Goal: Task Accomplishment & Management: Use online tool/utility

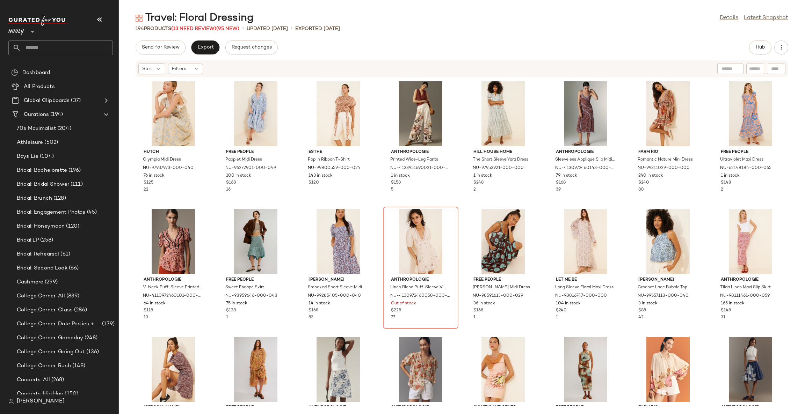
click at [294, 207] on div "Hutch Olympia Midi Dress NU-97937973-000-040 76 in stock $125 22 Free People Pa…" at bounding box center [462, 242] width 686 height 328
click at [95, 20] on icon "button" at bounding box center [99, 19] width 8 height 8
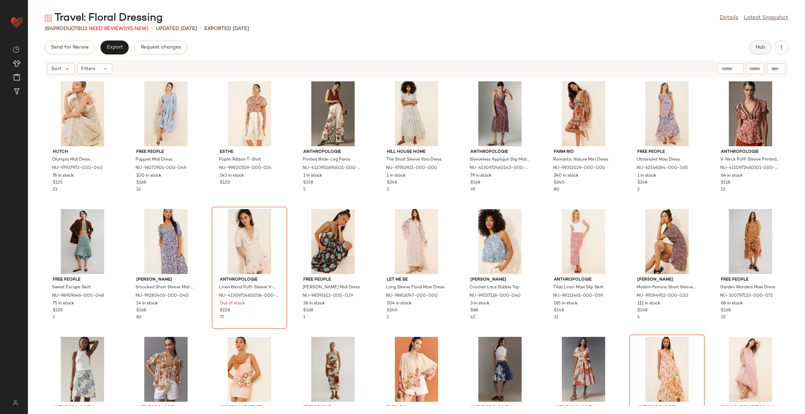
click at [762, 46] on span "Hub" at bounding box center [760, 48] width 10 height 6
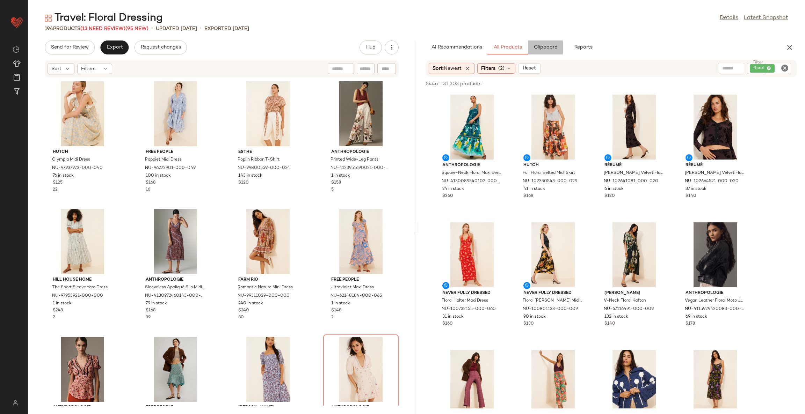
click at [540, 42] on button "Clipboard" at bounding box center [545, 48] width 35 height 14
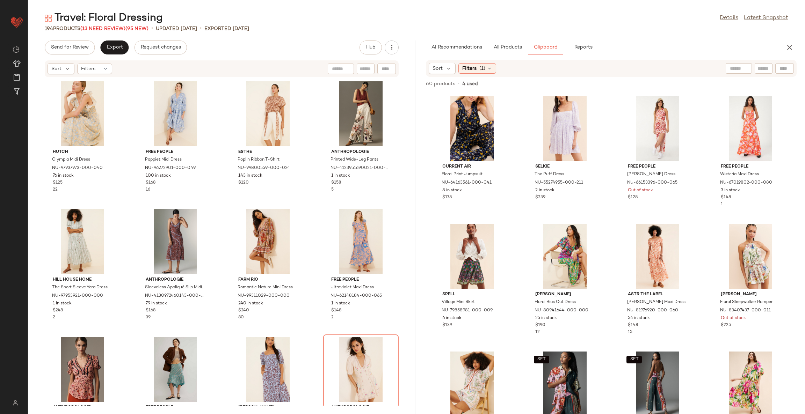
click at [310, 186] on div "Hutch Olympia Midi Dress NU-97937973-000-040 76 in stock $125 22 Free People Pa…" at bounding box center [221, 242] width 387 height 328
click at [451, 67] on div "Sort" at bounding box center [442, 68] width 27 height 11
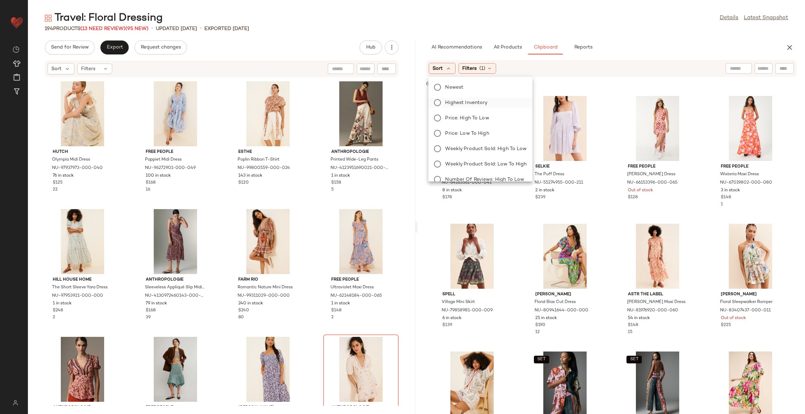
click at [465, 104] on span "Highest Inventory" at bounding box center [466, 102] width 42 height 7
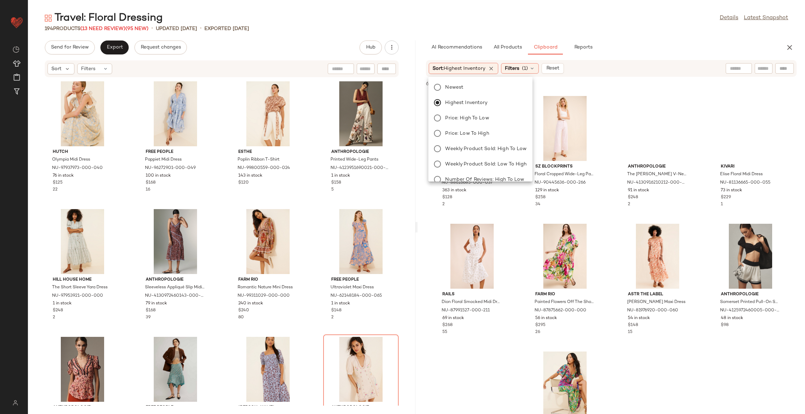
click at [610, 207] on div "Kourt Genevieve Satin Corset Top NU-88616685-000-037 363 in stock $128 2 SZ Blo…" at bounding box center [611, 253] width 387 height 322
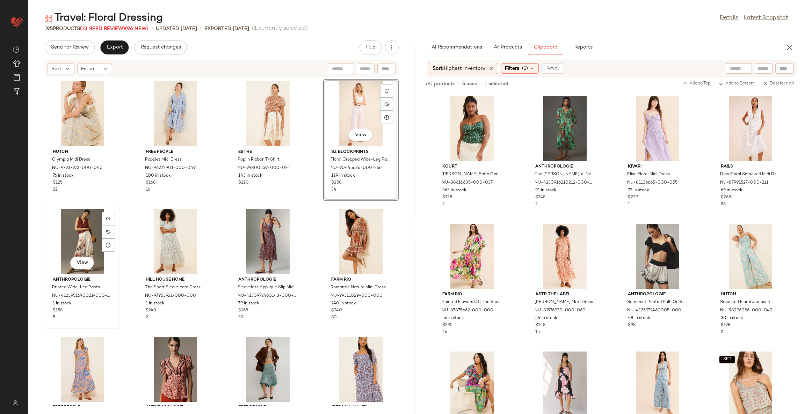
click at [81, 232] on div "View" at bounding box center [82, 241] width 71 height 65
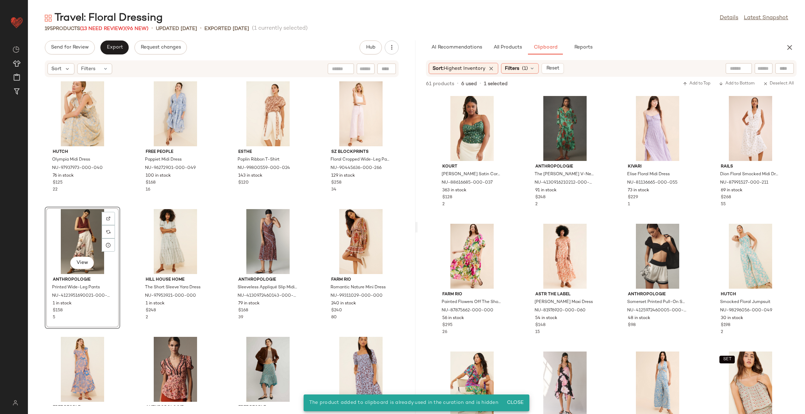
click at [91, 215] on div "View" at bounding box center [82, 241] width 71 height 65
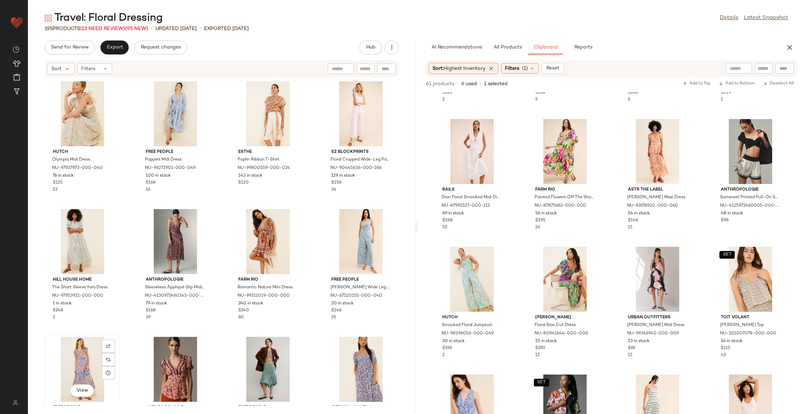
click at [79, 356] on div "View" at bounding box center [82, 369] width 71 height 65
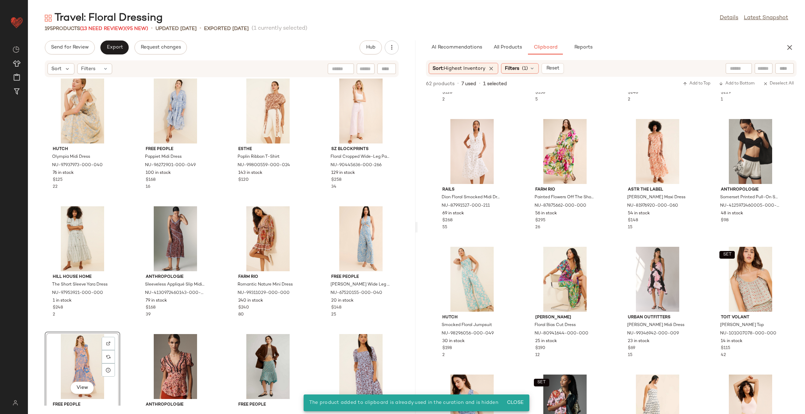
click at [77, 352] on div "View" at bounding box center [82, 366] width 71 height 65
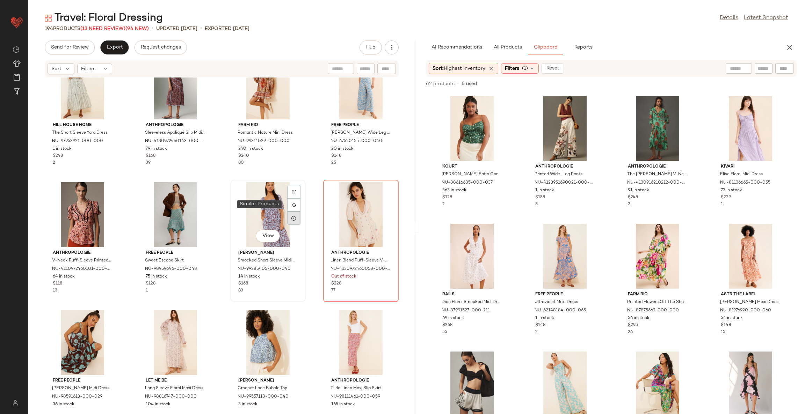
scroll to position [166, 0]
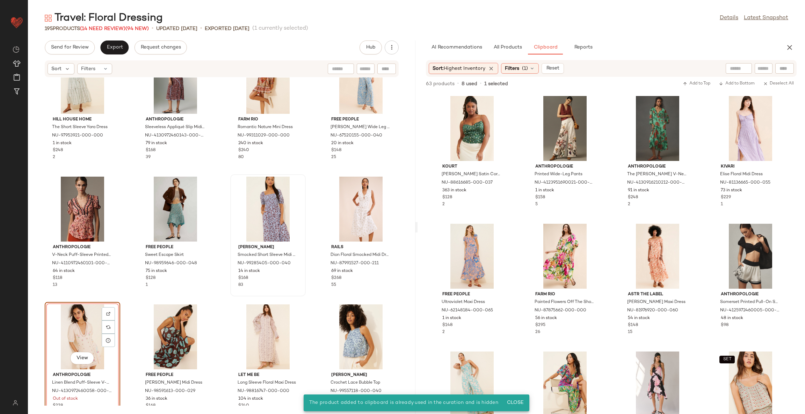
click at [76, 335] on div "View" at bounding box center [82, 337] width 71 height 65
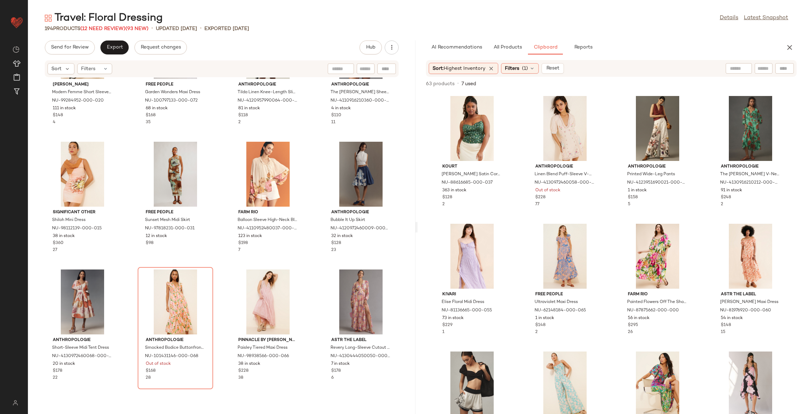
scroll to position [687, 0]
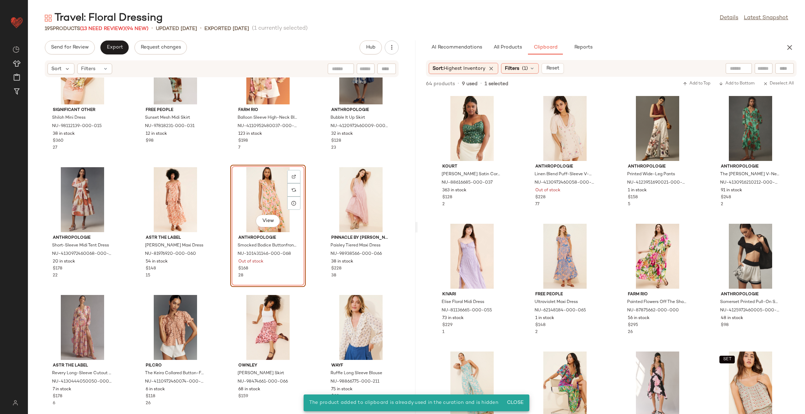
click at [259, 190] on div "View" at bounding box center [268, 199] width 71 height 65
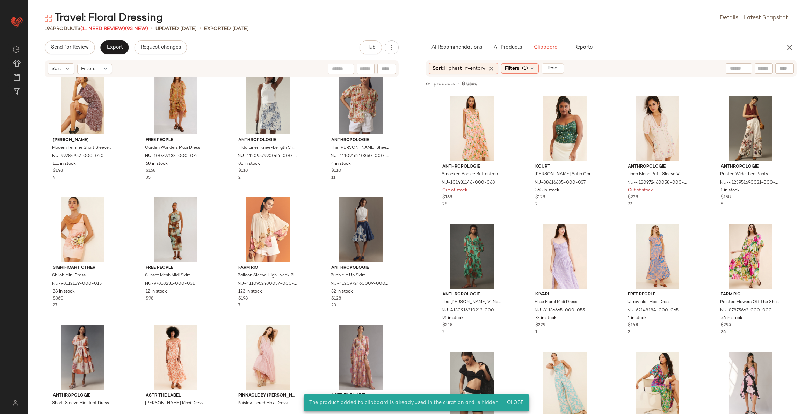
scroll to position [425, 0]
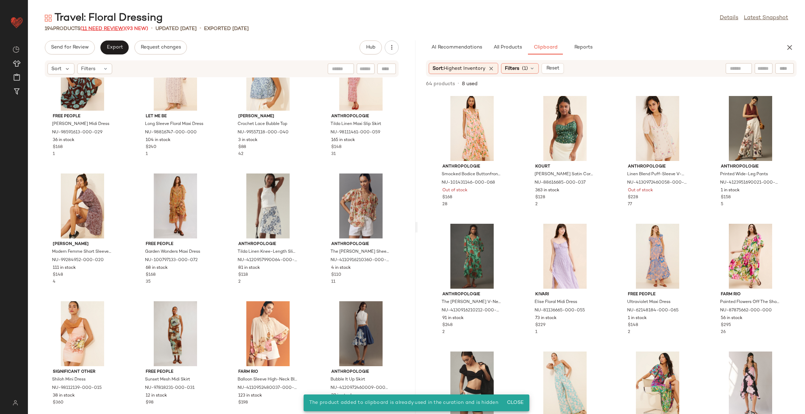
click at [98, 26] on span "(11 Need Review)" at bounding box center [102, 28] width 45 height 5
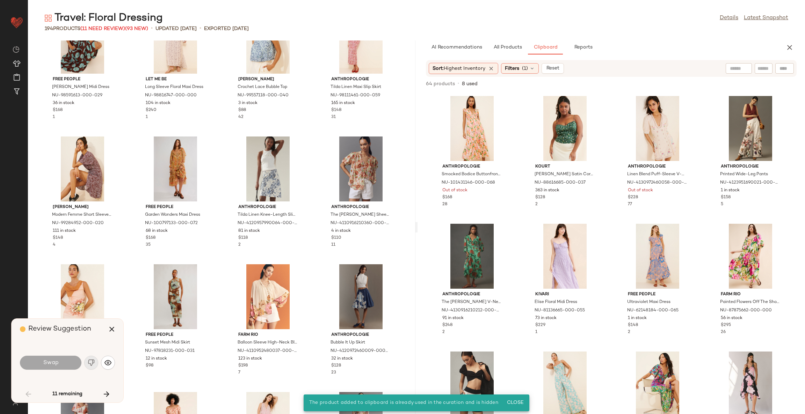
scroll to position [1278, 0]
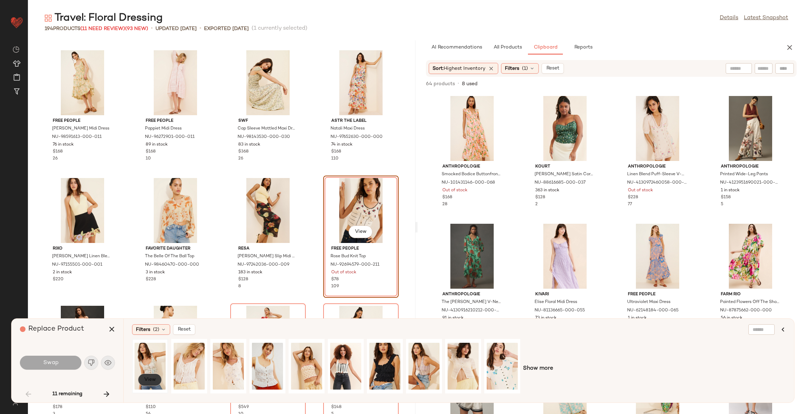
click at [150, 381] on span "View" at bounding box center [150, 380] width 12 height 6
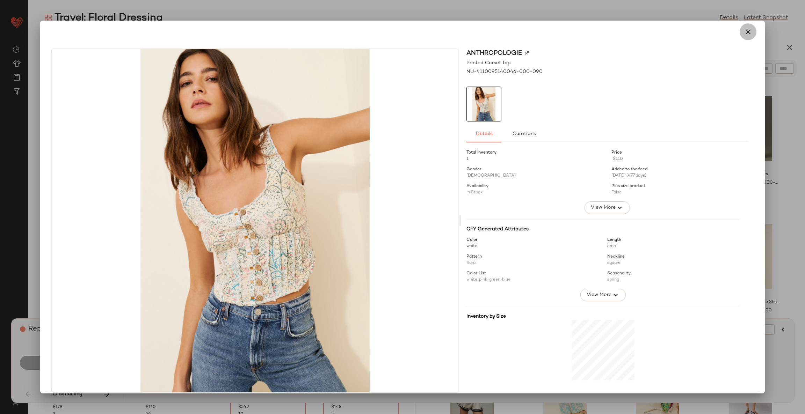
click at [744, 29] on icon "button" at bounding box center [748, 32] width 8 height 8
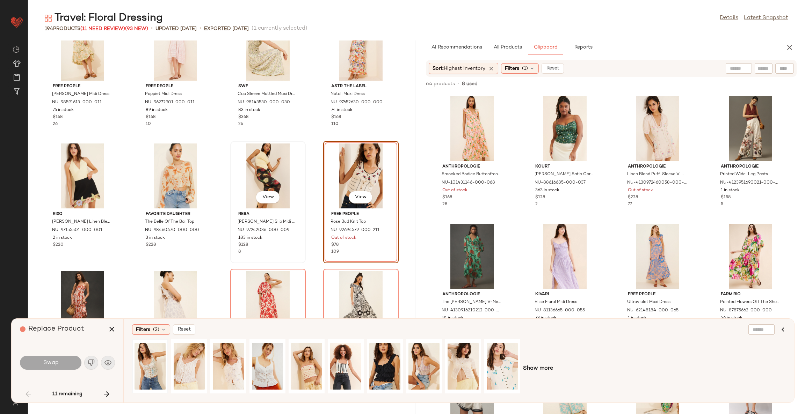
scroll to position [1331, 0]
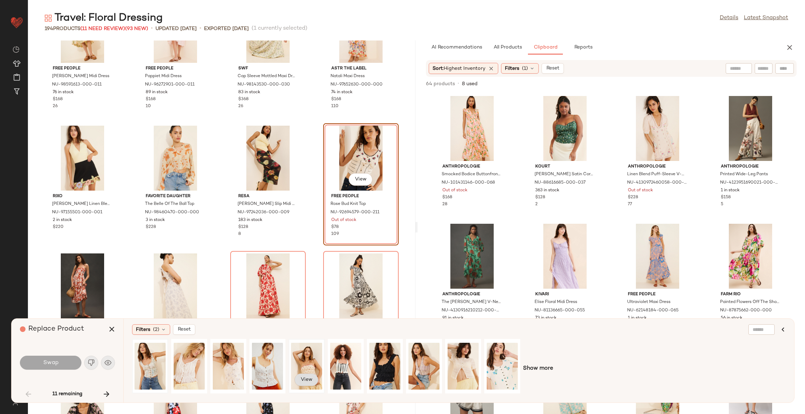
click at [306, 382] on span "View" at bounding box center [306, 380] width 12 height 6
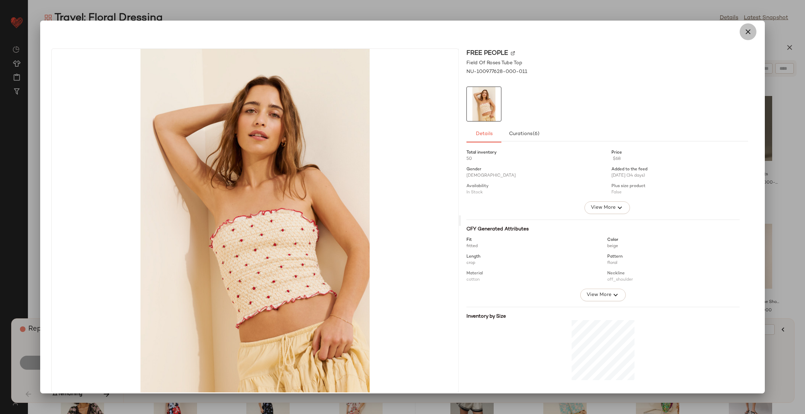
click at [744, 31] on icon "button" at bounding box center [748, 32] width 8 height 8
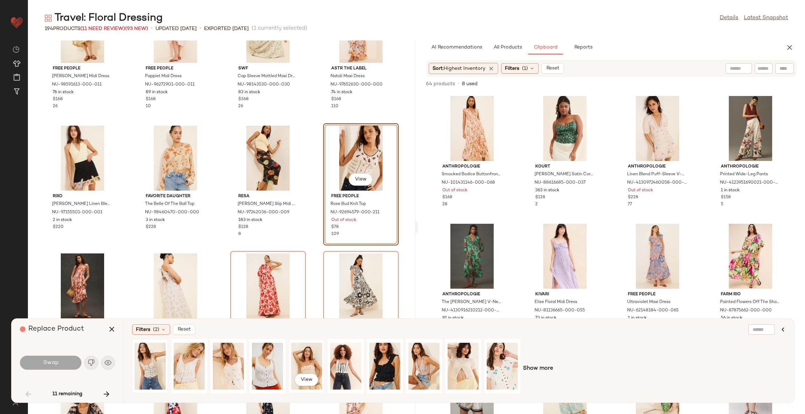
click at [303, 358] on div "View" at bounding box center [306, 367] width 31 height 50
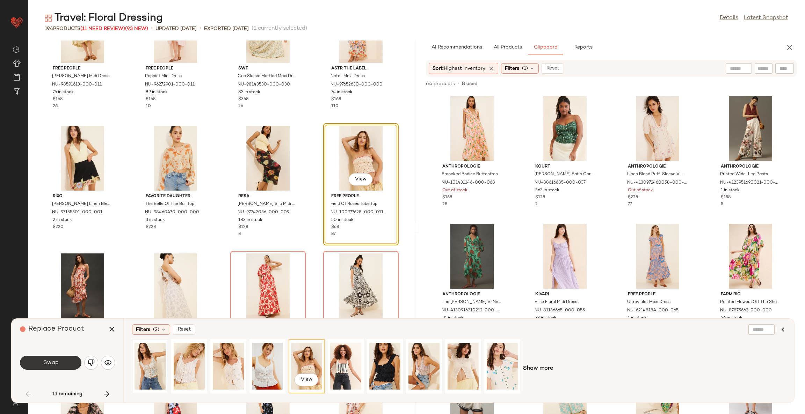
click at [52, 367] on button "Swap" at bounding box center [50, 363] width 61 height 14
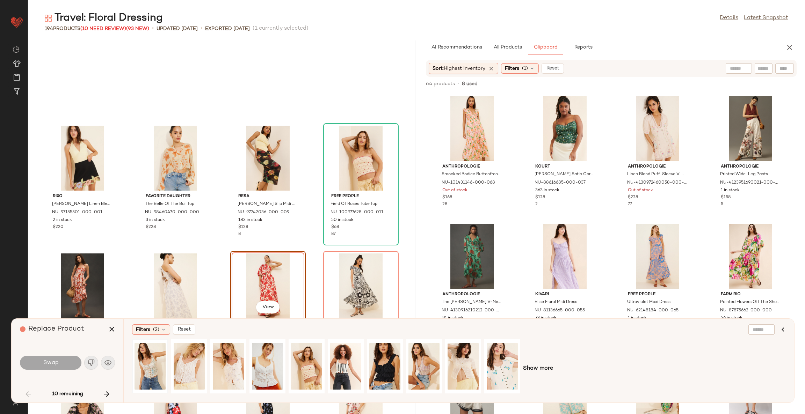
scroll to position [1406, 0]
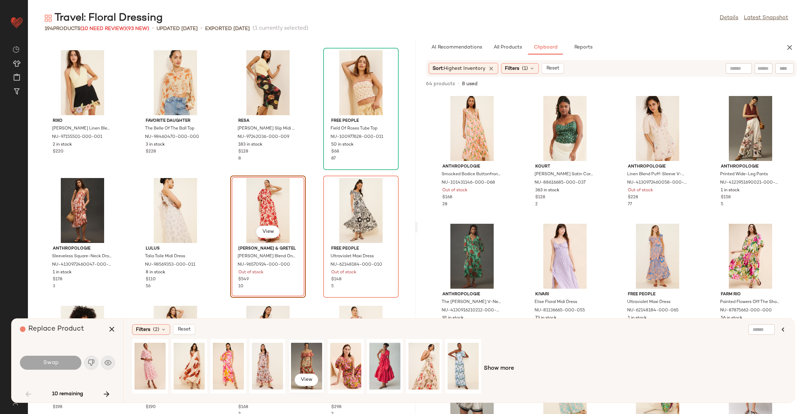
click at [302, 362] on div "View" at bounding box center [306, 367] width 31 height 50
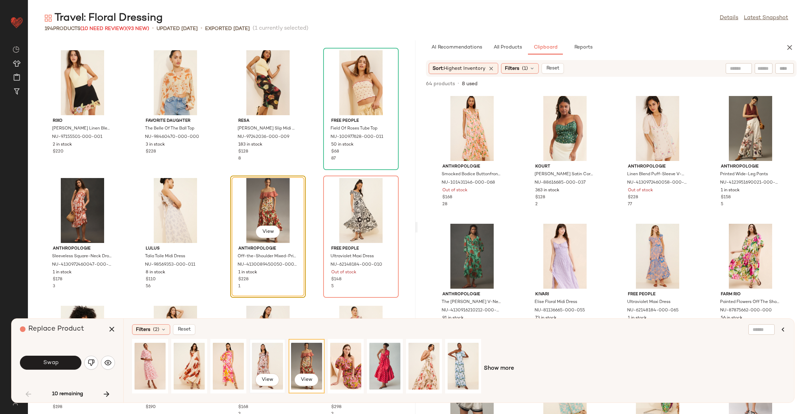
click at [262, 362] on div "View" at bounding box center [267, 367] width 31 height 50
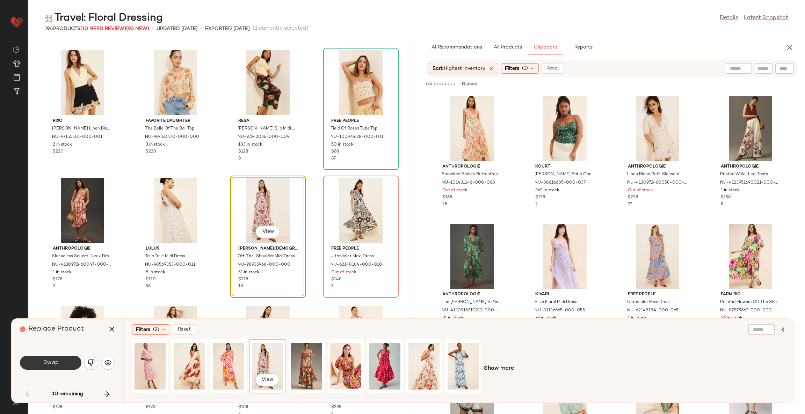
click at [65, 362] on button "Swap" at bounding box center [50, 363] width 61 height 14
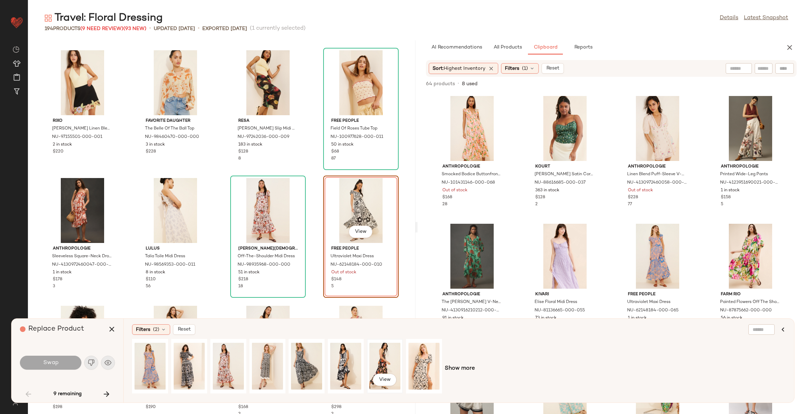
click at [386, 362] on div "View" at bounding box center [384, 367] width 31 height 50
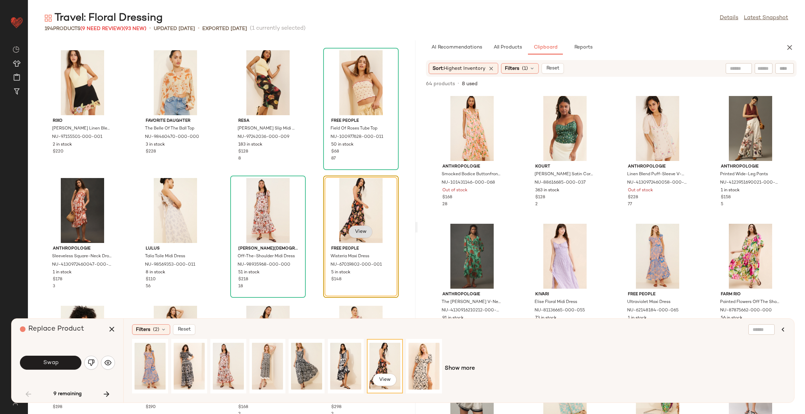
click at [356, 232] on span "View" at bounding box center [361, 232] width 12 height 6
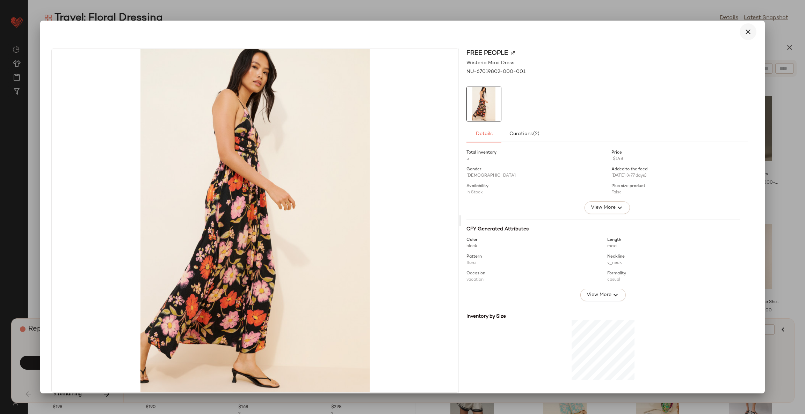
click at [748, 29] on icon "button" at bounding box center [748, 32] width 8 height 8
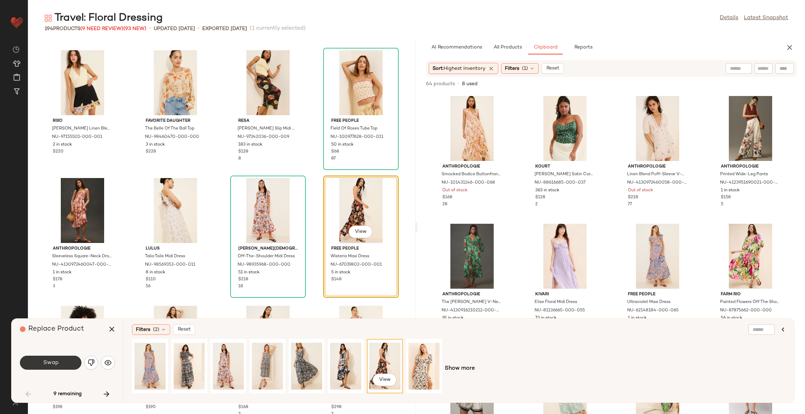
click at [66, 365] on button "Swap" at bounding box center [50, 363] width 61 height 14
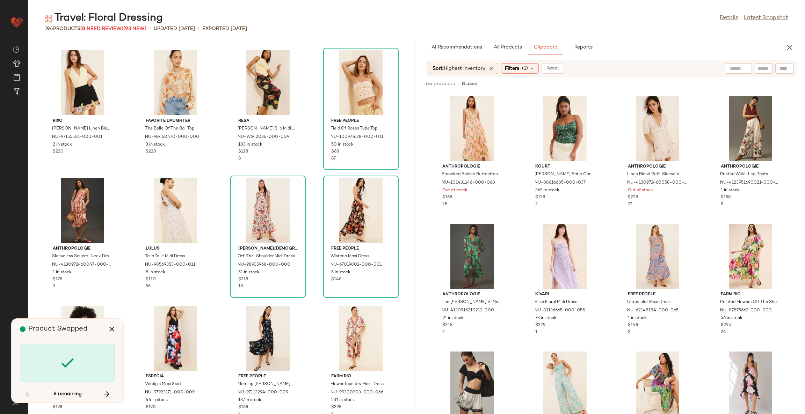
scroll to position [1663, 0]
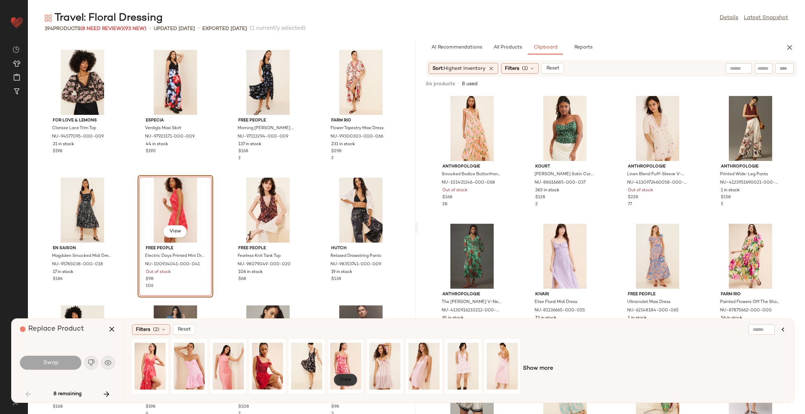
click at [349, 379] on span "View" at bounding box center [346, 380] width 12 height 6
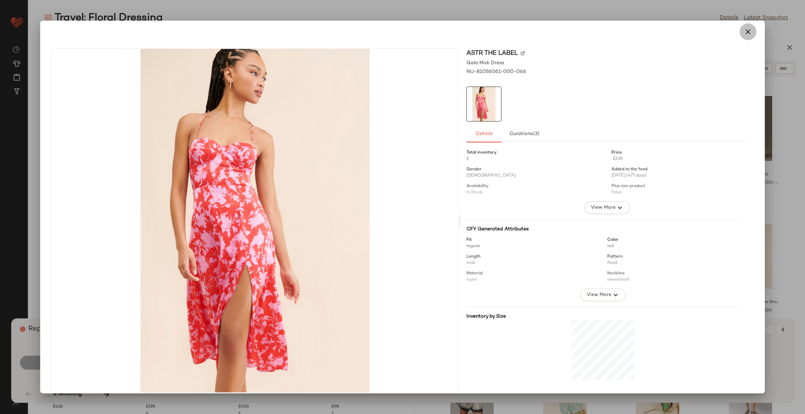
click at [746, 31] on icon "button" at bounding box center [748, 32] width 8 height 8
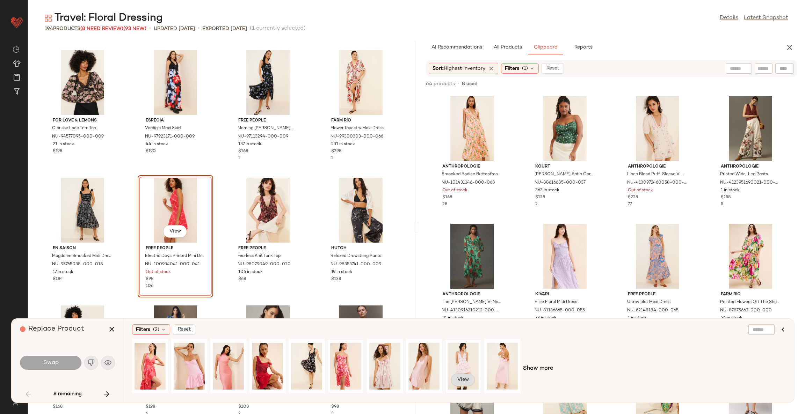
click at [469, 382] on button "View" at bounding box center [463, 380] width 24 height 13
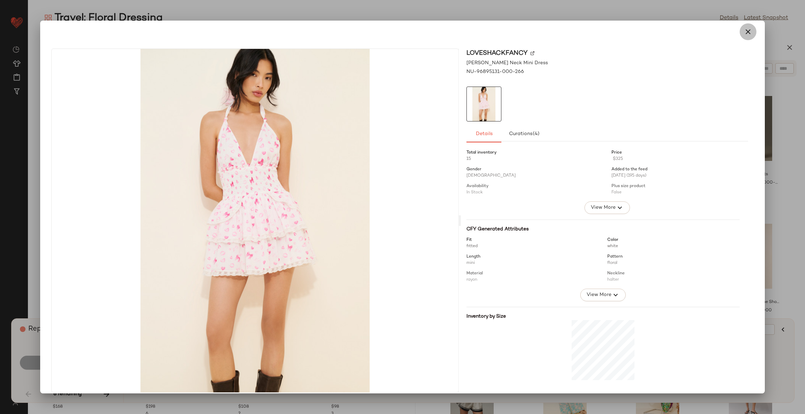
click at [744, 29] on icon "button" at bounding box center [748, 32] width 8 height 8
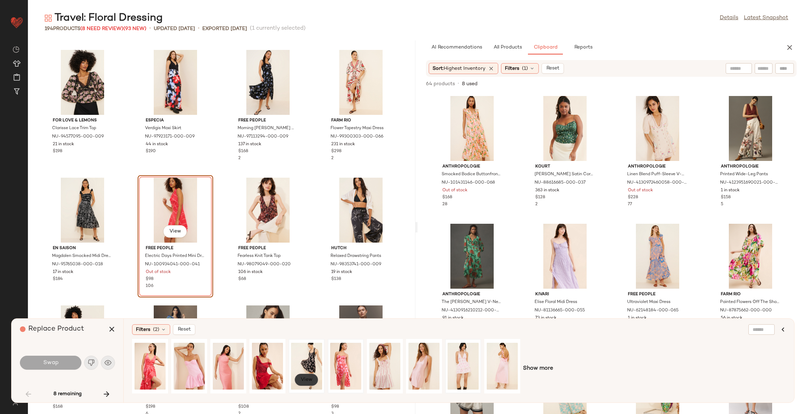
click at [311, 380] on span "View" at bounding box center [306, 380] width 12 height 6
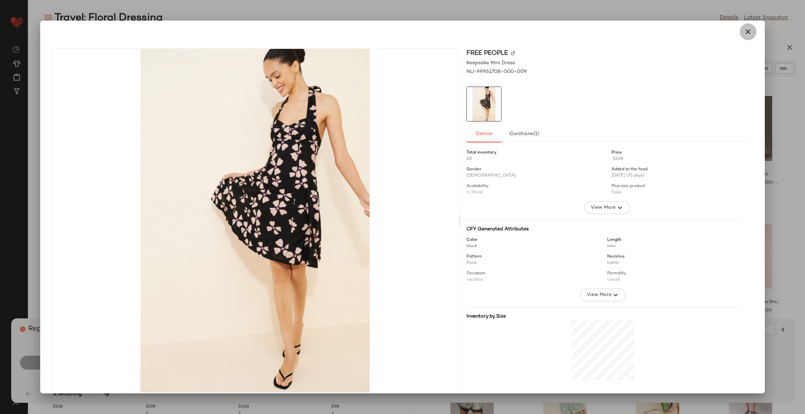
click at [744, 30] on icon "button" at bounding box center [748, 32] width 8 height 8
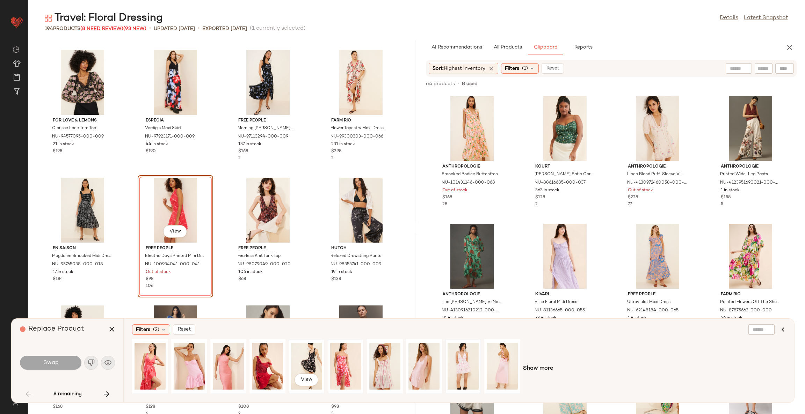
click at [310, 358] on div "View" at bounding box center [306, 367] width 31 height 50
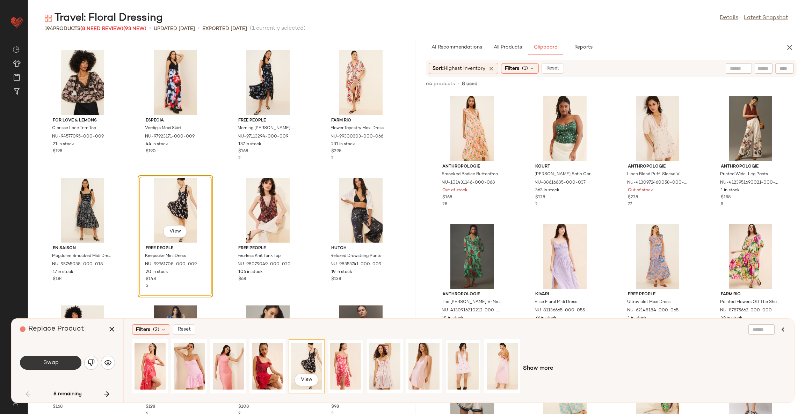
click at [60, 363] on button "Swap" at bounding box center [50, 363] width 61 height 14
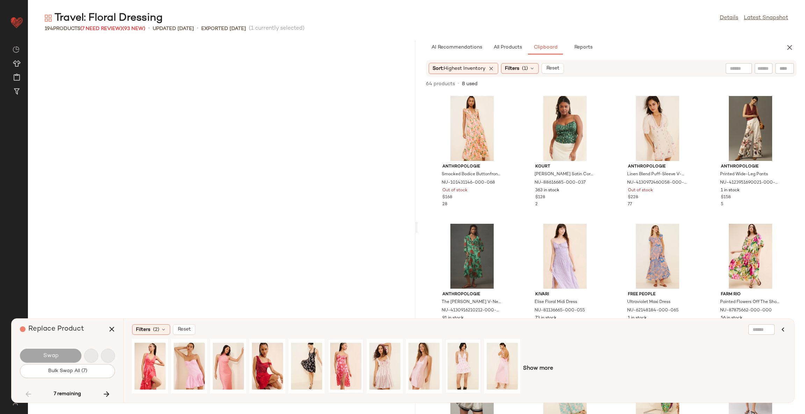
scroll to position [2941, 0]
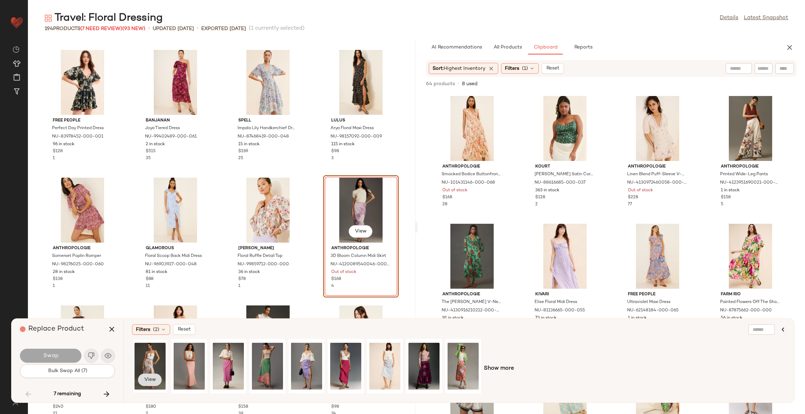
click at [151, 381] on span "View" at bounding box center [150, 380] width 12 height 6
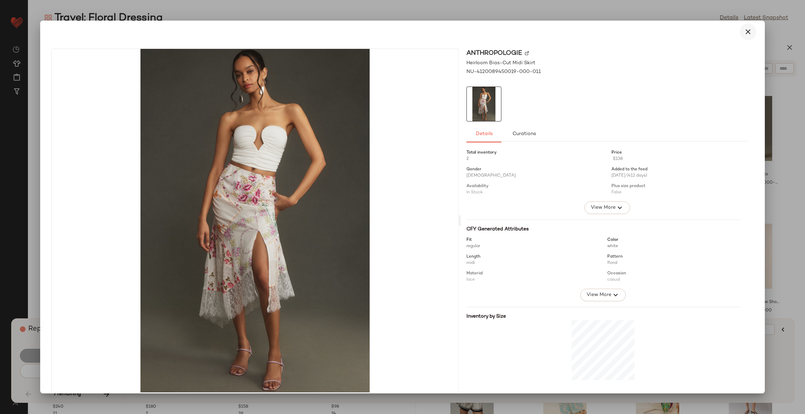
click at [744, 28] on icon "button" at bounding box center [748, 32] width 8 height 8
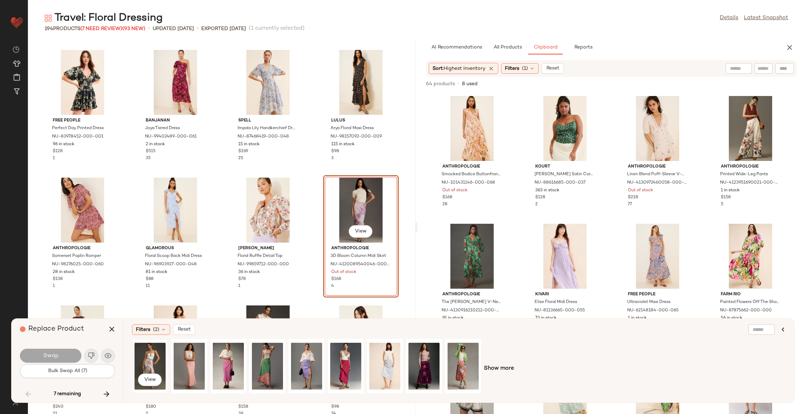
click at [154, 349] on div "View" at bounding box center [150, 367] width 31 height 50
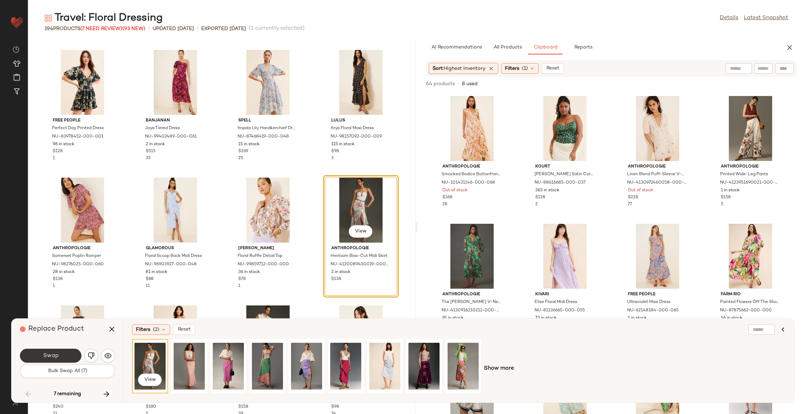
click at [60, 353] on button "Swap" at bounding box center [50, 356] width 61 height 14
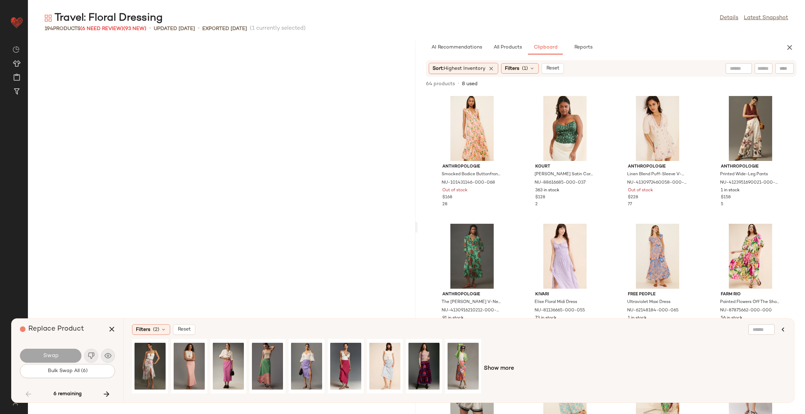
scroll to position [4348, 0]
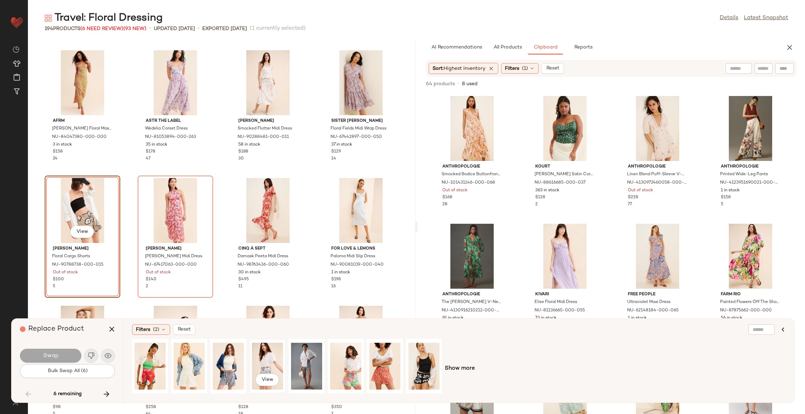
click at [265, 364] on div "View" at bounding box center [267, 367] width 31 height 50
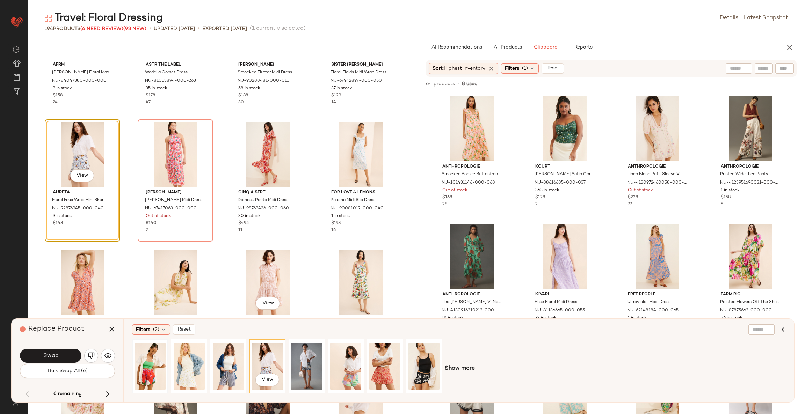
scroll to position [4400, 0]
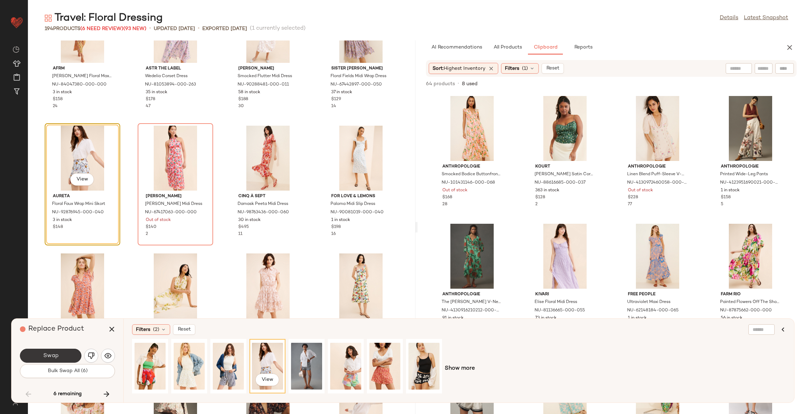
click at [69, 355] on button "Swap" at bounding box center [50, 356] width 61 height 14
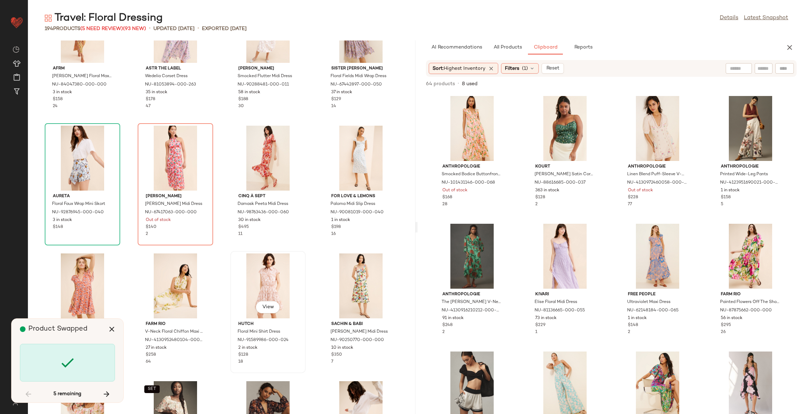
scroll to position [4348, 0]
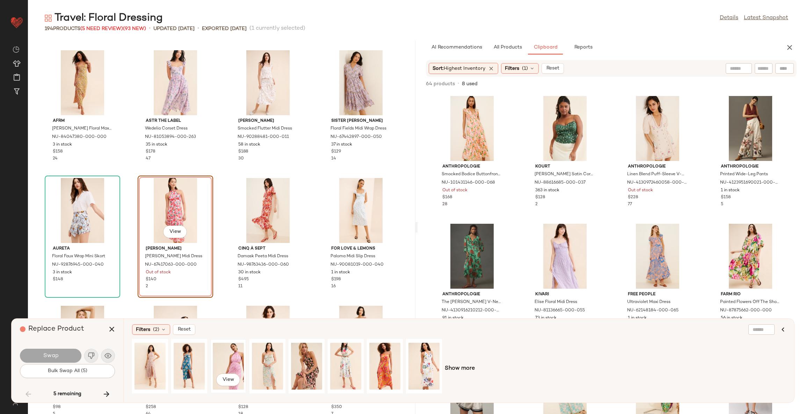
click at [231, 359] on div "View" at bounding box center [228, 367] width 31 height 50
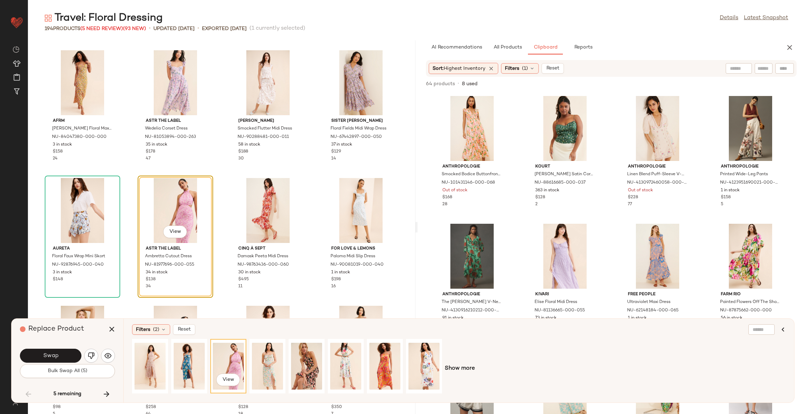
click at [229, 374] on div "View" at bounding box center [228, 367] width 31 height 50
click at [229, 380] on span "View" at bounding box center [228, 380] width 12 height 6
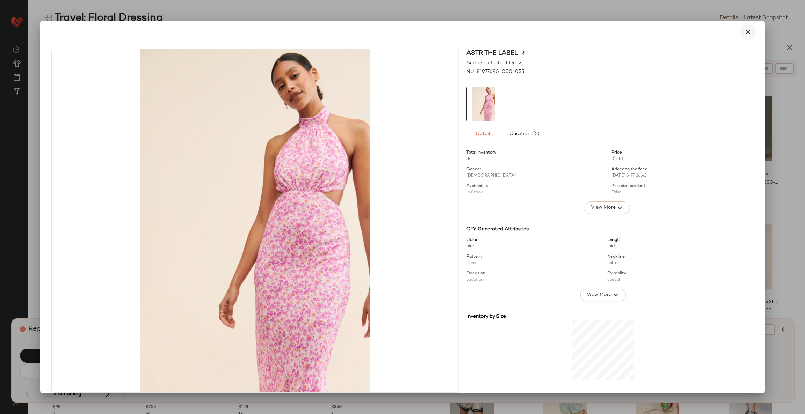
click at [745, 31] on icon "button" at bounding box center [748, 32] width 8 height 8
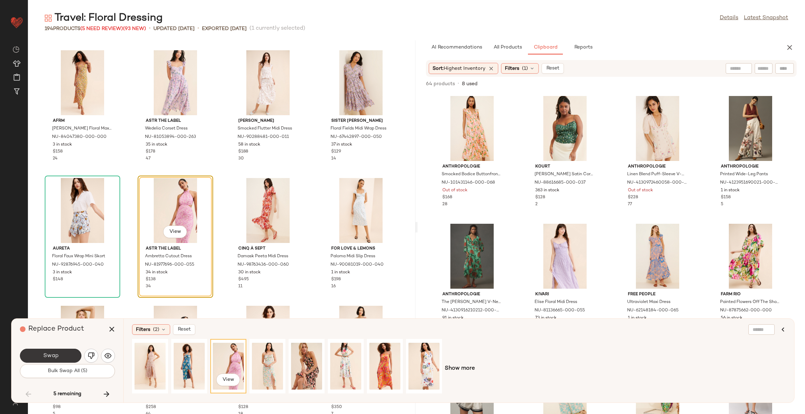
click at [68, 355] on button "Swap" at bounding box center [50, 356] width 61 height 14
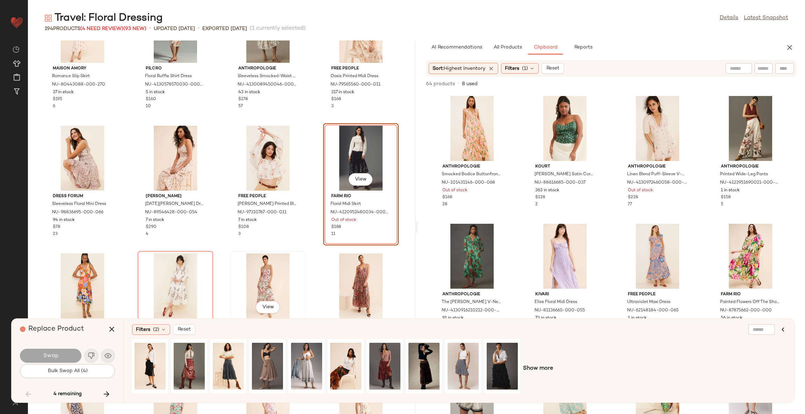
scroll to position [5115, 0]
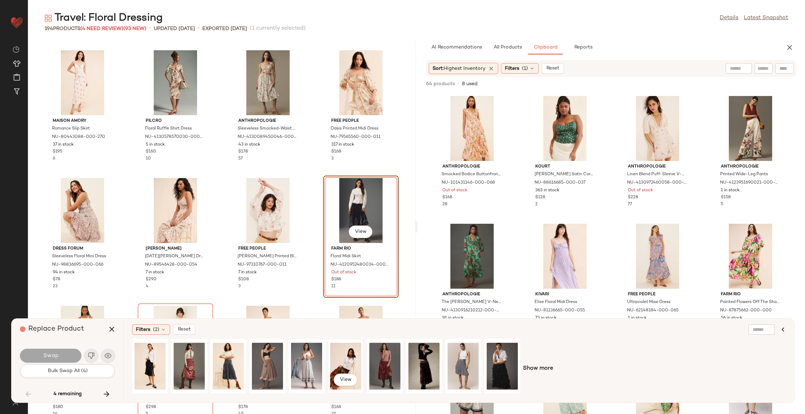
click at [339, 362] on div "View" at bounding box center [345, 367] width 31 height 50
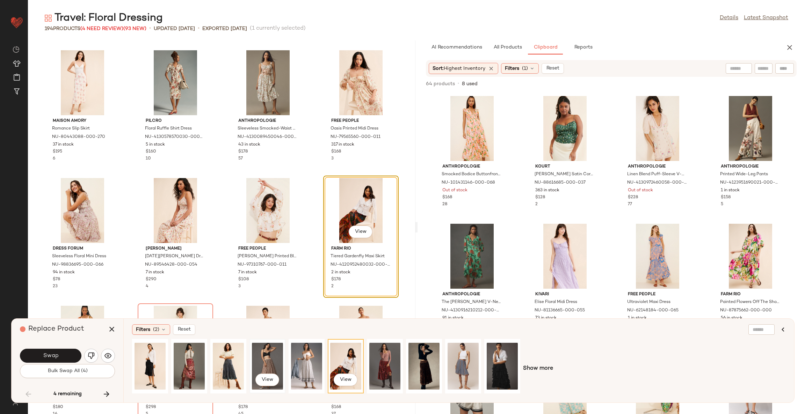
click at [268, 362] on div "View" at bounding box center [267, 367] width 31 height 50
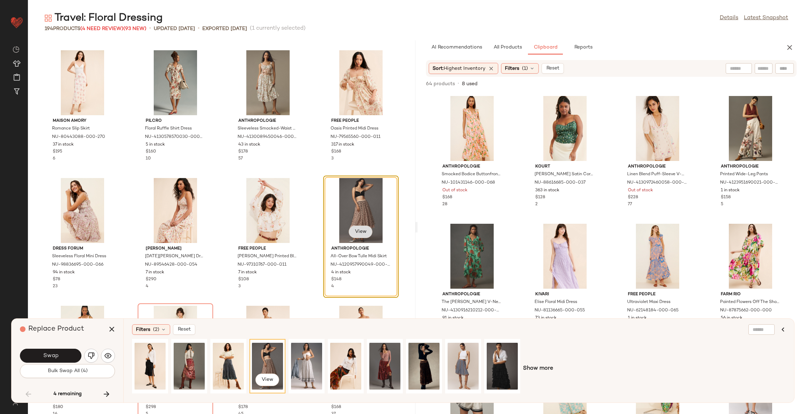
click at [362, 227] on button "View" at bounding box center [361, 232] width 24 height 13
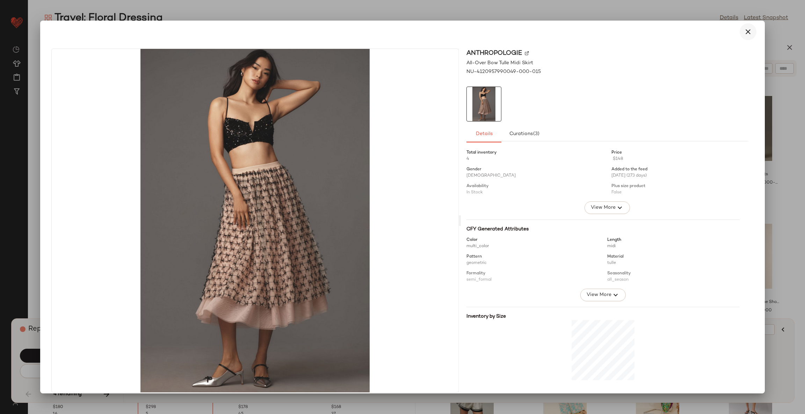
click at [746, 29] on icon "button" at bounding box center [748, 32] width 8 height 8
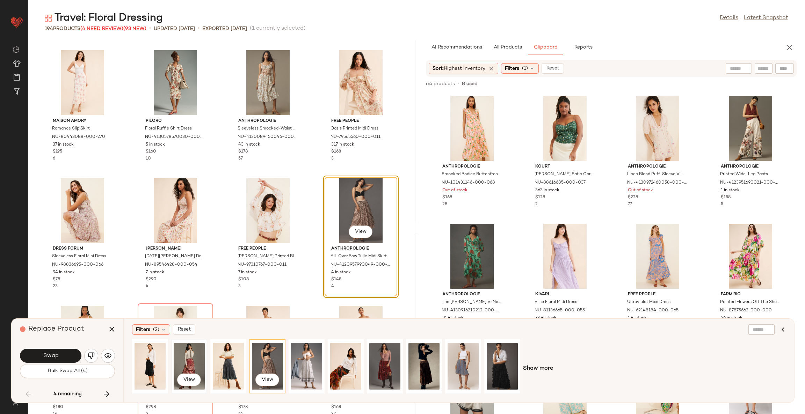
click at [185, 366] on div "View" at bounding box center [189, 367] width 31 height 50
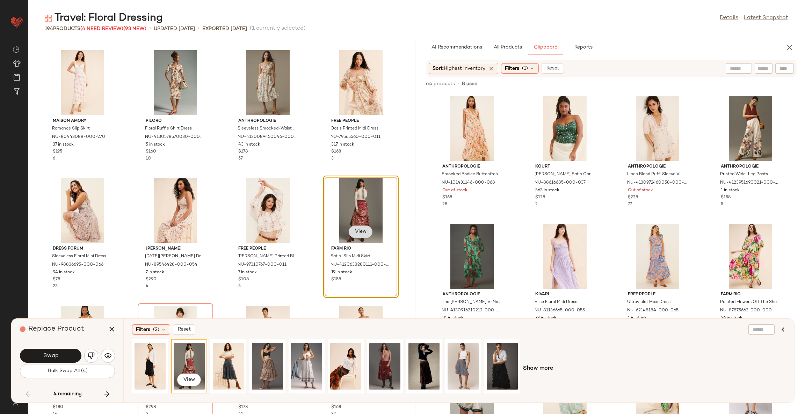
click at [355, 230] on span "View" at bounding box center [361, 232] width 12 height 6
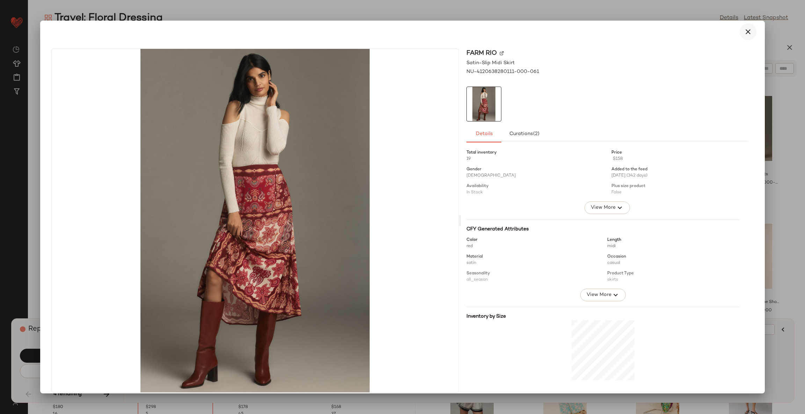
click at [745, 35] on icon "button" at bounding box center [748, 32] width 8 height 8
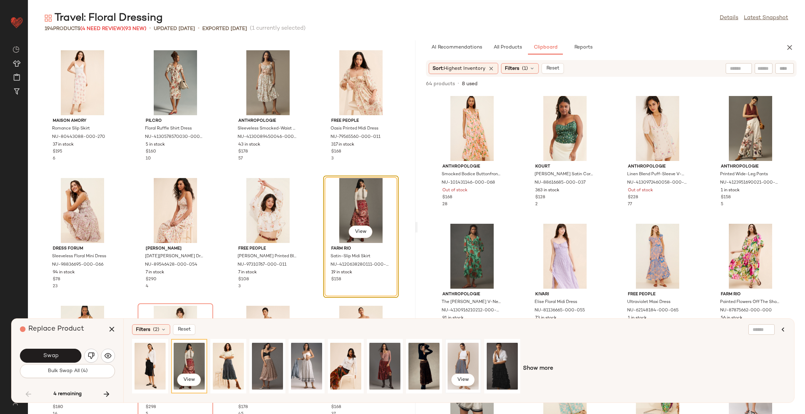
click at [464, 364] on div "View" at bounding box center [463, 367] width 31 height 50
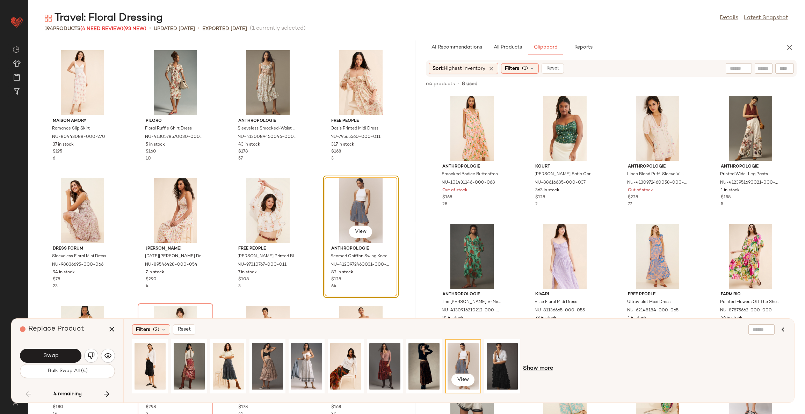
click at [531, 369] on span "Show more" at bounding box center [538, 369] width 30 height 8
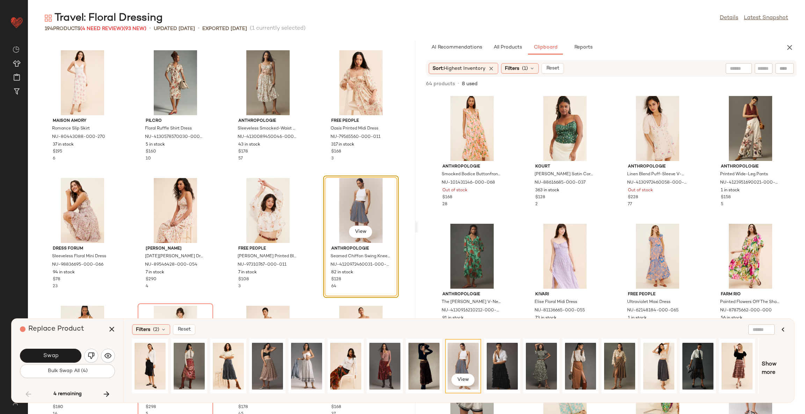
scroll to position [0, 152]
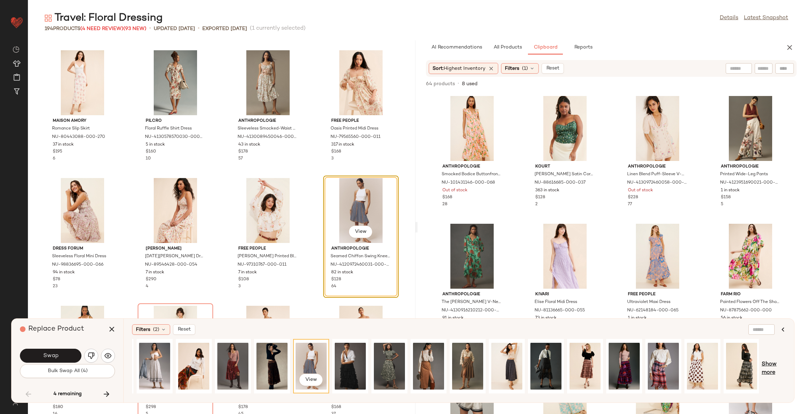
click at [771, 365] on span "Show more" at bounding box center [774, 369] width 24 height 17
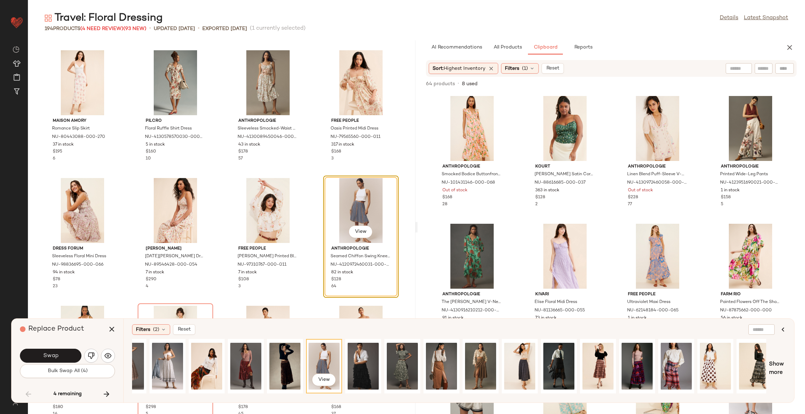
scroll to position [0, 497]
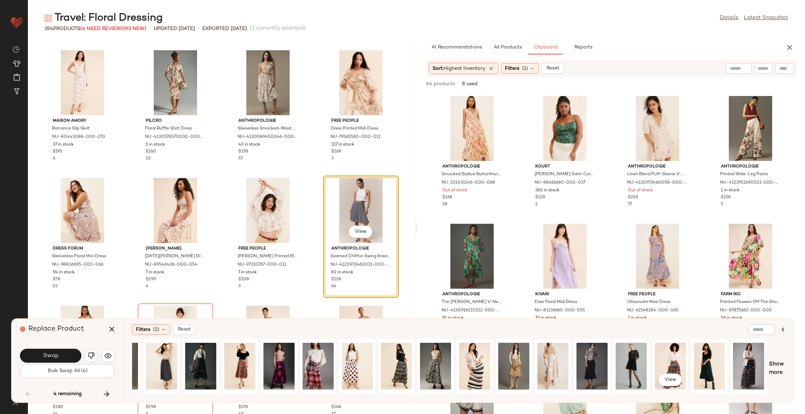
click at [676, 362] on div "View" at bounding box center [670, 367] width 31 height 50
click at [341, 233] on div "View" at bounding box center [361, 210] width 71 height 65
click at [355, 233] on span "View" at bounding box center [361, 232] width 12 height 6
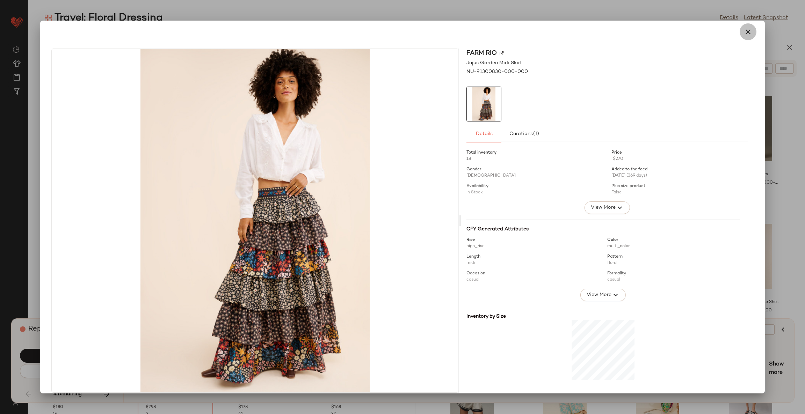
click at [744, 31] on icon "button" at bounding box center [748, 32] width 8 height 8
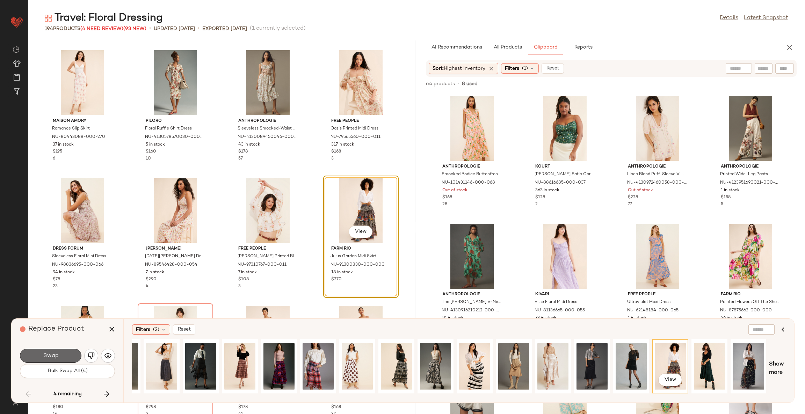
click at [55, 353] on span "Swap" at bounding box center [51, 356] width 16 height 7
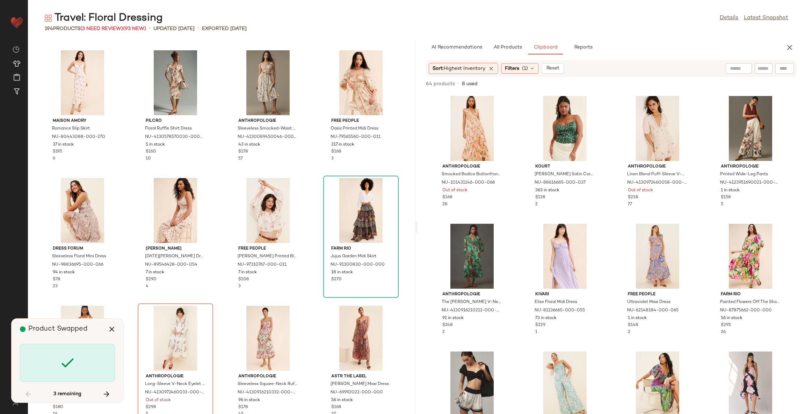
scroll to position [5243, 0]
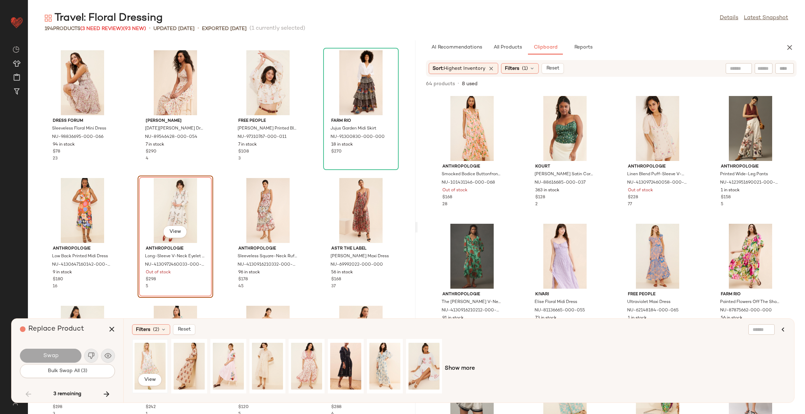
click at [152, 352] on div "View" at bounding box center [150, 367] width 31 height 50
click at [171, 224] on div "View" at bounding box center [175, 210] width 71 height 65
click at [172, 227] on button "View" at bounding box center [175, 232] width 24 height 13
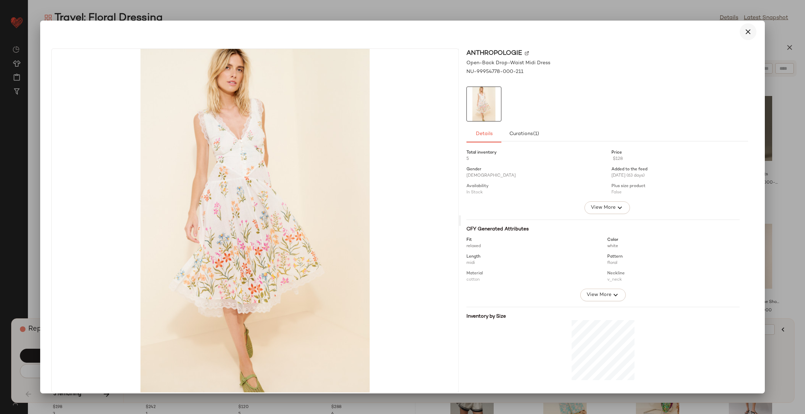
click at [747, 31] on icon "button" at bounding box center [748, 32] width 8 height 8
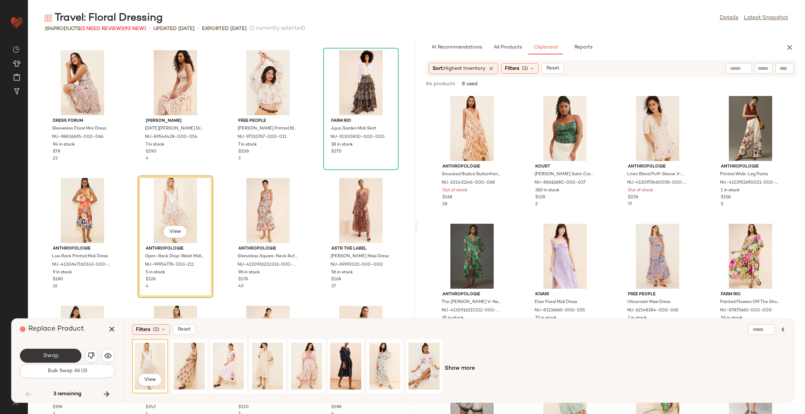
click at [53, 353] on span "Swap" at bounding box center [51, 356] width 16 height 7
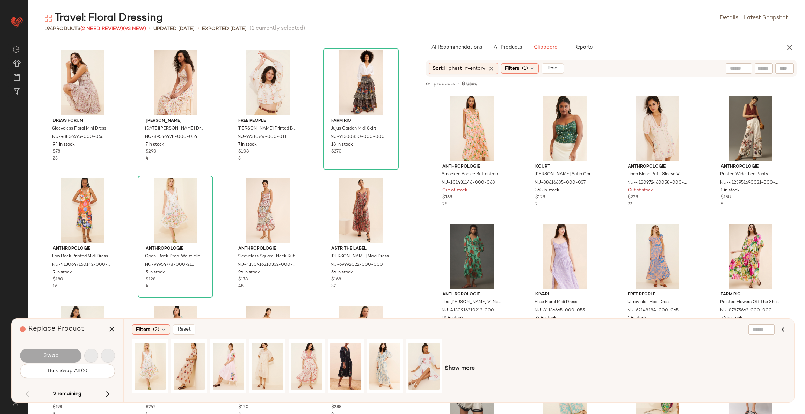
scroll to position [5627, 0]
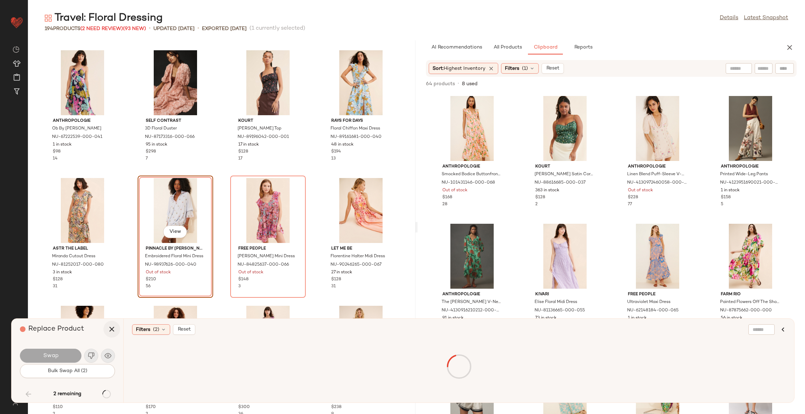
click at [113, 329] on icon "button" at bounding box center [112, 329] width 8 height 8
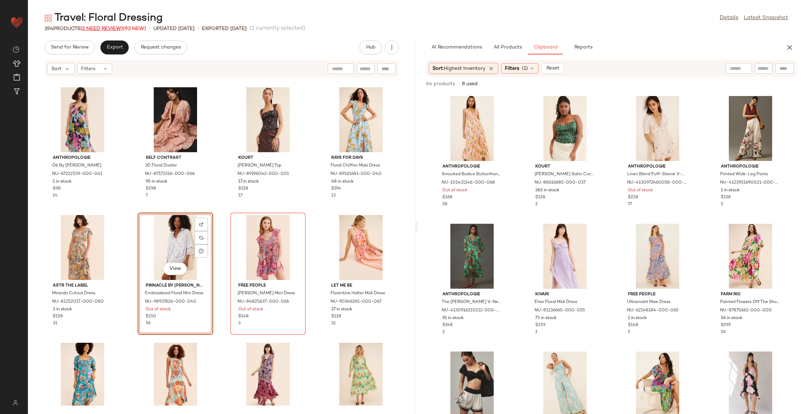
click at [106, 29] on span "(2 Need Review)" at bounding box center [101, 28] width 43 height 5
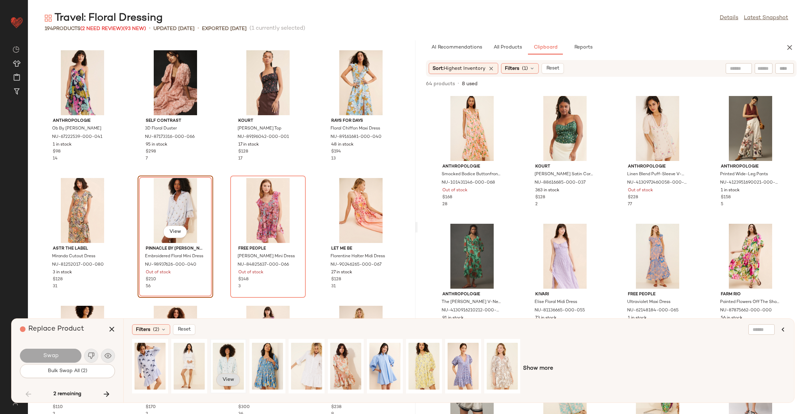
click at [227, 381] on span "View" at bounding box center [228, 380] width 12 height 6
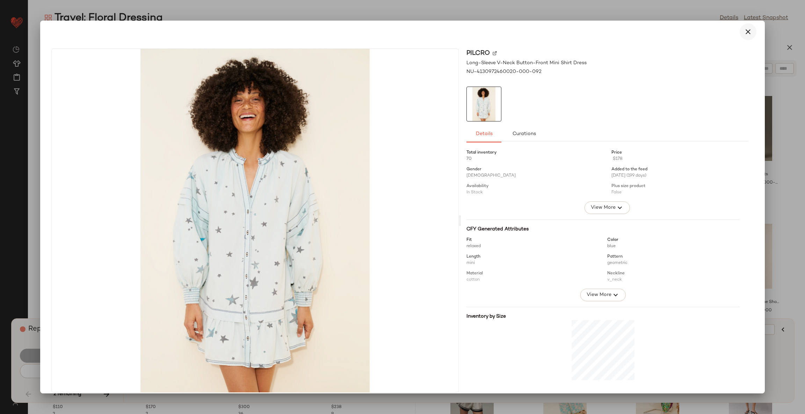
click at [746, 29] on icon "button" at bounding box center [748, 32] width 8 height 8
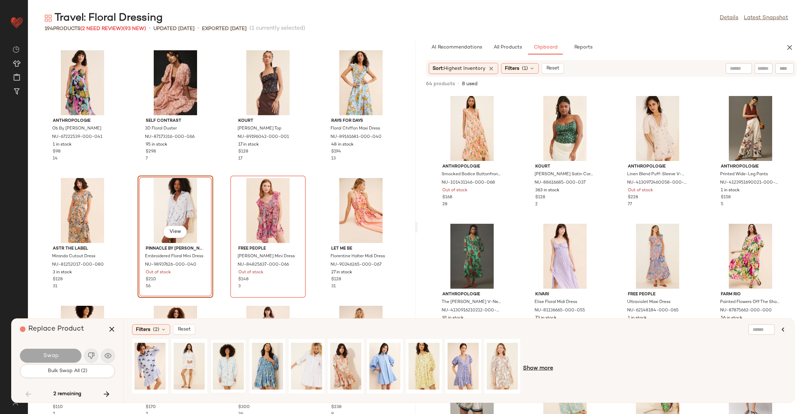
click at [534, 369] on span "Show more" at bounding box center [538, 369] width 30 height 8
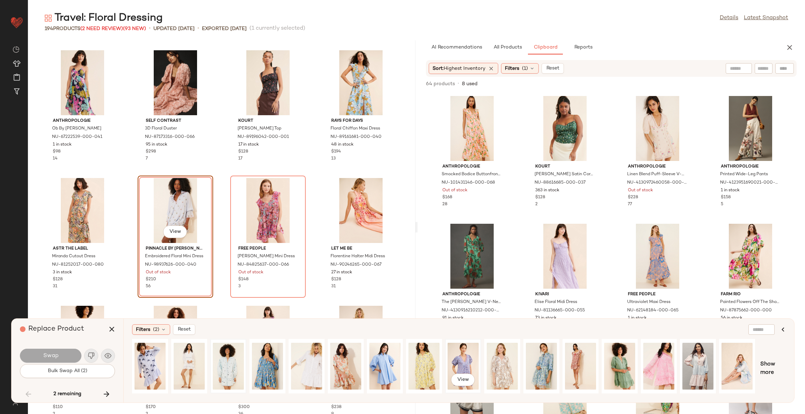
click at [470, 367] on div "View" at bounding box center [463, 367] width 31 height 50
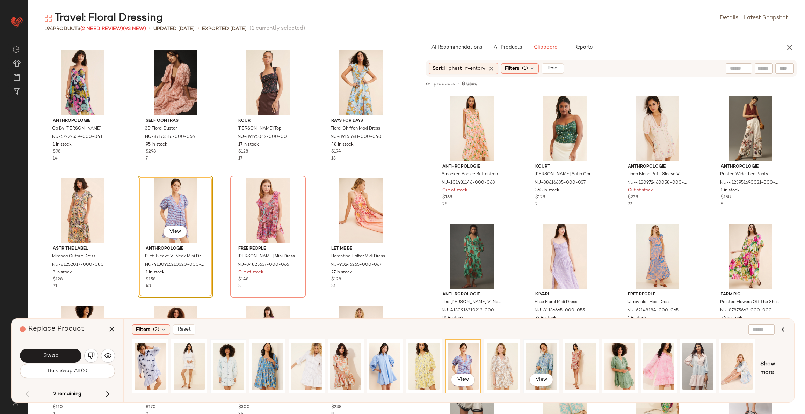
click at [544, 360] on div "View" at bounding box center [541, 367] width 31 height 50
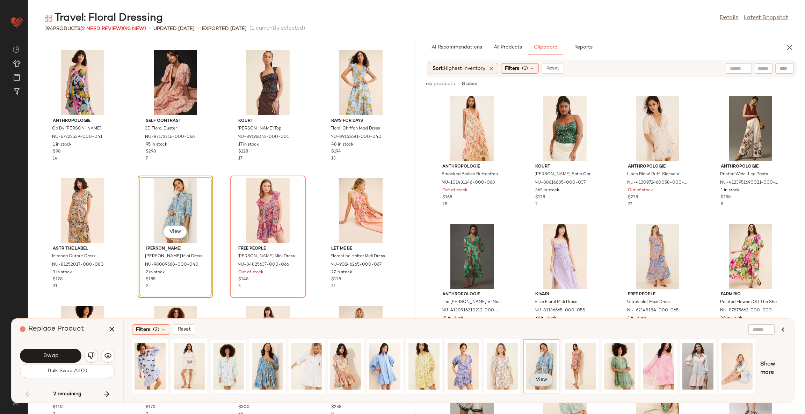
click at [544, 379] on span "View" at bounding box center [541, 380] width 12 height 6
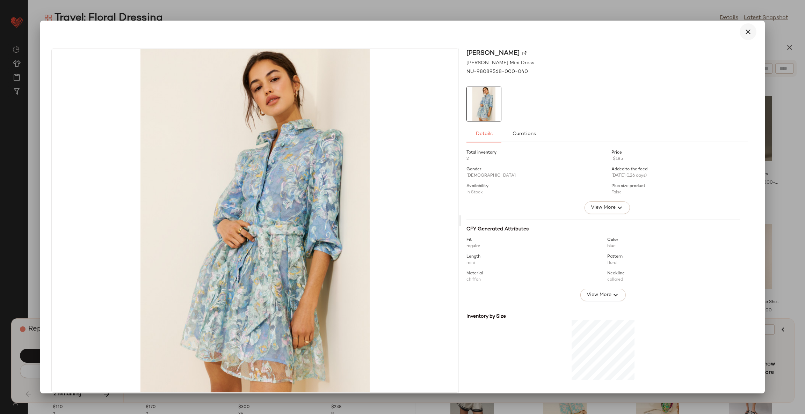
click at [744, 31] on icon "button" at bounding box center [748, 32] width 8 height 8
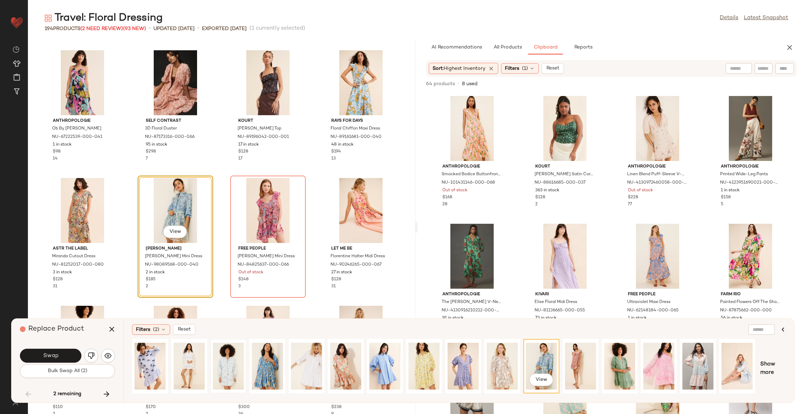
scroll to position [0, 114]
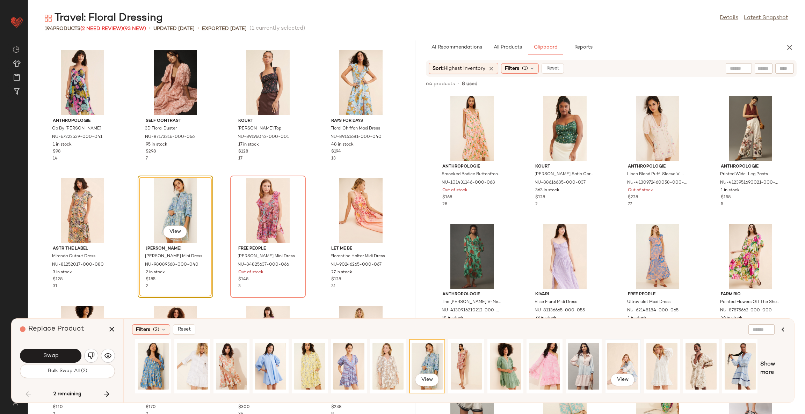
click at [629, 363] on div "View" at bounding box center [622, 367] width 31 height 50
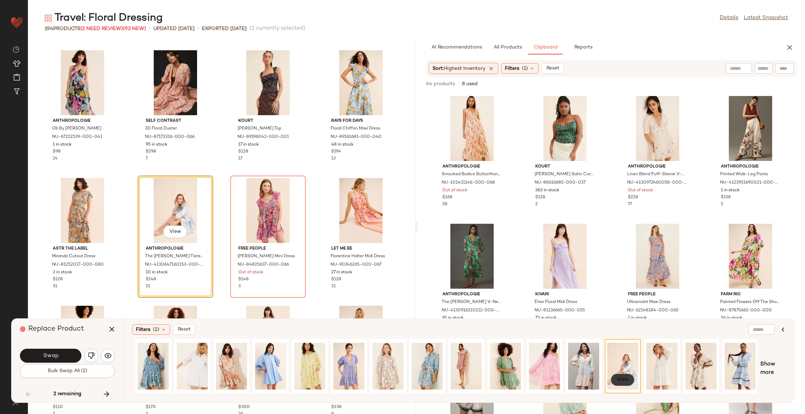
click at [617, 381] on span "View" at bounding box center [623, 380] width 12 height 6
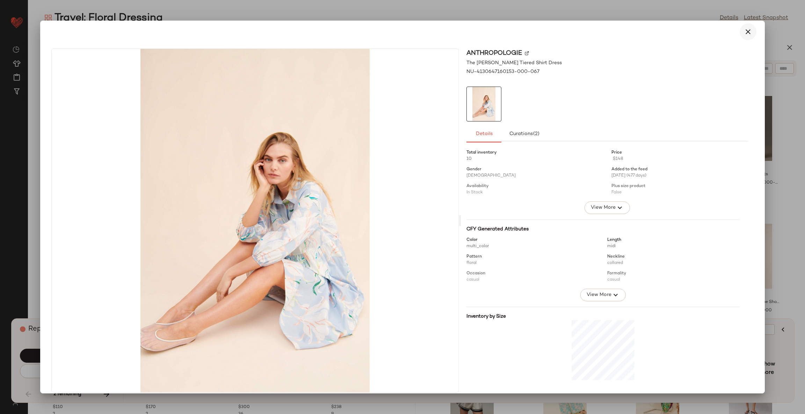
click at [744, 30] on icon "button" at bounding box center [748, 32] width 8 height 8
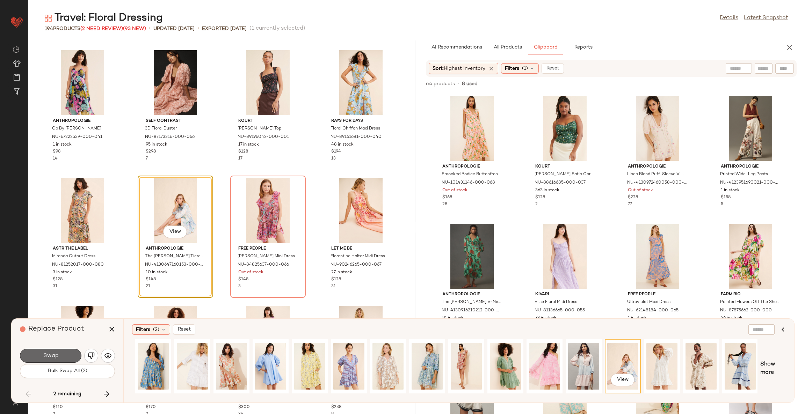
click at [66, 354] on button "Swap" at bounding box center [50, 356] width 61 height 14
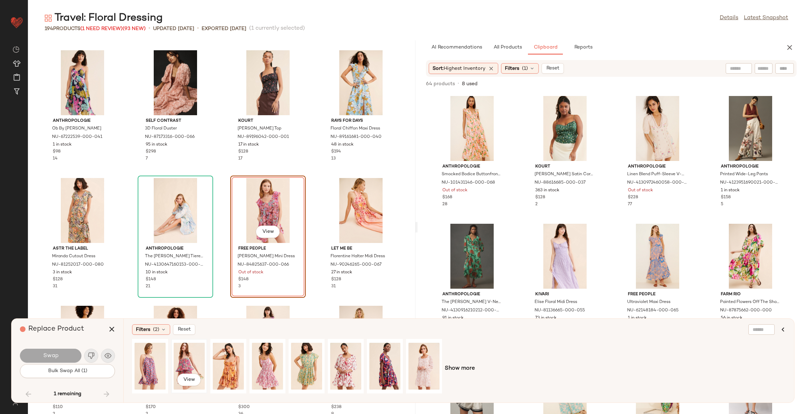
click at [184, 358] on div "View" at bounding box center [189, 367] width 31 height 50
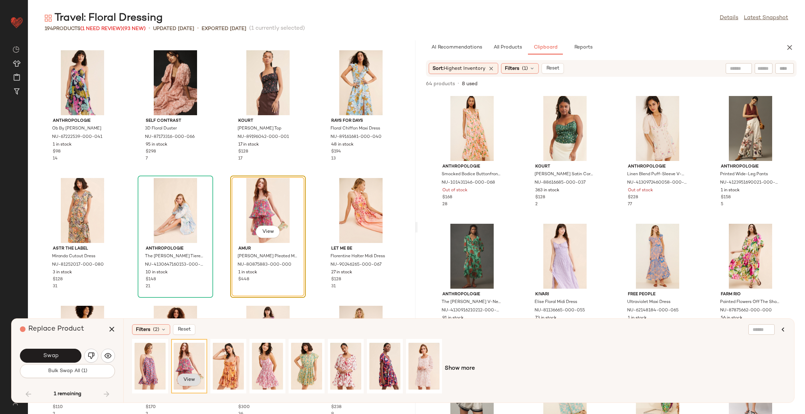
click at [188, 384] on button "View" at bounding box center [189, 380] width 24 height 13
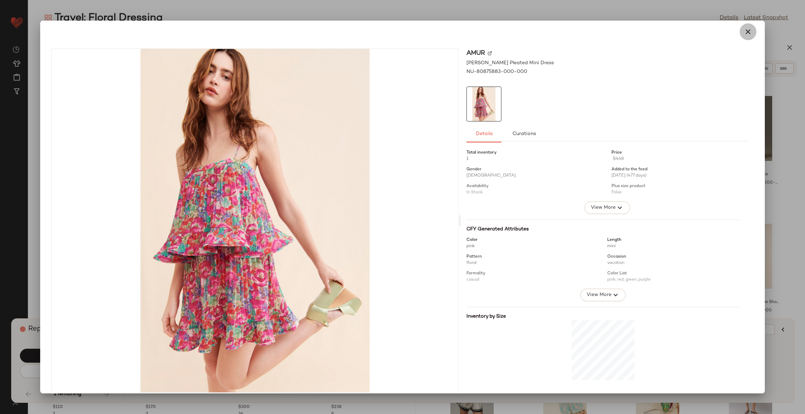
click at [740, 34] on button "button" at bounding box center [748, 31] width 17 height 17
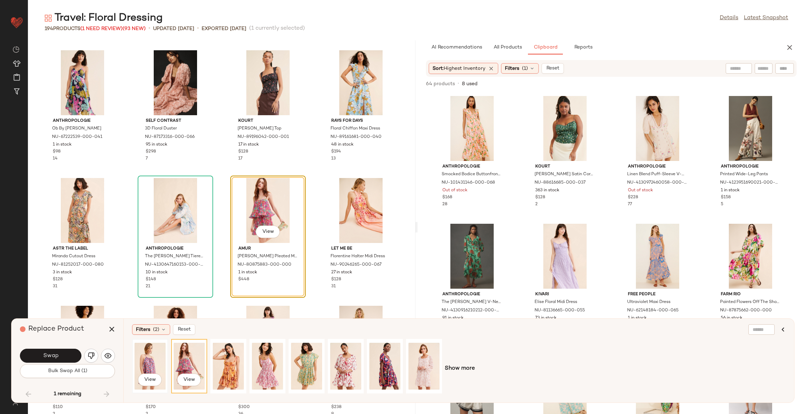
click at [162, 358] on div "View" at bounding box center [150, 367] width 31 height 50
click at [149, 379] on span "View" at bounding box center [150, 380] width 12 height 6
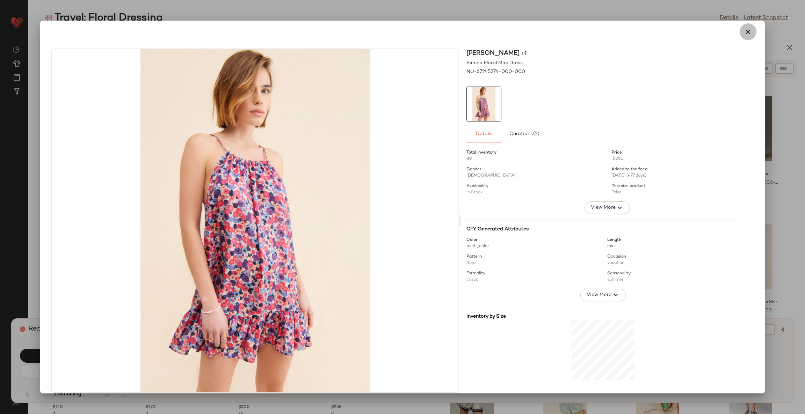
click at [744, 31] on icon "button" at bounding box center [748, 32] width 8 height 8
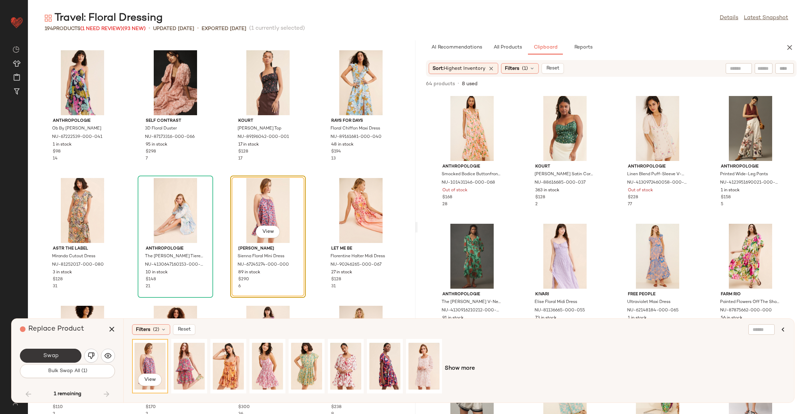
click at [59, 357] on button "Swap" at bounding box center [50, 356] width 61 height 14
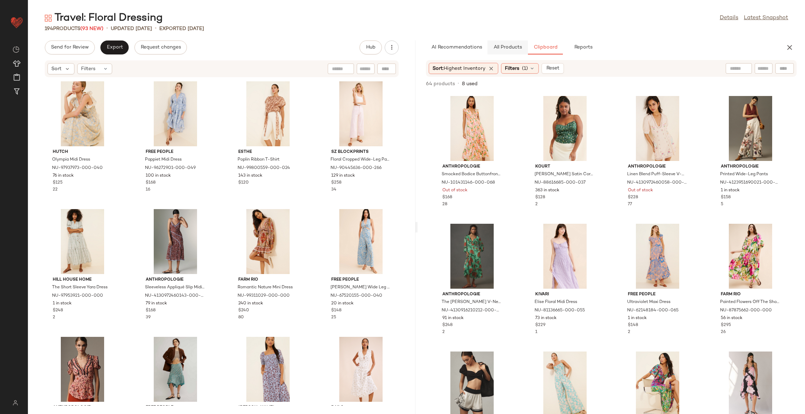
click at [494, 48] on span "All Products" at bounding box center [507, 48] width 29 height 6
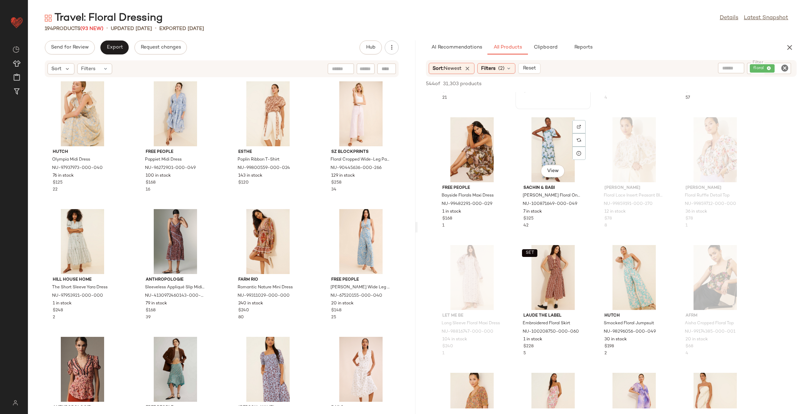
scroll to position [891, 0]
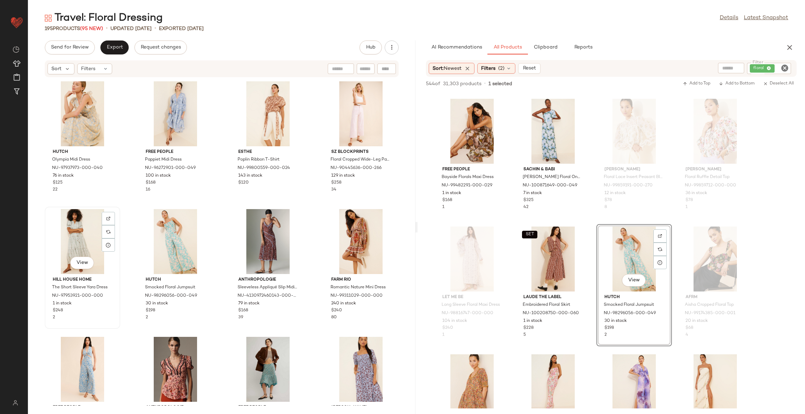
click at [77, 235] on div "View" at bounding box center [82, 241] width 71 height 65
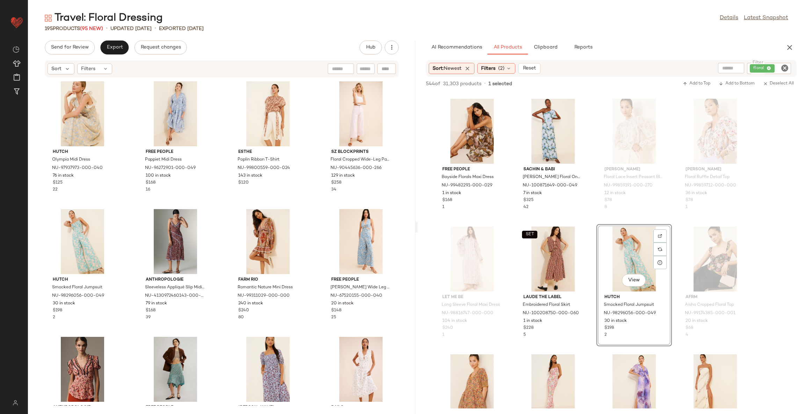
click at [311, 210] on div "Hutch Olympia Midi Dress NU-97937973-000-040 76 in stock $125 22 Free People Pa…" at bounding box center [221, 242] width 387 height 328
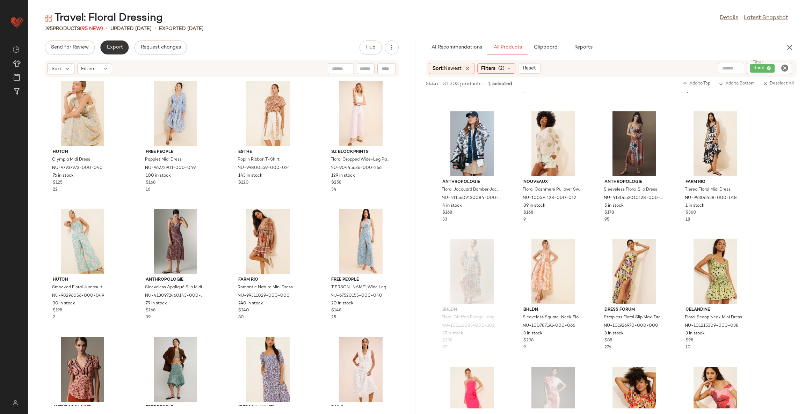
click at [116, 41] on button "Export" at bounding box center [114, 48] width 28 height 14
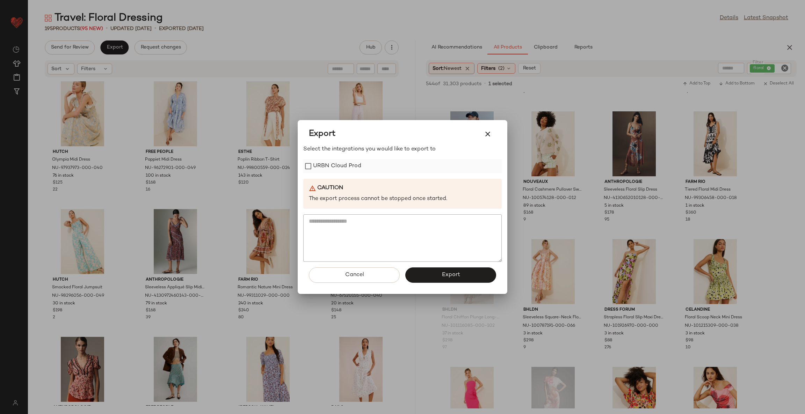
click at [318, 162] on label "URBN Cloud Prod" at bounding box center [337, 166] width 48 height 14
click at [425, 276] on button "Export" at bounding box center [450, 275] width 91 height 15
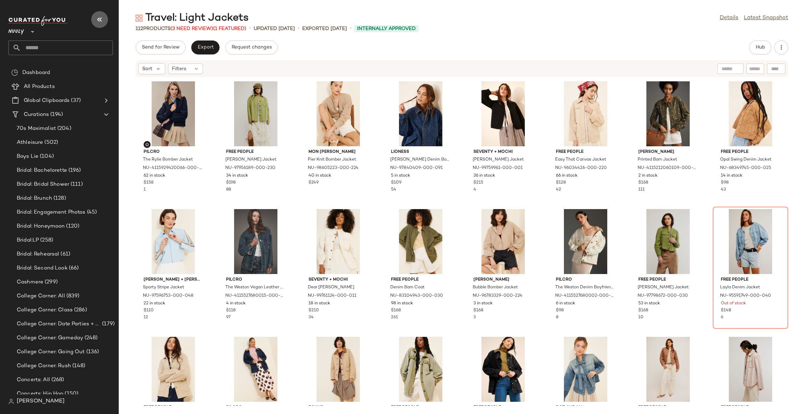
click at [97, 20] on icon "button" at bounding box center [99, 19] width 8 height 8
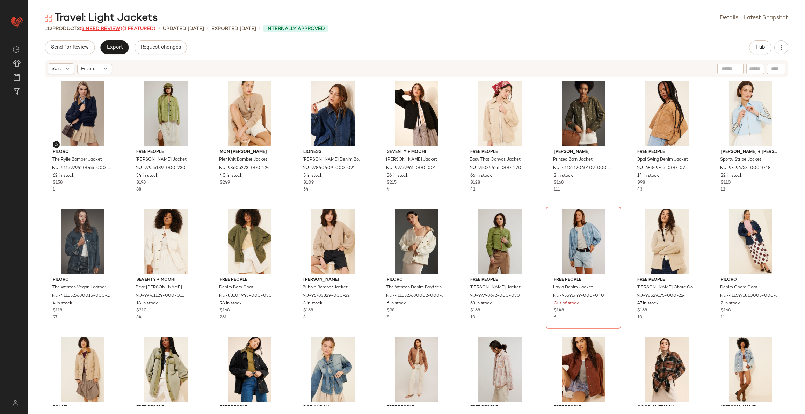
click at [119, 27] on span "(3 Need Review)" at bounding box center [101, 28] width 43 height 5
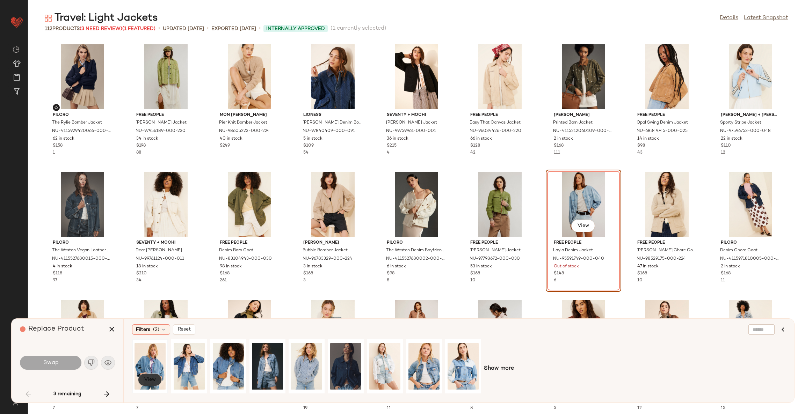
click at [148, 383] on span "View" at bounding box center [150, 380] width 12 height 6
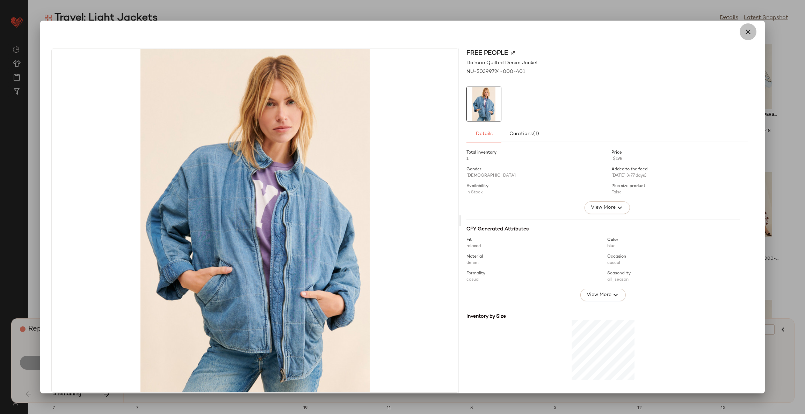
click at [746, 31] on icon "button" at bounding box center [748, 32] width 8 height 8
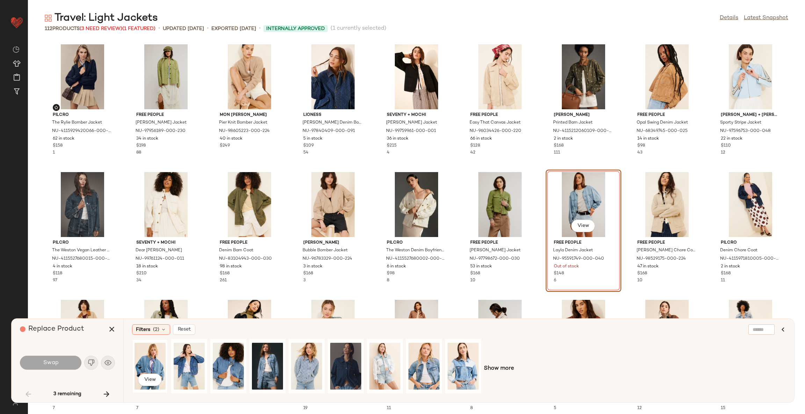
click at [144, 353] on div "View" at bounding box center [150, 367] width 31 height 50
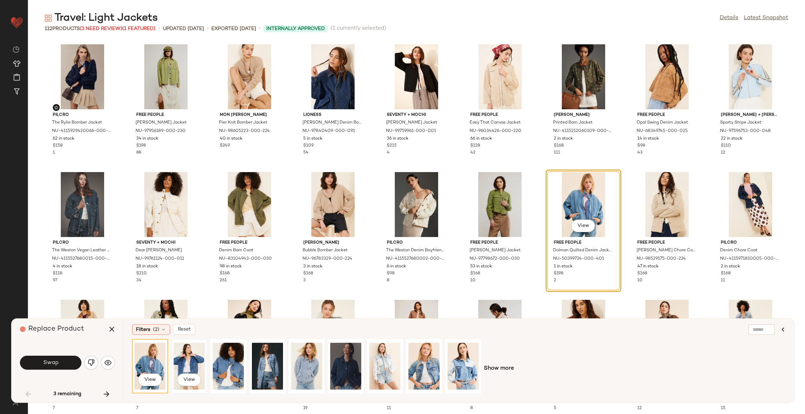
click at [183, 358] on div "View" at bounding box center [189, 367] width 31 height 50
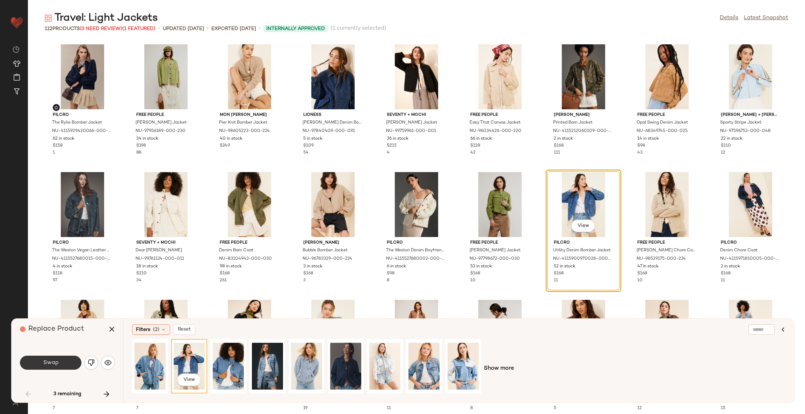
click at [60, 360] on button "Swap" at bounding box center [50, 363] width 61 height 14
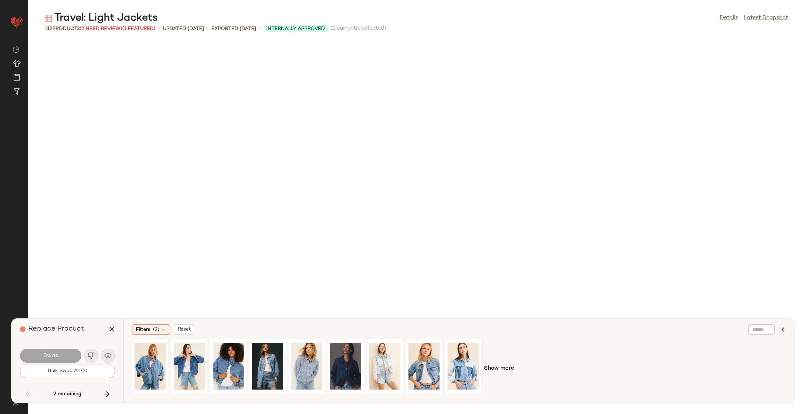
scroll to position [1023, 0]
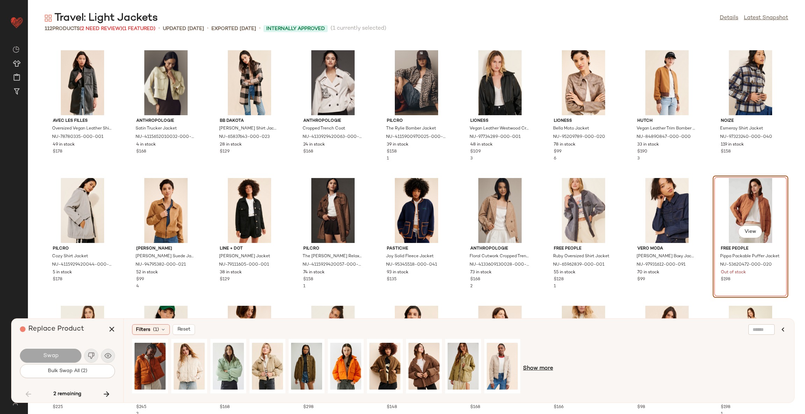
click at [532, 368] on span "Show more" at bounding box center [538, 369] width 30 height 8
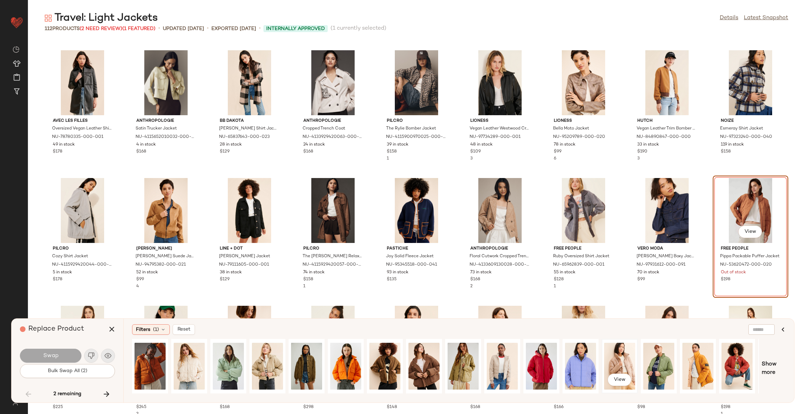
click at [624, 364] on div "View" at bounding box center [619, 367] width 31 height 50
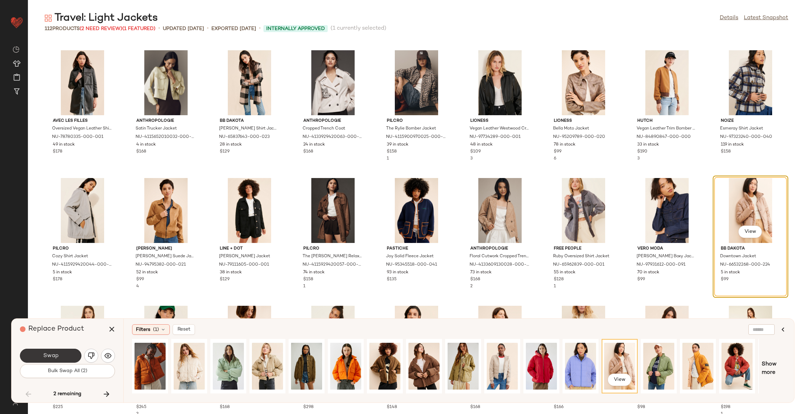
click at [68, 353] on button "Swap" at bounding box center [50, 356] width 61 height 14
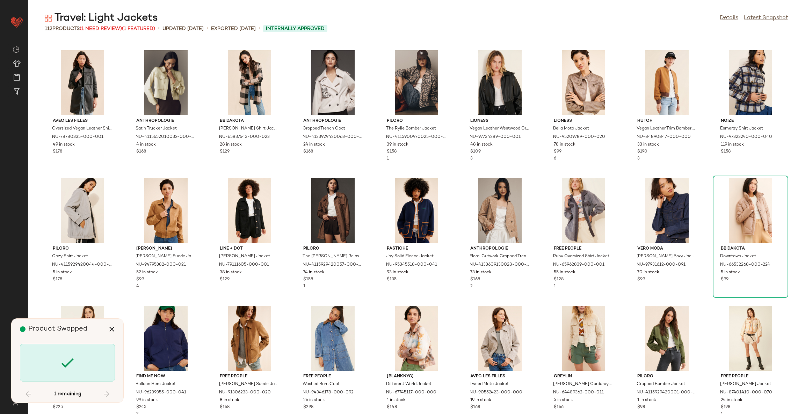
scroll to position [1290, 0]
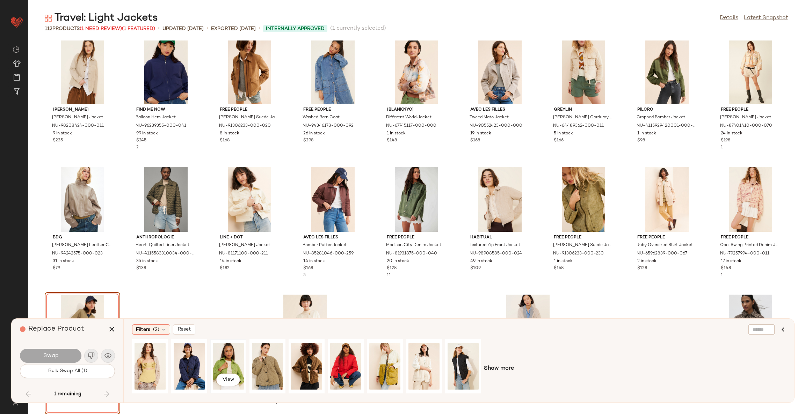
click at [232, 362] on div "View" at bounding box center [228, 367] width 31 height 50
click at [62, 358] on button "Swap" at bounding box center [50, 356] width 61 height 14
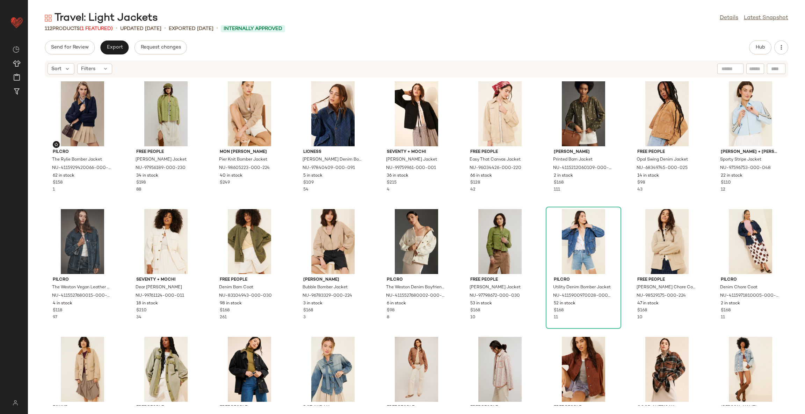
click at [762, 39] on div "Travel: Light Jackets Details Latest Snapshot 112 Products (1 Featured) • updat…" at bounding box center [416, 212] width 777 height 403
click at [762, 45] on span "Hub" at bounding box center [760, 48] width 10 height 6
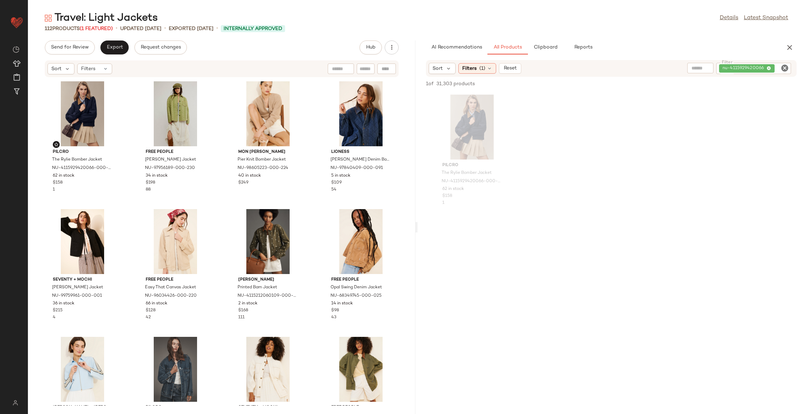
click at [787, 66] on icon "Clear Filter" at bounding box center [785, 68] width 8 height 8
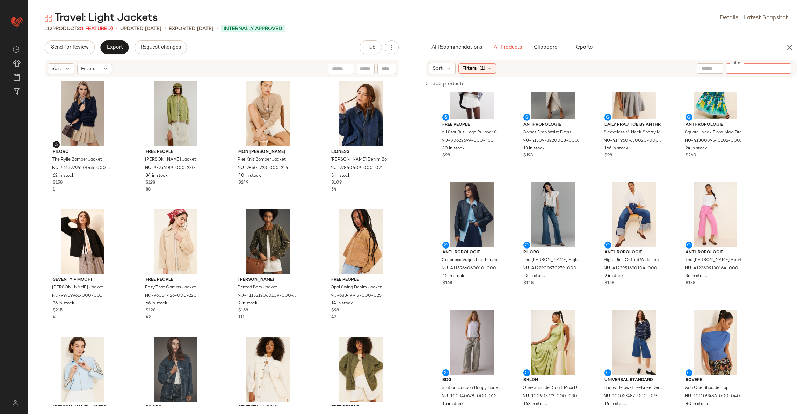
scroll to position [314, 0]
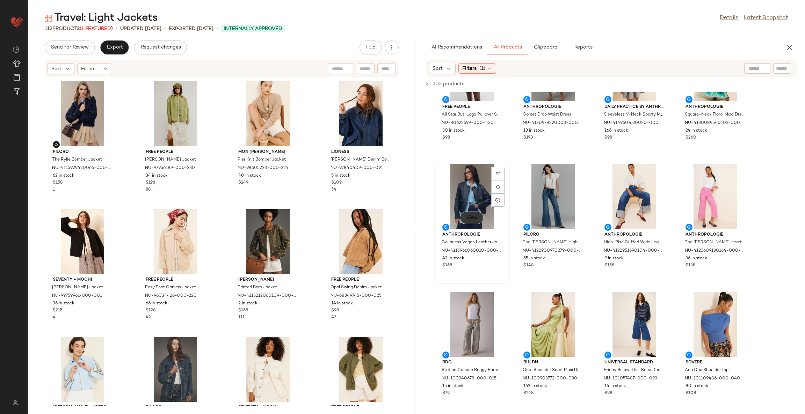
click at [472, 218] on span "View" at bounding box center [472, 218] width 12 height 6
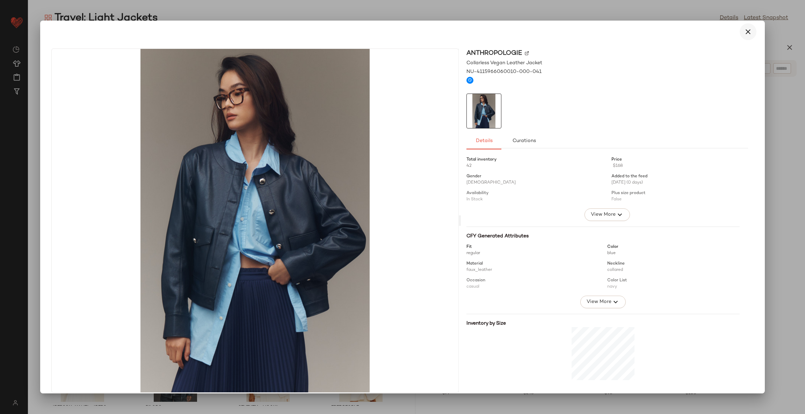
click at [744, 29] on icon "button" at bounding box center [748, 32] width 8 height 8
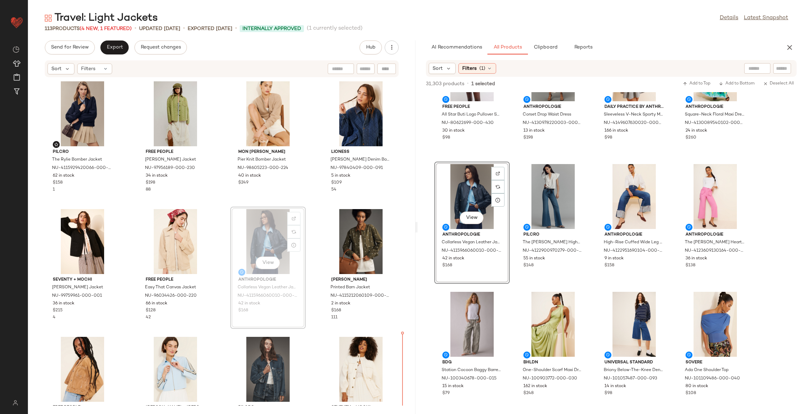
scroll to position [5, 0]
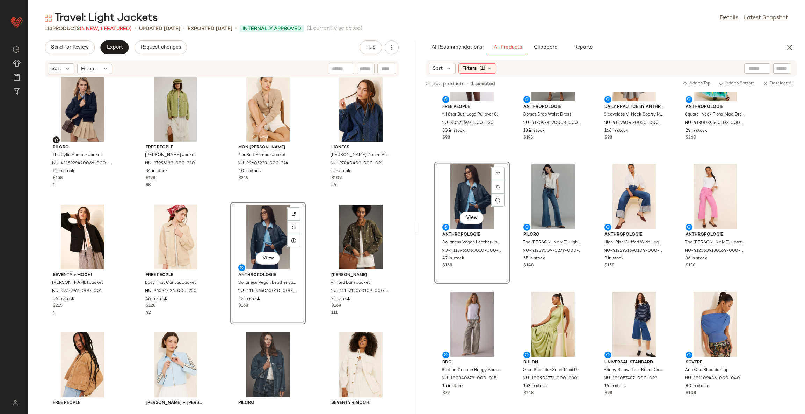
click at [305, 247] on div "Pilcro The Rylie Bomber Jacket NU-4115929420066-000-041 62 in stock $158 1 Free…" at bounding box center [221, 242] width 387 height 328
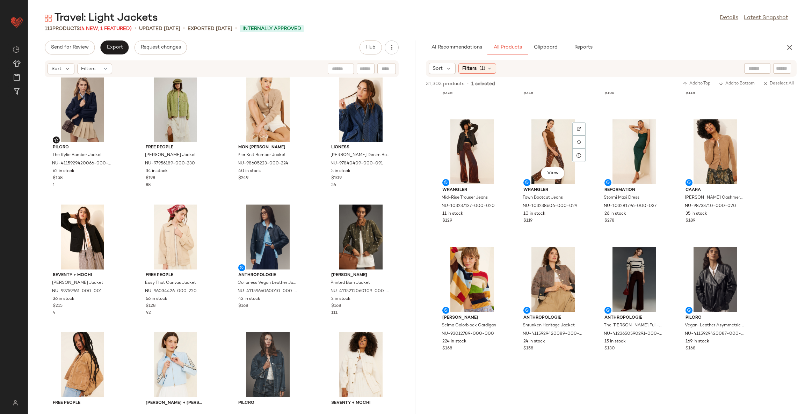
scroll to position [1153, 0]
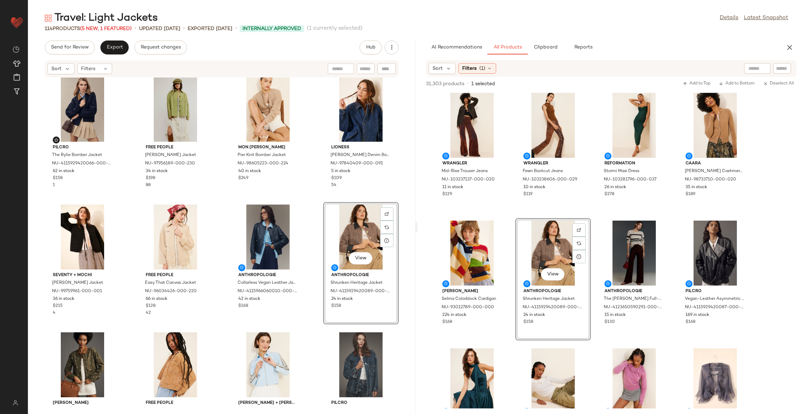
click at [309, 283] on div "Pilcro The Rylie Bomber Jacket NU-4115929420066-000-041 62 in stock $158 1 Free…" at bounding box center [221, 242] width 387 height 328
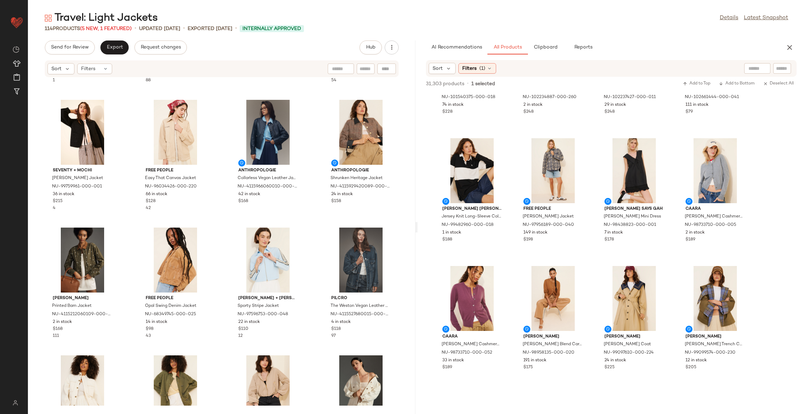
scroll to position [1625, 0]
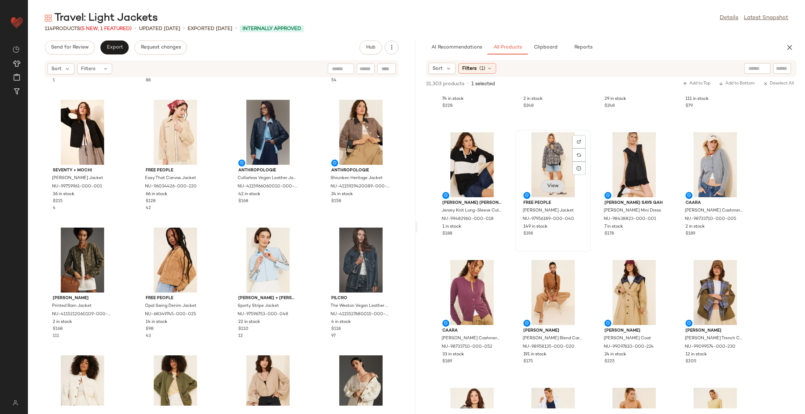
click at [557, 184] on span "View" at bounding box center [553, 186] width 12 height 6
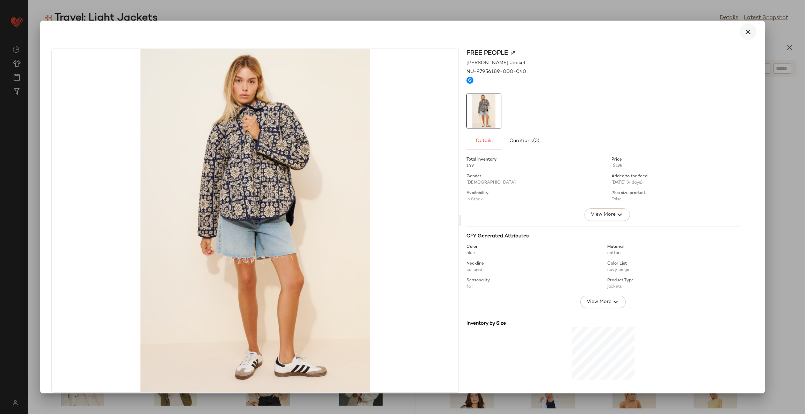
click at [744, 33] on icon "button" at bounding box center [748, 32] width 8 height 8
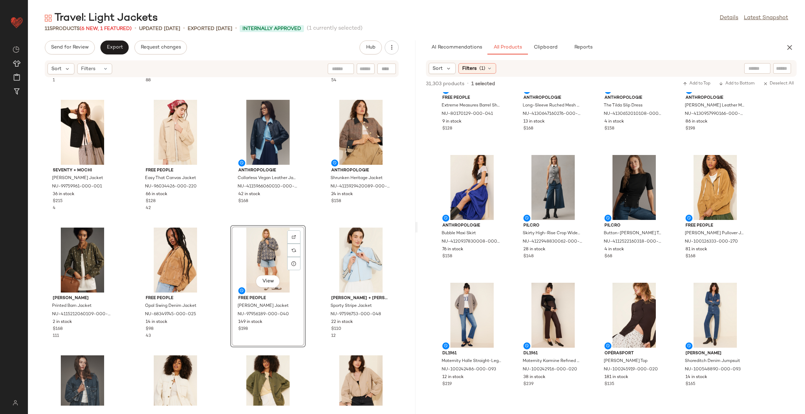
scroll to position [2253, 0]
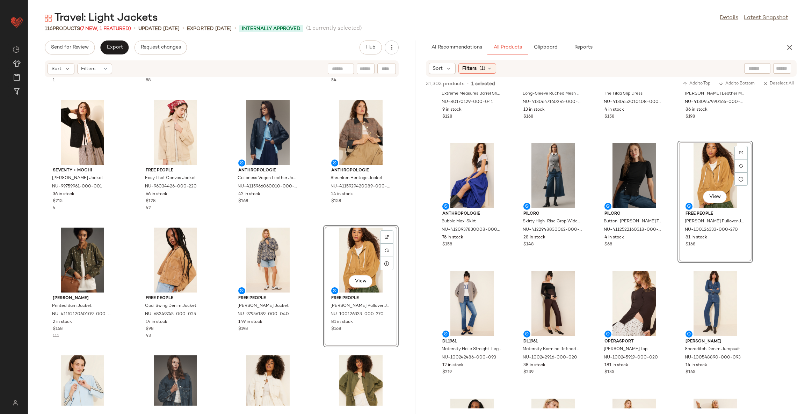
click at [313, 324] on div "Pilcro The Rylie Bomber Jacket NU-4115929420066-000-041 62 in stock $158 1 Free…" at bounding box center [221, 242] width 387 height 328
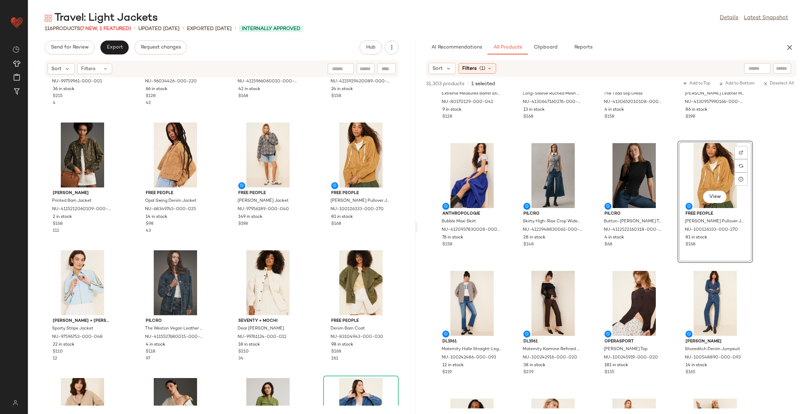
scroll to position [0, 0]
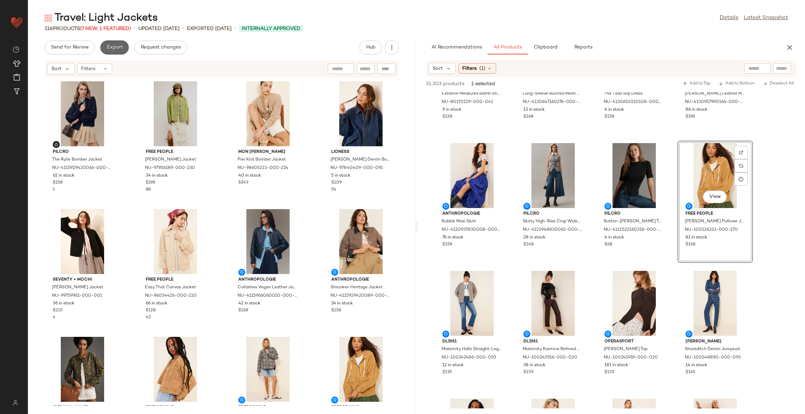
click at [111, 45] on span "Export" at bounding box center [114, 48] width 16 height 6
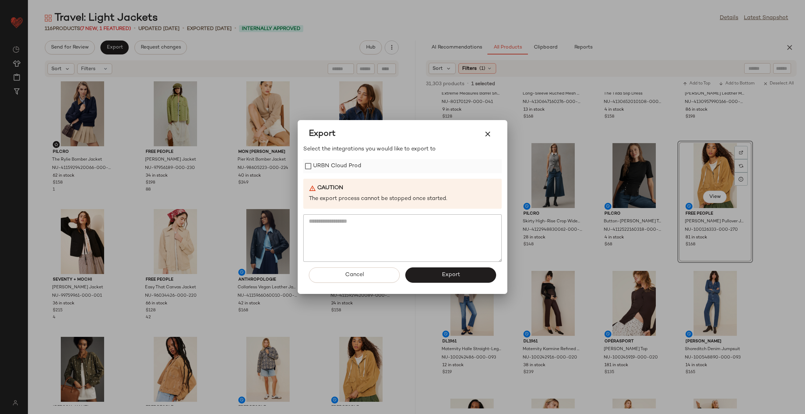
click at [353, 164] on label "URBN Cloud Prod" at bounding box center [337, 166] width 48 height 14
click at [422, 274] on button "Export" at bounding box center [450, 275] width 91 height 15
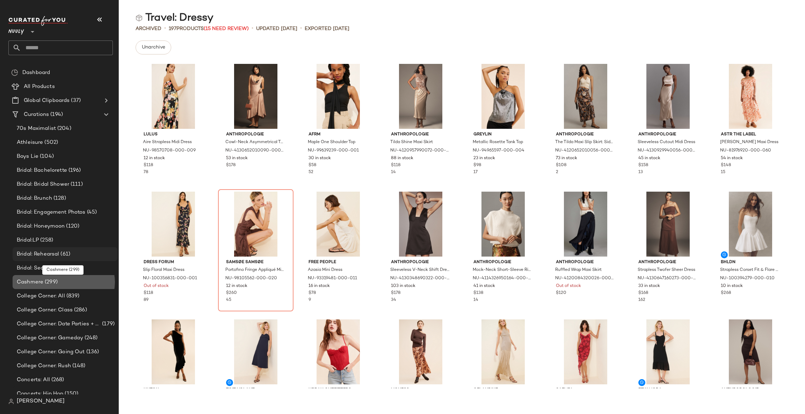
click at [132, 191] on div "Lulus Aire Strapless Midi Dress NU-98570708-000-009 12 in stock $118 78 Anthrop…" at bounding box center [462, 224] width 686 height 328
click at [129, 190] on div "Lulus Aire Strapless Midi Dress NU-98570708-000-009 12 in stock $118 78 Anthrop…" at bounding box center [462, 224] width 686 height 328
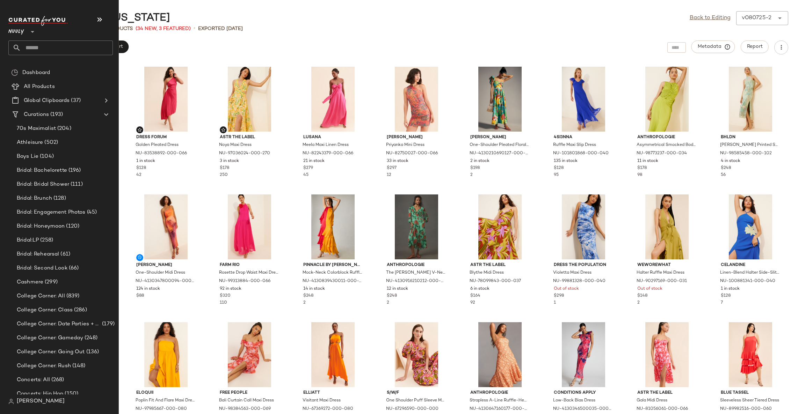
click at [28, 51] on input "text" at bounding box center [67, 48] width 92 height 15
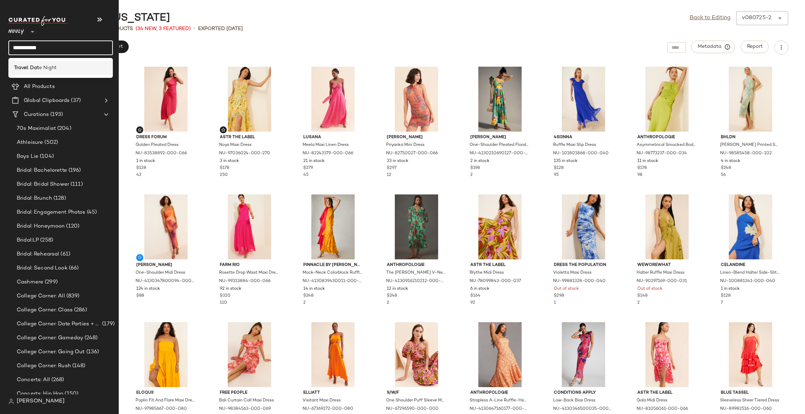
type input "**********"
click at [37, 64] on b "Travel: Dat" at bounding box center [26, 67] width 25 height 7
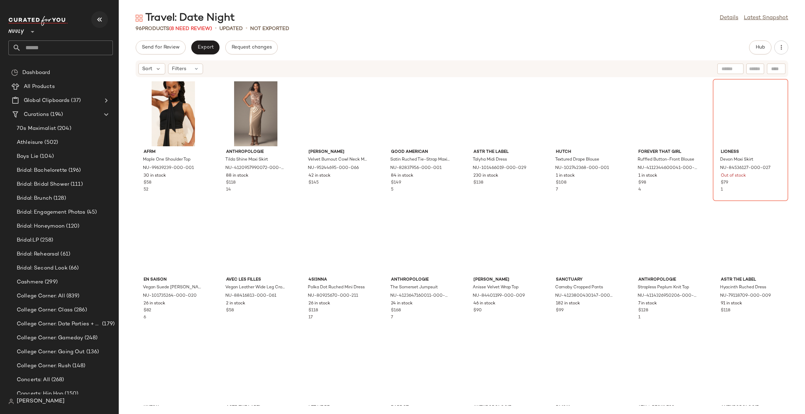
click at [99, 17] on icon "button" at bounding box center [99, 19] width 8 height 8
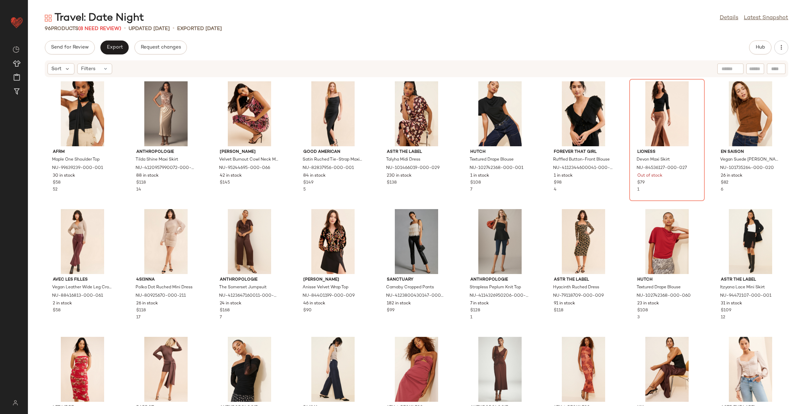
click at [266, 35] on div "Travel: Date Night Details Latest Snapshot 96 Products (8 Need Review) • update…" at bounding box center [416, 212] width 777 height 403
click at [110, 27] on span "(8 Need Review)" at bounding box center [99, 28] width 43 height 5
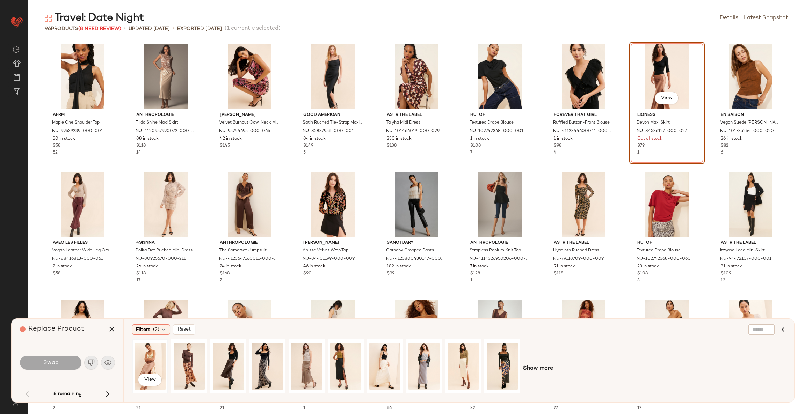
click at [158, 362] on div "View" at bounding box center [150, 367] width 31 height 50
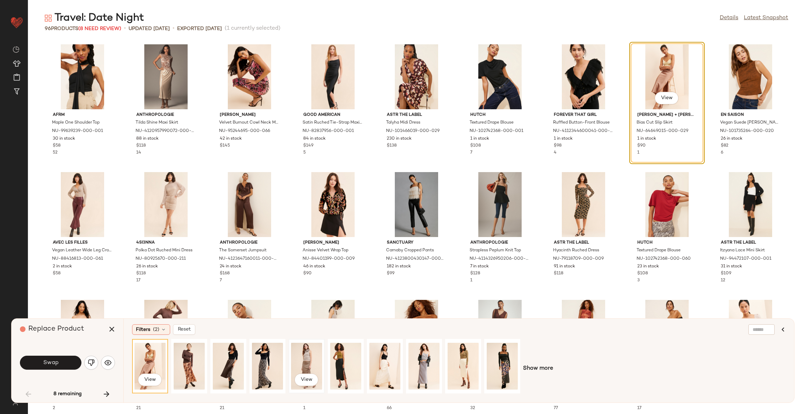
click at [305, 362] on div "View" at bounding box center [306, 367] width 31 height 50
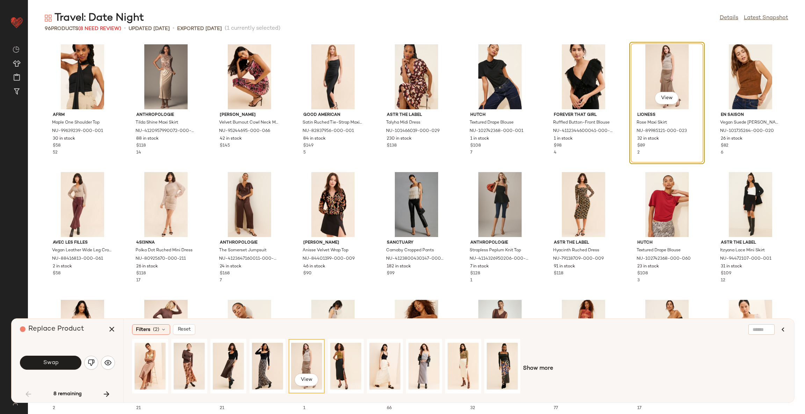
click at [63, 362] on button "Swap" at bounding box center [50, 363] width 61 height 14
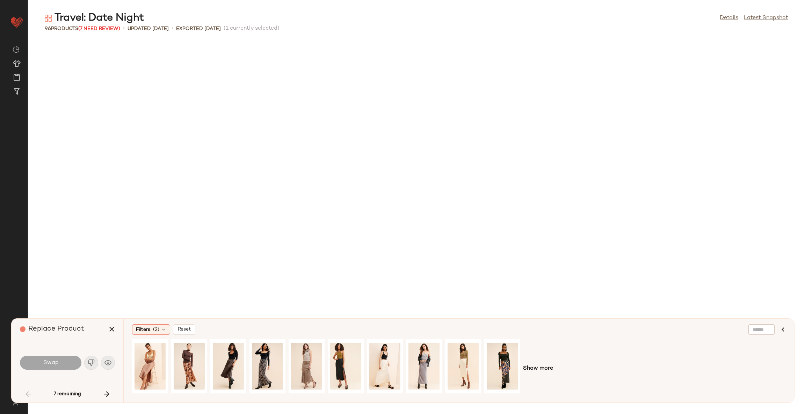
scroll to position [389, 0]
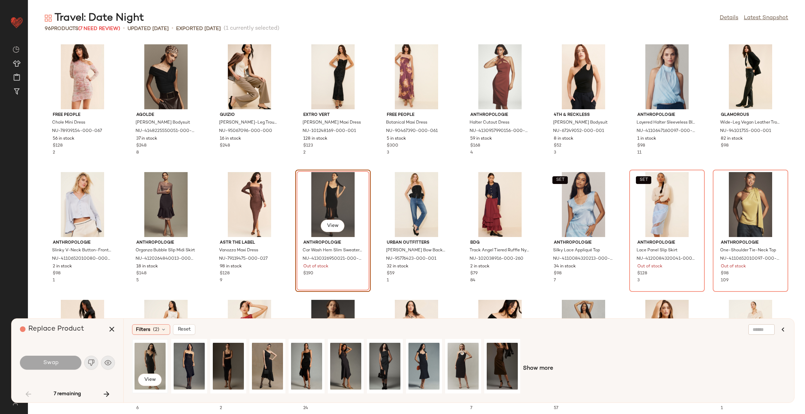
click at [152, 360] on div "View" at bounding box center [150, 367] width 31 height 50
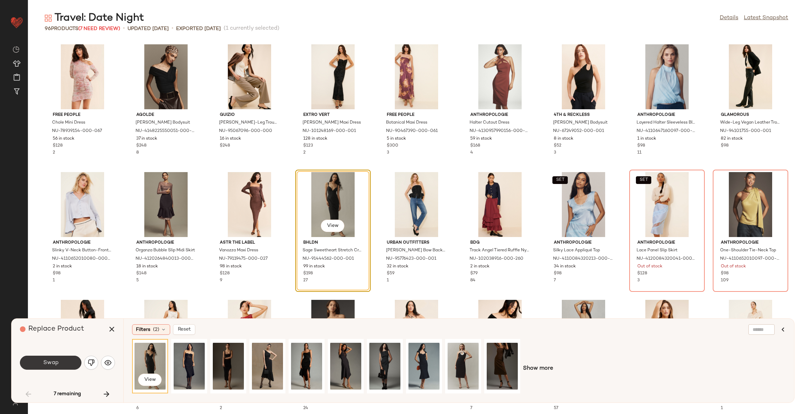
click at [72, 363] on button "Swap" at bounding box center [50, 363] width 61 height 14
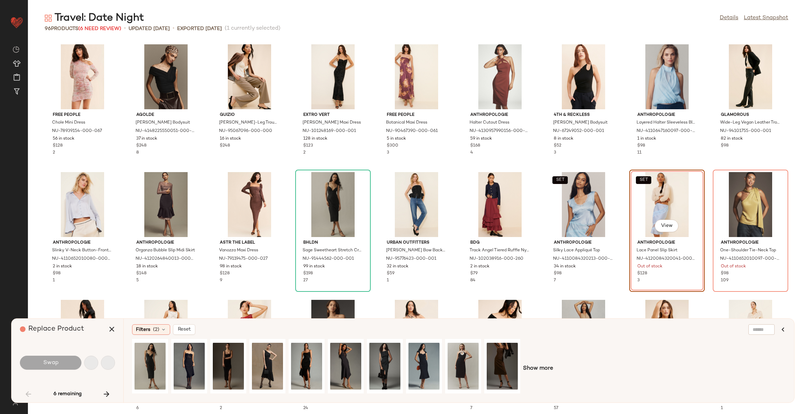
scroll to position [384, 0]
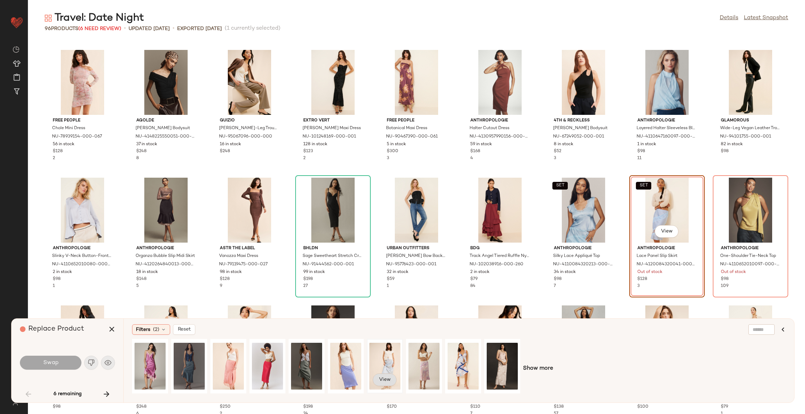
click at [387, 377] on button "View" at bounding box center [385, 380] width 24 height 13
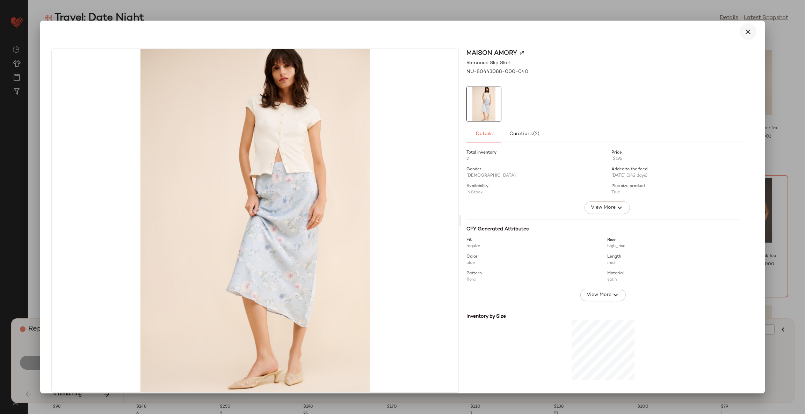
click at [744, 29] on icon "button" at bounding box center [748, 32] width 8 height 8
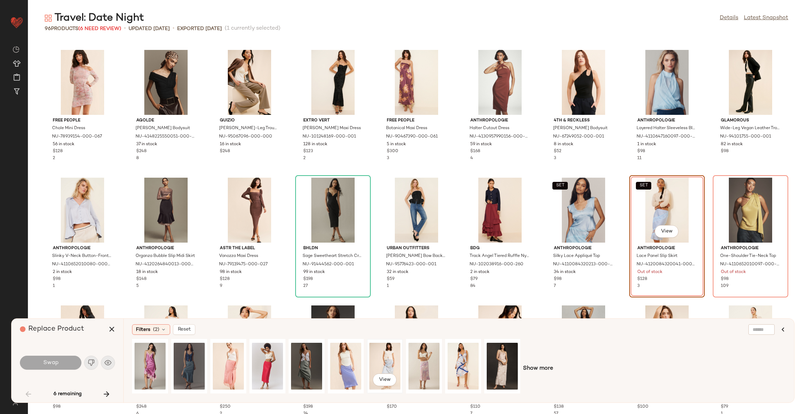
click at [391, 360] on div "View" at bounding box center [384, 367] width 31 height 50
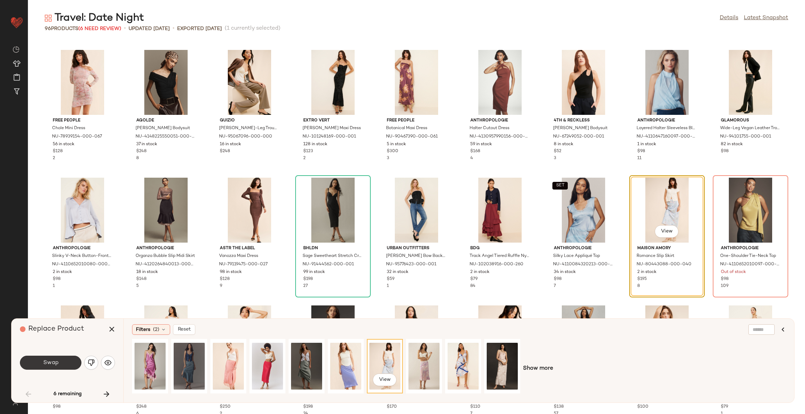
click at [64, 360] on button "Swap" at bounding box center [50, 363] width 61 height 14
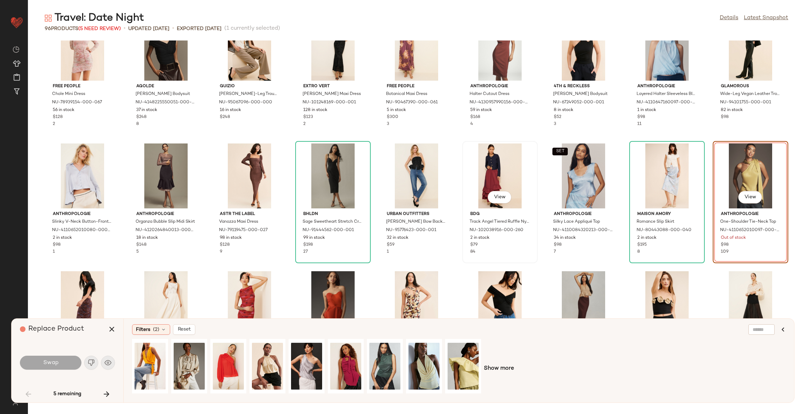
scroll to position [436, 0]
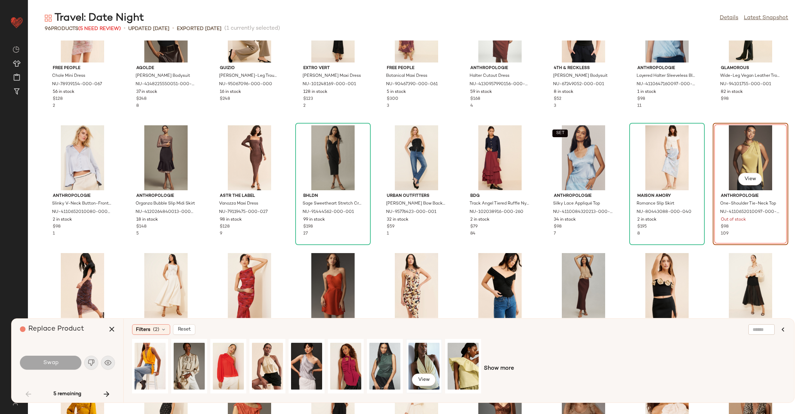
click at [426, 364] on div "View" at bounding box center [423, 367] width 31 height 50
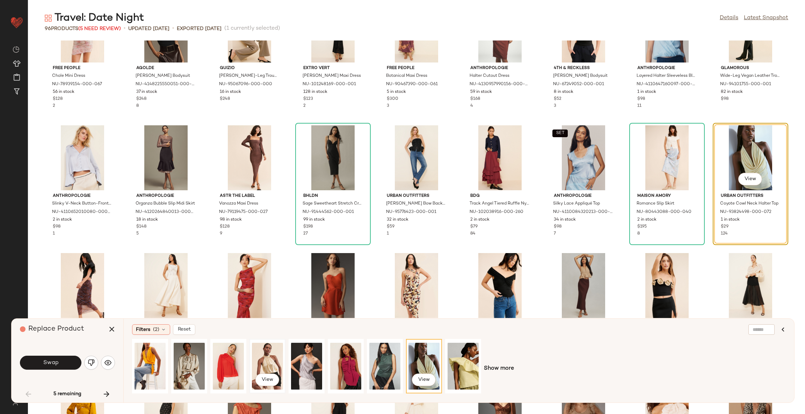
click at [270, 362] on div "View" at bounding box center [267, 367] width 31 height 50
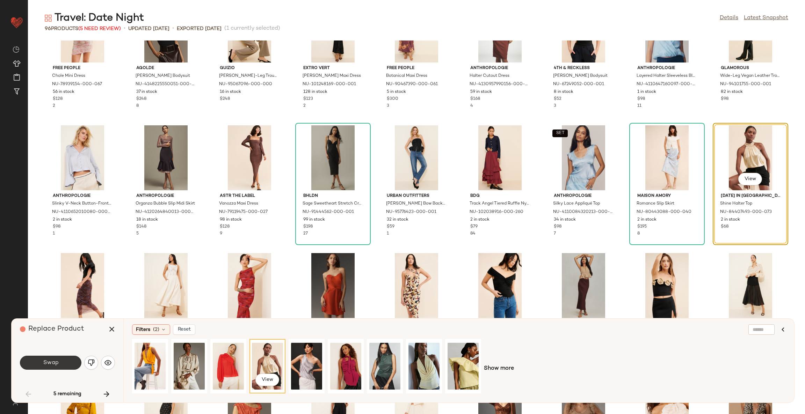
click at [63, 360] on button "Swap" at bounding box center [50, 363] width 61 height 14
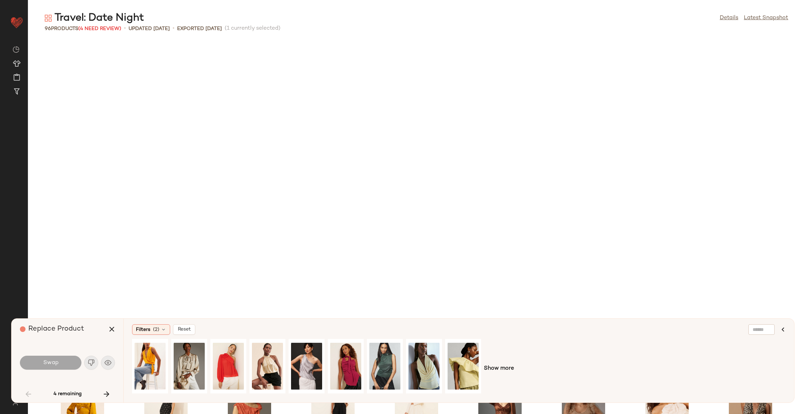
scroll to position [767, 0]
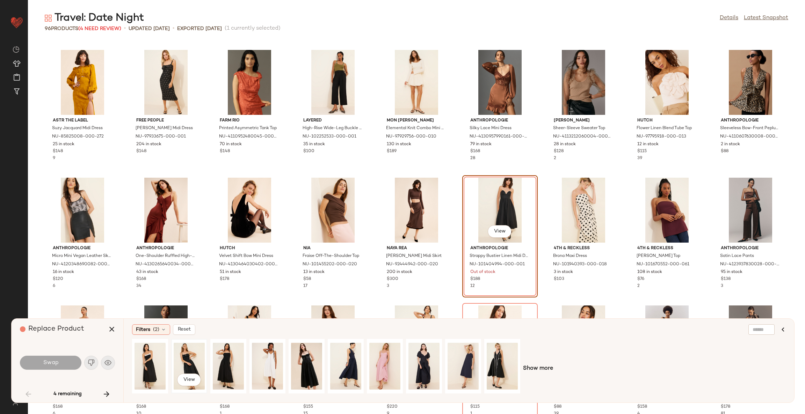
click at [194, 360] on div "View" at bounding box center [189, 367] width 31 height 50
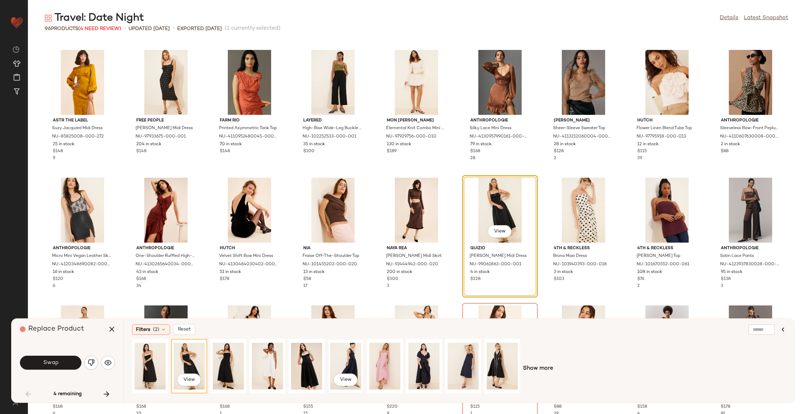
click at [346, 358] on div "View" at bounding box center [345, 367] width 31 height 50
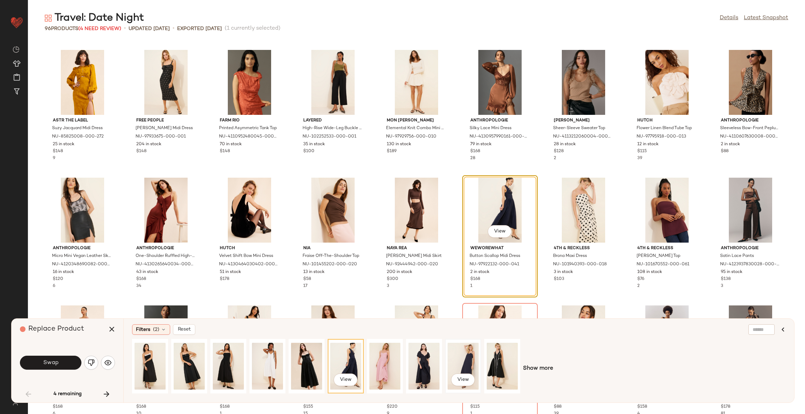
click at [465, 359] on div "View" at bounding box center [463, 367] width 31 height 50
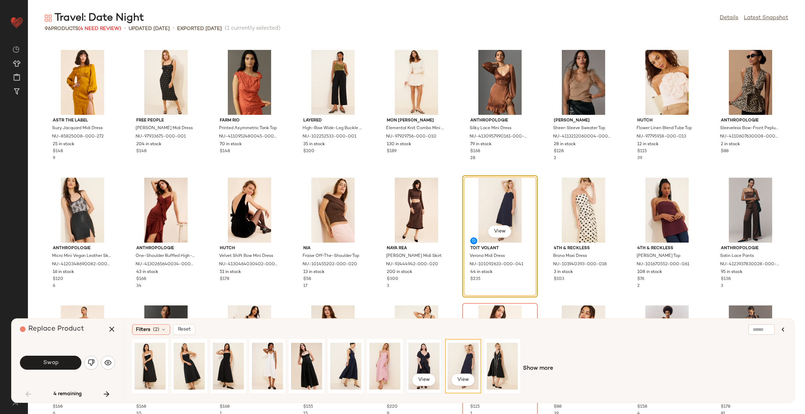
click at [425, 358] on div "View" at bounding box center [423, 367] width 31 height 50
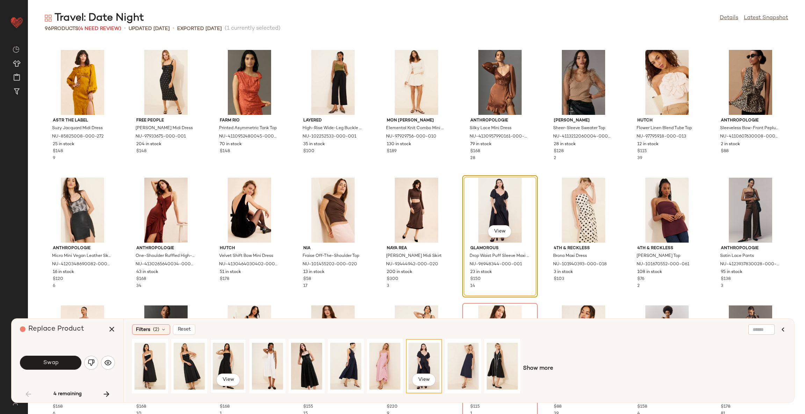
click at [225, 356] on div "View" at bounding box center [228, 367] width 31 height 50
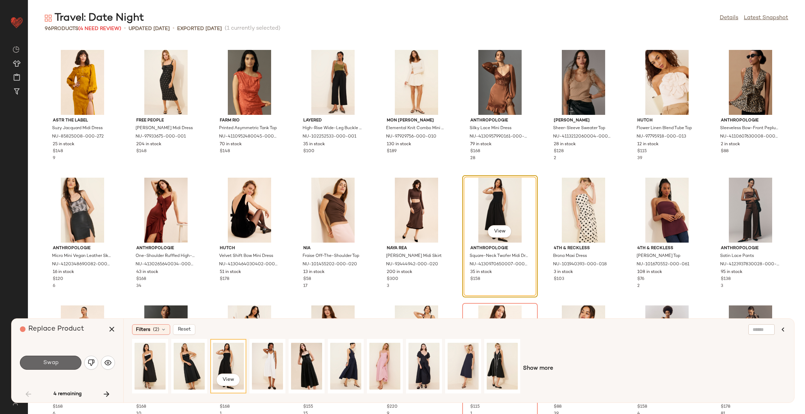
click at [64, 361] on button "Swap" at bounding box center [50, 363] width 61 height 14
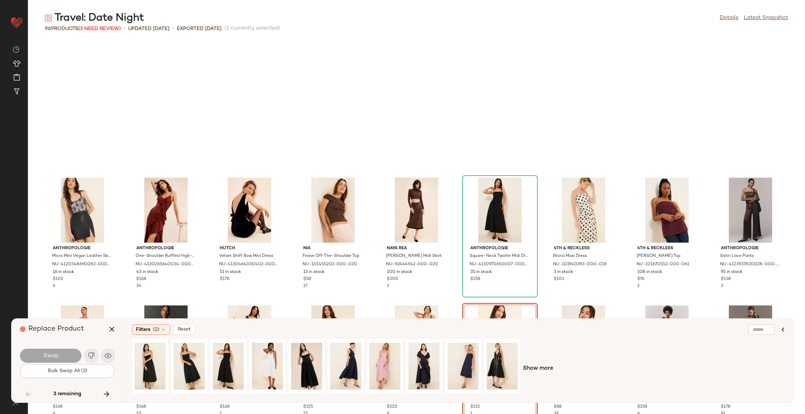
scroll to position [895, 0]
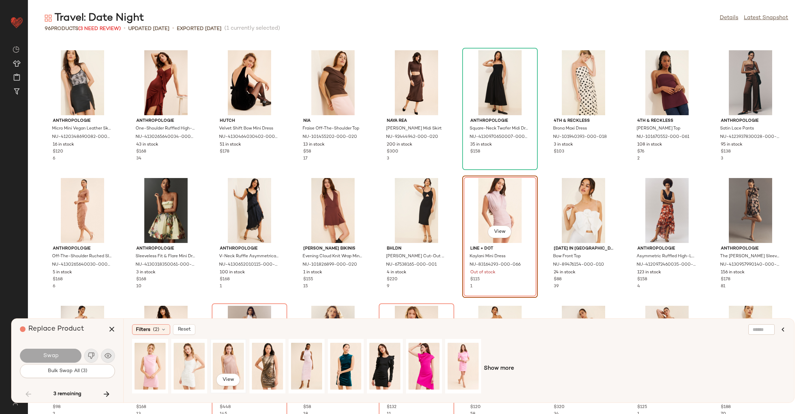
click at [232, 362] on div "View" at bounding box center [228, 367] width 31 height 50
click at [64, 355] on button "Swap" at bounding box center [50, 356] width 61 height 14
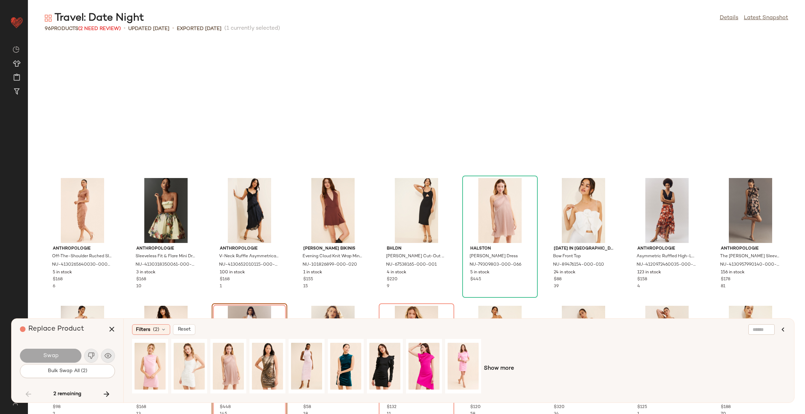
scroll to position [1023, 0]
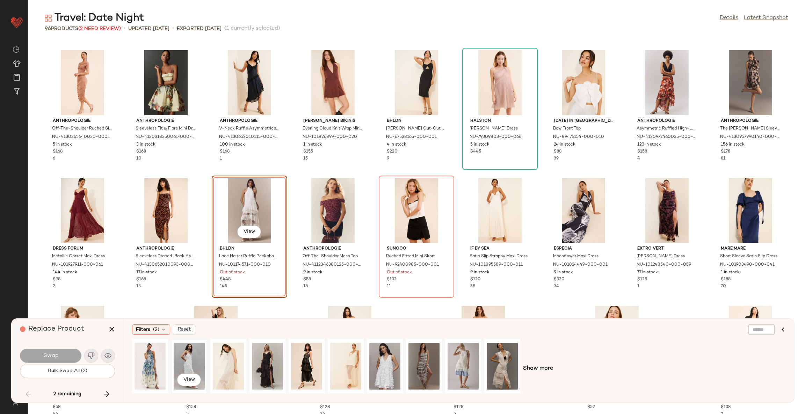
click at [189, 363] on div "View" at bounding box center [189, 367] width 31 height 50
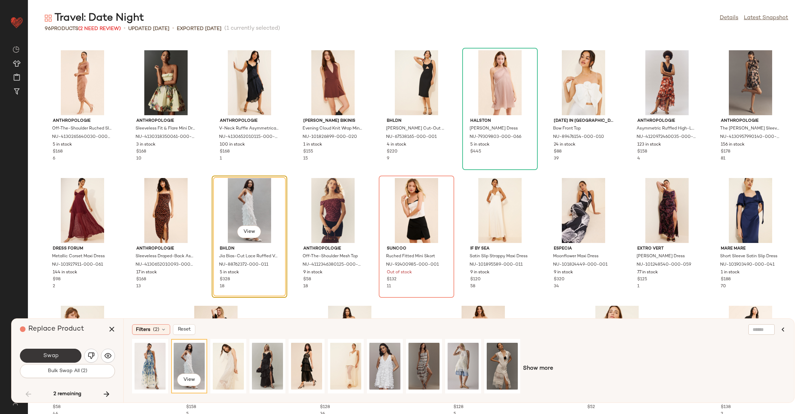
click at [72, 354] on button "Swap" at bounding box center [50, 356] width 61 height 14
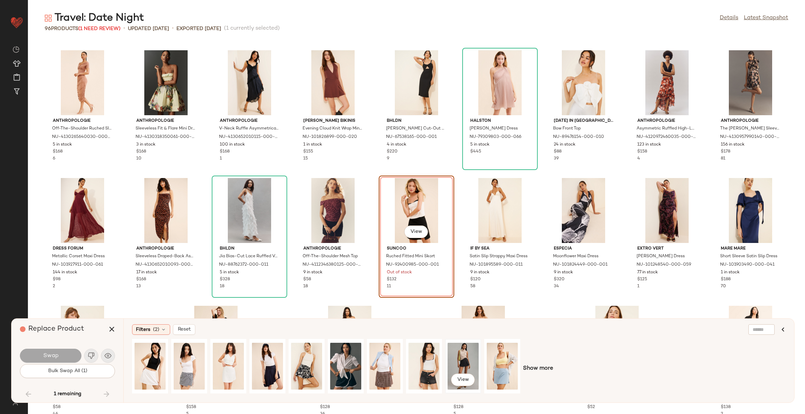
click at [455, 363] on div "View" at bounding box center [463, 367] width 31 height 50
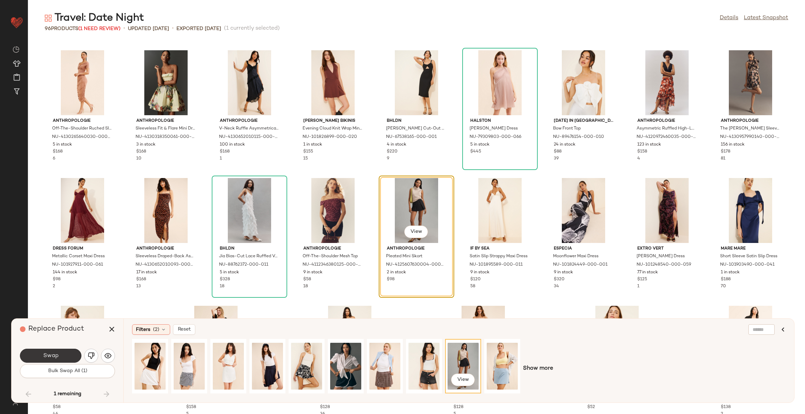
click at [72, 352] on button "Swap" at bounding box center [50, 356] width 61 height 14
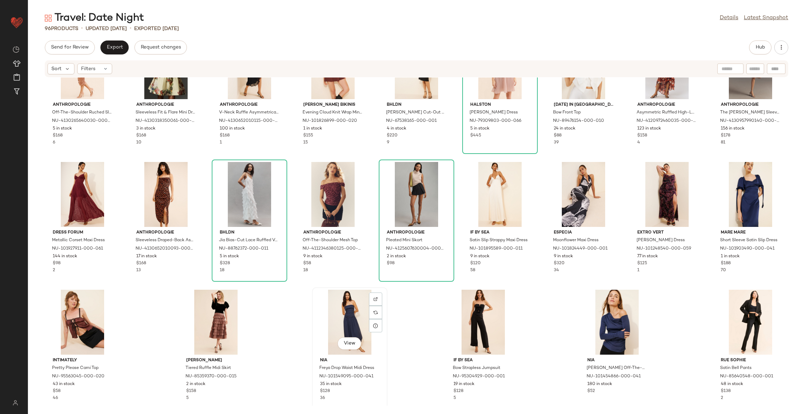
scroll to position [1079, 0]
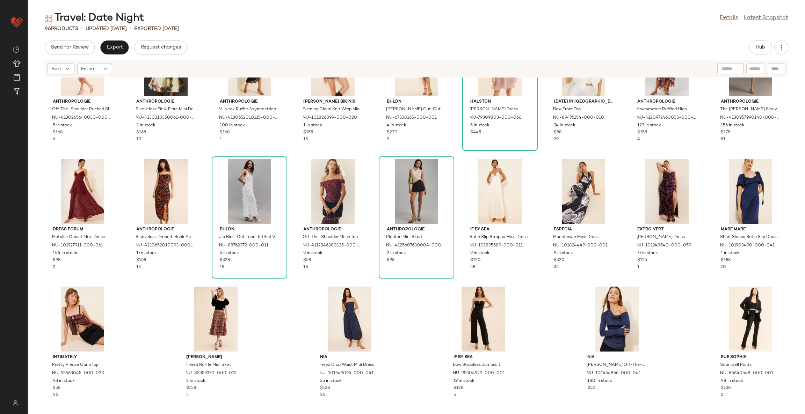
click at [416, 340] on div "Anthropologie Off-The-Shoulder Ruched Slim Midi Dress NU-4130265640030-000-028 …" at bounding box center [416, 242] width 777 height 328
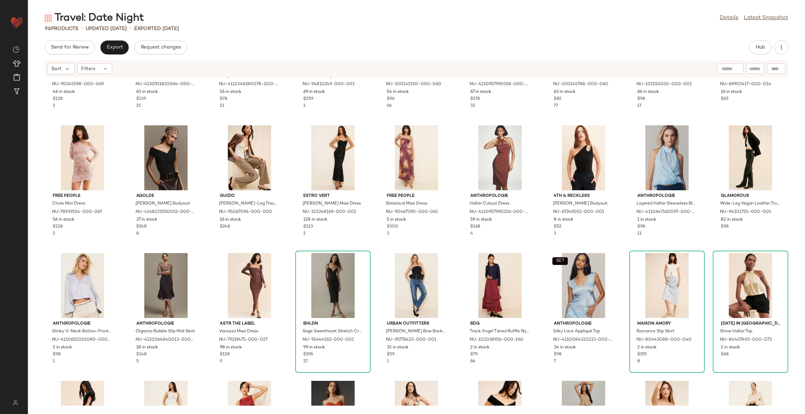
scroll to position [0, 0]
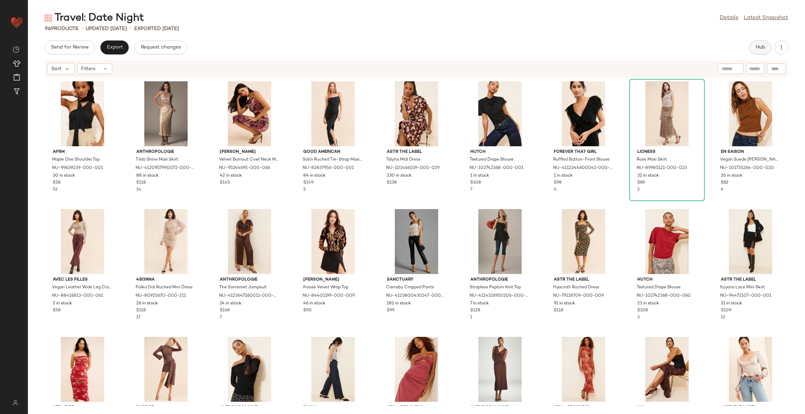
click at [757, 48] on span "Hub" at bounding box center [760, 48] width 10 height 6
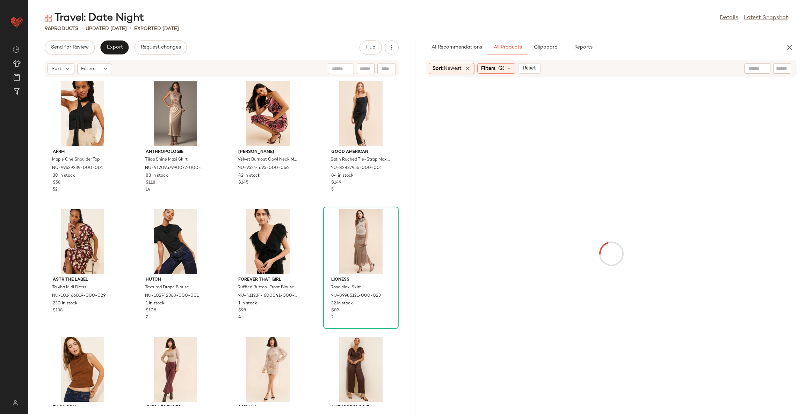
click at [311, 257] on div "AFRM Maple One Shoulder Top NU-99639239-000-001 30 in stock $58 52 Anthropologi…" at bounding box center [221, 242] width 387 height 328
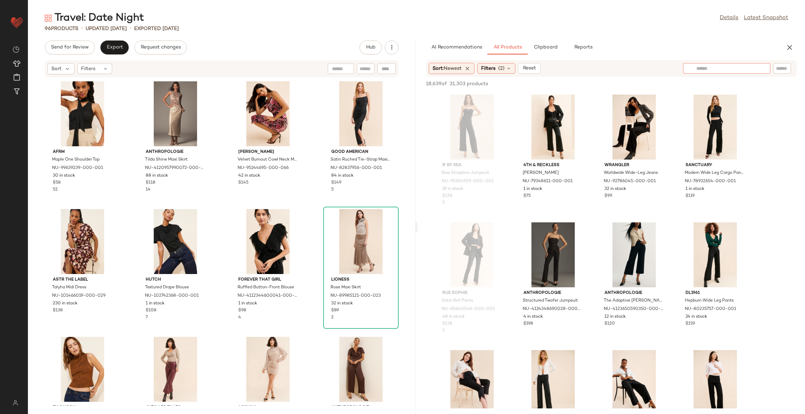
click at [760, 68] on div at bounding box center [726, 68] width 87 height 10
type input "**"
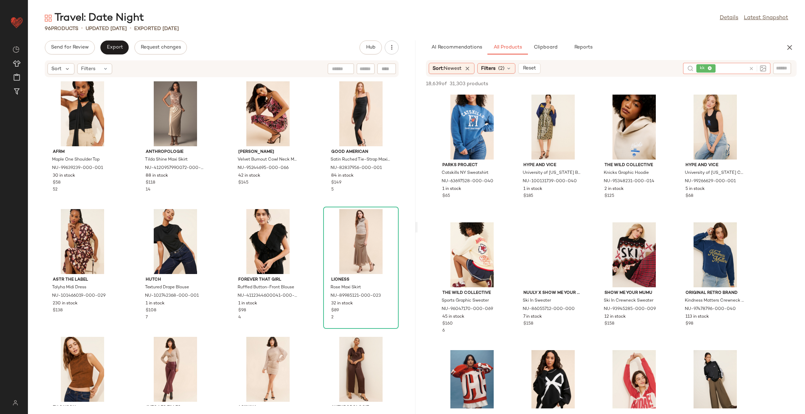
click at [752, 68] on icon at bounding box center [751, 68] width 5 height 5
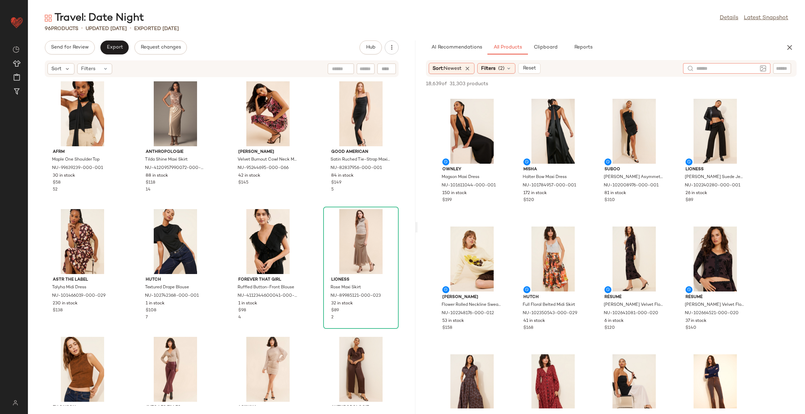
scroll to position [786, 0]
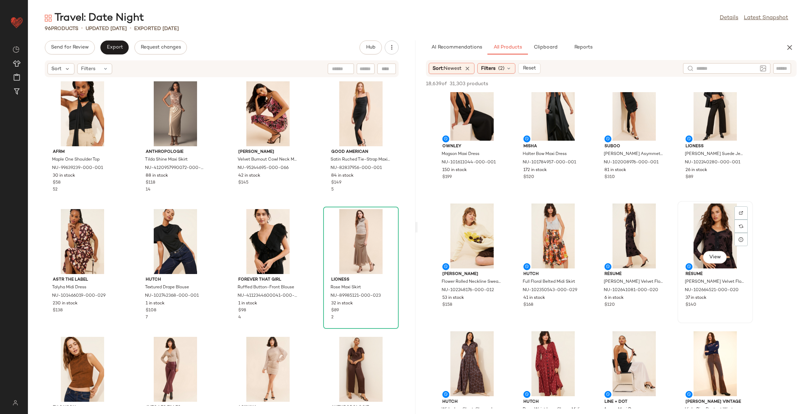
click at [704, 233] on div "View" at bounding box center [715, 236] width 71 height 65
click at [625, 224] on div "View" at bounding box center [634, 236] width 71 height 65
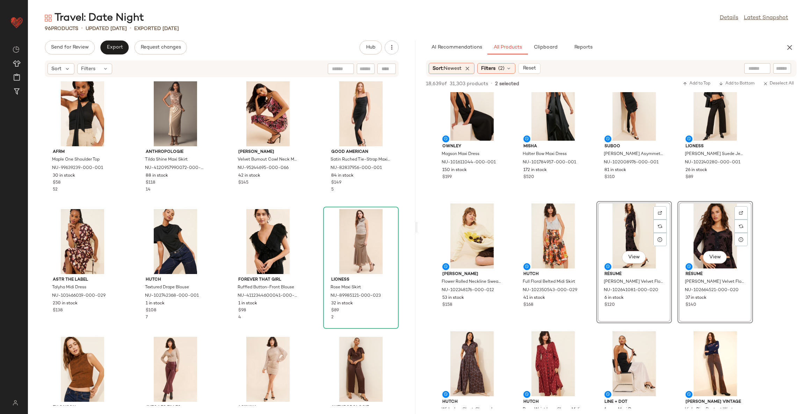
click at [620, 218] on div "View" at bounding box center [634, 236] width 71 height 65
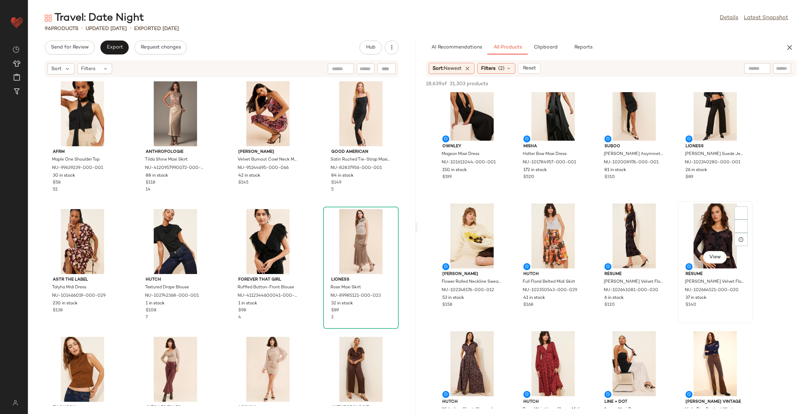
click at [698, 213] on div "View" at bounding box center [715, 236] width 71 height 65
click at [620, 225] on div "View" at bounding box center [634, 236] width 71 height 65
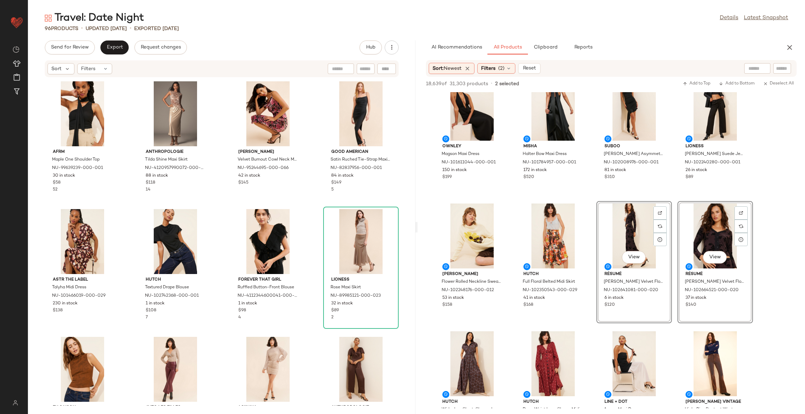
click at [596, 194] on div "Suboo Mika Asymmetrical Mini Dress NU-102008976-000-001 81 in stock $310" at bounding box center [633, 134] width 75 height 122
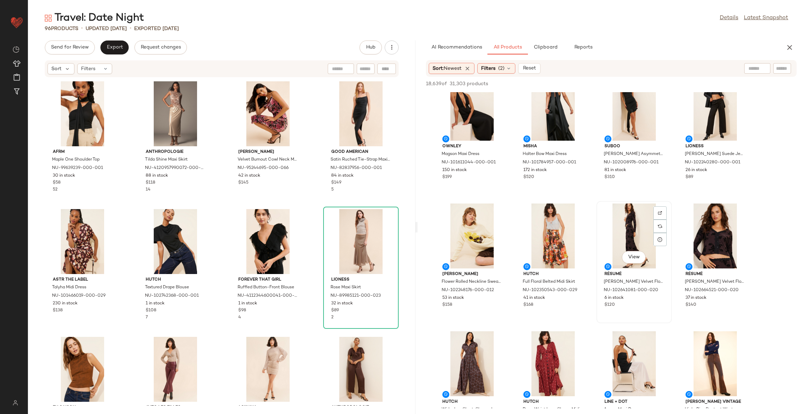
click at [645, 217] on div "View" at bounding box center [634, 236] width 71 height 65
click at [697, 223] on div "View" at bounding box center [715, 236] width 71 height 65
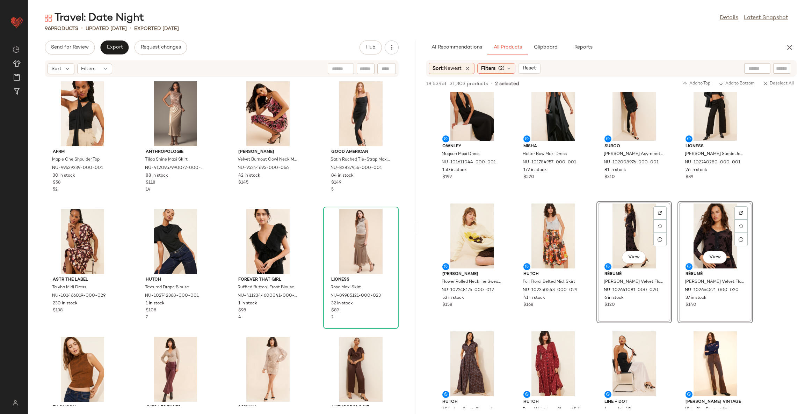
drag, startPoint x: 632, startPoint y: 221, endPoint x: 611, endPoint y: 215, distance: 22.2
click at [632, 220] on div "View" at bounding box center [634, 236] width 71 height 65
click at [607, 211] on div "View" at bounding box center [634, 236] width 71 height 65
click at [601, 195] on div "View Suboo Mika Asymmetrical Mini Dress NU-102008976-000-001 81 in stock $310" at bounding box center [633, 134] width 75 height 122
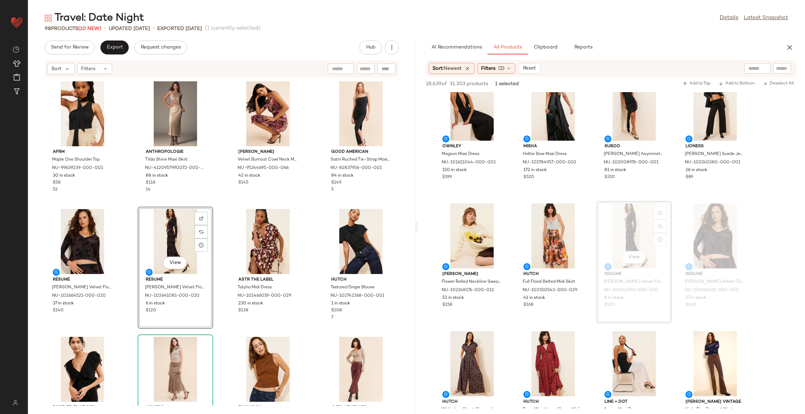
click at [217, 213] on div "AFRM Maple One Shoulder Top NU-99639239-000-001 30 in stock $58 52 Anthropologi…" at bounding box center [221, 242] width 387 height 328
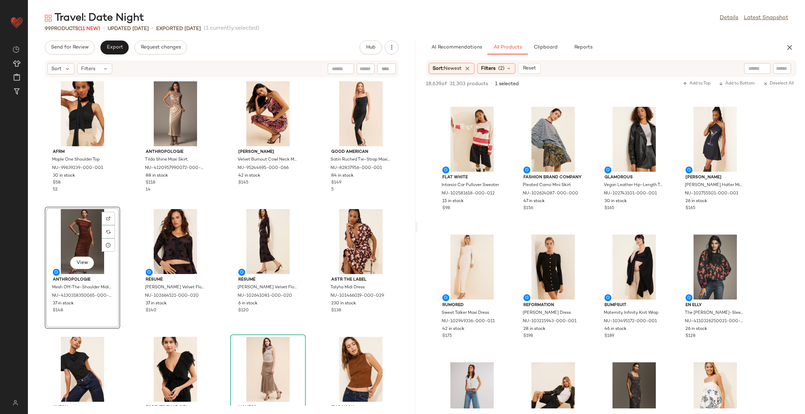
scroll to position [3197, 0]
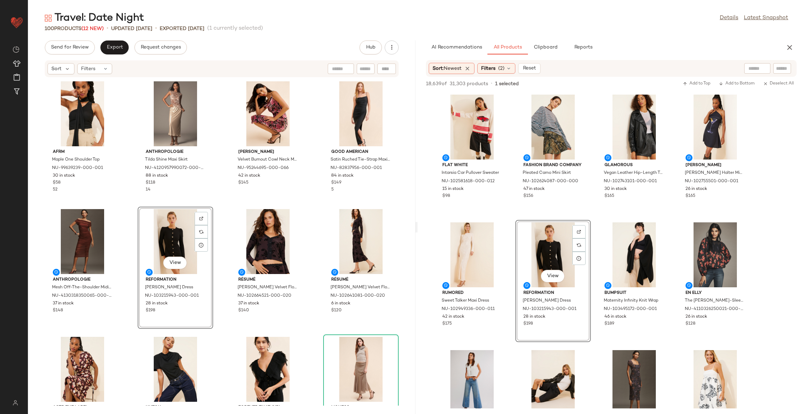
click at [218, 208] on div "AFRM Maple One Shoulder Top NU-99639239-000-001 30 in stock $58 52 Anthropologi…" at bounding box center [221, 242] width 387 height 328
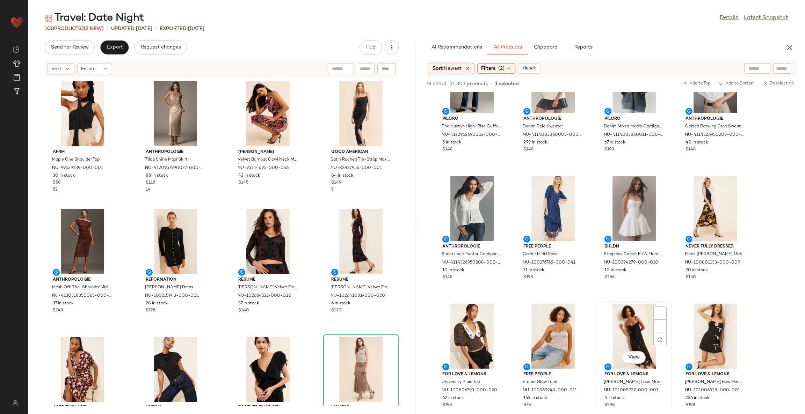
scroll to position [5398, 0]
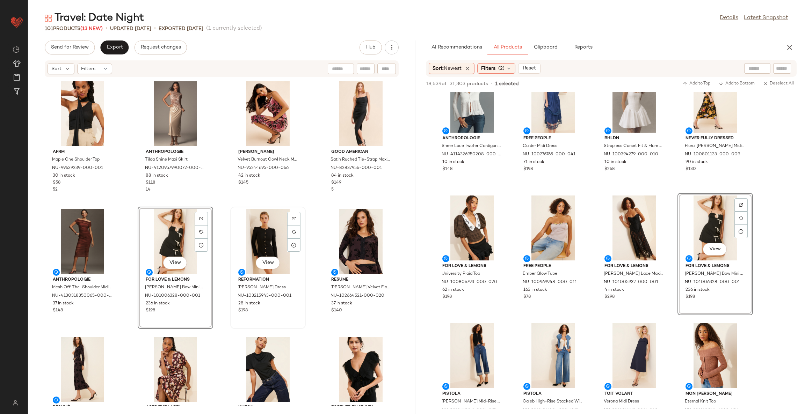
click at [269, 234] on div "View" at bounding box center [268, 241] width 71 height 65
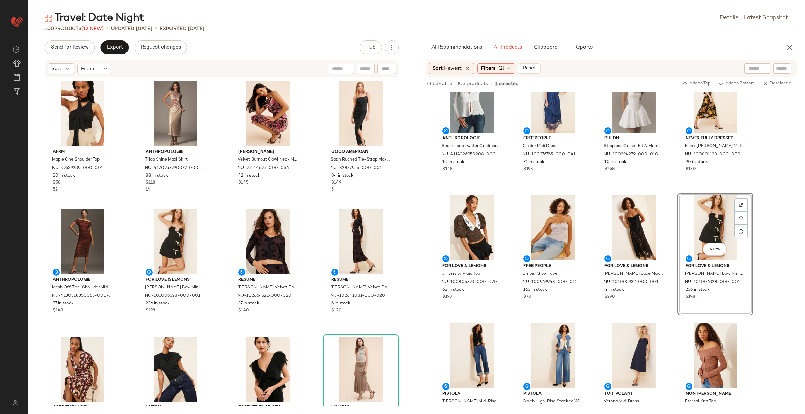
click at [222, 272] on div "AFRM Maple One Shoulder Top NU-99639239-000-001 30 in stock $58 52 Anthropologi…" at bounding box center [221, 242] width 387 height 328
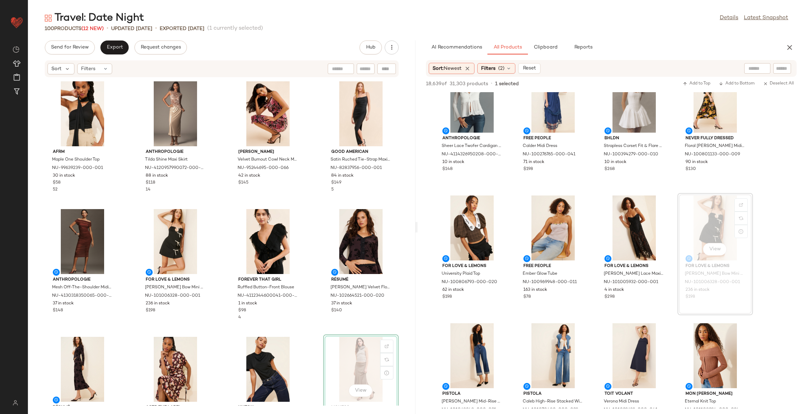
scroll to position [0, 0]
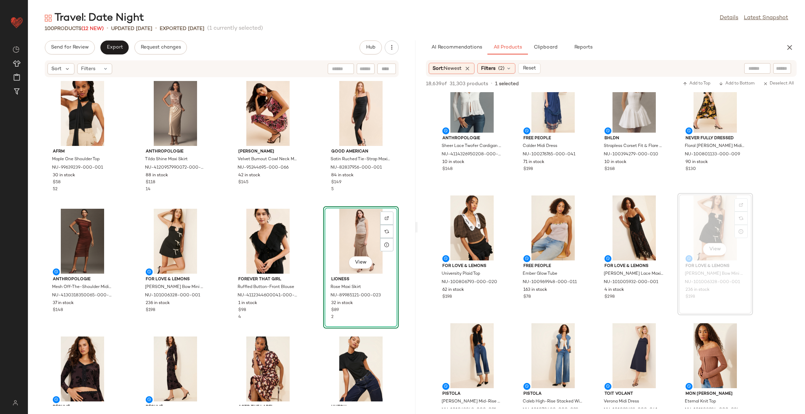
click at [313, 345] on div "AFRM Maple One Shoulder Top NU-99639239-000-001 30 in stock $58 52 Anthropologi…" at bounding box center [221, 242] width 387 height 328
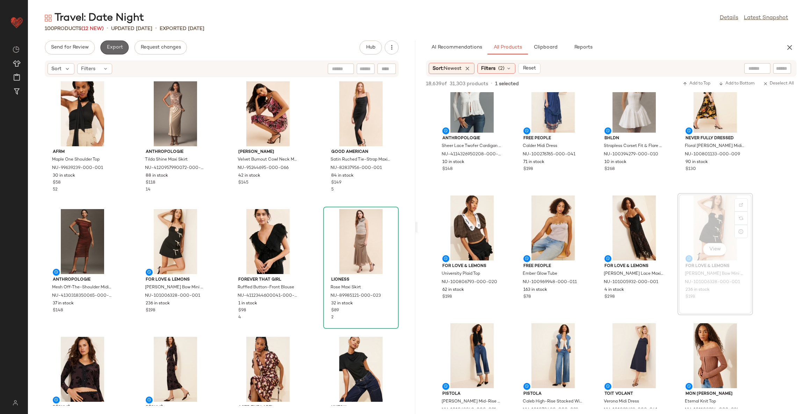
click at [113, 45] on span "Export" at bounding box center [114, 48] width 16 height 6
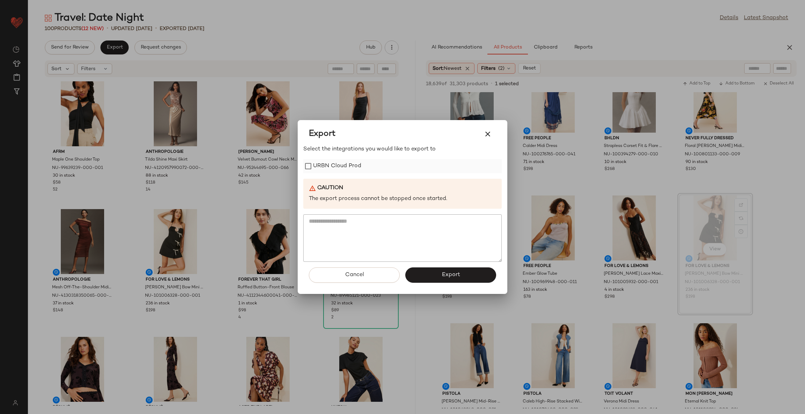
click at [346, 169] on label "URBN Cloud Prod" at bounding box center [337, 166] width 48 height 14
click at [438, 276] on button "Export" at bounding box center [450, 275] width 91 height 15
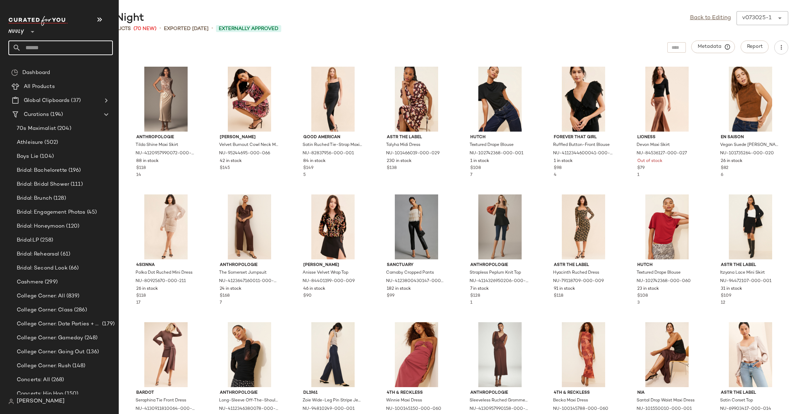
click at [45, 45] on input "text" at bounding box center [67, 48] width 92 height 15
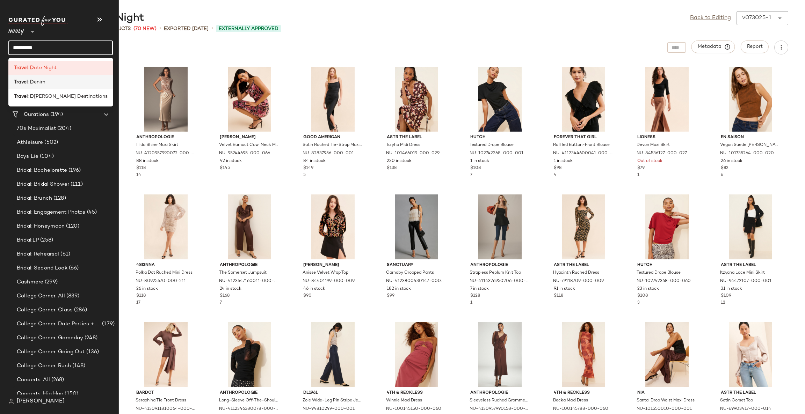
type input "*********"
click at [38, 82] on span "enim" at bounding box center [40, 82] width 12 height 7
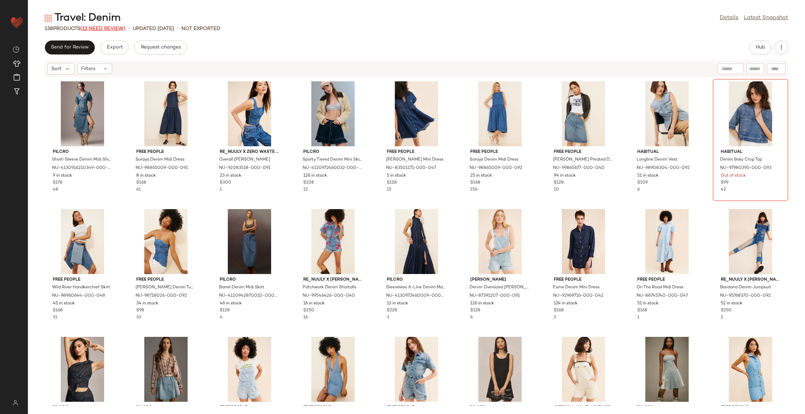
click at [111, 30] on span "(13 Need Review)" at bounding box center [102, 28] width 45 height 5
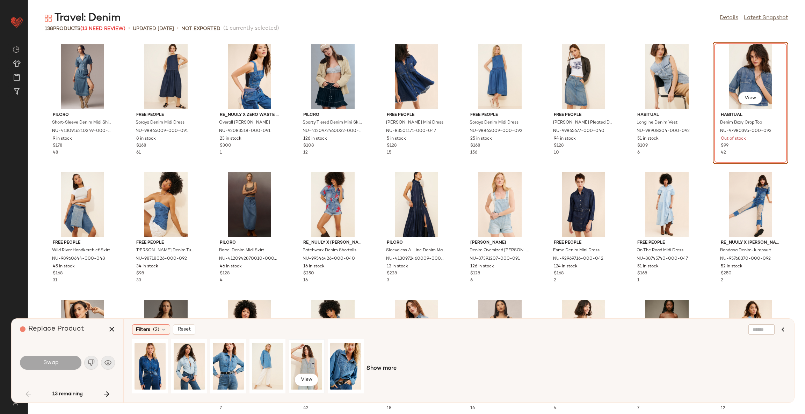
click at [312, 360] on div "View" at bounding box center [306, 367] width 31 height 50
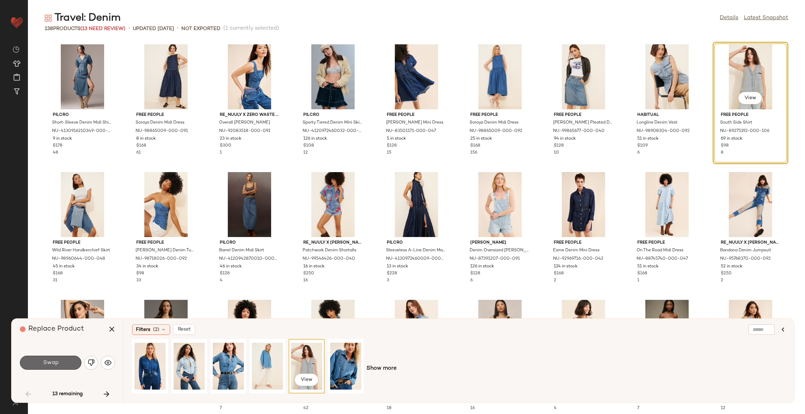
click at [51, 366] on span "Swap" at bounding box center [51, 363] width 16 height 7
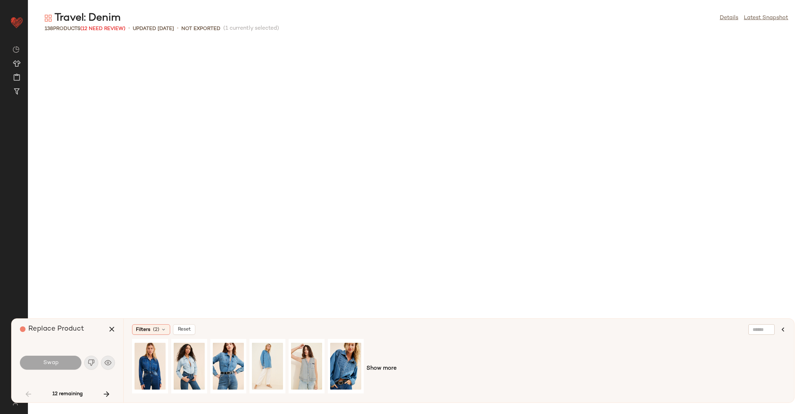
scroll to position [389, 0]
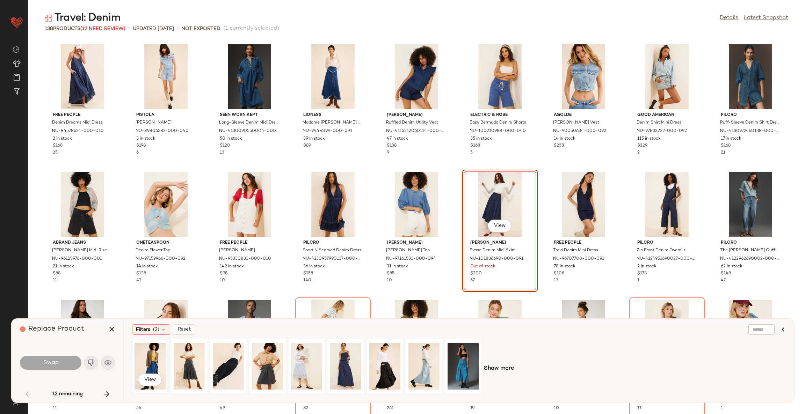
click at [151, 355] on div "View" at bounding box center [150, 367] width 31 height 50
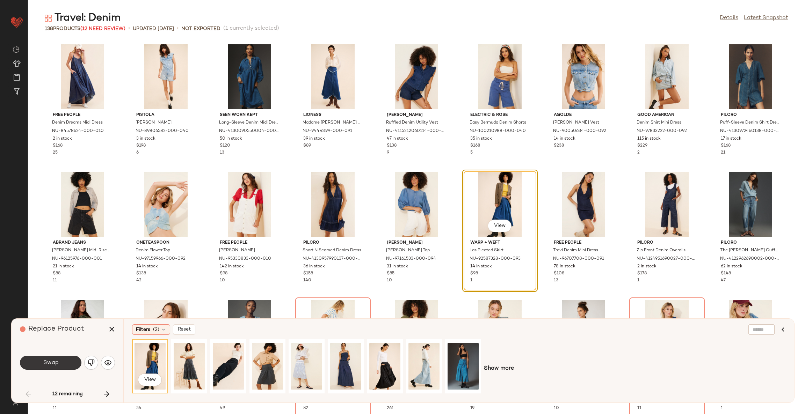
click at [48, 360] on span "Swap" at bounding box center [51, 363] width 16 height 7
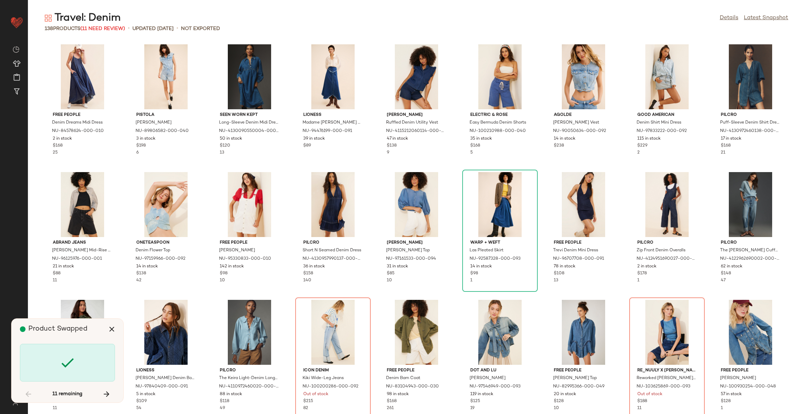
scroll to position [511, 0]
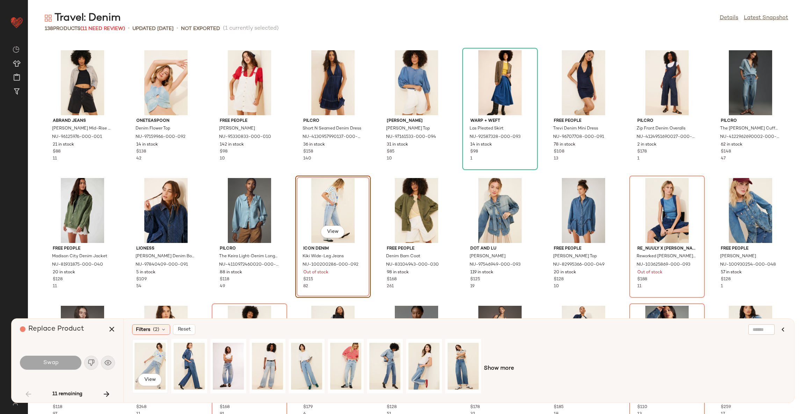
click at [139, 355] on div "View" at bounding box center [150, 367] width 31 height 50
click at [45, 363] on span "Swap" at bounding box center [51, 363] width 16 height 7
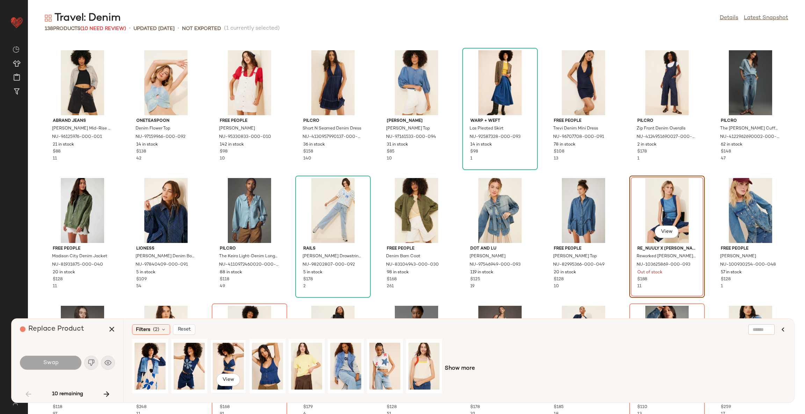
click at [230, 362] on div "View" at bounding box center [228, 367] width 31 height 50
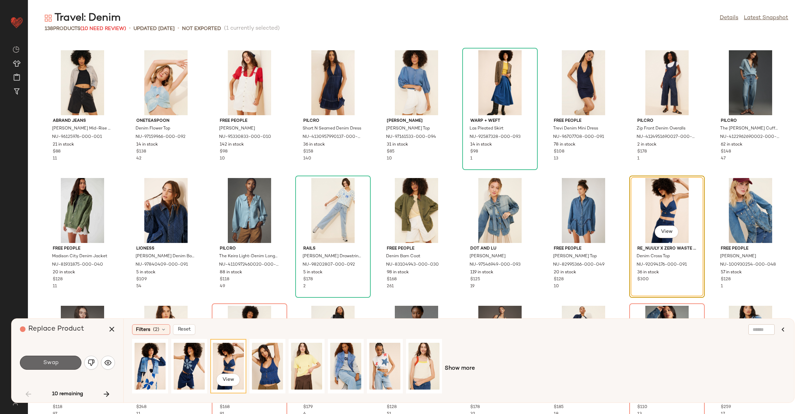
click at [67, 361] on button "Swap" at bounding box center [50, 363] width 61 height 14
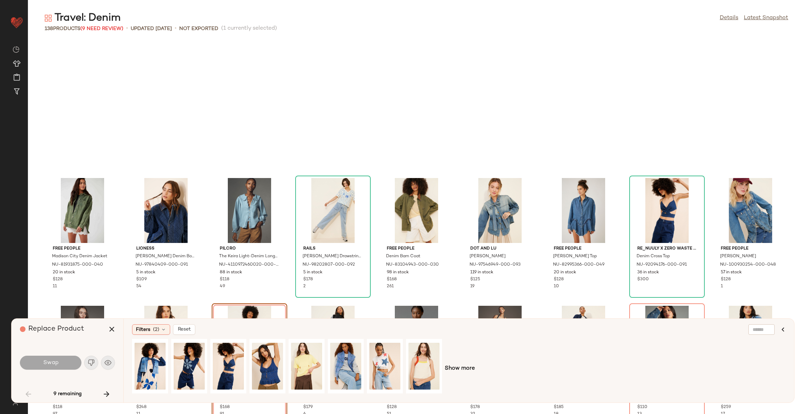
scroll to position [639, 0]
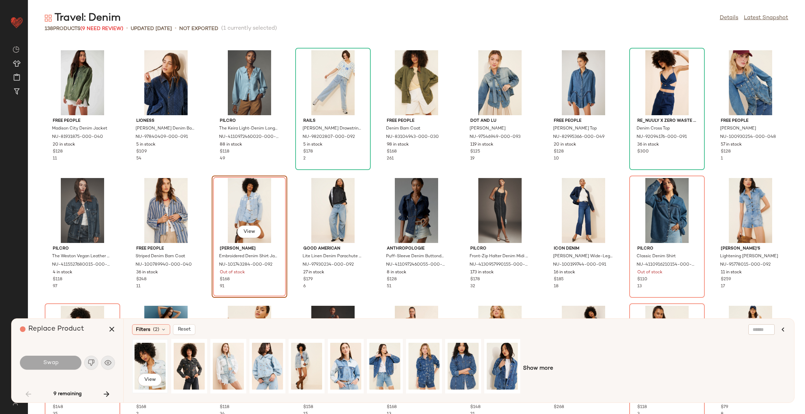
click at [144, 364] on div "View" at bounding box center [150, 367] width 31 height 50
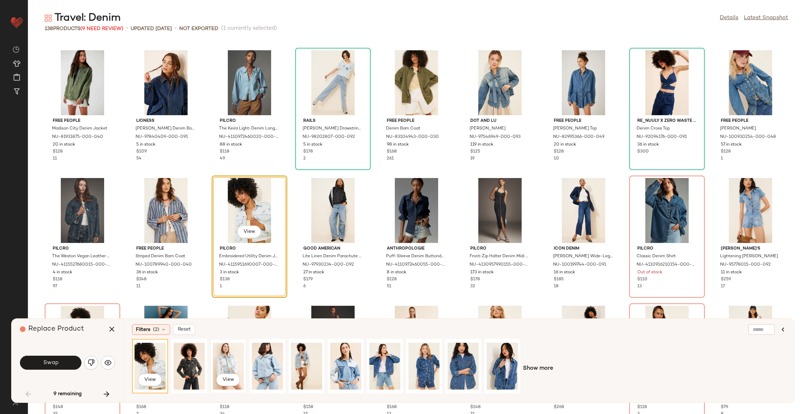
click at [223, 365] on div "View" at bounding box center [228, 367] width 31 height 50
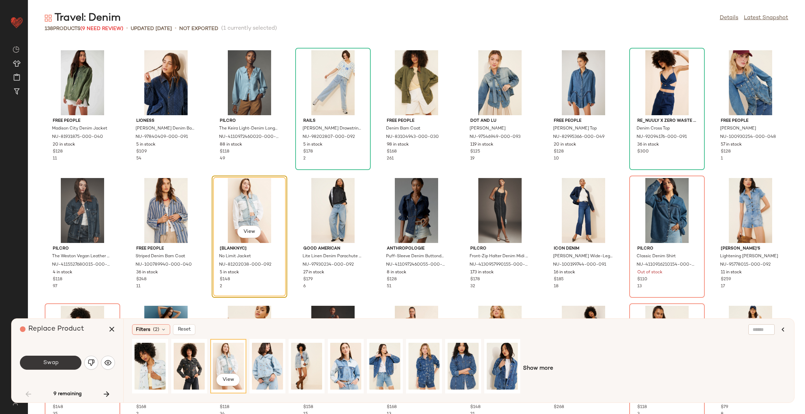
click at [63, 359] on button "Swap" at bounding box center [50, 363] width 61 height 14
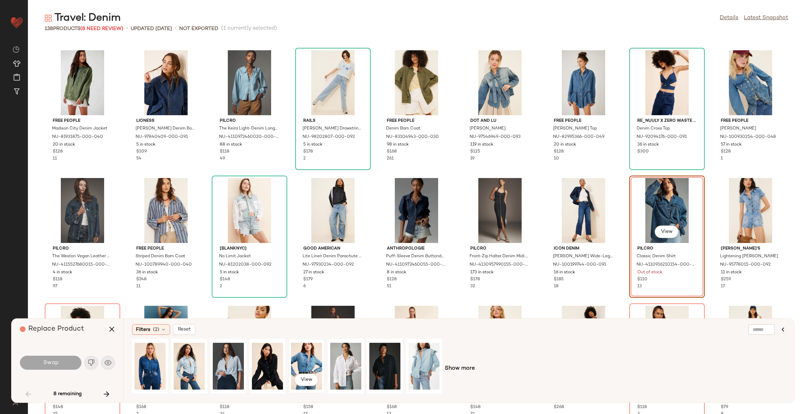
click at [310, 360] on div "View" at bounding box center [306, 367] width 31 height 50
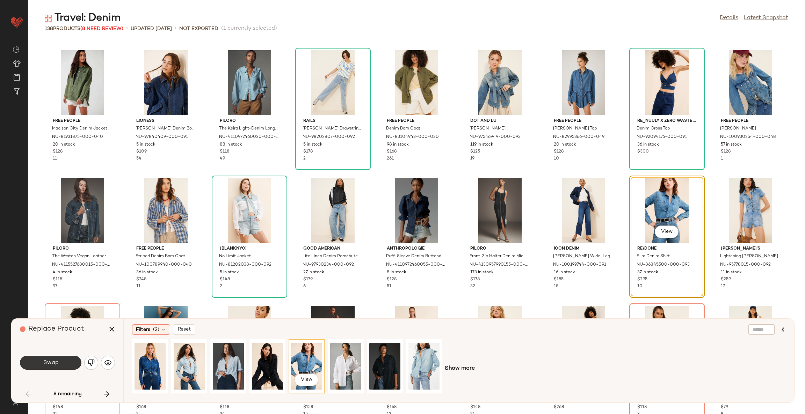
click at [79, 359] on button "Swap" at bounding box center [50, 363] width 61 height 14
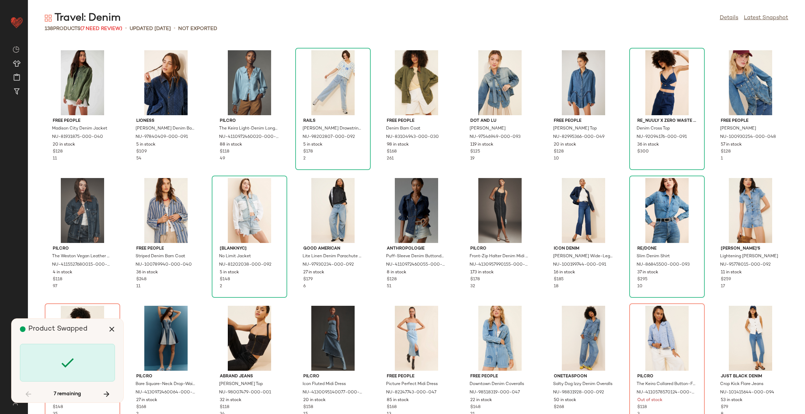
scroll to position [767, 0]
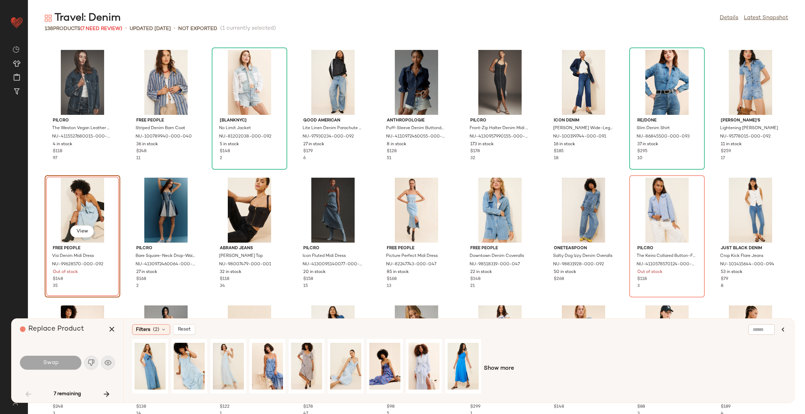
click at [292, 118] on div "Pilcro The Weston Vegan Leather Collar Denim Jacket NU-4115527680015-000-093 4 …" at bounding box center [416, 228] width 777 height 374
click at [225, 362] on div "View" at bounding box center [228, 367] width 31 height 50
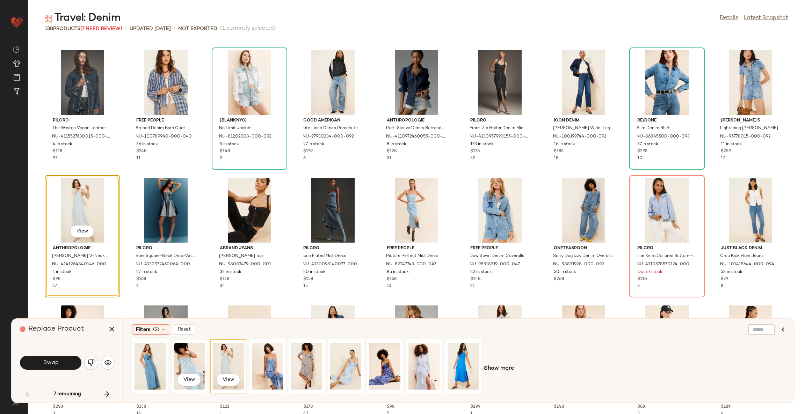
click at [190, 358] on div "View" at bounding box center [189, 367] width 31 height 50
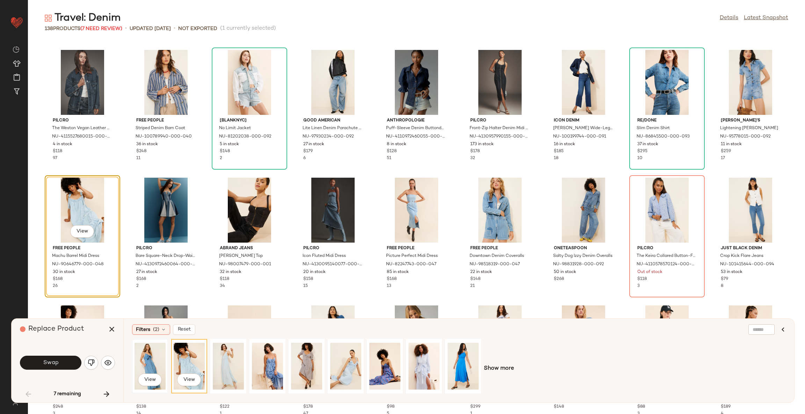
click at [147, 361] on div "View" at bounding box center [150, 367] width 31 height 50
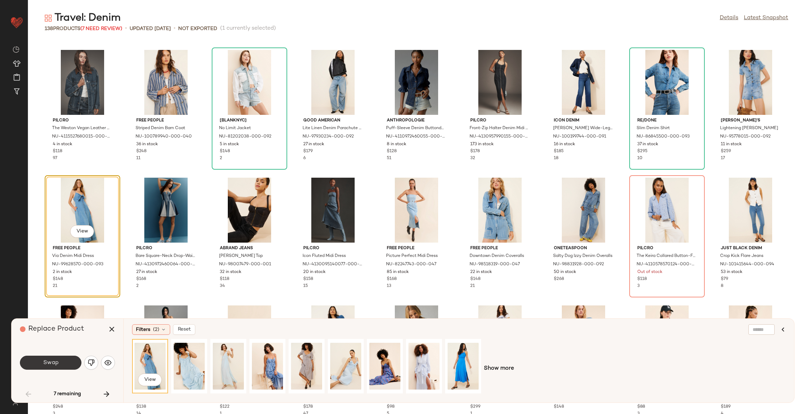
click at [53, 362] on span "Swap" at bounding box center [51, 363] width 16 height 7
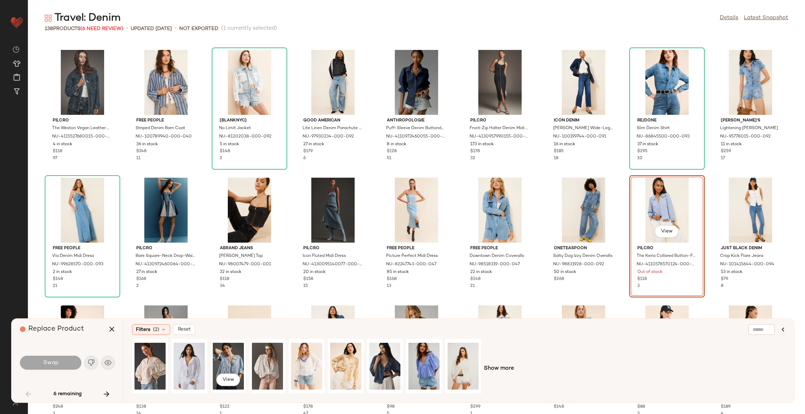
click at [231, 360] on div "View" at bounding box center [228, 367] width 31 height 50
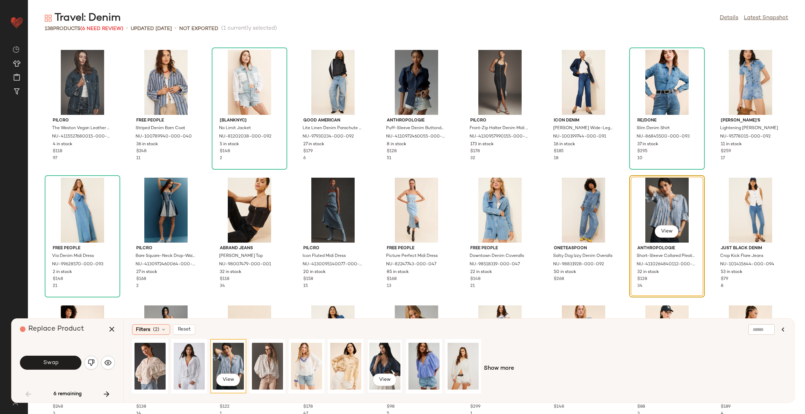
click at [387, 359] on div "View" at bounding box center [384, 367] width 31 height 50
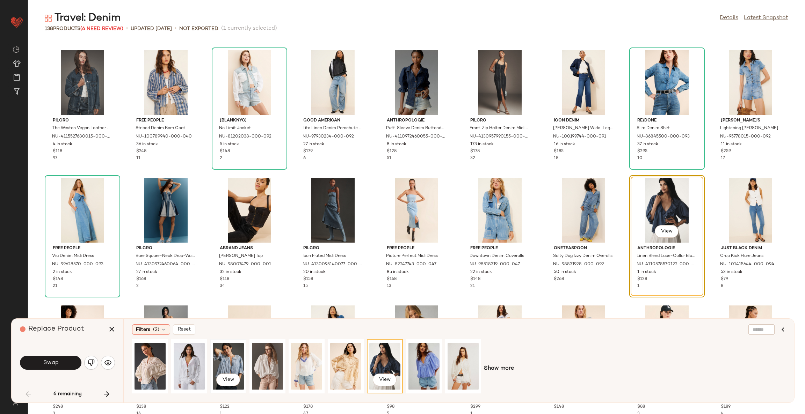
click at [230, 360] on div "View" at bounding box center [228, 367] width 31 height 50
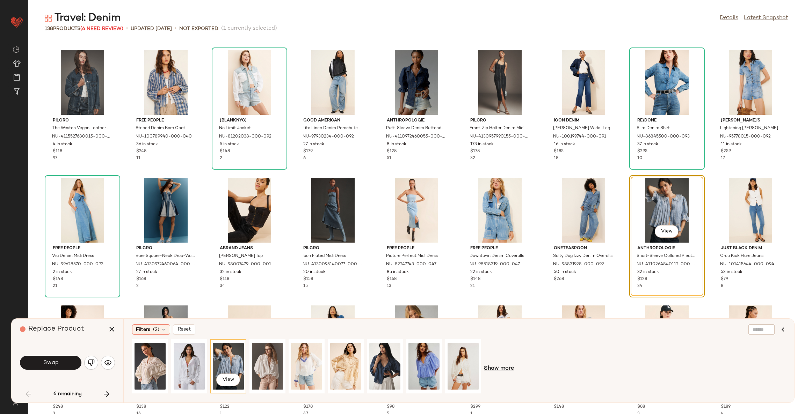
click at [505, 370] on span "Show more" at bounding box center [499, 369] width 30 height 8
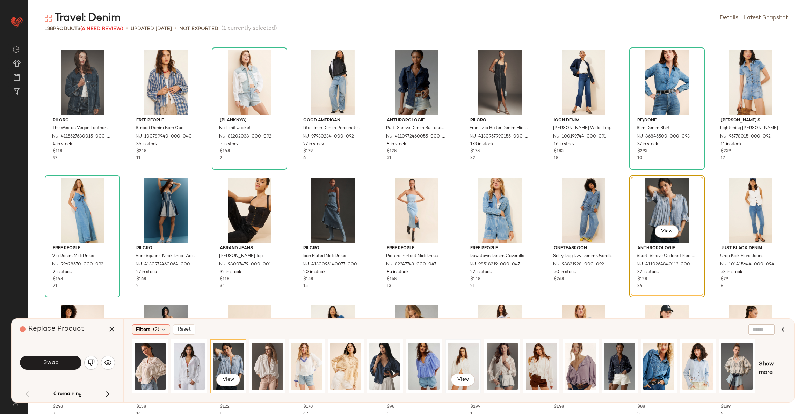
click at [470, 359] on div "View" at bounding box center [463, 367] width 31 height 50
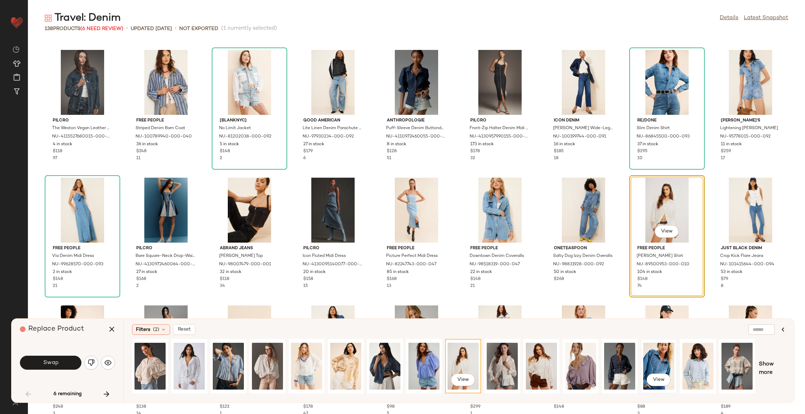
click at [657, 360] on div "View" at bounding box center [658, 367] width 31 height 50
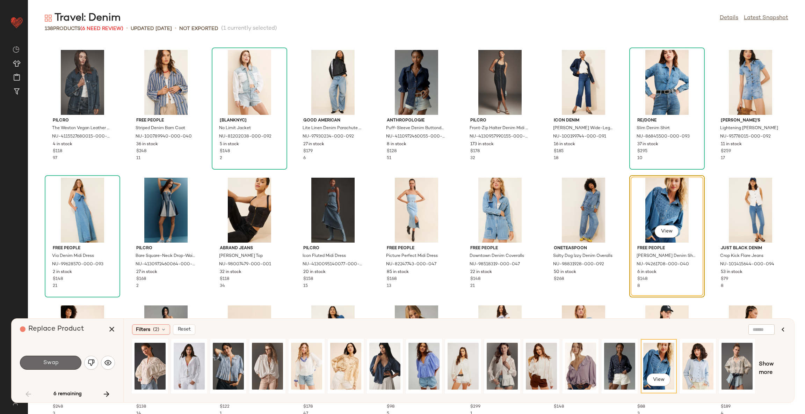
click at [62, 362] on button "Swap" at bounding box center [50, 363] width 61 height 14
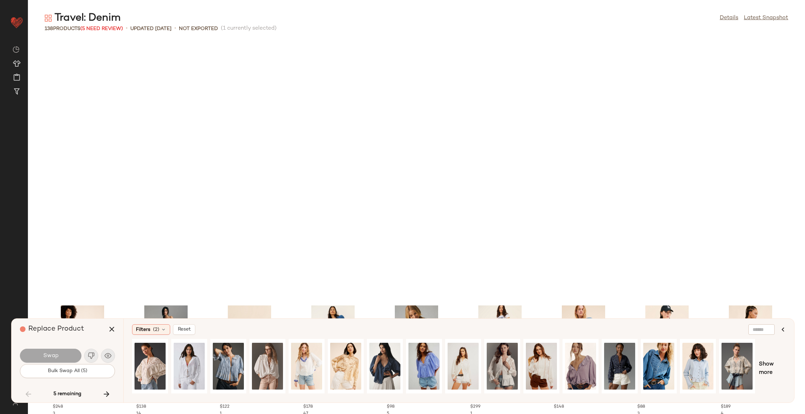
scroll to position [1023, 0]
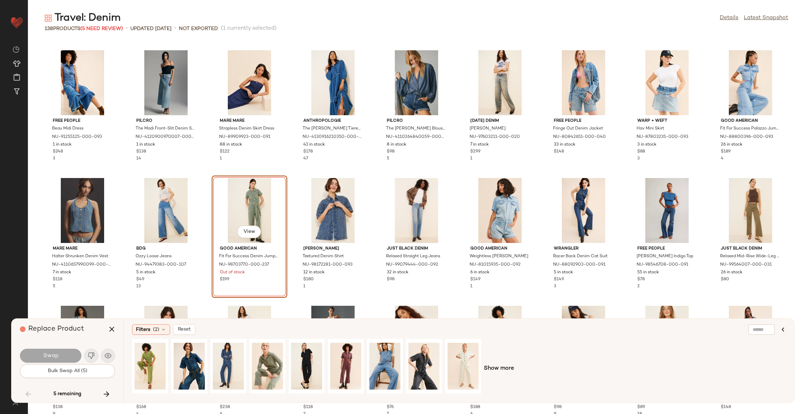
click at [286, 307] on div "Free People Beau Midi Dress NU-91255125-000-093 1 in stock $248 3 Pilcro The Ma…" at bounding box center [416, 228] width 777 height 374
click at [271, 365] on div "View" at bounding box center [267, 367] width 31 height 50
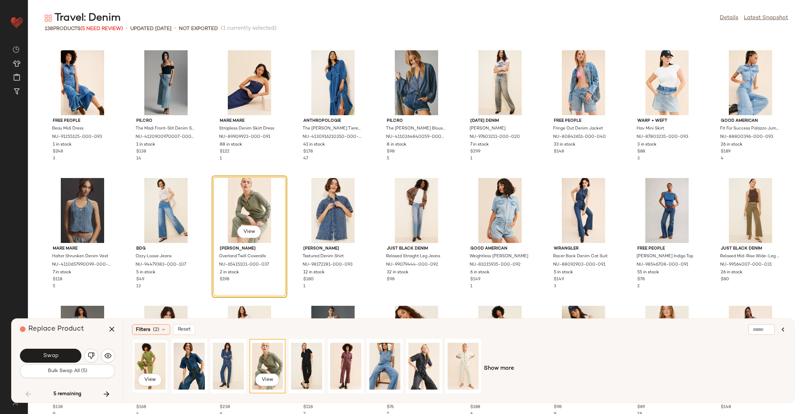
click at [150, 356] on div "View" at bounding box center [150, 367] width 31 height 50
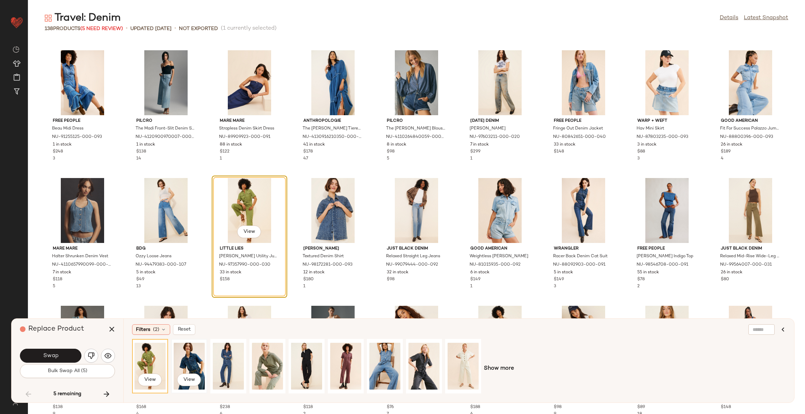
click at [185, 357] on div "View" at bounding box center [189, 367] width 31 height 50
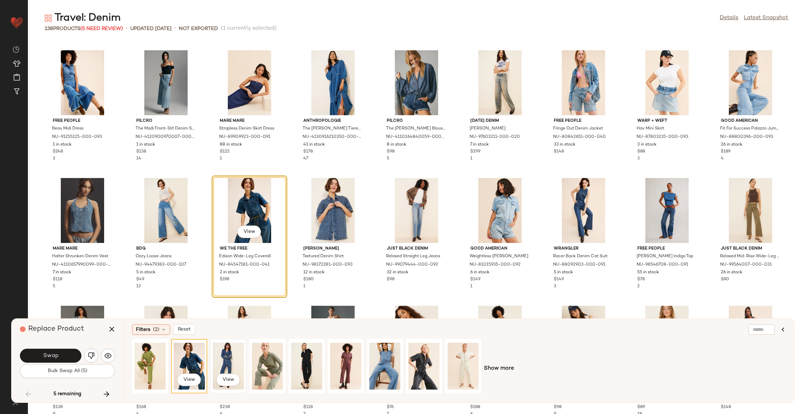
click at [220, 359] on div "View" at bounding box center [228, 367] width 31 height 50
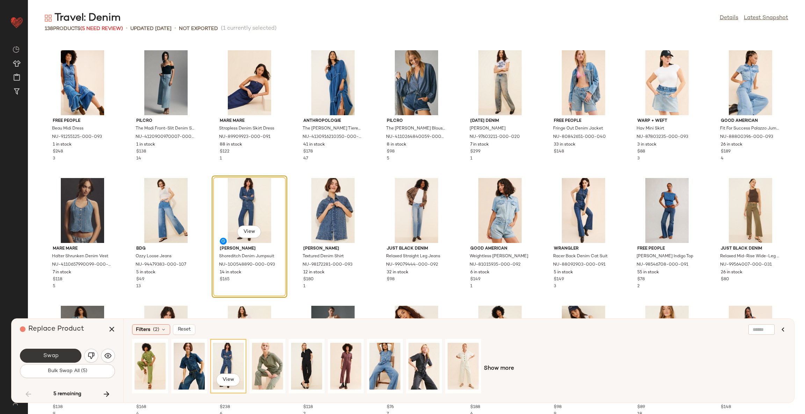
click at [55, 353] on span "Swap" at bounding box center [51, 356] width 16 height 7
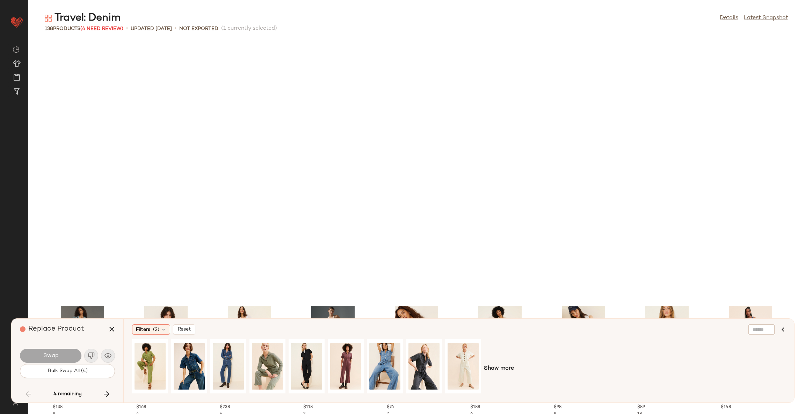
scroll to position [1278, 0]
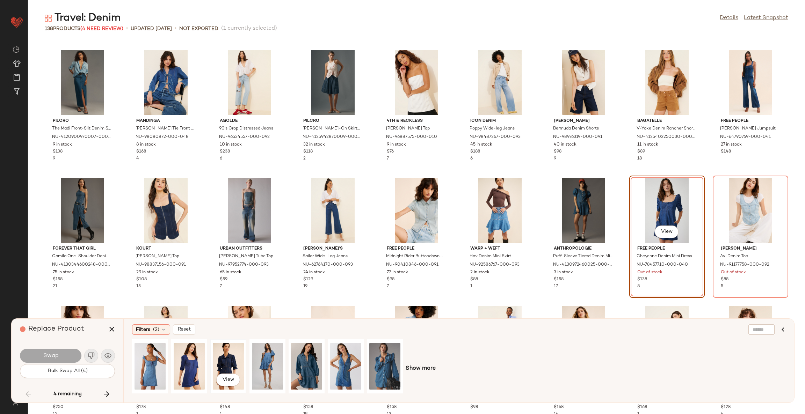
click at [221, 363] on div "View" at bounding box center [228, 367] width 31 height 50
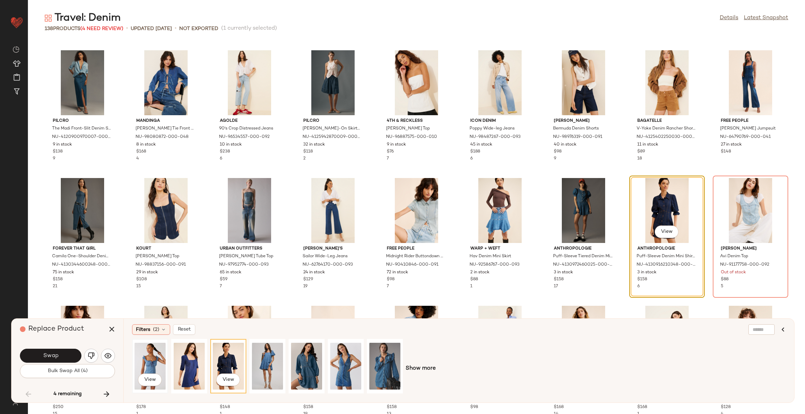
click at [148, 360] on div "View" at bounding box center [150, 367] width 31 height 50
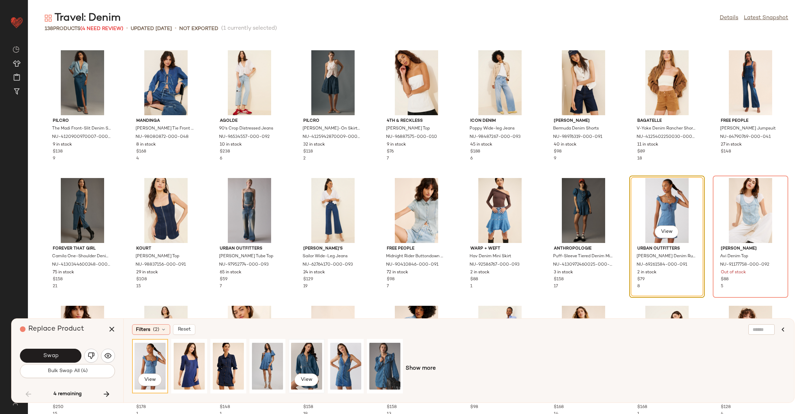
click at [304, 356] on div "View" at bounding box center [306, 367] width 31 height 50
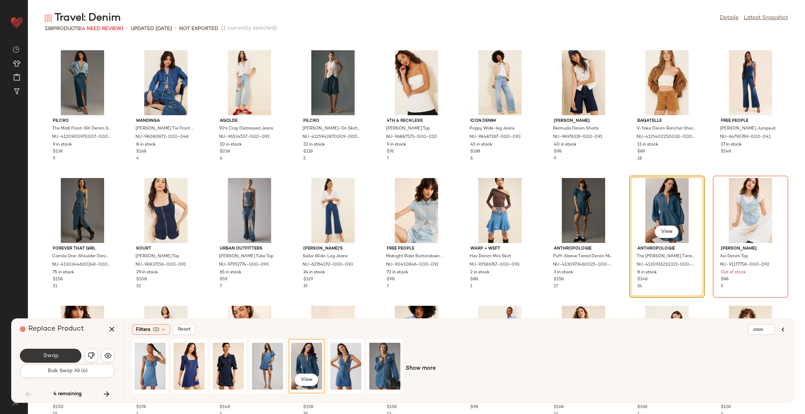
click at [72, 353] on button "Swap" at bounding box center [50, 356] width 61 height 14
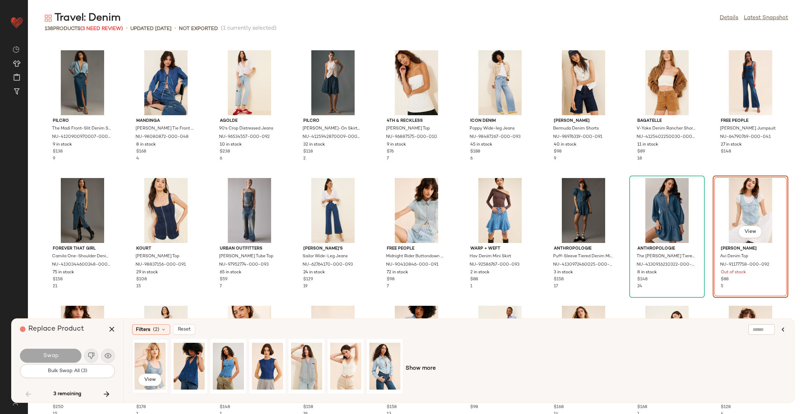
click at [152, 362] on div "View" at bounding box center [150, 367] width 31 height 50
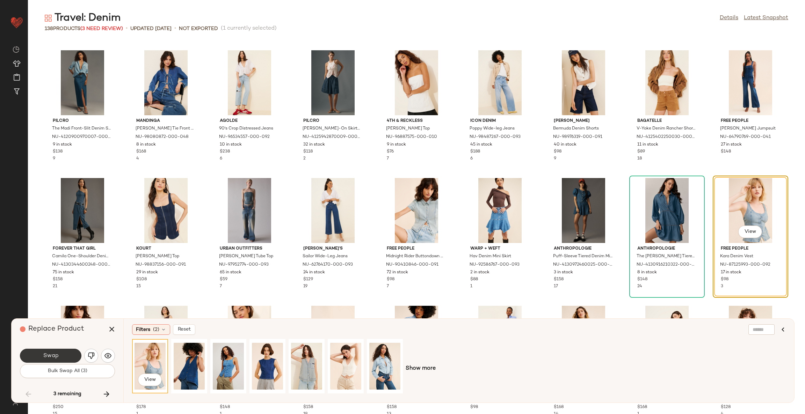
click at [63, 355] on button "Swap" at bounding box center [50, 356] width 61 height 14
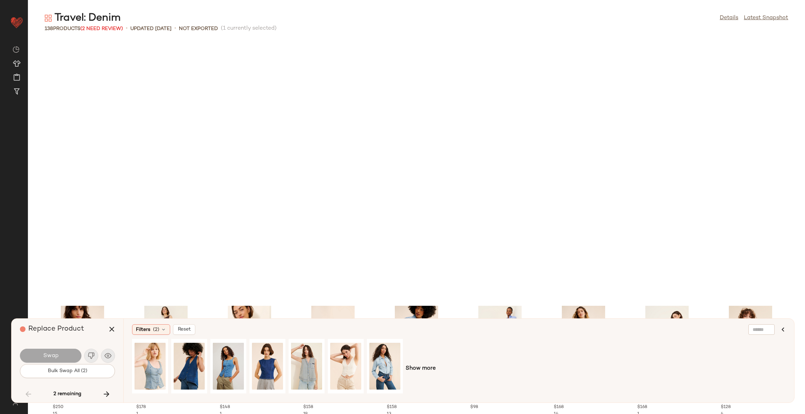
scroll to position [1535, 0]
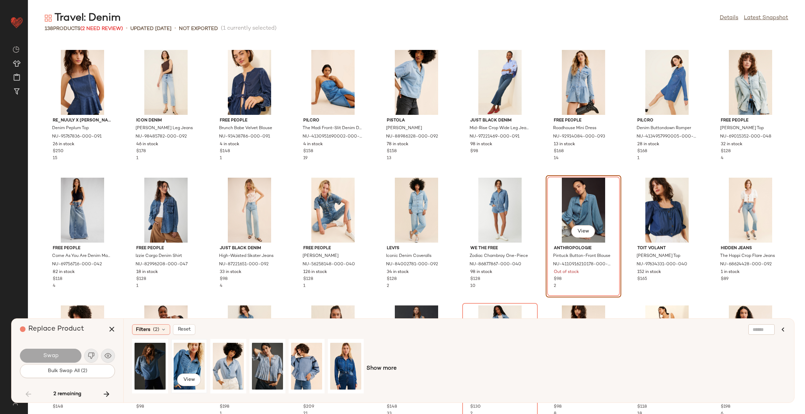
click at [188, 356] on div "View" at bounding box center [189, 367] width 31 height 50
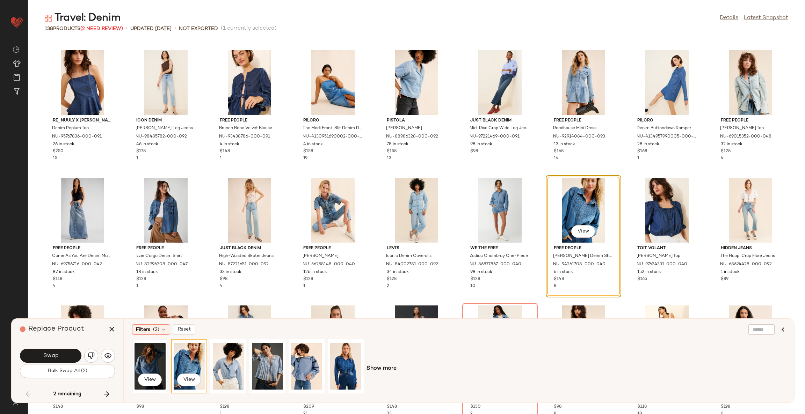
click at [152, 358] on div "View" at bounding box center [150, 367] width 31 height 50
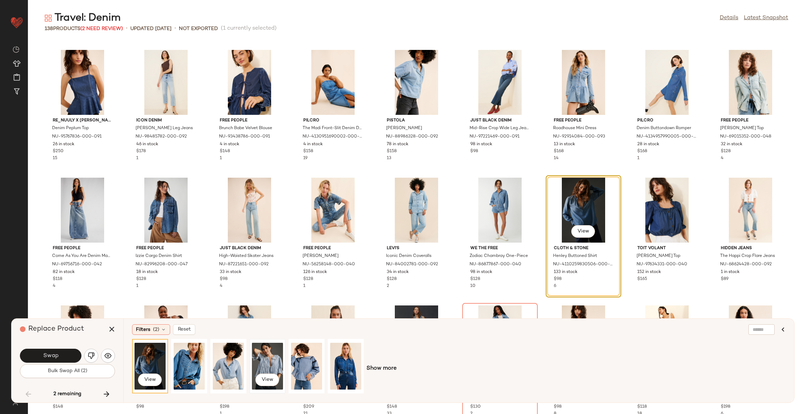
click at [275, 364] on div "View" at bounding box center [267, 367] width 31 height 50
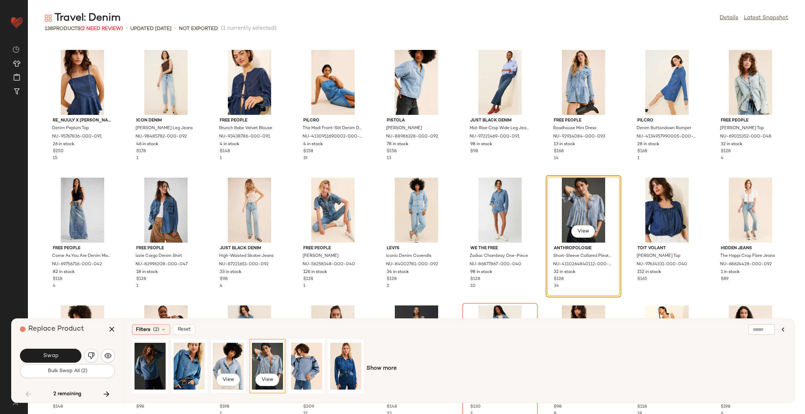
click at [228, 363] on div "View" at bounding box center [228, 367] width 31 height 50
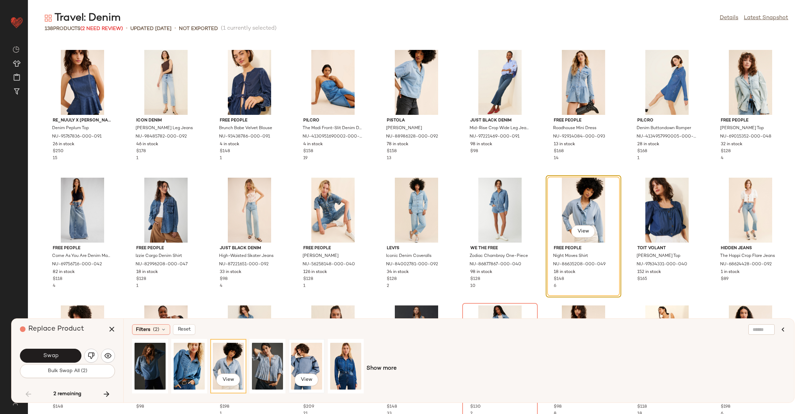
click at [303, 361] on div "View" at bounding box center [306, 367] width 31 height 50
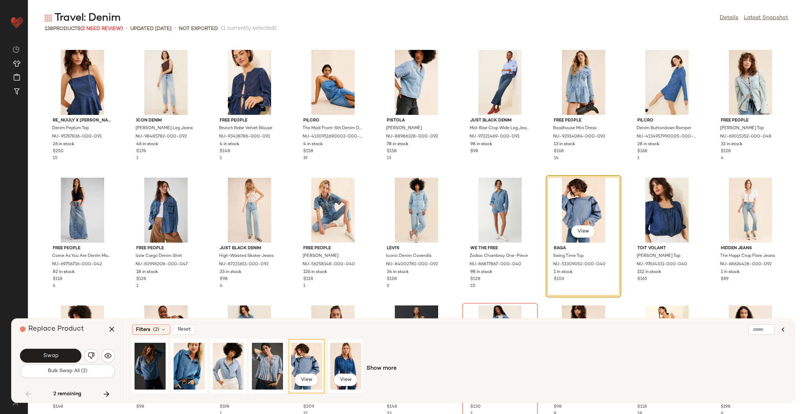
click at [342, 360] on div "View" at bounding box center [345, 367] width 31 height 50
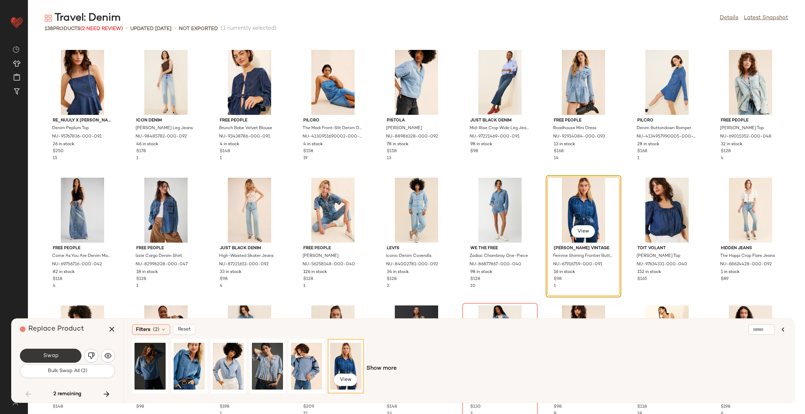
click at [63, 356] on button "Swap" at bounding box center [50, 356] width 61 height 14
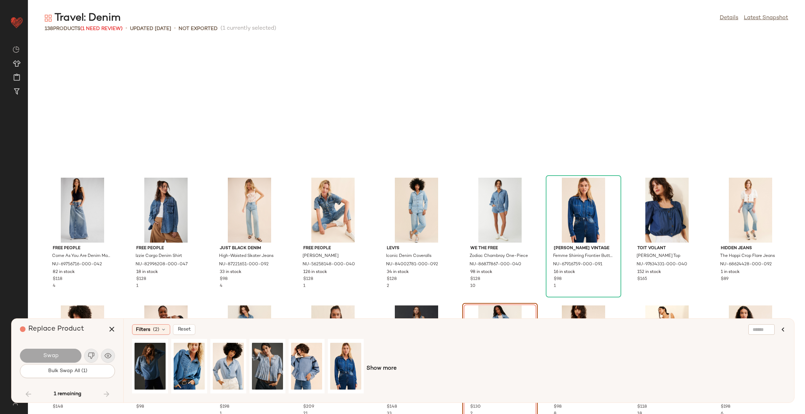
scroll to position [1663, 0]
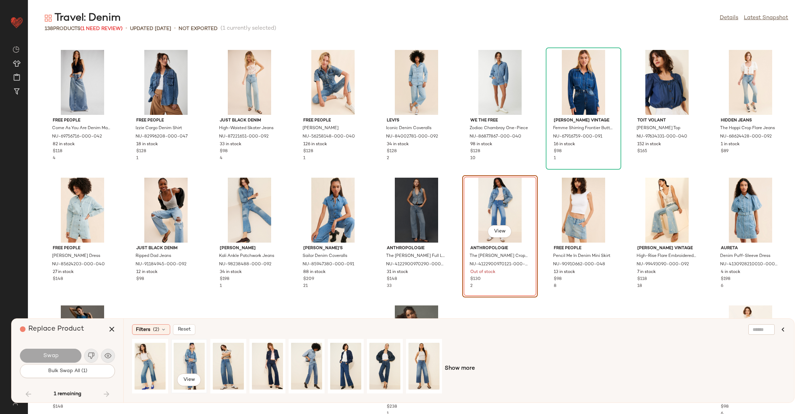
click at [187, 362] on div "View" at bounding box center [189, 367] width 31 height 50
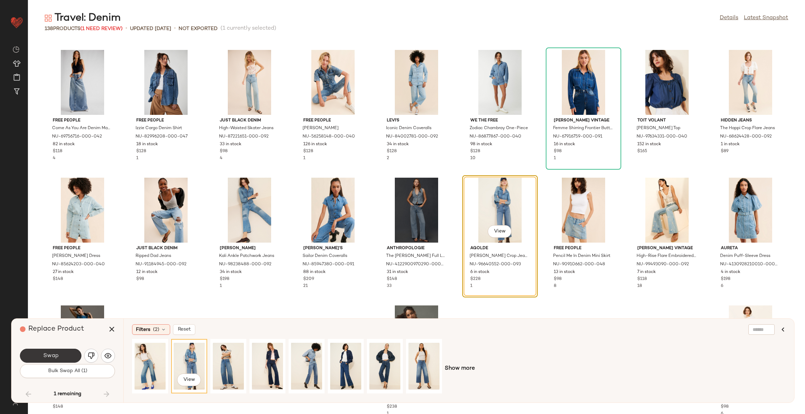
click at [70, 355] on button "Swap" at bounding box center [50, 356] width 61 height 14
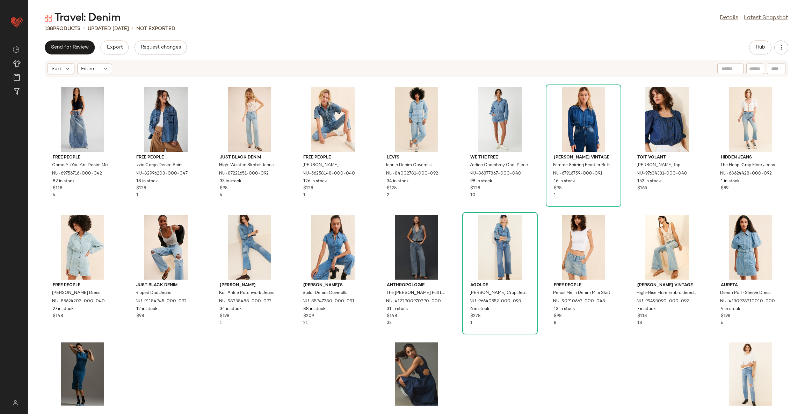
click at [471, 362] on div "Free People Come As You Are Denim Maxi Skirt NU-69756716-000-042 82 in stock $1…" at bounding box center [416, 242] width 777 height 328
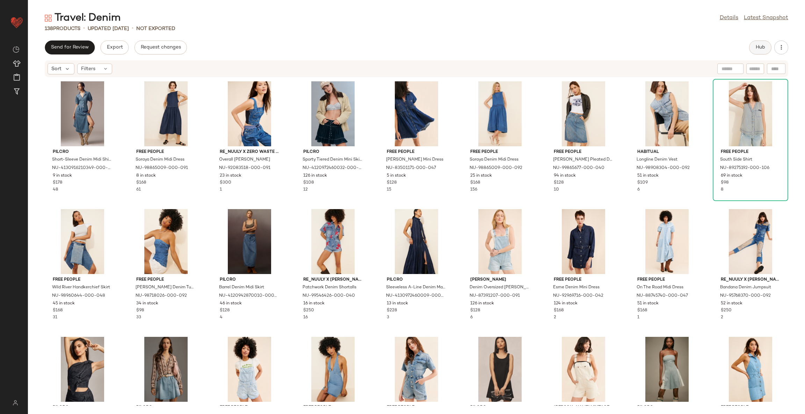
click at [757, 50] on button "Hub" at bounding box center [760, 48] width 22 height 14
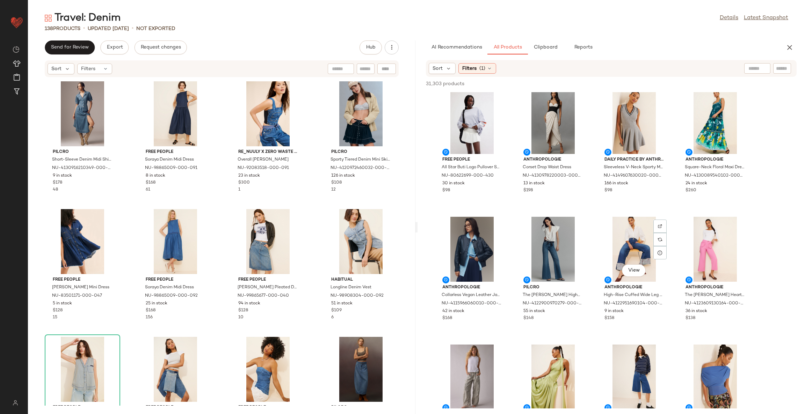
scroll to position [262, 0]
click at [315, 42] on div "Send for Review Export Request changes Hub" at bounding box center [222, 48] width 354 height 14
click at [217, 150] on div "Pilcro Short-Sleeve Denim Midi Shirt Dress NU-4130916210349-000-091 9 in stock …" at bounding box center [221, 242] width 387 height 328
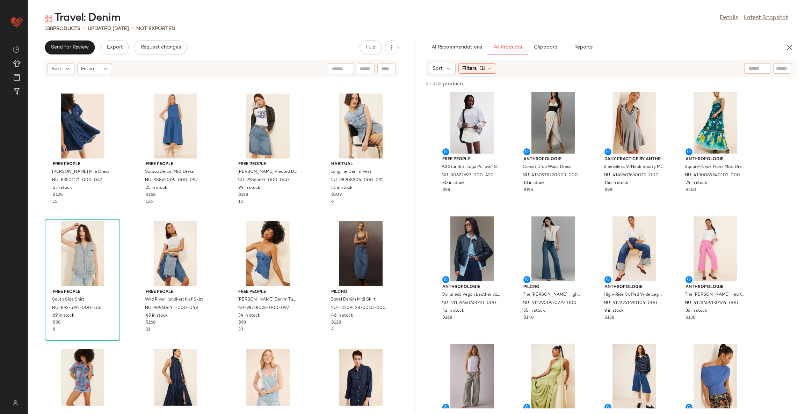
scroll to position [0, 0]
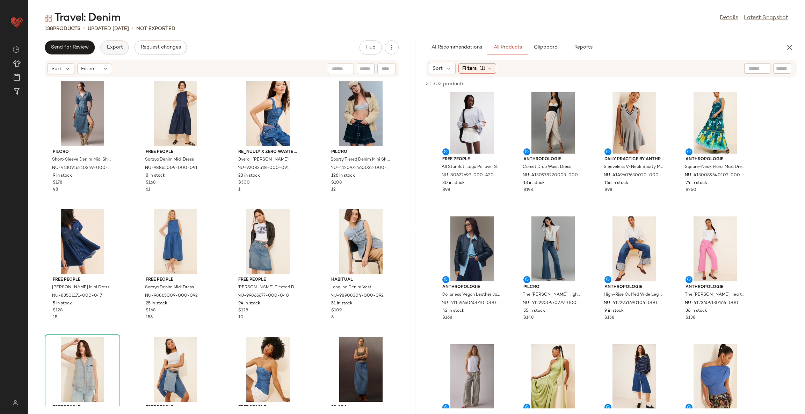
click at [113, 47] on span "Export" at bounding box center [114, 48] width 16 height 6
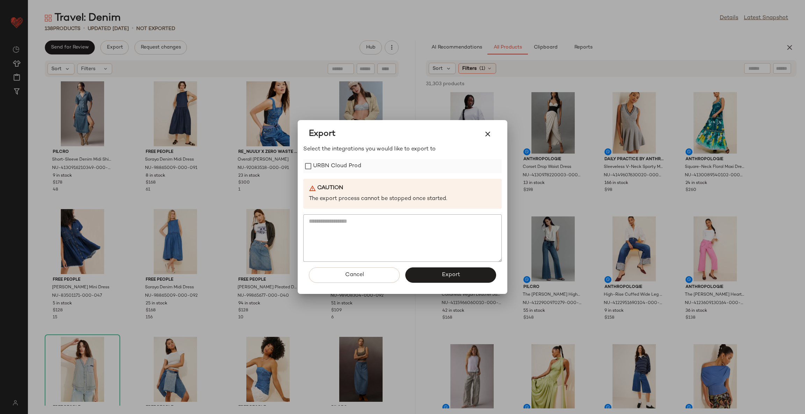
click at [329, 162] on label "URBN Cloud Prod" at bounding box center [337, 166] width 48 height 14
click at [448, 274] on span "Export" at bounding box center [450, 275] width 19 height 7
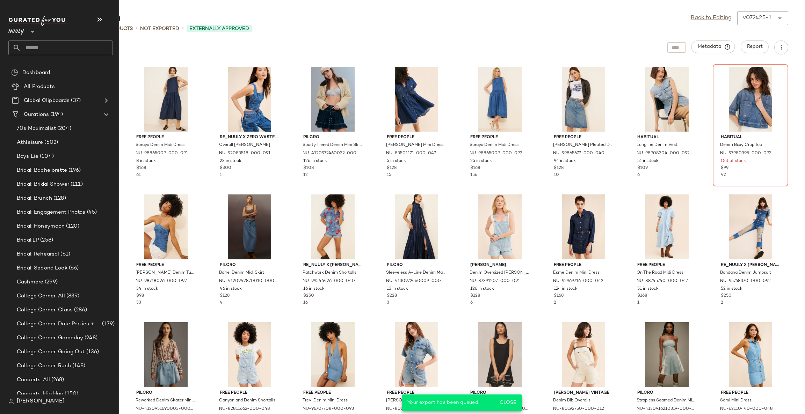
click at [48, 400] on div "[PERSON_NAME]" at bounding box center [63, 402] width 110 height 14
click at [28, 402] on span "[PERSON_NAME]" at bounding box center [41, 402] width 48 height 8
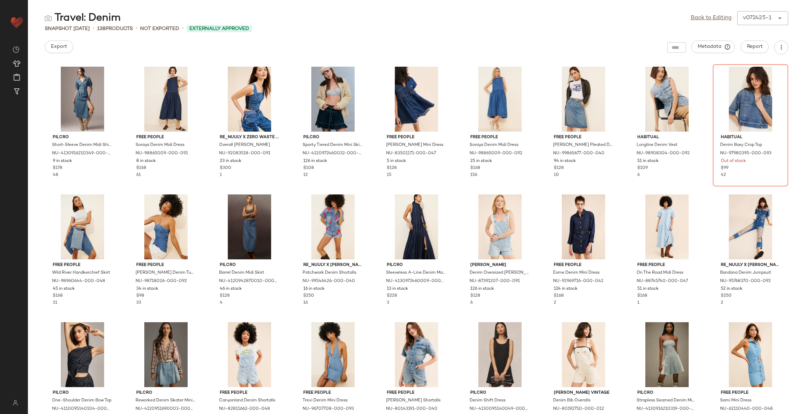
click at [286, 21] on div "Travel: Denim Back to Editing v072425-1 ******" at bounding box center [416, 18] width 777 height 14
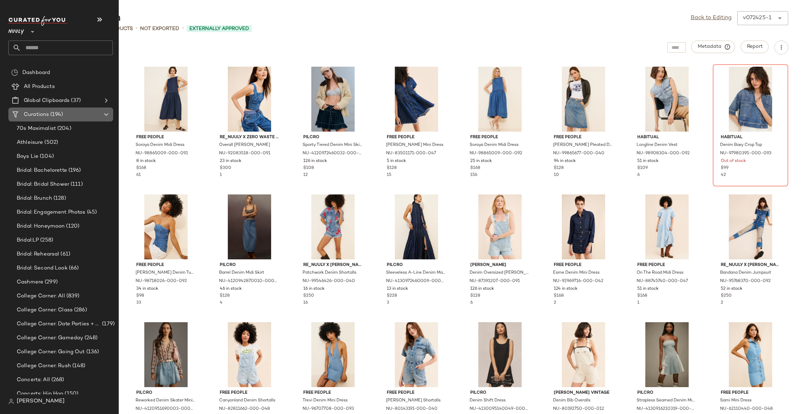
click at [41, 112] on span "Curations" at bounding box center [36, 115] width 25 height 8
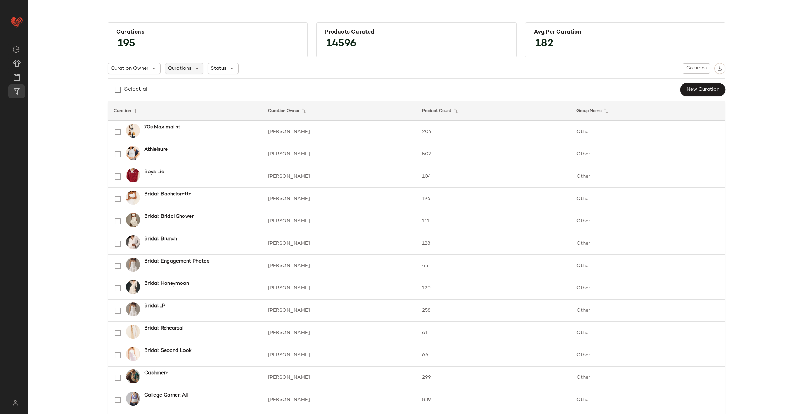
click at [181, 66] on span "Curations" at bounding box center [179, 68] width 23 height 7
click at [223, 68] on span "Status" at bounding box center [219, 68] width 16 height 7
click at [233, 86] on span "Archived" at bounding box center [233, 87] width 21 height 14
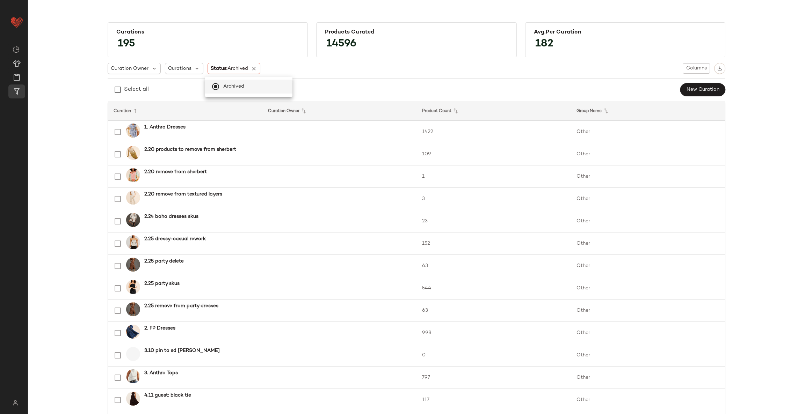
click at [360, 85] on div "Select all New Curation" at bounding box center [417, 90] width 618 height 14
click at [185, 70] on span "Curations" at bounding box center [179, 68] width 23 height 7
click at [186, 87] on input "text" at bounding box center [205, 87] width 75 height 10
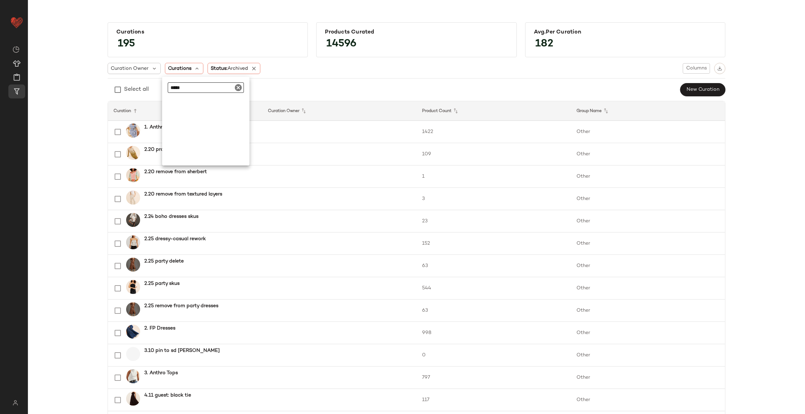
type input "******"
click at [186, 69] on span "Curations" at bounding box center [179, 68] width 23 height 7
click at [187, 89] on input "******" at bounding box center [206, 87] width 76 height 10
type input "*"
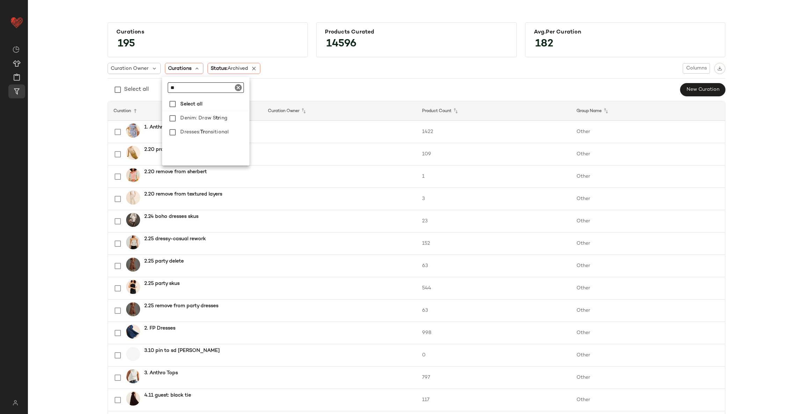
type input "*"
click at [254, 68] on icon at bounding box center [254, 68] width 6 height 6
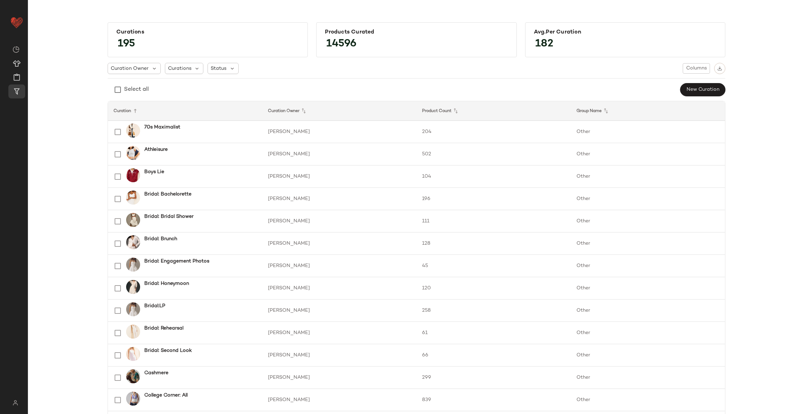
click at [169, 67] on span "Curations" at bounding box center [179, 68] width 23 height 7
click at [211, 68] on span "Status" at bounding box center [219, 68] width 16 height 7
click at [223, 85] on span "Archived" at bounding box center [233, 87] width 21 height 14
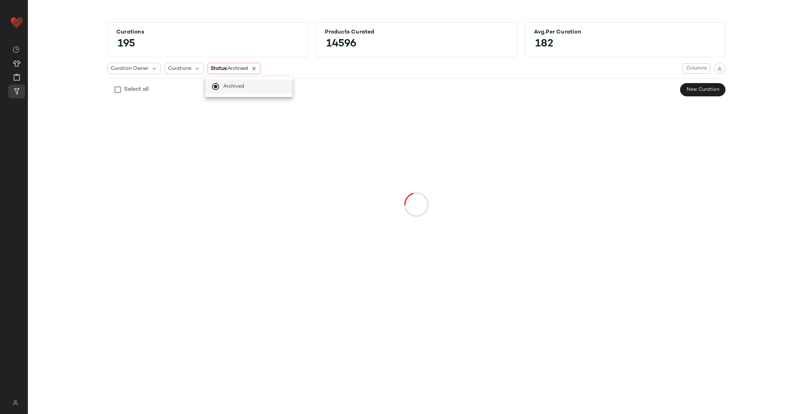
click at [315, 85] on div "Select all New Curation" at bounding box center [417, 90] width 618 height 14
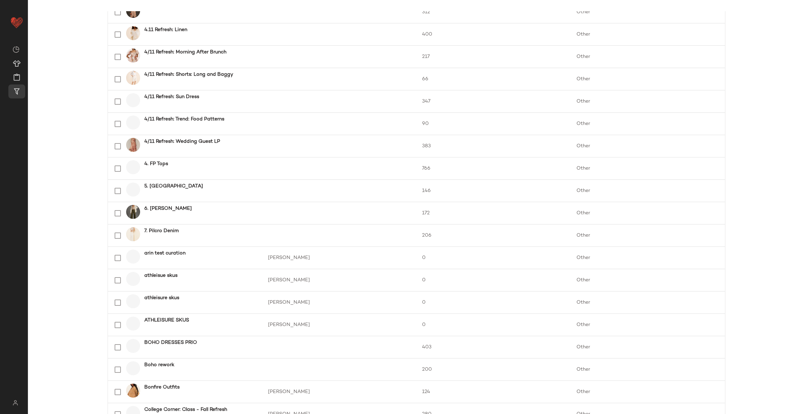
scroll to position [865, 0]
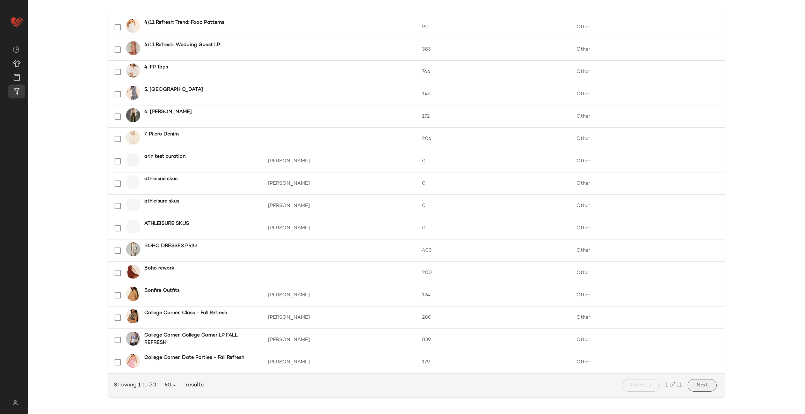
click at [697, 384] on span "Next" at bounding box center [702, 386] width 12 height 6
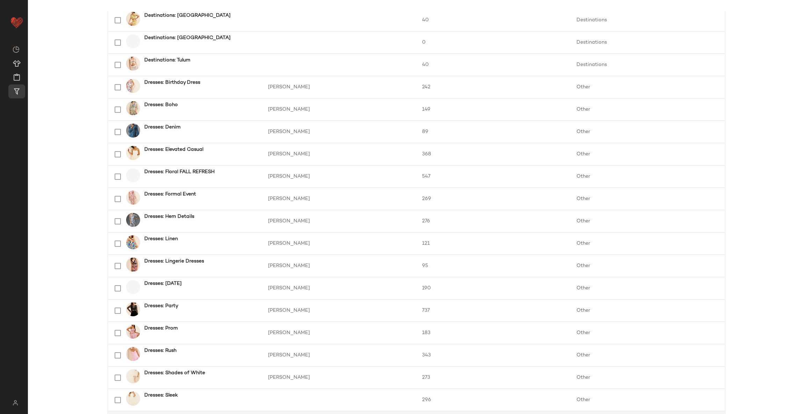
scroll to position [865, 0]
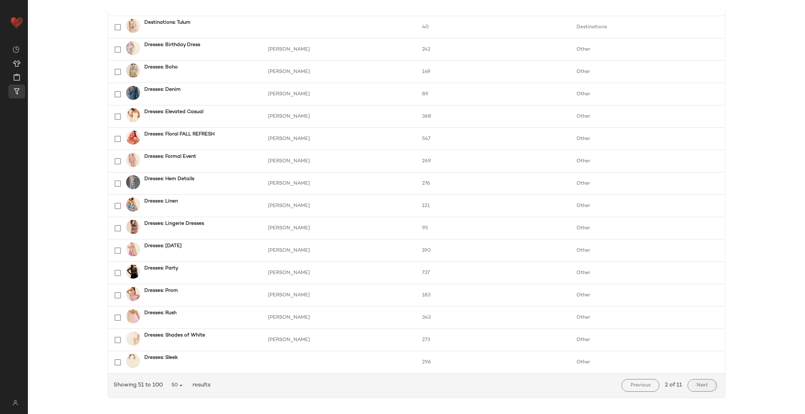
click at [706, 382] on button "Next" at bounding box center [702, 385] width 29 height 13
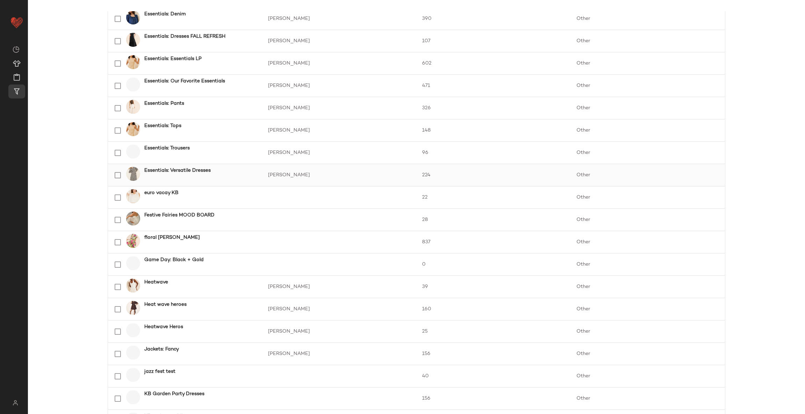
scroll to position [865, 0]
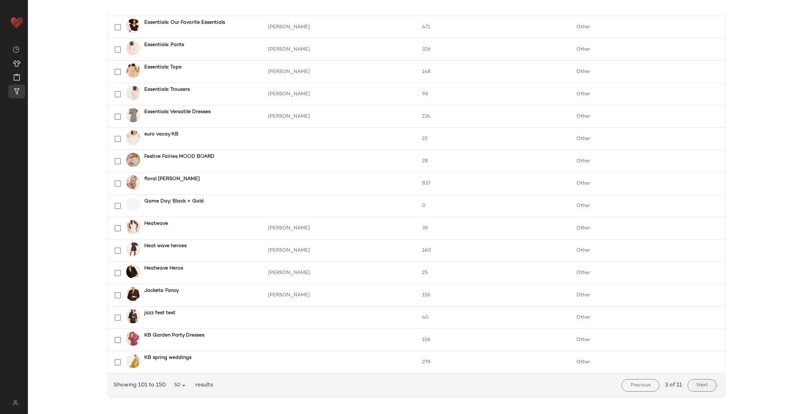
click at [700, 383] on span "Next" at bounding box center [702, 386] width 12 height 6
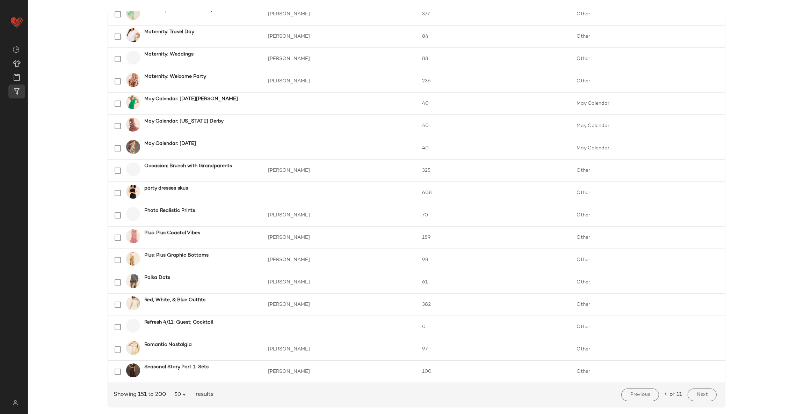
scroll to position [865, 0]
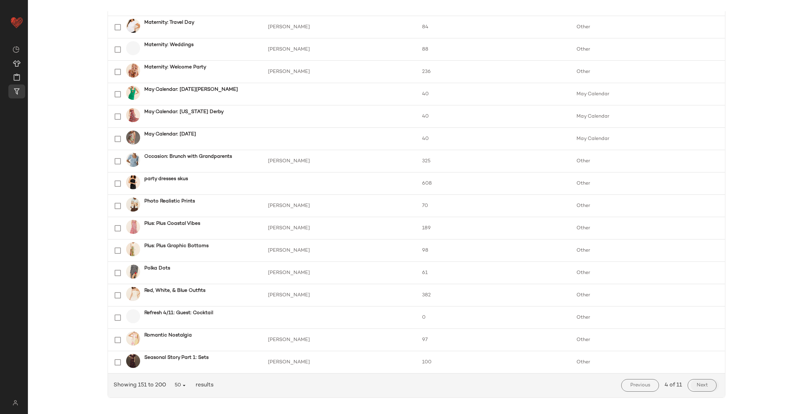
click at [690, 387] on button "Next" at bounding box center [702, 385] width 29 height 13
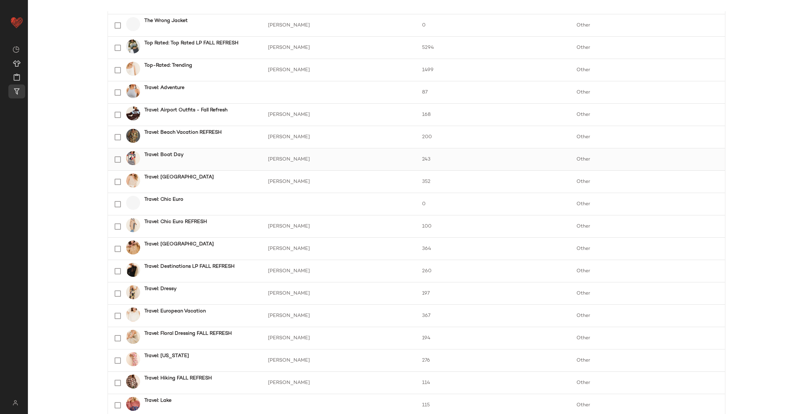
scroll to position [629, 0]
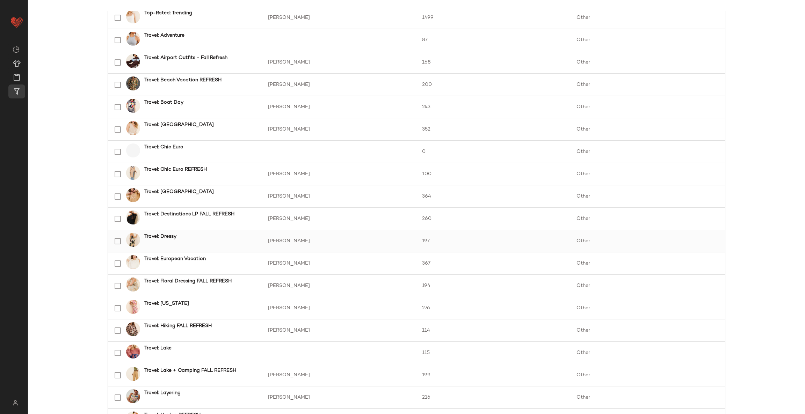
click at [182, 245] on div "Travel: Dressy" at bounding box center [198, 241] width 116 height 17
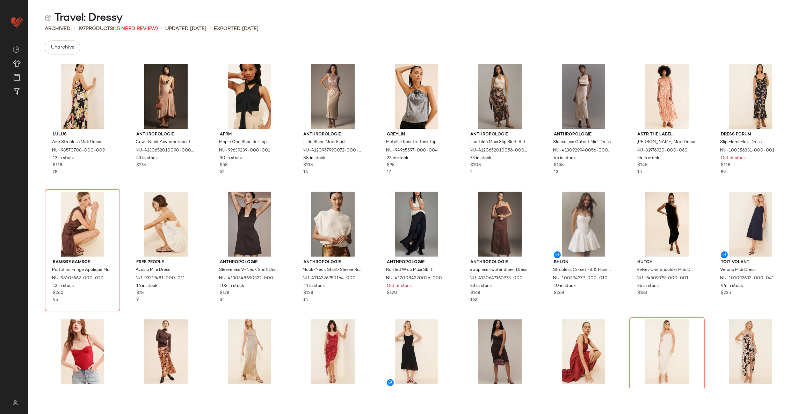
click at [293, 196] on div "Lulus Aire Strapless Midi Dress NU-98570708-000-009 12 in stock $118 78 Anthrop…" at bounding box center [416, 224] width 777 height 328
click at [313, 23] on div "Travel: Dressy" at bounding box center [416, 18] width 777 height 14
click at [72, 46] on span "Unarchive" at bounding box center [63, 48] width 24 height 6
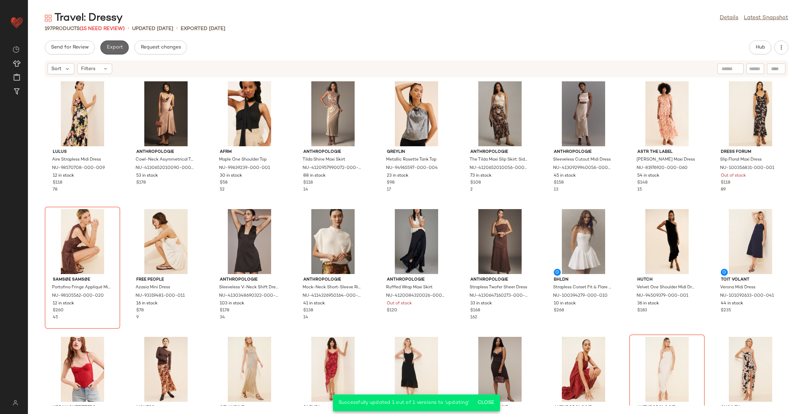
click at [116, 48] on span "Export" at bounding box center [114, 48] width 16 height 6
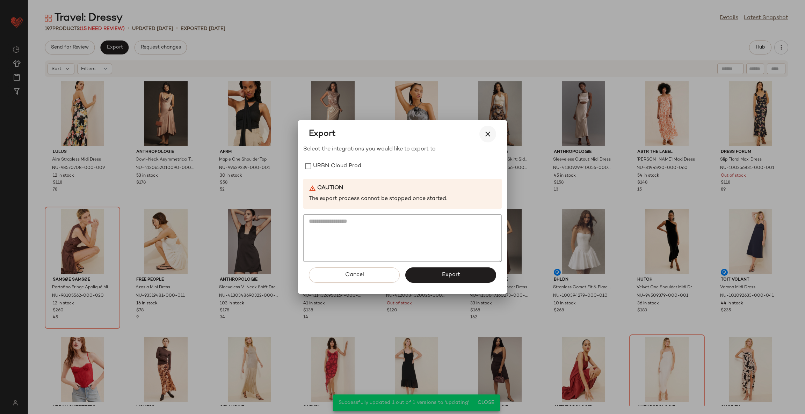
click at [490, 133] on icon "button" at bounding box center [488, 134] width 8 height 8
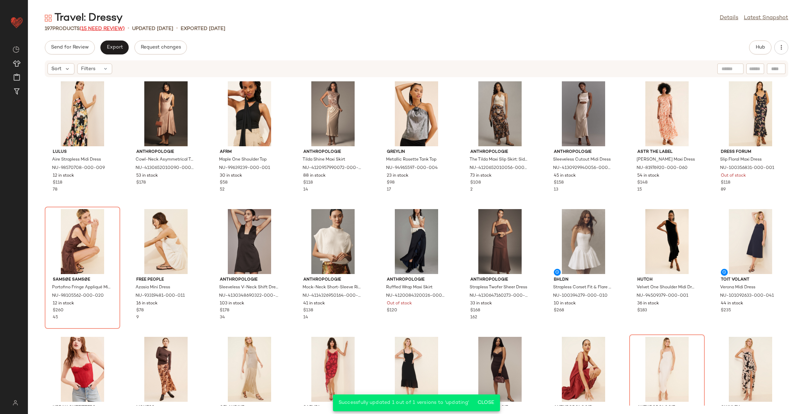
click at [118, 27] on span "(15 Need Review)" at bounding box center [102, 28] width 45 height 5
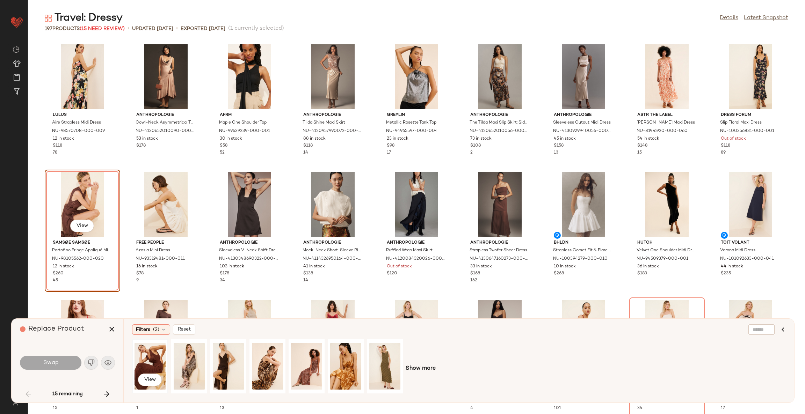
click at [145, 364] on div "View" at bounding box center [150, 367] width 31 height 50
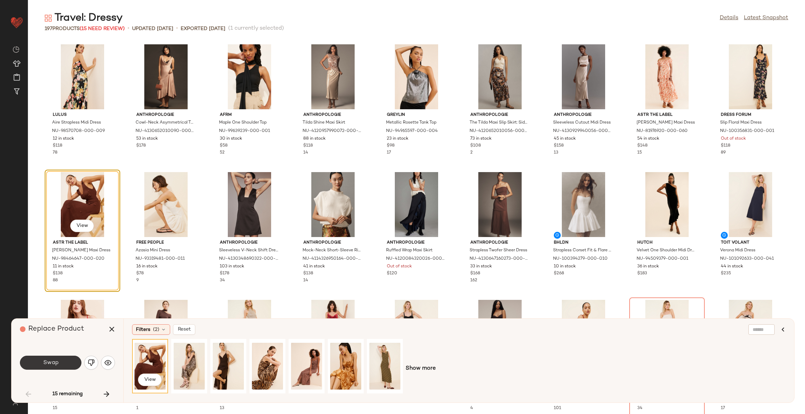
click at [56, 364] on span "Swap" at bounding box center [51, 363] width 16 height 7
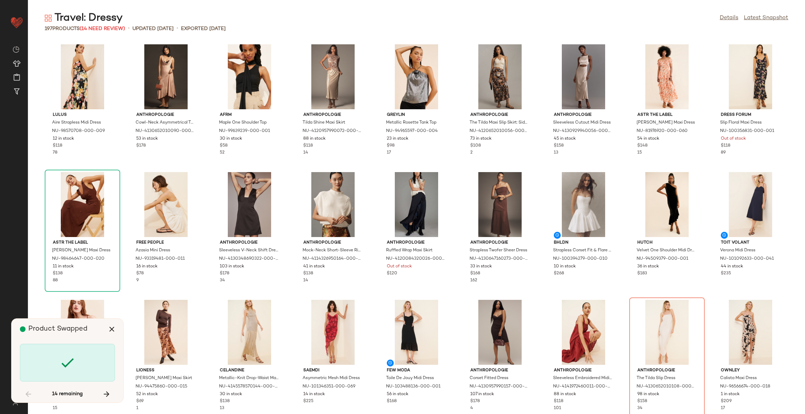
scroll to position [133, 0]
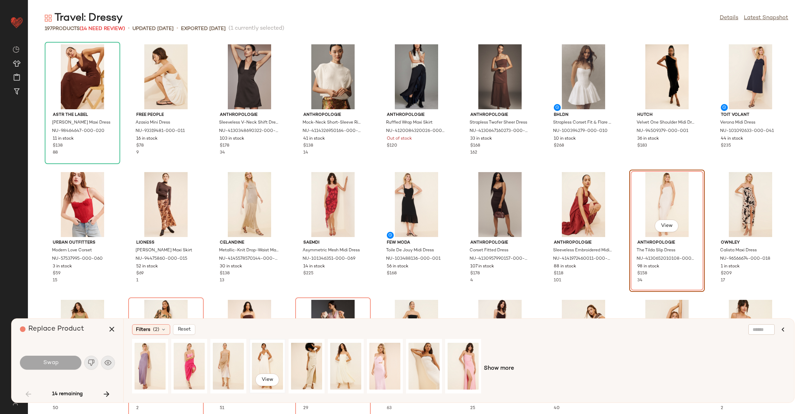
click at [268, 357] on div "View" at bounding box center [267, 367] width 31 height 50
click at [64, 364] on button "Swap" at bounding box center [50, 363] width 61 height 14
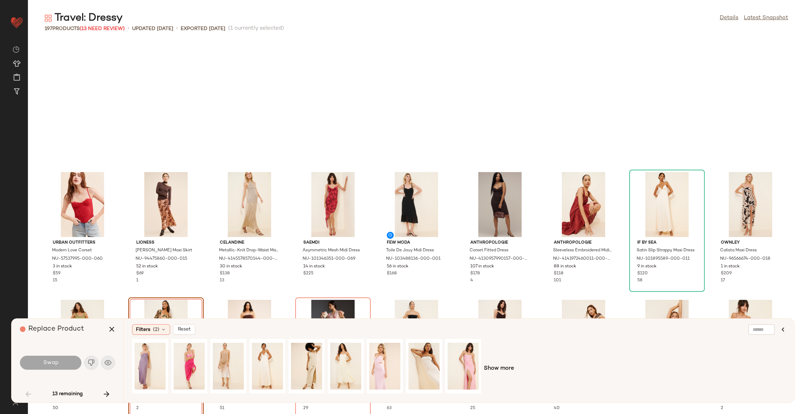
scroll to position [255, 0]
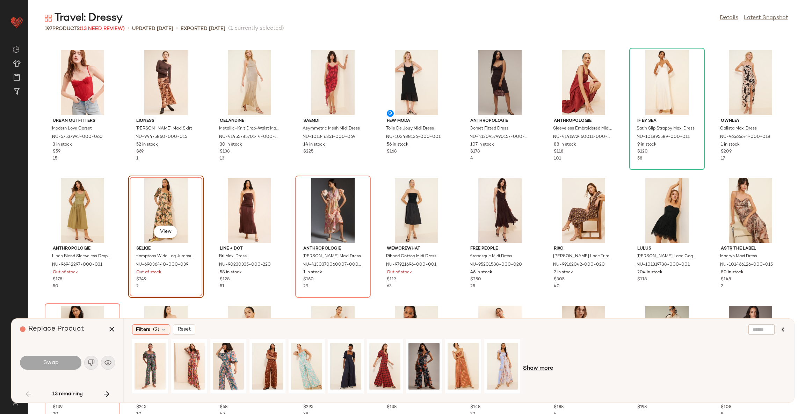
click at [534, 370] on span "Show more" at bounding box center [538, 369] width 30 height 8
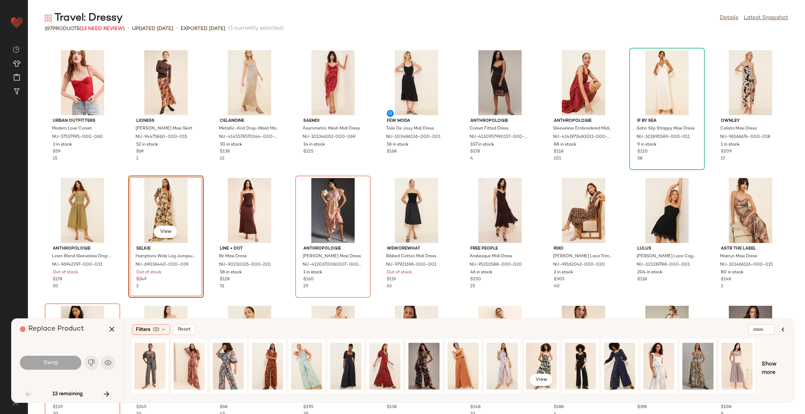
click at [538, 356] on div "View" at bounding box center [541, 367] width 31 height 50
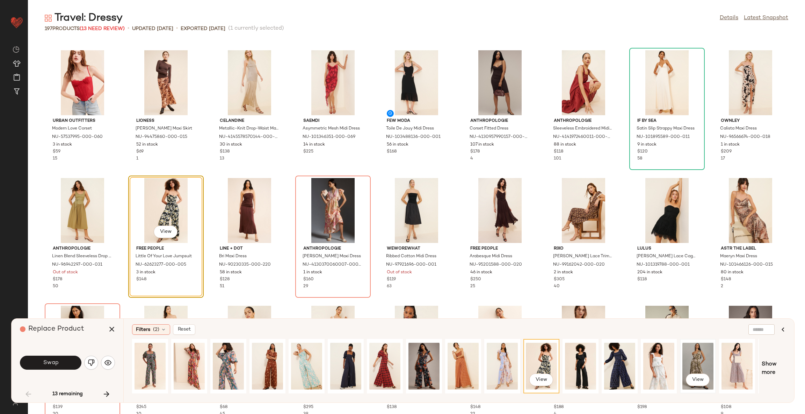
click at [694, 360] on div "View" at bounding box center [697, 367] width 31 height 50
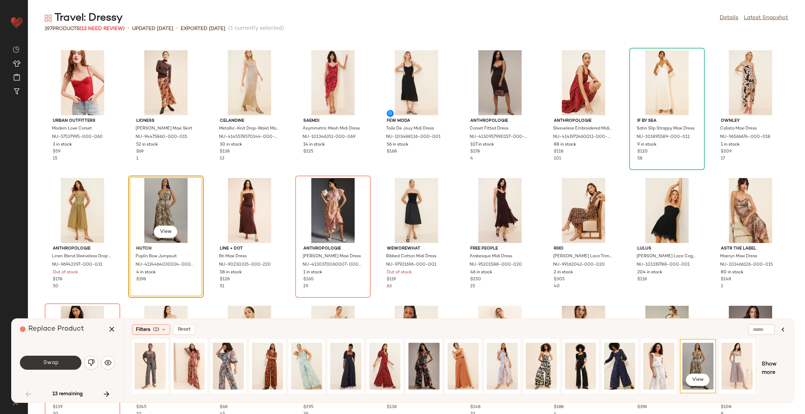
click at [66, 360] on button "Swap" at bounding box center [50, 363] width 61 height 14
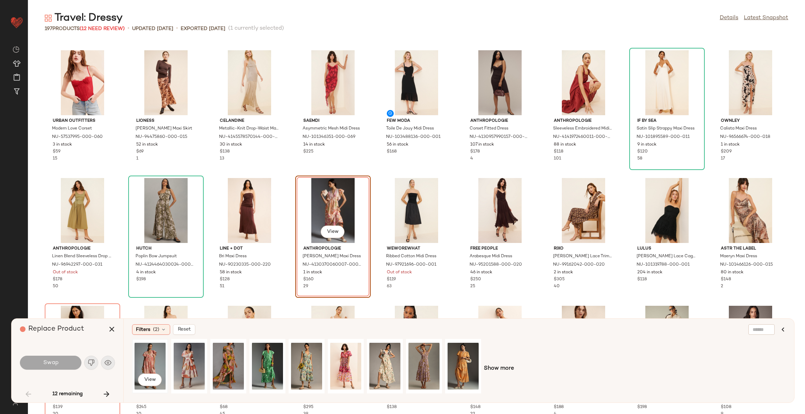
click at [153, 358] on div "View" at bounding box center [150, 367] width 31 height 50
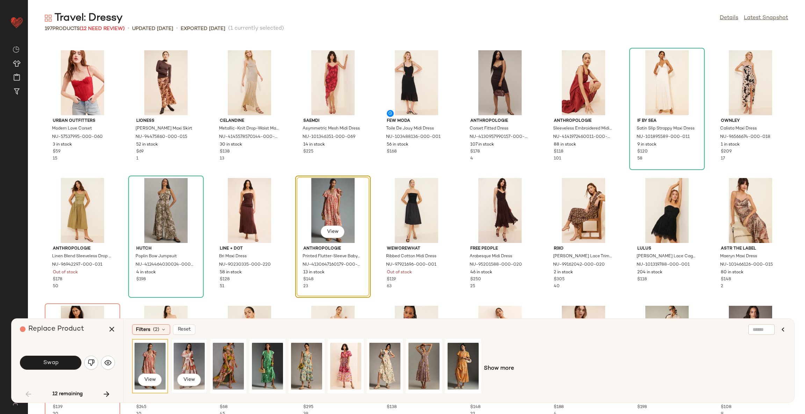
click at [193, 363] on div "View" at bounding box center [189, 367] width 31 height 50
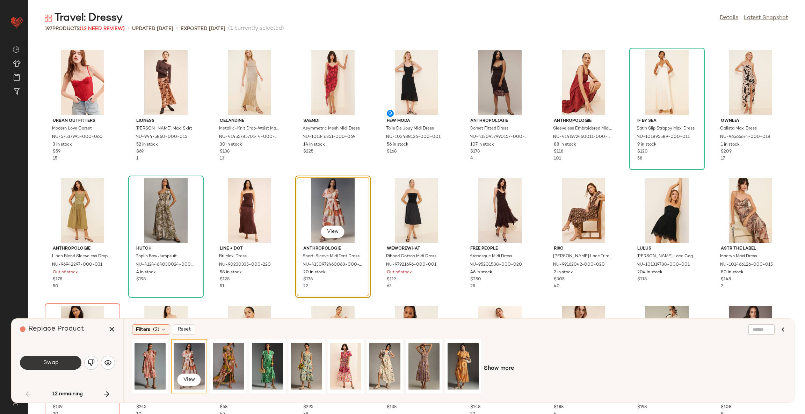
click at [64, 360] on button "Swap" at bounding box center [50, 363] width 61 height 14
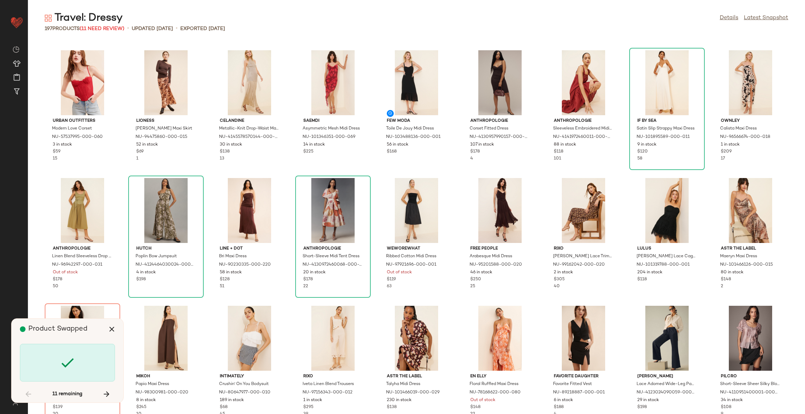
scroll to position [384, 0]
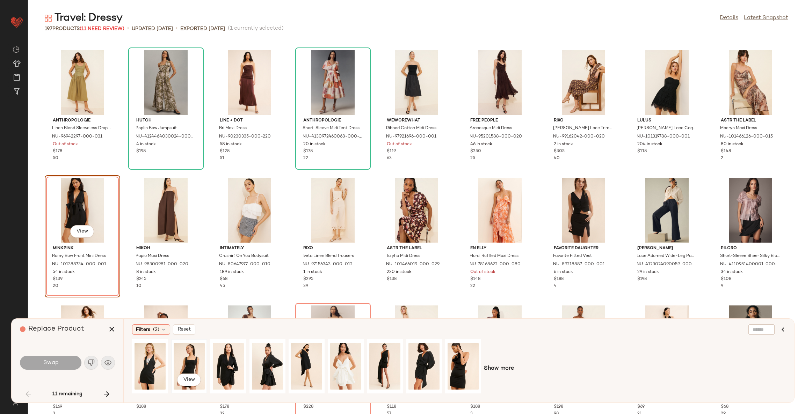
click at [185, 364] on div "View" at bounding box center [189, 367] width 31 height 50
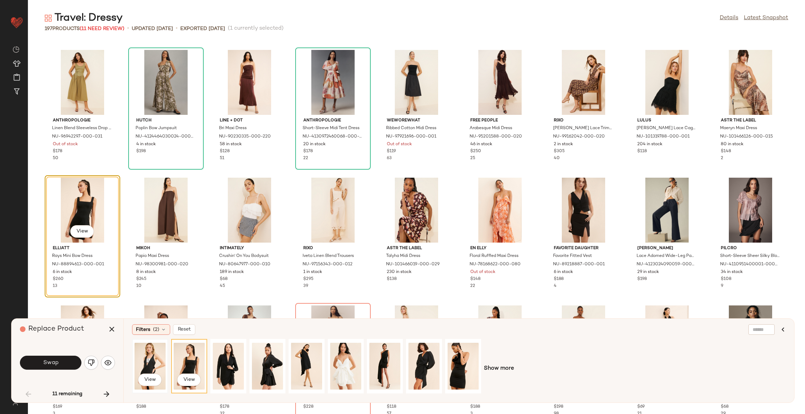
click at [146, 360] on div "View" at bounding box center [150, 367] width 31 height 50
click at [188, 360] on div "View" at bounding box center [189, 367] width 31 height 50
click at [310, 357] on div "View" at bounding box center [306, 367] width 31 height 50
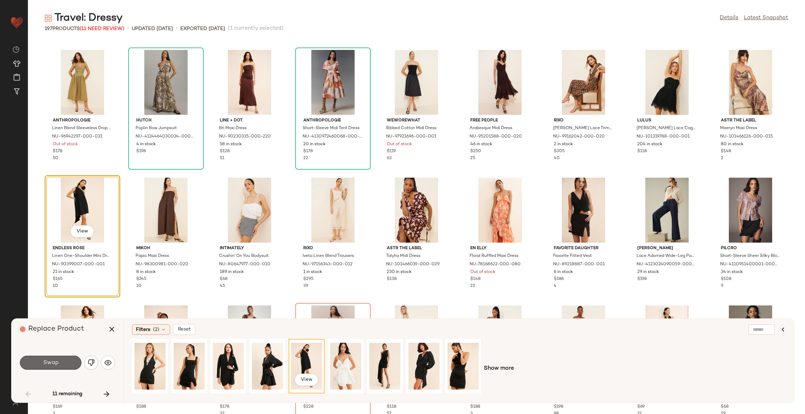
click at [64, 361] on button "Swap" at bounding box center [50, 363] width 61 height 14
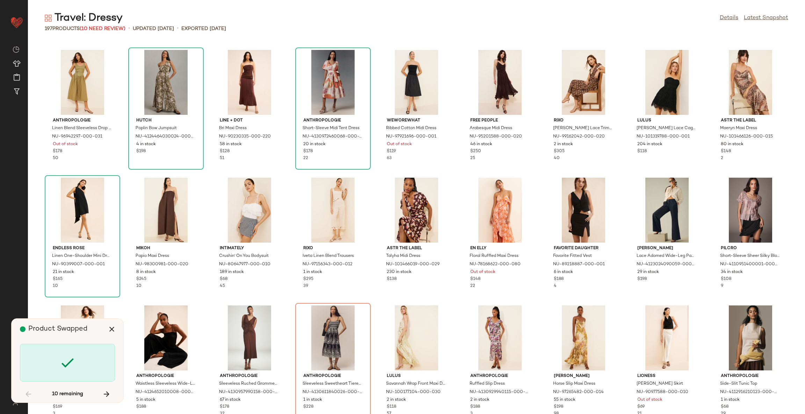
scroll to position [511, 0]
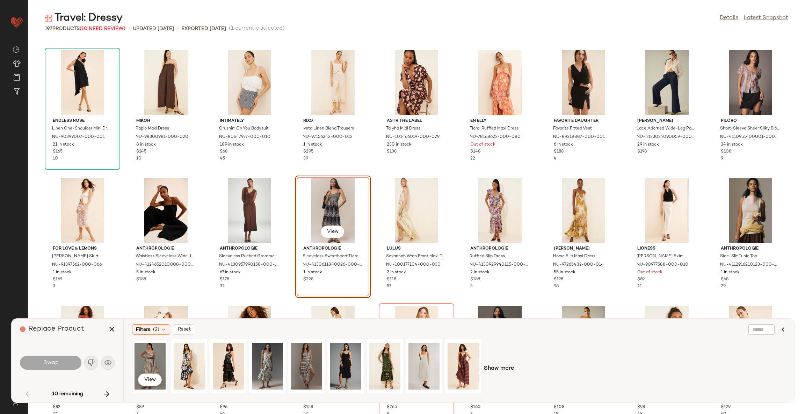
click at [150, 358] on div "View" at bounding box center [150, 367] width 31 height 50
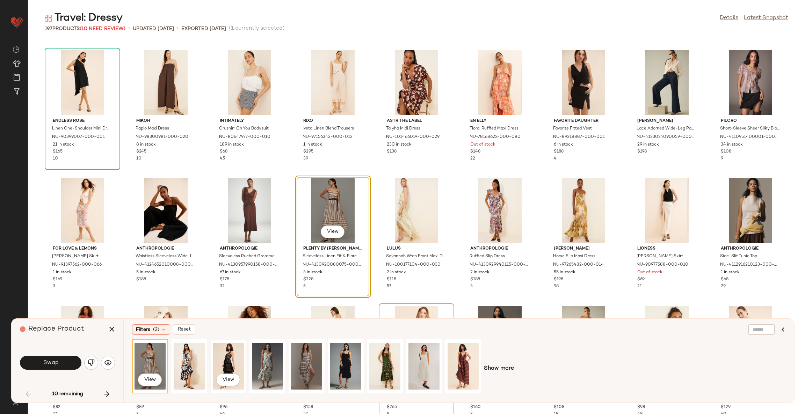
click at [237, 360] on div "View" at bounding box center [228, 367] width 31 height 50
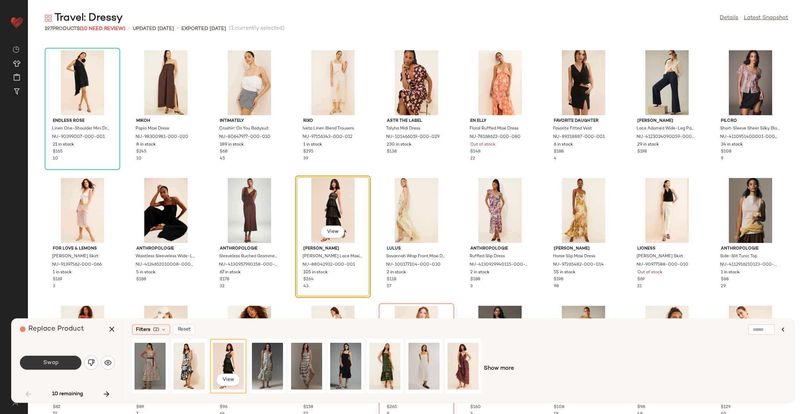
click at [65, 357] on button "Swap" at bounding box center [50, 363] width 61 height 14
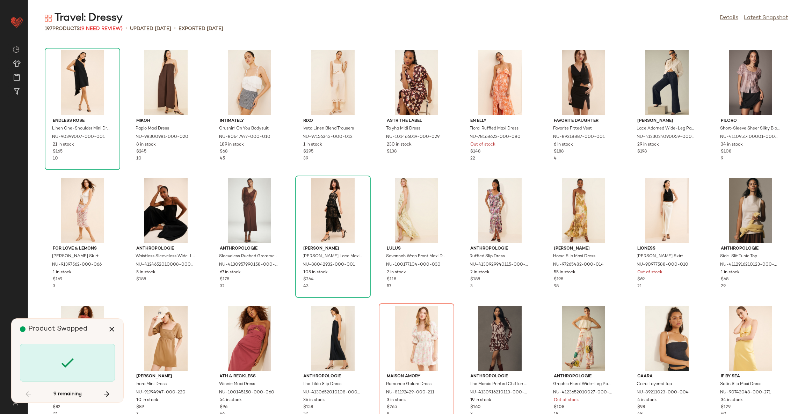
scroll to position [639, 0]
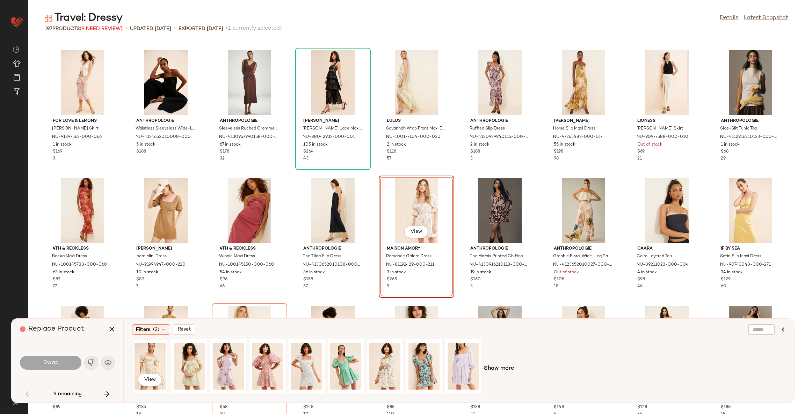
click at [148, 360] on div "View" at bounding box center [150, 367] width 31 height 50
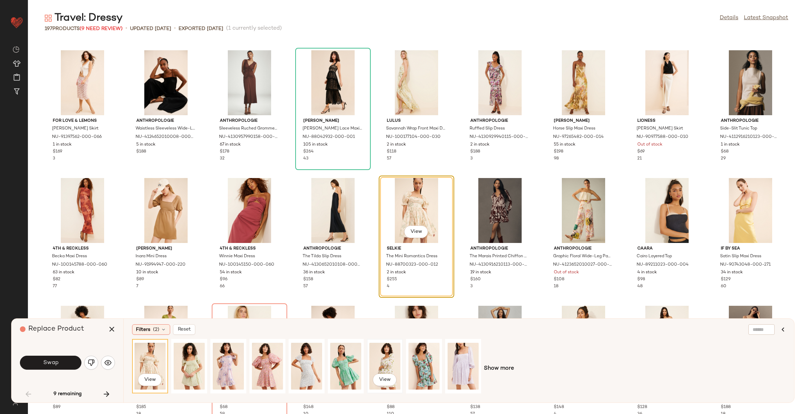
click at [388, 360] on div "View" at bounding box center [384, 367] width 31 height 50
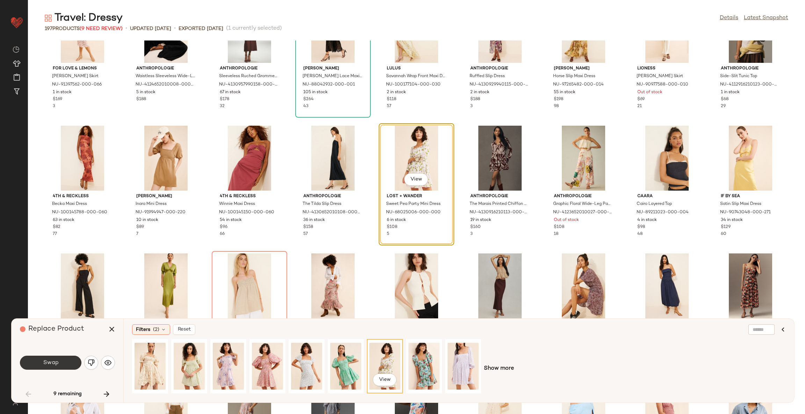
click at [72, 362] on button "Swap" at bounding box center [50, 363] width 61 height 14
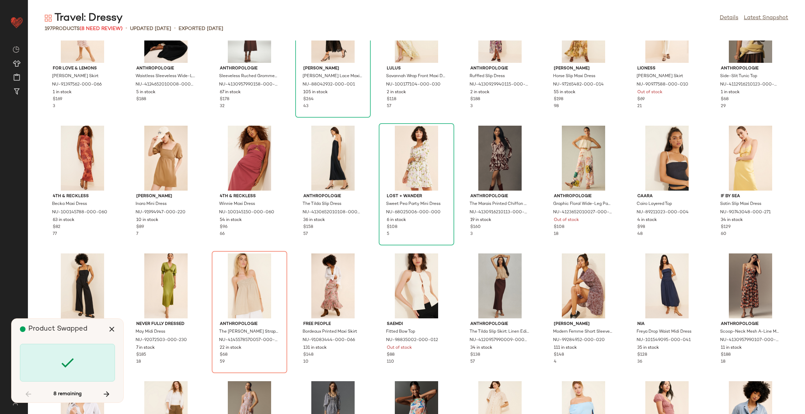
scroll to position [767, 0]
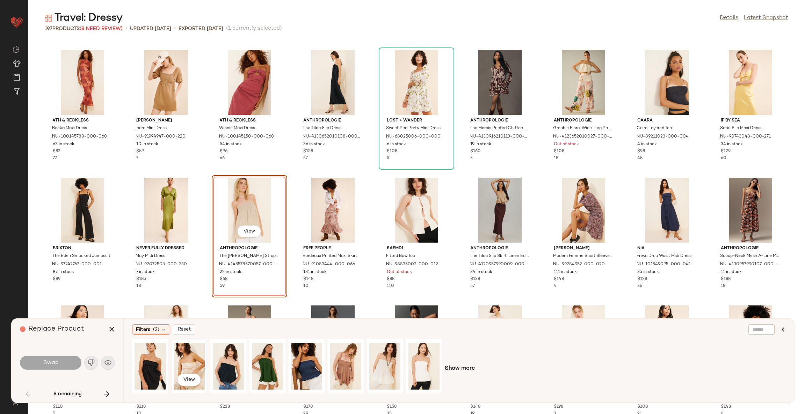
click at [182, 360] on div "View" at bounding box center [189, 367] width 31 height 50
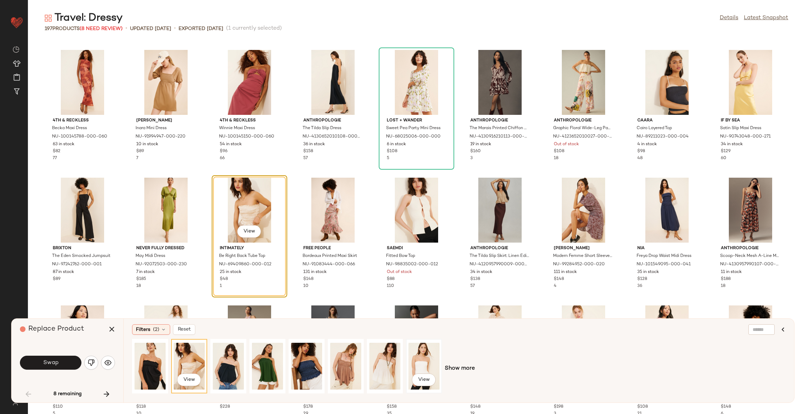
click at [425, 367] on div "View" at bounding box center [423, 367] width 31 height 50
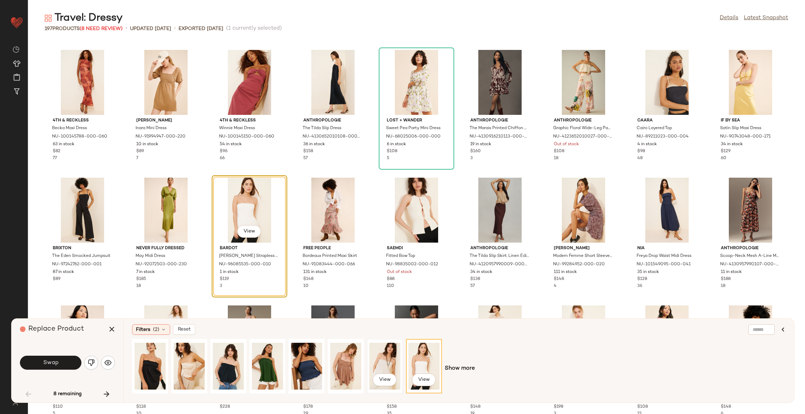
click at [383, 365] on div "View" at bounding box center [384, 367] width 31 height 50
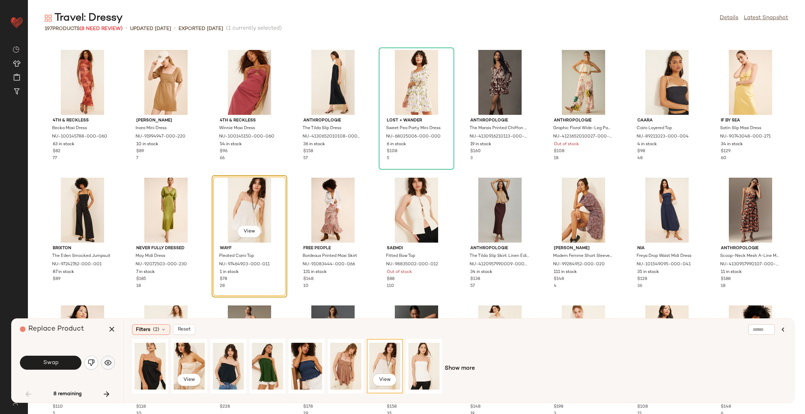
drag, startPoint x: 189, startPoint y: 363, endPoint x: 114, endPoint y: 362, distance: 74.8
click at [186, 363] on div "View" at bounding box center [189, 367] width 31 height 50
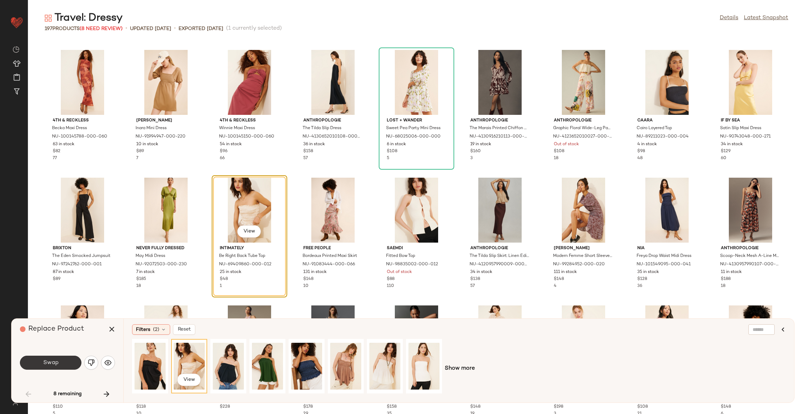
click at [63, 359] on button "Swap" at bounding box center [50, 363] width 61 height 14
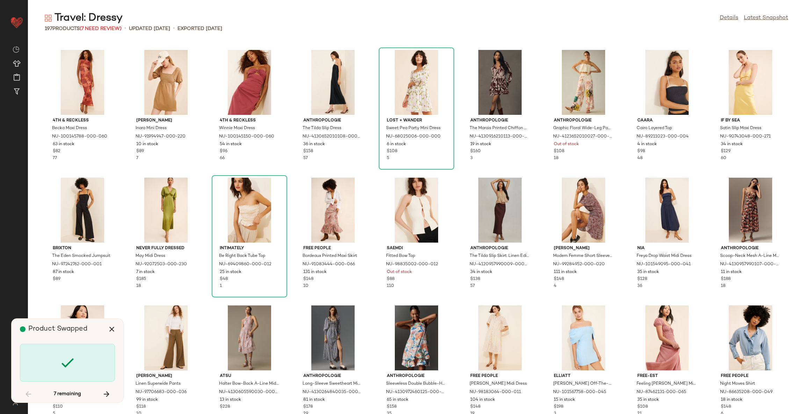
scroll to position [1023, 0]
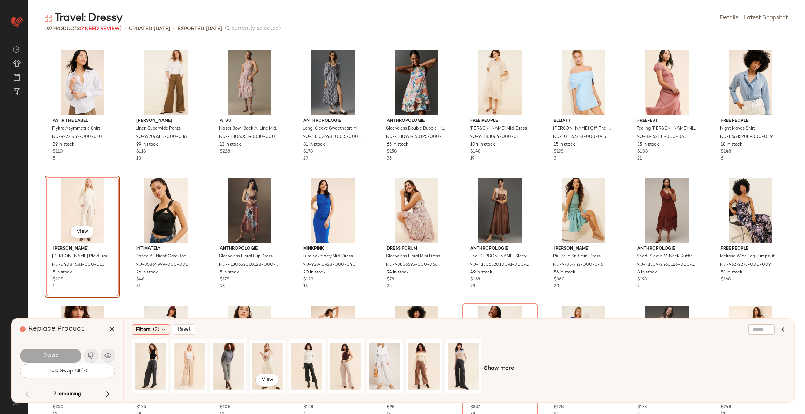
click at [265, 358] on div "View" at bounding box center [267, 367] width 31 height 50
click at [187, 358] on div "View" at bounding box center [189, 367] width 31 height 50
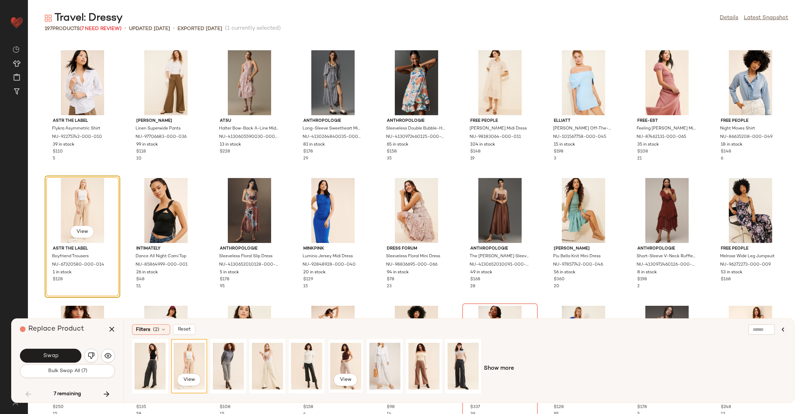
click at [354, 360] on div "View" at bounding box center [345, 367] width 31 height 50
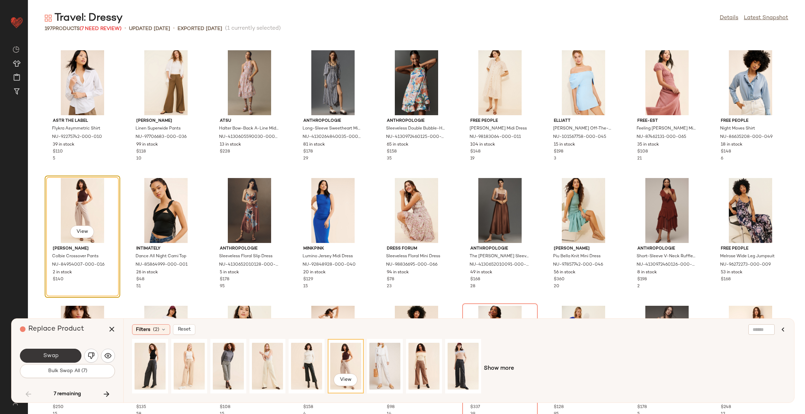
click at [68, 355] on button "Swap" at bounding box center [50, 356] width 61 height 14
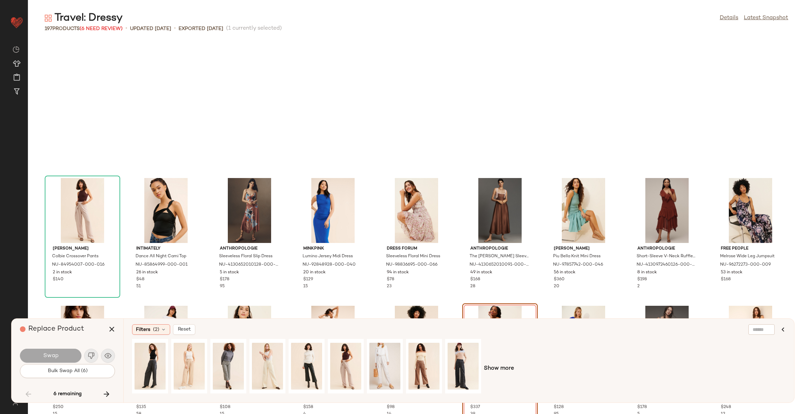
scroll to position [1151, 0]
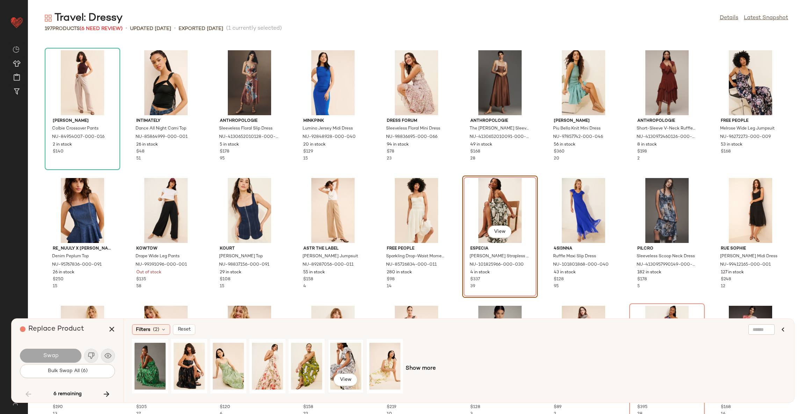
click at [345, 362] on div "View" at bounding box center [345, 367] width 31 height 50
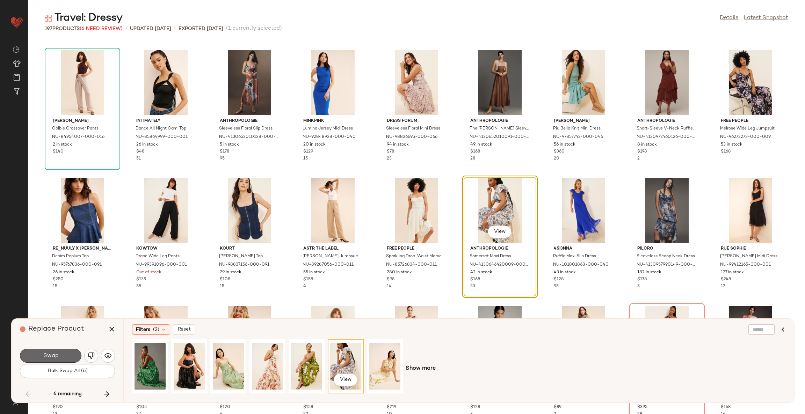
click at [67, 352] on button "Swap" at bounding box center [50, 356] width 61 height 14
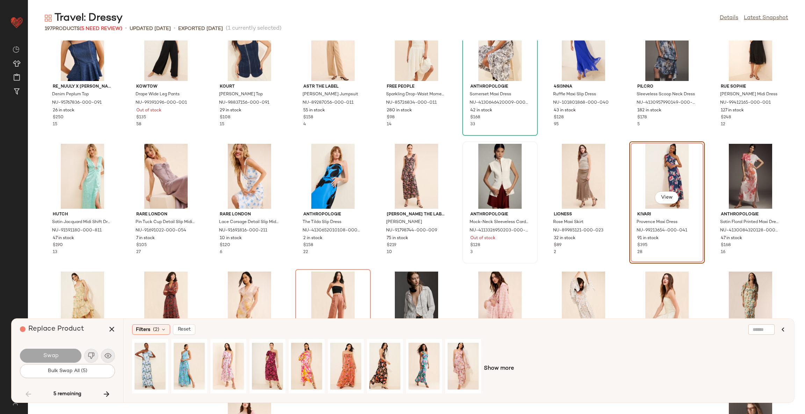
scroll to position [1331, 0]
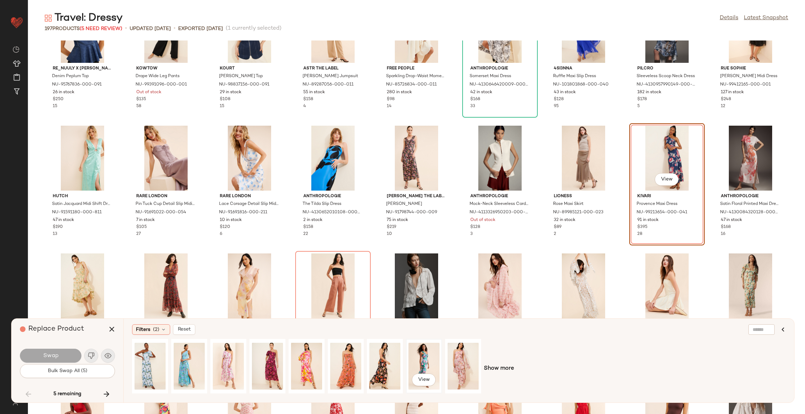
click at [435, 367] on div "View" at bounding box center [423, 367] width 31 height 50
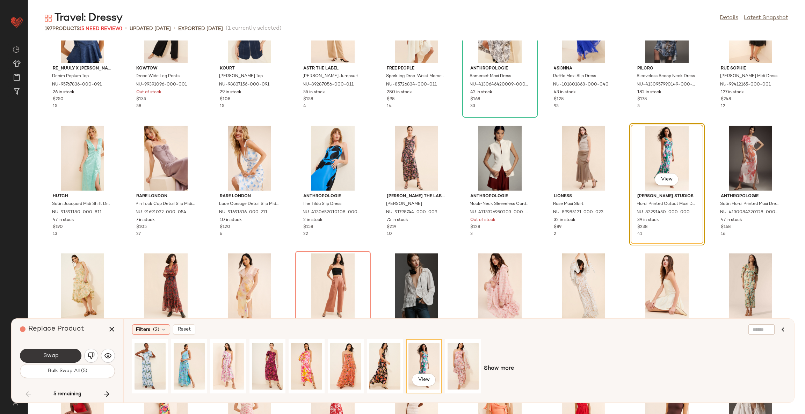
click at [31, 351] on button "Swap" at bounding box center [50, 356] width 61 height 14
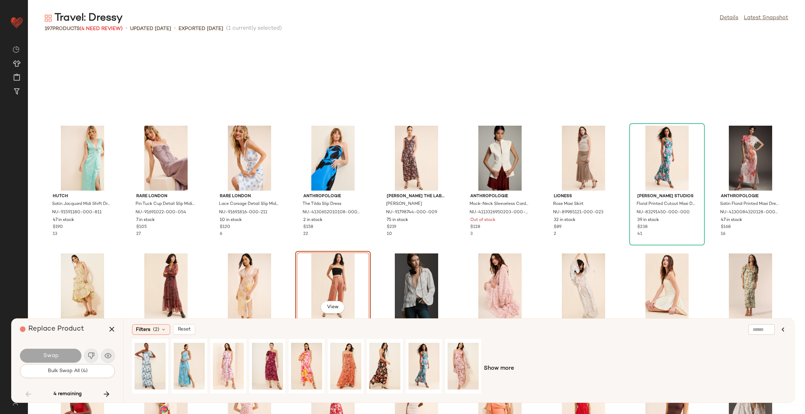
scroll to position [1406, 0]
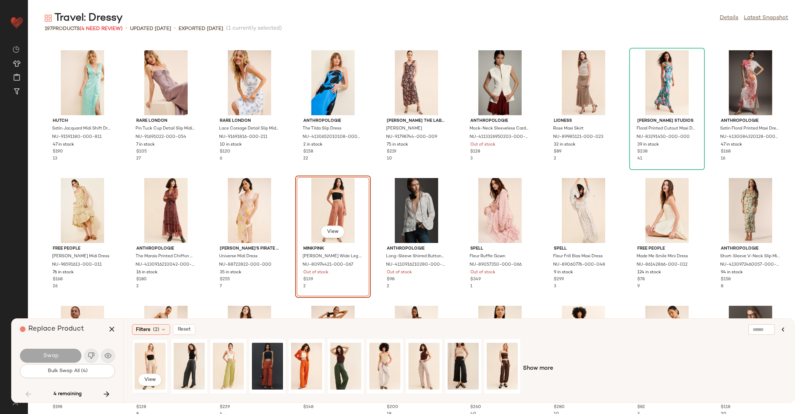
click at [152, 360] on div "View" at bounding box center [150, 367] width 31 height 50
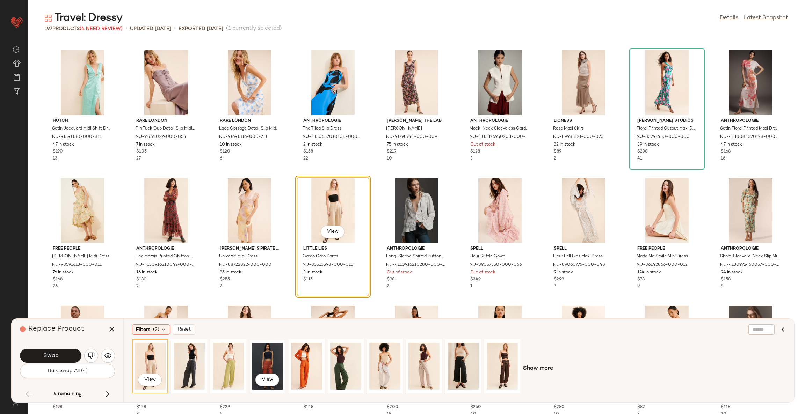
click at [271, 358] on div "View" at bounding box center [267, 367] width 31 height 50
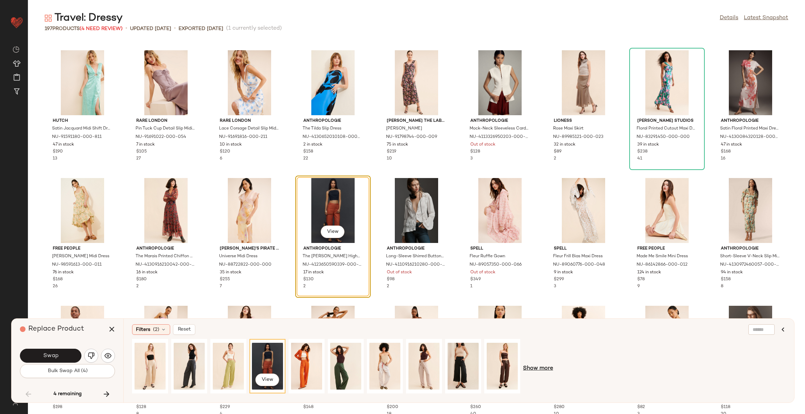
click at [538, 369] on span "Show more" at bounding box center [538, 369] width 30 height 8
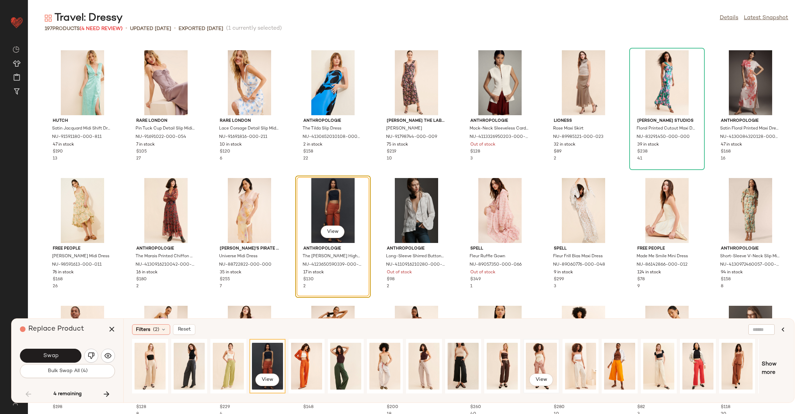
click at [544, 359] on div "View" at bounding box center [541, 367] width 31 height 50
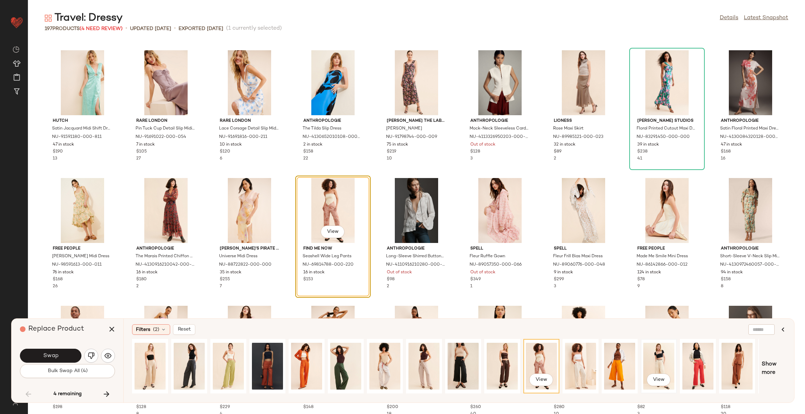
click at [655, 358] on div "View" at bounding box center [658, 367] width 31 height 50
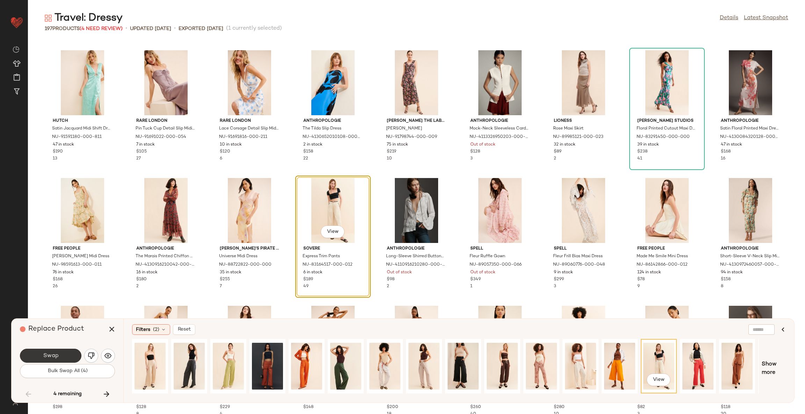
click at [58, 356] on span "Swap" at bounding box center [51, 356] width 16 height 7
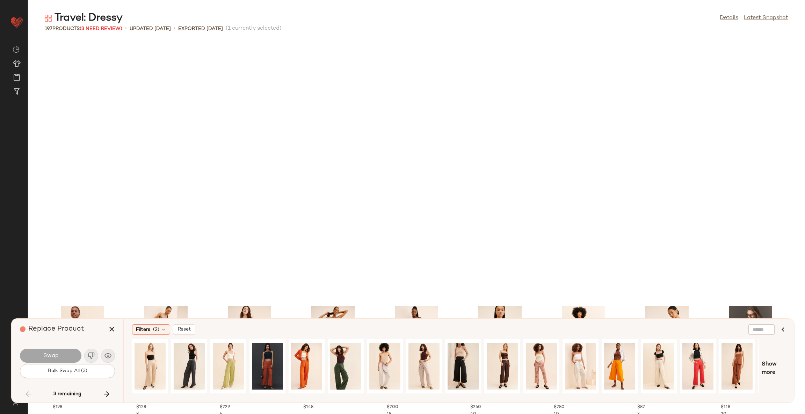
scroll to position [1663, 0]
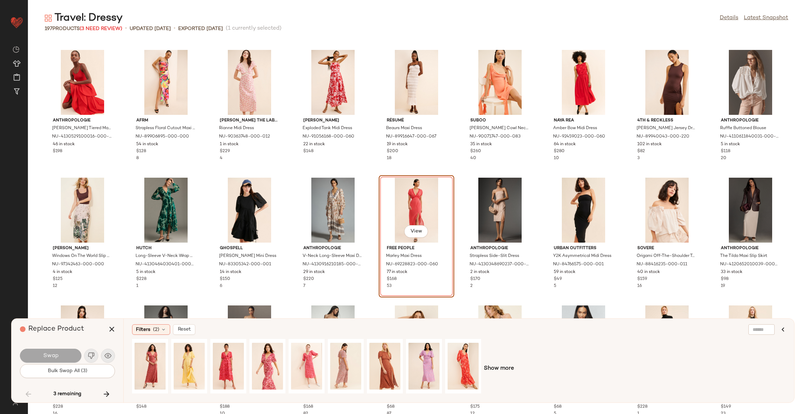
click at [290, 180] on div "Anthropologie Helene Tiered Maxi Dress NU-4130529100016-000-060 46 in stock $19…" at bounding box center [416, 228] width 777 height 374
click at [313, 358] on div "View" at bounding box center [306, 367] width 31 height 50
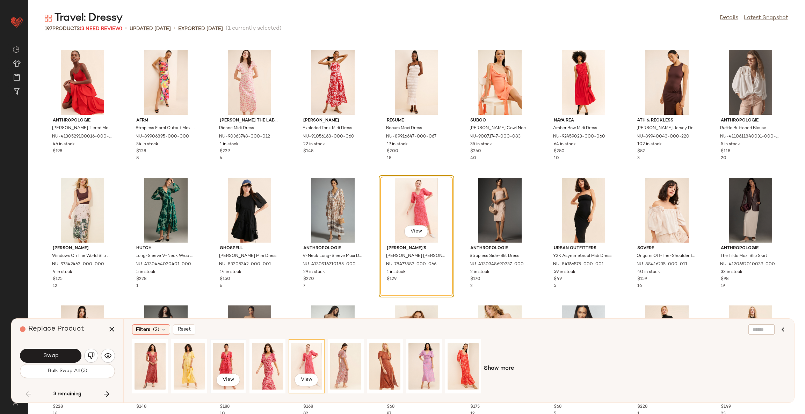
click at [227, 358] on div "View" at bounding box center [228, 367] width 31 height 50
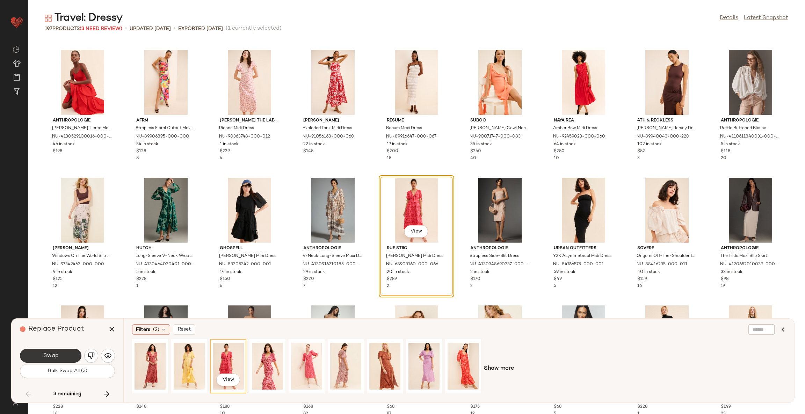
click at [63, 352] on button "Swap" at bounding box center [50, 356] width 61 height 14
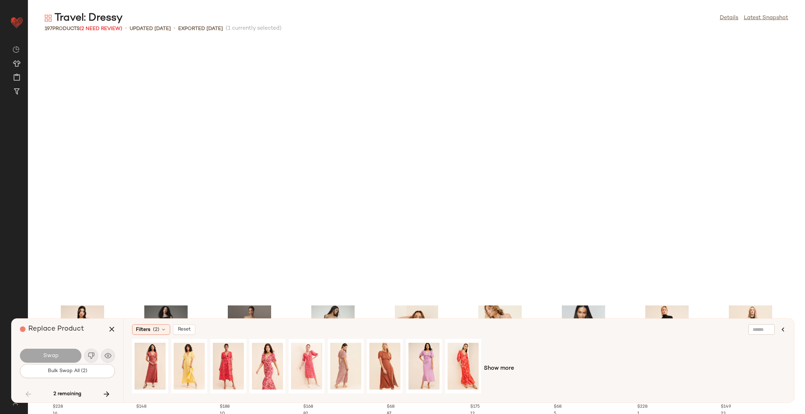
scroll to position [1918, 0]
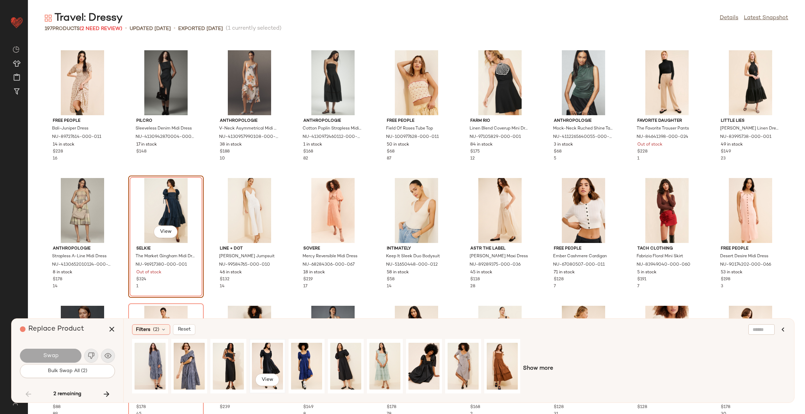
click at [275, 358] on div "View" at bounding box center [267, 367] width 31 height 50
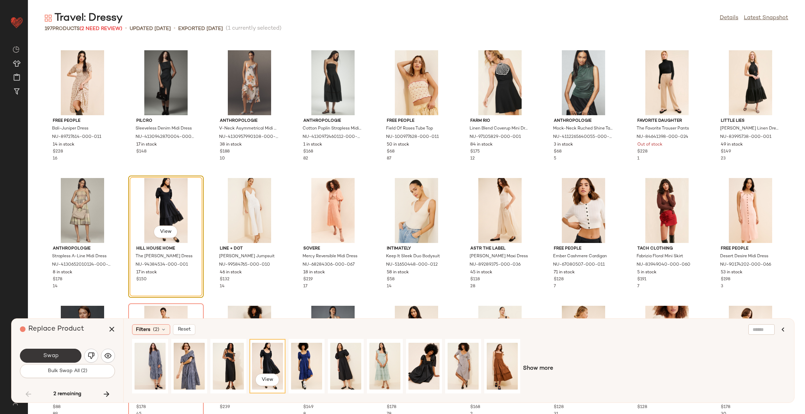
click at [72, 354] on button "Swap" at bounding box center [50, 356] width 61 height 14
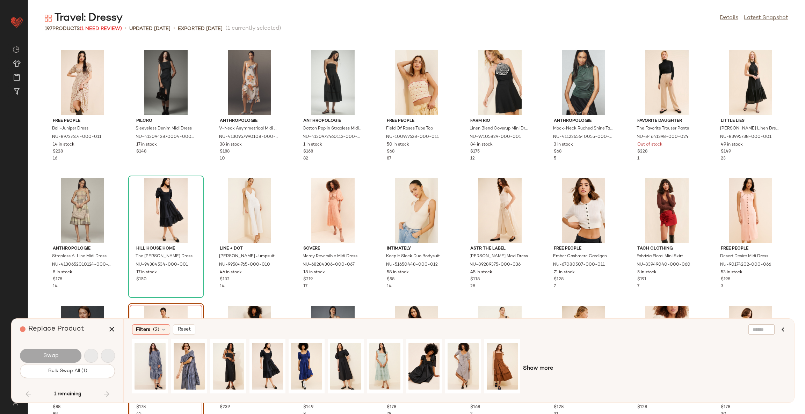
scroll to position [2046, 0]
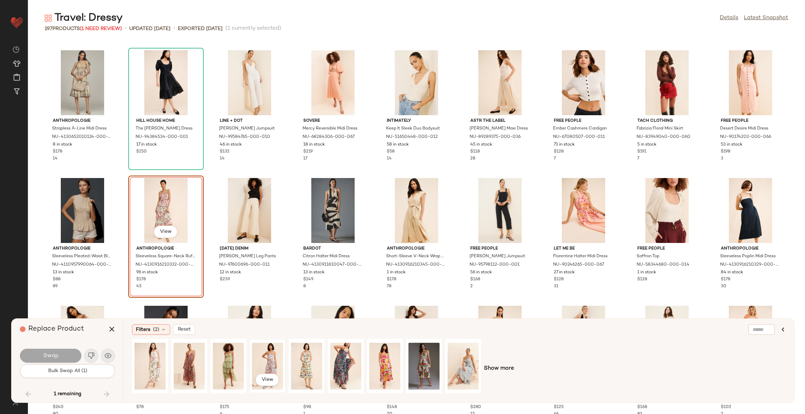
click at [269, 359] on div "View" at bounding box center [267, 367] width 31 height 50
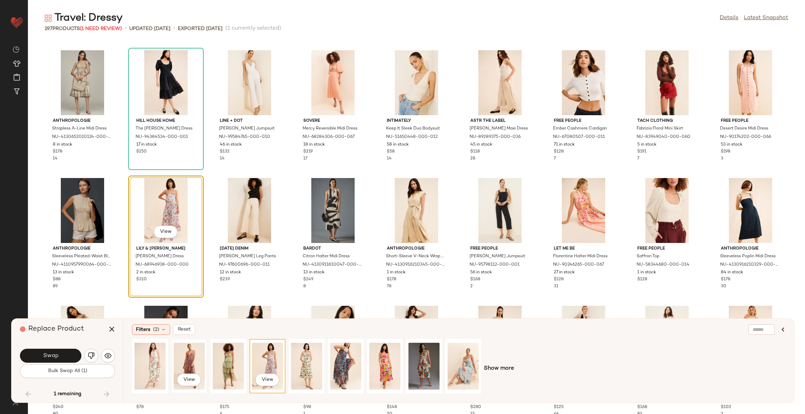
click at [191, 363] on div "View" at bounding box center [189, 367] width 31 height 50
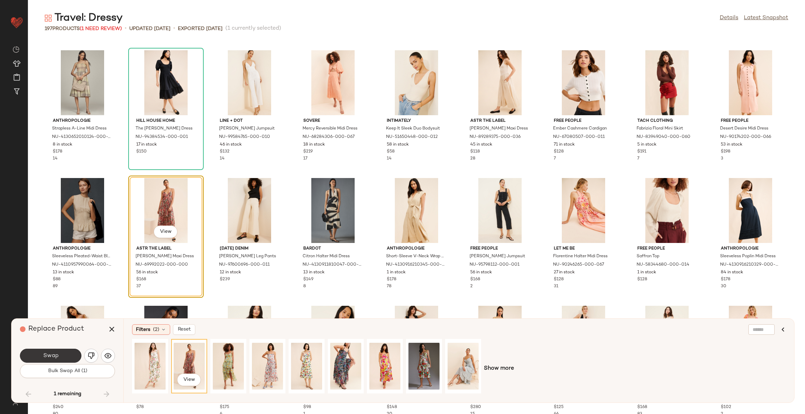
click at [59, 358] on button "Swap" at bounding box center [50, 356] width 61 height 14
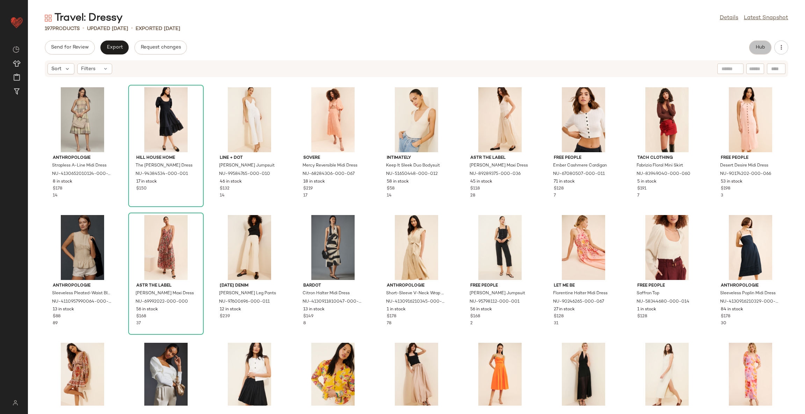
click at [766, 43] on button "Hub" at bounding box center [760, 48] width 22 height 14
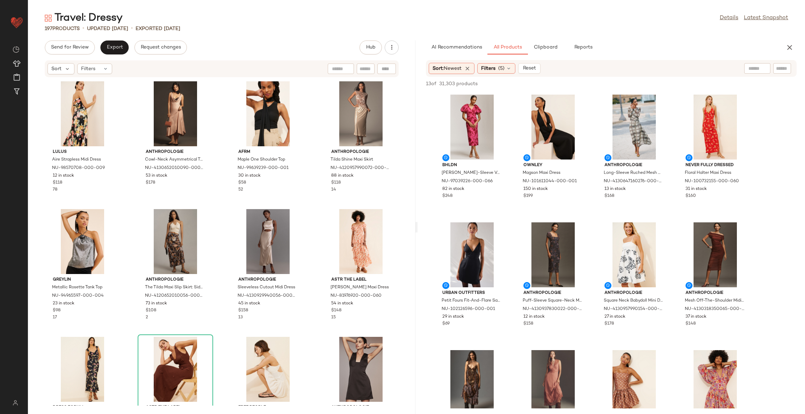
click at [311, 205] on div "Lulus Aire Strapless Midi Dress NU-98570708-000-009 12 in stock $118 78 Anthrop…" at bounding box center [221, 242] width 387 height 328
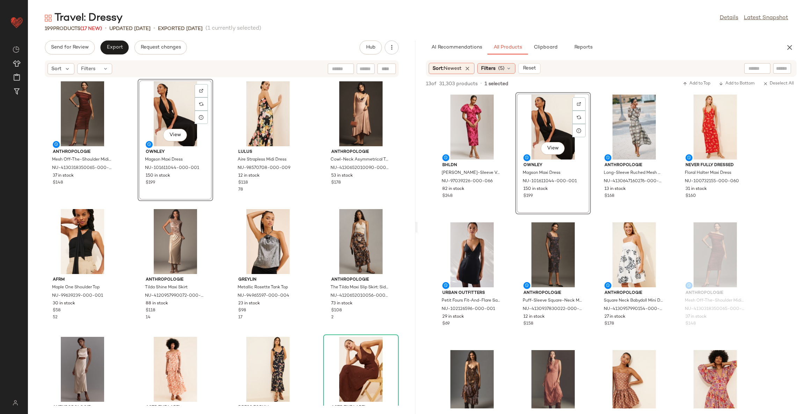
click at [512, 66] on icon at bounding box center [509, 69] width 6 height 6
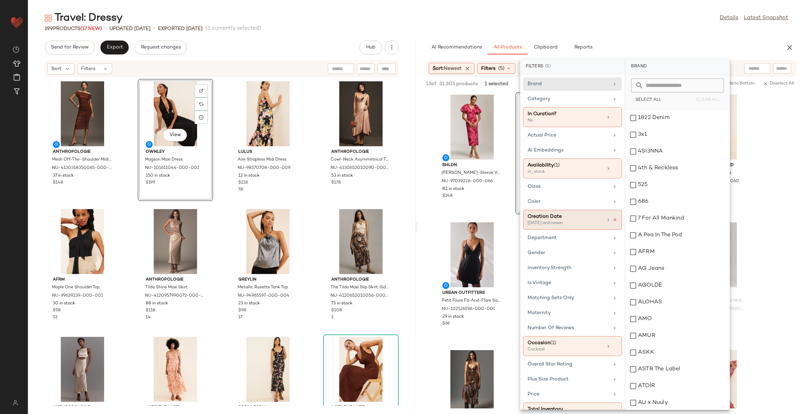
click at [614, 222] on icon at bounding box center [615, 220] width 5 height 5
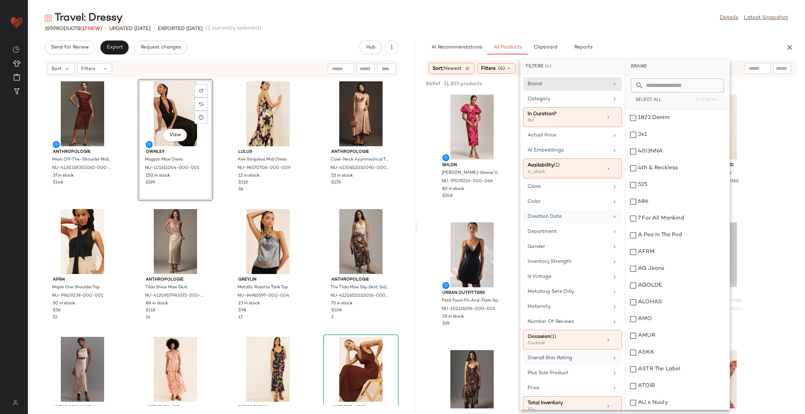
scroll to position [28, 0]
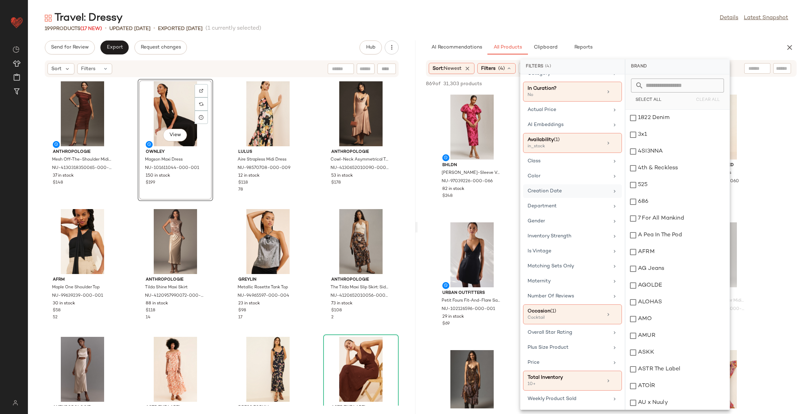
click at [509, 213] on div "BHLDN Brooke Puff-Sleeve V-Neck Midi Dress NU-97039226-000-066 82 in stock $248" at bounding box center [471, 153] width 75 height 122
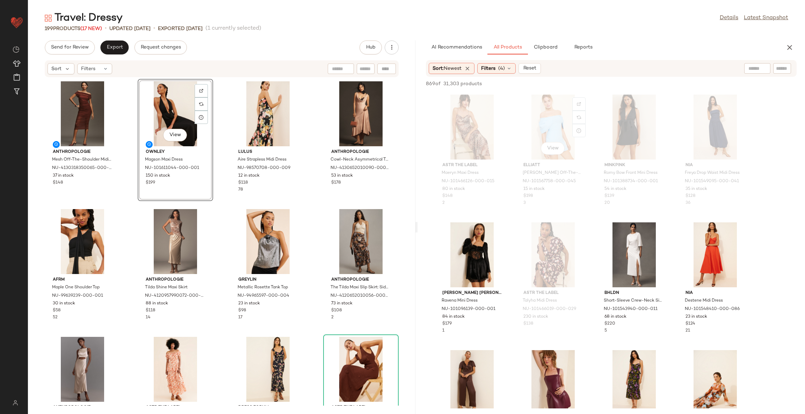
scroll to position [786, 0]
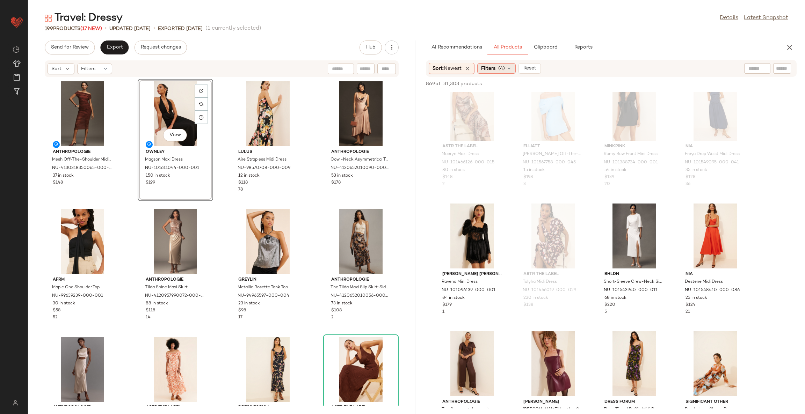
click at [494, 68] on span "Filters" at bounding box center [488, 68] width 14 height 7
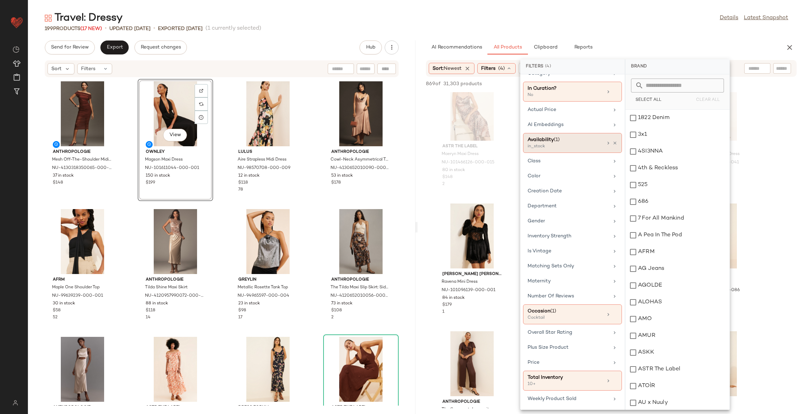
scroll to position [28, 0]
click at [615, 314] on icon at bounding box center [615, 314] width 5 height 5
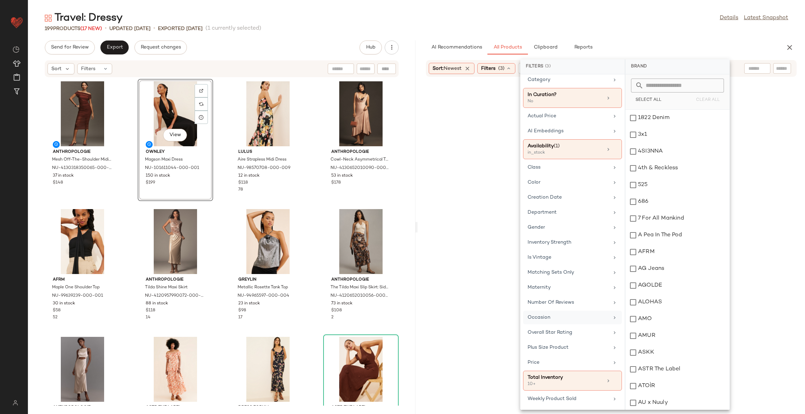
scroll to position [22, 0]
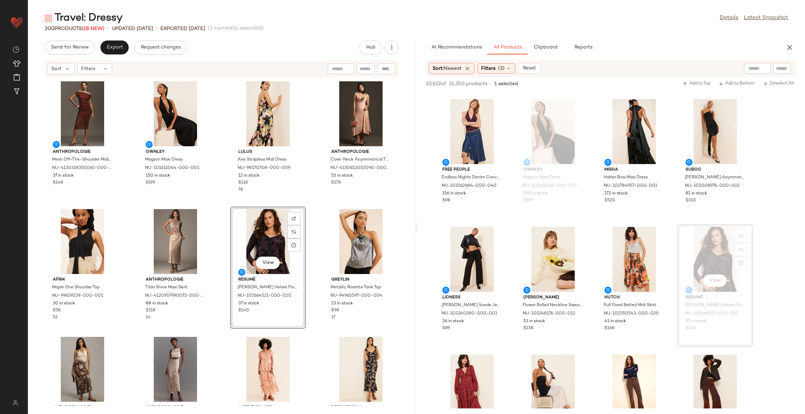
scroll to position [629, 0]
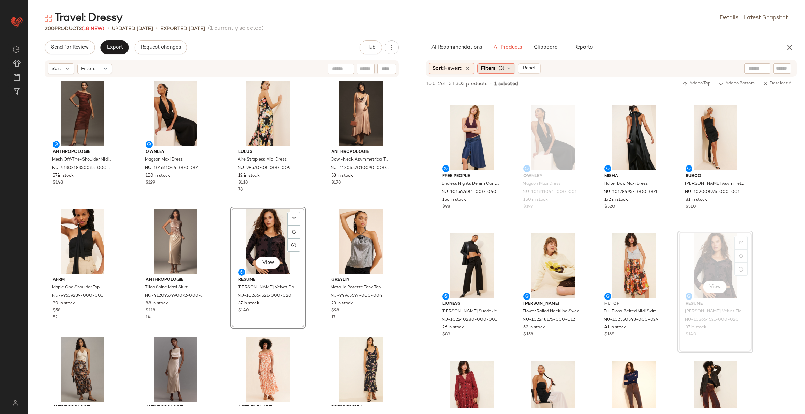
click at [502, 67] on span "(3)" at bounding box center [501, 68] width 6 height 7
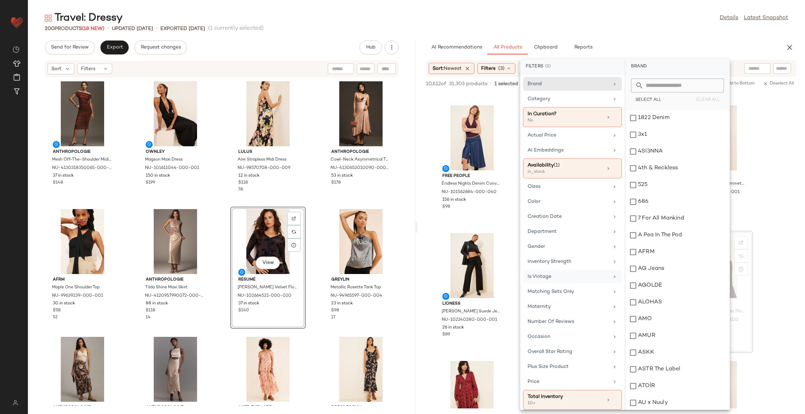
scroll to position [891, 0]
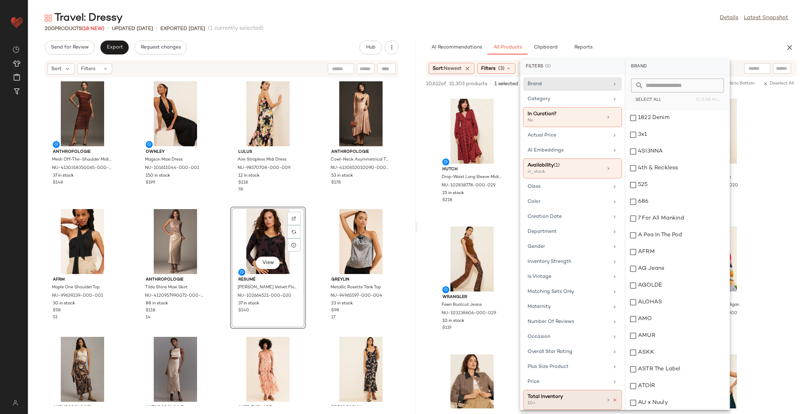
click at [614, 403] on icon at bounding box center [615, 400] width 5 height 5
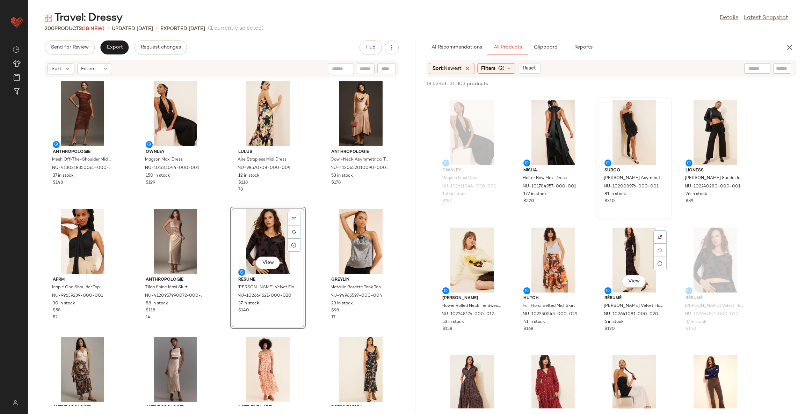
scroll to position [839, 0]
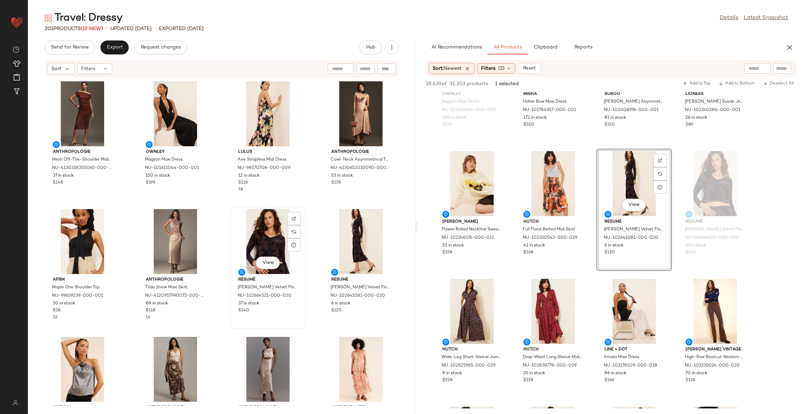
click at [271, 232] on div "View" at bounding box center [268, 241] width 71 height 65
click at [340, 225] on div "View" at bounding box center [361, 241] width 71 height 65
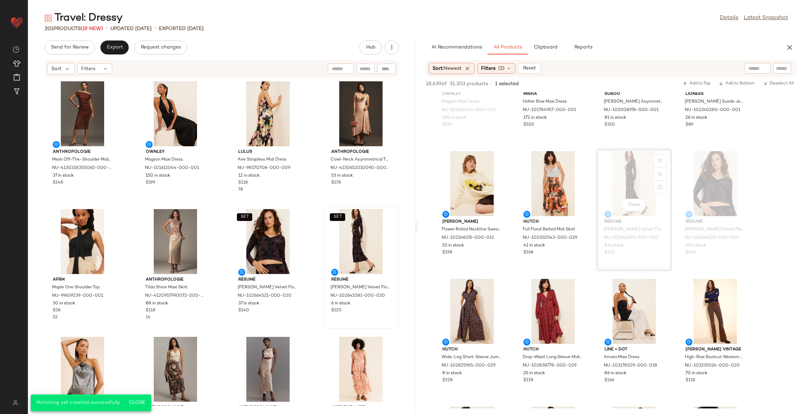
click at [310, 262] on div "Anthropologie Mesh Off-The-Shoulder Midi Dress NU-4130318350065-000-061 37 in s…" at bounding box center [221, 242] width 387 height 328
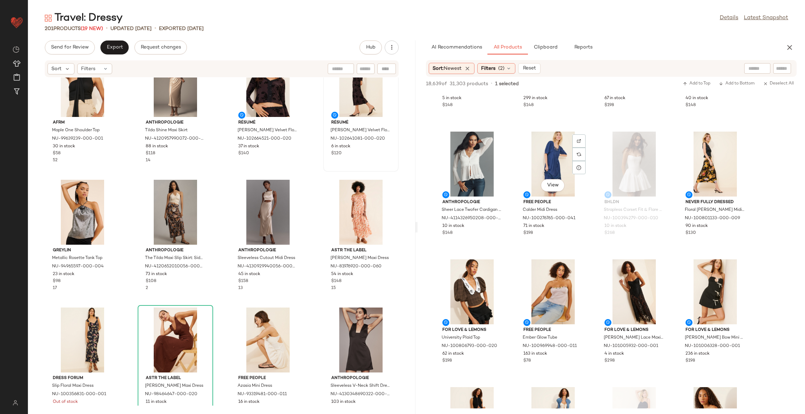
scroll to position [5346, 0]
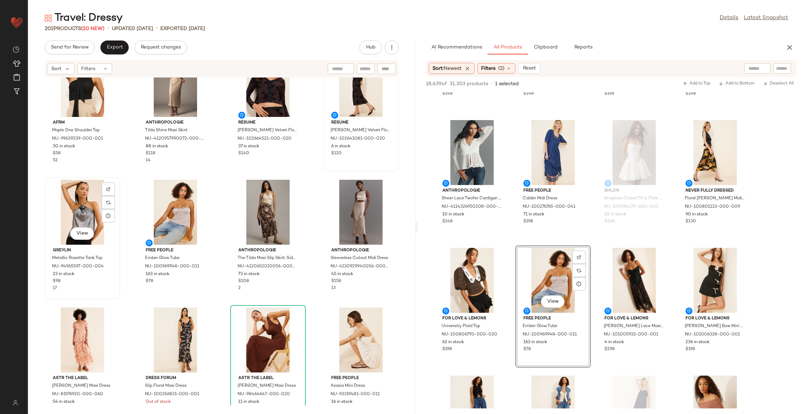
click at [77, 206] on div "View" at bounding box center [82, 212] width 71 height 65
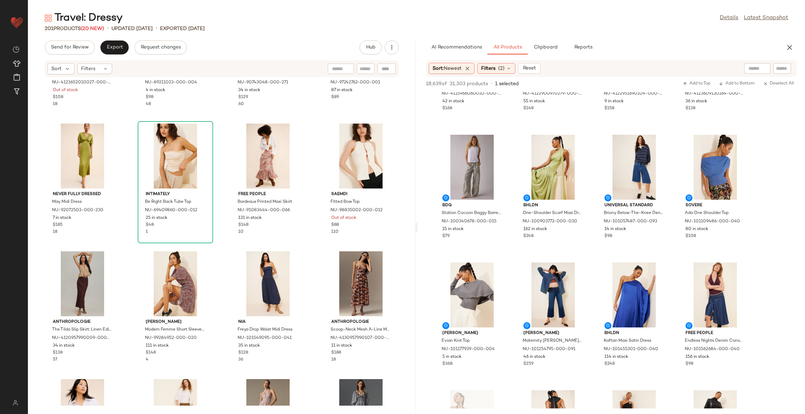
scroll to position [2154, 0]
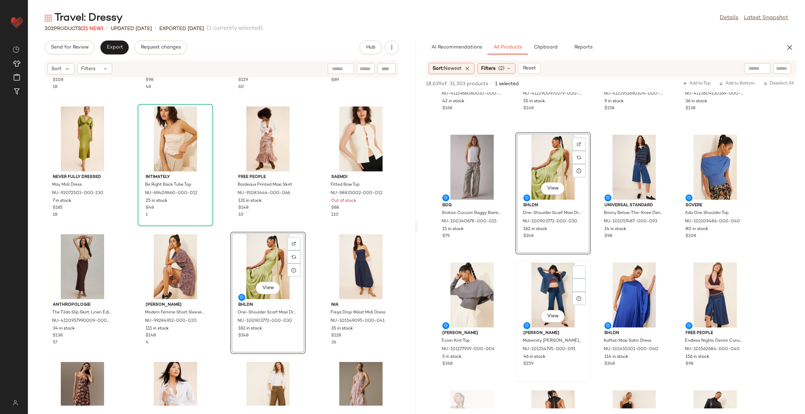
scroll to position [681, 0]
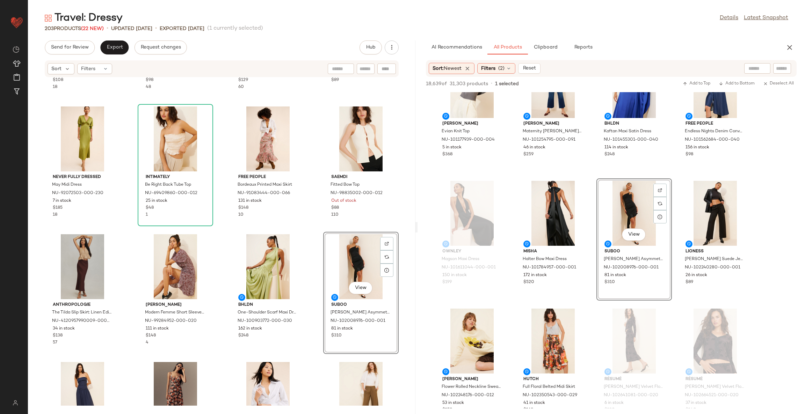
click at [311, 272] on div "Anthropologie Graphic Floral Wide-Leg Pants NU-4123652010027-000-010 Out of sto…" at bounding box center [221, 242] width 387 height 328
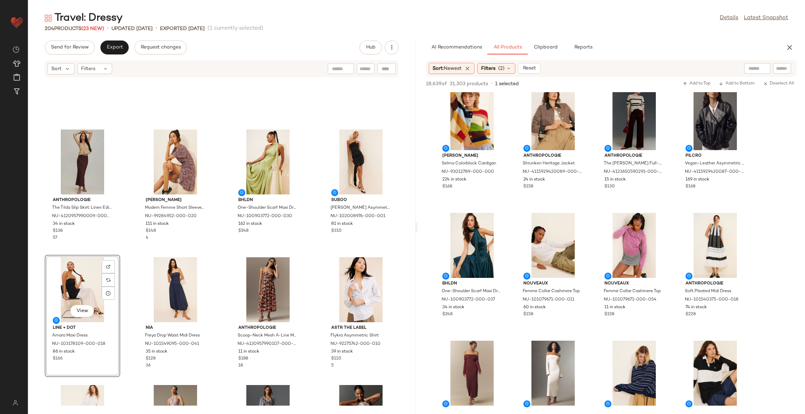
scroll to position [1415, 0]
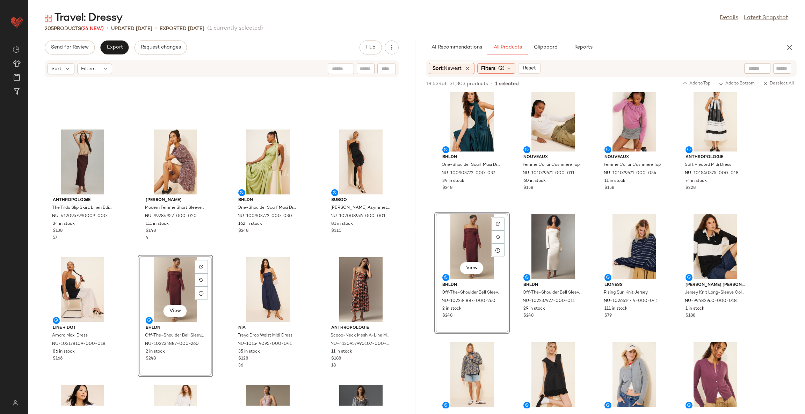
click at [216, 254] on div "Anthropologie The Tilda Slip Skirt: Linen Edition NU-4120957990009-000-021 34 i…" at bounding box center [221, 242] width 387 height 328
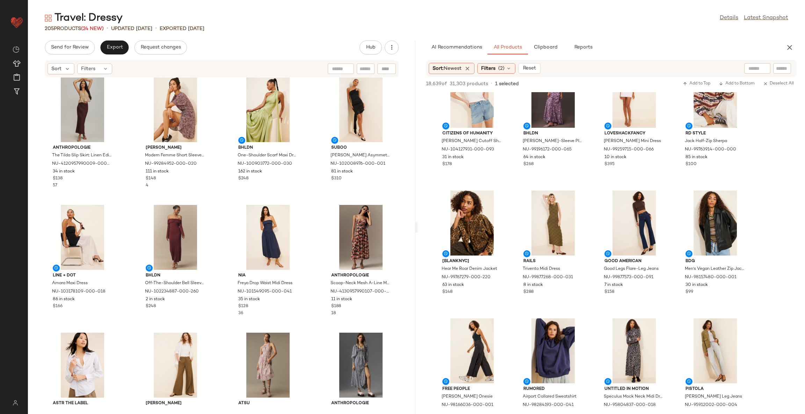
scroll to position [4507, 0]
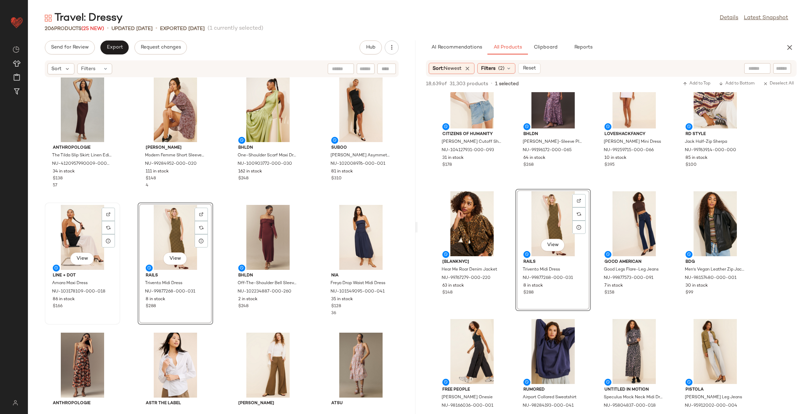
click at [78, 230] on div "View" at bounding box center [82, 237] width 71 height 65
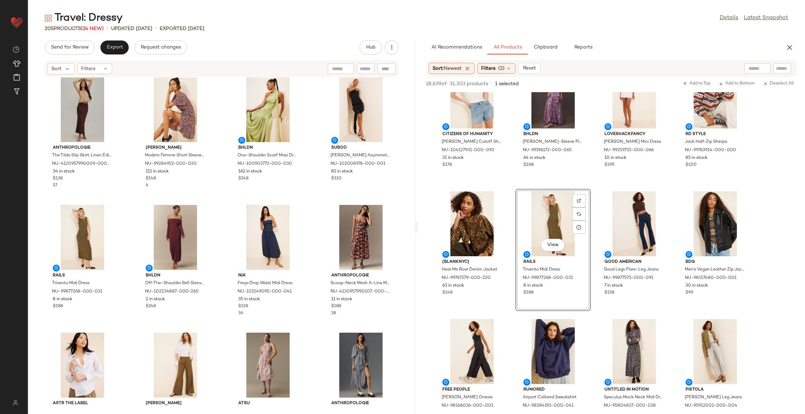
click at [218, 205] on div "Anthropologie The Tilda Slip Skirt: Linen Edition NU-4120957990009-000-021 34 i…" at bounding box center [221, 242] width 387 height 328
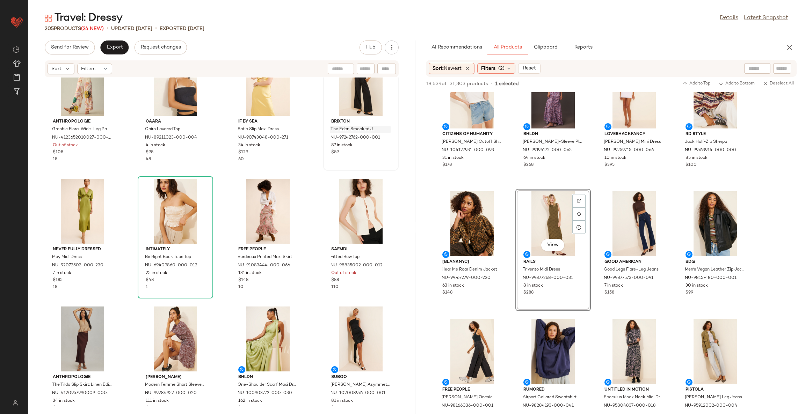
scroll to position [1997, 0]
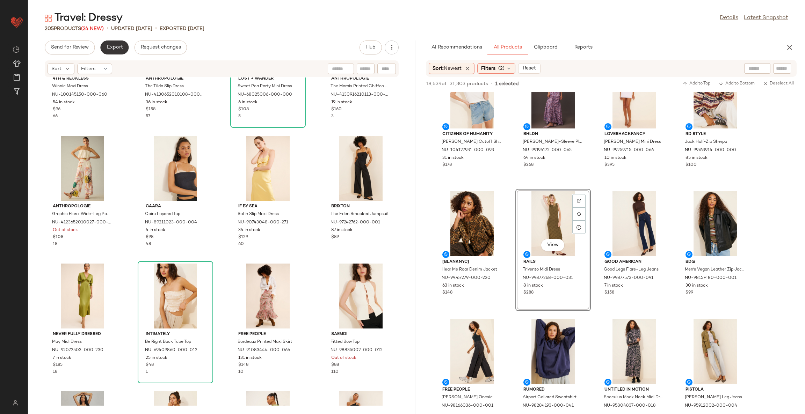
click at [114, 46] on span "Export" at bounding box center [114, 48] width 16 height 6
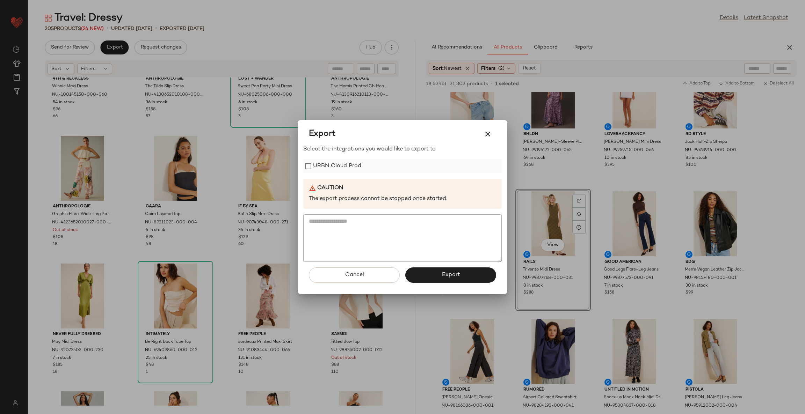
click at [359, 168] on label "URBN Cloud Prod" at bounding box center [337, 166] width 48 height 14
click at [447, 271] on button "Export" at bounding box center [450, 275] width 91 height 15
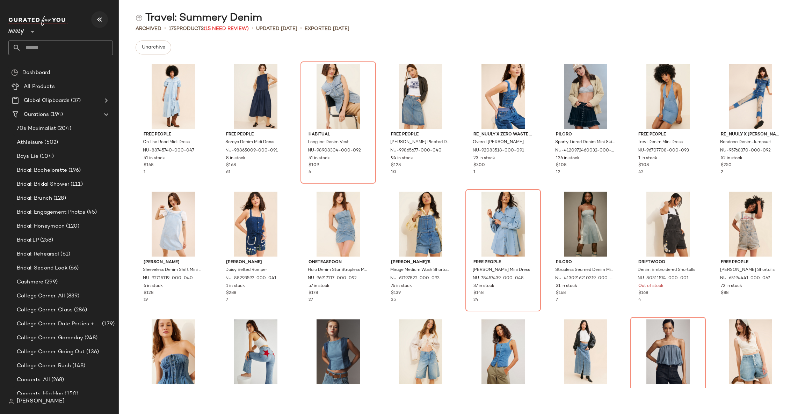
click at [100, 21] on icon "button" at bounding box center [99, 19] width 8 height 8
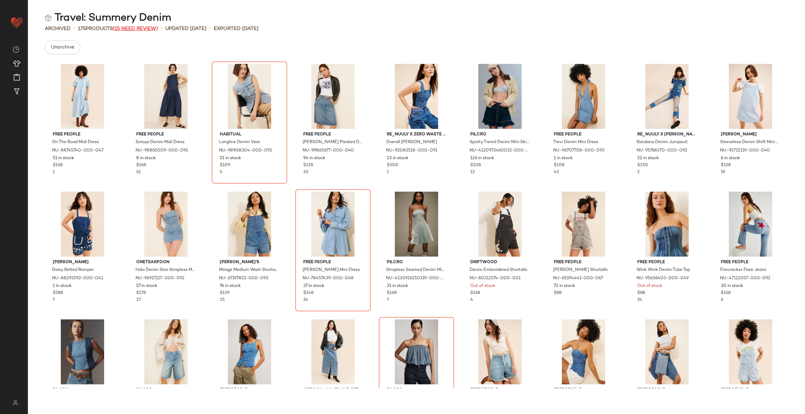
click at [135, 29] on span "(15 Need Review)" at bounding box center [135, 28] width 45 height 5
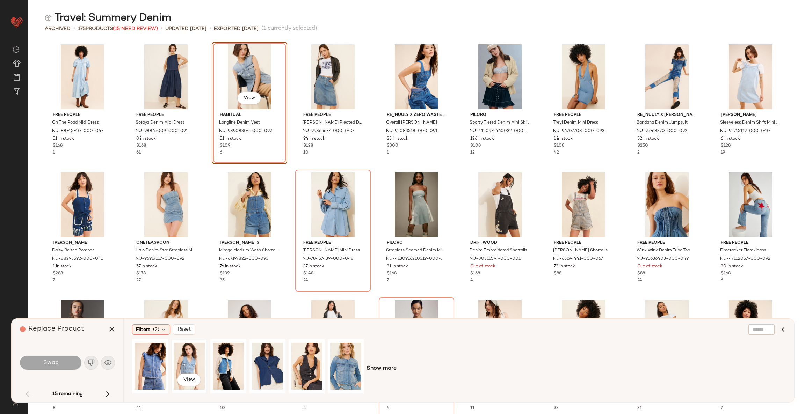
click at [189, 356] on div "View" at bounding box center [189, 367] width 31 height 50
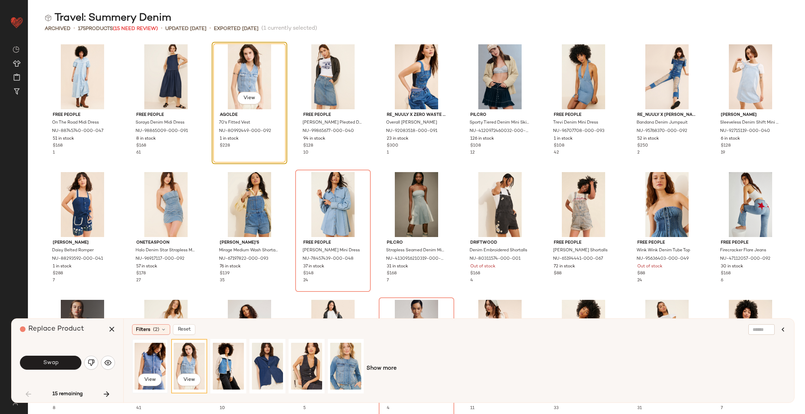
click at [154, 360] on div "View" at bounding box center [150, 367] width 31 height 50
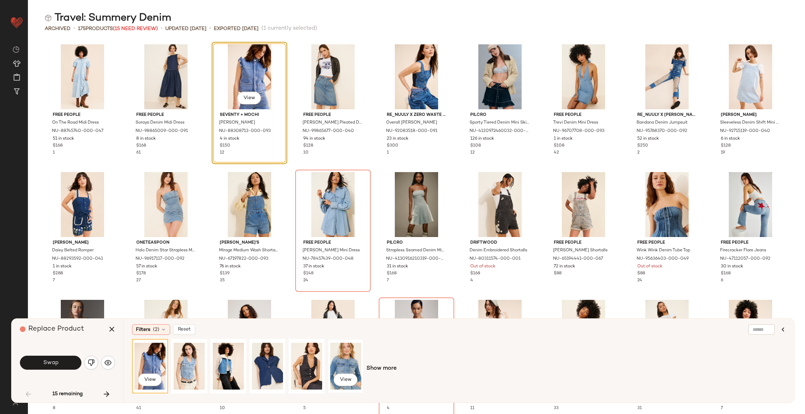
click at [363, 369] on div "View" at bounding box center [345, 366] width 35 height 53
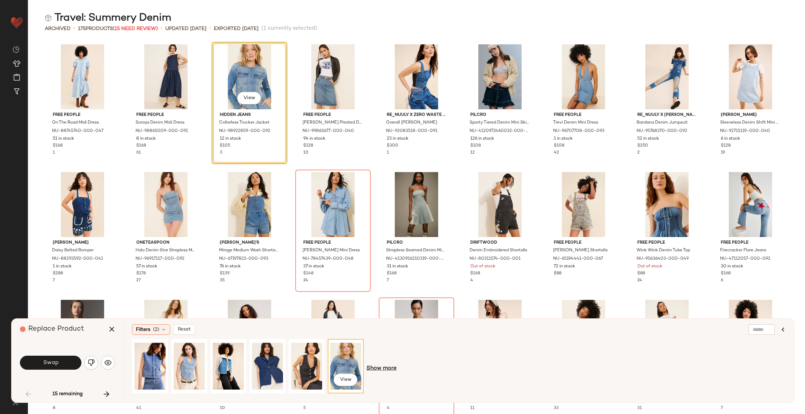
click at [369, 369] on span "Show more" at bounding box center [382, 369] width 30 height 8
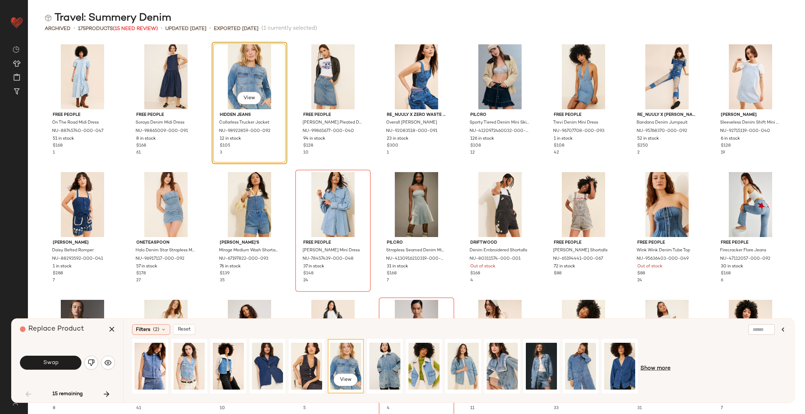
click at [655, 372] on span "Show more" at bounding box center [655, 369] width 30 height 8
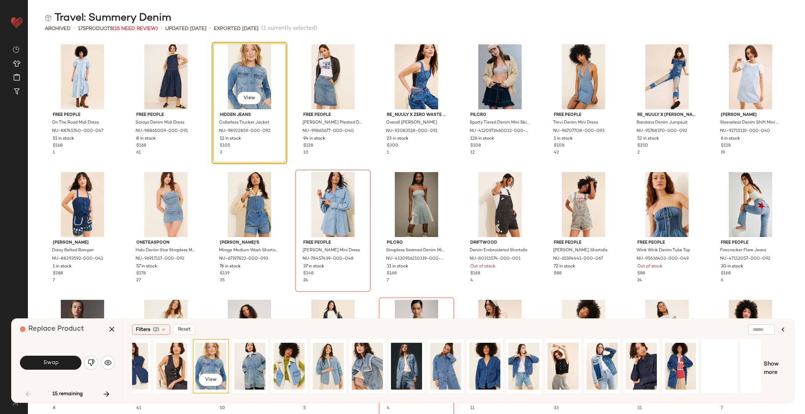
scroll to position [0, 228]
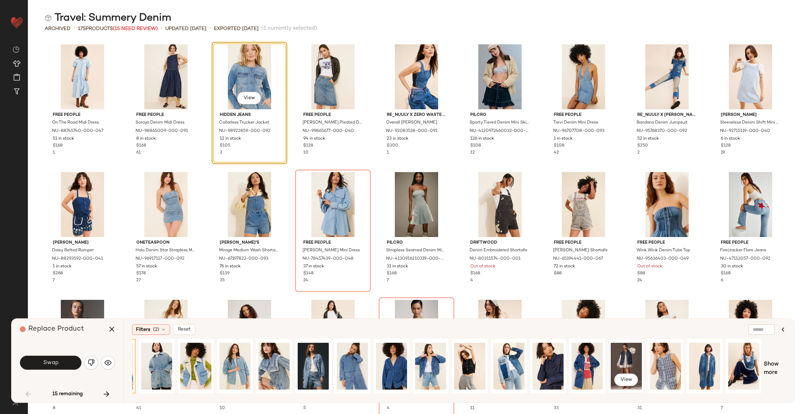
click at [625, 357] on div "View" at bounding box center [626, 367] width 31 height 50
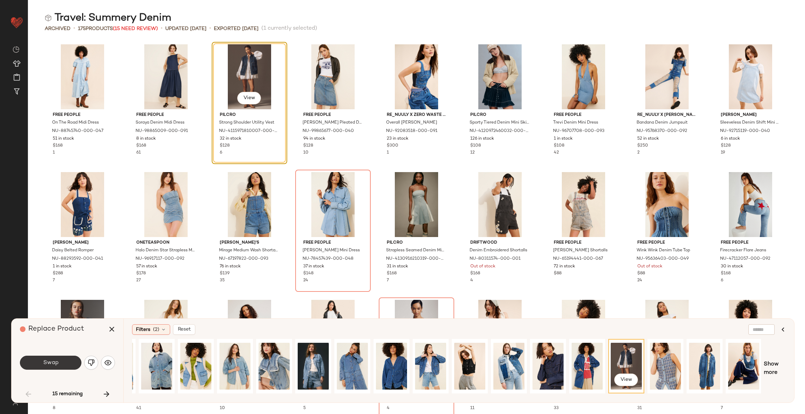
click at [70, 361] on button "Swap" at bounding box center [50, 363] width 61 height 14
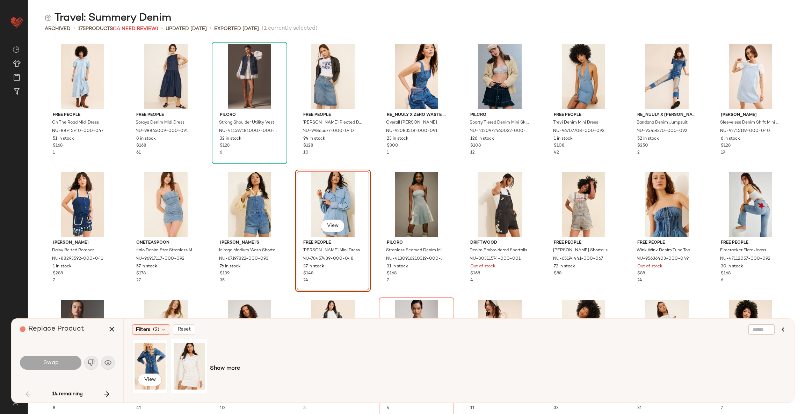
click at [144, 361] on div "View" at bounding box center [150, 367] width 31 height 50
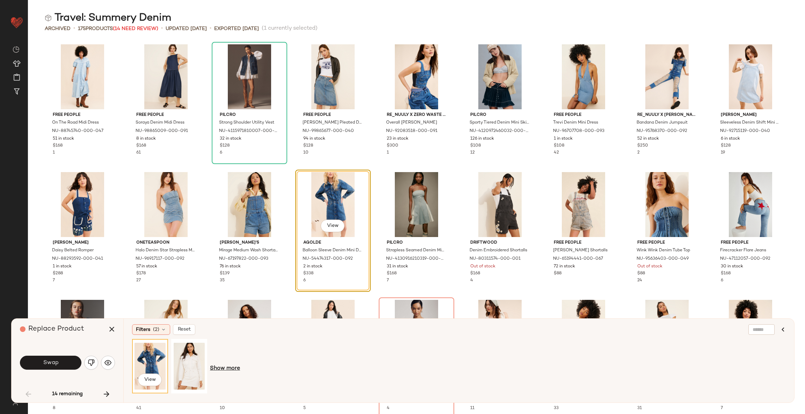
click at [236, 371] on span "Show more" at bounding box center [225, 369] width 30 height 8
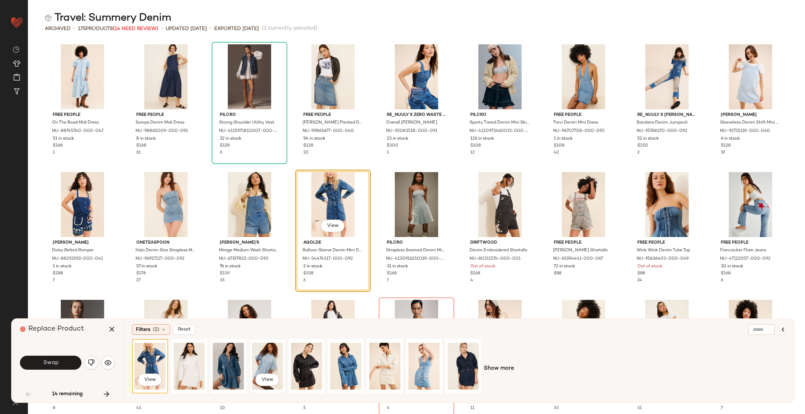
click at [274, 362] on div "View" at bounding box center [267, 367] width 31 height 50
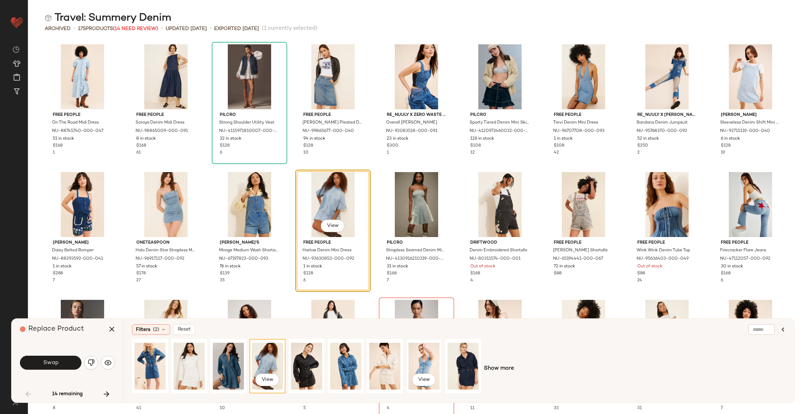
click at [428, 362] on div "View" at bounding box center [423, 367] width 31 height 50
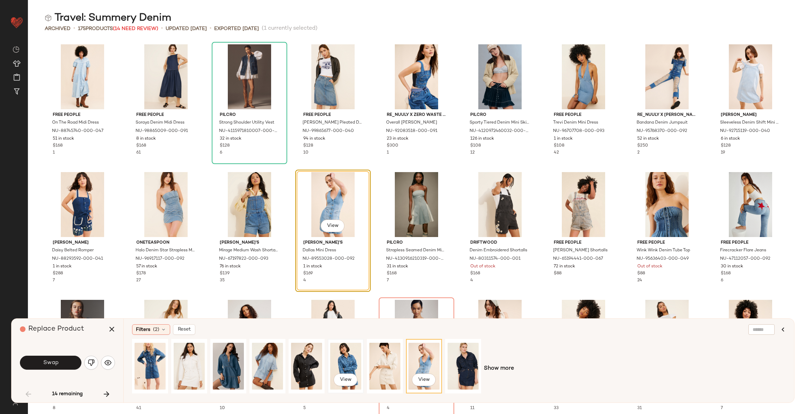
click at [339, 362] on div "View" at bounding box center [345, 367] width 31 height 50
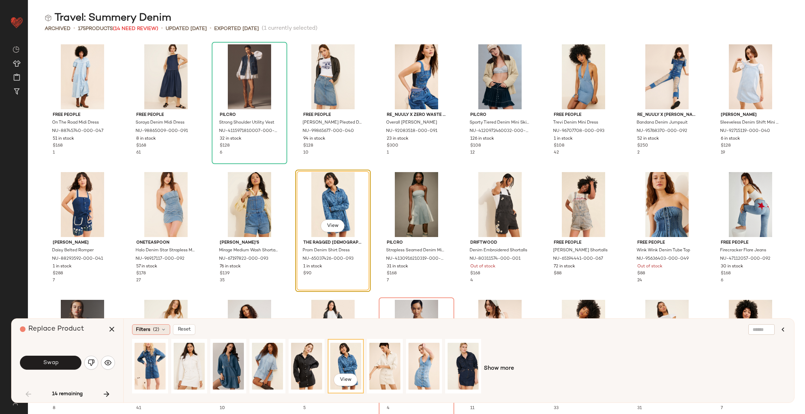
click at [138, 333] on span "Filters" at bounding box center [143, 329] width 14 height 7
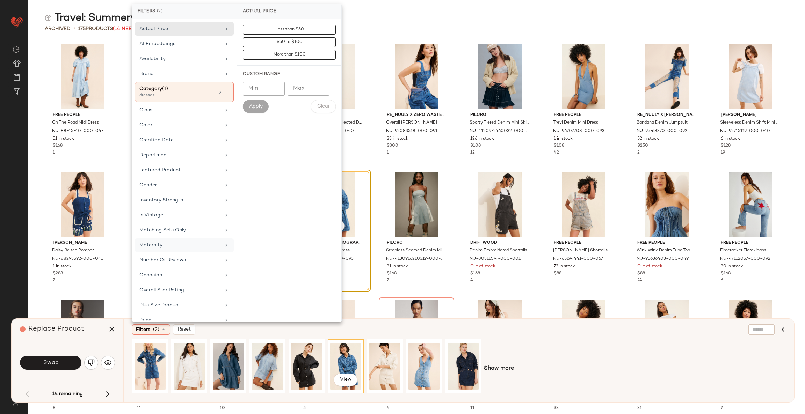
scroll to position [49, 0]
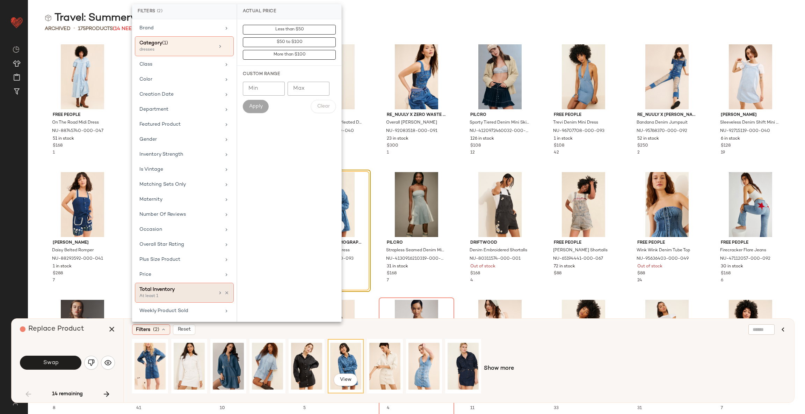
click at [202, 291] on div "Total Inventory" at bounding box center [176, 289] width 75 height 7
click at [257, 73] on input "Min" at bounding box center [264, 76] width 42 height 14
type input "**"
click at [257, 94] on span "Apply" at bounding box center [256, 94] width 14 height 6
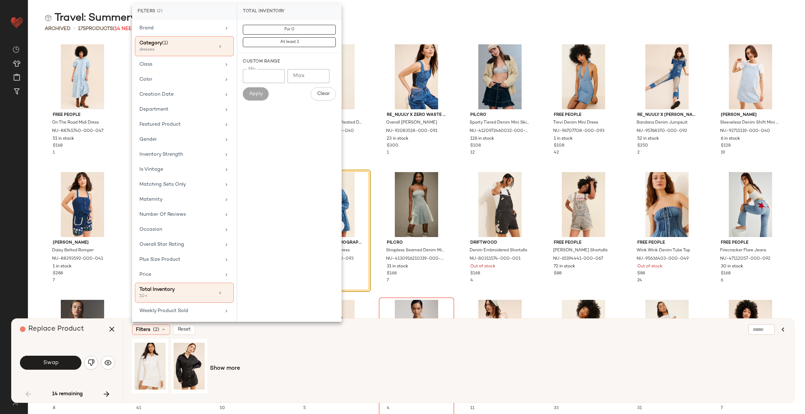
click at [268, 350] on div "Show more" at bounding box center [459, 368] width 654 height 59
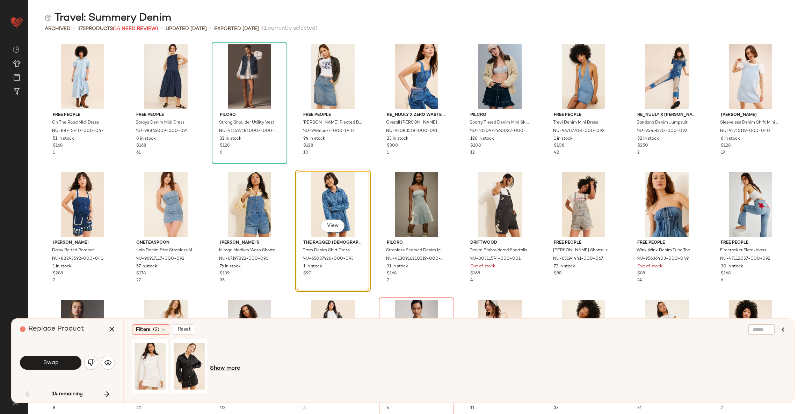
click at [225, 369] on span "Show more" at bounding box center [225, 369] width 30 height 8
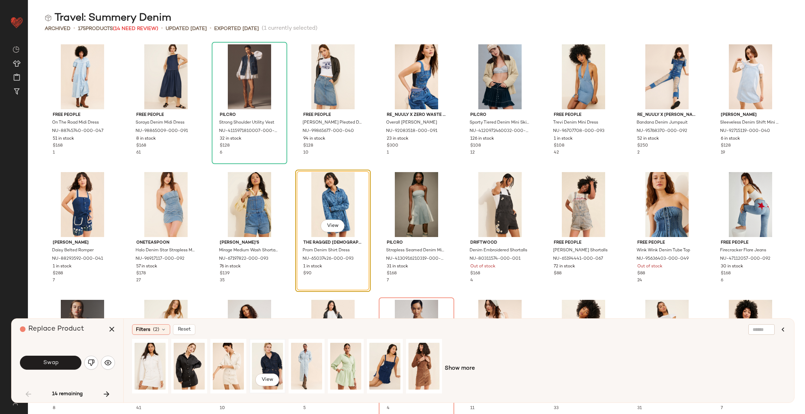
click at [275, 363] on div "View" at bounding box center [267, 367] width 31 height 50
click at [305, 361] on div "View" at bounding box center [306, 367] width 31 height 50
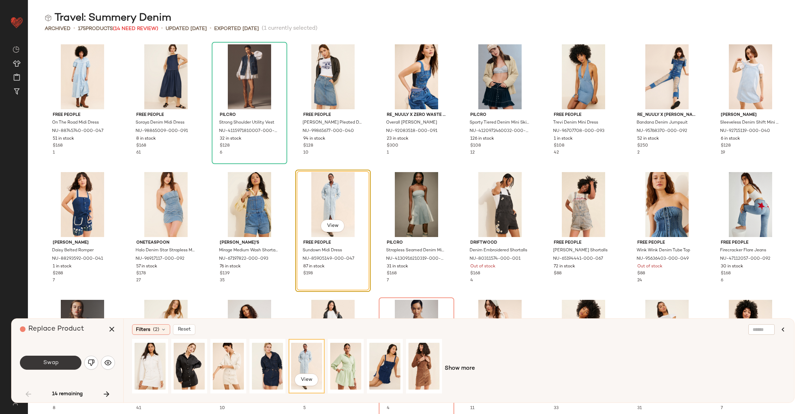
click at [62, 360] on button "Swap" at bounding box center [50, 363] width 61 height 14
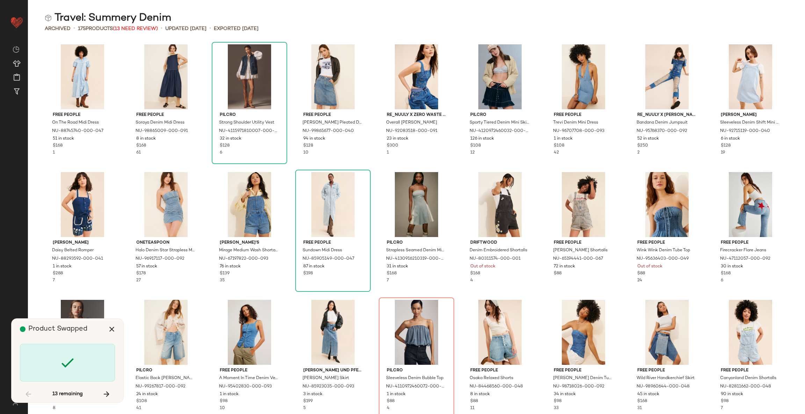
scroll to position [133, 0]
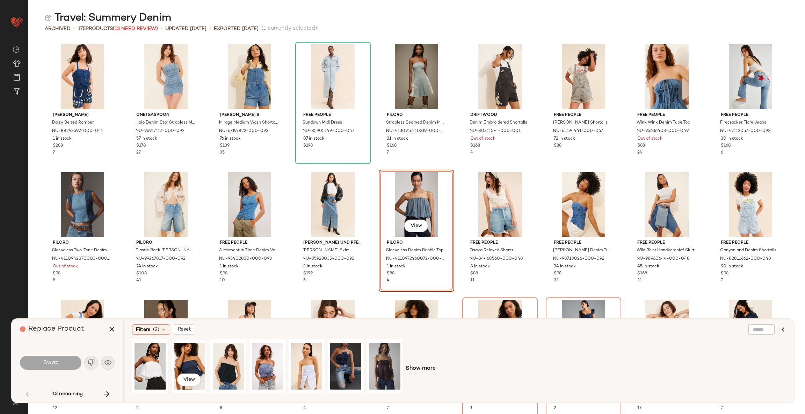
click at [193, 357] on div "View" at bounding box center [189, 367] width 31 height 50
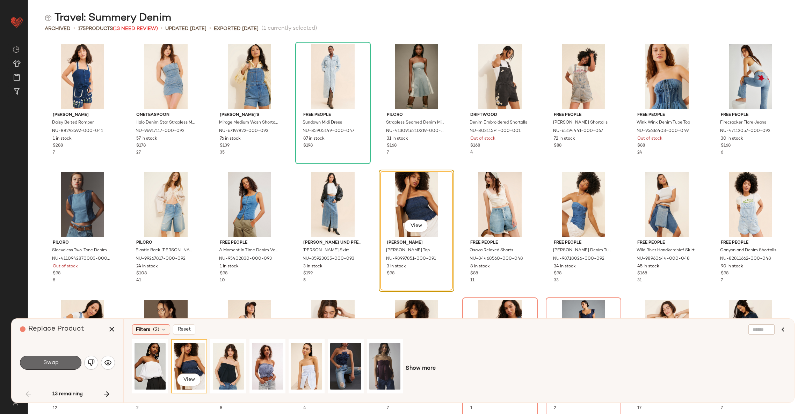
click at [68, 362] on button "Swap" at bounding box center [50, 363] width 61 height 14
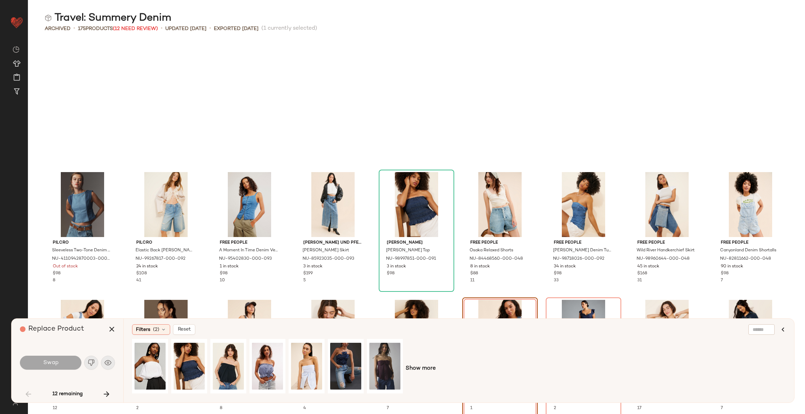
scroll to position [255, 0]
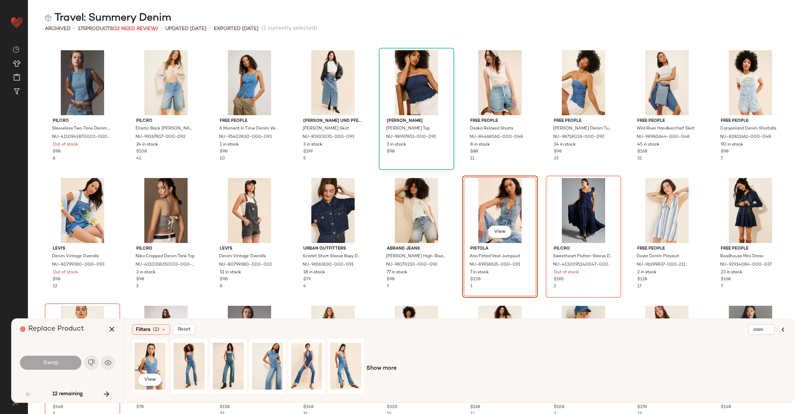
click at [150, 360] on div "View" at bounding box center [150, 367] width 31 height 50
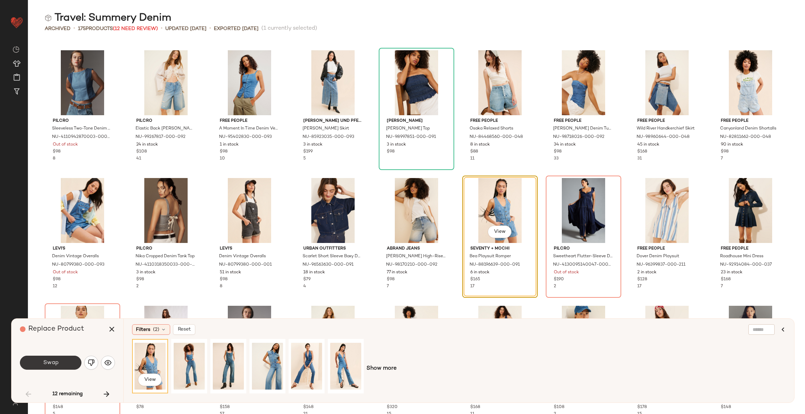
click at [53, 362] on span "Swap" at bounding box center [51, 363] width 16 height 7
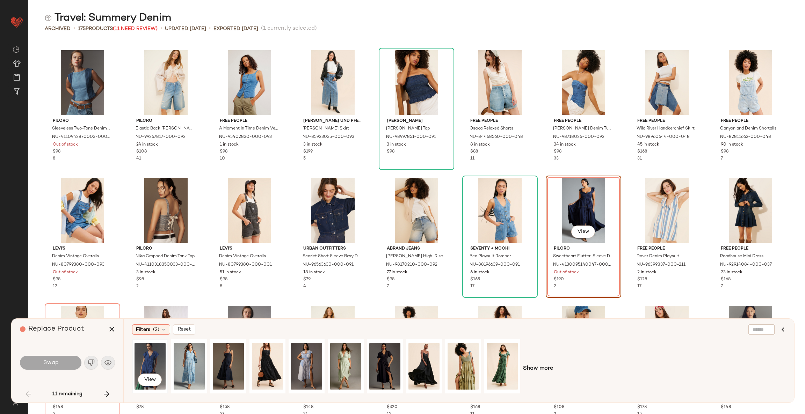
click at [142, 356] on div "View" at bounding box center [150, 367] width 31 height 50
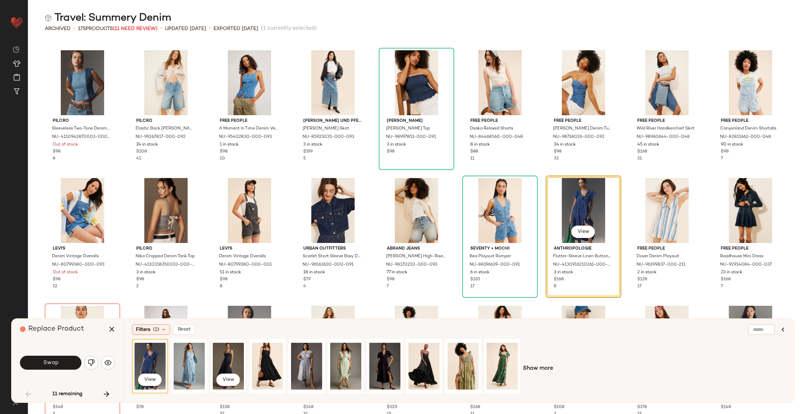
click at [226, 354] on div "View" at bounding box center [228, 367] width 31 height 50
click at [152, 364] on div "View" at bounding box center [150, 367] width 31 height 50
click at [60, 368] on button "Swap" at bounding box center [50, 363] width 61 height 14
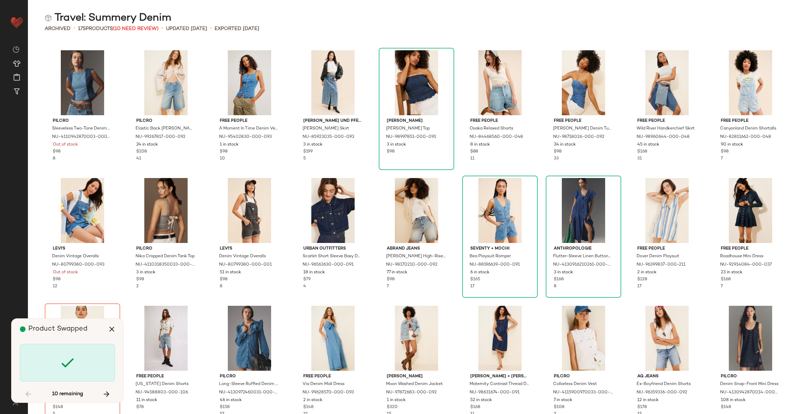
scroll to position [384, 0]
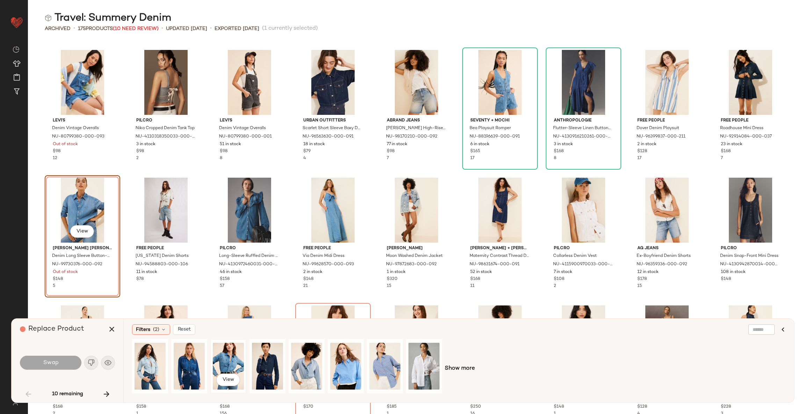
click at [234, 361] on div "View" at bounding box center [228, 367] width 31 height 50
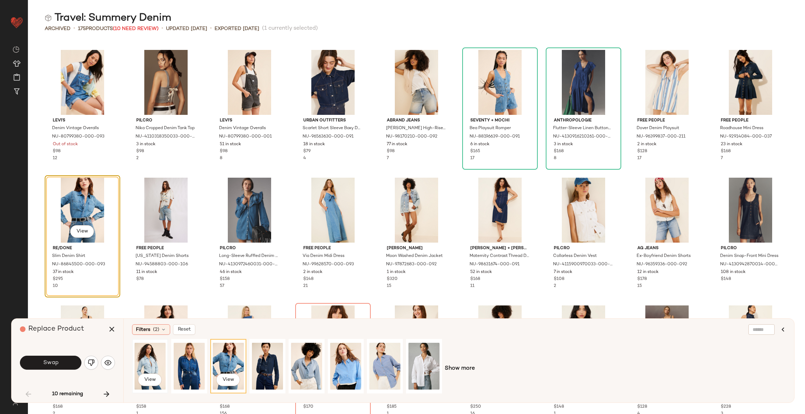
click at [158, 362] on div "View" at bounding box center [150, 367] width 31 height 50
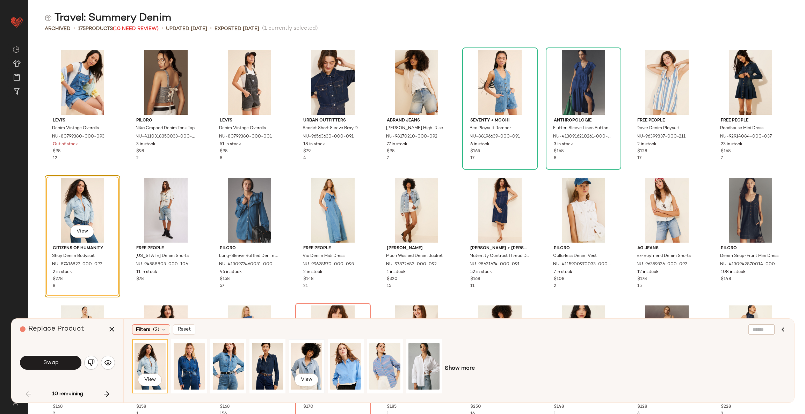
click at [305, 362] on div "View" at bounding box center [306, 367] width 31 height 50
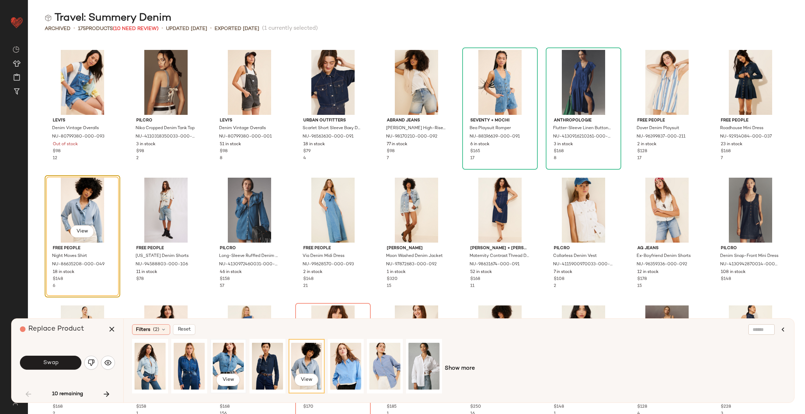
click at [236, 360] on div "View" at bounding box center [228, 367] width 31 height 50
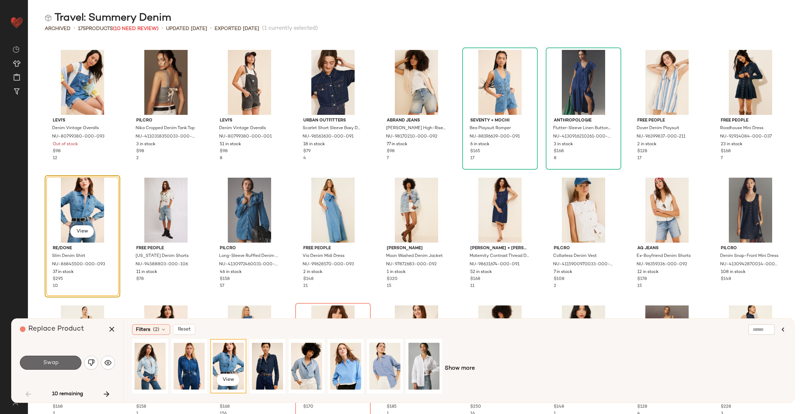
click at [62, 363] on button "Swap" at bounding box center [50, 363] width 61 height 14
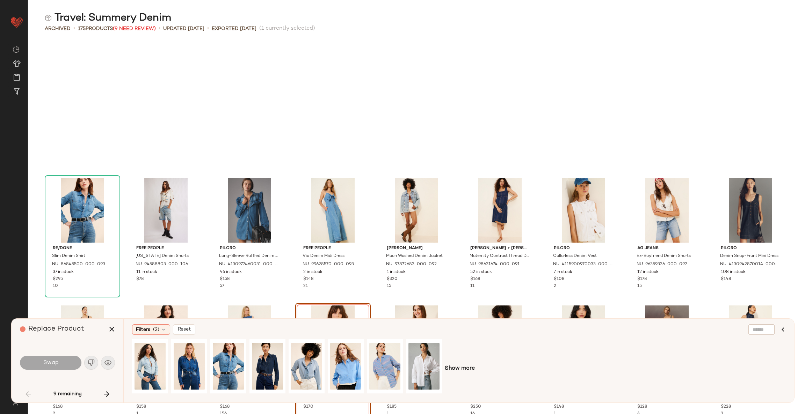
scroll to position [511, 0]
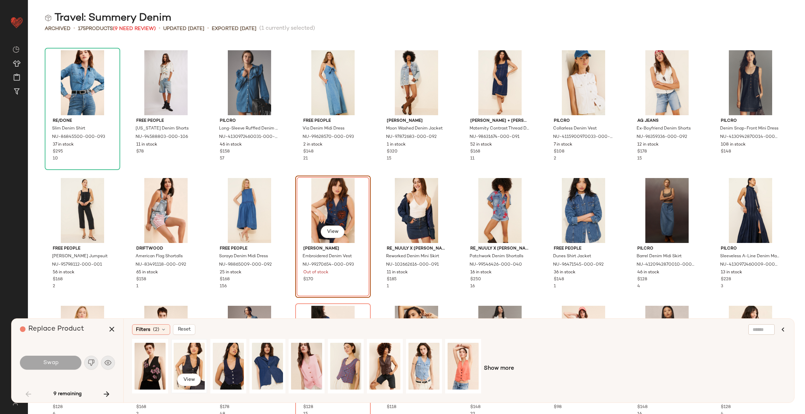
click at [190, 357] on div "View" at bounding box center [189, 367] width 31 height 50
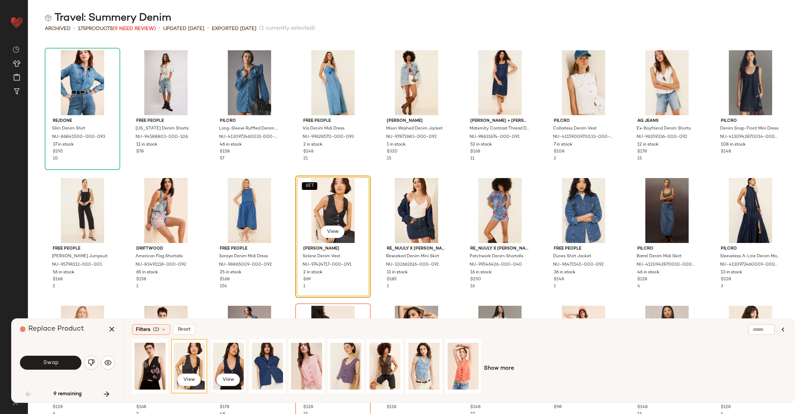
click at [225, 365] on div "View" at bounding box center [228, 367] width 31 height 50
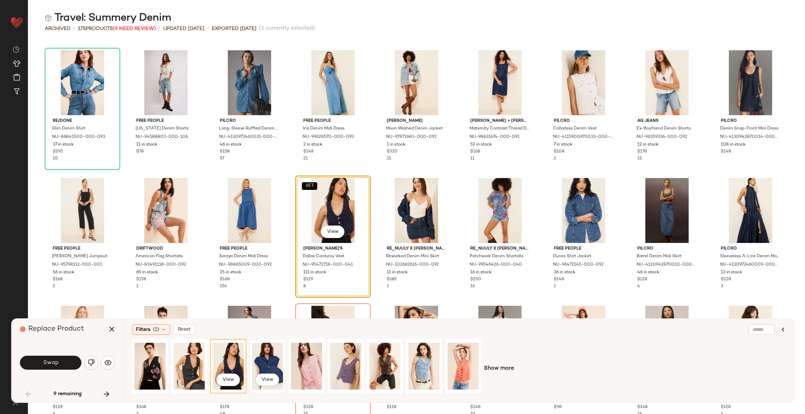
click at [271, 360] on div "View" at bounding box center [267, 367] width 31 height 50
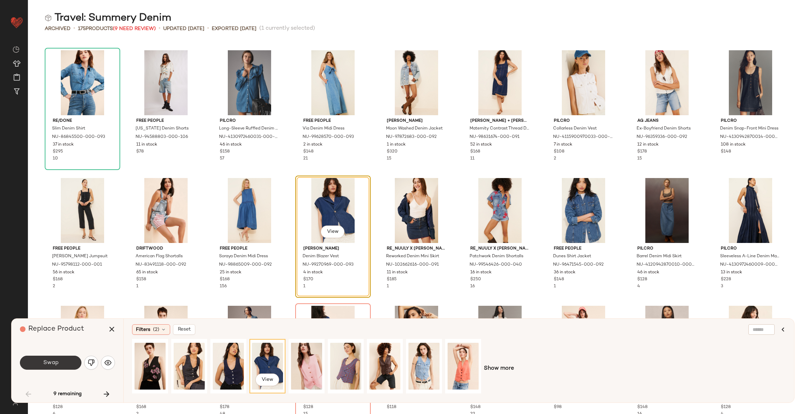
click at [69, 365] on button "Swap" at bounding box center [50, 363] width 61 height 14
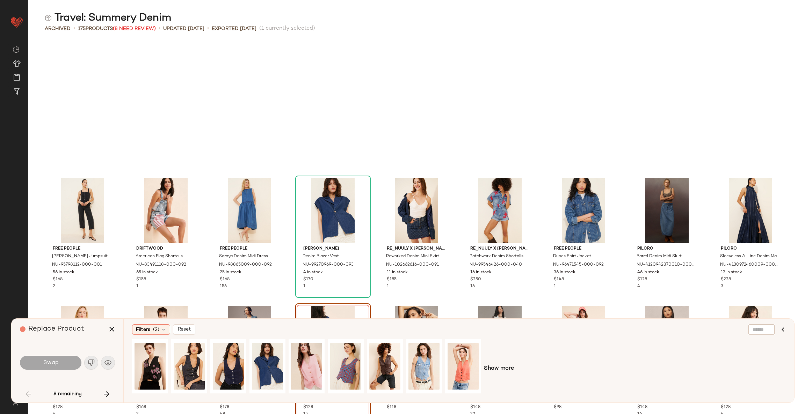
scroll to position [639, 0]
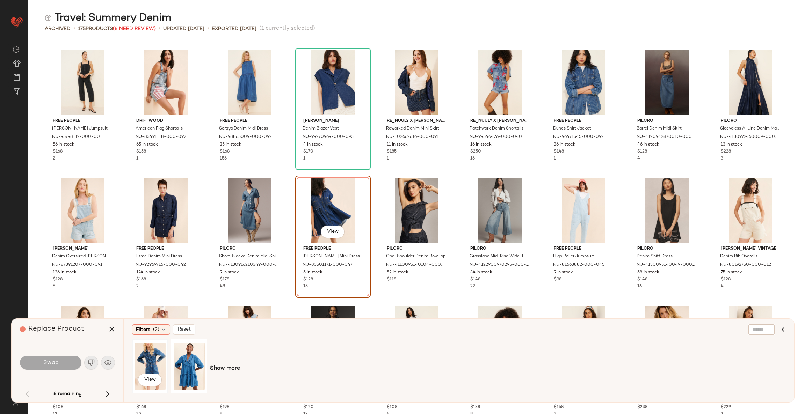
click at [149, 357] on div "View" at bounding box center [150, 367] width 31 height 50
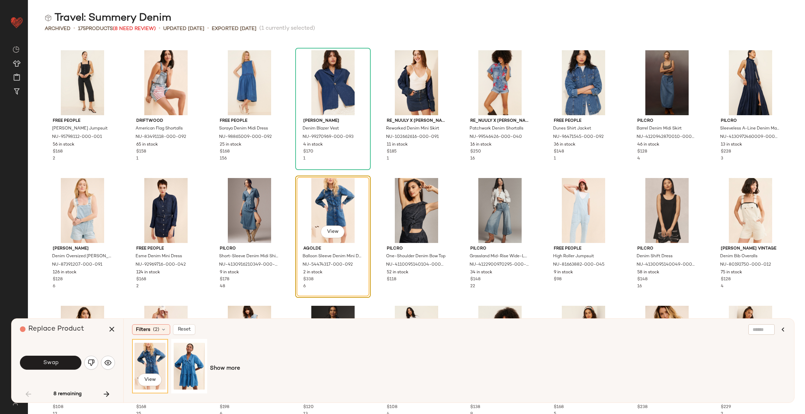
click at [228, 374] on div "View Show more" at bounding box center [459, 368] width 654 height 59
click at [228, 368] on span "Show more" at bounding box center [225, 369] width 30 height 8
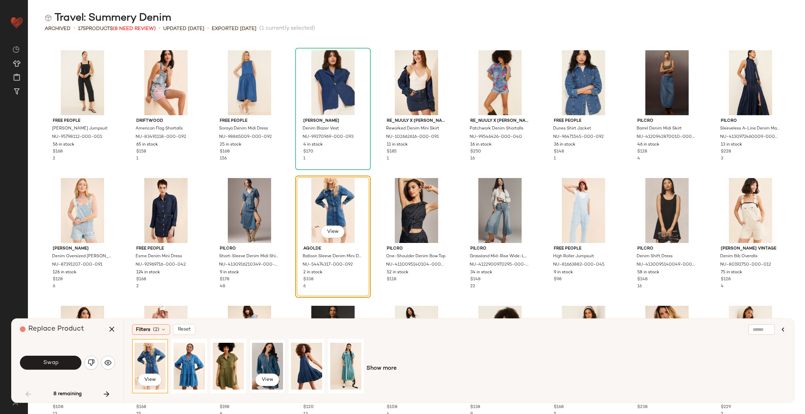
click at [269, 361] on div "View" at bounding box center [267, 367] width 31 height 50
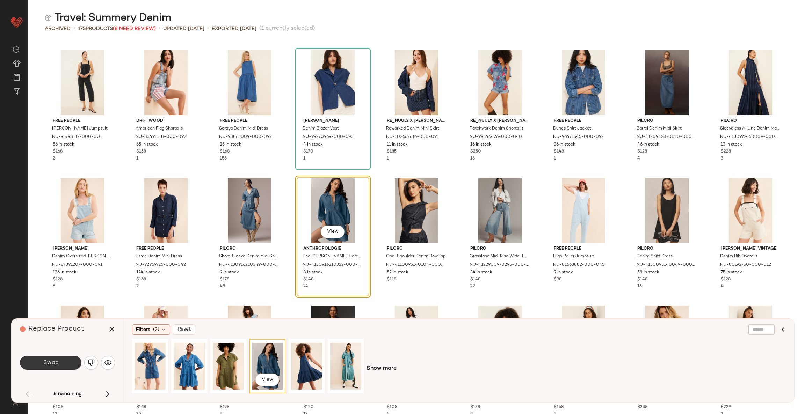
click at [59, 362] on button "Swap" at bounding box center [50, 363] width 61 height 14
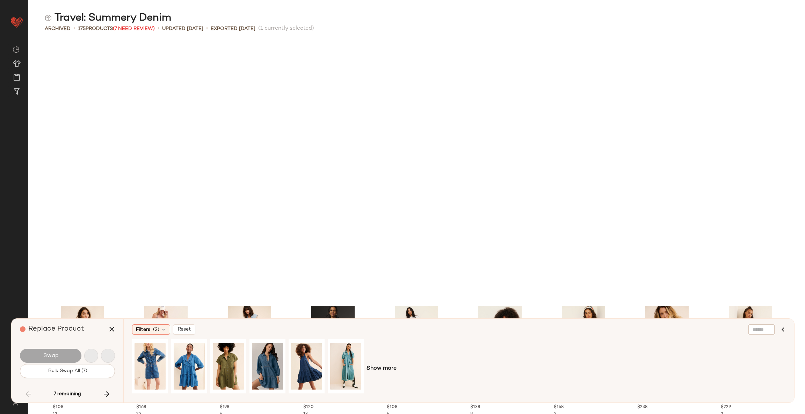
scroll to position [895, 0]
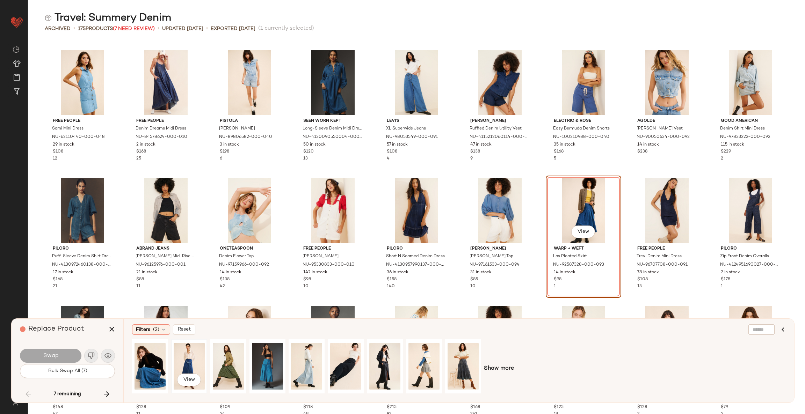
click at [191, 365] on div "View" at bounding box center [189, 367] width 31 height 50
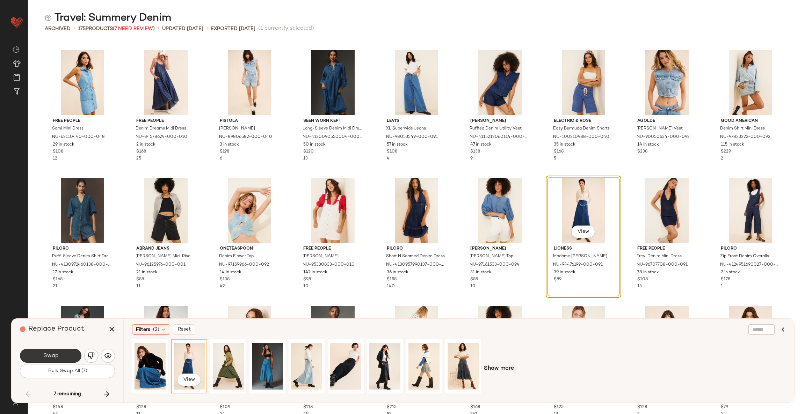
click at [58, 356] on span "Swap" at bounding box center [51, 356] width 16 height 7
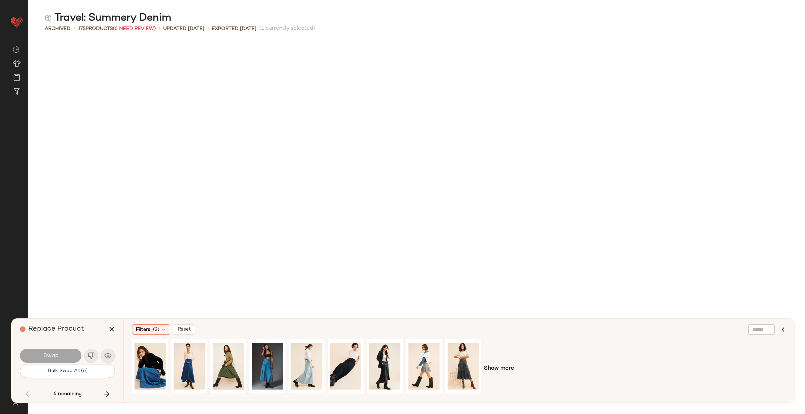
scroll to position [1535, 0]
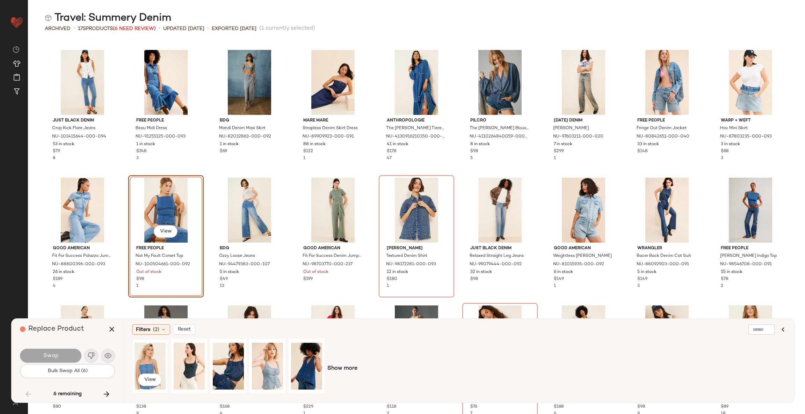
click at [144, 361] on div "View" at bounding box center [150, 367] width 31 height 50
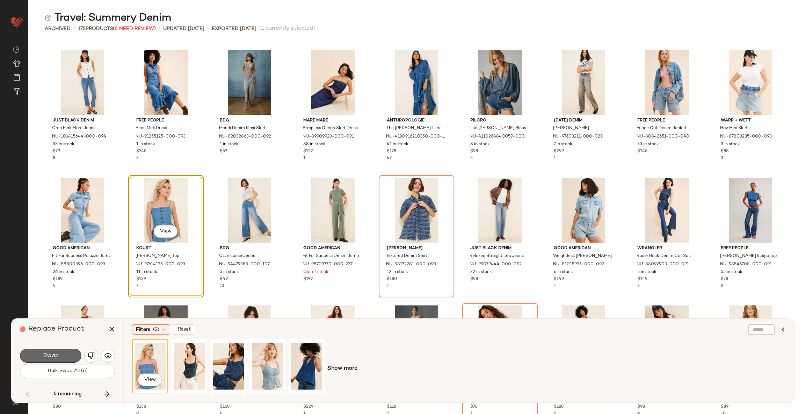
click at [65, 354] on button "Swap" at bounding box center [50, 356] width 61 height 14
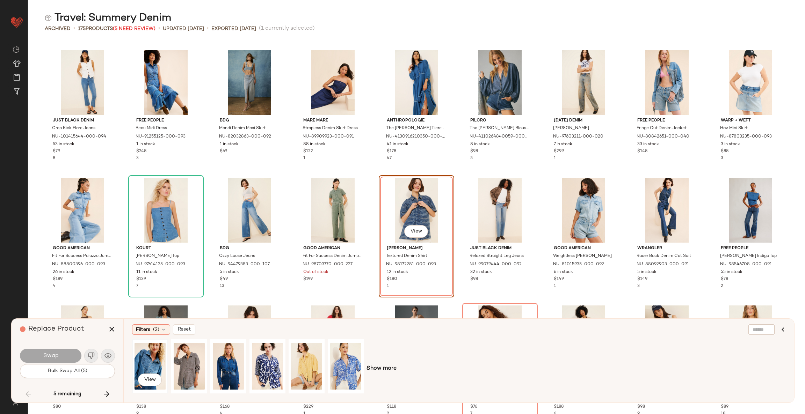
click at [151, 364] on div "View" at bounding box center [150, 367] width 31 height 50
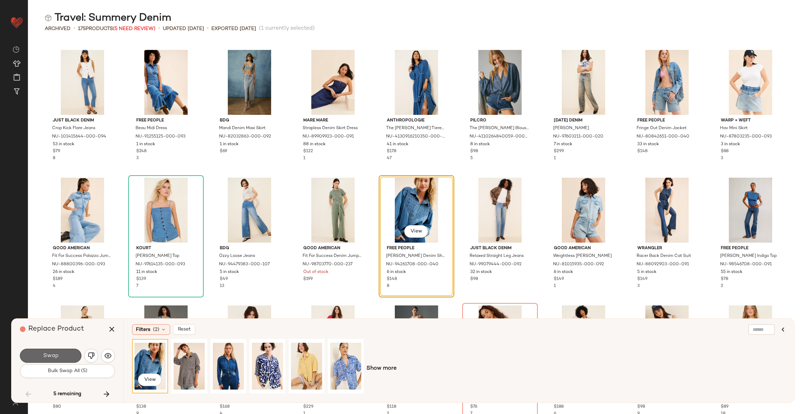
click at [67, 355] on button "Swap" at bounding box center [50, 356] width 61 height 14
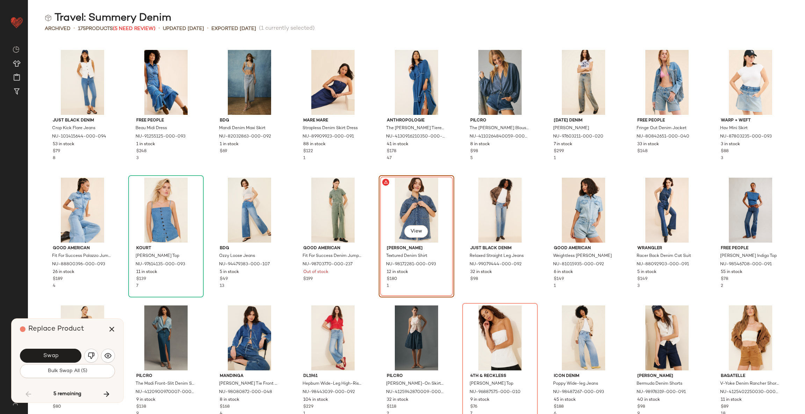
click at [401, 211] on div "View" at bounding box center [416, 210] width 71 height 65
click at [108, 358] on img "button" at bounding box center [107, 356] width 7 height 7
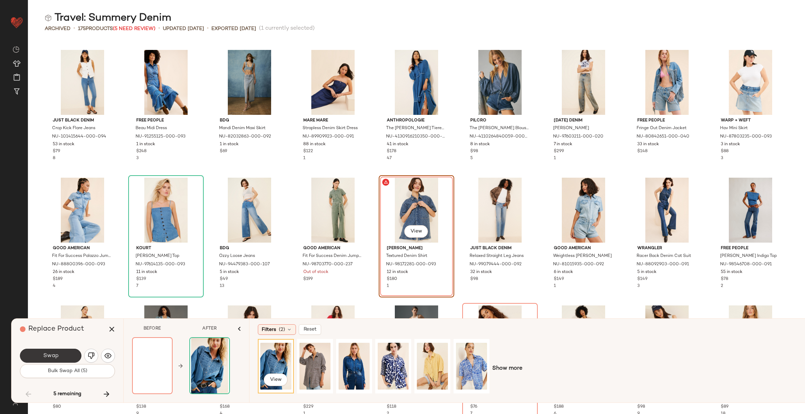
click at [63, 353] on button "Swap" at bounding box center [50, 356] width 61 height 14
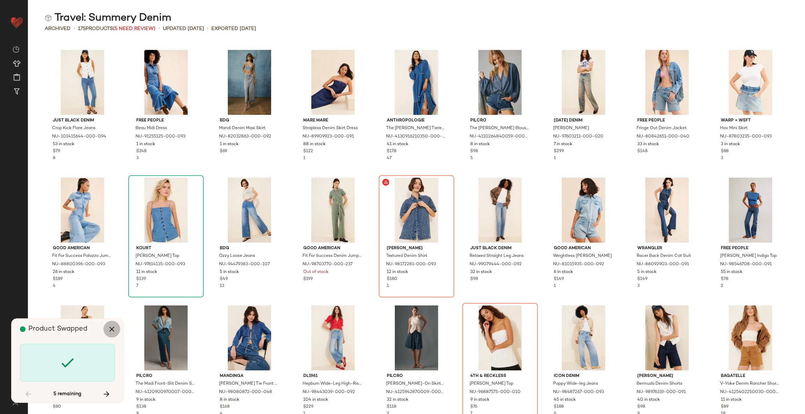
click at [115, 331] on icon "button" at bounding box center [112, 329] width 8 height 8
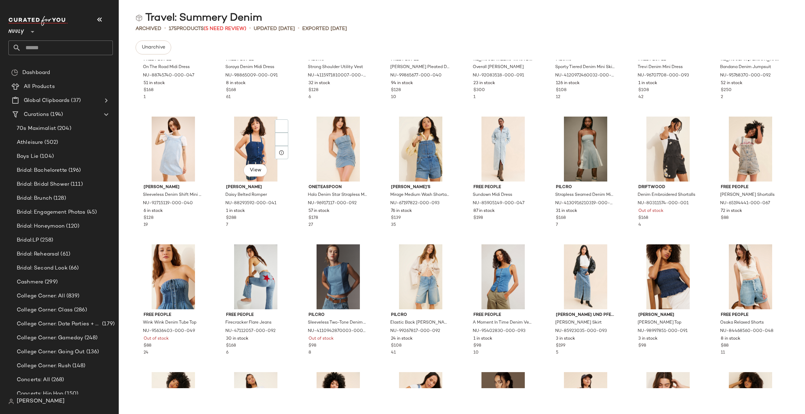
scroll to position [105, 0]
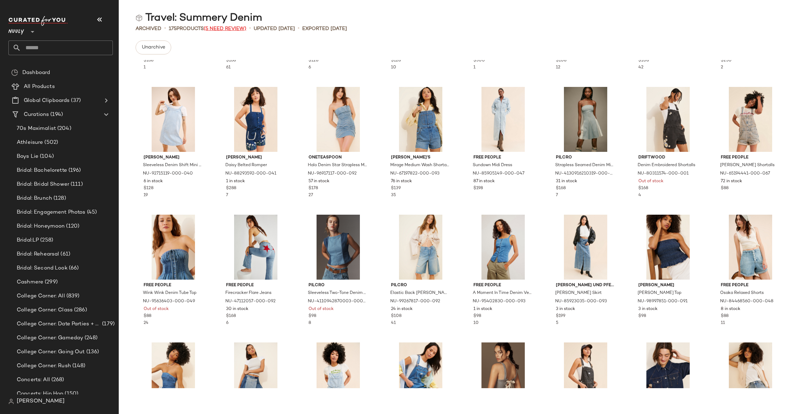
click at [225, 27] on span "(5 Need Review)" at bounding box center [225, 28] width 43 height 5
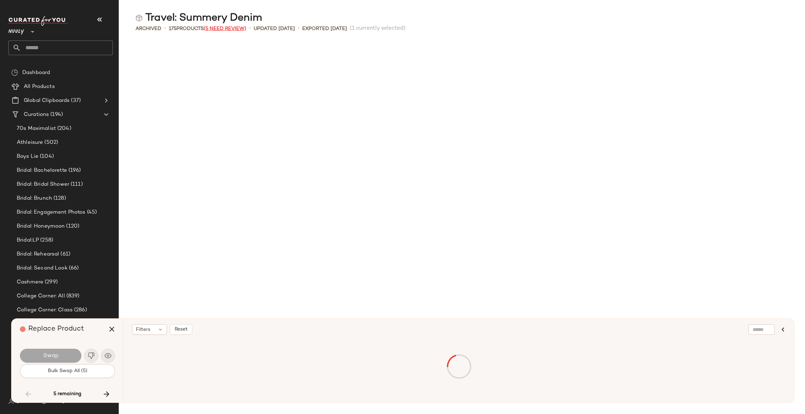
scroll to position [1790, 0]
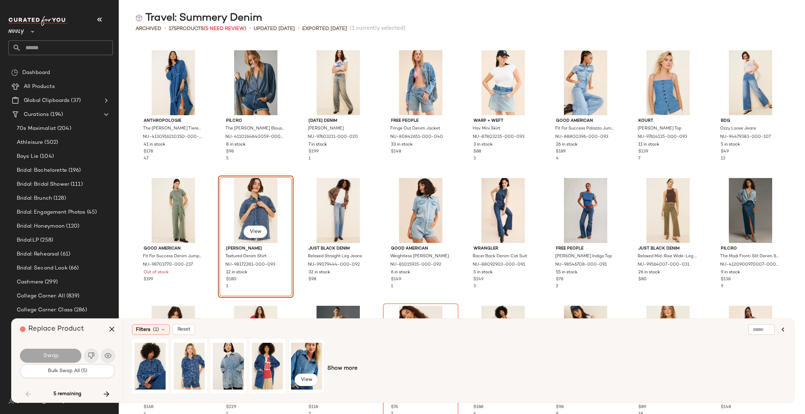
click at [307, 365] on div "View" at bounding box center [306, 367] width 31 height 50
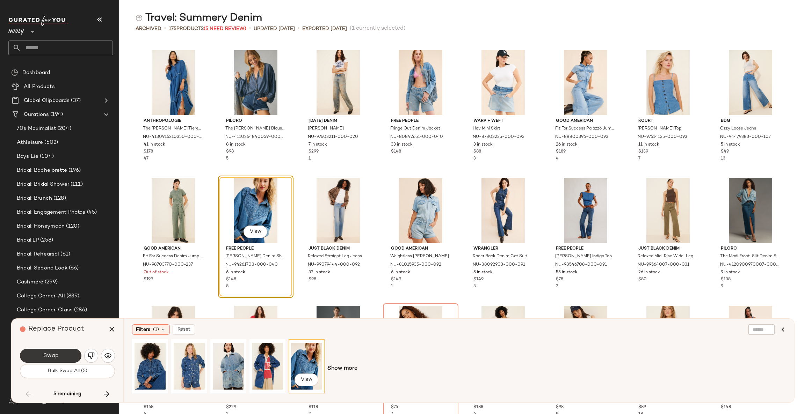
click at [69, 352] on button "Swap" at bounding box center [50, 356] width 61 height 14
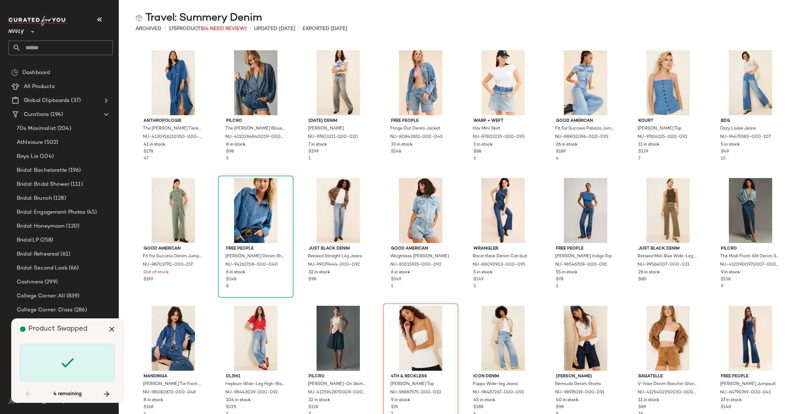
scroll to position [1918, 0]
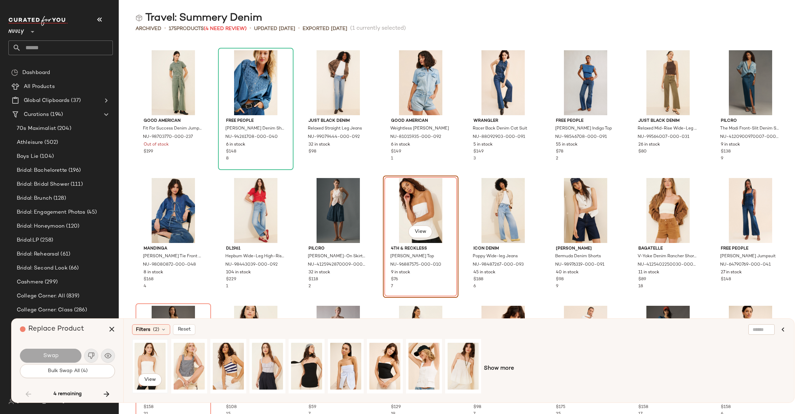
click at [147, 362] on div "View" at bounding box center [150, 367] width 31 height 50
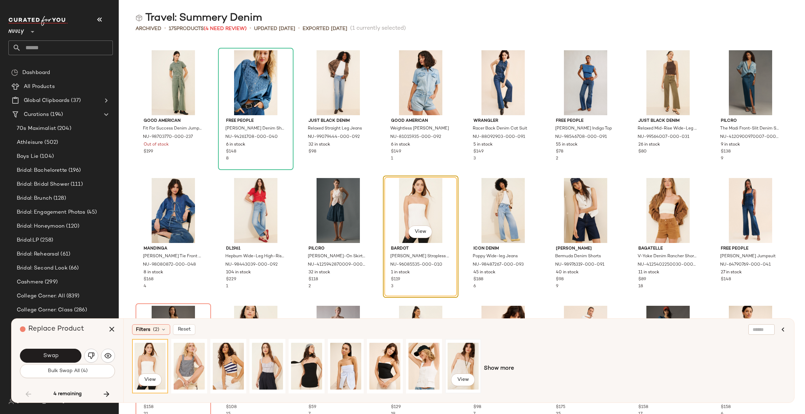
click at [462, 362] on div "View" at bounding box center [463, 367] width 31 height 50
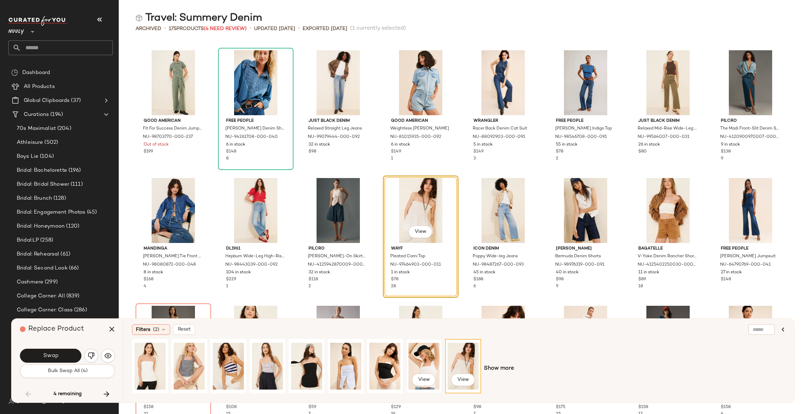
click at [432, 363] on div "View" at bounding box center [423, 367] width 31 height 50
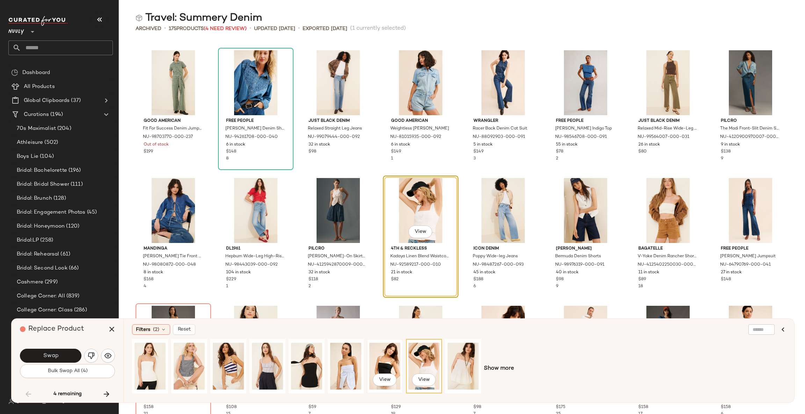
click at [387, 363] on div "View" at bounding box center [384, 367] width 31 height 50
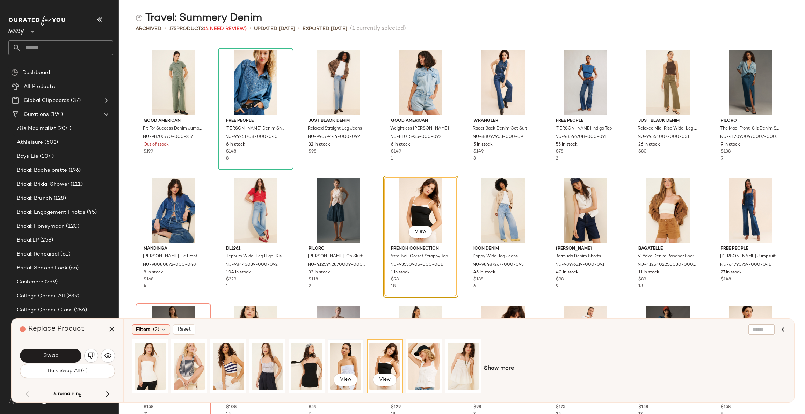
click at [356, 363] on div "View" at bounding box center [345, 367] width 31 height 50
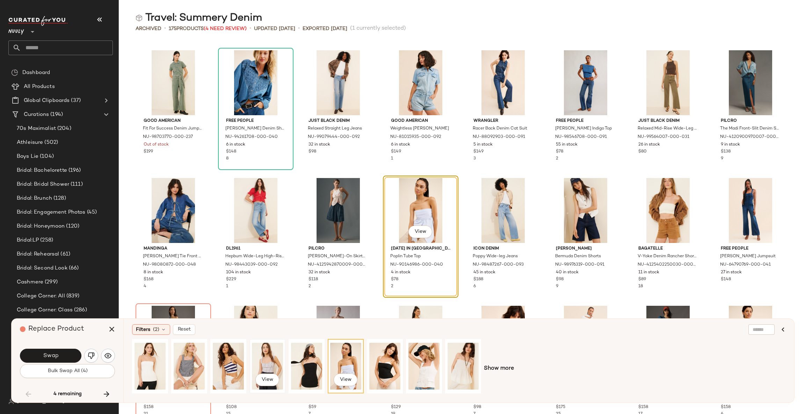
click at [274, 362] on div "View" at bounding box center [267, 367] width 31 height 50
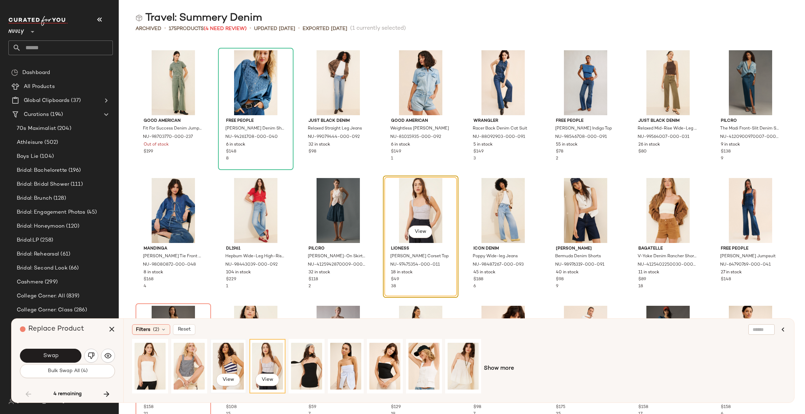
click at [238, 360] on div "View" at bounding box center [228, 367] width 31 height 50
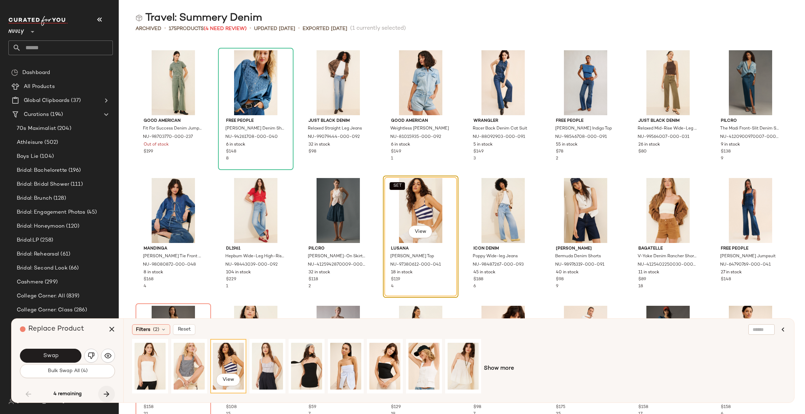
click at [108, 393] on icon "button" at bounding box center [106, 394] width 8 height 8
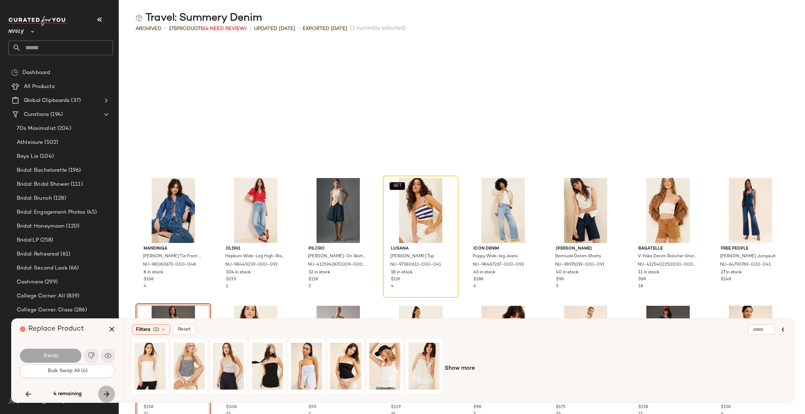
scroll to position [2046, 0]
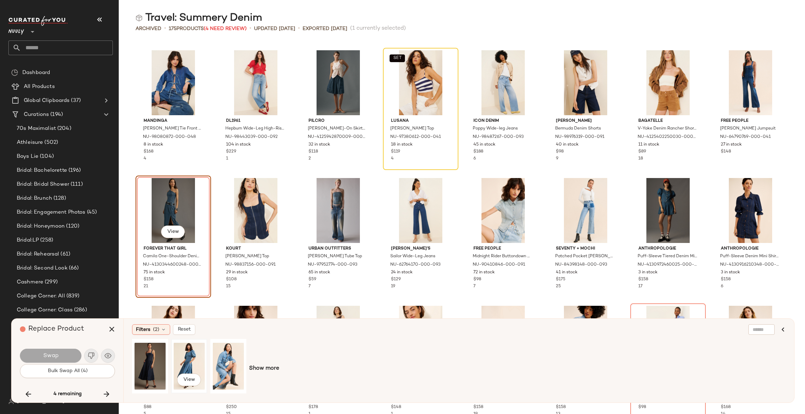
click at [183, 361] on div "View" at bounding box center [189, 367] width 31 height 50
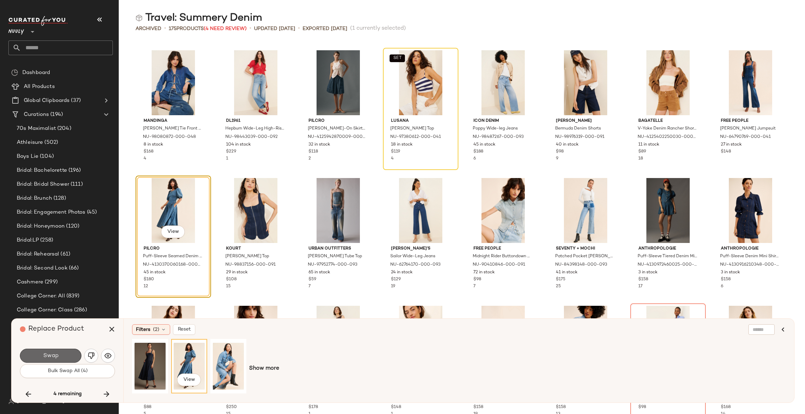
click at [72, 354] on button "Swap" at bounding box center [50, 356] width 61 height 14
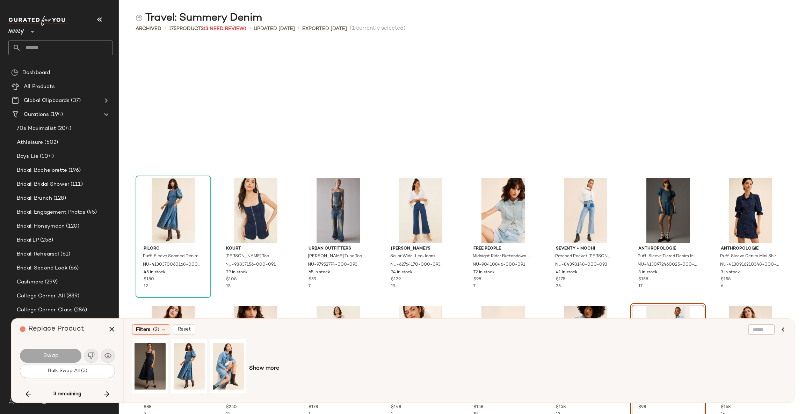
scroll to position [2174, 0]
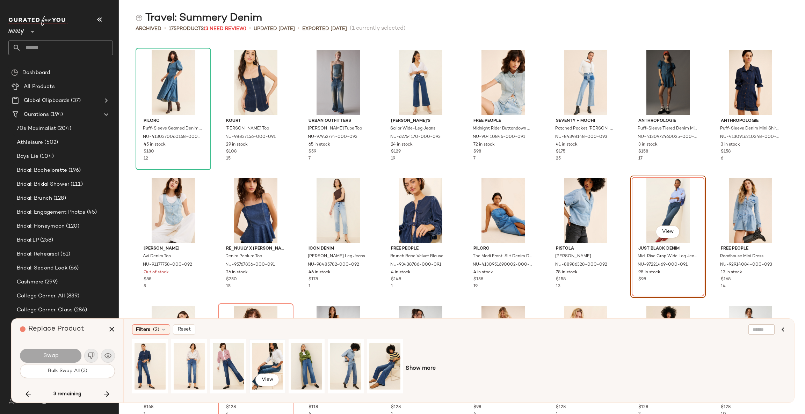
click at [268, 358] on div "View" at bounding box center [267, 367] width 31 height 50
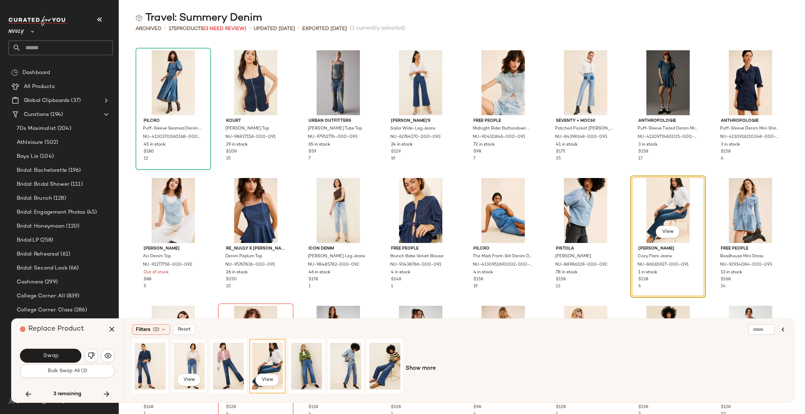
click at [195, 361] on div "View" at bounding box center [189, 367] width 31 height 50
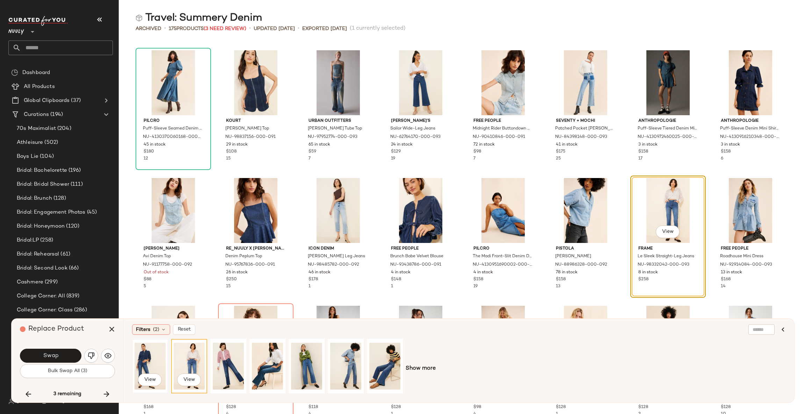
click at [144, 360] on div "View" at bounding box center [150, 367] width 31 height 50
click at [60, 356] on button "Swap" at bounding box center [50, 356] width 61 height 14
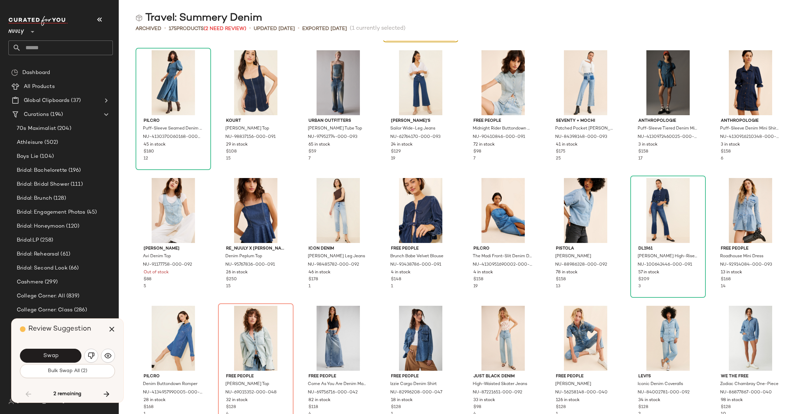
scroll to position [1918, 0]
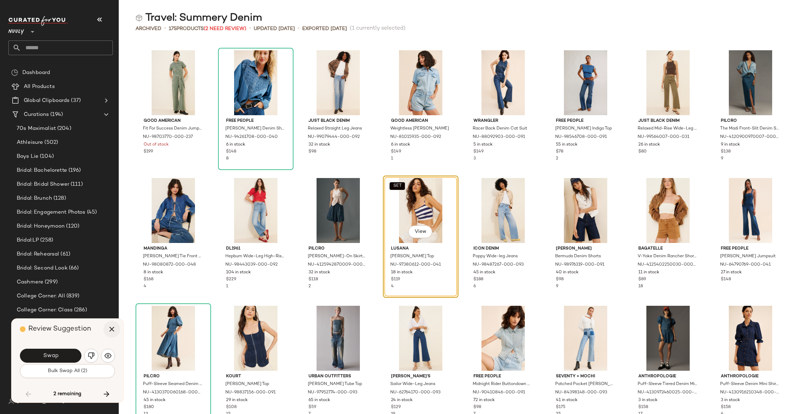
click at [113, 330] on icon "button" at bounding box center [112, 329] width 8 height 8
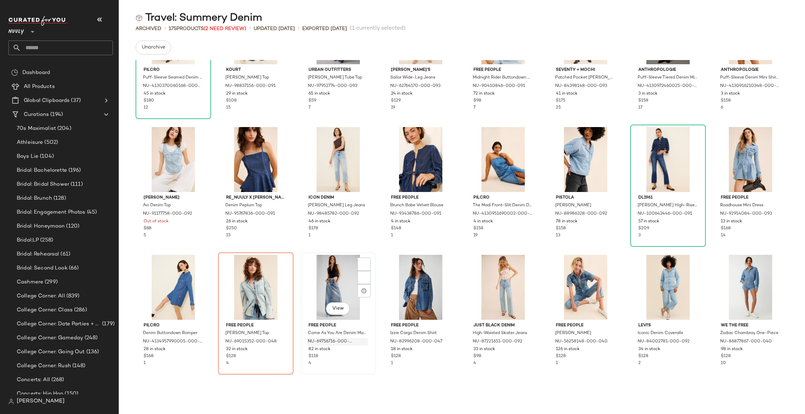
scroll to position [2285, 0]
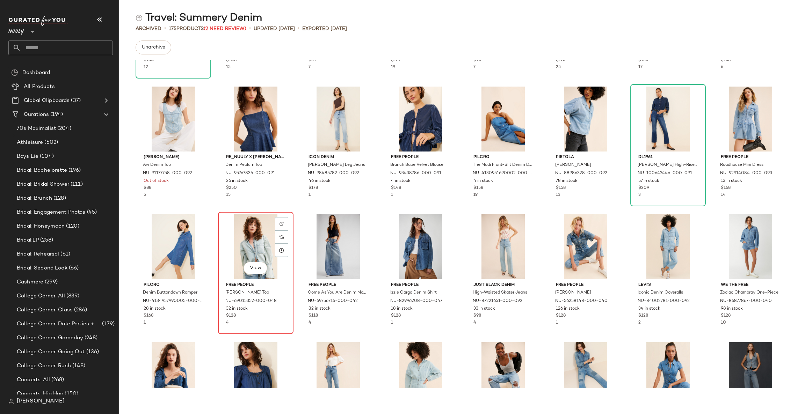
click at [251, 239] on div "View" at bounding box center [255, 247] width 71 height 65
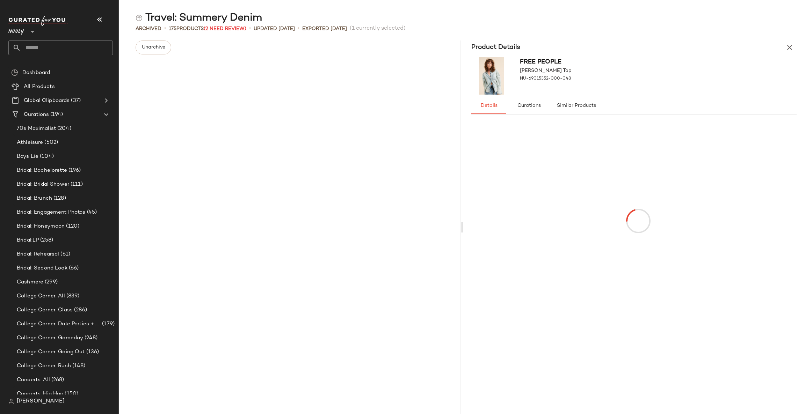
scroll to position [6394, 0]
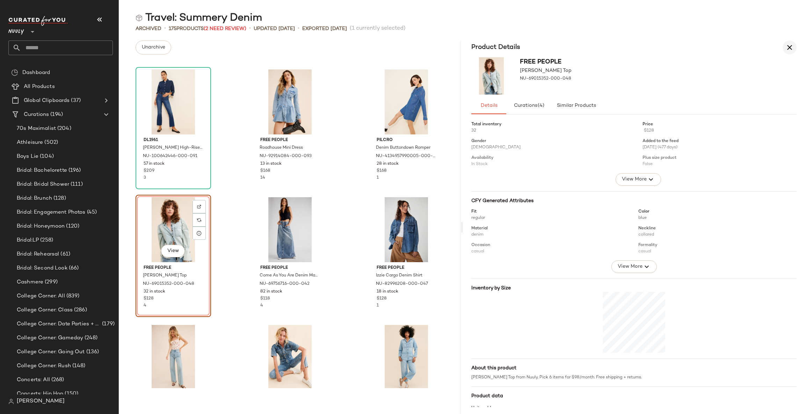
click at [791, 45] on icon "button" at bounding box center [789, 47] width 8 height 8
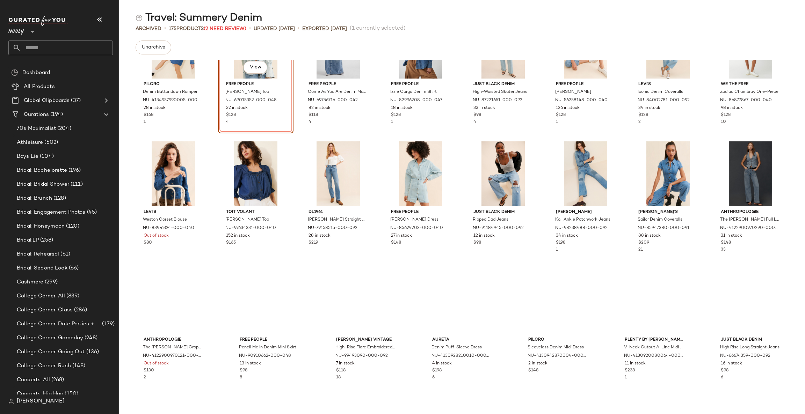
scroll to position [2302, 0]
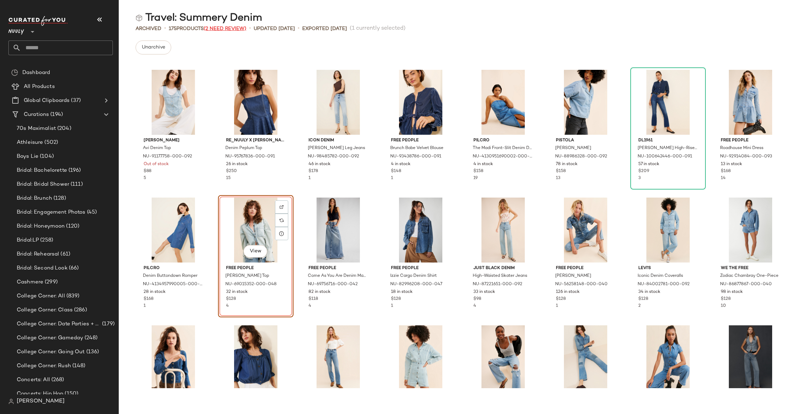
click at [223, 27] on span "(2 Need Review)" at bounding box center [225, 28] width 43 height 5
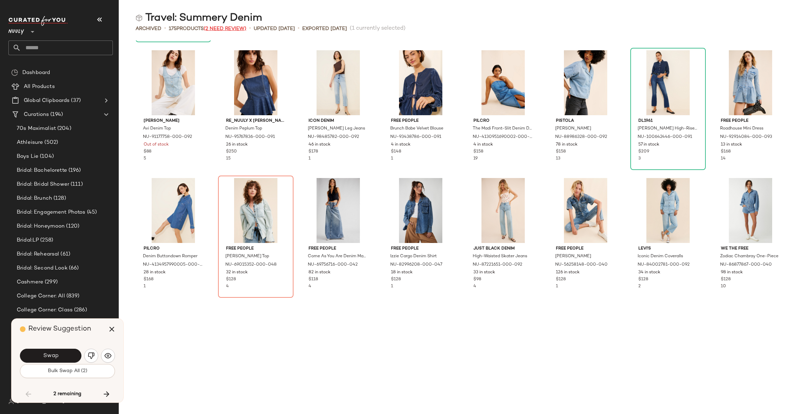
scroll to position [1918, 0]
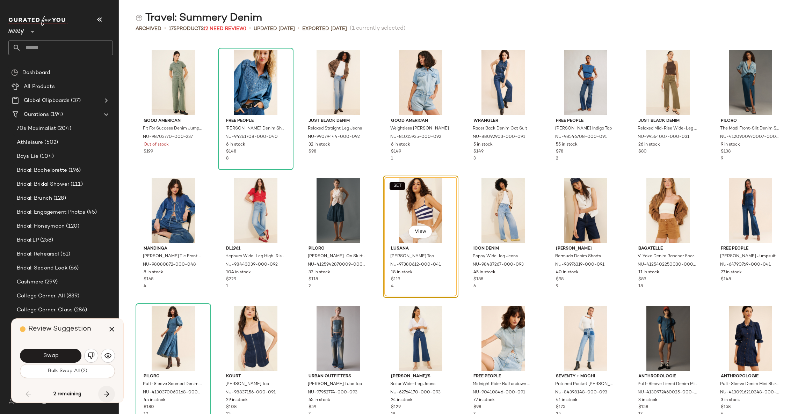
click at [108, 391] on icon "button" at bounding box center [106, 394] width 8 height 8
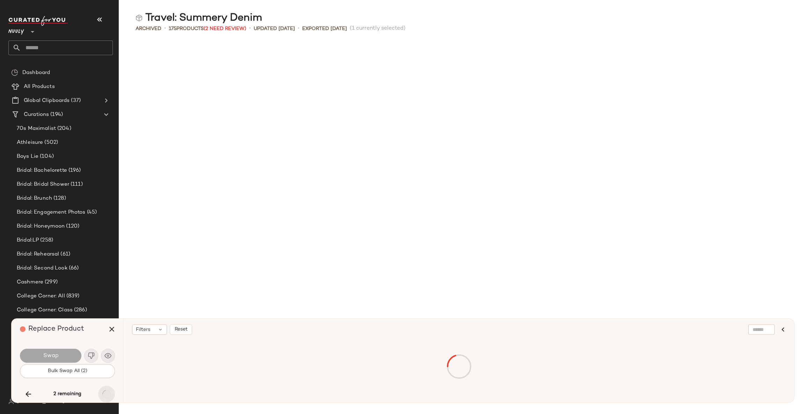
scroll to position [2302, 0]
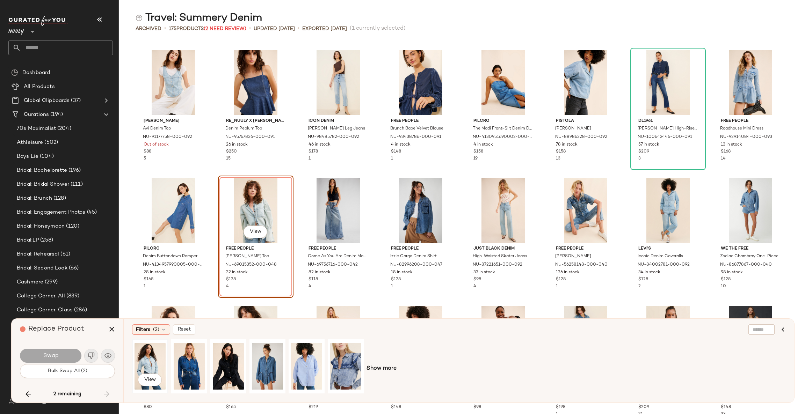
click at [148, 362] on div "View" at bounding box center [150, 367] width 31 height 50
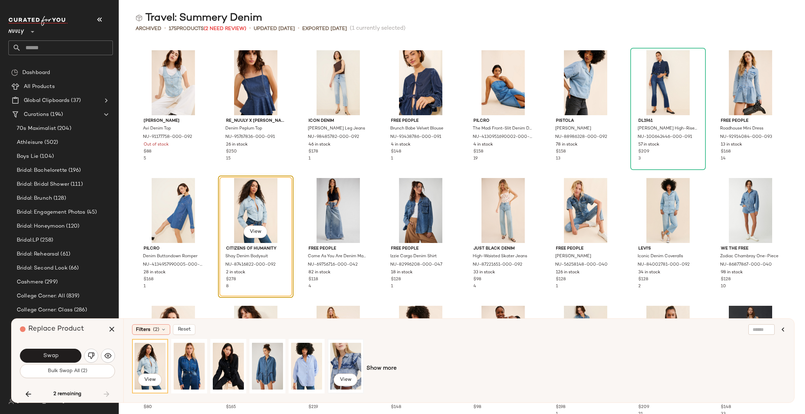
click at [344, 362] on div "View" at bounding box center [345, 367] width 31 height 50
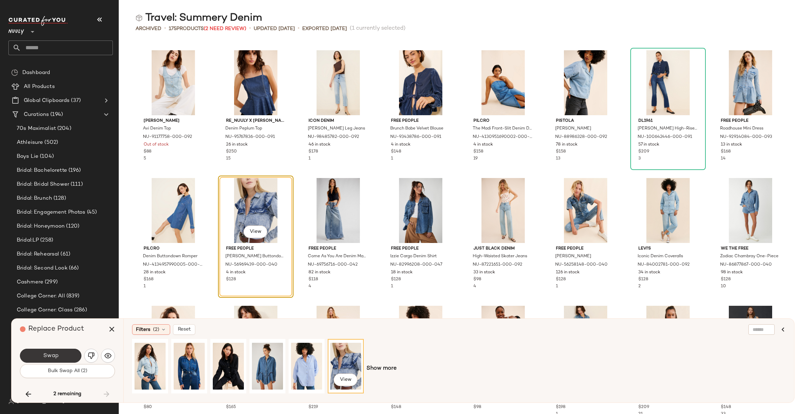
click at [63, 356] on button "Swap" at bounding box center [50, 356] width 61 height 14
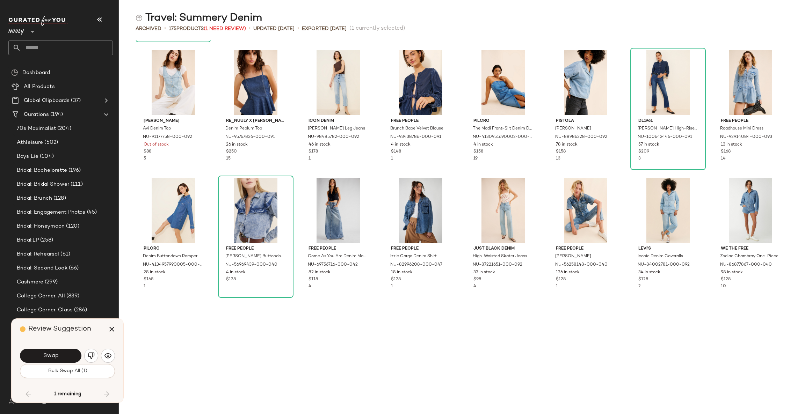
scroll to position [1918, 0]
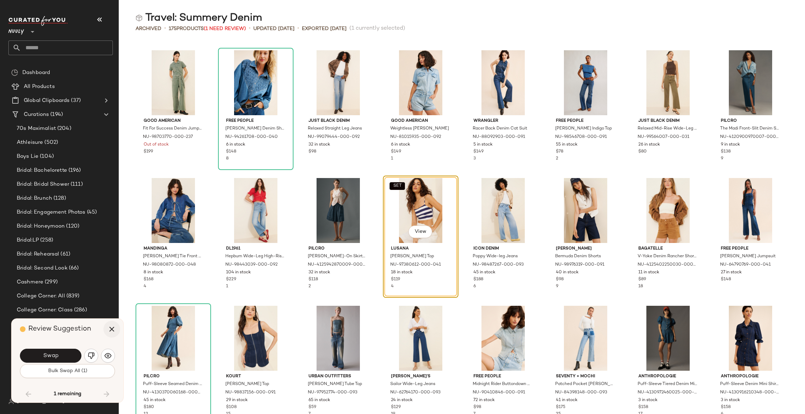
click at [109, 328] on icon "button" at bounding box center [112, 329] width 8 height 8
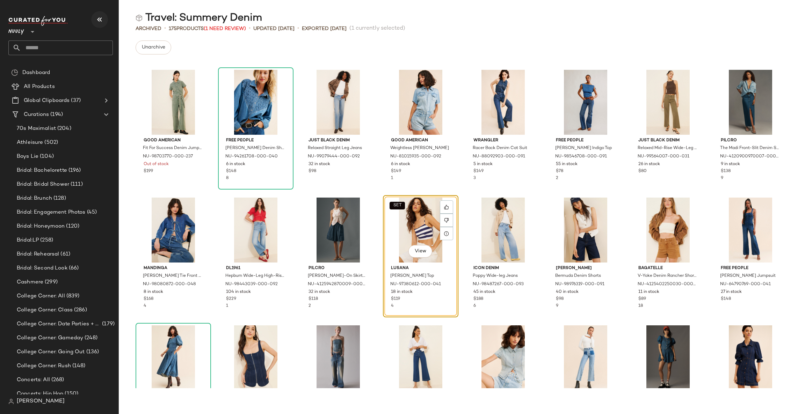
click at [99, 16] on icon "button" at bounding box center [99, 19] width 8 height 8
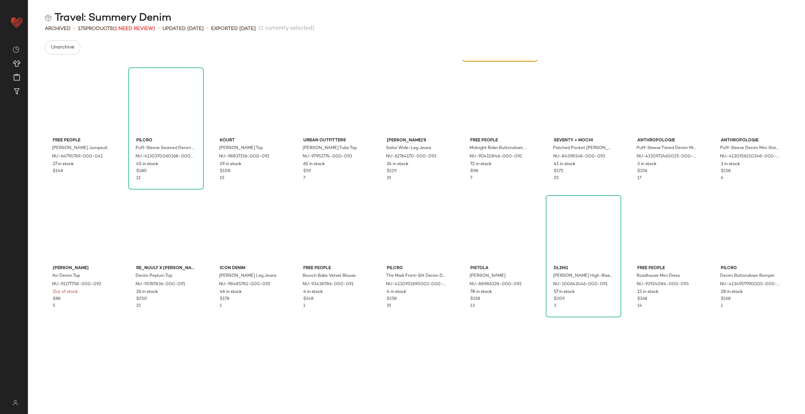
scroll to position [1535, 0]
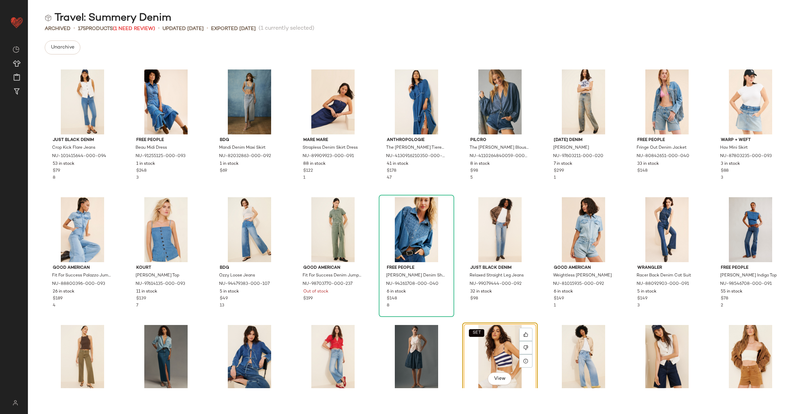
click at [391, 48] on div "Unarchive" at bounding box center [417, 48] width 744 height 14
click at [71, 45] on span "Unarchive" at bounding box center [63, 48] width 24 height 6
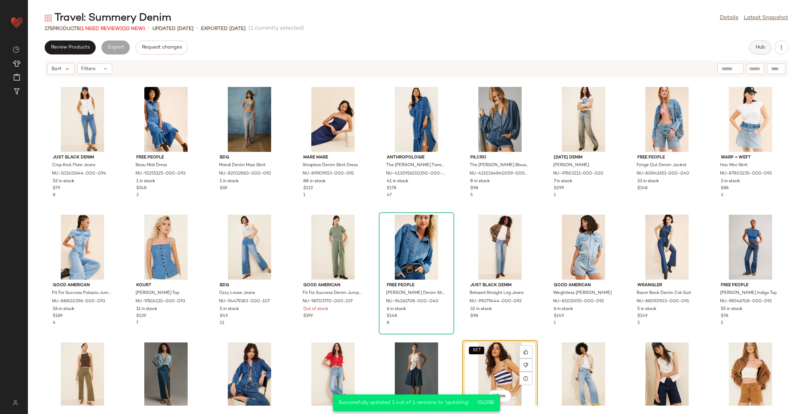
click at [762, 46] on span "Hub" at bounding box center [760, 48] width 10 height 6
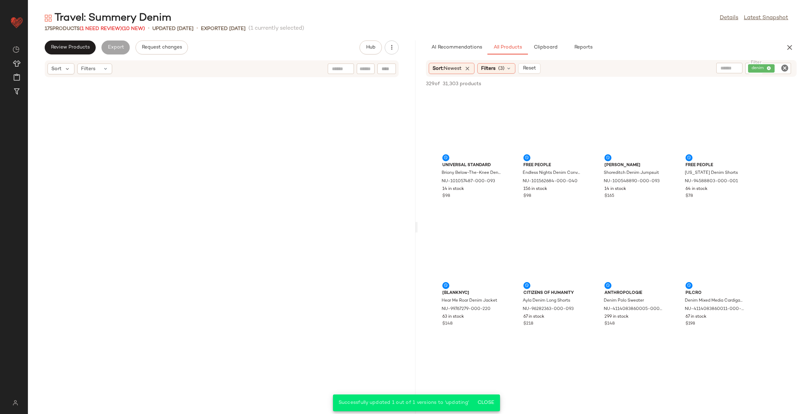
scroll to position [3325, 0]
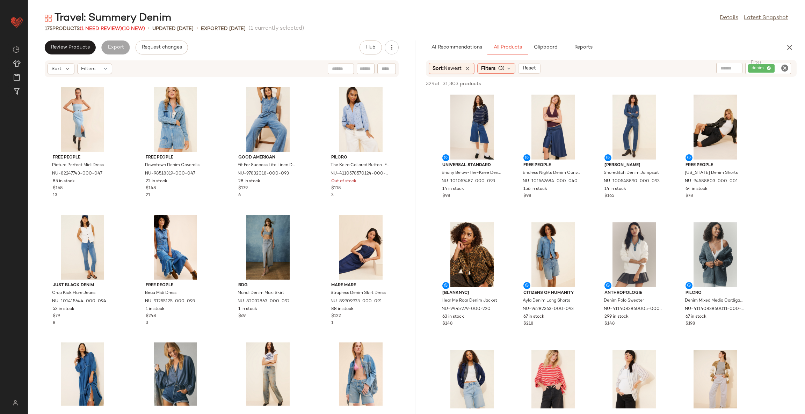
click at [306, 201] on div "Free People Picture Perfect Midi Dress NU-82247743-000-047 85 in stock $168 13 …" at bounding box center [221, 242] width 387 height 328
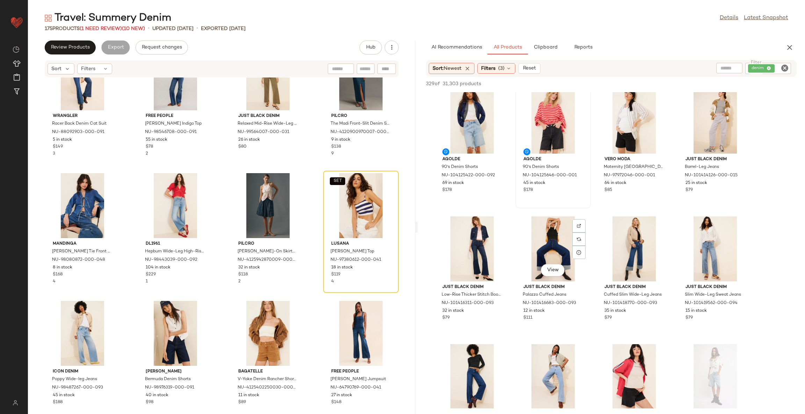
scroll to position [524, 0]
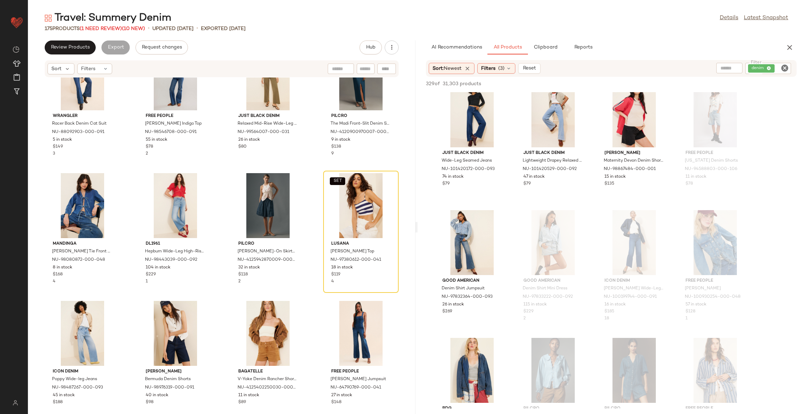
click at [785, 66] on icon "Clear Filter" at bounding box center [785, 68] width 8 height 8
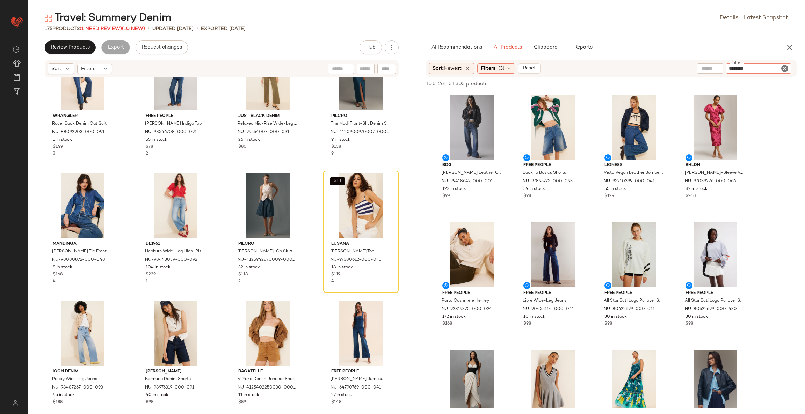
type input "*********"
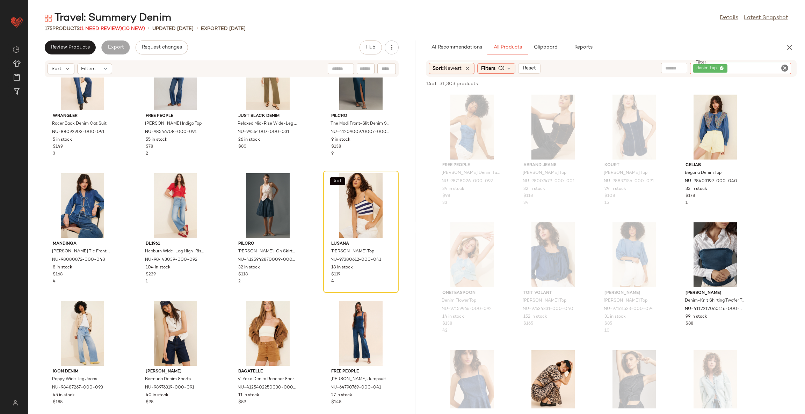
scroll to position [52, 0]
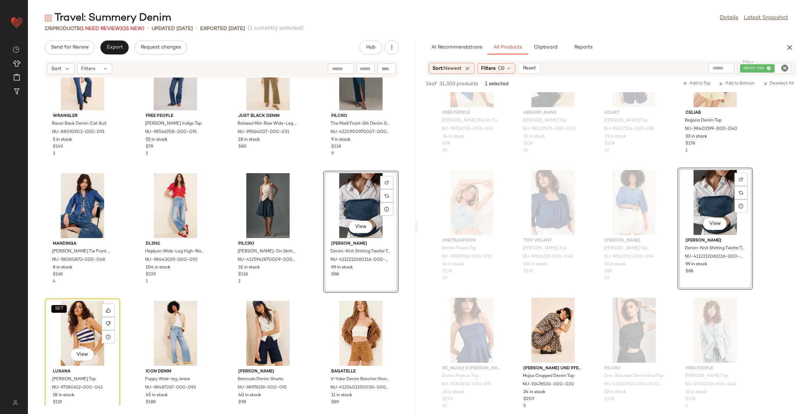
click at [81, 319] on div "SET View" at bounding box center [82, 333] width 71 height 65
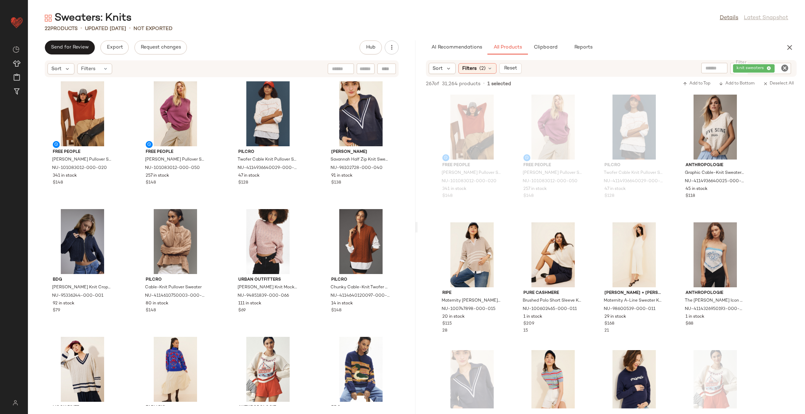
scroll to position [995, 0]
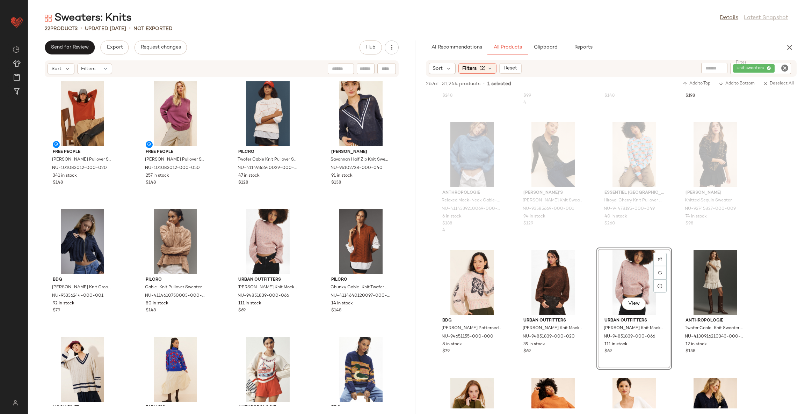
click at [216, 196] on div "Free People [PERSON_NAME] Pullover Sweater NU-101083012-000-020 341 in stock $1…" at bounding box center [221, 242] width 387 height 328
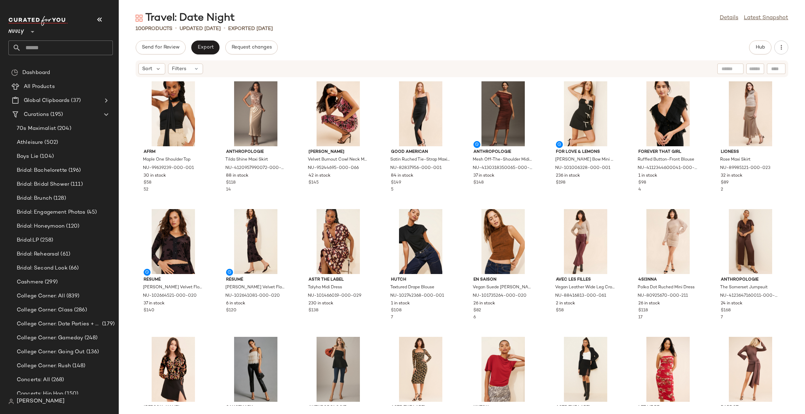
click at [49, 45] on input "text" at bounding box center [67, 48] width 92 height 15
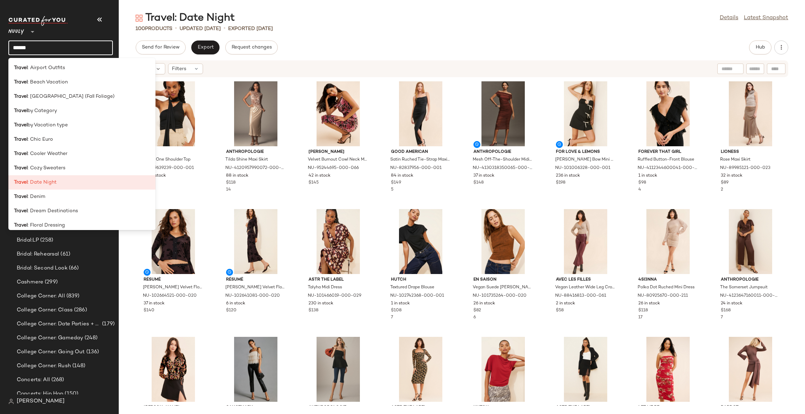
type input "******"
click at [129, 63] on div "Sort Filters" at bounding box center [462, 68] width 686 height 17
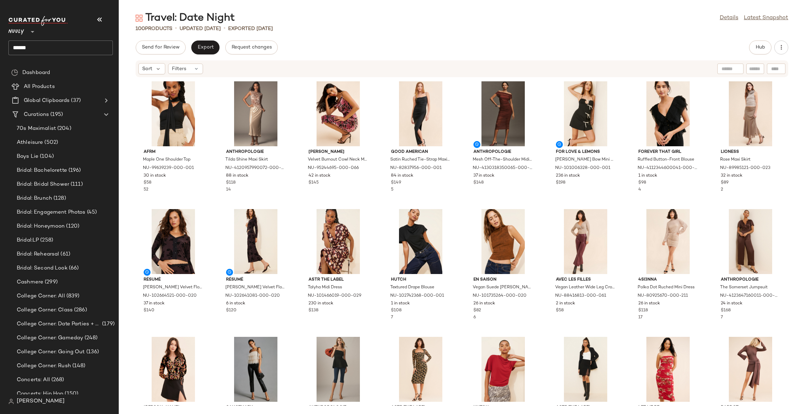
click at [300, 200] on div "[PERSON_NAME] Velvet Burnout Cowl Neck Midi Dress NU-95244695-000-066 42 in sto…" at bounding box center [337, 140] width 75 height 122
click at [100, 19] on icon "button" at bounding box center [99, 19] width 8 height 8
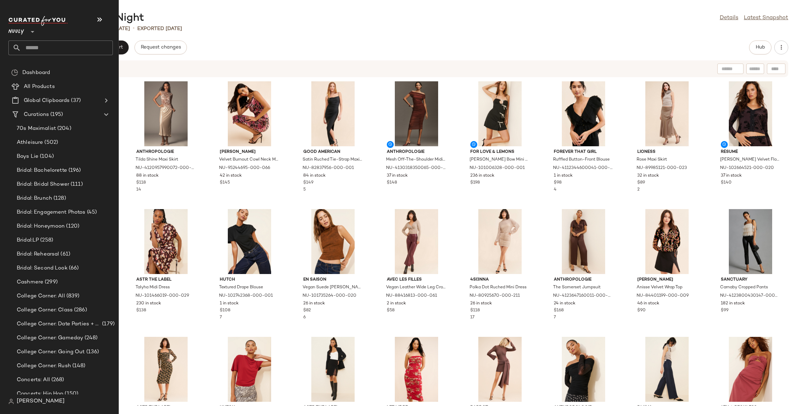
click at [29, 401] on span "[PERSON_NAME]" at bounding box center [41, 402] width 48 height 8
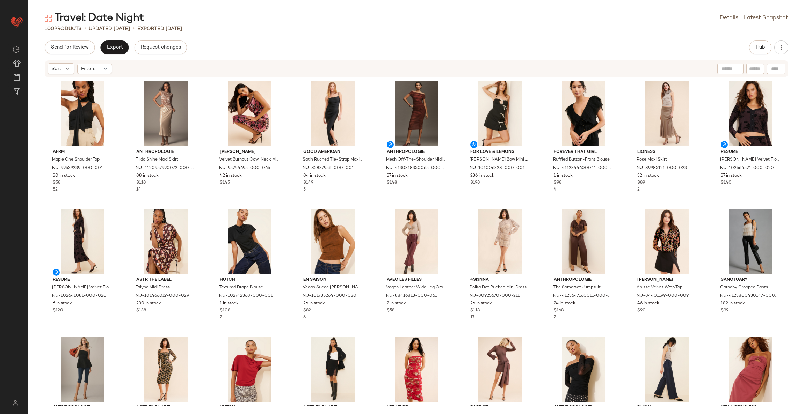
click at [349, 24] on div "Travel: Date Night Details Latest Snapshot" at bounding box center [416, 18] width 777 height 14
click at [290, 199] on div "AFRM Maple One Shoulder Top NU-99639239-000-001 30 in stock $58 52 Anthropologi…" at bounding box center [416, 242] width 777 height 328
click at [119, 46] on span "Export" at bounding box center [114, 48] width 16 height 6
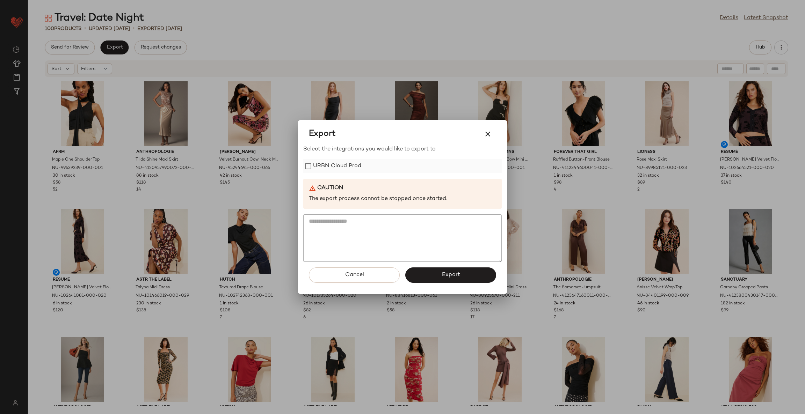
click at [330, 168] on label "URBN Cloud Prod" at bounding box center [337, 166] width 48 height 14
click at [427, 277] on button "Export" at bounding box center [450, 275] width 91 height 15
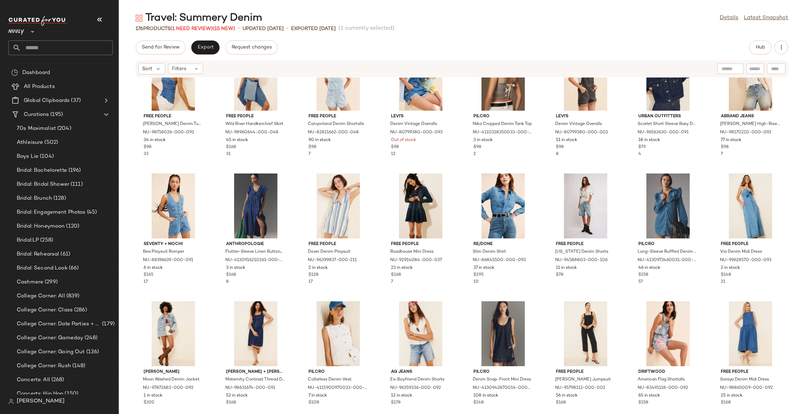
scroll to position [477, 0]
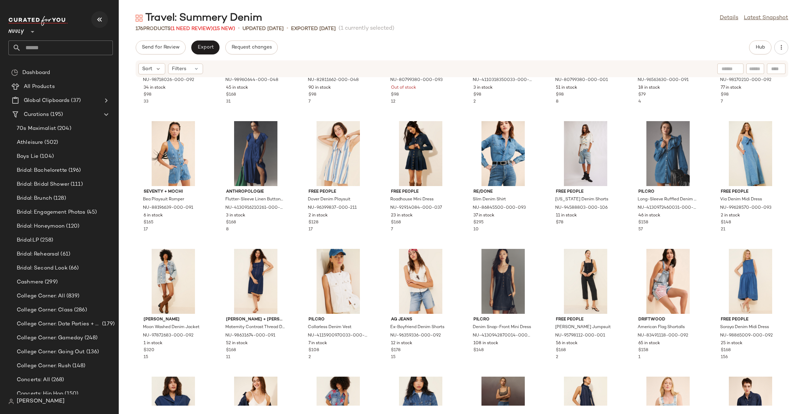
click at [103, 16] on icon "button" at bounding box center [99, 19] width 8 height 8
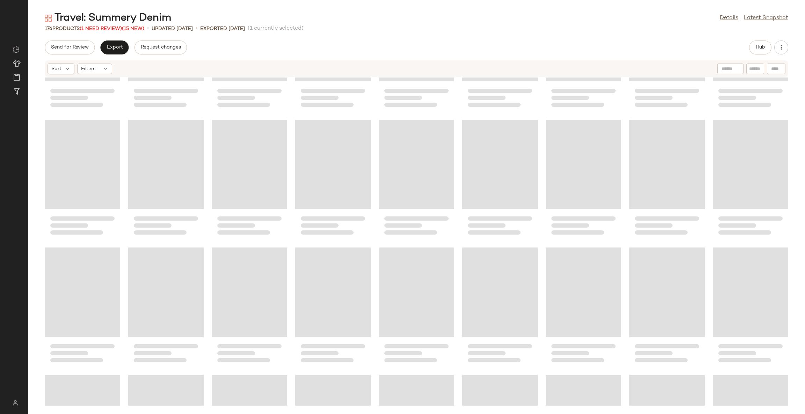
scroll to position [349, 0]
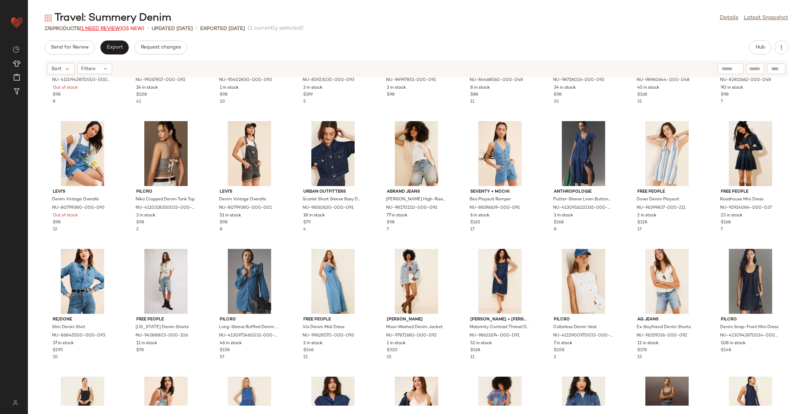
click at [110, 29] on span "(1 Need Review)" at bounding box center [101, 28] width 42 height 5
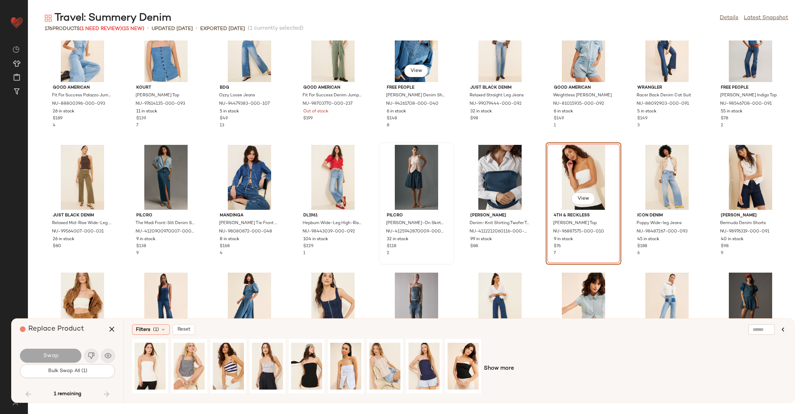
scroll to position [1715, 0]
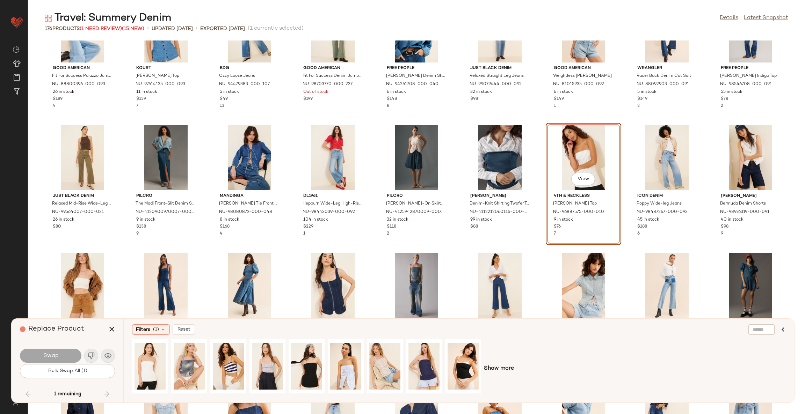
click at [592, 145] on div "View" at bounding box center [583, 157] width 71 height 65
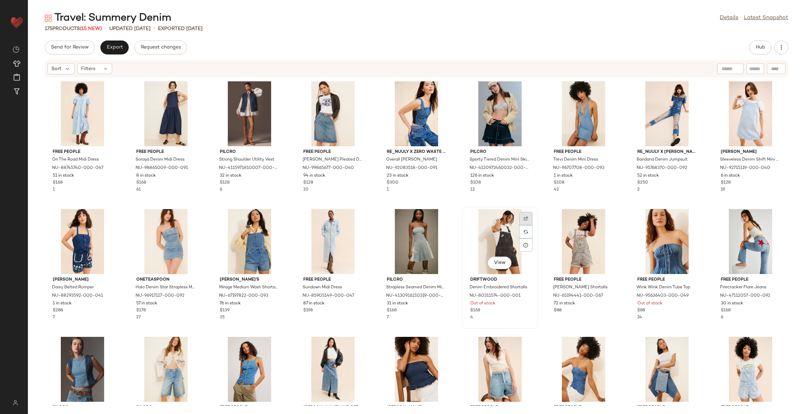
click at [522, 225] on div at bounding box center [525, 231] width 13 height 13
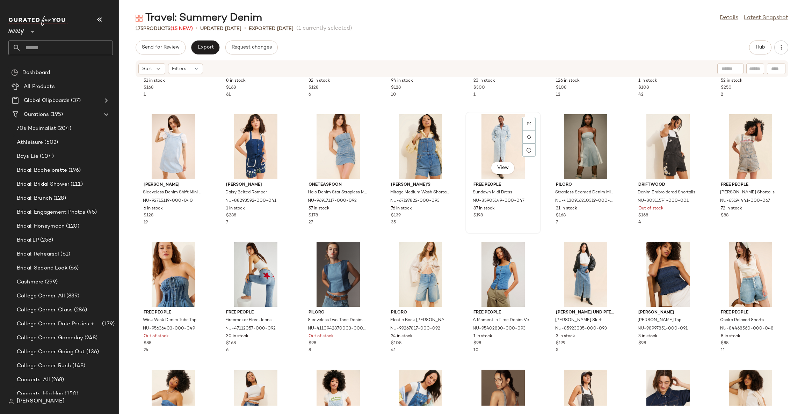
scroll to position [105, 0]
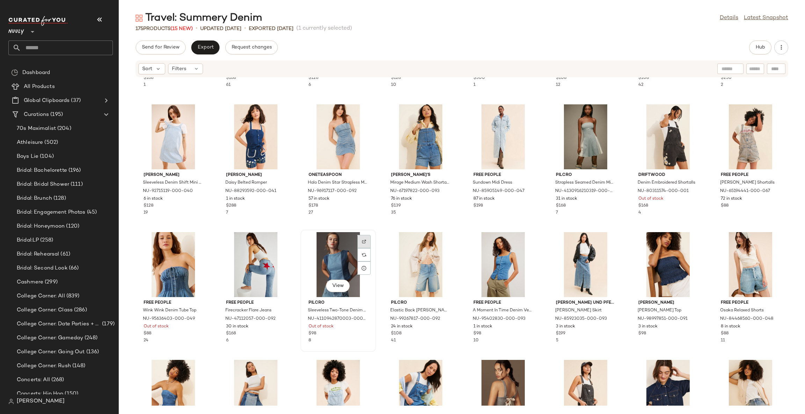
click at [360, 248] on div at bounding box center [363, 254] width 13 height 13
click at [459, 228] on div "Free People On The Road Midi Dress NU-88745740-000-047 51 in stock $168 1 Free …" at bounding box center [462, 242] width 686 height 328
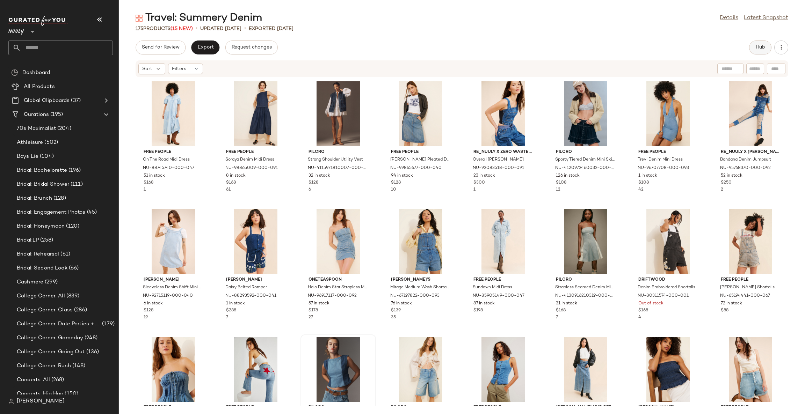
click at [755, 47] on button "Hub" at bounding box center [760, 48] width 22 height 14
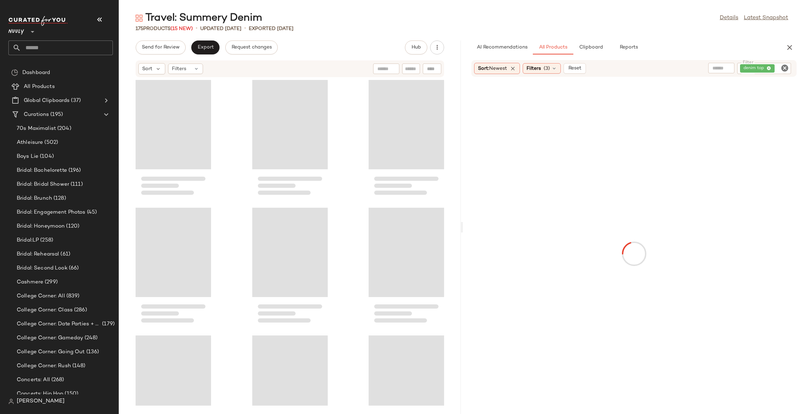
click at [102, 14] on button "button" at bounding box center [99, 19] width 17 height 17
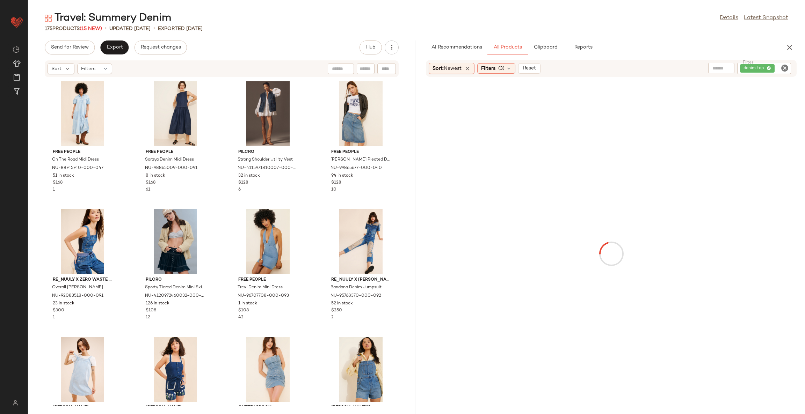
click at [783, 67] on icon "Clear Filter" at bounding box center [785, 68] width 8 height 8
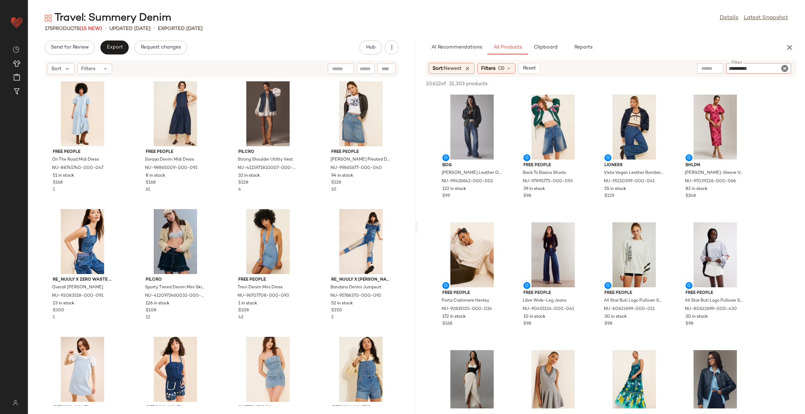
type input "**********"
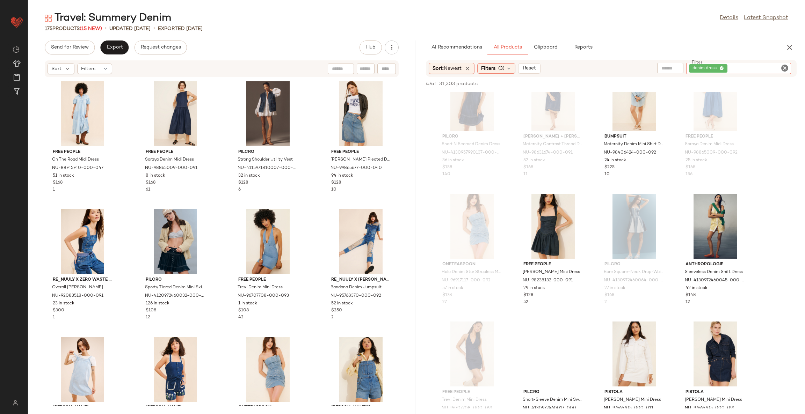
scroll to position [314, 0]
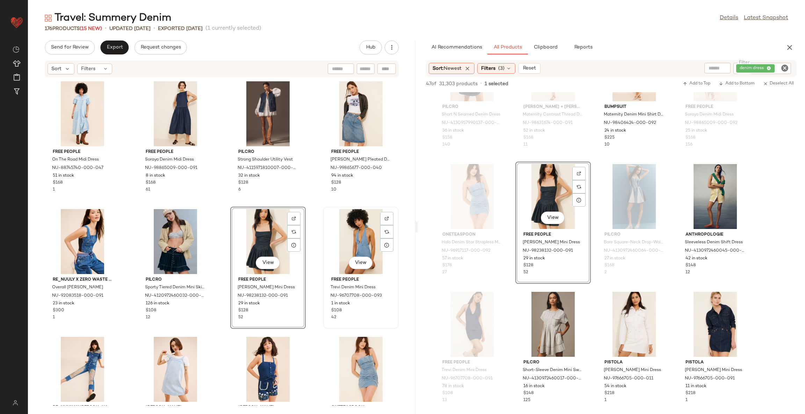
click at [342, 233] on div "View" at bounding box center [361, 241] width 71 height 65
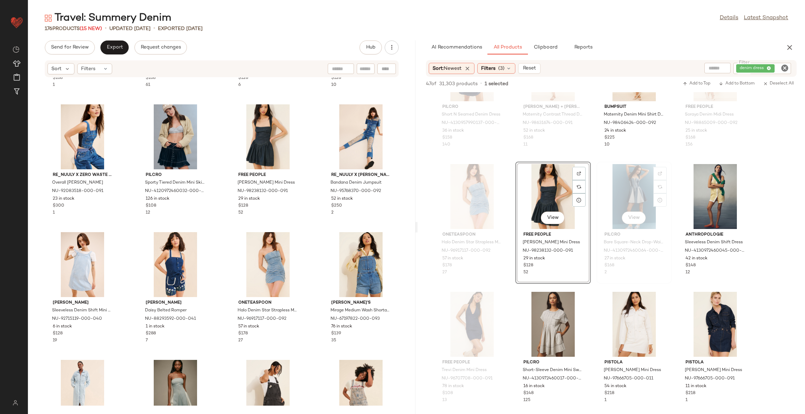
scroll to position [367, 0]
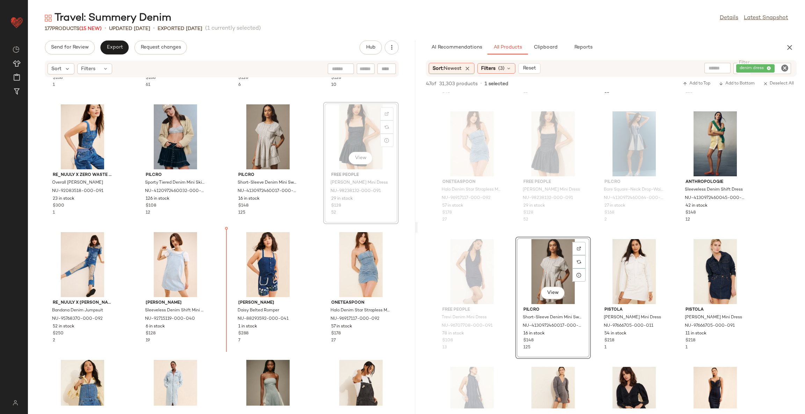
scroll to position [104, 0]
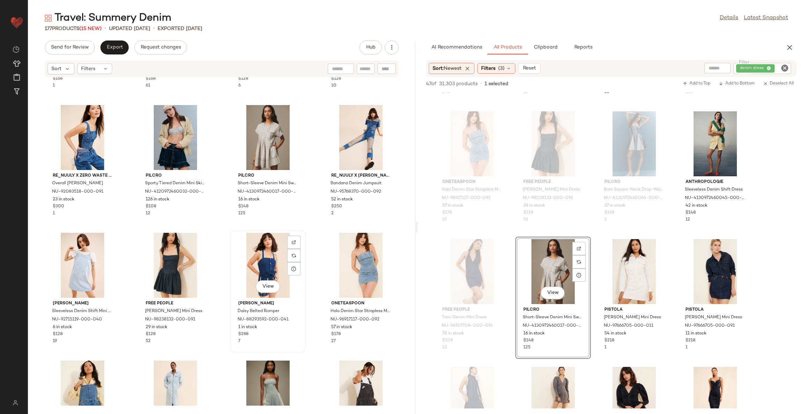
click at [269, 258] on div "View" at bounding box center [268, 265] width 71 height 65
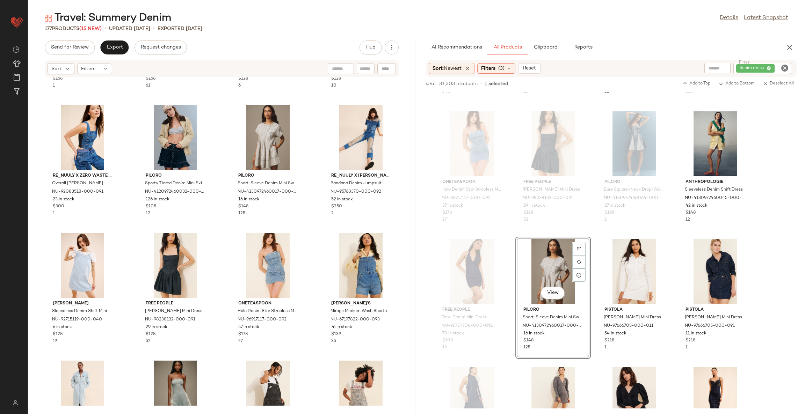
click at [309, 230] on div "Free People On The Road Midi Dress NU-88745740-000-047 51 in stock $168 1 Free …" at bounding box center [221, 242] width 387 height 328
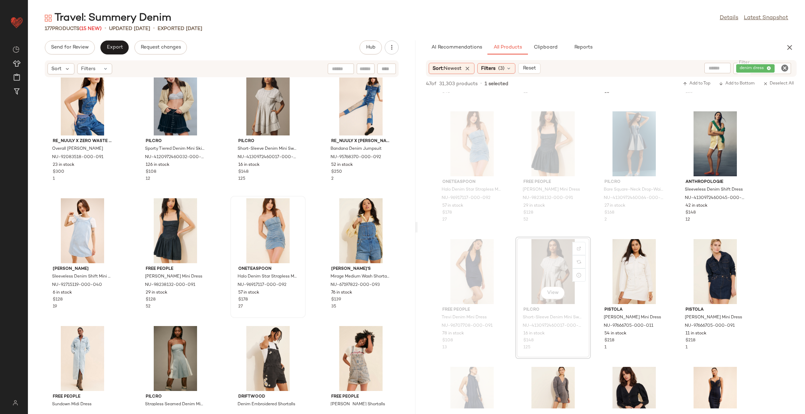
scroll to position [162, 0]
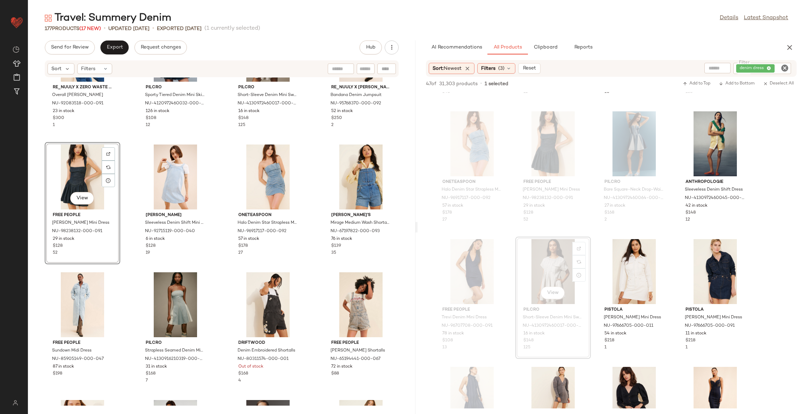
scroll to position [215, 0]
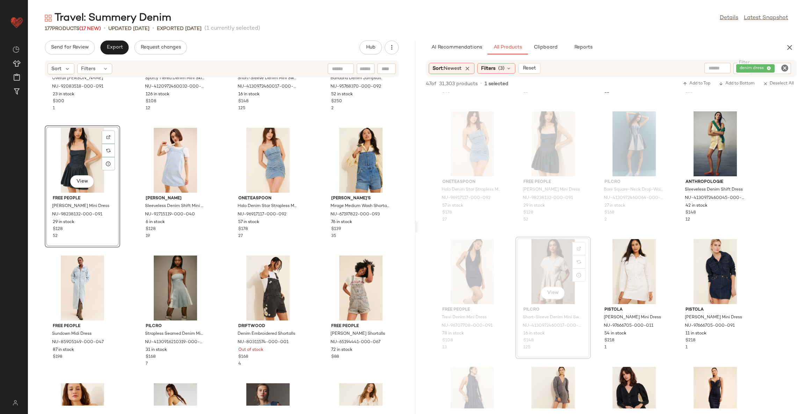
click at [313, 260] on div "Re_Nuuly x Zero Waste Daniel Overall Denim Bustier NU-92083518-000-091 23 in st…" at bounding box center [221, 242] width 387 height 328
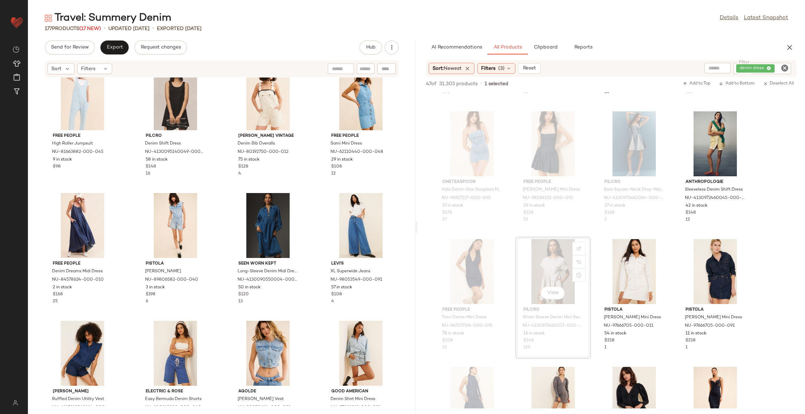
scroll to position [1997, 0]
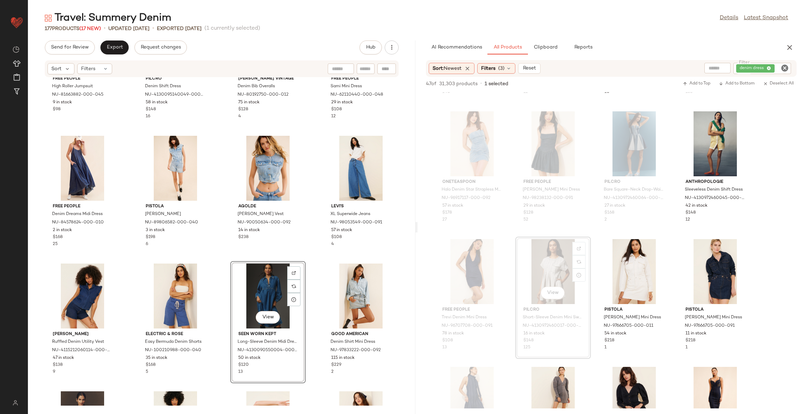
click at [303, 269] on div "Free People High Roller Jumpsuit NU-81663882-000-045 9 in stock $98 Pilcro Deni…" at bounding box center [221, 242] width 387 height 328
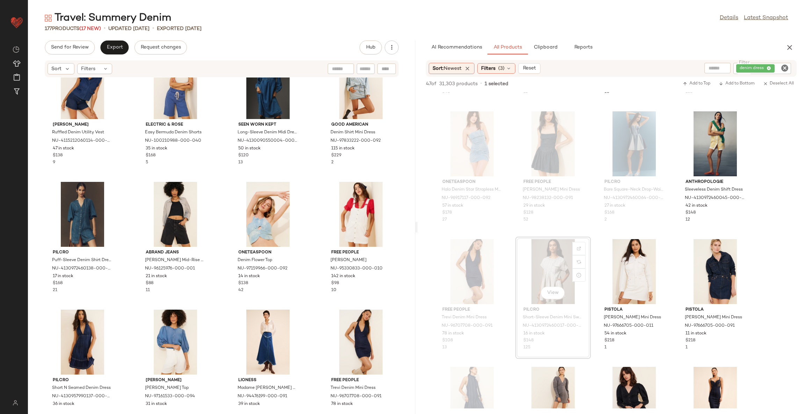
scroll to position [2259, 0]
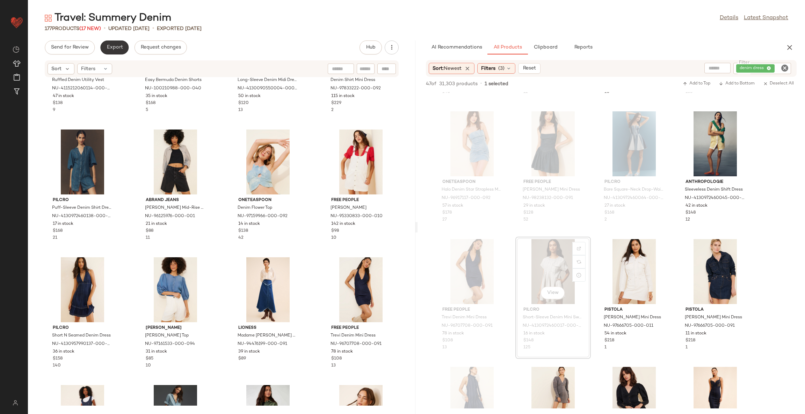
click at [116, 46] on span "Export" at bounding box center [114, 48] width 16 height 6
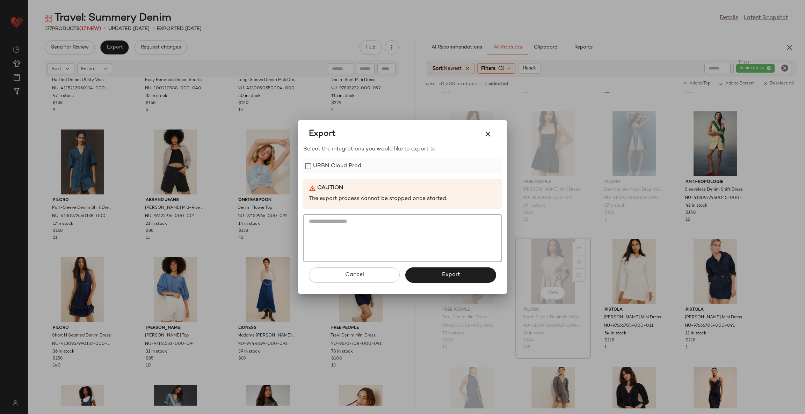
click at [320, 166] on label "URBN Cloud Prod" at bounding box center [337, 166] width 48 height 14
click at [427, 272] on button "Export" at bounding box center [450, 275] width 91 height 15
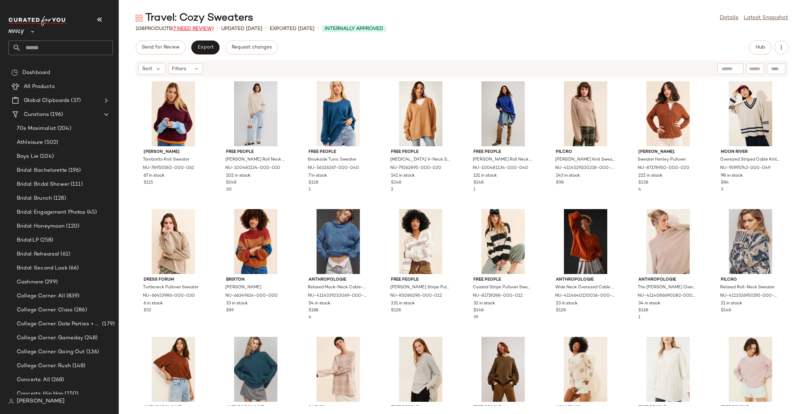
click at [188, 29] on span "(7 Need Review)" at bounding box center [193, 28] width 42 height 5
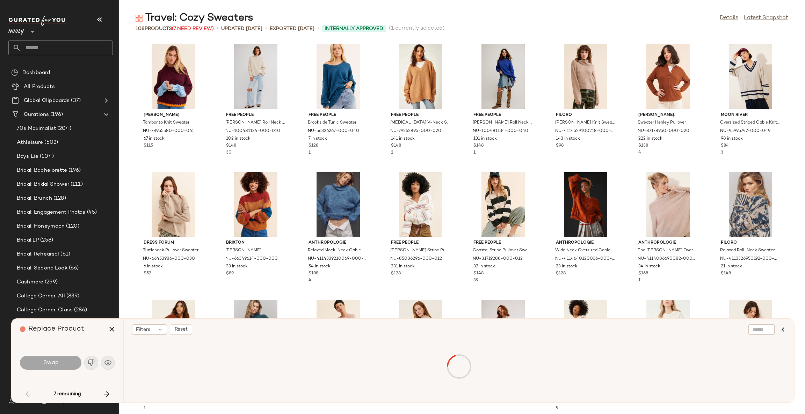
scroll to position [261, 0]
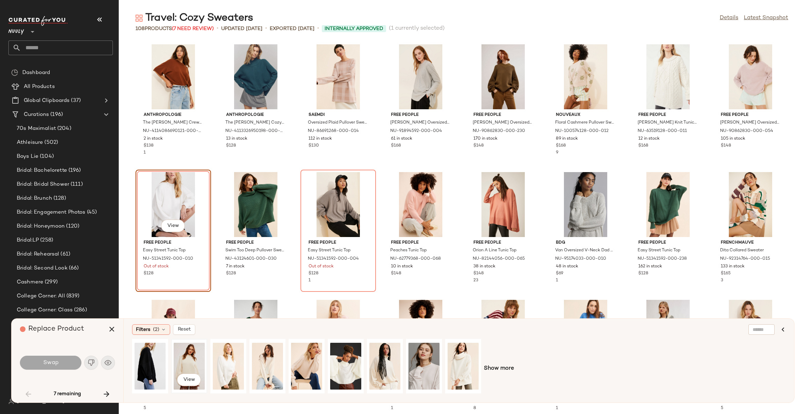
click at [189, 358] on div "View" at bounding box center [189, 367] width 31 height 50
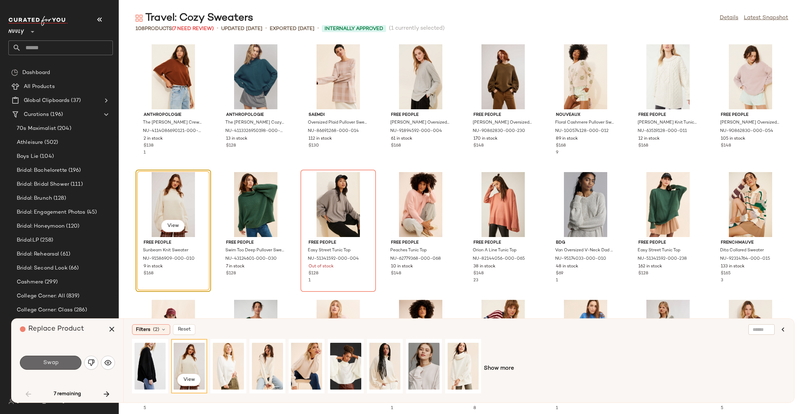
click at [72, 362] on button "Swap" at bounding box center [50, 363] width 61 height 14
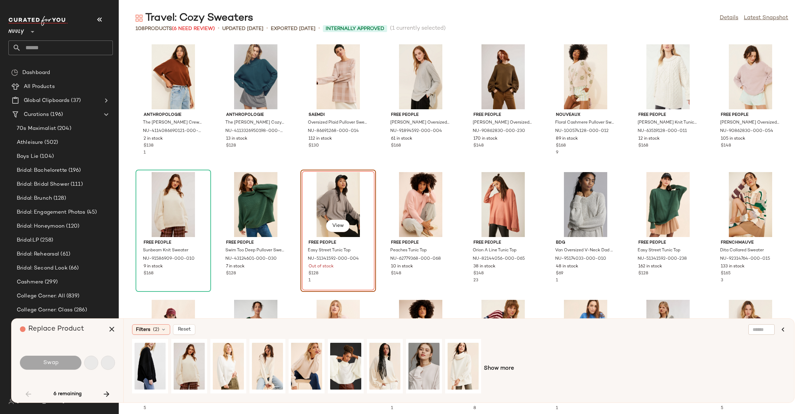
scroll to position [255, 0]
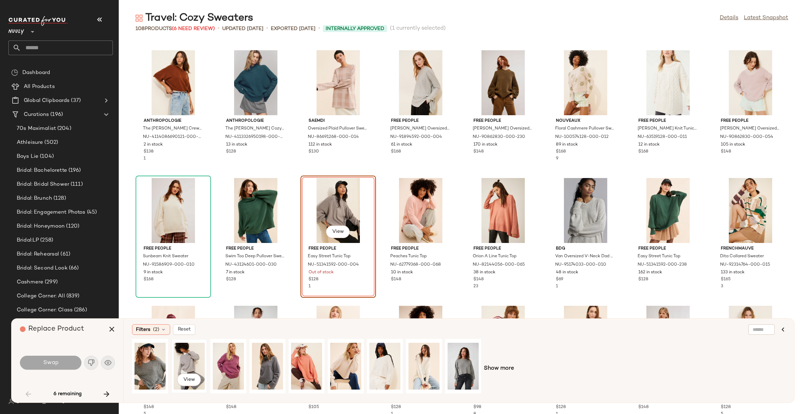
click at [193, 362] on div "View" at bounding box center [189, 367] width 31 height 50
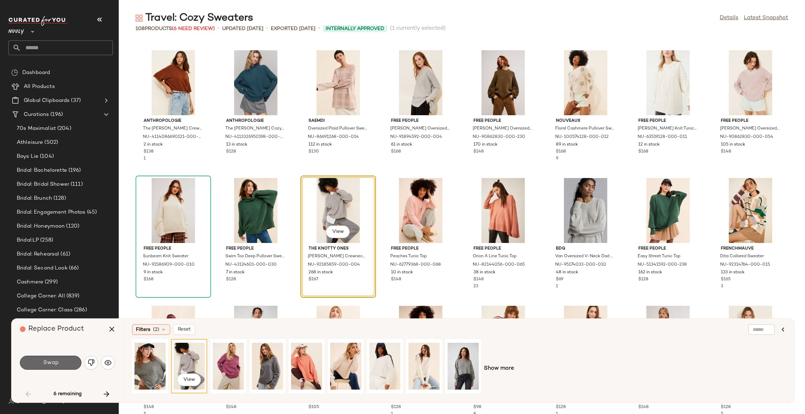
click at [61, 365] on button "Swap" at bounding box center [50, 363] width 61 height 14
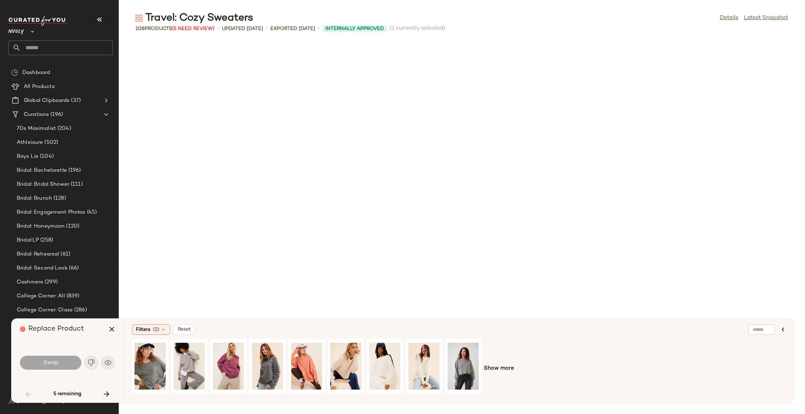
scroll to position [767, 0]
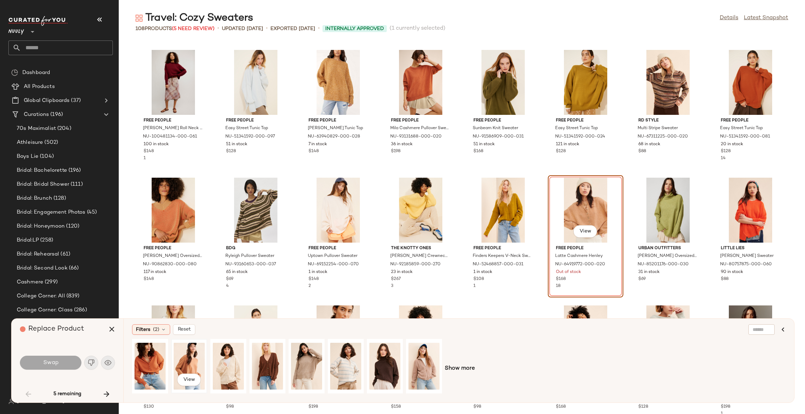
click at [184, 360] on div "View" at bounding box center [189, 367] width 31 height 50
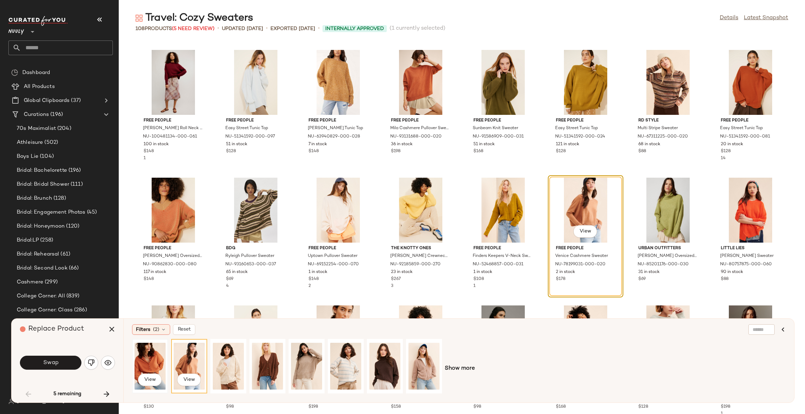
click at [149, 361] on div "View" at bounding box center [150, 367] width 31 height 50
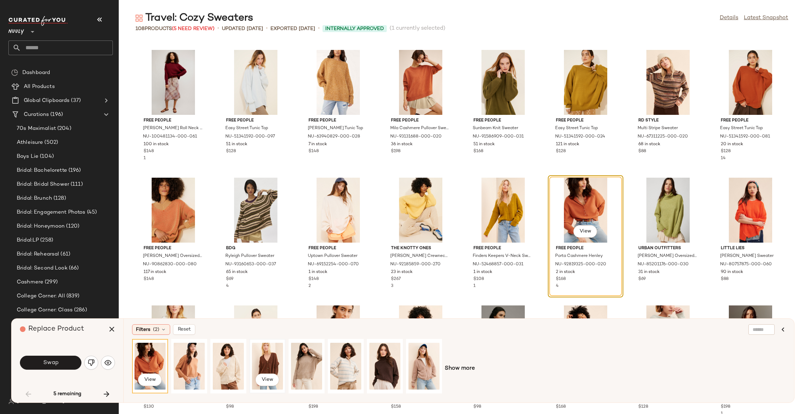
click at [274, 362] on div "View" at bounding box center [267, 367] width 31 height 50
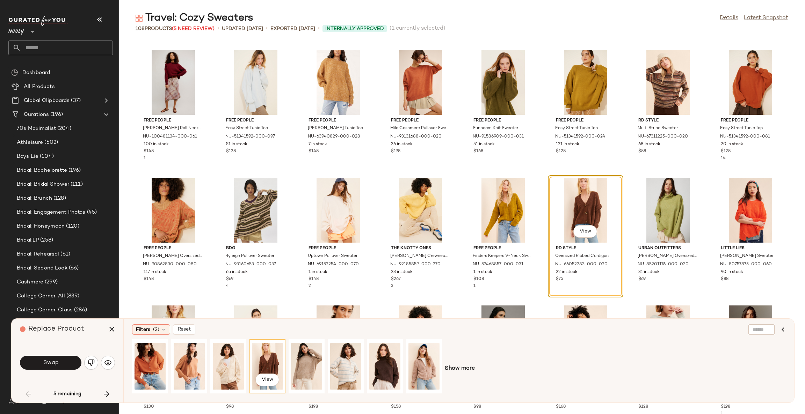
click at [66, 365] on button "Swap" at bounding box center [50, 363] width 61 height 14
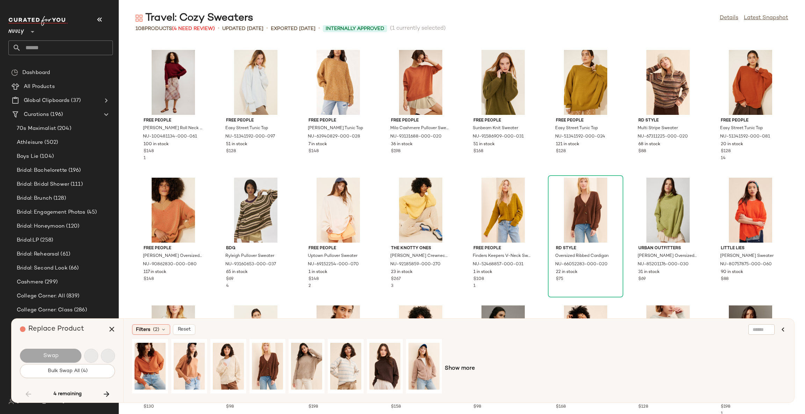
scroll to position [1023, 0]
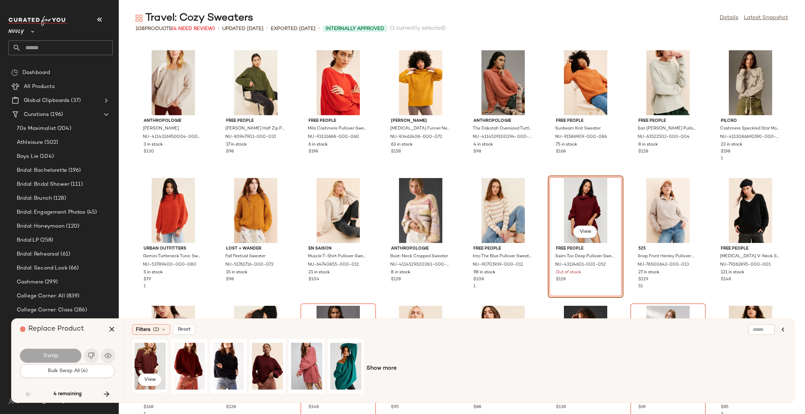
click at [150, 357] on div "View" at bounding box center [150, 367] width 31 height 50
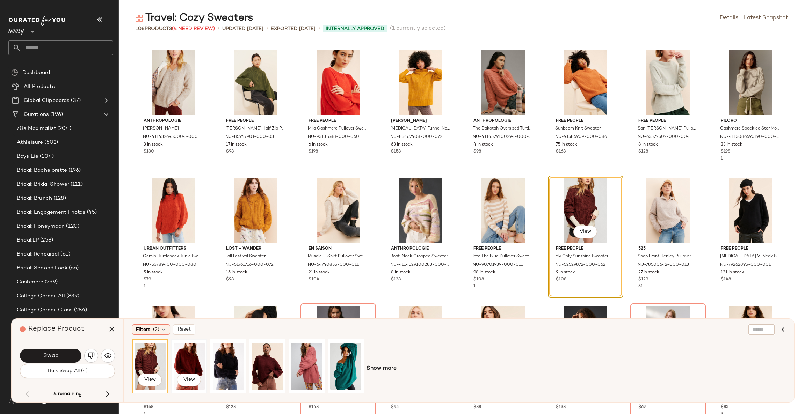
click at [183, 359] on div "View" at bounding box center [189, 367] width 31 height 50
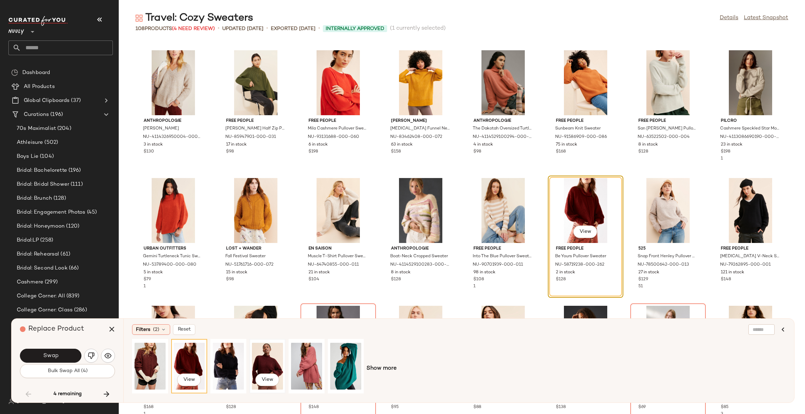
click at [263, 362] on div "View" at bounding box center [267, 367] width 31 height 50
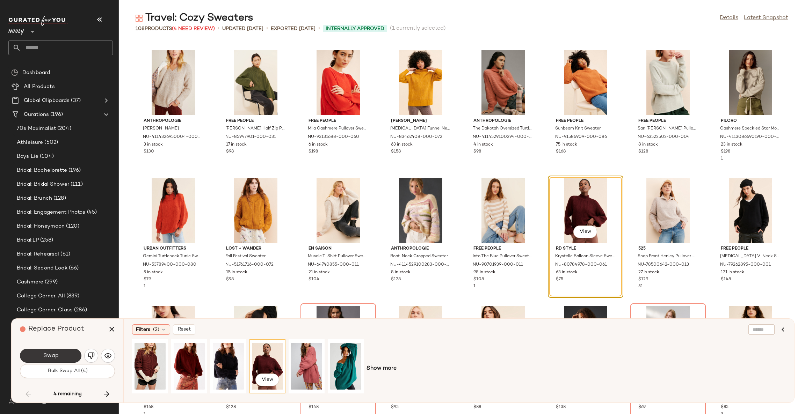
click at [50, 356] on span "Swap" at bounding box center [51, 356] width 16 height 7
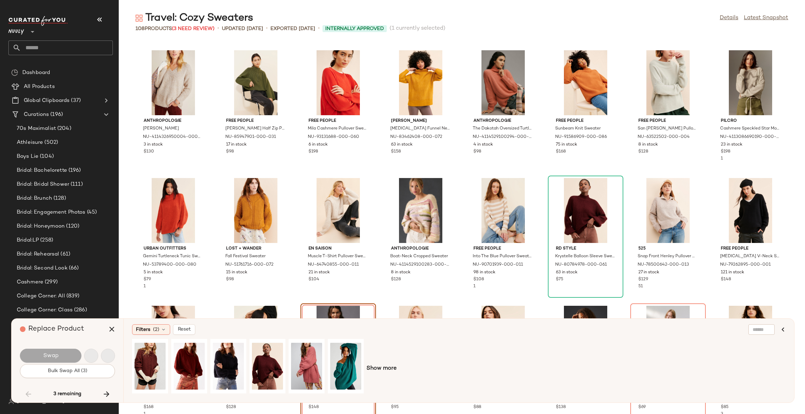
scroll to position [1151, 0]
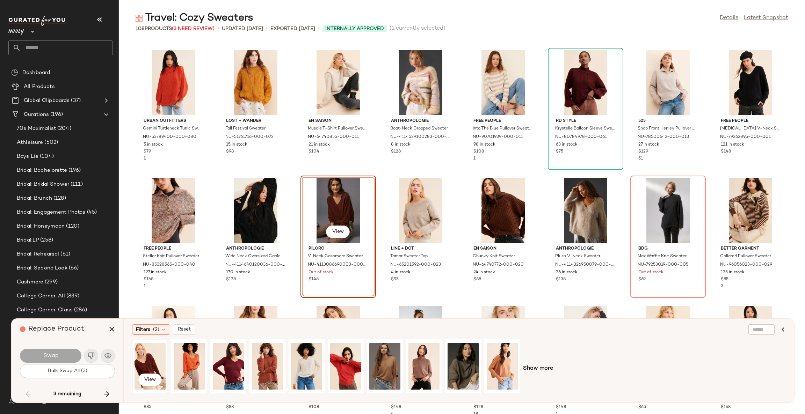
click at [146, 360] on div "View" at bounding box center [150, 367] width 31 height 50
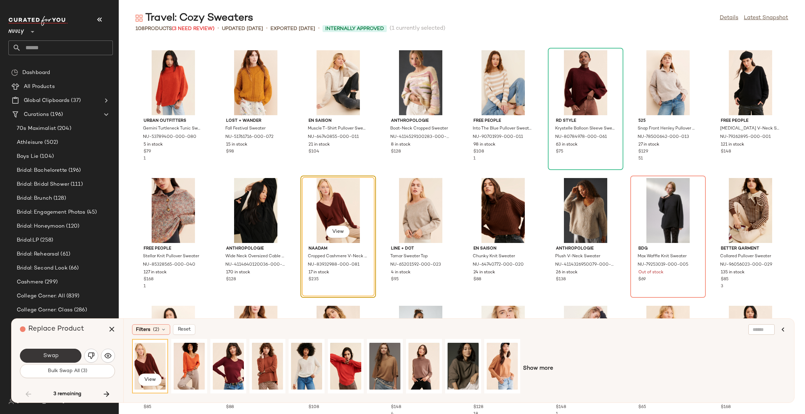
click at [41, 358] on button "Swap" at bounding box center [50, 356] width 61 height 14
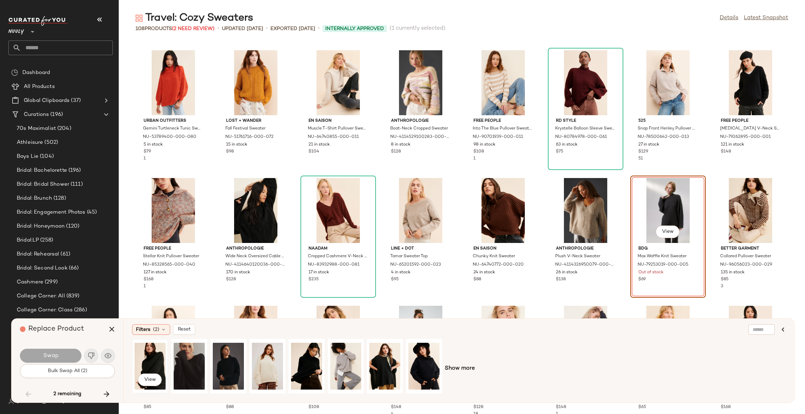
click at [158, 362] on div "View" at bounding box center [150, 367] width 31 height 50
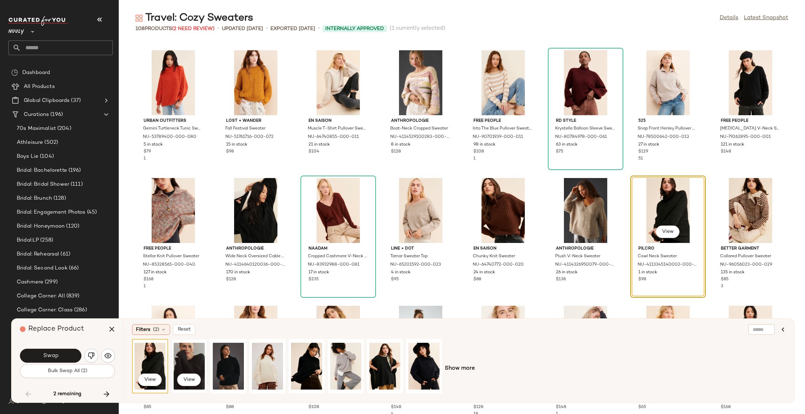
click at [177, 361] on div "View" at bounding box center [189, 367] width 31 height 50
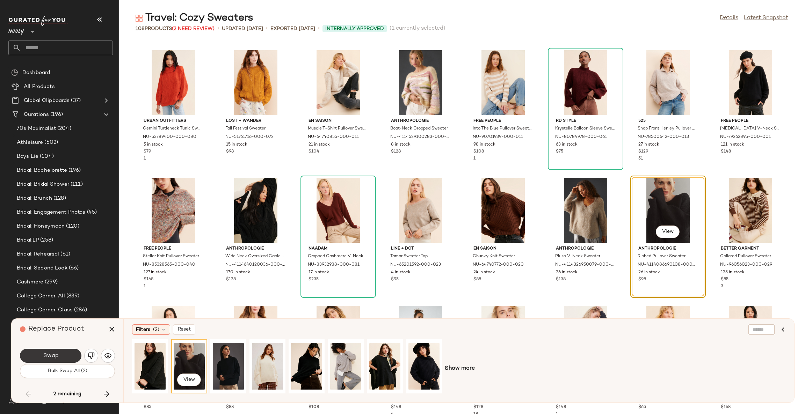
click at [60, 354] on button "Swap" at bounding box center [50, 356] width 61 height 14
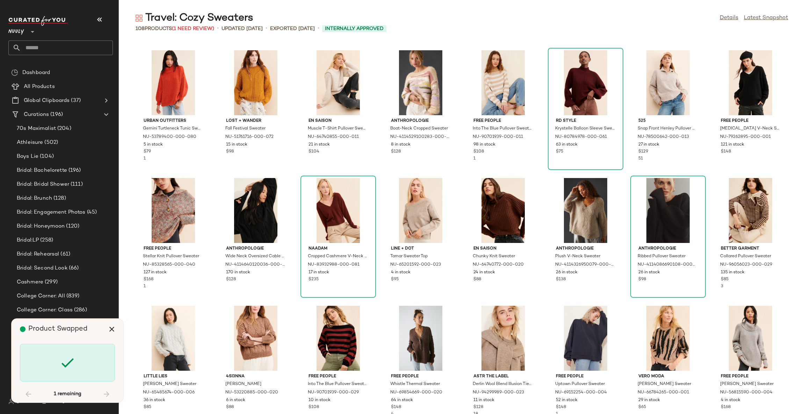
scroll to position [1418, 0]
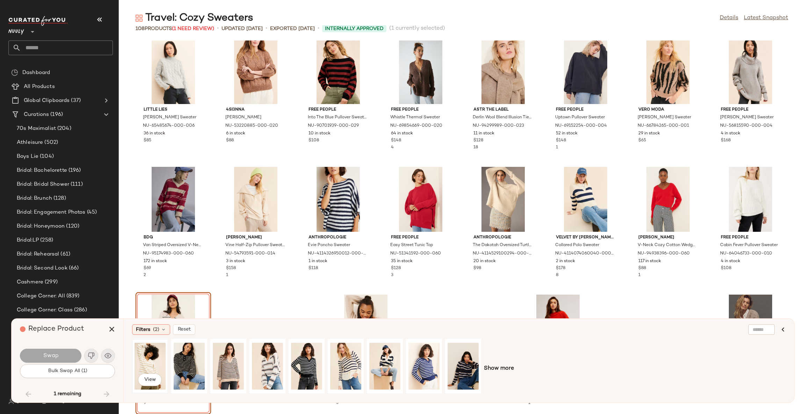
click at [152, 355] on div "View" at bounding box center [150, 367] width 31 height 50
click at [64, 355] on button "Swap" at bounding box center [50, 356] width 61 height 14
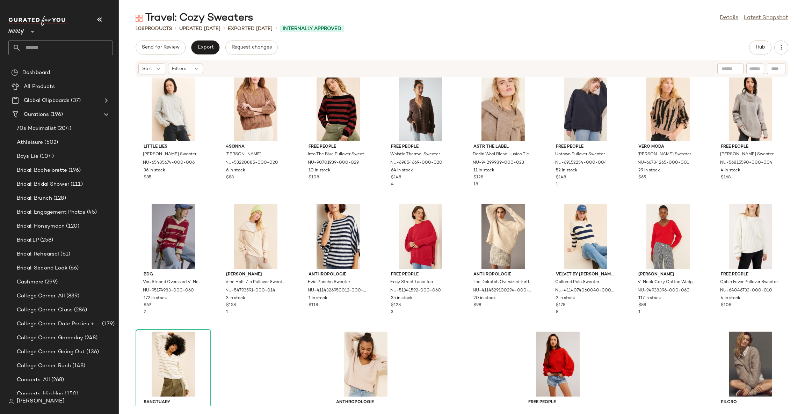
click at [441, 356] on div "Little Lies [PERSON_NAME] Sweater NU-65485674-000-006 36 in stock $85 4SI3NNA […" at bounding box center [462, 242] width 686 height 328
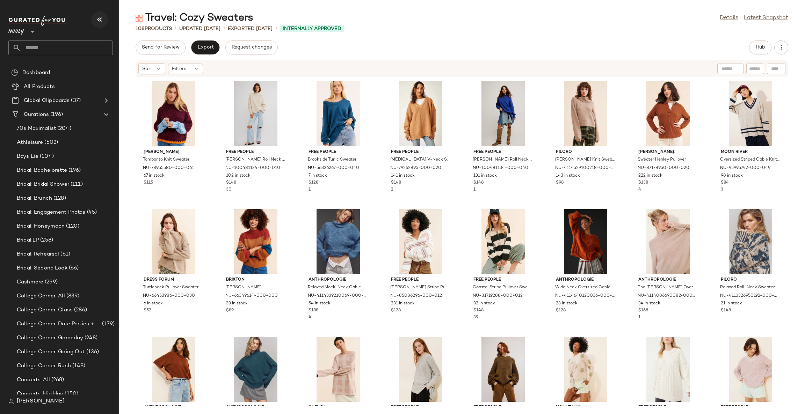
click at [98, 24] on button "button" at bounding box center [99, 19] width 17 height 17
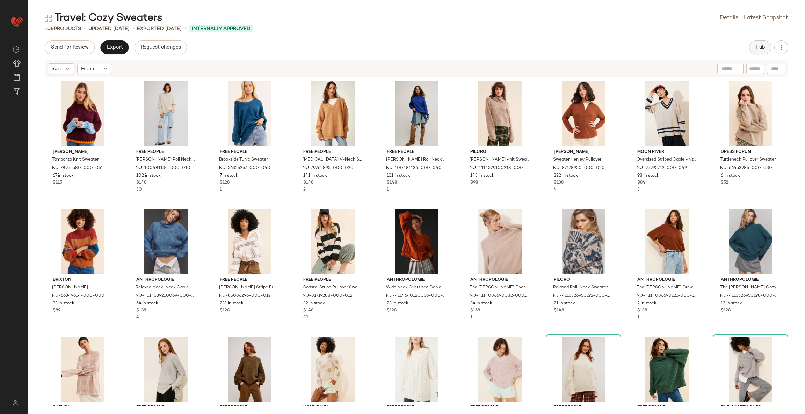
click at [766, 45] on button "Hub" at bounding box center [760, 48] width 22 height 14
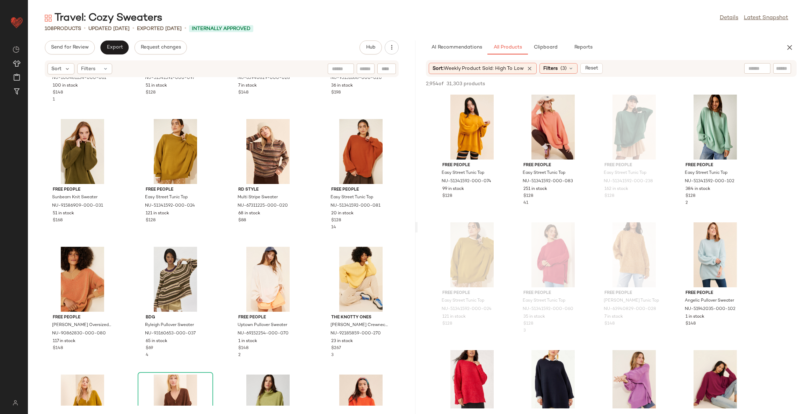
scroll to position [1892, 0]
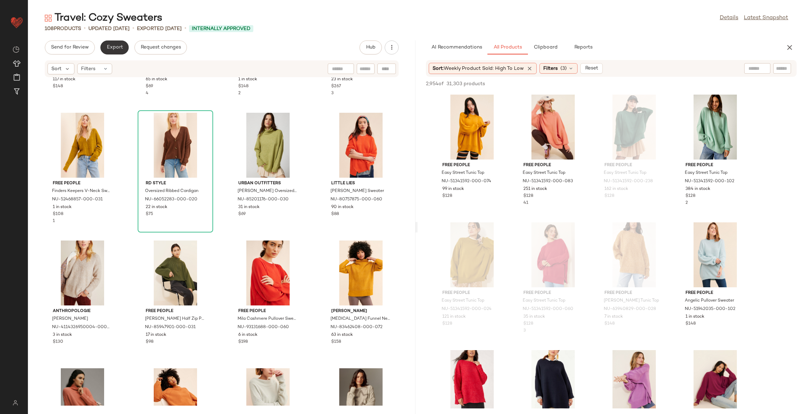
click at [116, 43] on button "Export" at bounding box center [114, 48] width 28 height 14
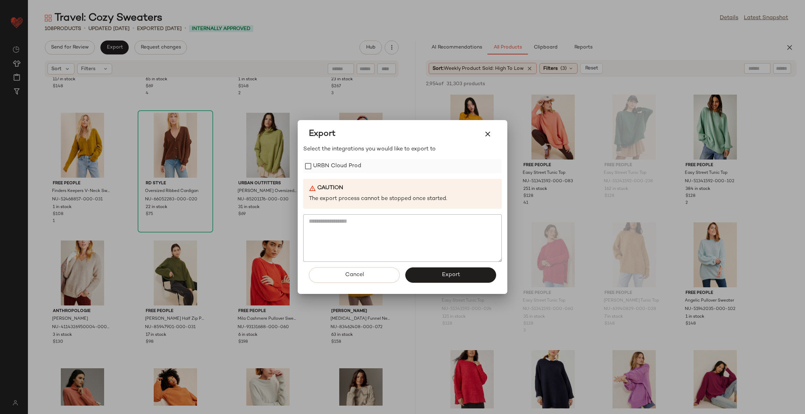
click at [334, 161] on label "URBN Cloud Prod" at bounding box center [337, 166] width 48 height 14
click at [425, 270] on button "Export" at bounding box center [450, 275] width 91 height 15
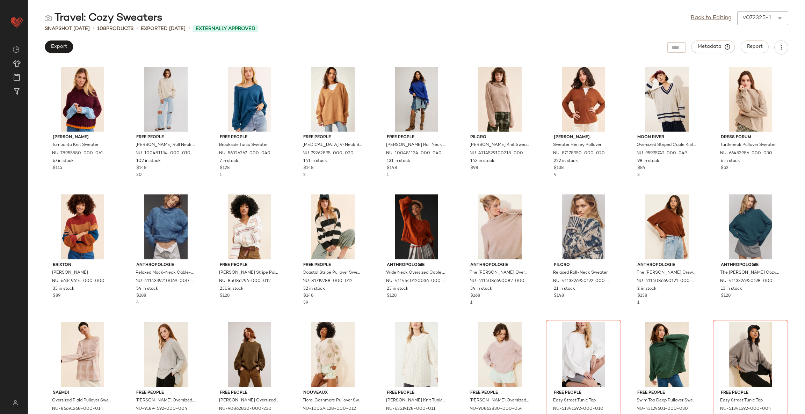
click at [369, 196] on div "[PERSON_NAME] Tamborito Knit Sweater NU-78955580-000-061 67 in stock $115 Free …" at bounding box center [416, 239] width 777 height 352
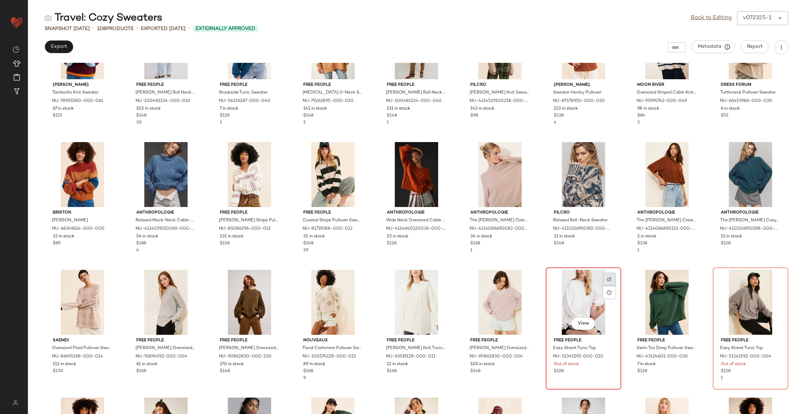
click at [607, 286] on div at bounding box center [609, 292] width 13 height 13
click at [775, 286] on div at bounding box center [776, 292] width 13 height 13
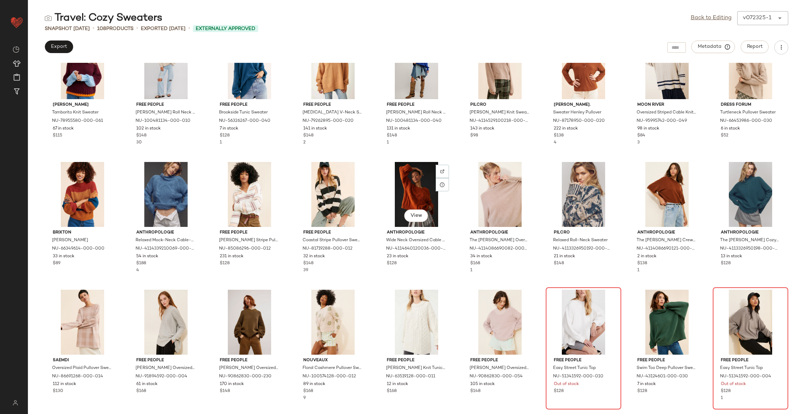
scroll to position [0, 0]
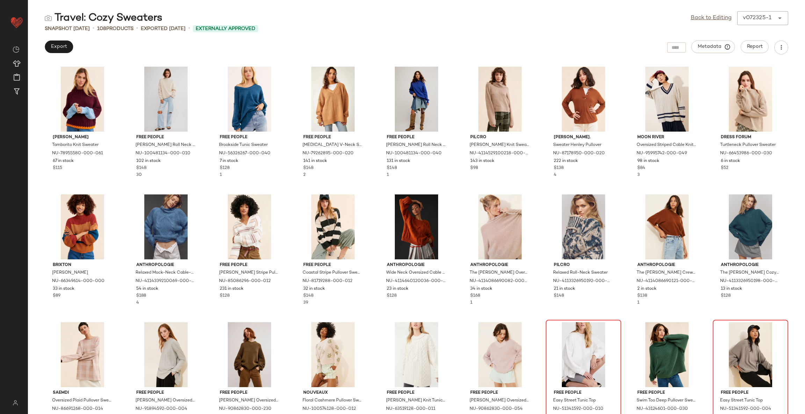
click at [291, 193] on div "[PERSON_NAME] Tamborito Knit Sweater NU-78955580-000-061 67 in stock $115 Free …" at bounding box center [416, 239] width 777 height 352
click at [295, 55] on div "Travel: Cozy Sweaters Back to Editing v072325-1 ****** Snapshot [DATE] • 108 Pr…" at bounding box center [416, 212] width 777 height 403
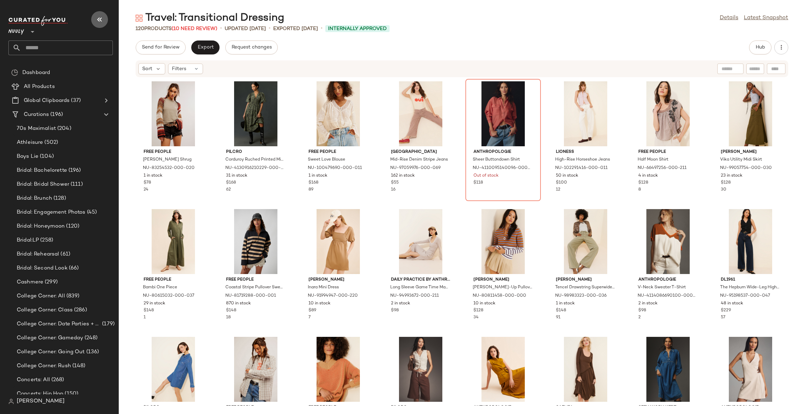
click at [96, 20] on icon "button" at bounding box center [99, 19] width 8 height 8
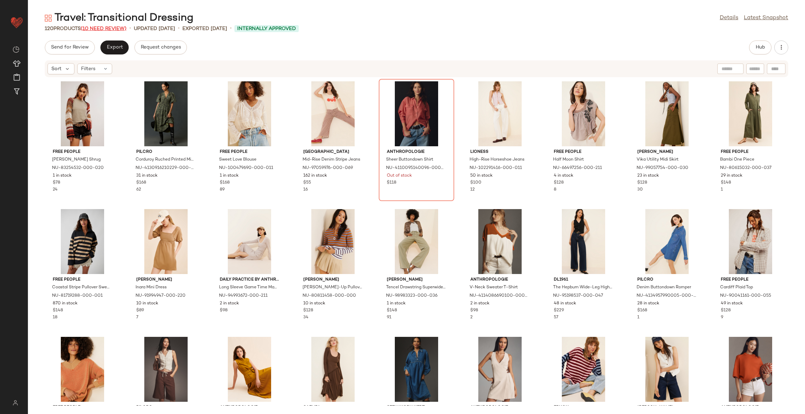
click at [110, 27] on span "(10 Need Review)" at bounding box center [104, 28] width 46 height 5
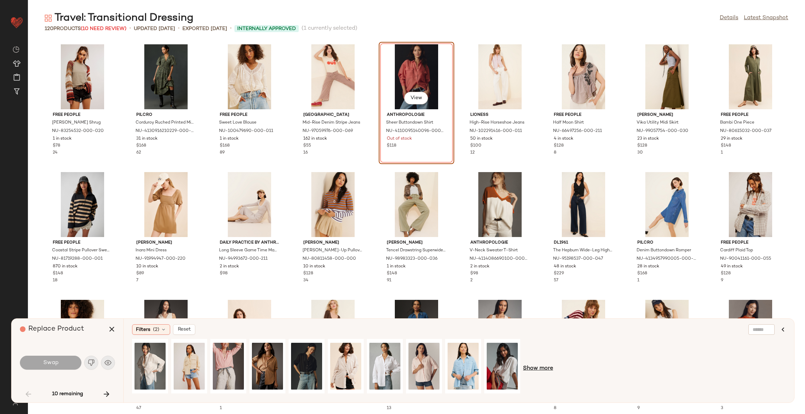
click at [541, 369] on span "Show more" at bounding box center [538, 369] width 30 height 8
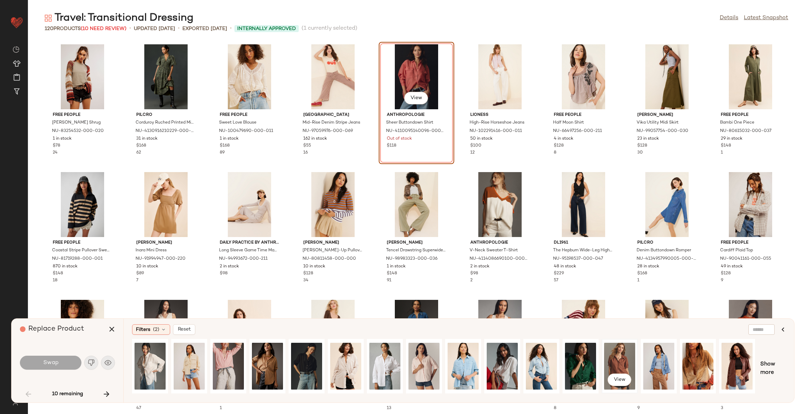
click at [621, 361] on div "View" at bounding box center [619, 367] width 31 height 50
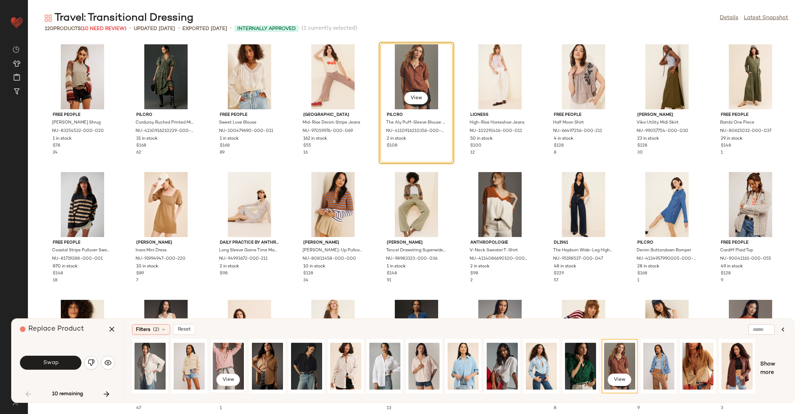
click at [229, 357] on div "View" at bounding box center [228, 367] width 31 height 50
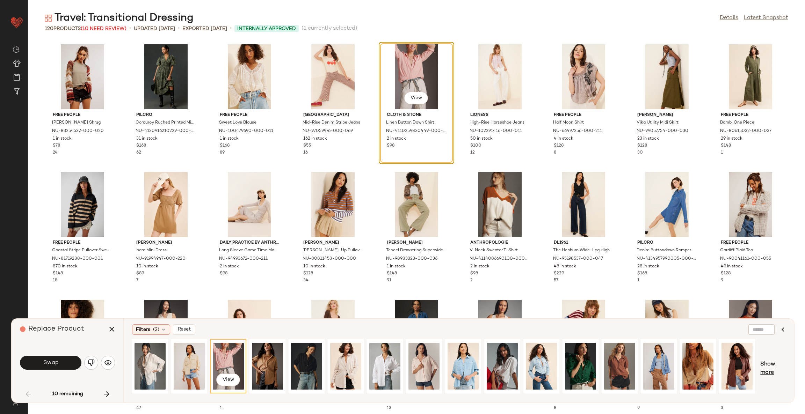
click at [770, 377] on span "Show more" at bounding box center [773, 369] width 26 height 17
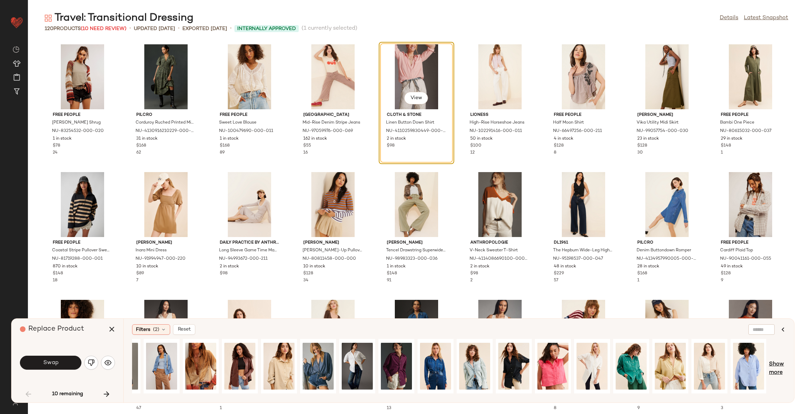
drag, startPoint x: 775, startPoint y: 369, endPoint x: 765, endPoint y: 375, distance: 11.6
click at [775, 370] on span "Show more" at bounding box center [777, 369] width 17 height 17
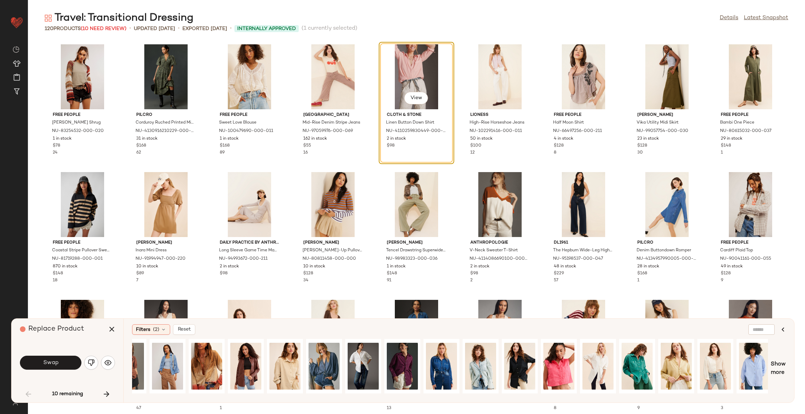
scroll to position [0, 886]
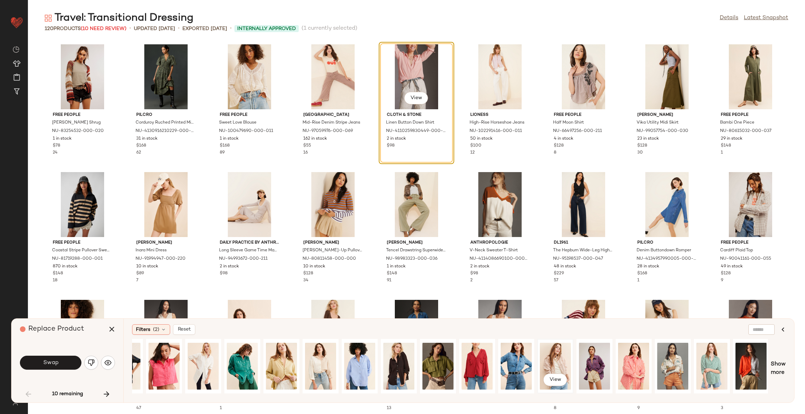
click at [556, 359] on div "View" at bounding box center [555, 367] width 31 height 50
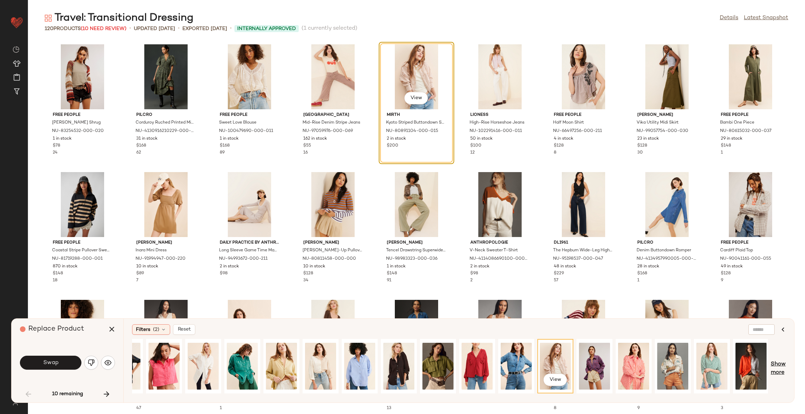
click at [781, 369] on span "Show more" at bounding box center [778, 369] width 15 height 17
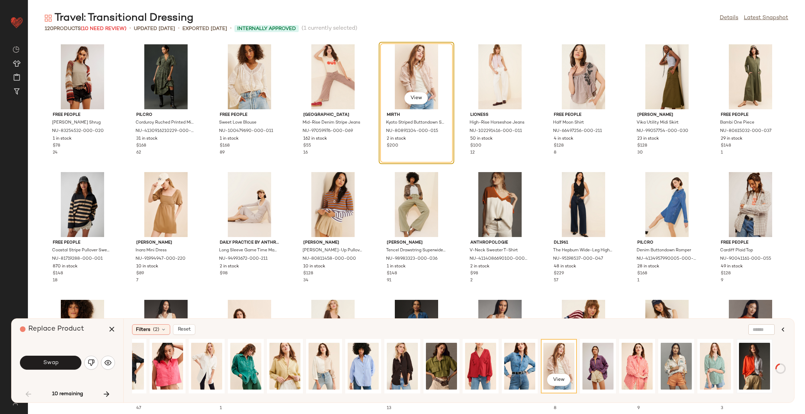
scroll to position [0, 883]
click at [645, 395] on div "View" at bounding box center [450, 368] width 636 height 59
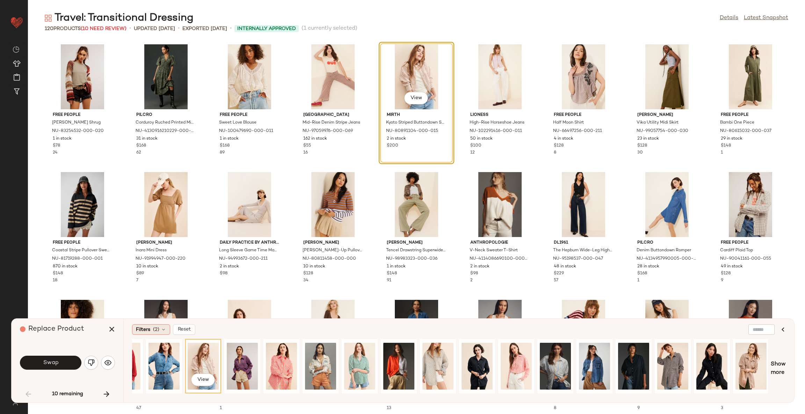
click at [158, 334] on div "Filters (2)" at bounding box center [151, 330] width 38 height 10
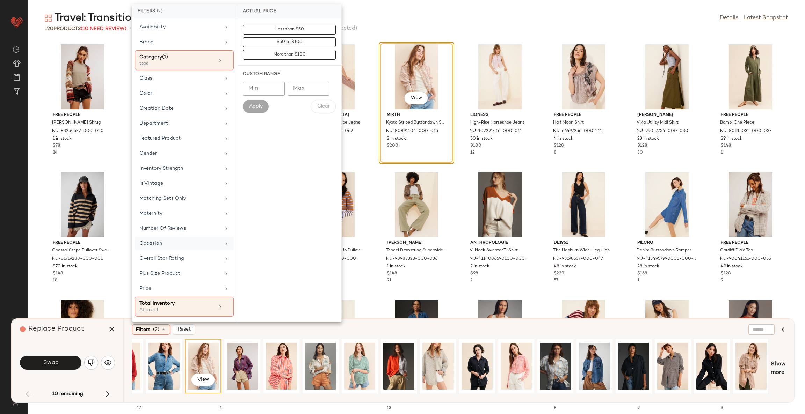
scroll to position [49, 0]
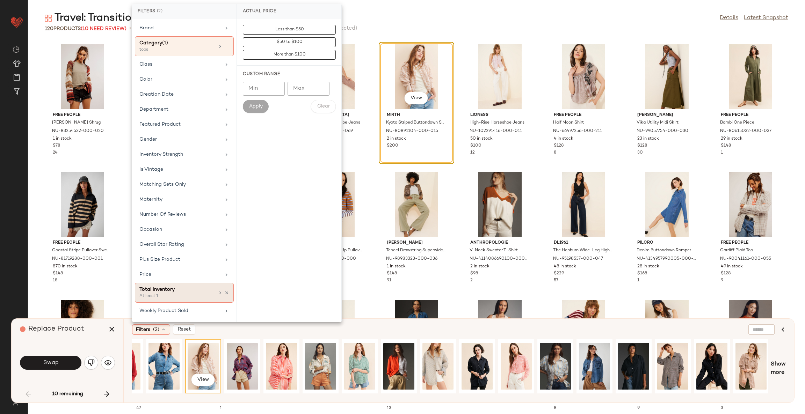
click at [184, 295] on div "At least 1" at bounding box center [174, 297] width 70 height 6
click at [261, 74] on input "Min" at bounding box center [264, 76] width 42 height 14
type input "**"
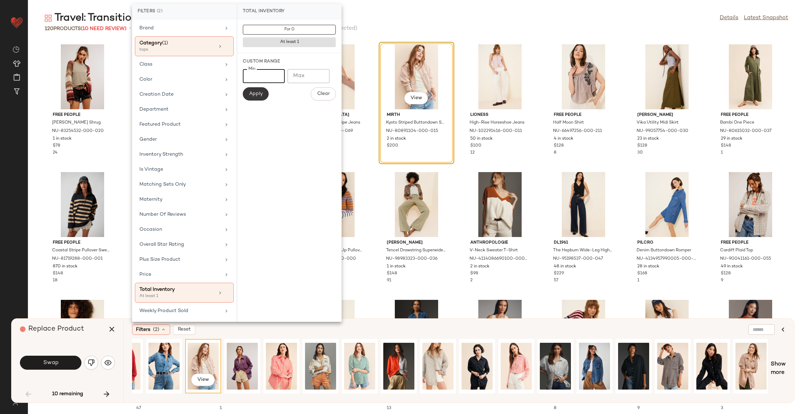
type input "**"
click at [260, 92] on span "Apply" at bounding box center [256, 94] width 14 height 6
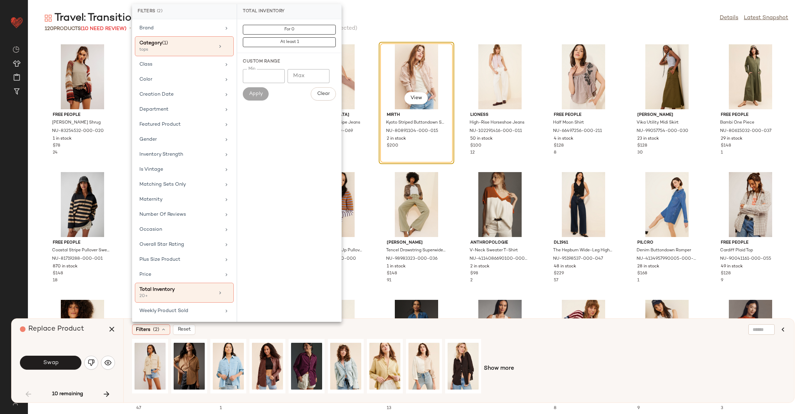
click at [378, 36] on div "Travel: Transitional Dressing Details Latest Snapshot 120 Products (10 Need Rev…" at bounding box center [416, 212] width 777 height 403
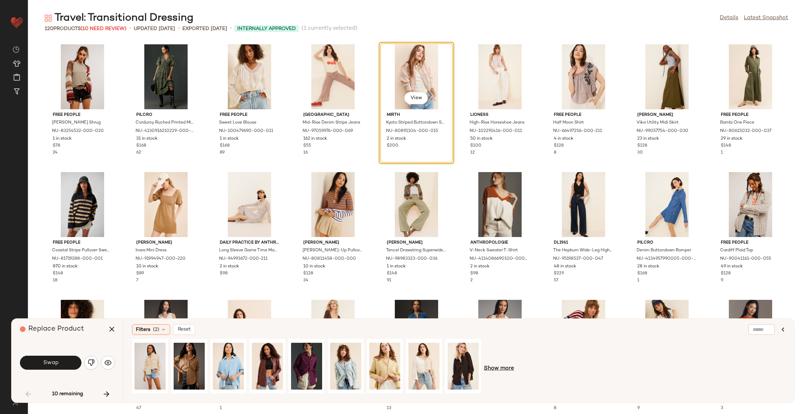
click at [506, 372] on span "Show more" at bounding box center [499, 369] width 30 height 8
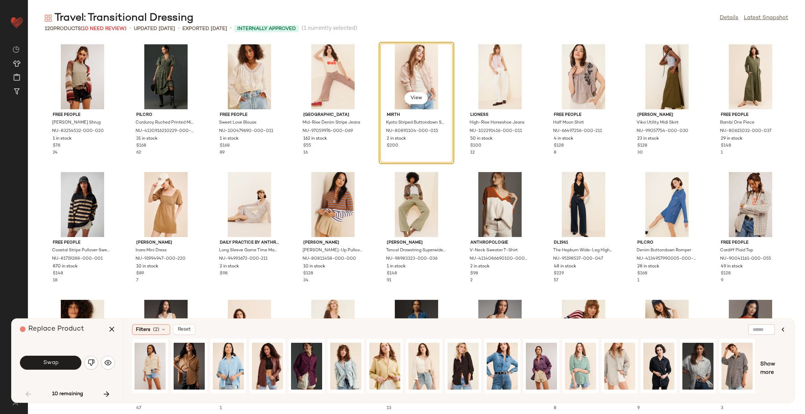
scroll to position [0, 114]
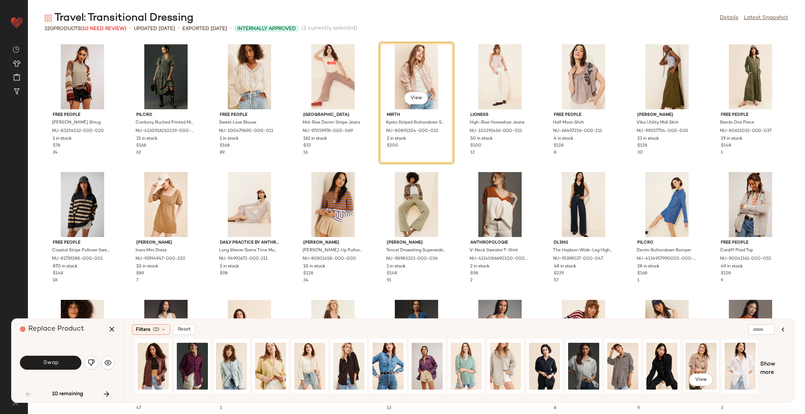
click at [701, 361] on div "View" at bounding box center [701, 367] width 31 height 50
click at [63, 362] on button "Swap" at bounding box center [50, 363] width 61 height 14
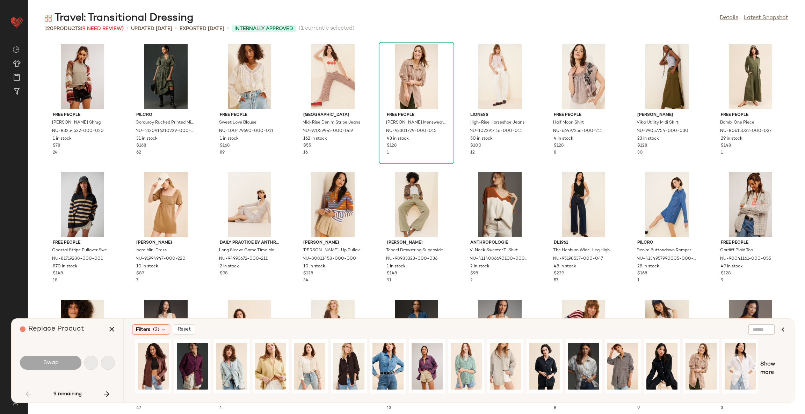
scroll to position [261, 0]
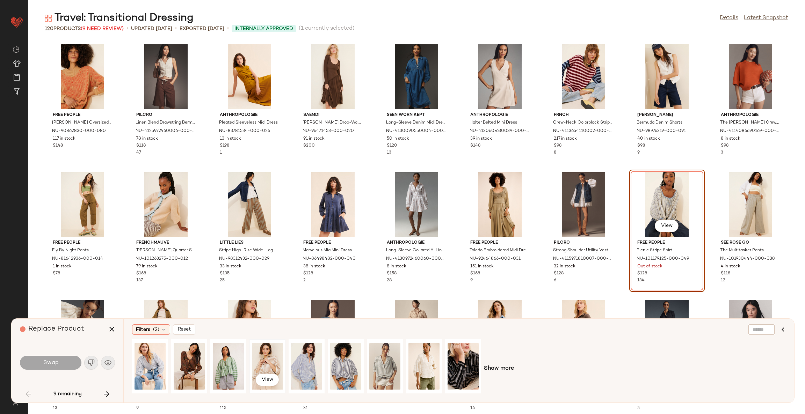
click at [270, 361] on div "View" at bounding box center [267, 367] width 31 height 50
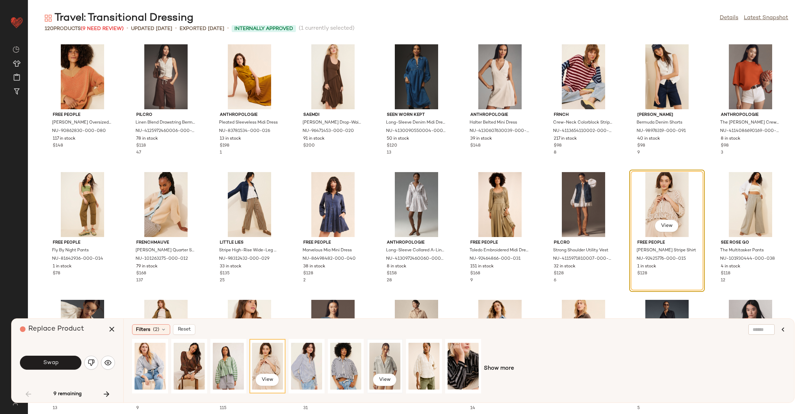
click at [378, 353] on div "View" at bounding box center [384, 367] width 31 height 50
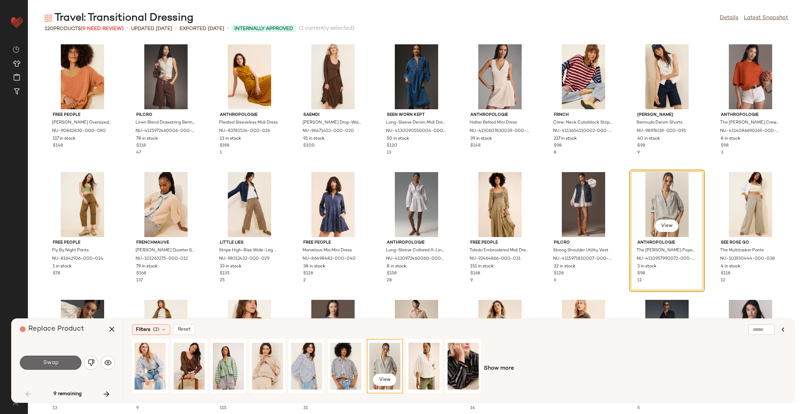
click at [62, 362] on button "Swap" at bounding box center [50, 363] width 61 height 14
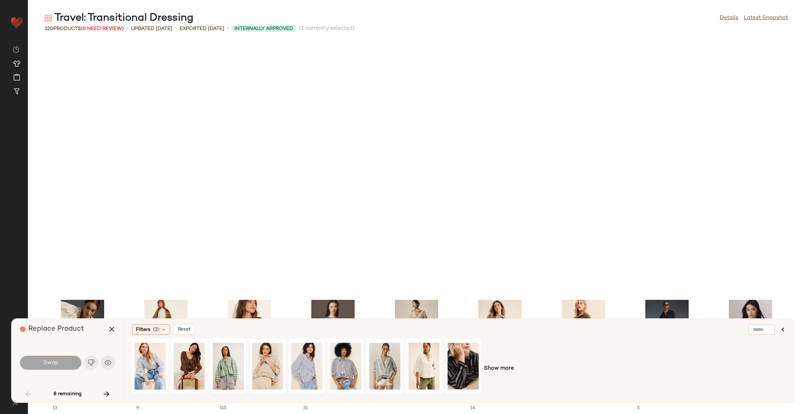
scroll to position [511, 0]
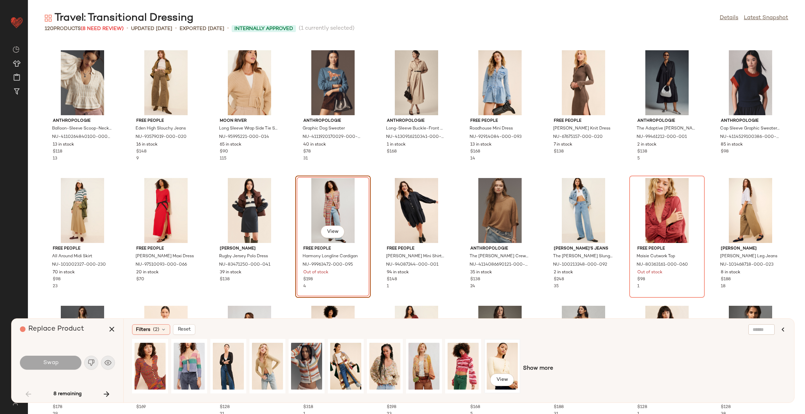
click at [502, 363] on div "View" at bounding box center [502, 367] width 31 height 50
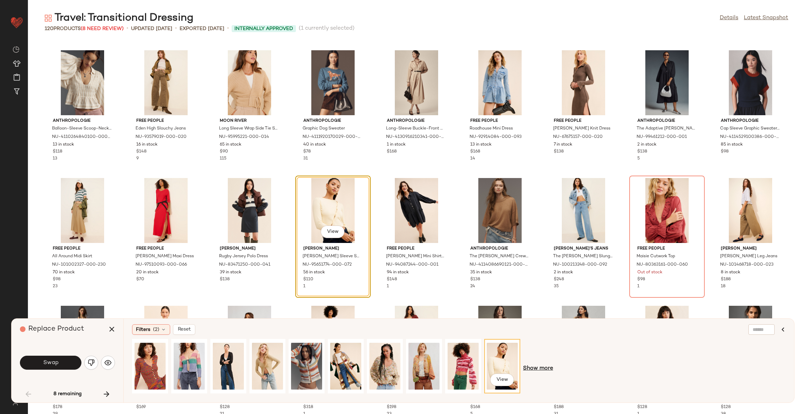
click at [531, 370] on span "Show more" at bounding box center [538, 369] width 30 height 8
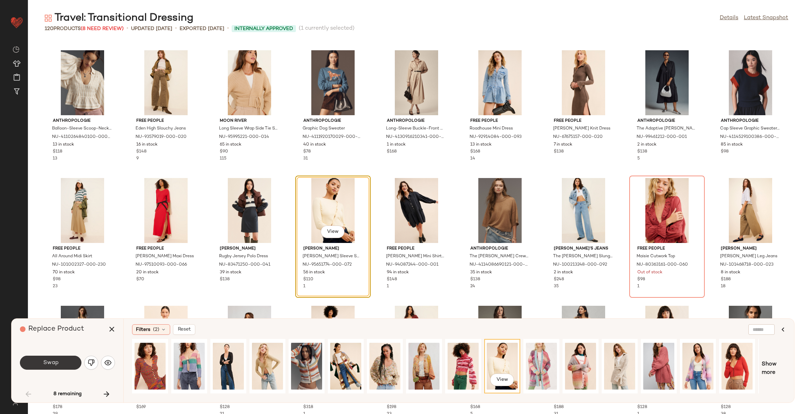
click at [49, 361] on span "Swap" at bounding box center [51, 363] width 16 height 7
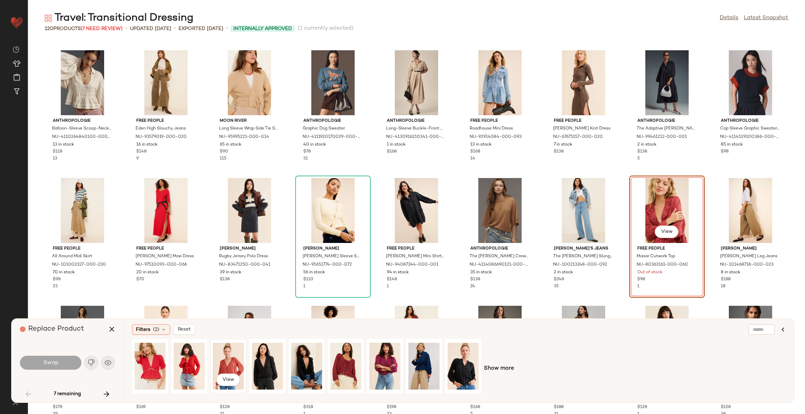
click at [223, 360] on div "View" at bounding box center [228, 367] width 31 height 50
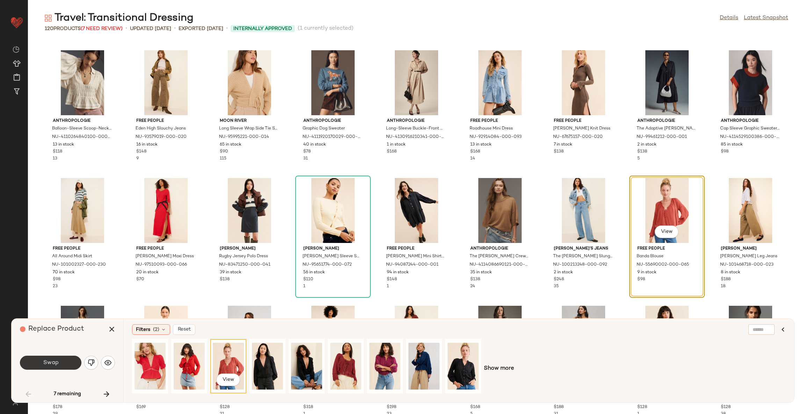
click at [58, 365] on button "Swap" at bounding box center [50, 363] width 61 height 14
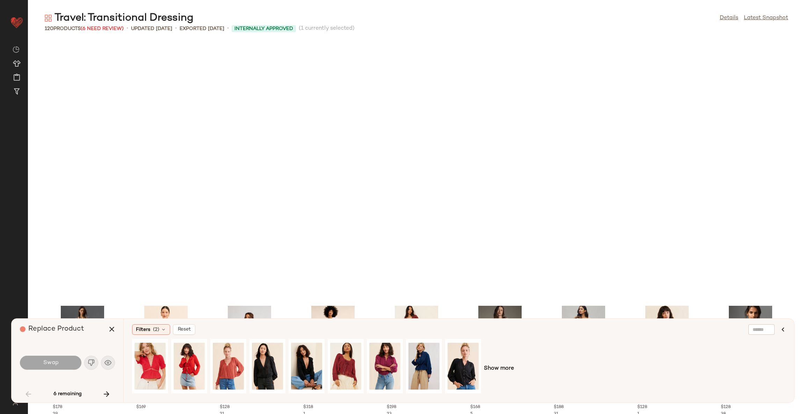
scroll to position [767, 0]
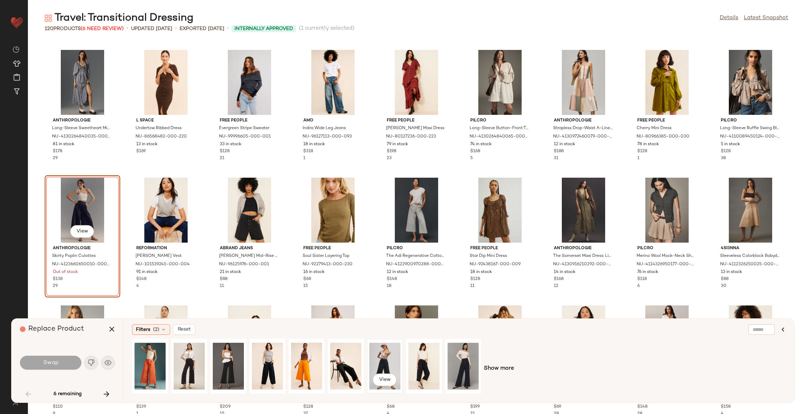
click at [387, 364] on div "View" at bounding box center [384, 367] width 31 height 50
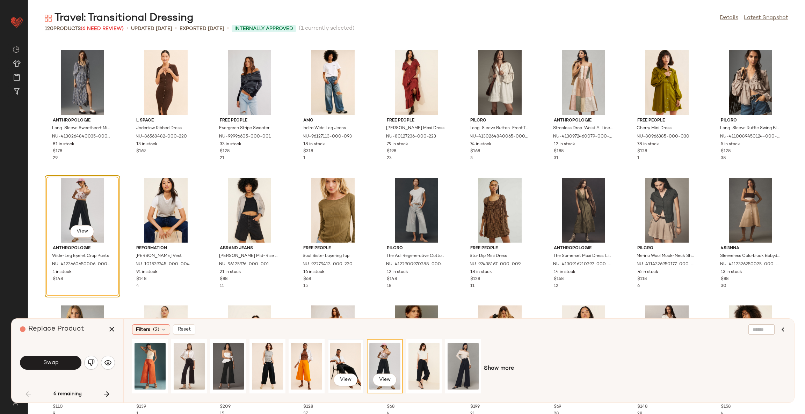
click at [344, 365] on div "View" at bounding box center [345, 367] width 31 height 50
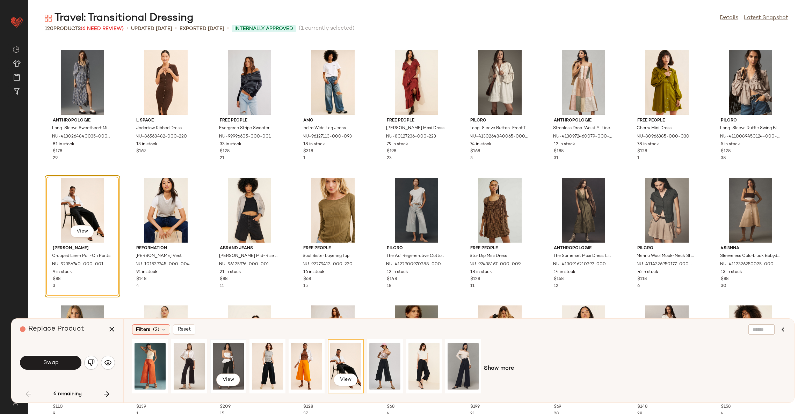
click at [230, 362] on div "View" at bounding box center [228, 367] width 31 height 50
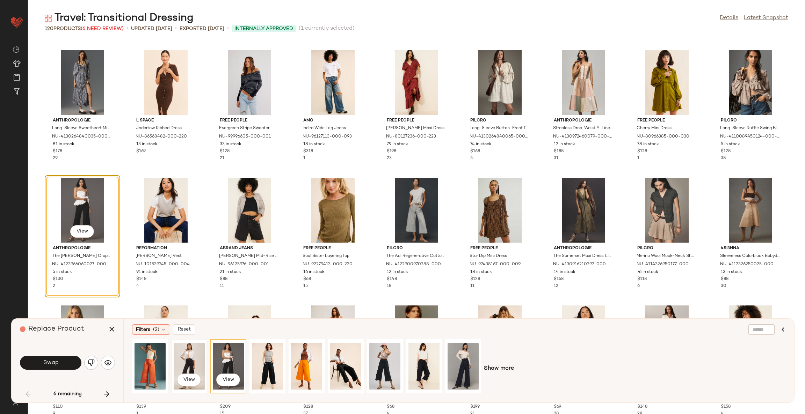
click at [188, 362] on div "View" at bounding box center [189, 367] width 31 height 50
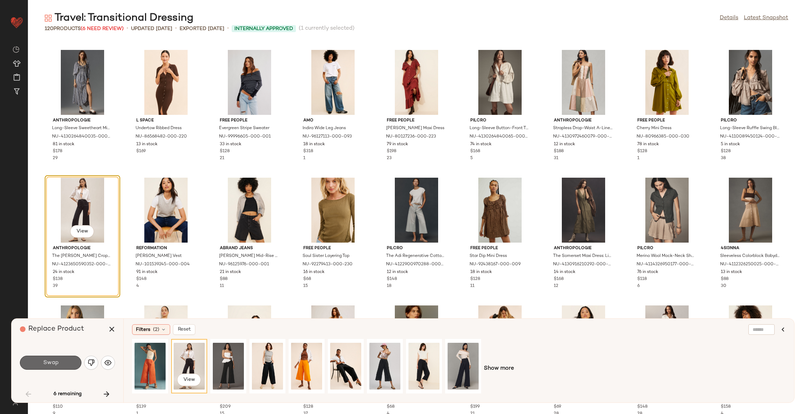
click at [56, 363] on span "Swap" at bounding box center [51, 363] width 16 height 7
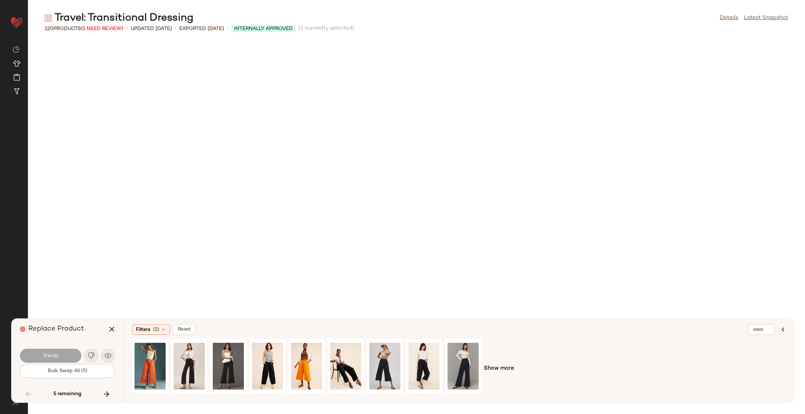
scroll to position [1151, 0]
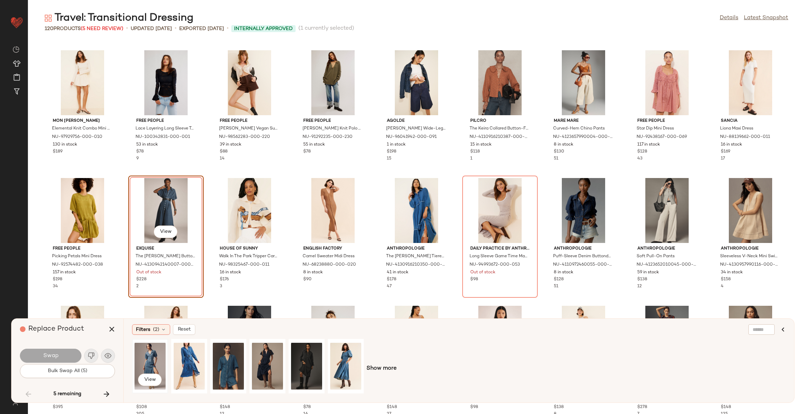
click at [149, 353] on div "View" at bounding box center [150, 367] width 31 height 50
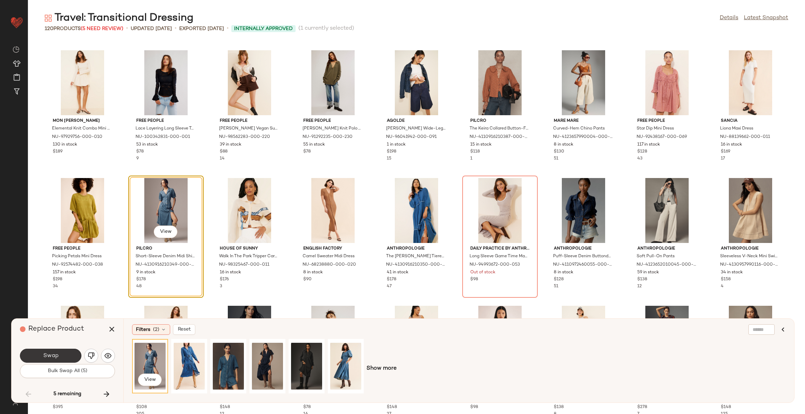
click at [63, 355] on button "Swap" at bounding box center [50, 356] width 61 height 14
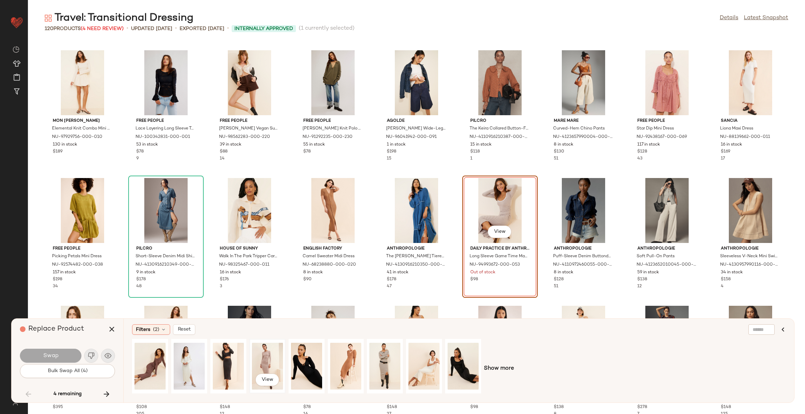
click at [265, 354] on div "View" at bounding box center [267, 367] width 31 height 50
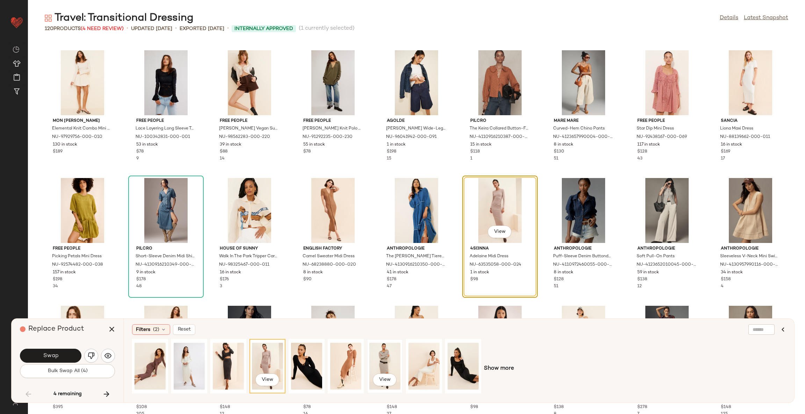
click at [385, 359] on div "View" at bounding box center [384, 367] width 31 height 50
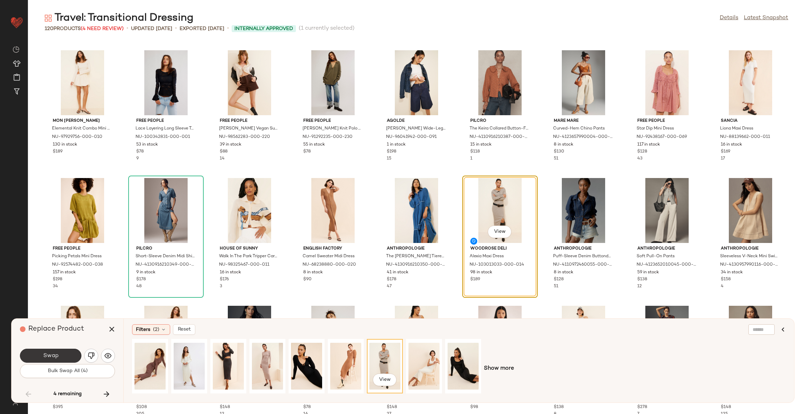
click at [43, 359] on span "Swap" at bounding box center [51, 356] width 16 height 7
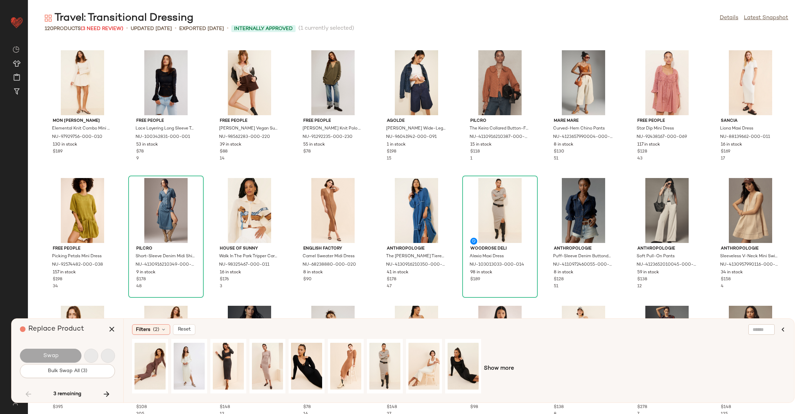
scroll to position [1406, 0]
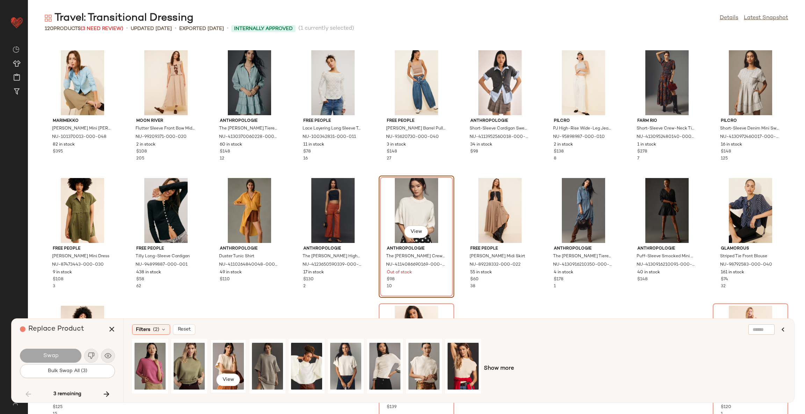
click at [227, 357] on div "View" at bounding box center [228, 367] width 31 height 50
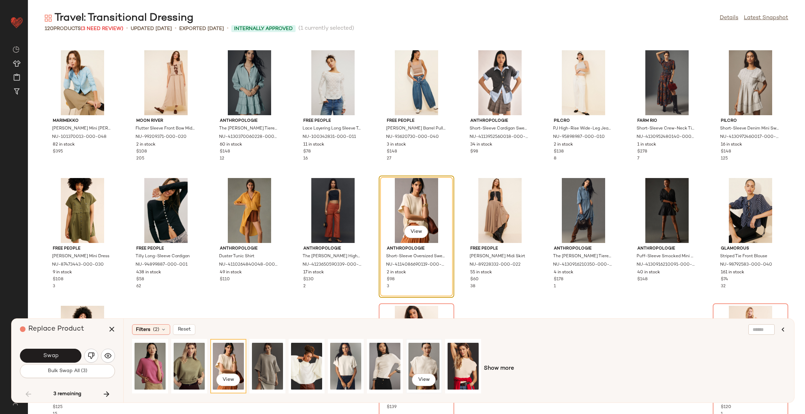
click at [425, 361] on div "View" at bounding box center [423, 367] width 31 height 50
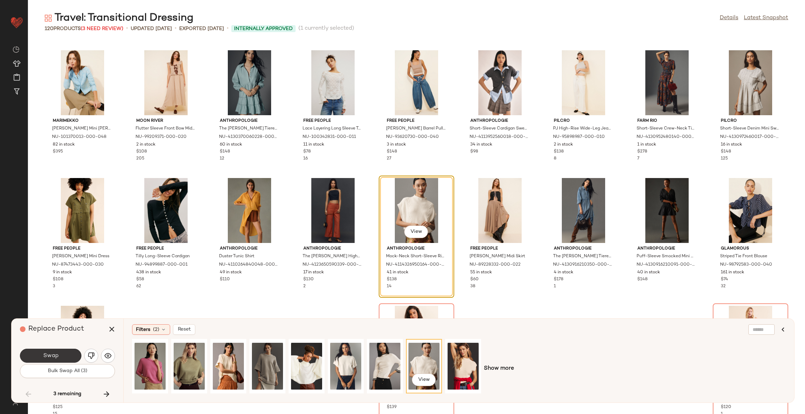
click at [67, 353] on button "Swap" at bounding box center [50, 356] width 61 height 14
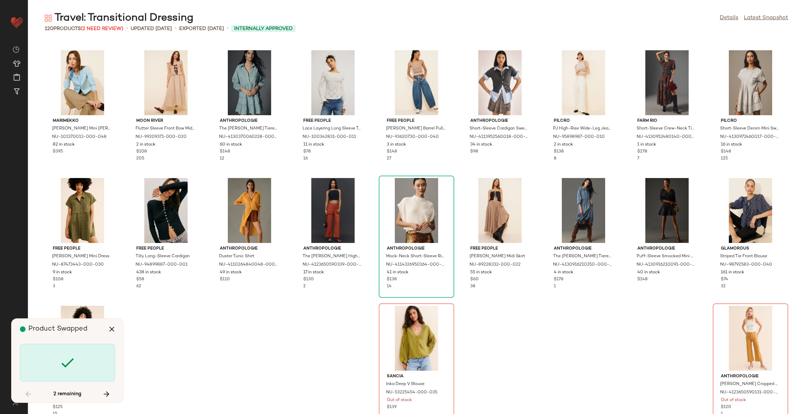
scroll to position [1418, 0]
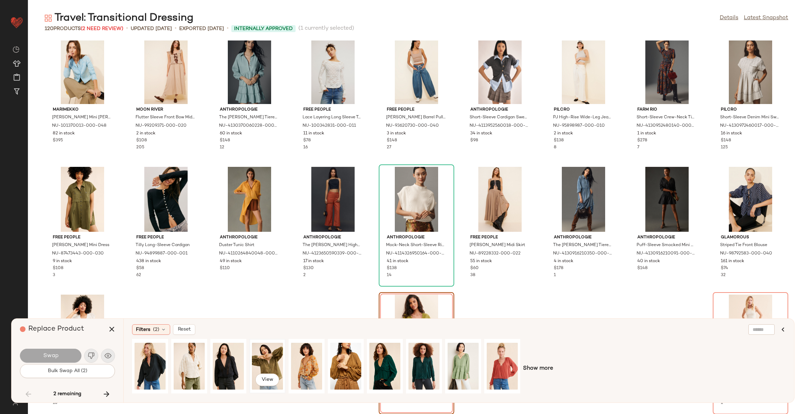
click at [272, 363] on div "View" at bounding box center [267, 367] width 31 height 50
click at [77, 356] on button "Swap" at bounding box center [50, 356] width 61 height 14
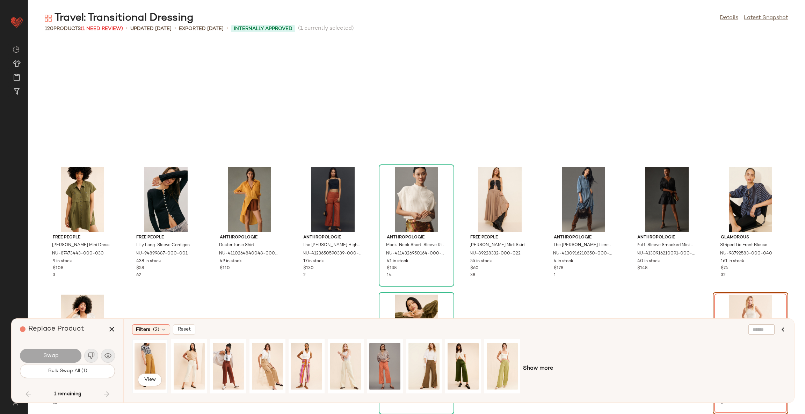
click at [152, 358] on div "View" at bounding box center [150, 367] width 31 height 50
click at [74, 356] on button "Swap" at bounding box center [50, 356] width 61 height 14
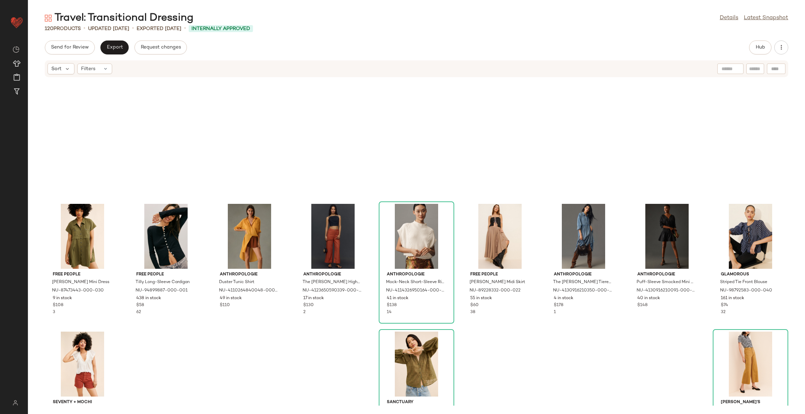
click at [240, 365] on div "Free People Ronnie Poplin Mini Dress NU-87473443-000-030 9 in stock $108 3 Free…" at bounding box center [416, 242] width 777 height 328
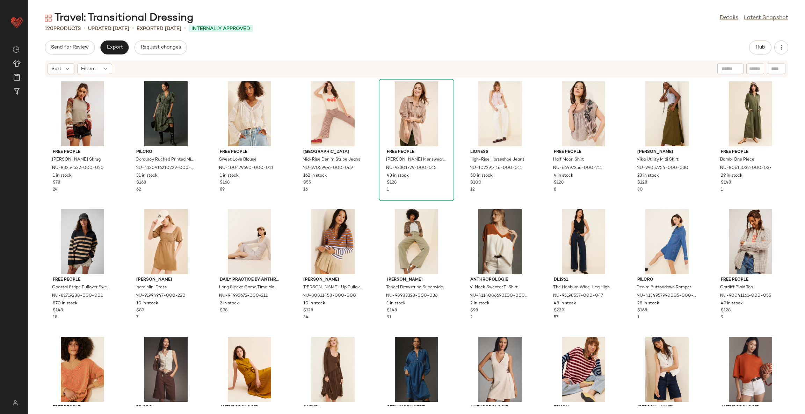
click at [371, 201] on div "Free People Gia Crochet Shrug NU-83254532-000-020 1 in stock $78 24 Pilcro Cord…" at bounding box center [416, 242] width 777 height 328
click at [765, 45] on span "Hub" at bounding box center [760, 48] width 10 height 6
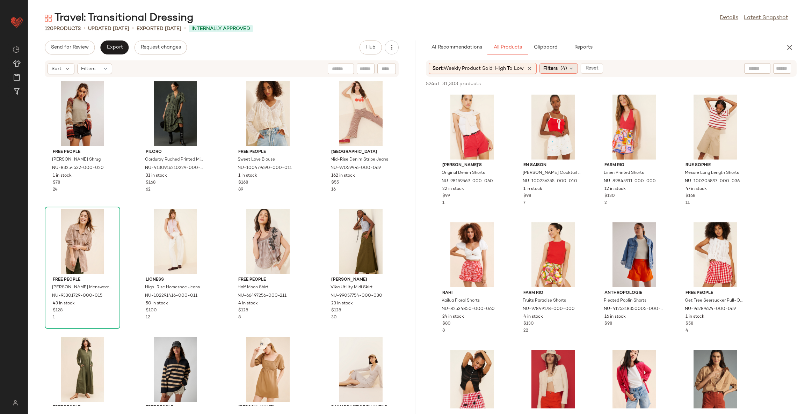
click at [564, 68] on span "(4)" at bounding box center [563, 68] width 7 height 7
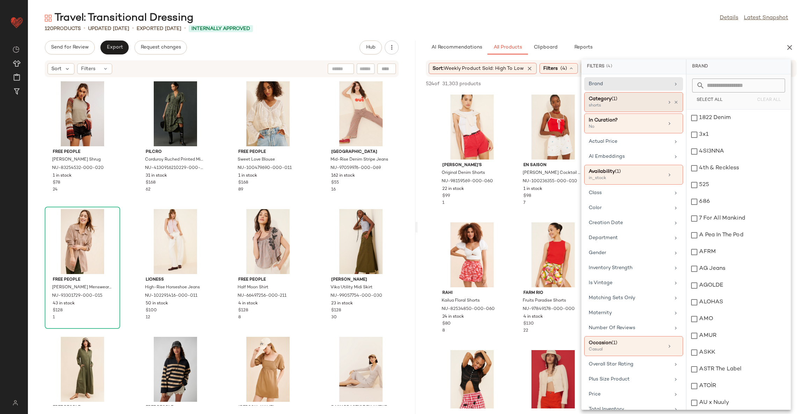
click at [677, 114] on div "Category (1) shorts" at bounding box center [633, 124] width 99 height 20
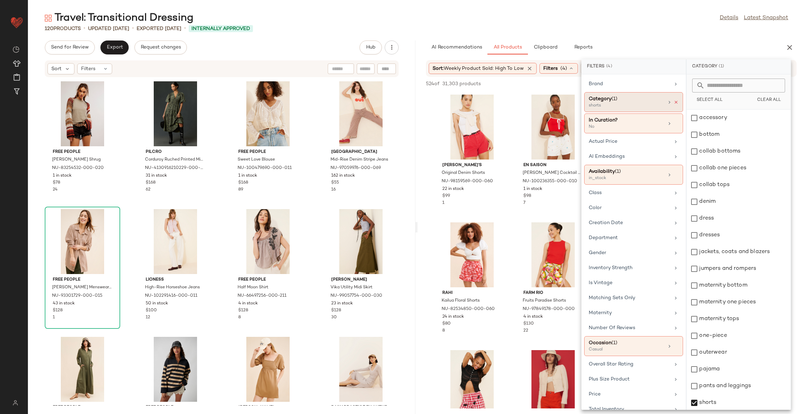
click at [674, 101] on icon at bounding box center [676, 102] width 5 height 5
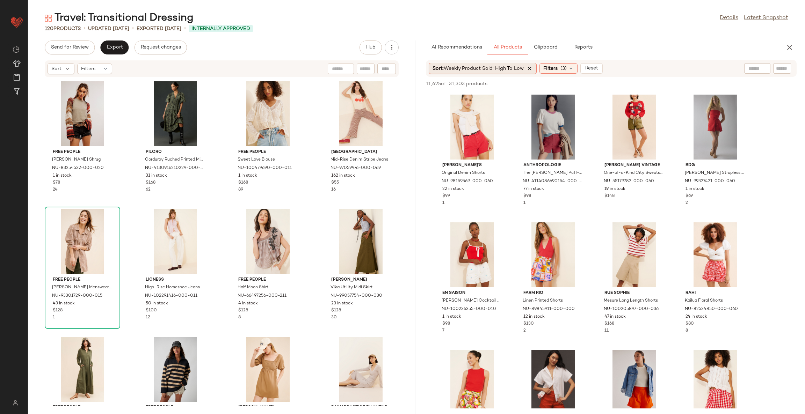
click at [528, 69] on icon at bounding box center [530, 68] width 6 height 6
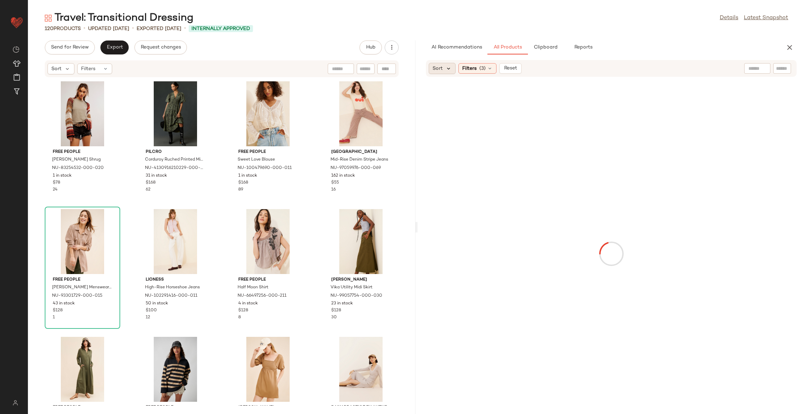
click at [449, 66] on icon at bounding box center [449, 68] width 6 height 6
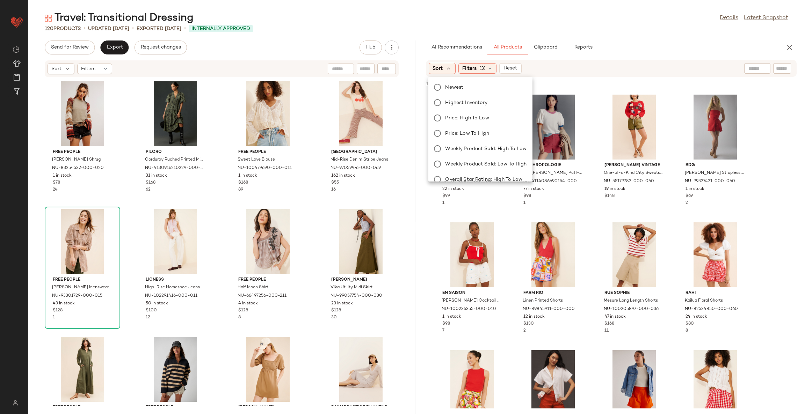
click at [544, 82] on div "11,625 of 31,303 products • 0 selected Add to Top Add to Bottom Deselect All" at bounding box center [611, 84] width 387 height 15
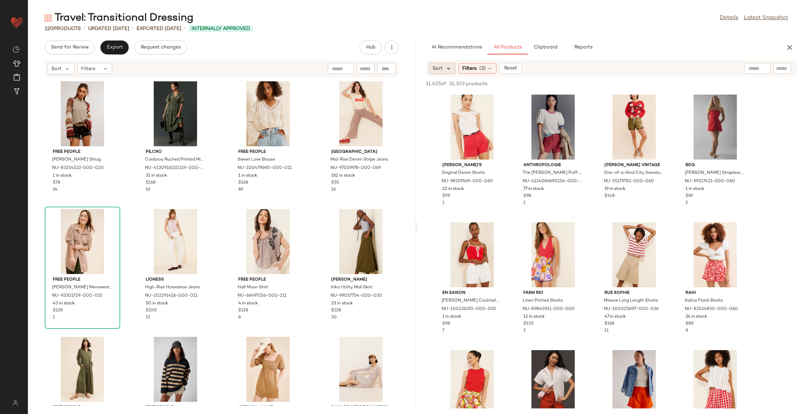
click at [449, 69] on icon at bounding box center [449, 68] width 6 height 6
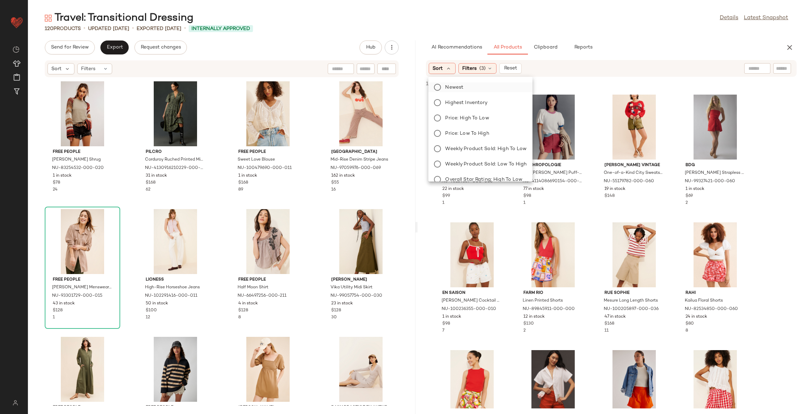
click at [451, 86] on span "Newest" at bounding box center [454, 87] width 18 height 7
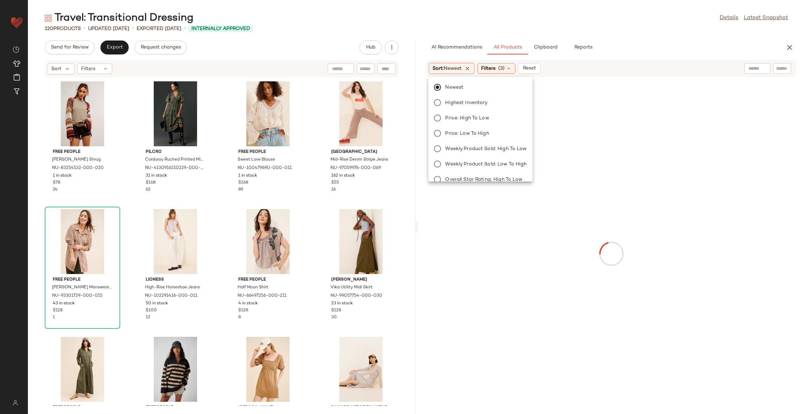
click at [594, 86] on div at bounding box center [611, 254] width 385 height 352
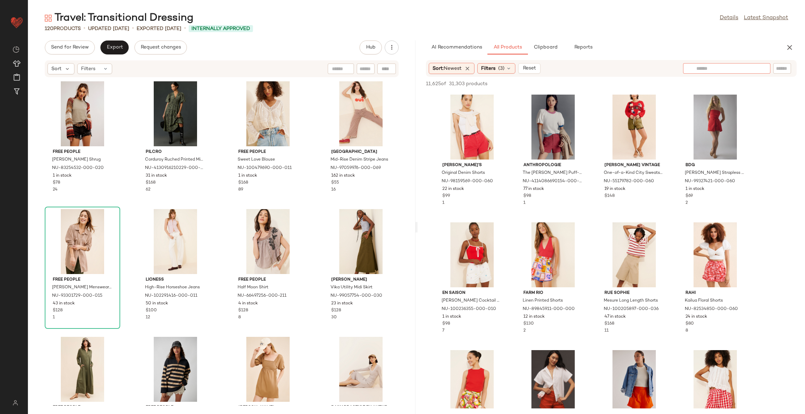
click at [763, 65] on div at bounding box center [726, 68] width 87 height 10
type input "*"
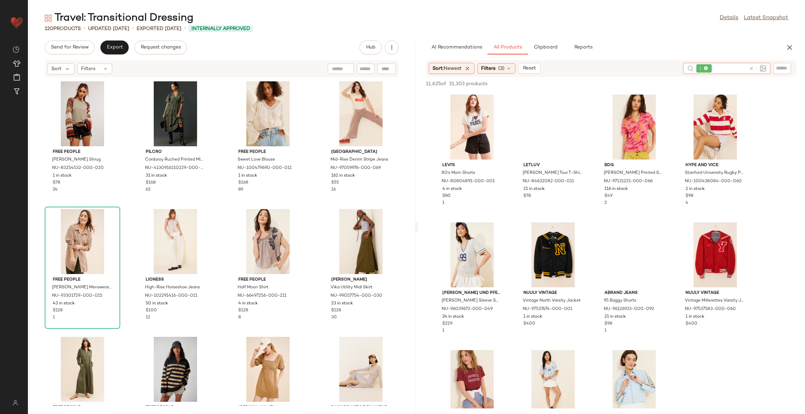
click at [752, 66] on icon at bounding box center [751, 68] width 5 height 5
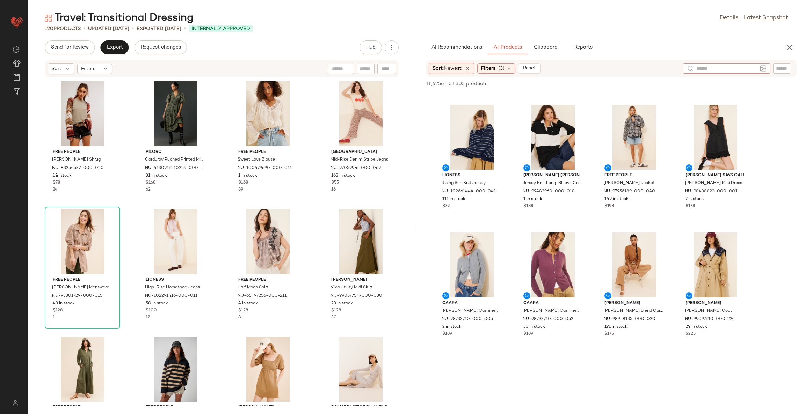
scroll to position [1100, 0]
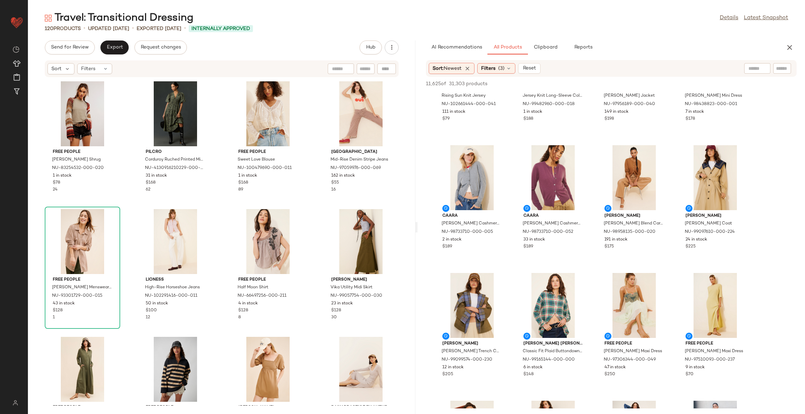
click at [303, 203] on div "Free People Gia Crochet Shrug NU-83254532-000-020 1 in stock $78 24 Pilcro Cord…" at bounding box center [221, 242] width 387 height 328
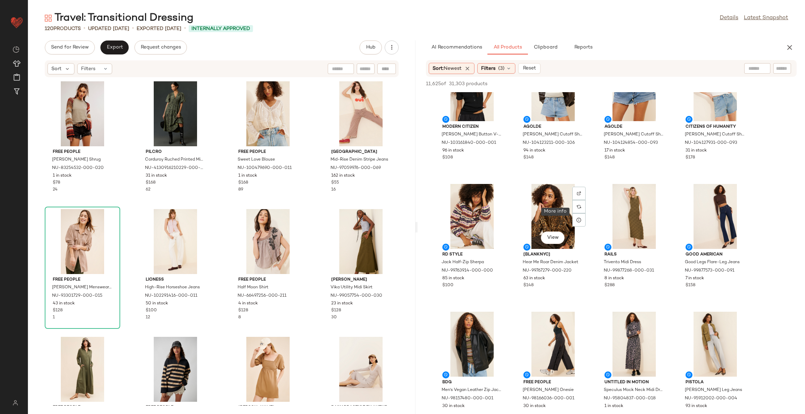
scroll to position [2987, 0]
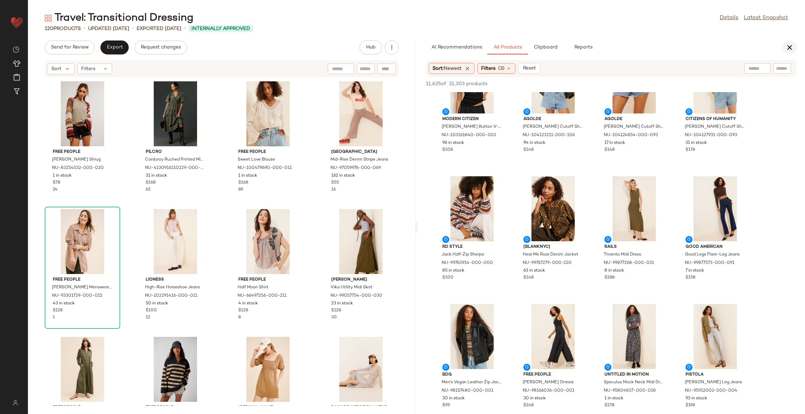
click at [791, 44] on icon "button" at bounding box center [789, 47] width 8 height 8
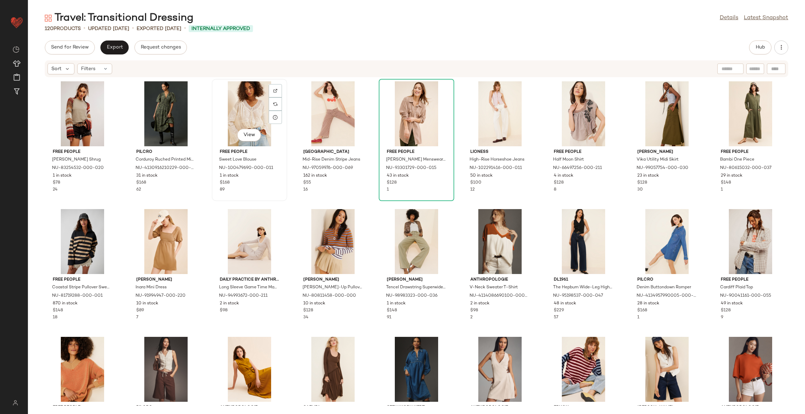
click at [251, 115] on div "View" at bounding box center [249, 113] width 71 height 65
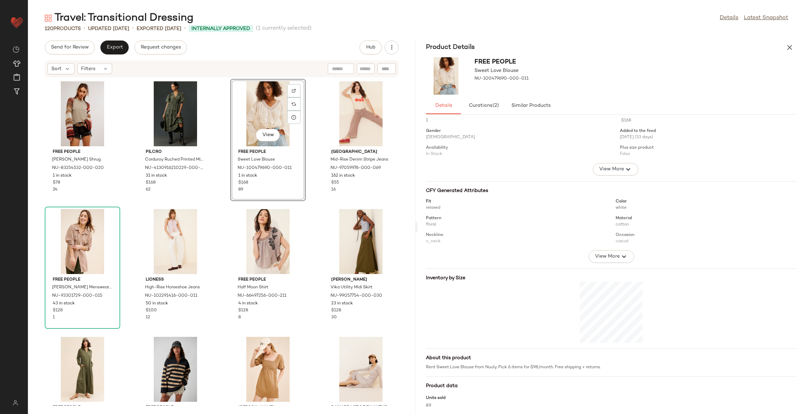
scroll to position [13, 0]
click at [477, 102] on button "Curations (2)" at bounding box center [483, 105] width 45 height 17
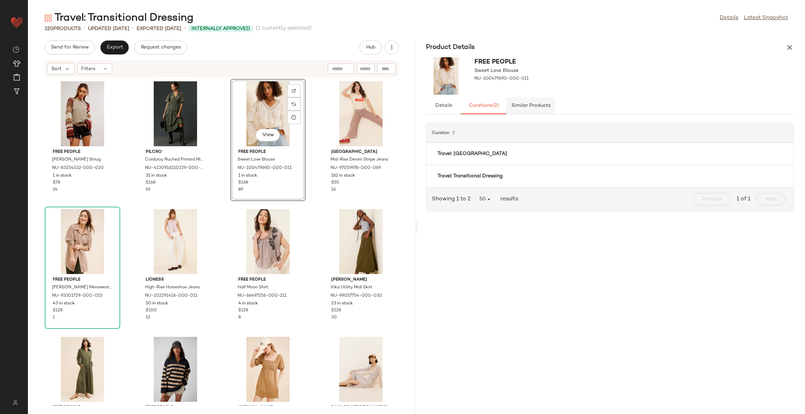
click at [520, 110] on button "Similar Products" at bounding box center [530, 105] width 49 height 17
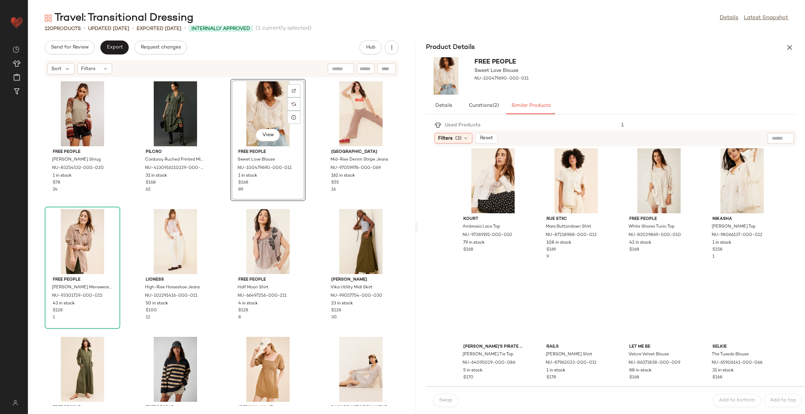
scroll to position [314, 0]
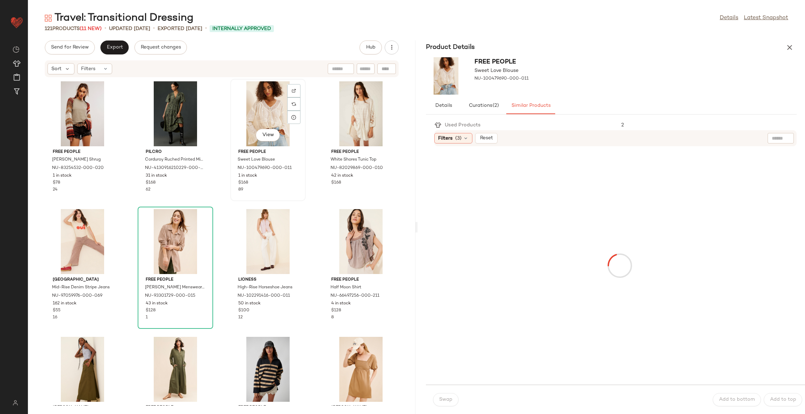
click at [269, 102] on div "View" at bounding box center [268, 113] width 71 height 65
click at [91, 105] on div "View" at bounding box center [82, 113] width 71 height 65
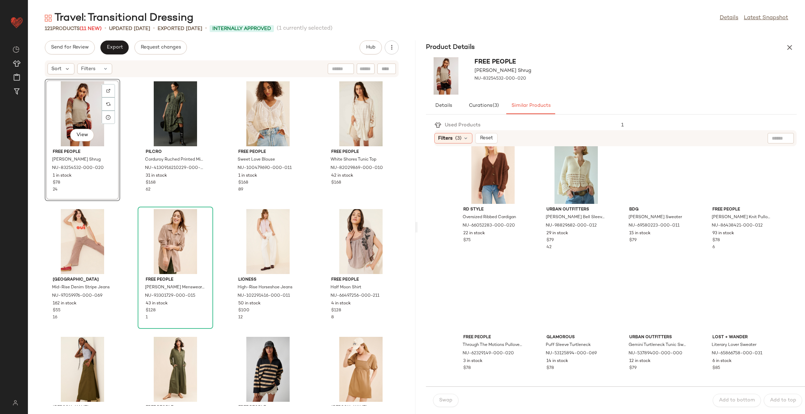
scroll to position [629, 0]
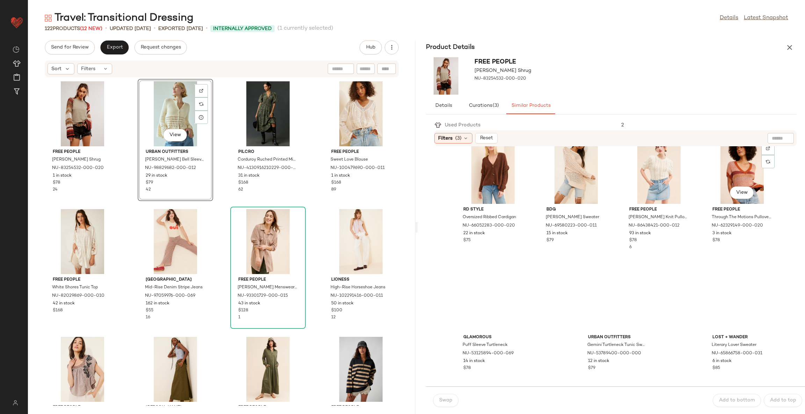
scroll to position [782, 0]
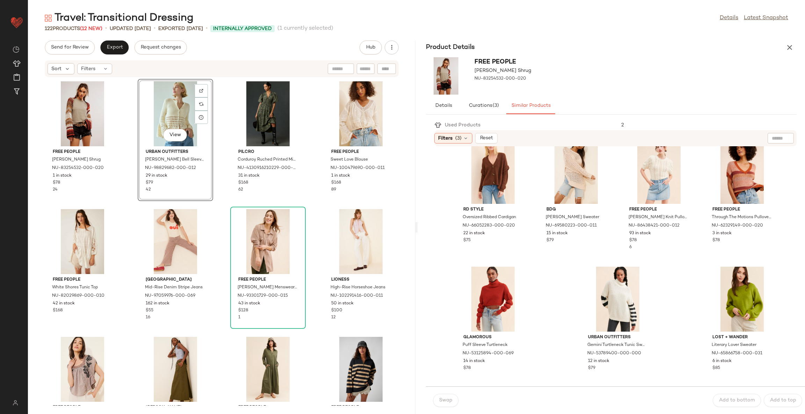
click at [154, 107] on div "View" at bounding box center [175, 113] width 71 height 65
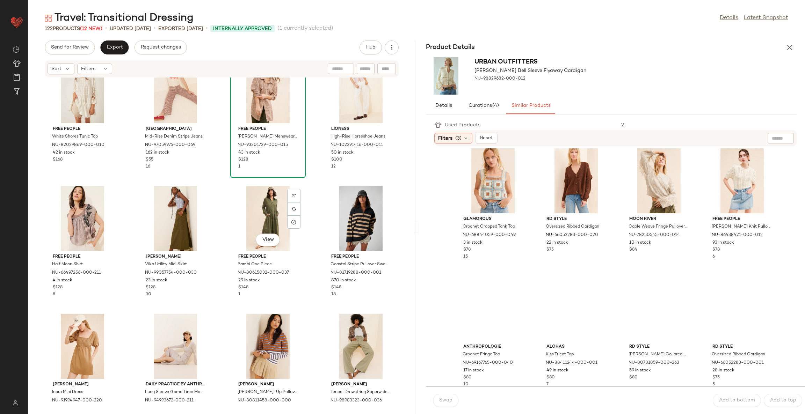
scroll to position [163, 0]
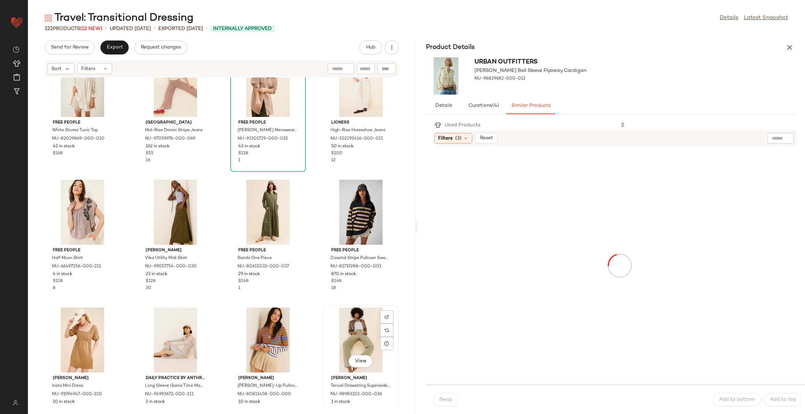
click at [371, 330] on div "View" at bounding box center [361, 340] width 71 height 65
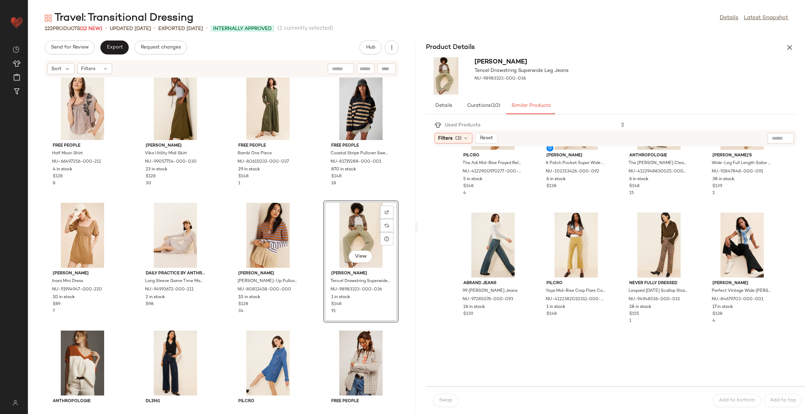
scroll to position [262, 0]
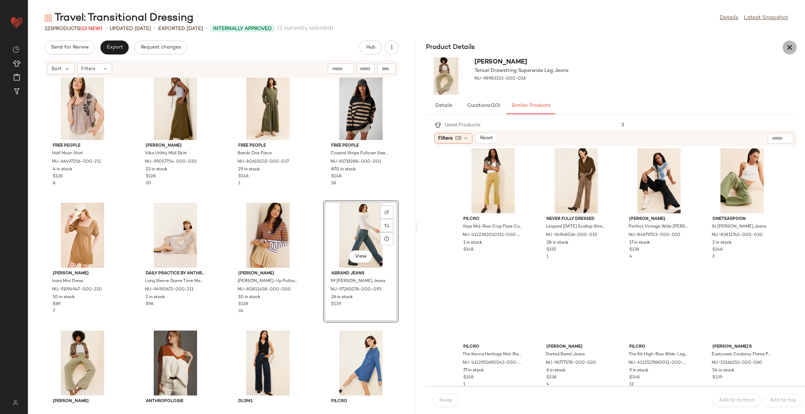
click at [788, 45] on icon "button" at bounding box center [789, 47] width 8 height 8
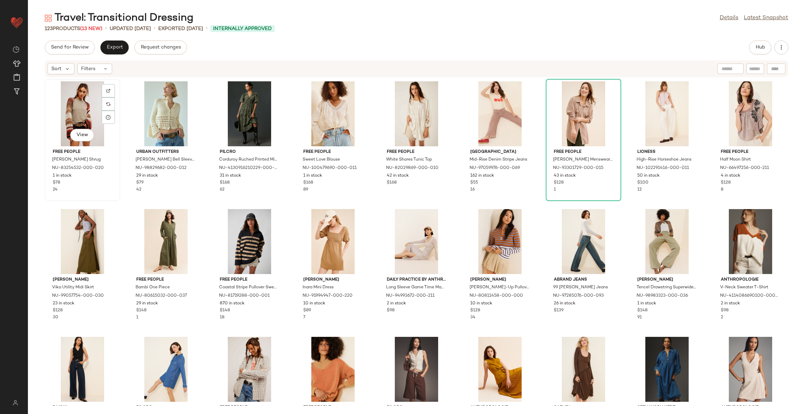
click at [86, 103] on div "View" at bounding box center [82, 113] width 71 height 65
click at [755, 50] on button "Hub" at bounding box center [760, 48] width 22 height 14
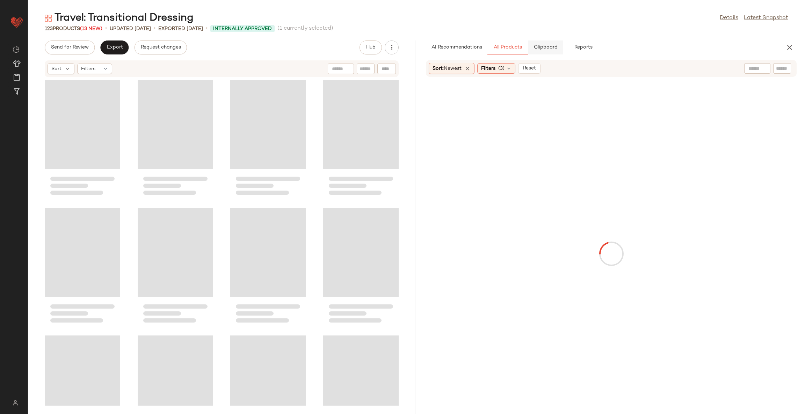
click at [542, 52] on button "Clipboard" at bounding box center [545, 48] width 35 height 14
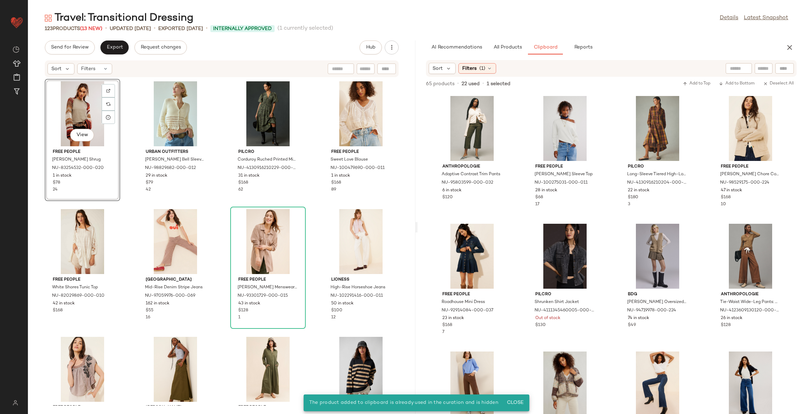
click at [80, 111] on div "View" at bounding box center [82, 113] width 71 height 65
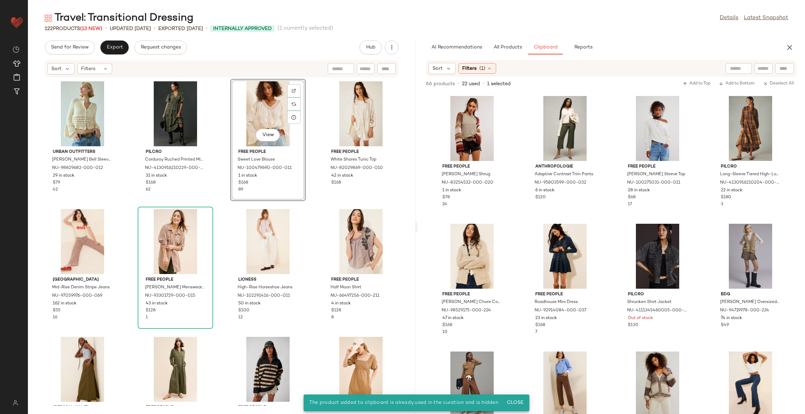
click at [250, 104] on div "View" at bounding box center [268, 113] width 71 height 65
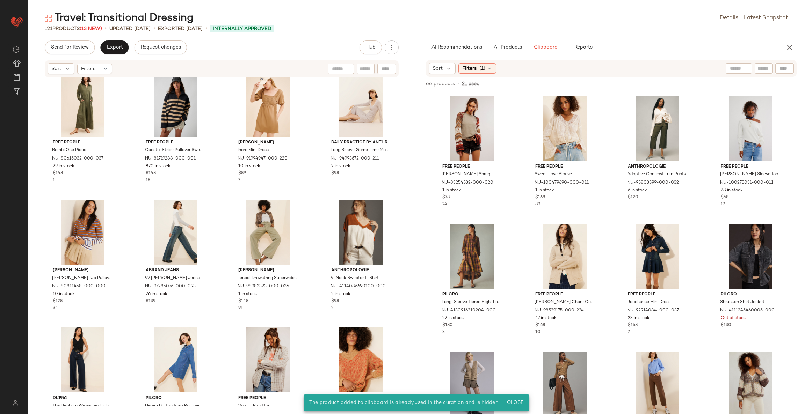
scroll to position [320, 0]
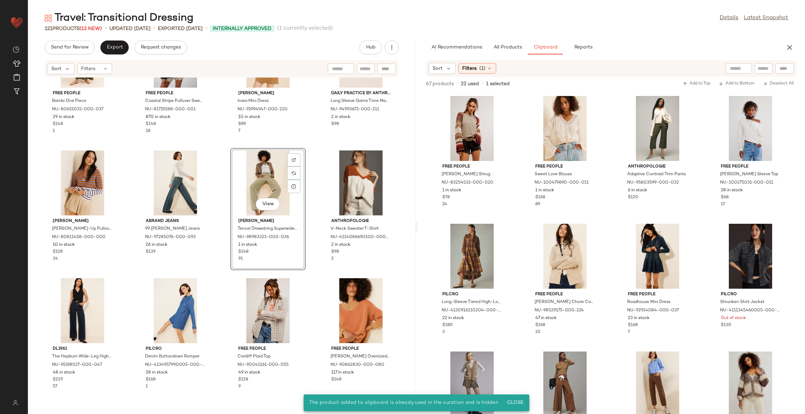
click at [263, 175] on div "View" at bounding box center [268, 183] width 71 height 65
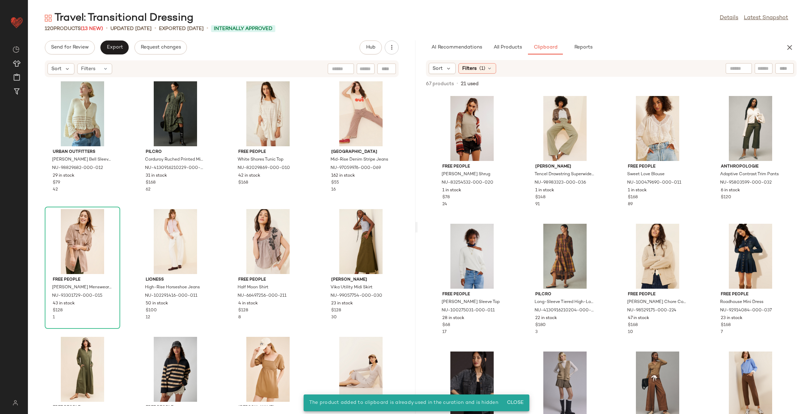
click at [316, 209] on div "Urban Outfitters Stevie Crochet Bell Sleeve Flyaway Cardigan NU-98829682-000-01…" at bounding box center [221, 242] width 387 height 328
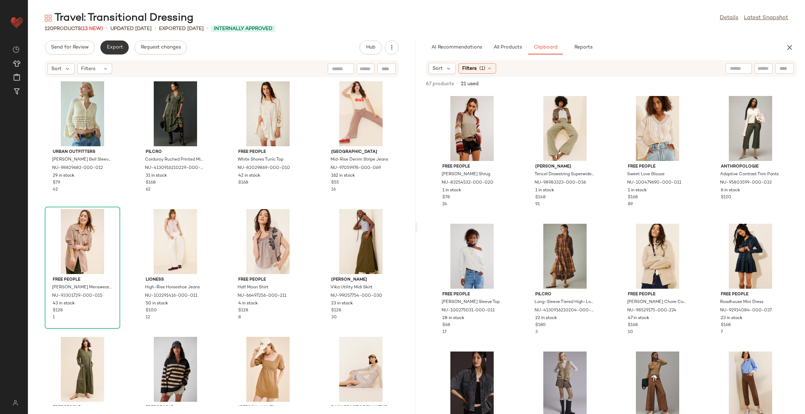
click at [102, 52] on button "Export" at bounding box center [114, 48] width 28 height 14
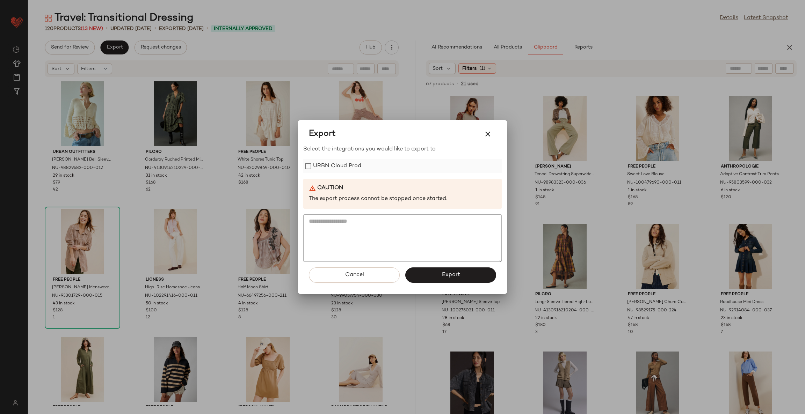
click at [360, 165] on label "URBN Cloud Prod" at bounding box center [337, 166] width 48 height 14
click at [433, 278] on button "Export" at bounding box center [450, 275] width 91 height 15
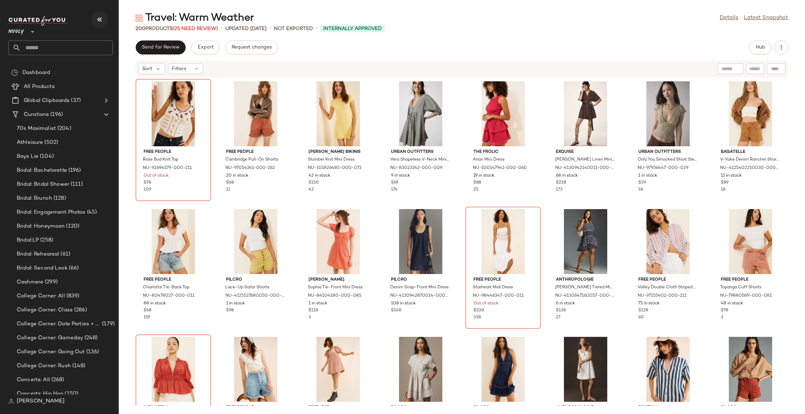
click at [100, 21] on icon "button" at bounding box center [99, 19] width 8 height 8
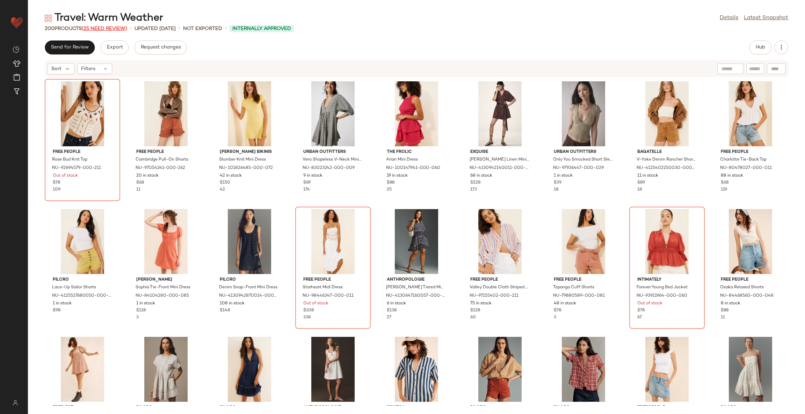
click at [110, 28] on span "(25 Need Review)" at bounding box center [104, 28] width 45 height 5
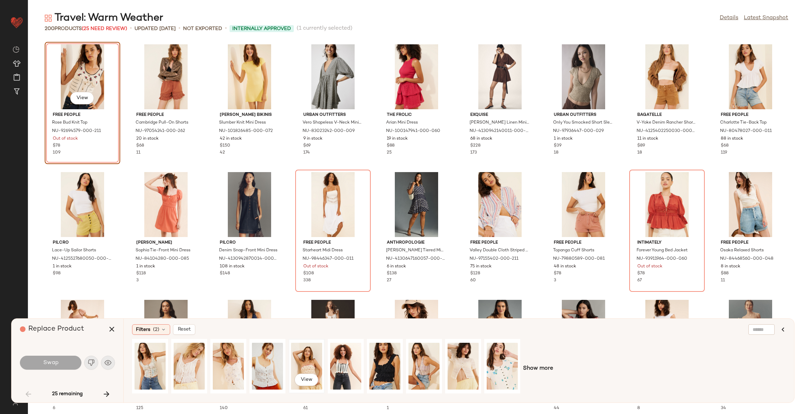
click at [306, 365] on div "View" at bounding box center [306, 367] width 31 height 50
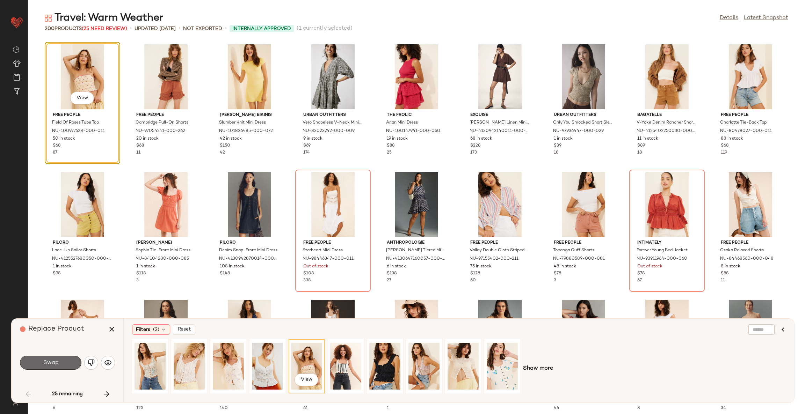
click at [60, 361] on button "Swap" at bounding box center [50, 363] width 61 height 14
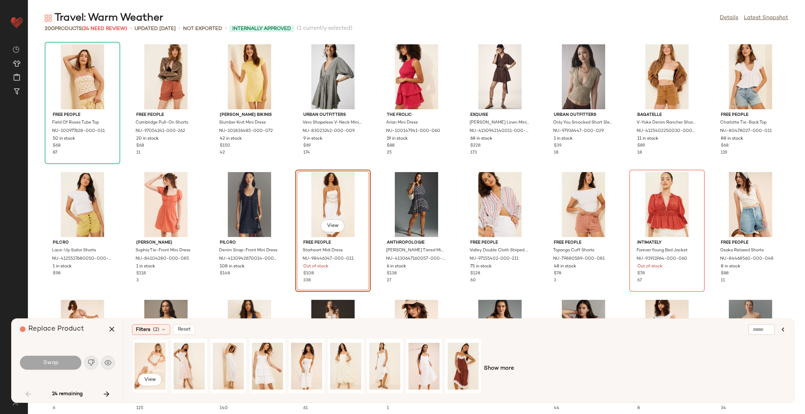
click at [156, 358] on div "View" at bounding box center [150, 367] width 31 height 50
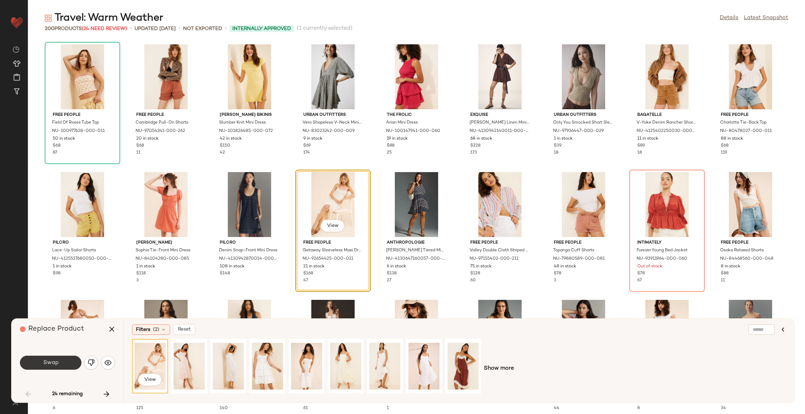
click at [53, 362] on span "Swap" at bounding box center [51, 363] width 16 height 7
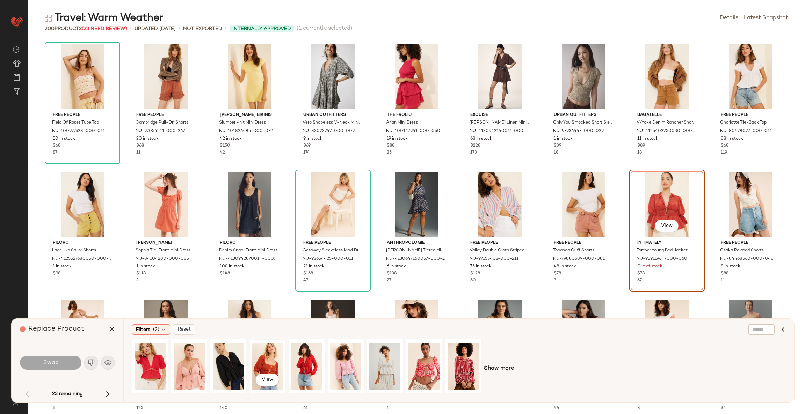
click at [267, 358] on div "View" at bounding box center [267, 367] width 31 height 50
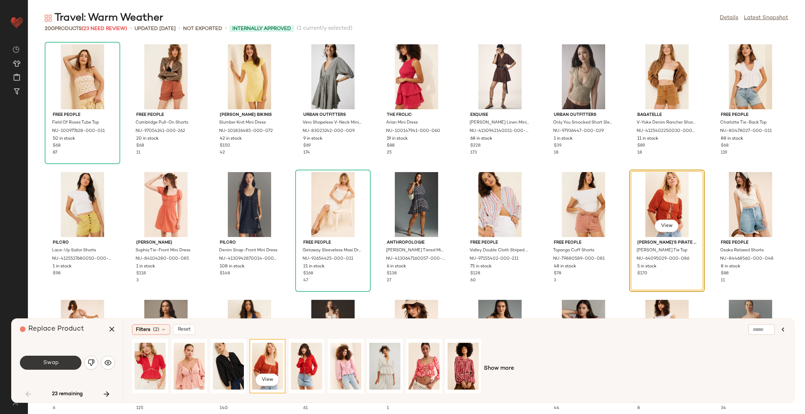
click at [66, 357] on button "Swap" at bounding box center [50, 363] width 61 height 14
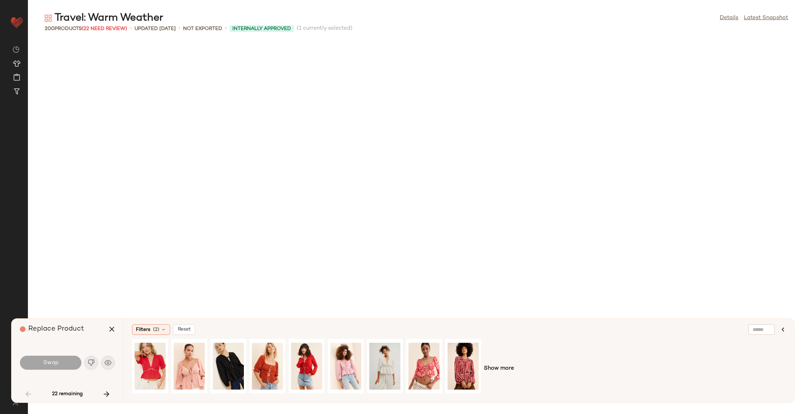
scroll to position [389, 0]
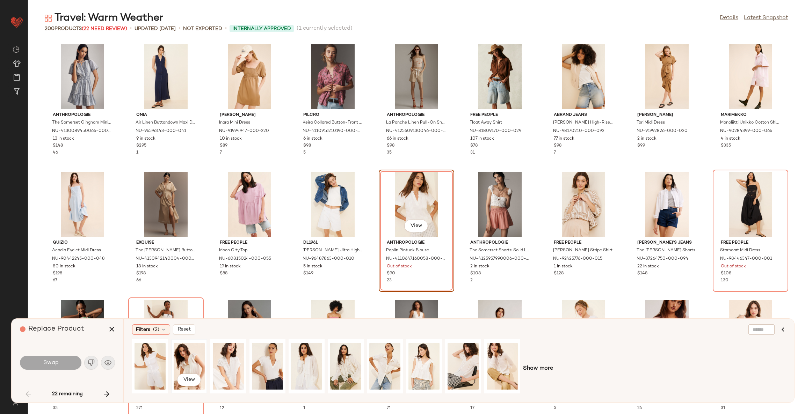
click at [179, 360] on div "View" at bounding box center [189, 367] width 31 height 50
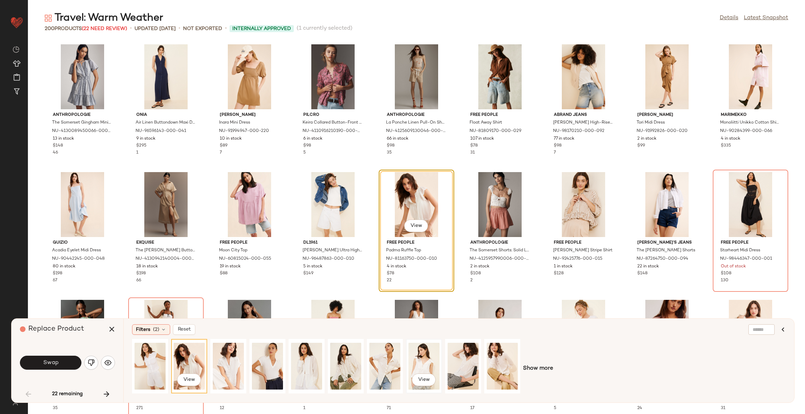
click at [417, 364] on div "View" at bounding box center [423, 367] width 31 height 50
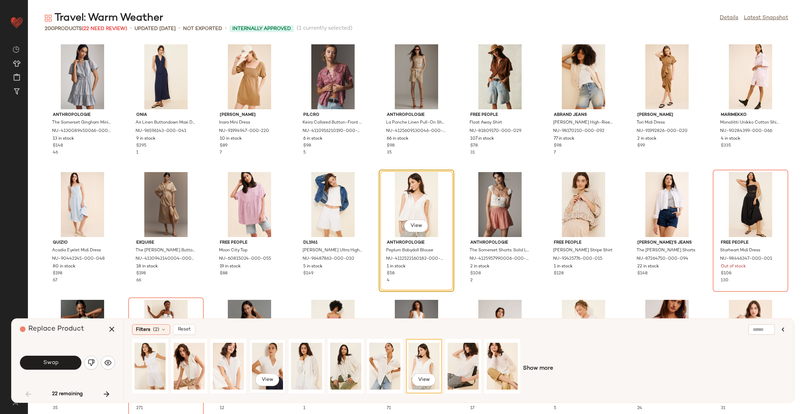
click at [267, 362] on div "View" at bounding box center [267, 367] width 31 height 50
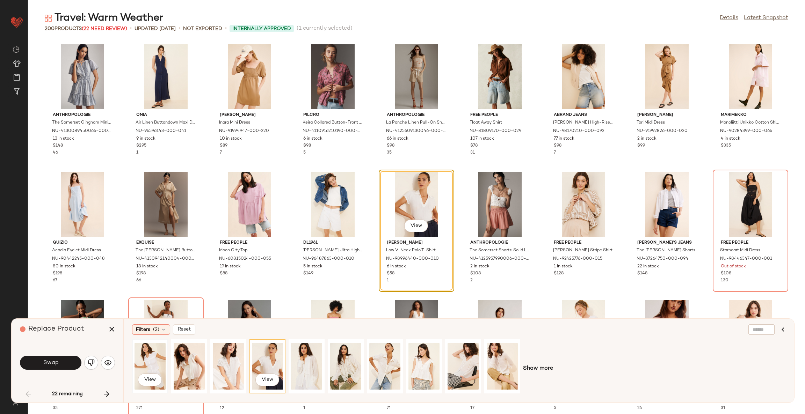
click at [143, 361] on div "View" at bounding box center [150, 367] width 31 height 50
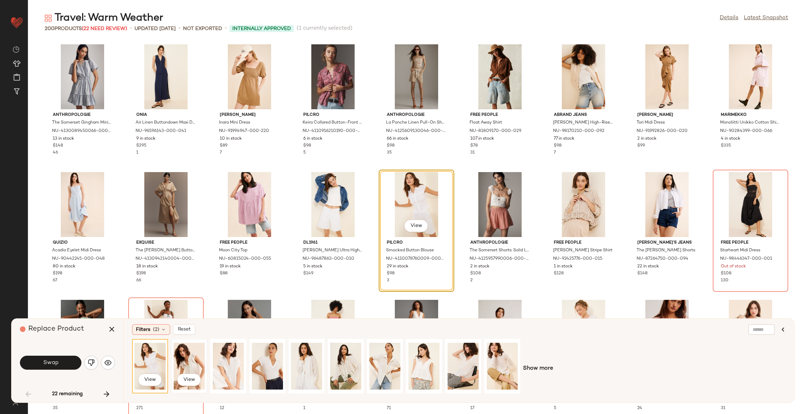
click at [183, 361] on div "View" at bounding box center [189, 367] width 31 height 50
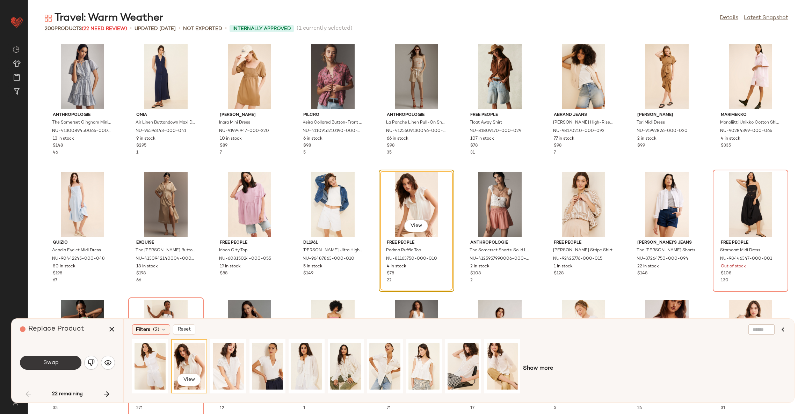
click at [53, 360] on span "Swap" at bounding box center [51, 363] width 16 height 7
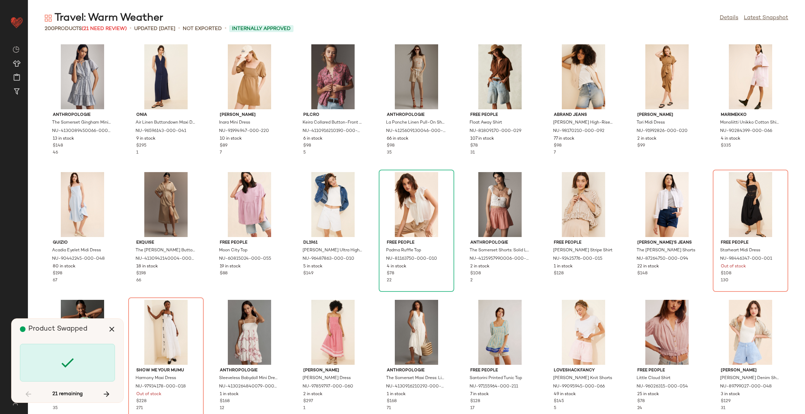
scroll to position [384, 0]
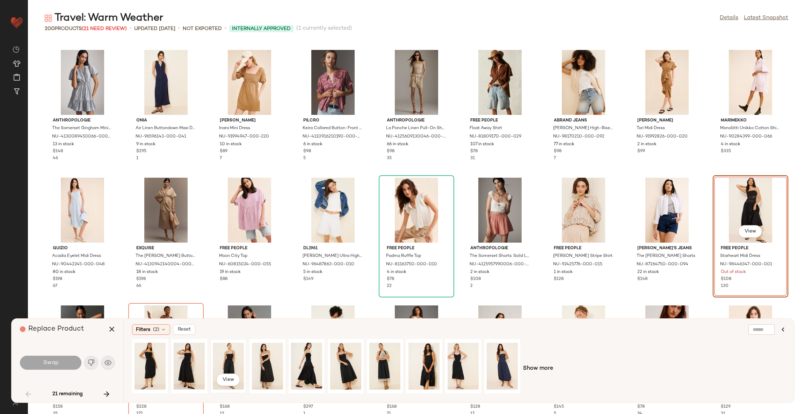
click at [232, 361] on div "View" at bounding box center [228, 367] width 31 height 50
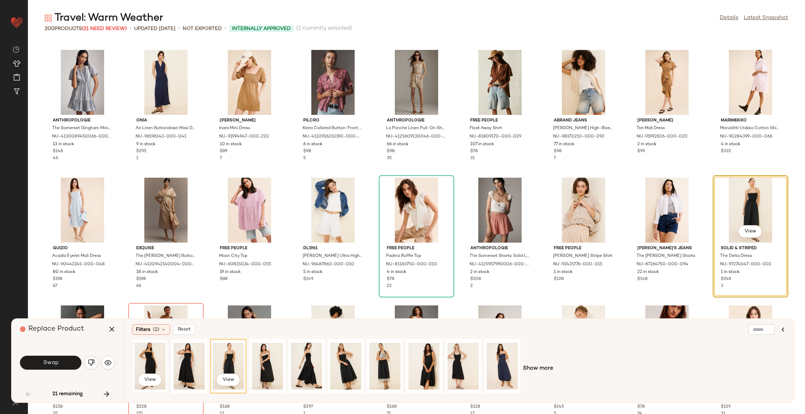
click at [154, 358] on div "View" at bounding box center [150, 367] width 31 height 50
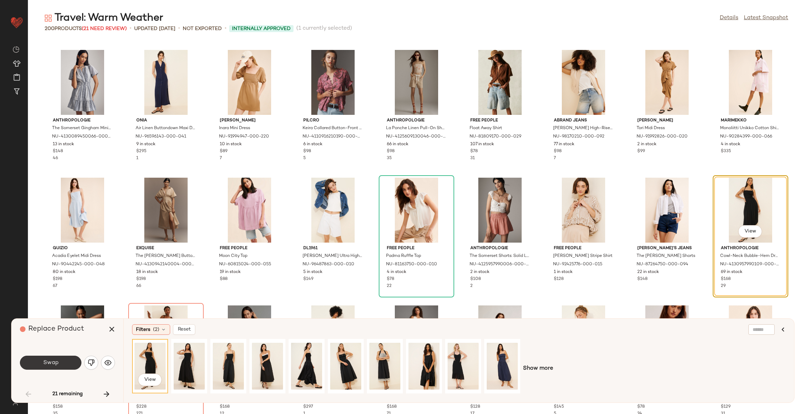
click at [68, 358] on button "Swap" at bounding box center [50, 363] width 61 height 14
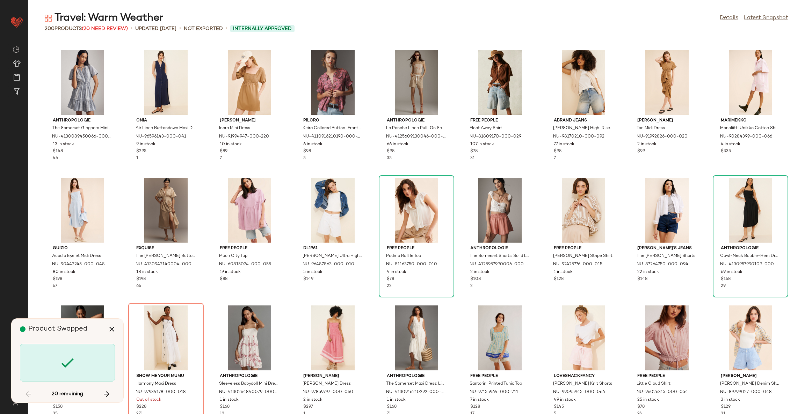
scroll to position [511, 0]
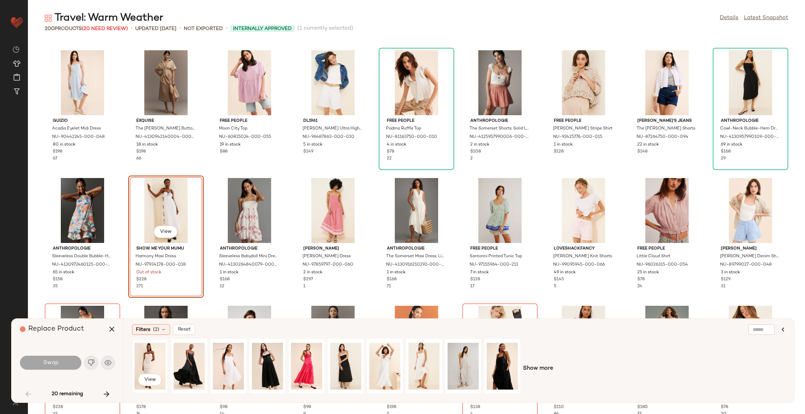
click at [148, 365] on div "View" at bounding box center [150, 367] width 31 height 50
click at [68, 362] on button "Swap" at bounding box center [50, 363] width 61 height 14
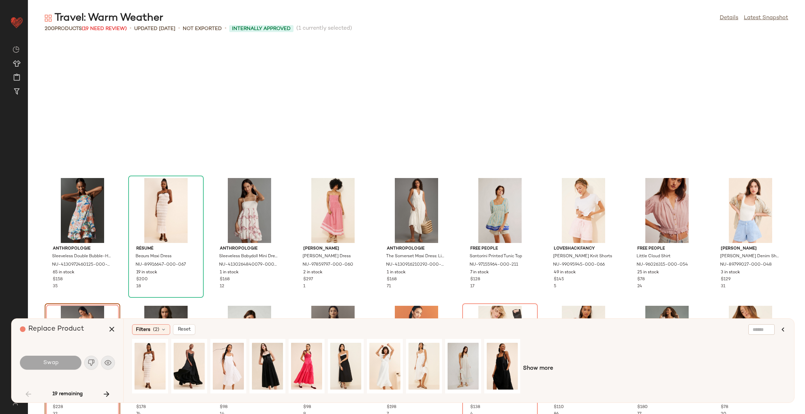
scroll to position [639, 0]
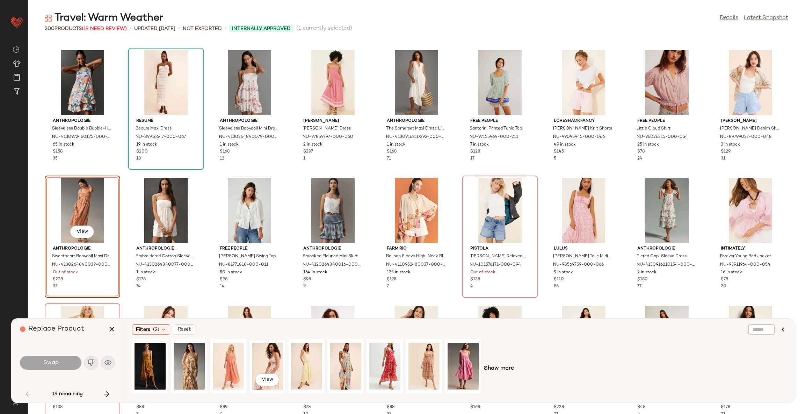
click at [265, 362] on div "View" at bounding box center [267, 367] width 31 height 50
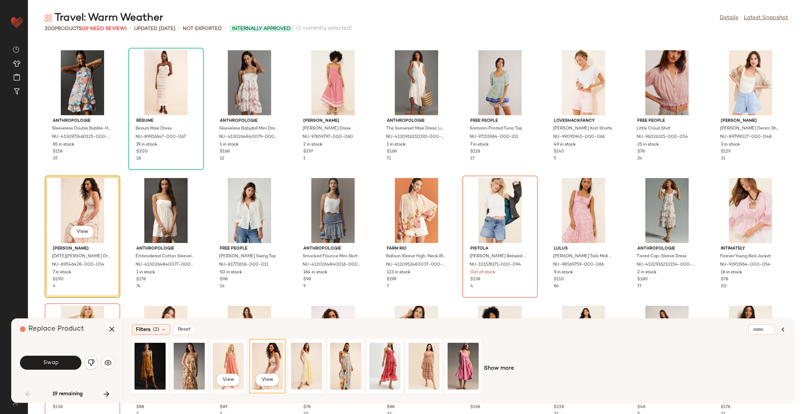
click at [231, 366] on div "View" at bounding box center [228, 367] width 31 height 50
click at [423, 360] on div "View" at bounding box center [423, 367] width 31 height 50
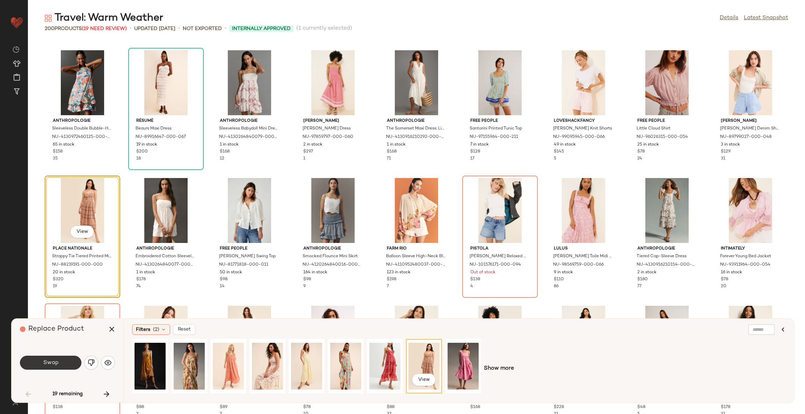
click at [62, 360] on button "Swap" at bounding box center [50, 363] width 61 height 14
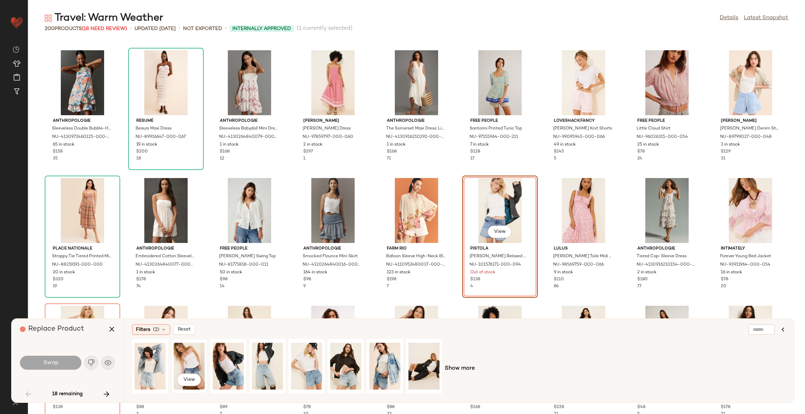
click at [194, 362] on div "View" at bounding box center [189, 367] width 31 height 50
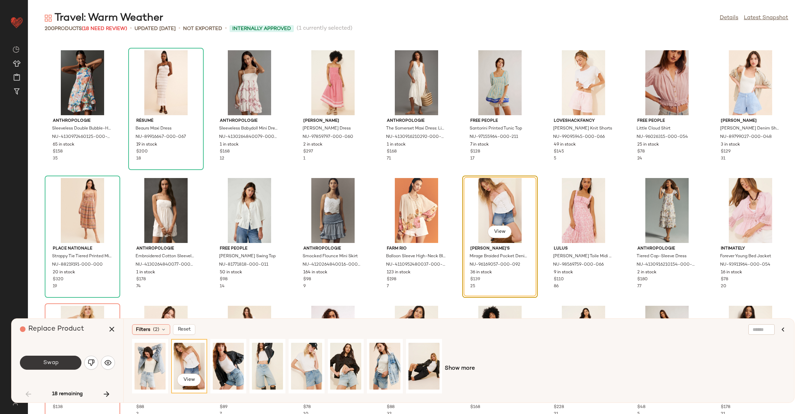
click at [53, 362] on span "Swap" at bounding box center [51, 363] width 16 height 7
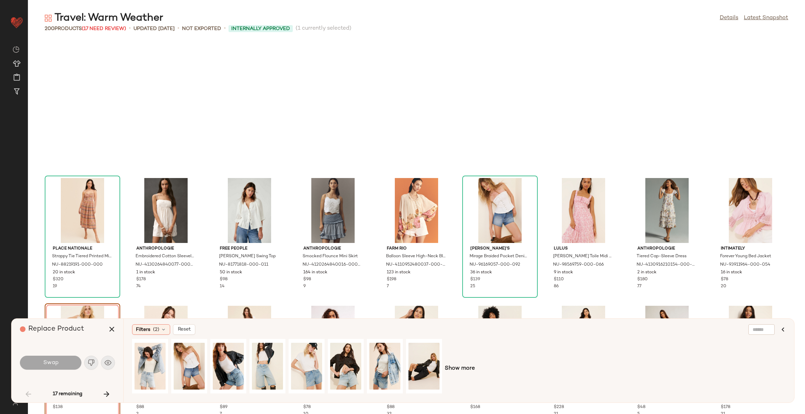
scroll to position [767, 0]
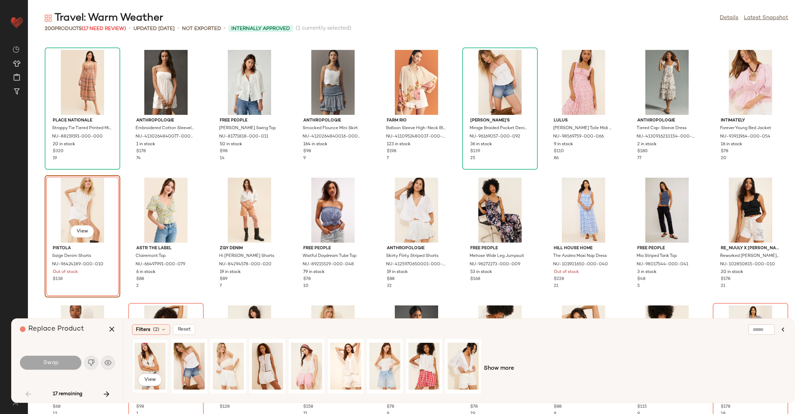
click at [152, 363] on div "View" at bounding box center [150, 367] width 31 height 50
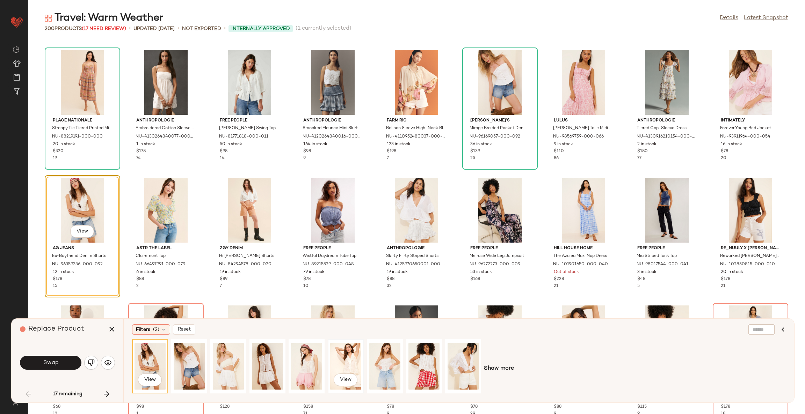
click at [341, 363] on div "View" at bounding box center [345, 367] width 31 height 50
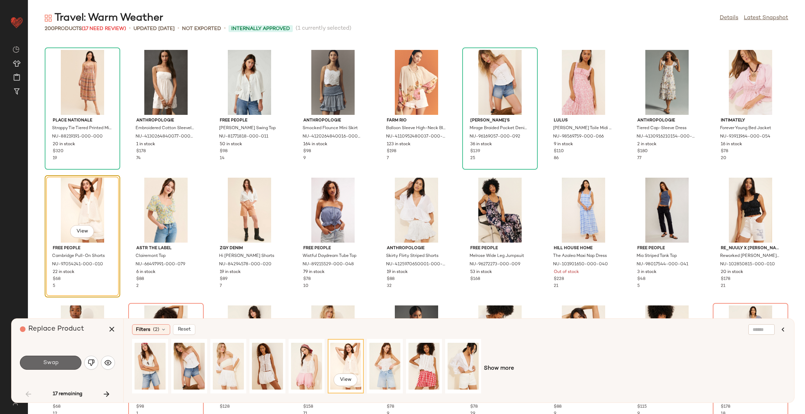
click at [68, 358] on button "Swap" at bounding box center [50, 363] width 61 height 14
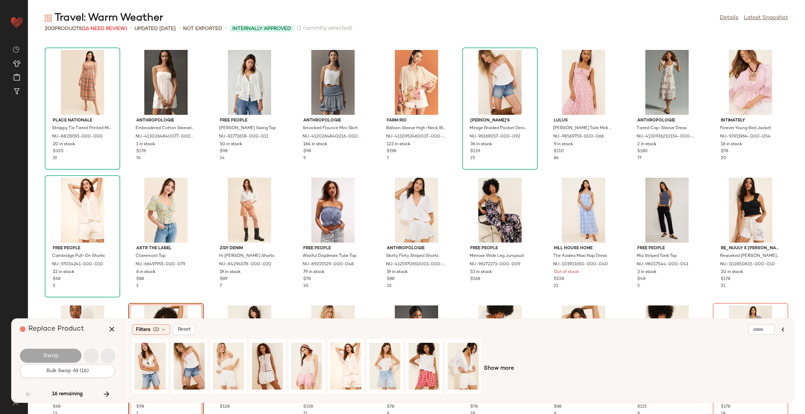
scroll to position [895, 0]
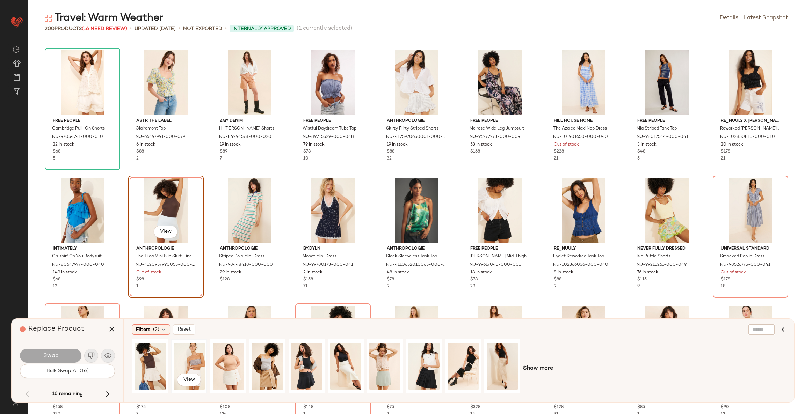
click at [195, 360] on div "View" at bounding box center [189, 367] width 31 height 50
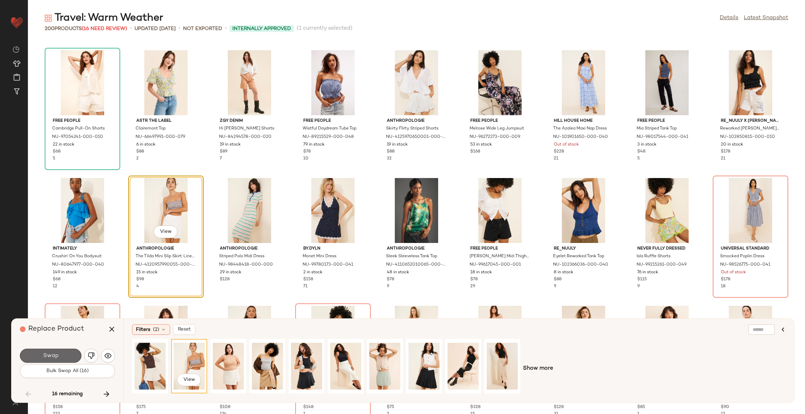
click at [69, 354] on button "Swap" at bounding box center [50, 356] width 61 height 14
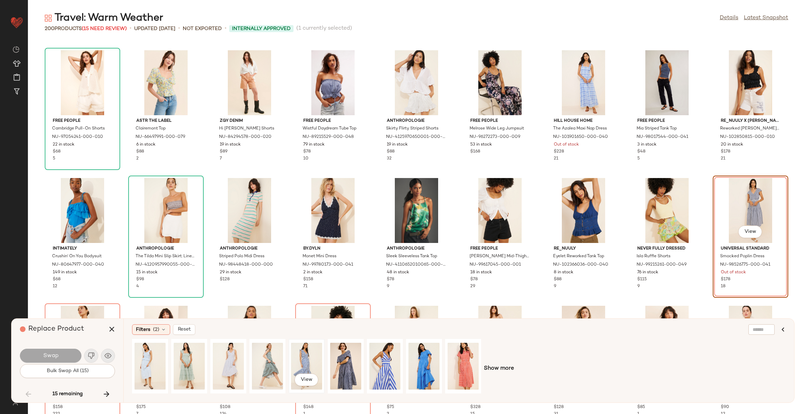
click at [297, 356] on div "View" at bounding box center [306, 367] width 31 height 50
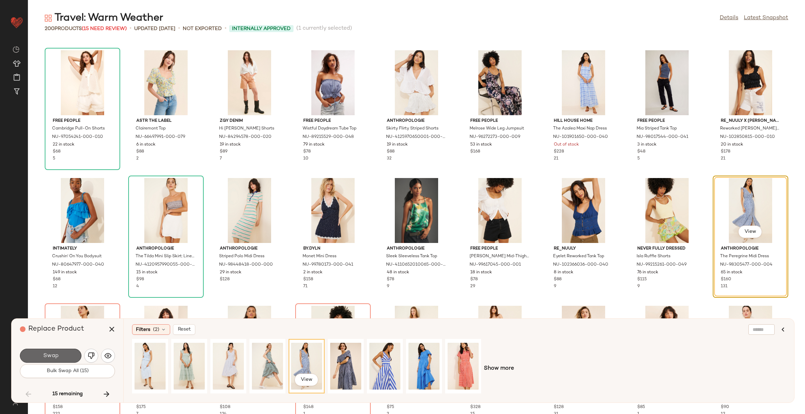
click at [71, 358] on button "Swap" at bounding box center [50, 356] width 61 height 14
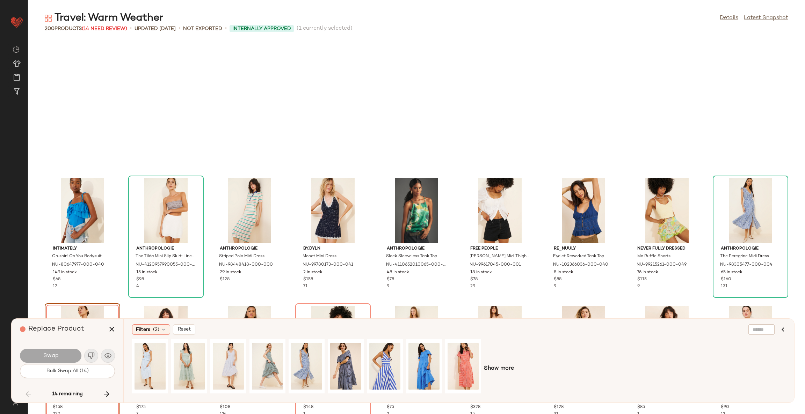
scroll to position [1023, 0]
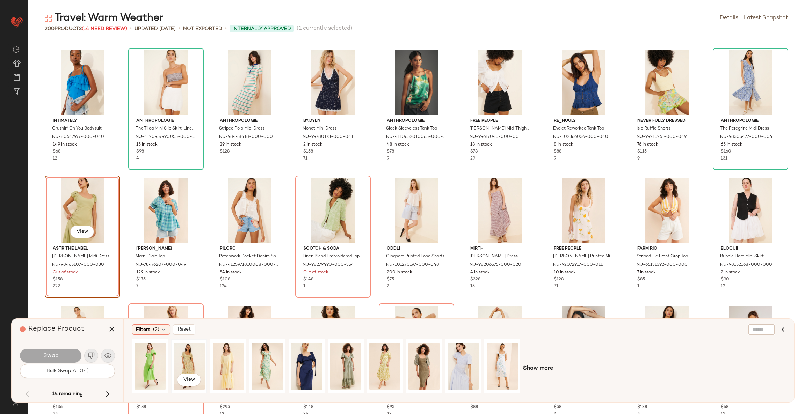
click at [185, 359] on div "View" at bounding box center [189, 367] width 31 height 50
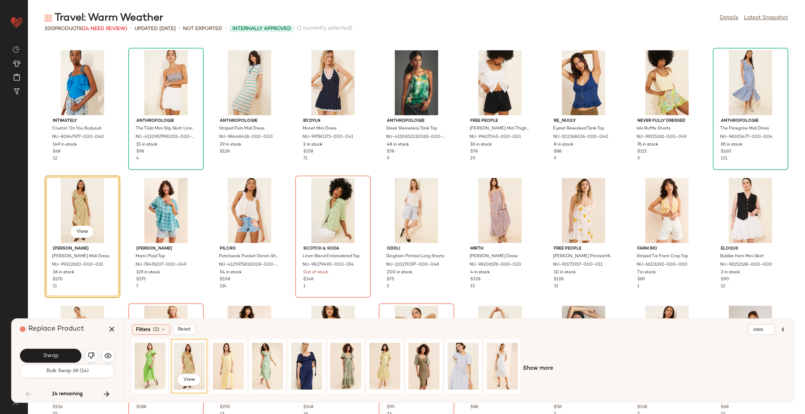
click at [47, 353] on span "Swap" at bounding box center [51, 356] width 16 height 7
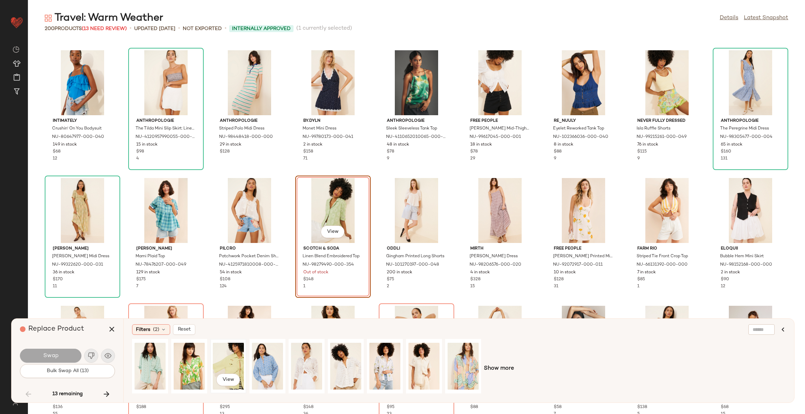
click at [238, 359] on div "View" at bounding box center [228, 367] width 31 height 50
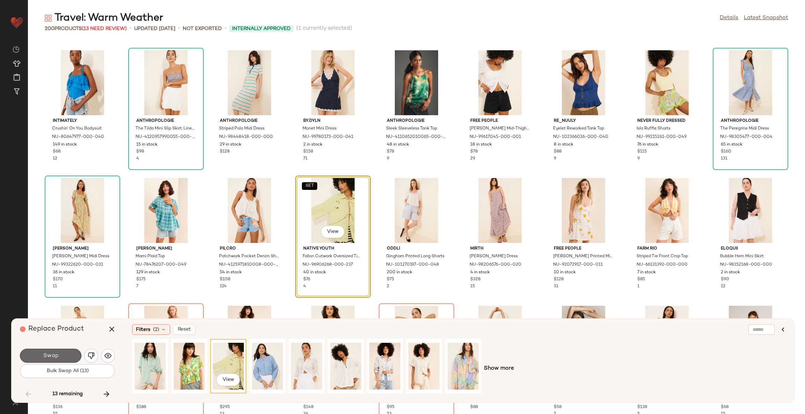
click at [41, 359] on button "Swap" at bounding box center [50, 356] width 61 height 14
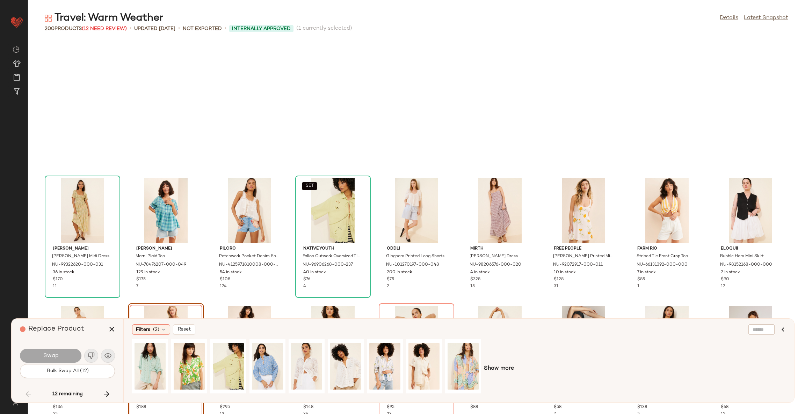
scroll to position [1151, 0]
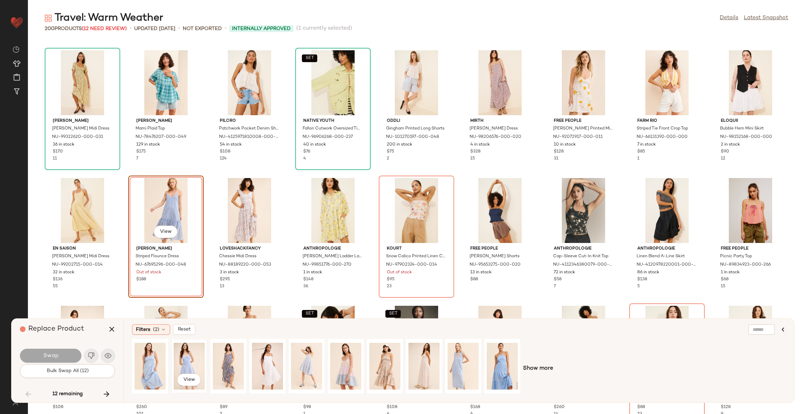
click at [188, 361] on div "View" at bounding box center [189, 367] width 31 height 50
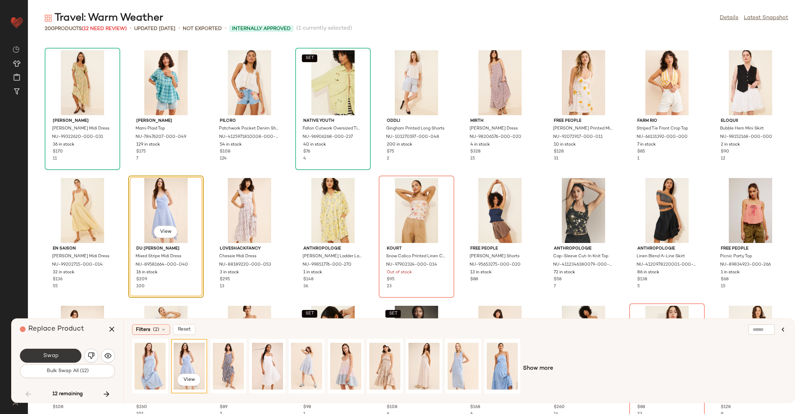
click at [70, 356] on button "Swap" at bounding box center [50, 356] width 61 height 14
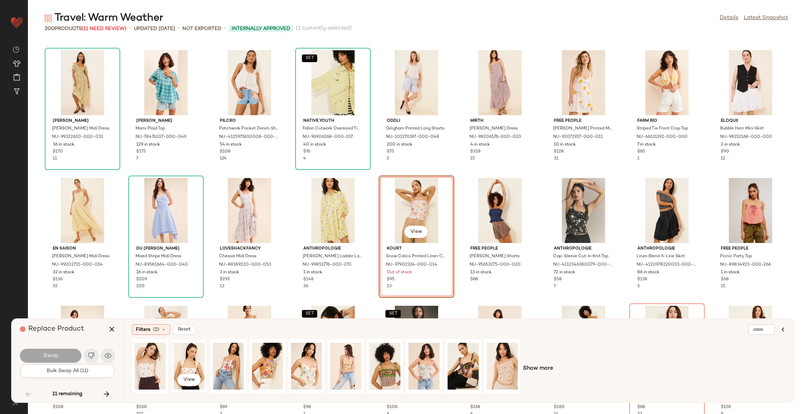
click at [182, 363] on div "View" at bounding box center [189, 367] width 31 height 50
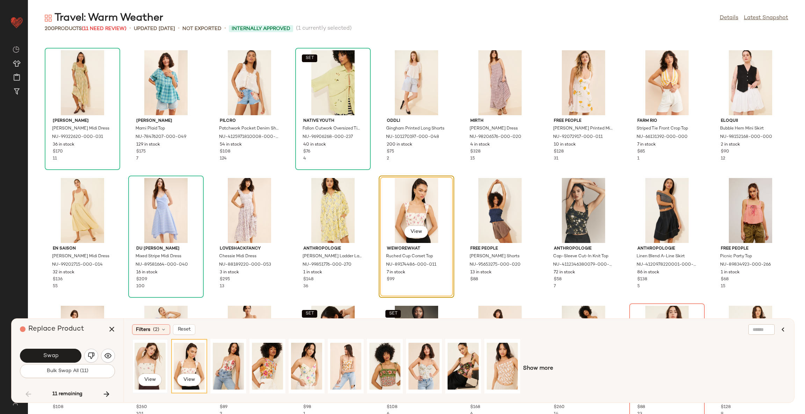
click at [142, 362] on div "View" at bounding box center [150, 367] width 31 height 50
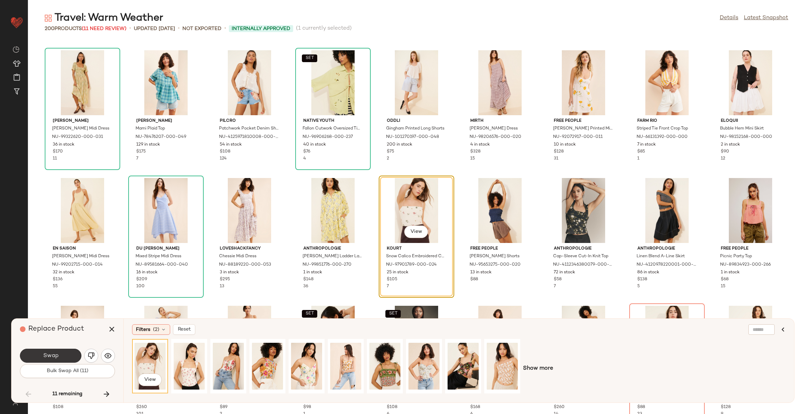
click at [54, 358] on span "Swap" at bounding box center [51, 356] width 16 height 7
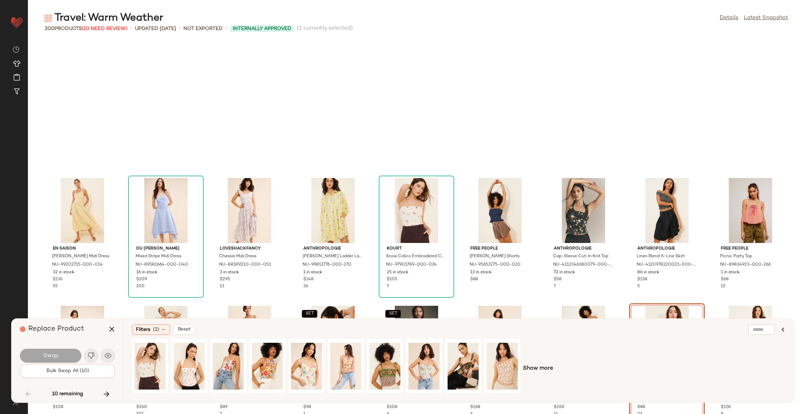
scroll to position [1278, 0]
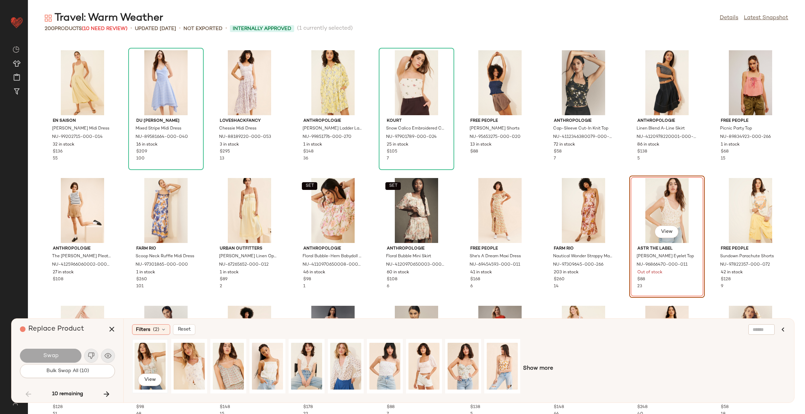
click at [153, 358] on div "View" at bounding box center [150, 367] width 31 height 50
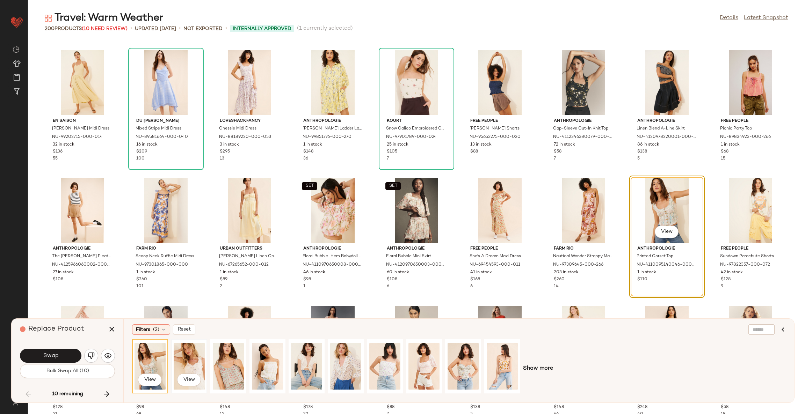
click at [181, 360] on div "View" at bounding box center [189, 367] width 31 height 50
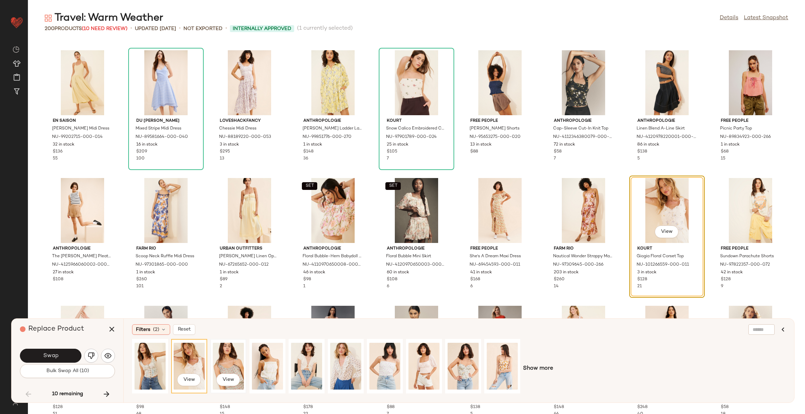
click at [223, 357] on div "View" at bounding box center [228, 367] width 31 height 50
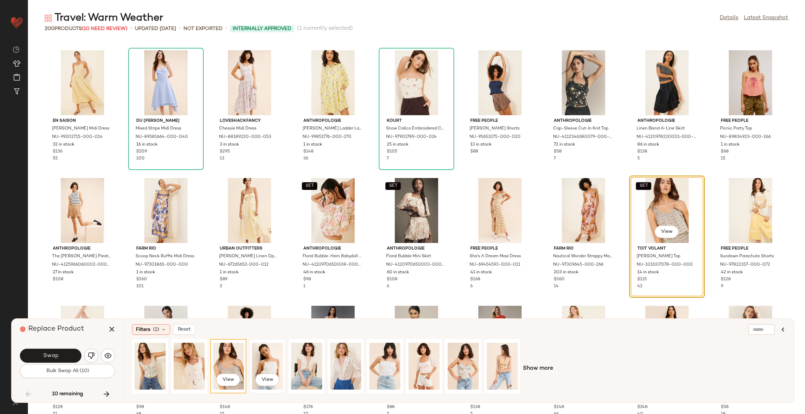
click at [266, 362] on div "View" at bounding box center [267, 367] width 31 height 50
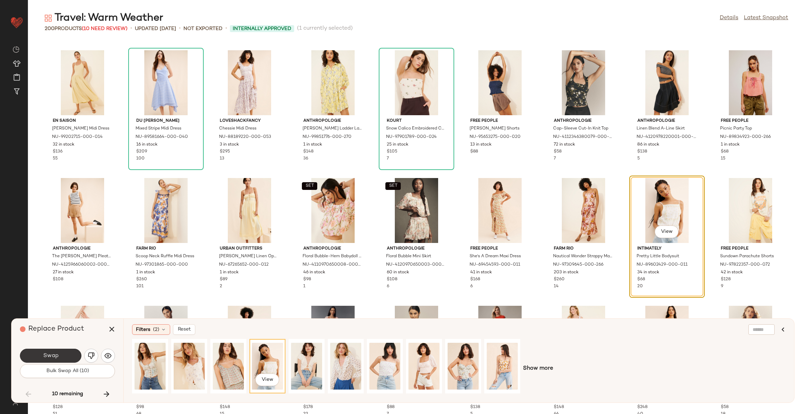
click at [48, 354] on span "Swap" at bounding box center [51, 356] width 16 height 7
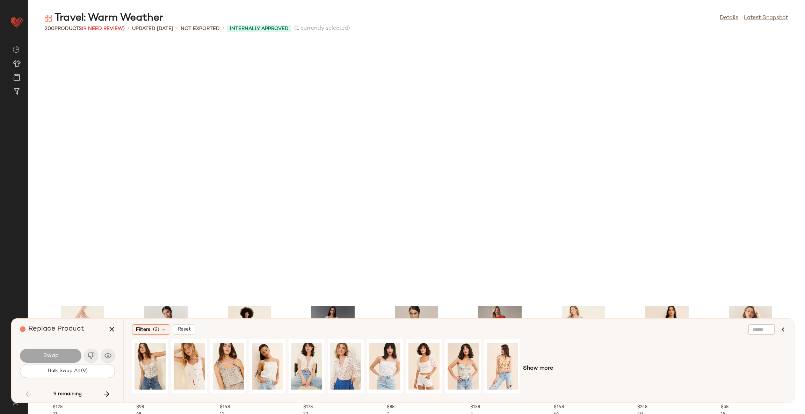
scroll to position [1535, 0]
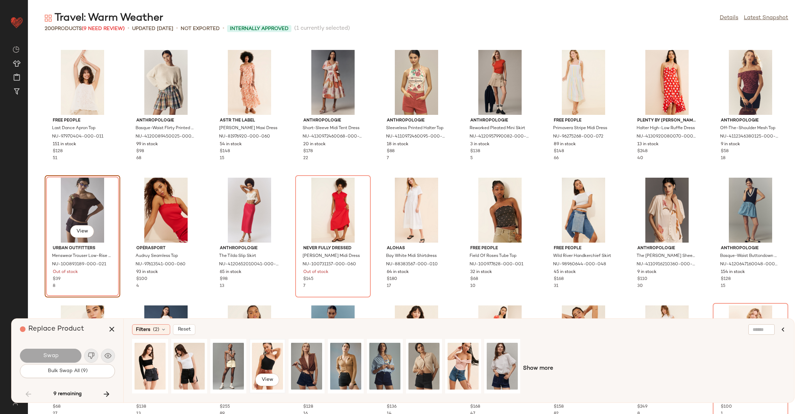
click at [271, 356] on div "View" at bounding box center [267, 367] width 31 height 50
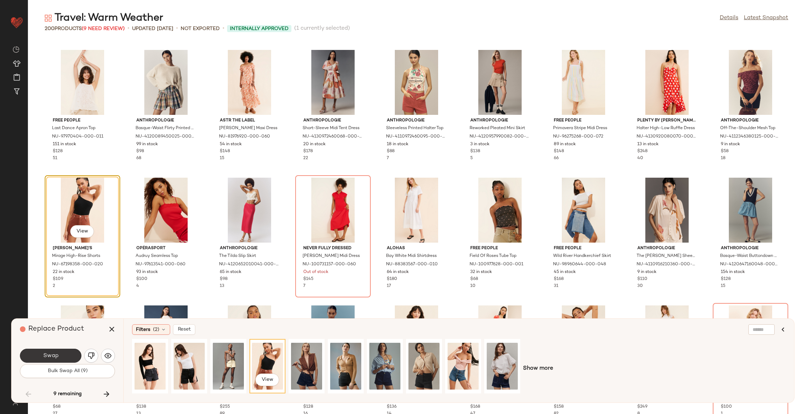
click at [64, 356] on button "Swap" at bounding box center [50, 356] width 61 height 14
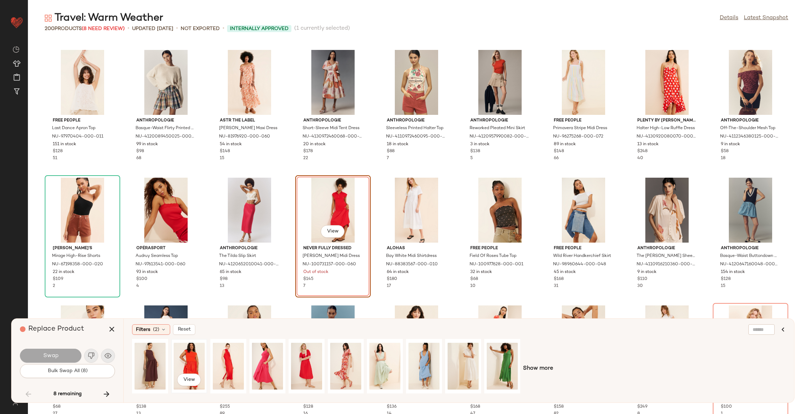
click at [190, 360] on div "View" at bounding box center [189, 367] width 31 height 50
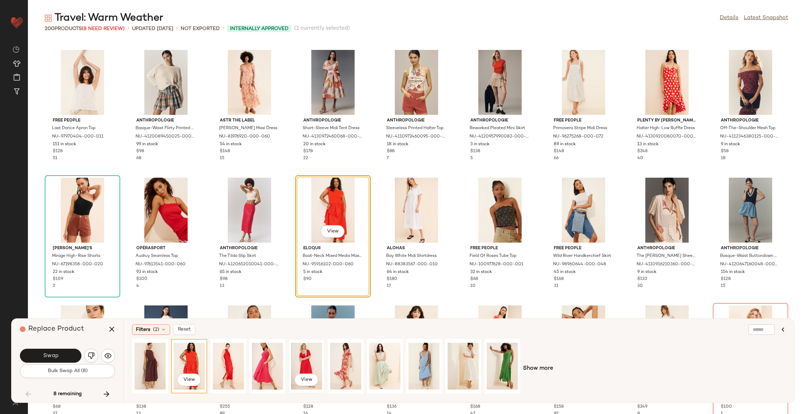
click at [311, 364] on div "View" at bounding box center [306, 367] width 31 height 50
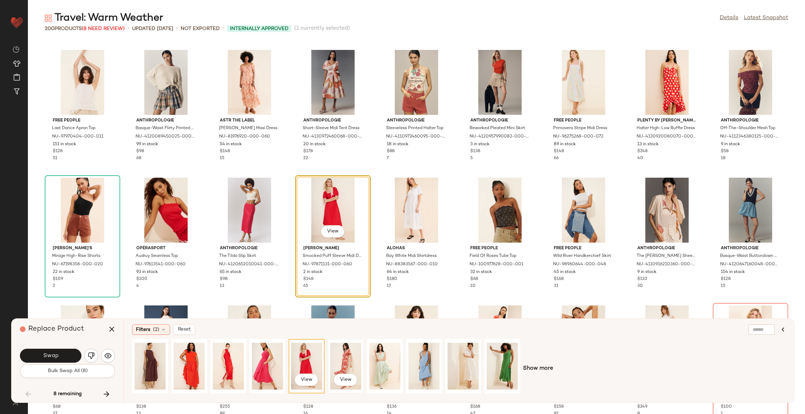
click at [345, 360] on div "View" at bounding box center [345, 367] width 31 height 50
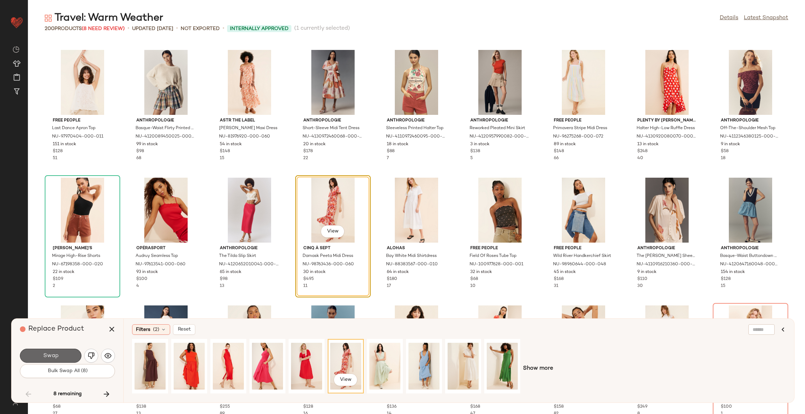
click at [74, 359] on button "Swap" at bounding box center [50, 356] width 61 height 14
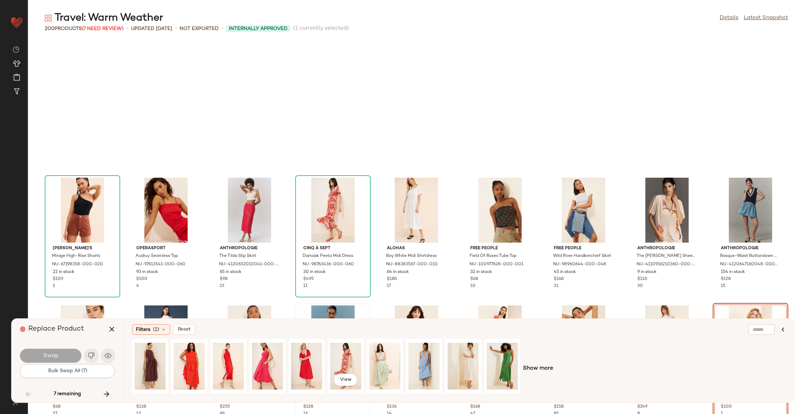
scroll to position [1663, 0]
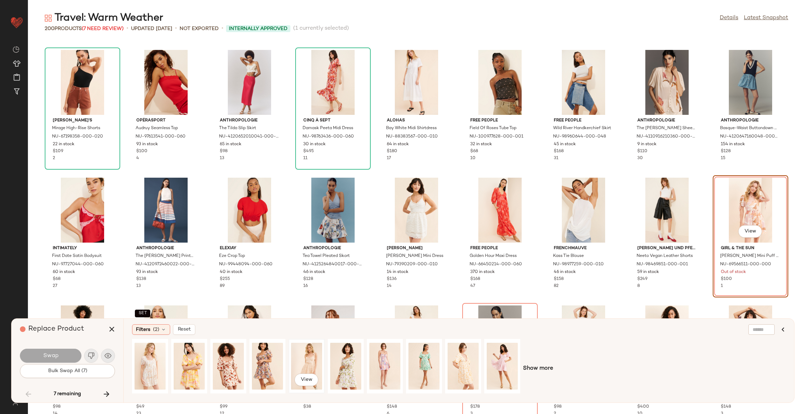
click at [310, 359] on div "View" at bounding box center [306, 367] width 31 height 50
click at [72, 354] on button "Swap" at bounding box center [50, 356] width 61 height 14
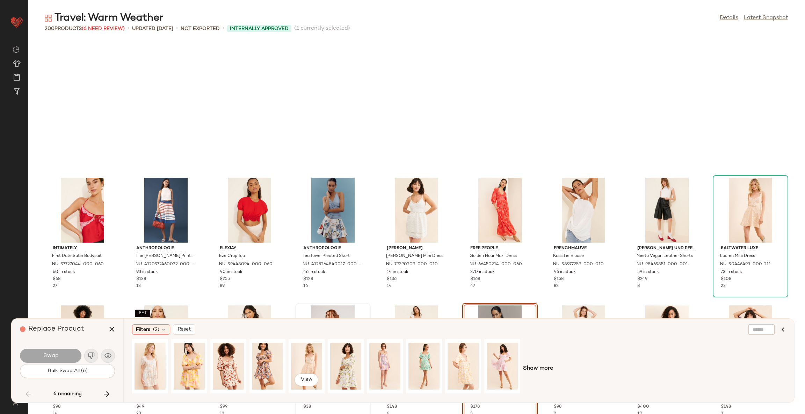
scroll to position [1790, 0]
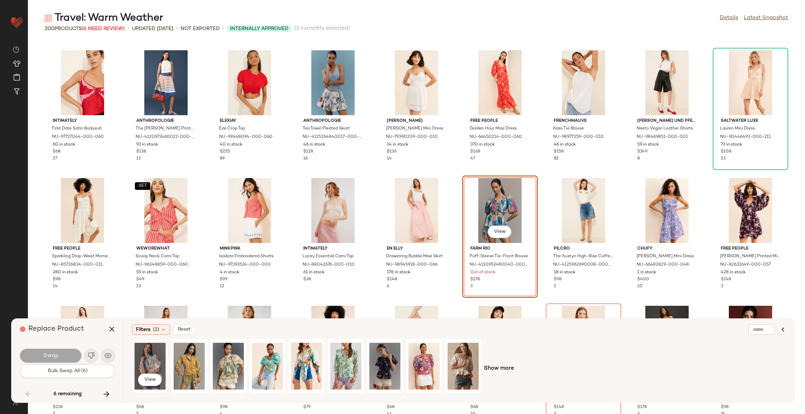
click at [151, 357] on div "View" at bounding box center [150, 367] width 31 height 50
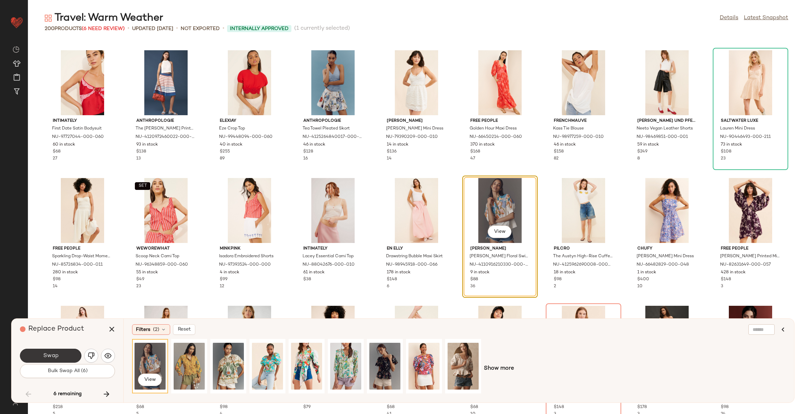
click at [70, 355] on button "Swap" at bounding box center [50, 356] width 61 height 14
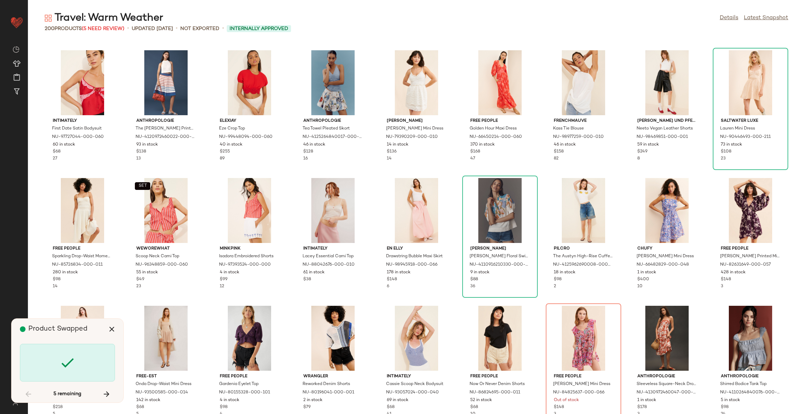
scroll to position [1918, 0]
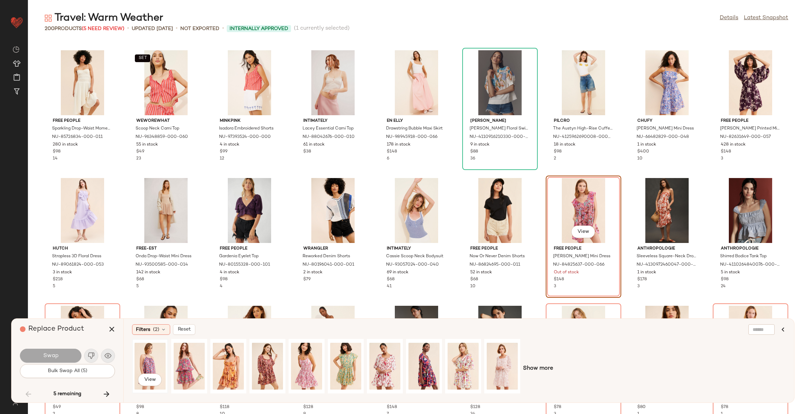
click at [146, 356] on div "View" at bounding box center [150, 367] width 31 height 50
click at [43, 356] on span "Swap" at bounding box center [51, 356] width 16 height 7
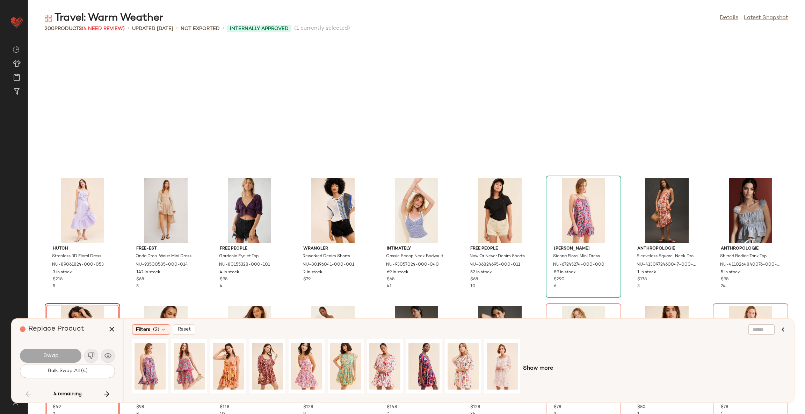
scroll to position [2046, 0]
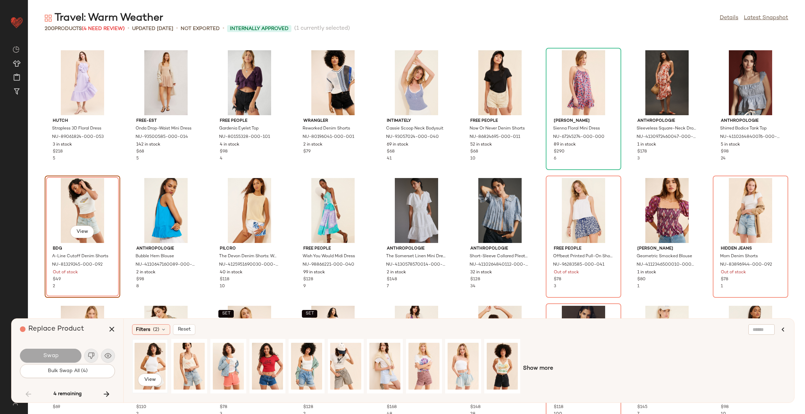
click at [154, 365] on div "View" at bounding box center [150, 367] width 31 height 50
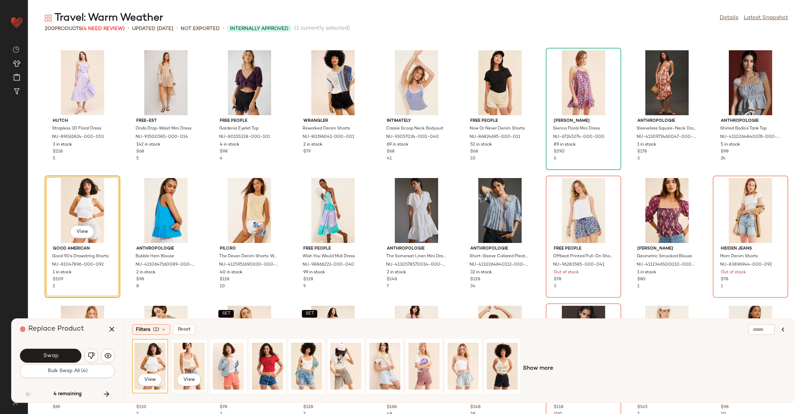
click at [189, 368] on div "View" at bounding box center [189, 367] width 31 height 50
click at [304, 361] on div "View" at bounding box center [306, 367] width 31 height 50
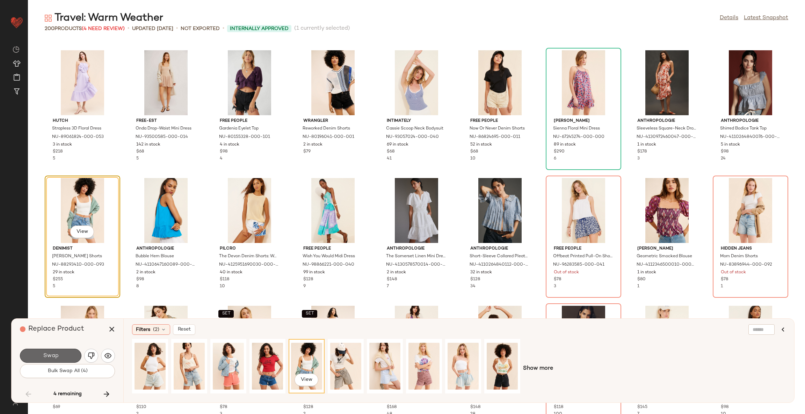
click at [65, 350] on button "Swap" at bounding box center [50, 356] width 61 height 14
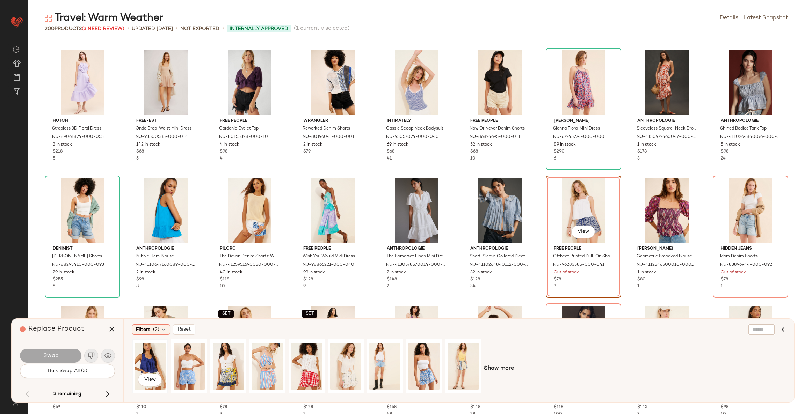
click at [157, 361] on div "View" at bounding box center [150, 367] width 31 height 50
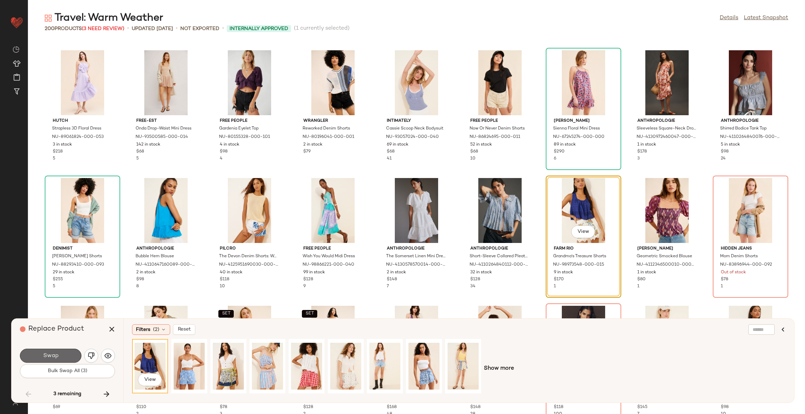
click at [67, 357] on button "Swap" at bounding box center [50, 356] width 61 height 14
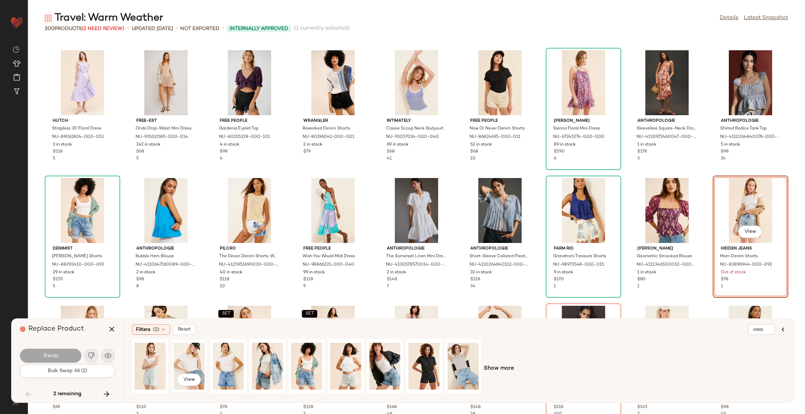
click at [192, 359] on div "View" at bounding box center [189, 367] width 31 height 50
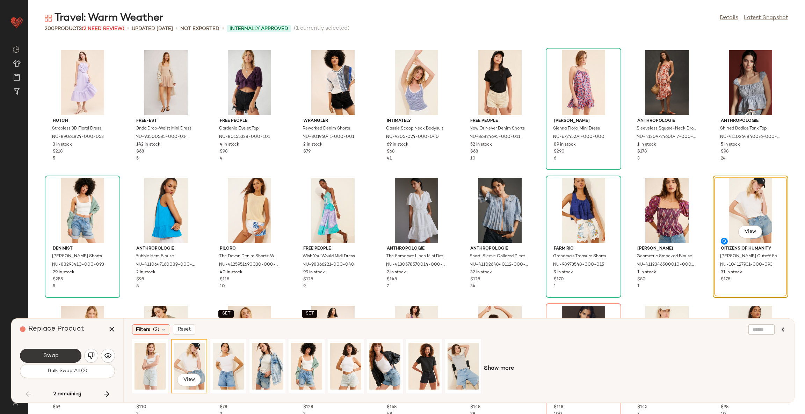
click at [68, 358] on button "Swap" at bounding box center [50, 356] width 61 height 14
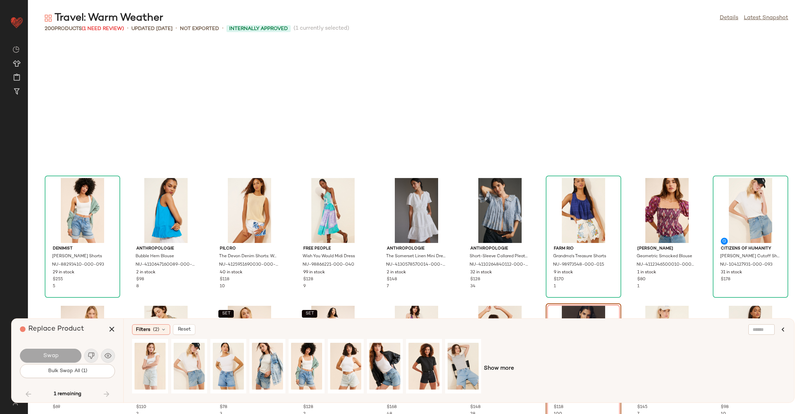
scroll to position [2174, 0]
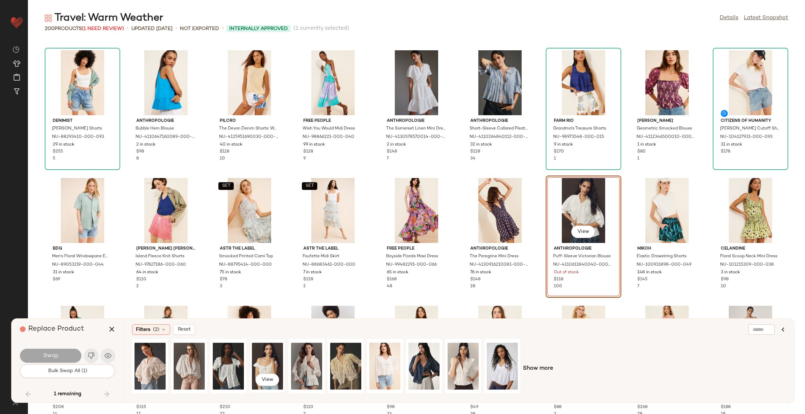
click at [271, 360] on div "View" at bounding box center [267, 367] width 31 height 50
click at [61, 355] on button "Swap" at bounding box center [50, 356] width 61 height 14
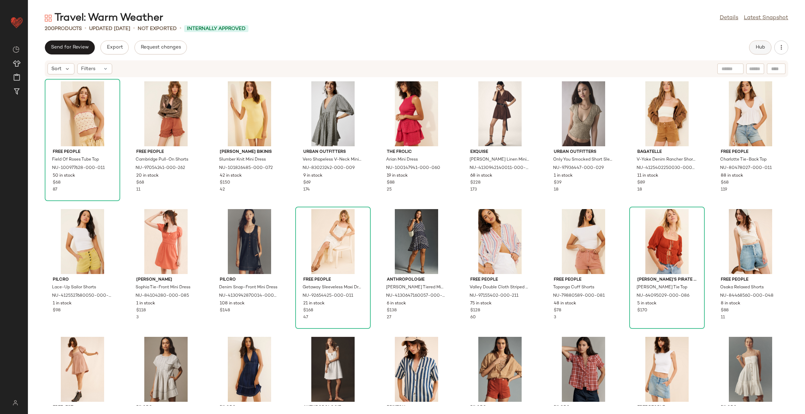
click at [752, 48] on button "Hub" at bounding box center [760, 48] width 22 height 14
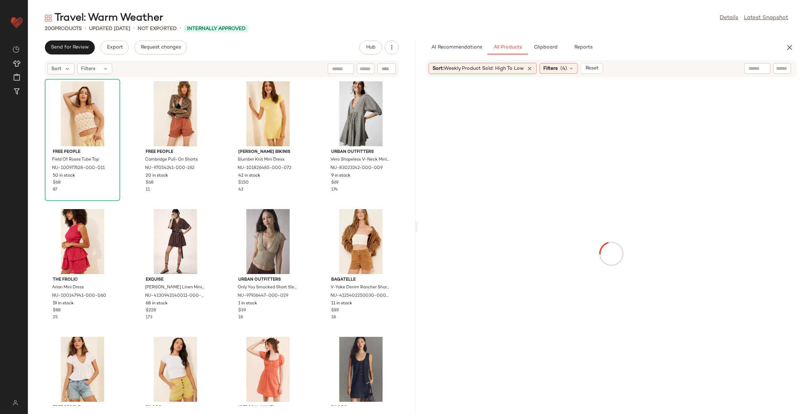
click at [312, 301] on div "Free People Field Of Roses Tube Top NU-100977628-000-011 50 in stock $68 87 Fre…" at bounding box center [221, 242] width 387 height 328
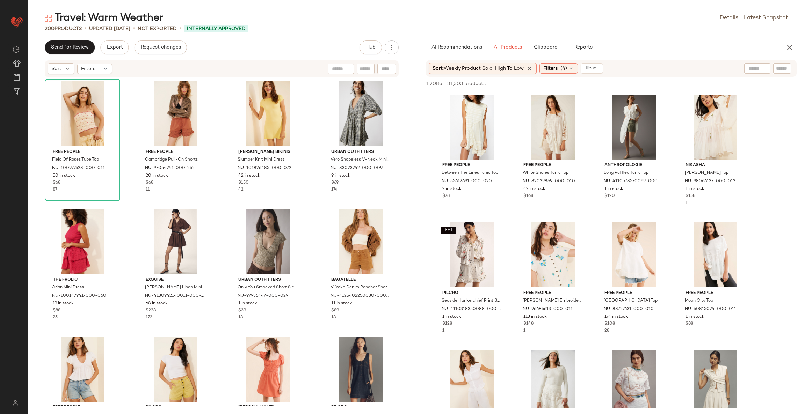
click at [758, 67] on div at bounding box center [757, 68] width 26 height 10
type input "*"
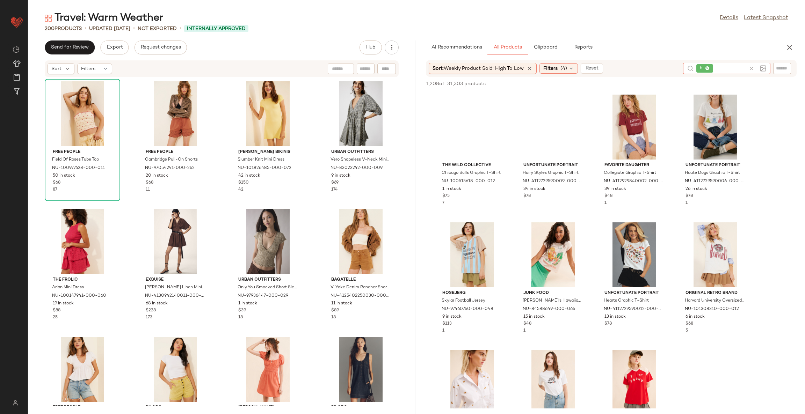
click at [751, 69] on icon at bounding box center [751, 68] width 5 height 5
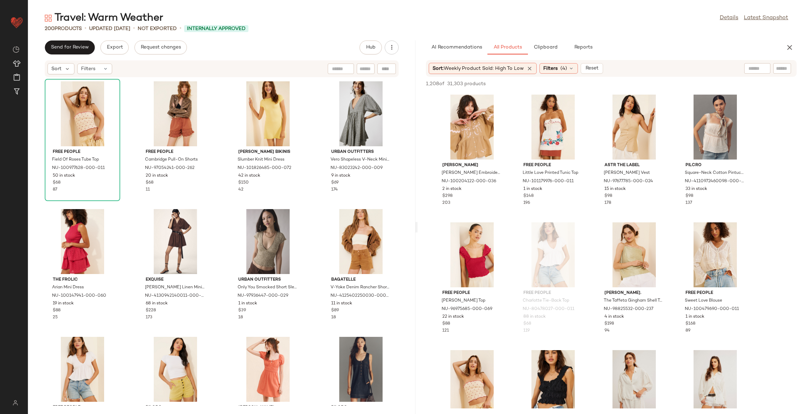
click at [422, 16] on div "Travel: Warm Weather Details Latest Snapshot" at bounding box center [416, 18] width 777 height 14
click at [531, 69] on icon at bounding box center [530, 68] width 6 height 6
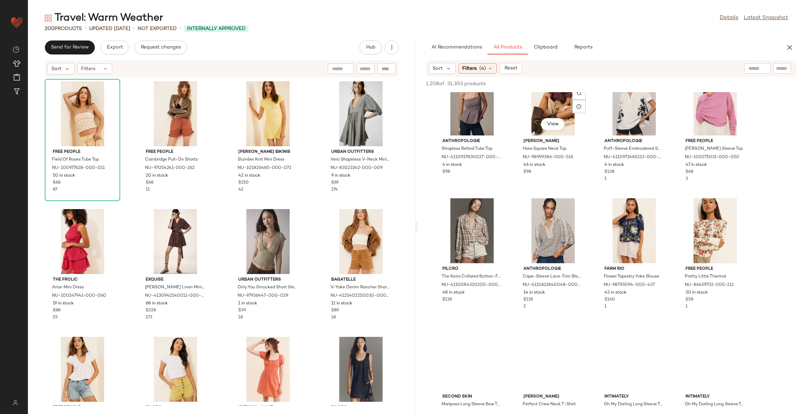
scroll to position [681, 0]
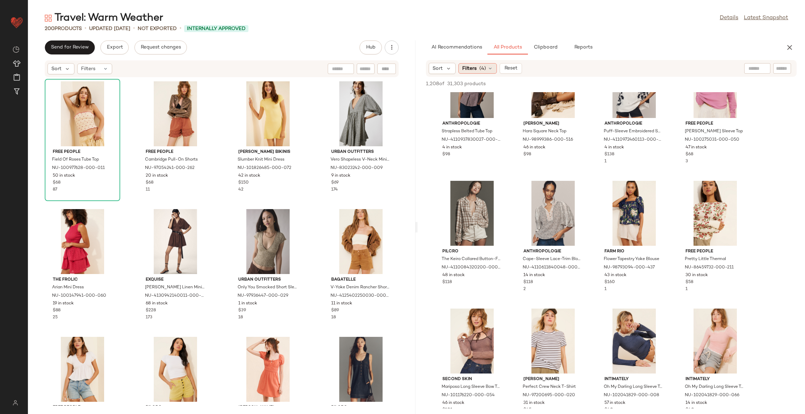
click at [480, 69] on span "(4)" at bounding box center [482, 68] width 7 height 7
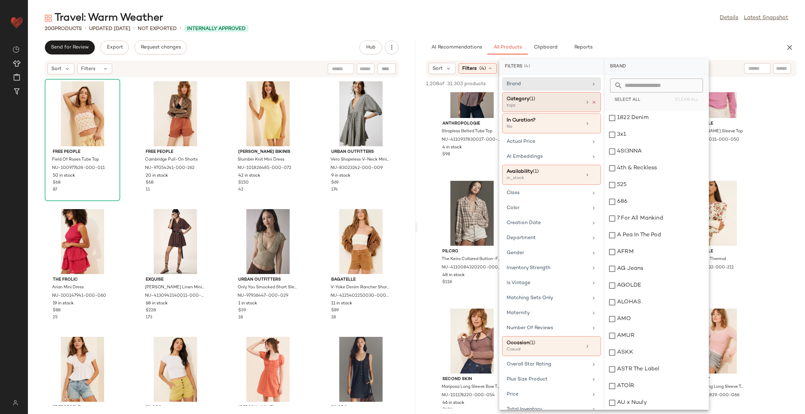
click at [592, 101] on icon at bounding box center [594, 102] width 5 height 5
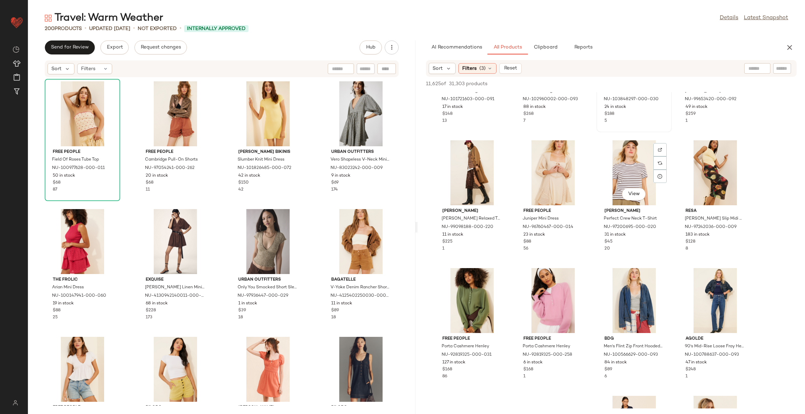
scroll to position [10208, 0]
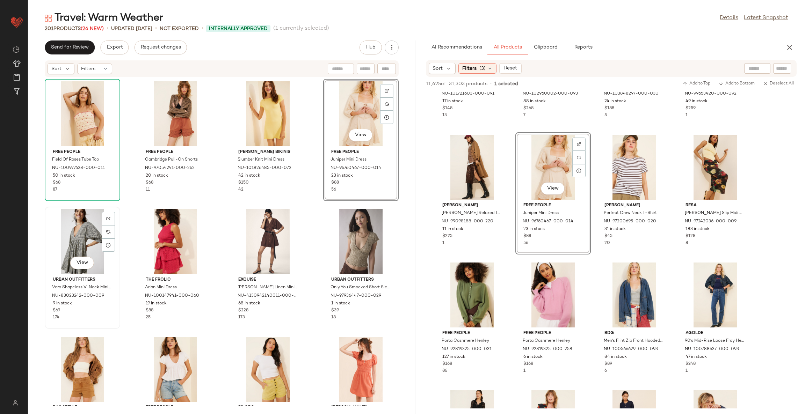
click at [86, 229] on div "View" at bounding box center [82, 241] width 71 height 65
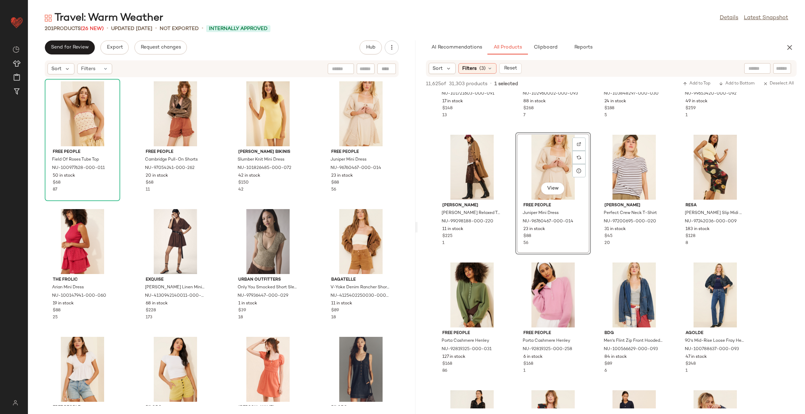
click at [307, 210] on div "Free People Field Of Roses Tube Top NU-100977628-000-011 50 in stock $68 87 Fre…" at bounding box center [221, 242] width 387 height 328
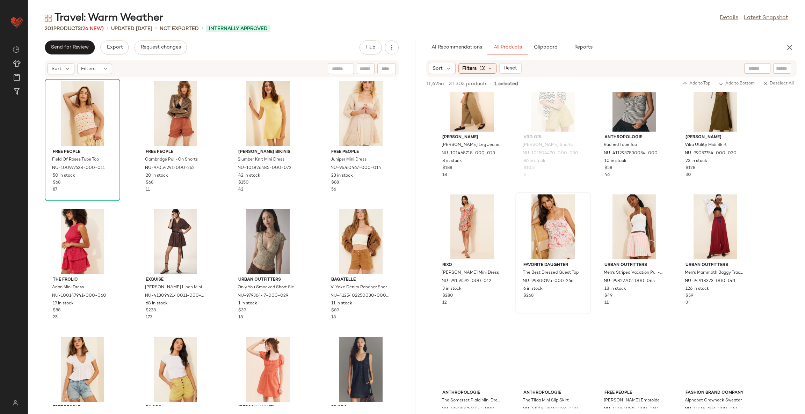
scroll to position [14970, 0]
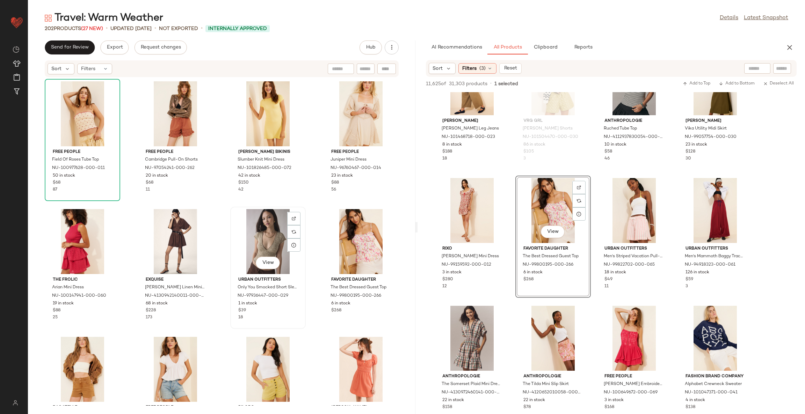
click at [262, 239] on div "View" at bounding box center [268, 241] width 71 height 65
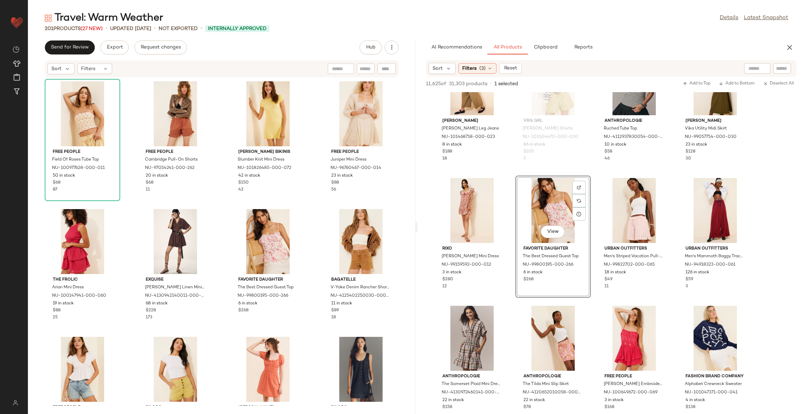
click at [308, 236] on div "Free People Field Of Roses Tube Top NU-100977628-000-011 50 in stock $68 87 Fre…" at bounding box center [221, 242] width 387 height 328
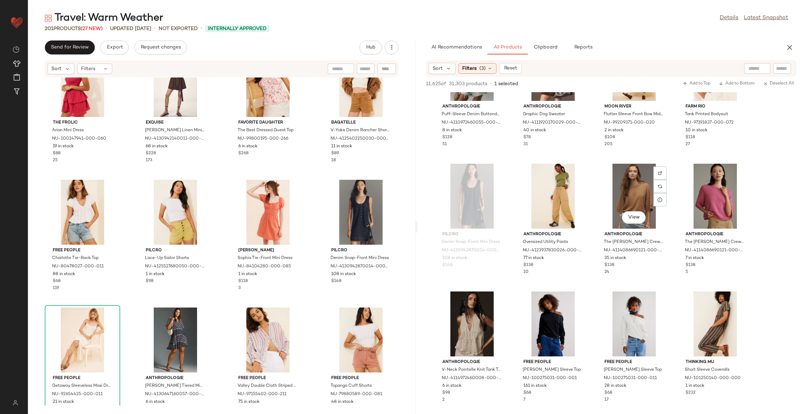
scroll to position [16063, 0]
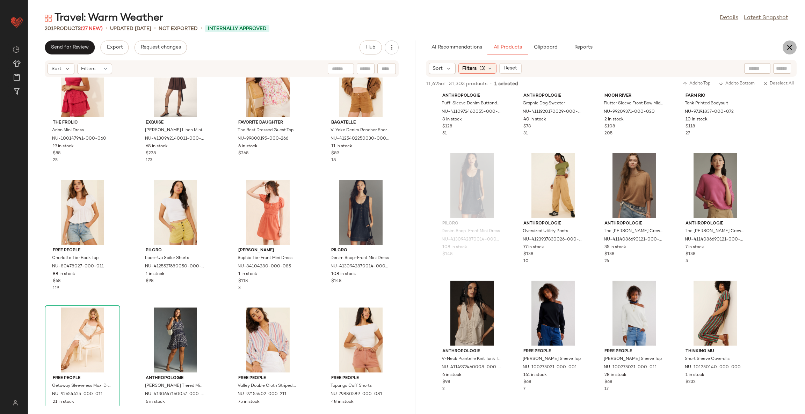
click at [787, 48] on icon "button" at bounding box center [789, 47] width 8 height 8
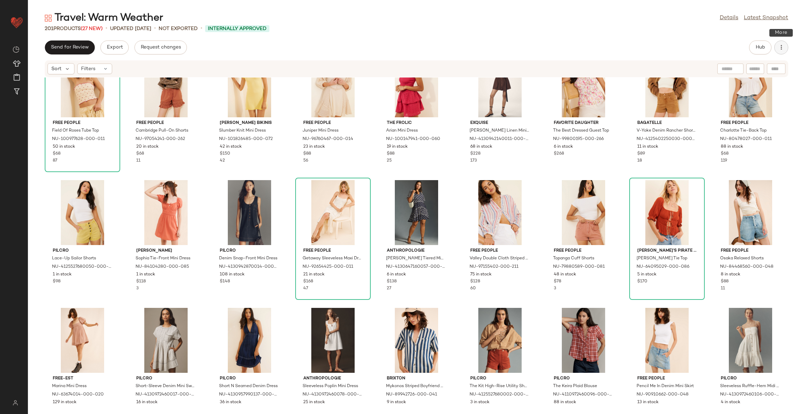
scroll to position [0, 0]
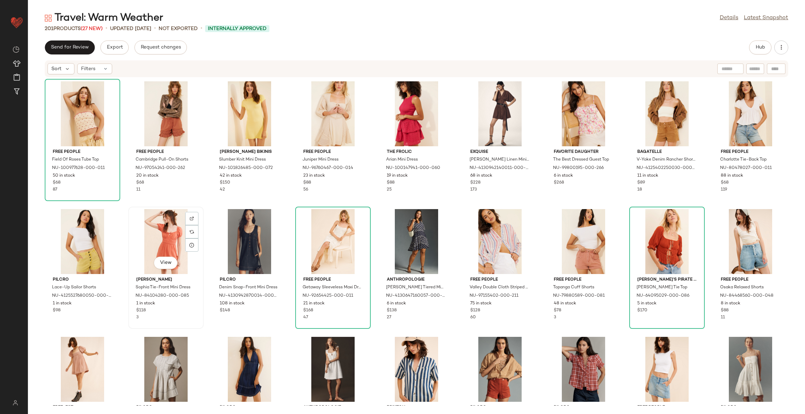
click at [161, 233] on div "View" at bounding box center [166, 241] width 71 height 65
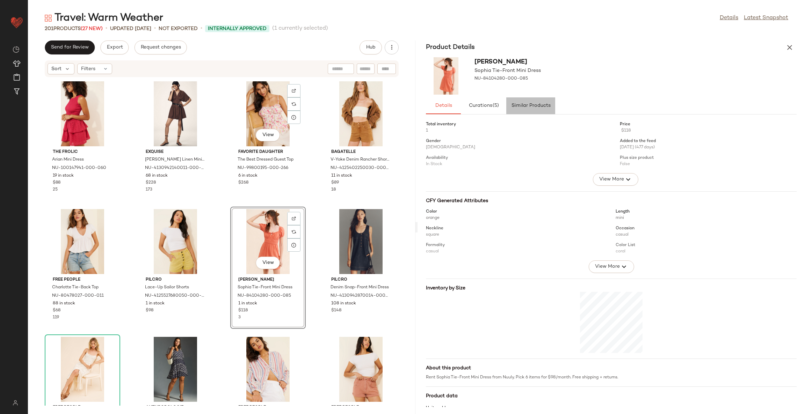
click at [520, 110] on button "Similar Products" at bounding box center [530, 105] width 49 height 17
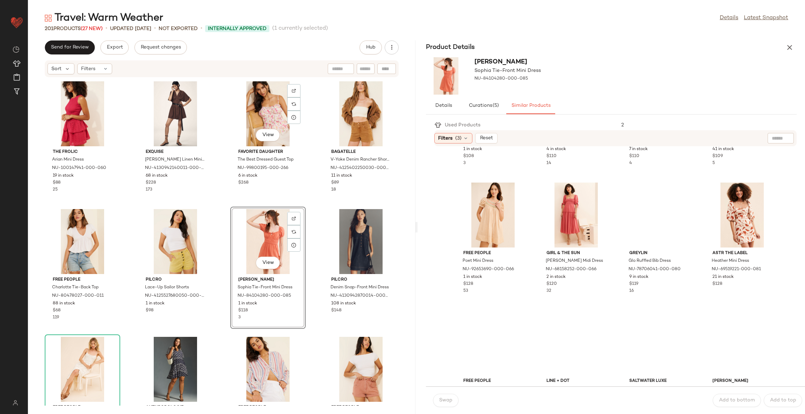
scroll to position [210, 0]
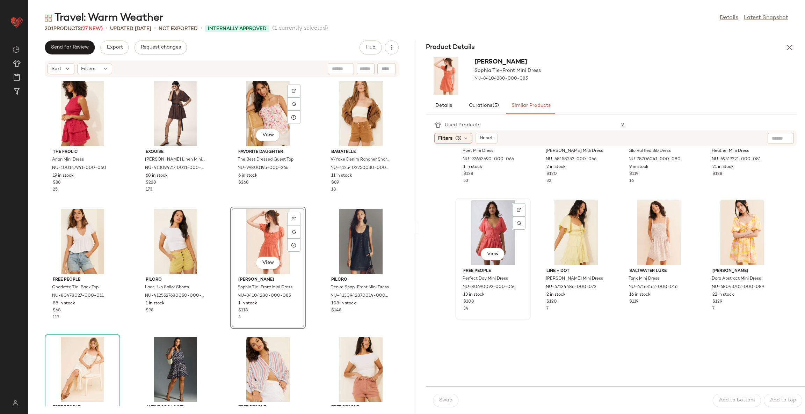
click at [528, 231] on div "View" at bounding box center [493, 233] width 71 height 65
click at [448, 400] on span "Swap" at bounding box center [446, 401] width 14 height 6
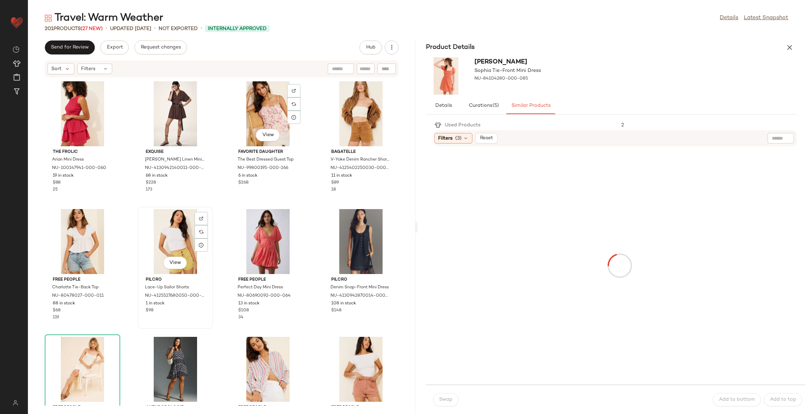
click at [167, 219] on div "View" at bounding box center [175, 241] width 71 height 65
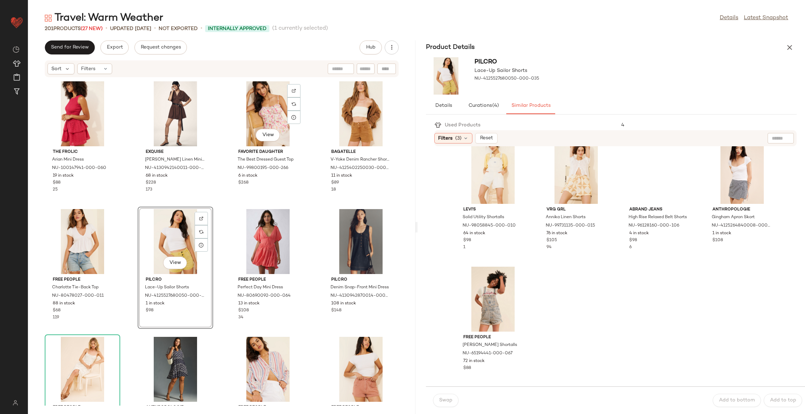
scroll to position [629, 0]
click at [611, 200] on div "View" at bounding box center [576, 171] width 71 height 65
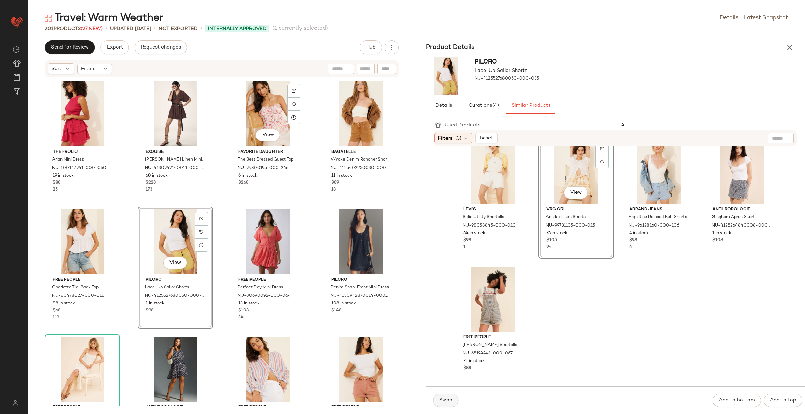
click at [443, 400] on span "Swap" at bounding box center [446, 401] width 14 height 6
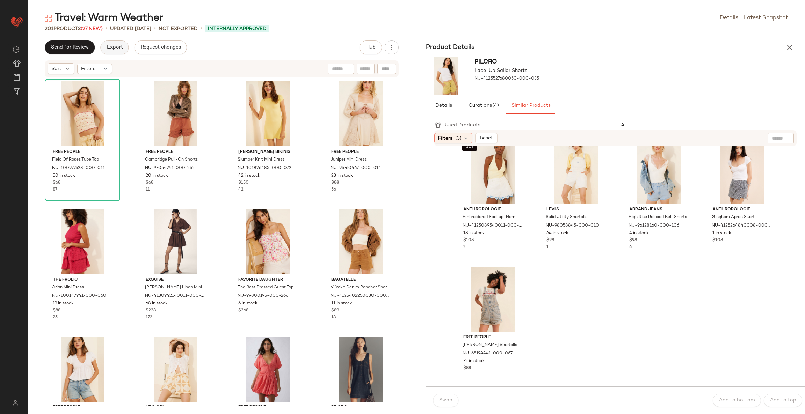
click at [113, 51] on button "Export" at bounding box center [114, 48] width 28 height 14
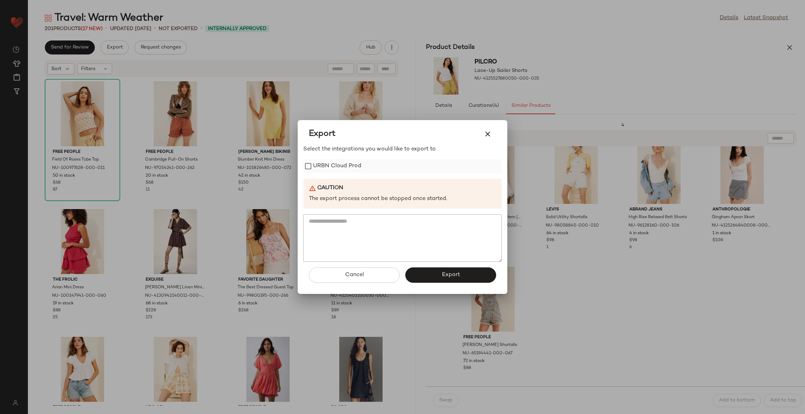
click at [355, 168] on label "URBN Cloud Prod" at bounding box center [337, 166] width 48 height 14
click at [446, 275] on span "Export" at bounding box center [450, 275] width 19 height 7
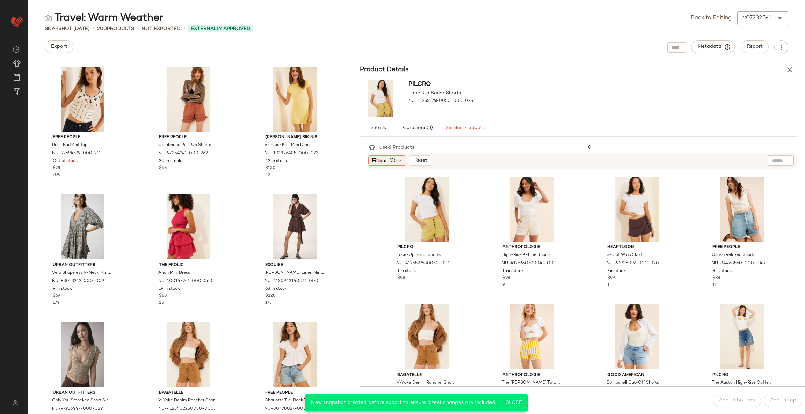
click at [332, 39] on div "Travel: Warm Weather Back to Editing v072325-1 ****** Snapshot Jul 23rd • 200 P…" at bounding box center [416, 212] width 777 height 403
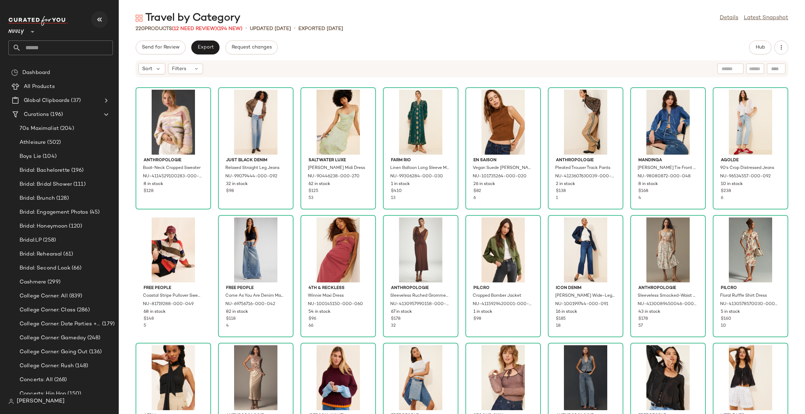
click at [99, 17] on icon "button" at bounding box center [99, 19] width 8 height 8
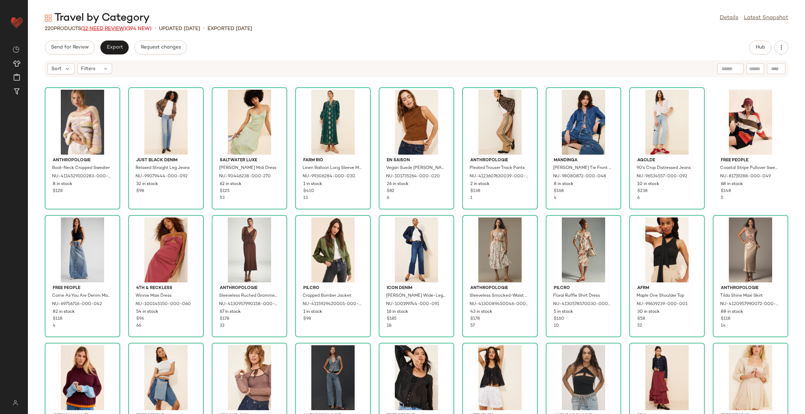
click at [104, 27] on span "(12 Need Review)" at bounding box center [103, 28] width 45 height 5
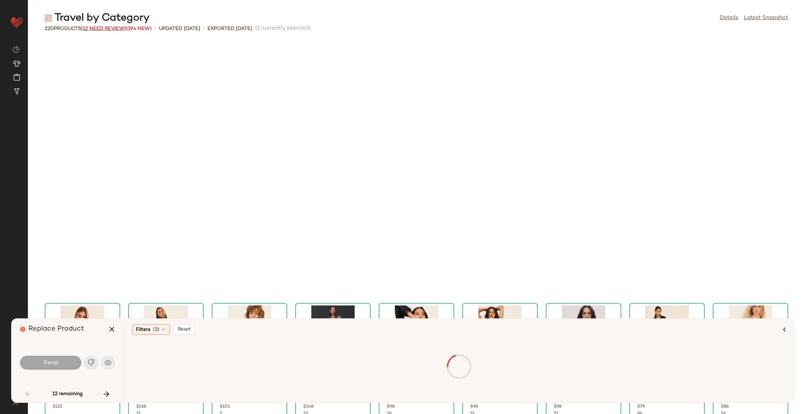
scroll to position [261, 0]
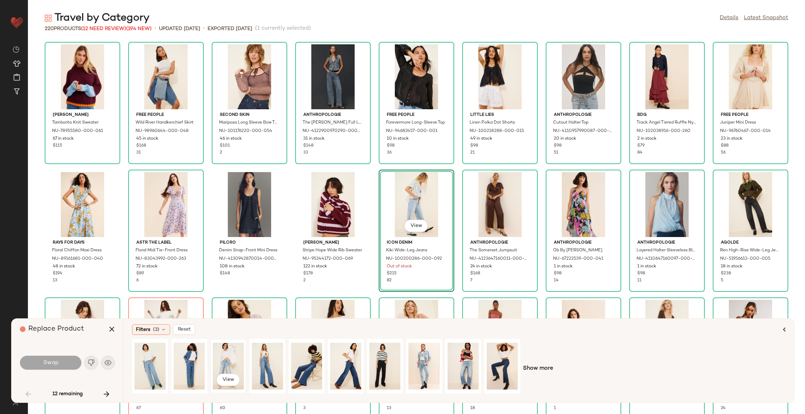
click at [230, 360] on div "View" at bounding box center [228, 367] width 31 height 50
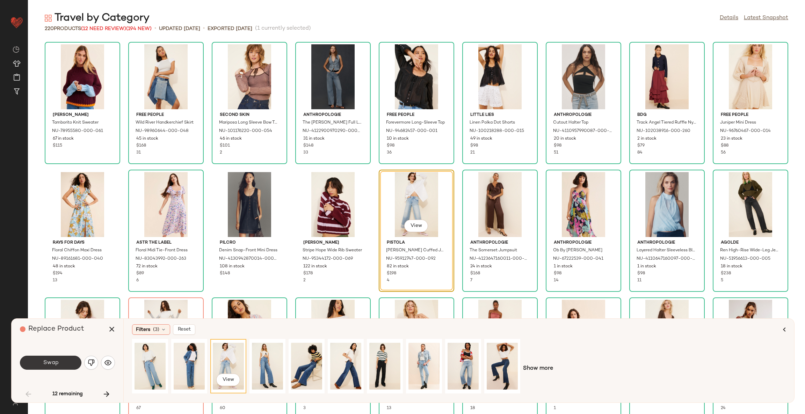
click at [59, 360] on button "Swap" at bounding box center [50, 363] width 61 height 14
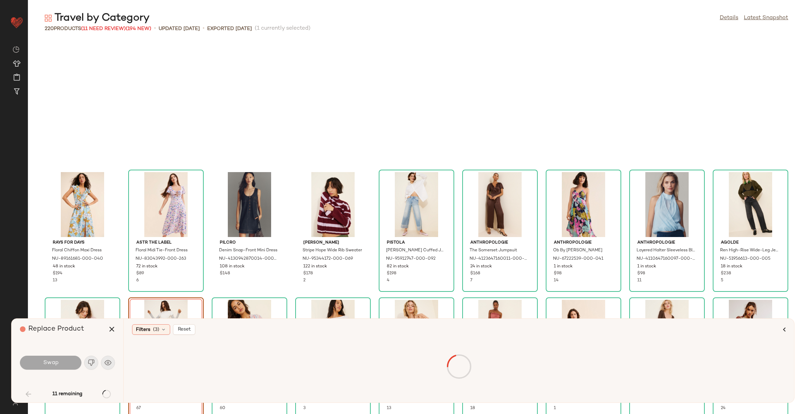
scroll to position [384, 0]
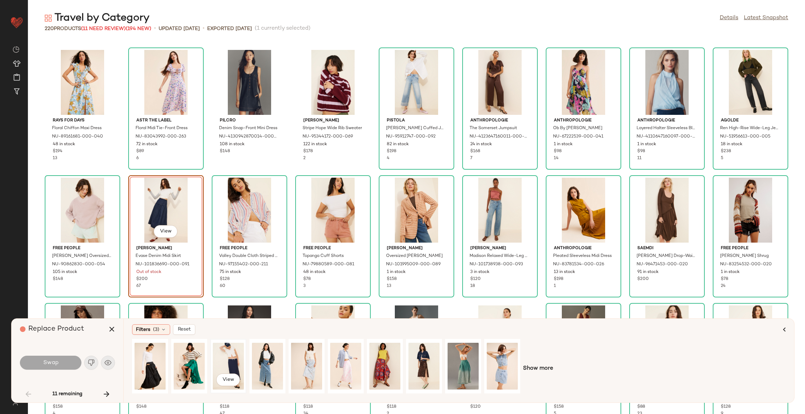
click at [228, 364] on div "View" at bounding box center [228, 367] width 31 height 50
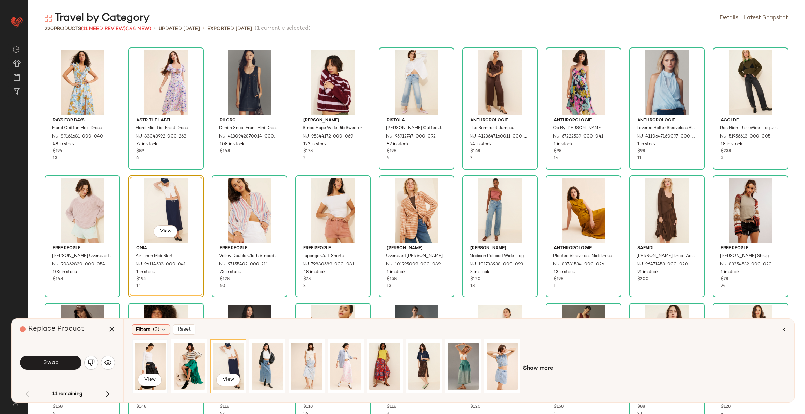
click at [145, 360] on div "View" at bounding box center [150, 367] width 31 height 50
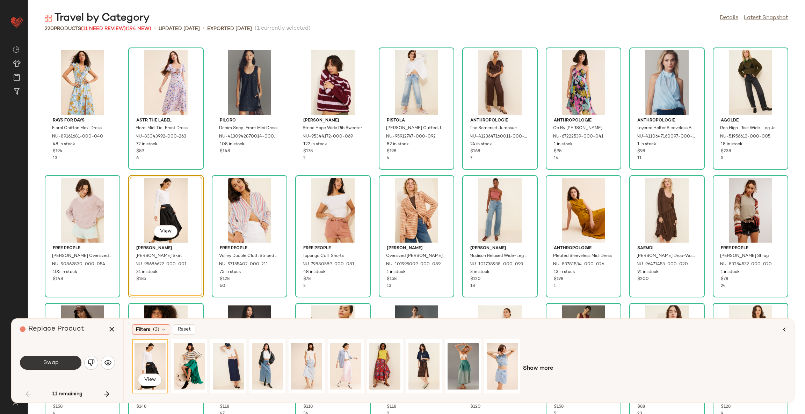
click at [66, 360] on button "Swap" at bounding box center [50, 363] width 61 height 14
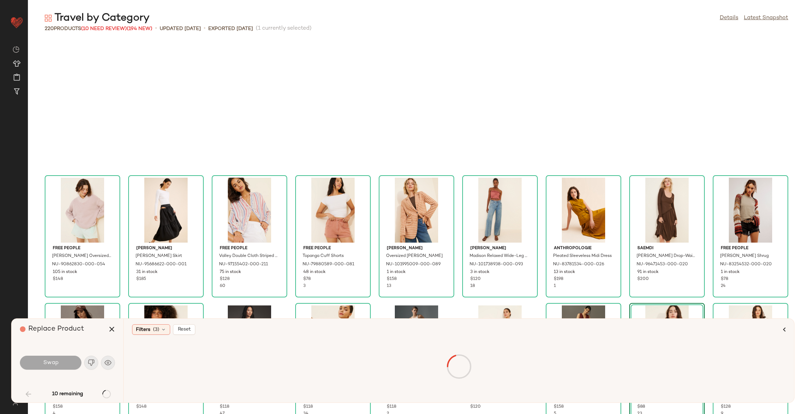
scroll to position [511, 0]
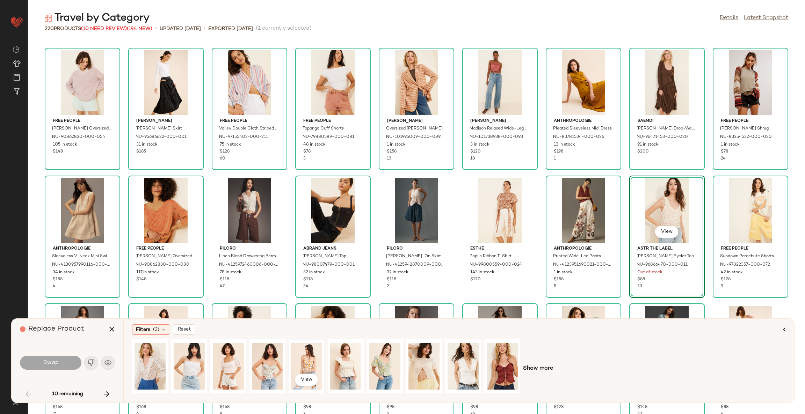
click at [312, 365] on div "View" at bounding box center [306, 367] width 31 height 50
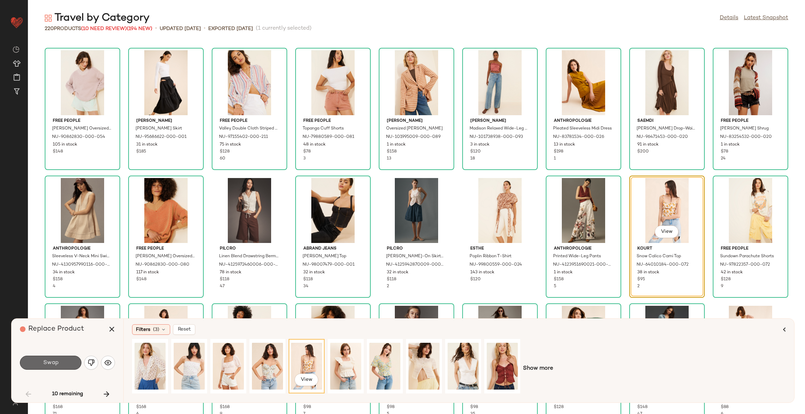
click at [42, 367] on button "Swap" at bounding box center [50, 363] width 61 height 14
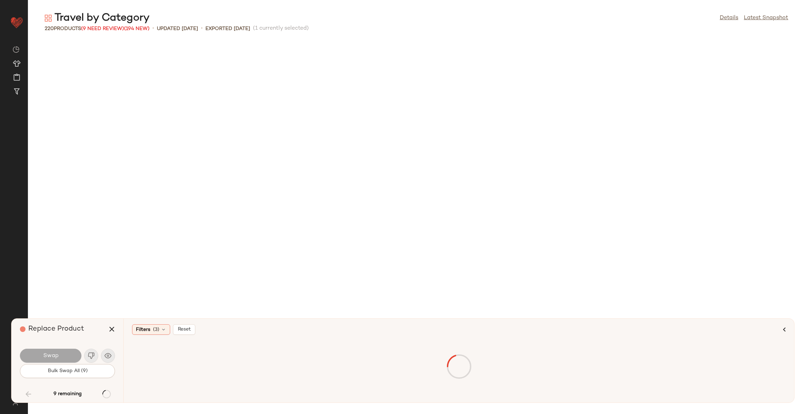
scroll to position [895, 0]
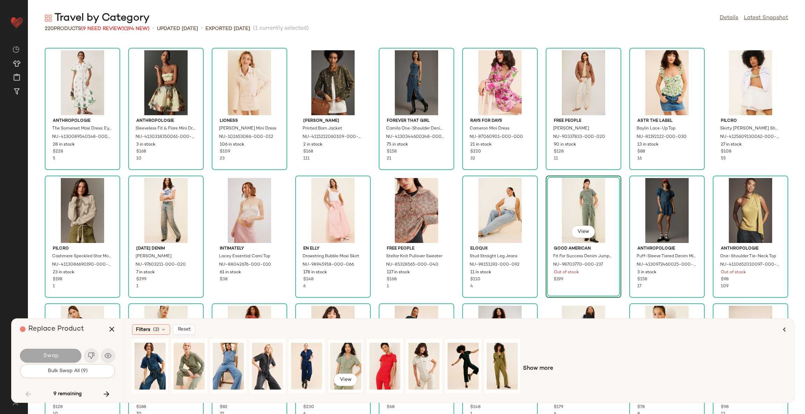
click at [345, 360] on div "View" at bounding box center [345, 367] width 31 height 50
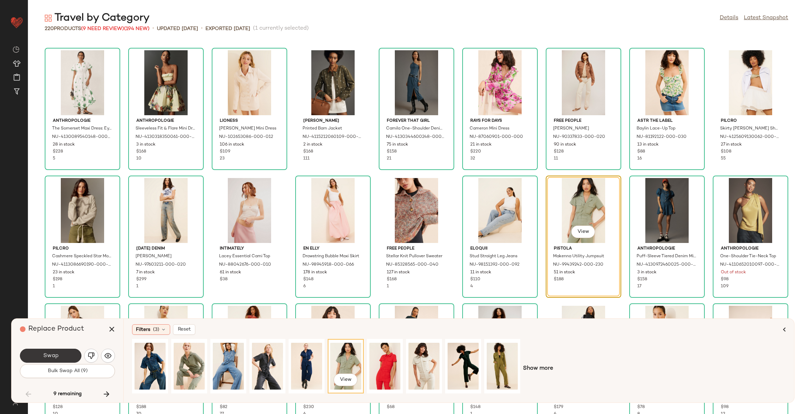
click at [60, 360] on button "Swap" at bounding box center [50, 356] width 61 height 14
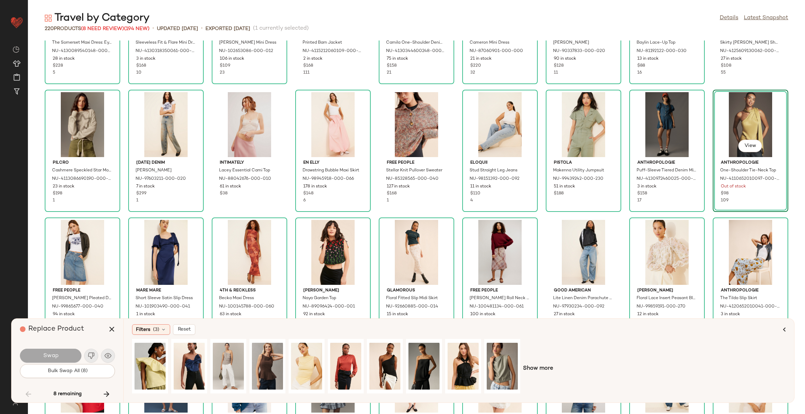
scroll to position [1000, 0]
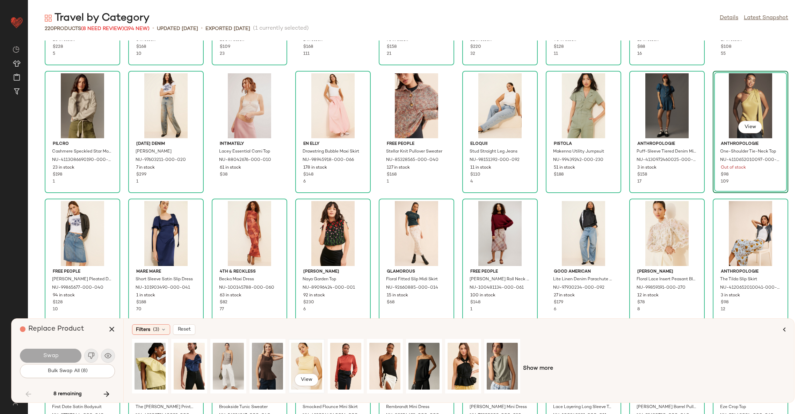
click at [306, 360] on div "View" at bounding box center [306, 367] width 31 height 50
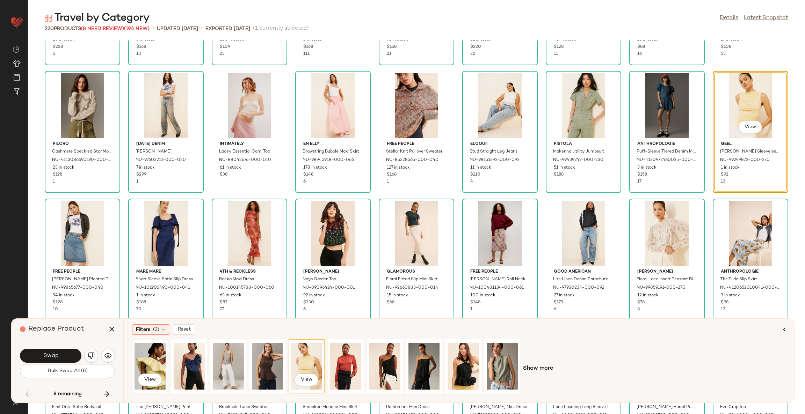
click at [141, 358] on div "View" at bounding box center [150, 367] width 31 height 50
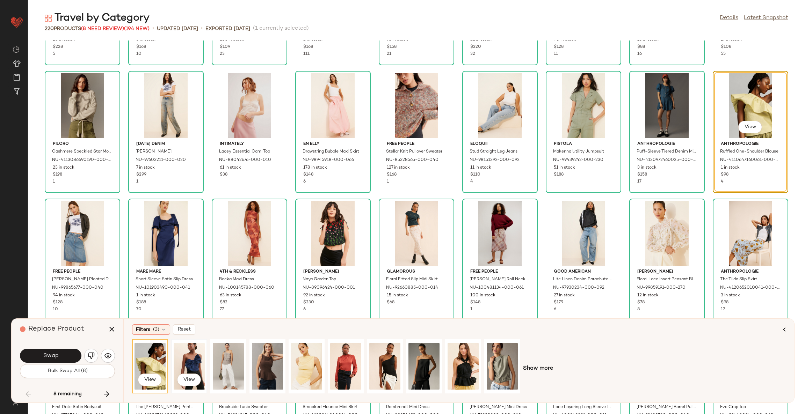
click at [193, 361] on div "View" at bounding box center [189, 367] width 31 height 50
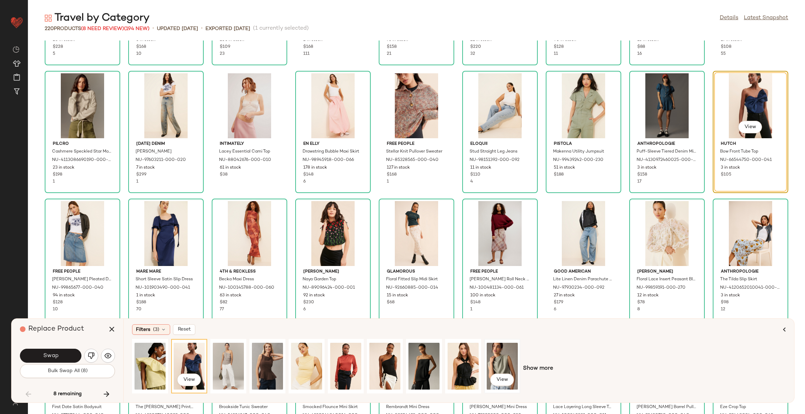
click at [499, 362] on div "View" at bounding box center [502, 367] width 31 height 50
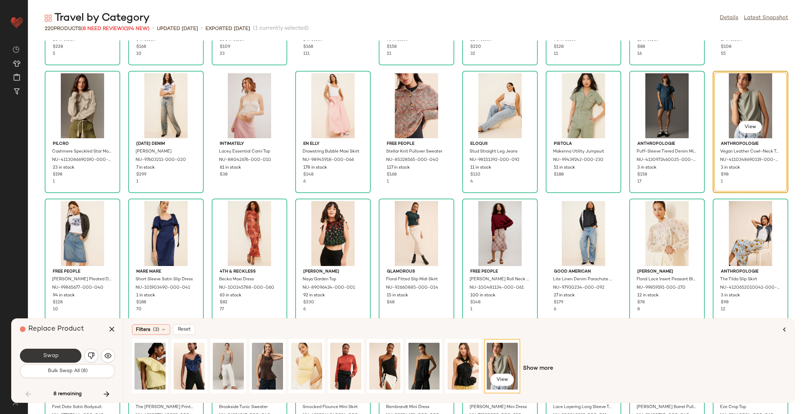
click at [45, 354] on span "Swap" at bounding box center [51, 356] width 16 height 7
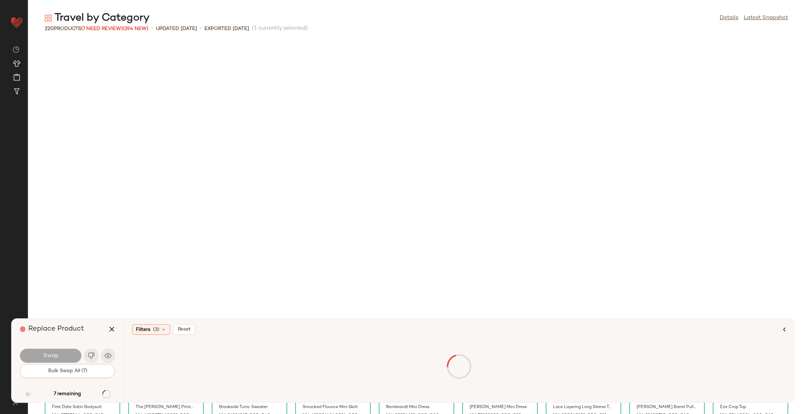
scroll to position [1278, 0]
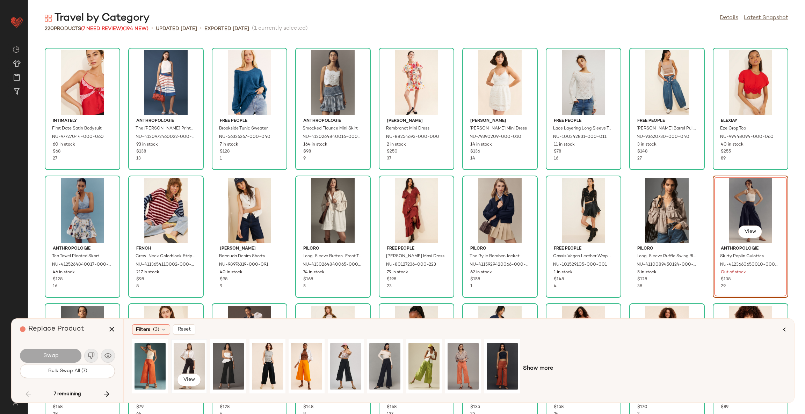
click at [185, 358] on div "View" at bounding box center [189, 367] width 31 height 50
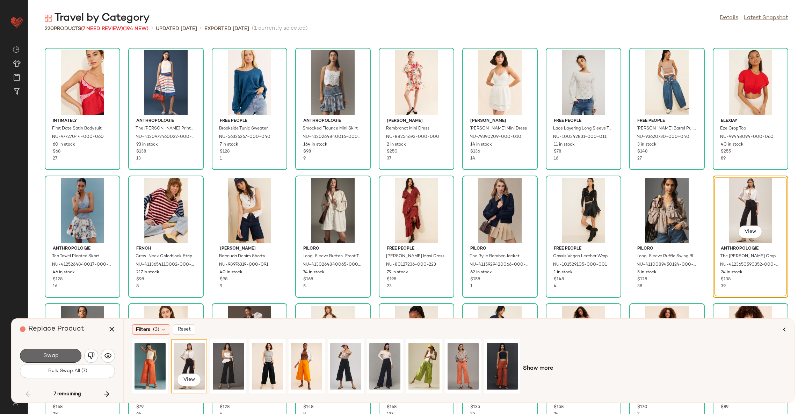
click at [58, 358] on span "Swap" at bounding box center [51, 356] width 16 height 7
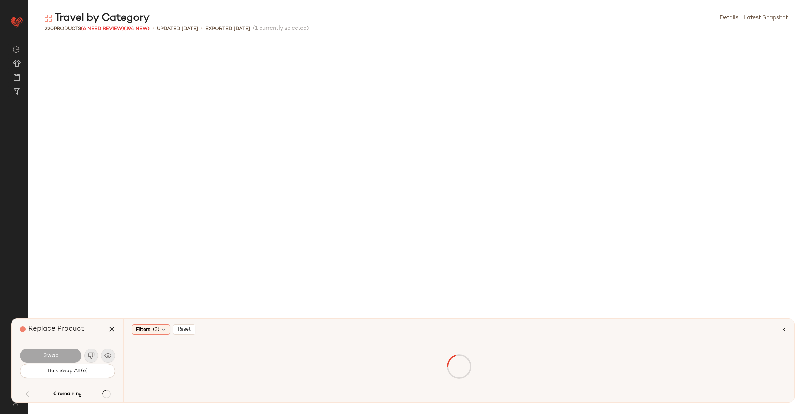
scroll to position [1790, 0]
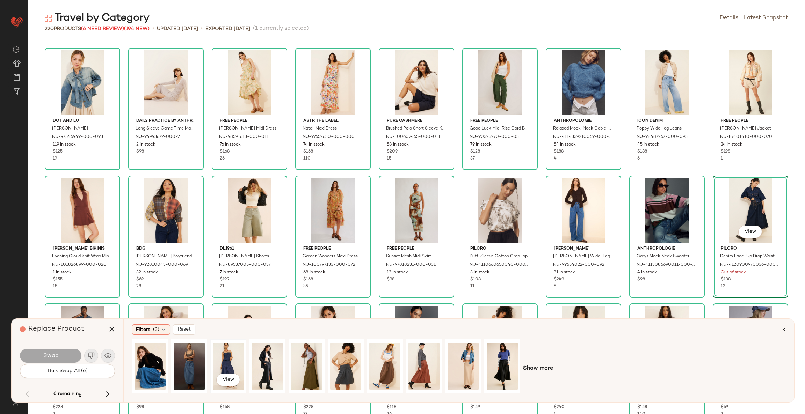
click at [227, 360] on div "View" at bounding box center [228, 367] width 31 height 50
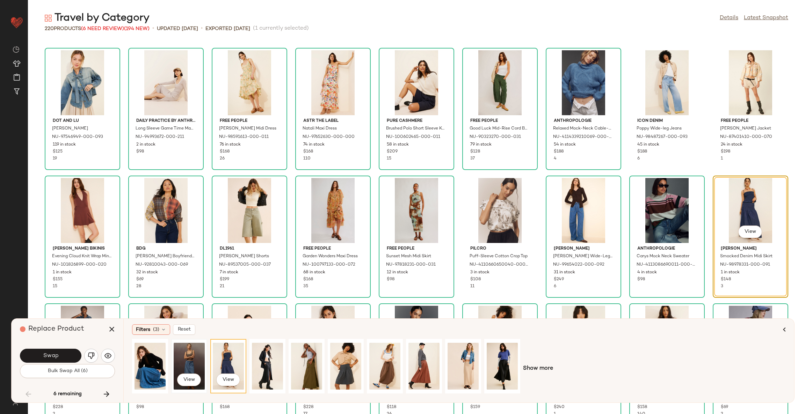
click at [193, 360] on div "View" at bounding box center [189, 367] width 31 height 50
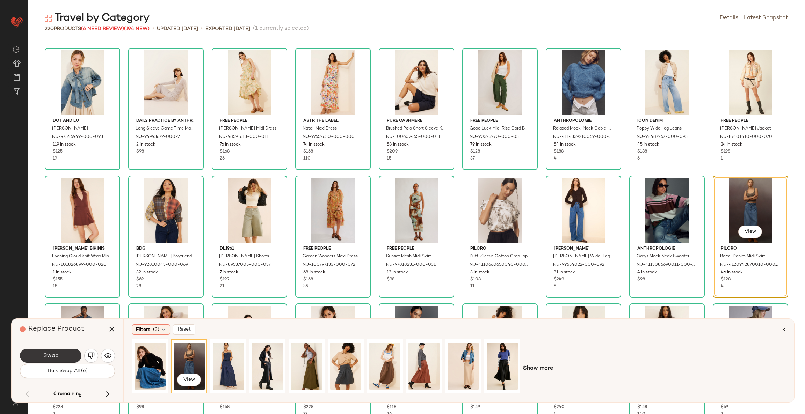
click at [56, 355] on span "Swap" at bounding box center [51, 356] width 16 height 7
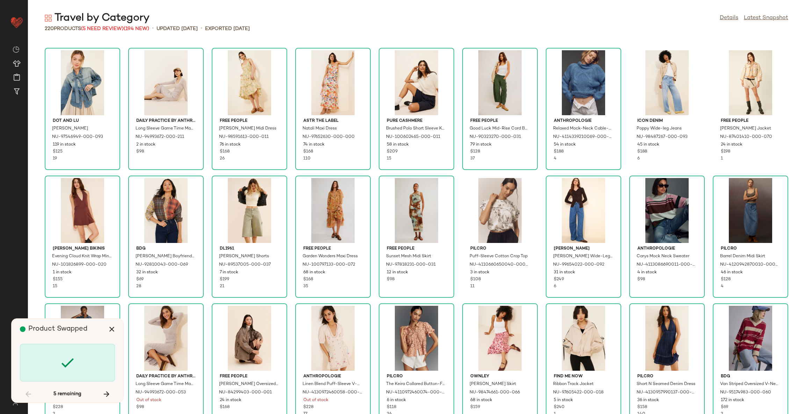
scroll to position [1918, 0]
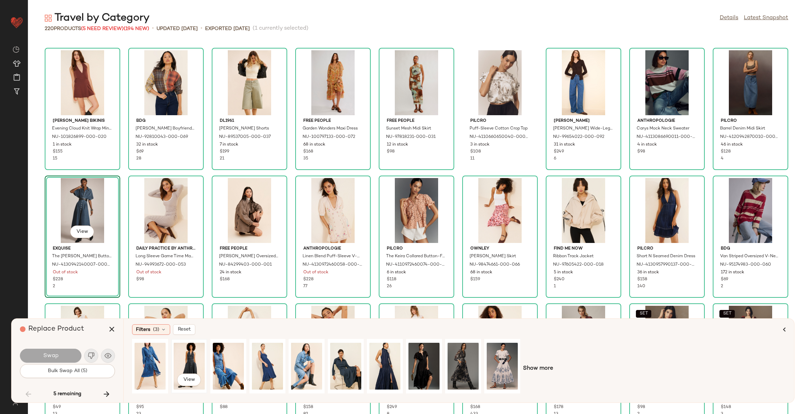
click at [194, 360] on div "View" at bounding box center [189, 367] width 31 height 50
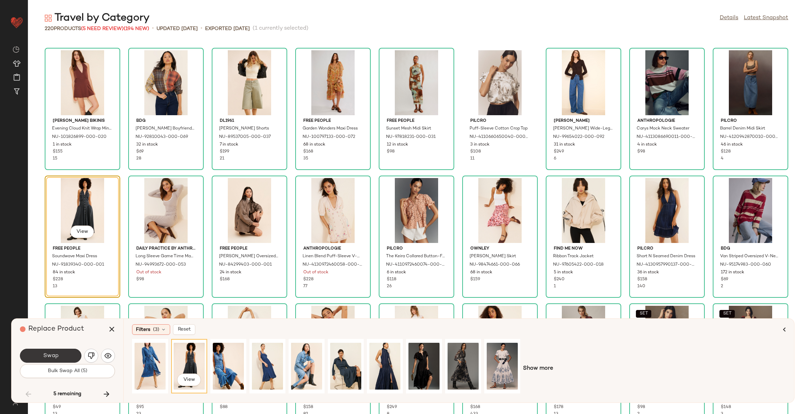
click at [60, 354] on button "Swap" at bounding box center [50, 356] width 61 height 14
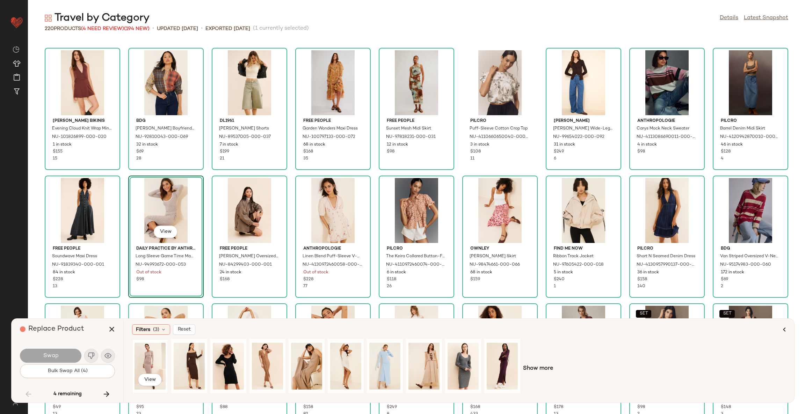
click at [152, 363] on div "View" at bounding box center [150, 367] width 31 height 50
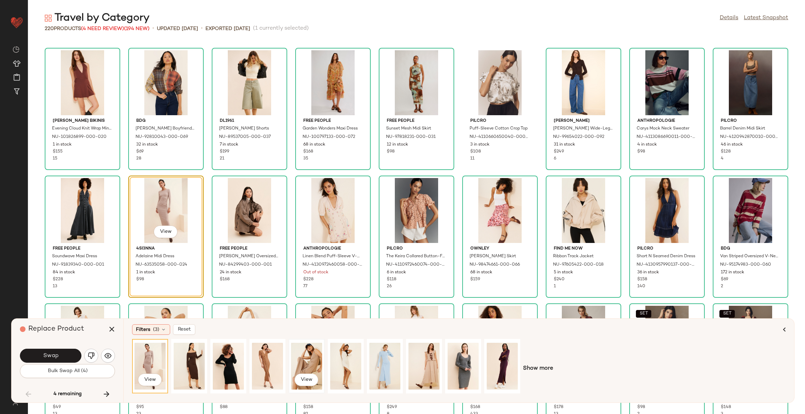
click at [296, 354] on div "View" at bounding box center [306, 367] width 31 height 50
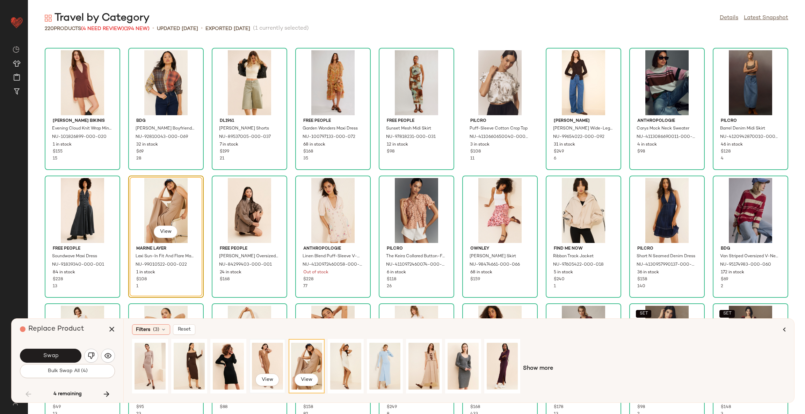
click at [277, 352] on div "View" at bounding box center [267, 367] width 31 height 50
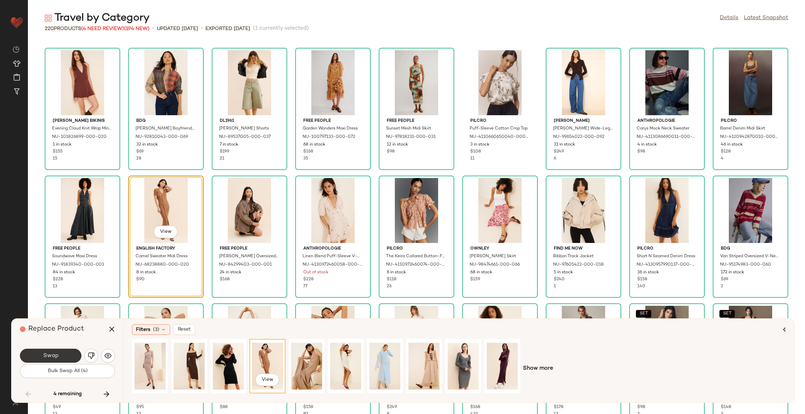
click at [68, 355] on button "Swap" at bounding box center [50, 356] width 61 height 14
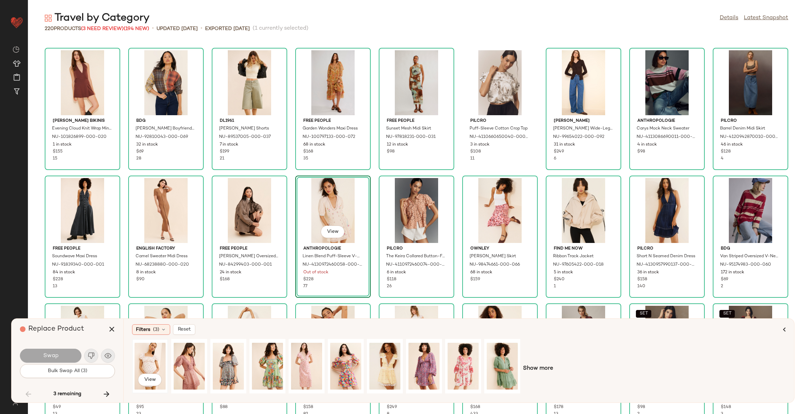
click at [151, 360] on div "View" at bounding box center [150, 367] width 31 height 50
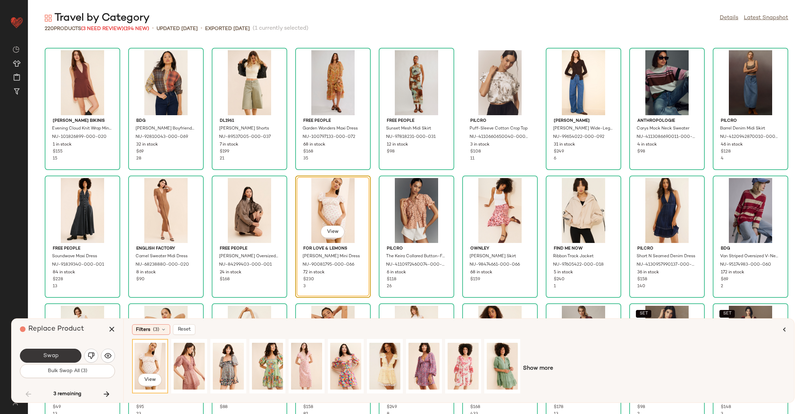
click at [72, 357] on button "Swap" at bounding box center [50, 356] width 61 height 14
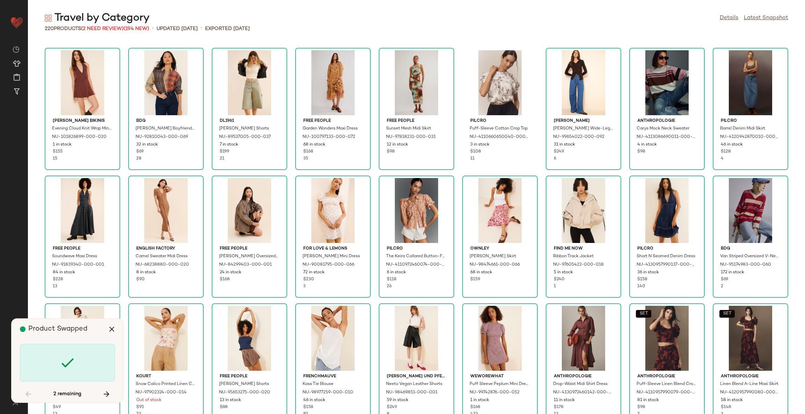
scroll to position [2046, 0]
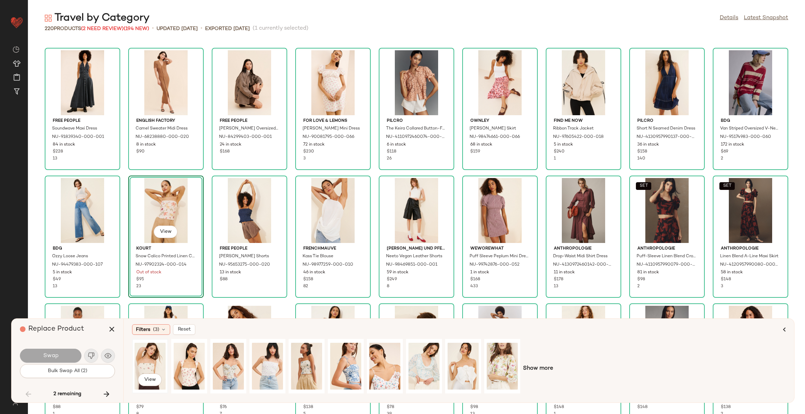
click at [141, 356] on div "View" at bounding box center [150, 367] width 31 height 50
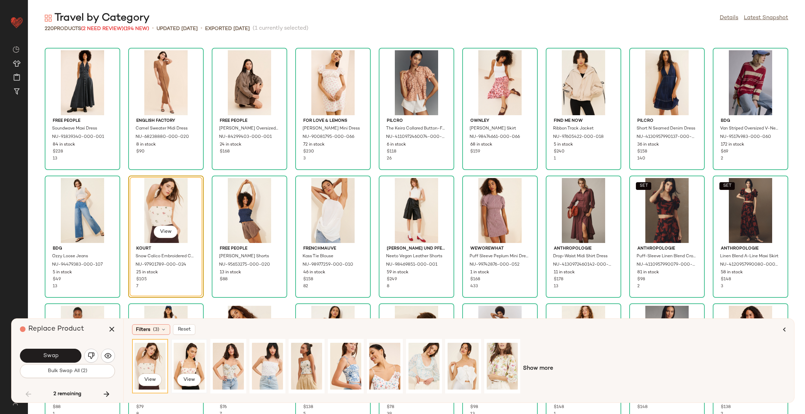
click at [183, 362] on div "View" at bounding box center [189, 367] width 31 height 50
click at [138, 363] on div "View" at bounding box center [150, 367] width 31 height 50
click at [67, 358] on button "Swap" at bounding box center [50, 356] width 61 height 14
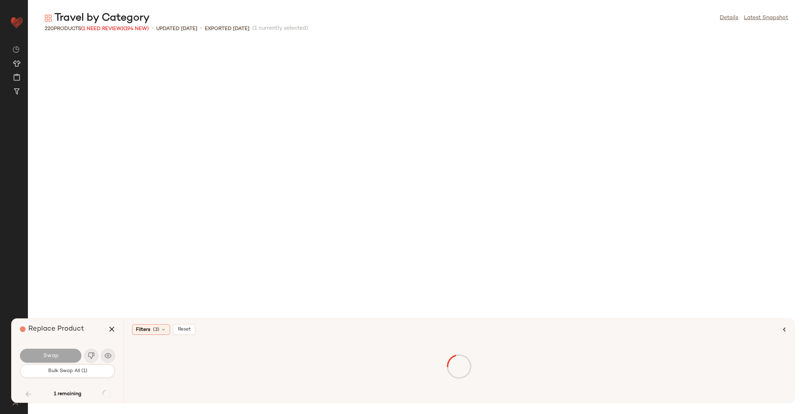
scroll to position [2429, 0]
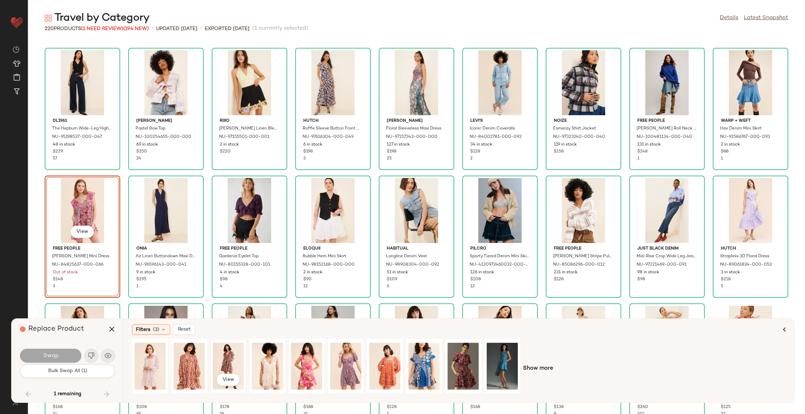
click at [236, 362] on div "View" at bounding box center [228, 367] width 31 height 50
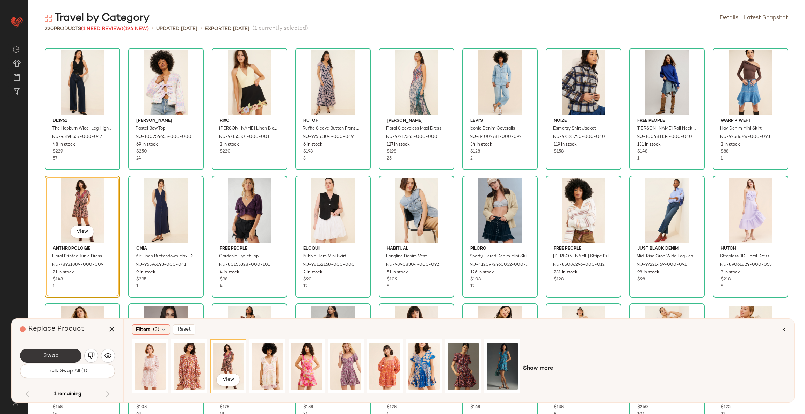
click at [64, 350] on button "Swap" at bounding box center [50, 356] width 61 height 14
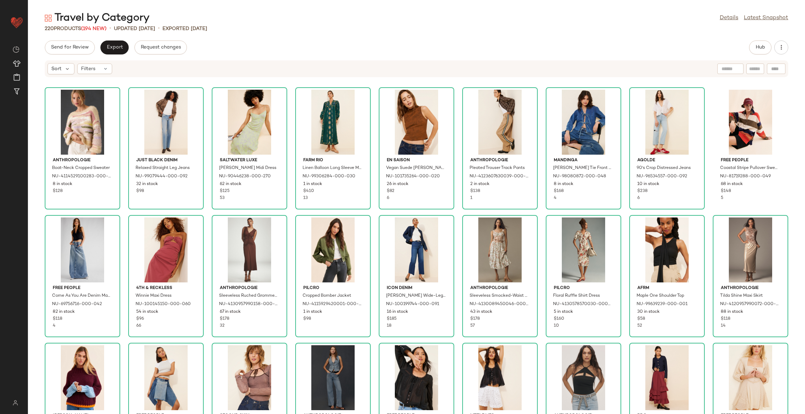
click at [459, 216] on div "Anthropologie Boat-Neck Cropped Sweater NU-4114529100283-000-000 8 in stock $12…" at bounding box center [416, 250] width 777 height 328
click at [288, 87] on div "Anthropologie Boat-Neck Cropped Sweater NU-4114529100283-000-000 8 in stock $12…" at bounding box center [416, 250] width 777 height 328
click at [336, 112] on div "View" at bounding box center [333, 122] width 71 height 65
click at [756, 46] on span "Hub" at bounding box center [760, 48] width 10 height 6
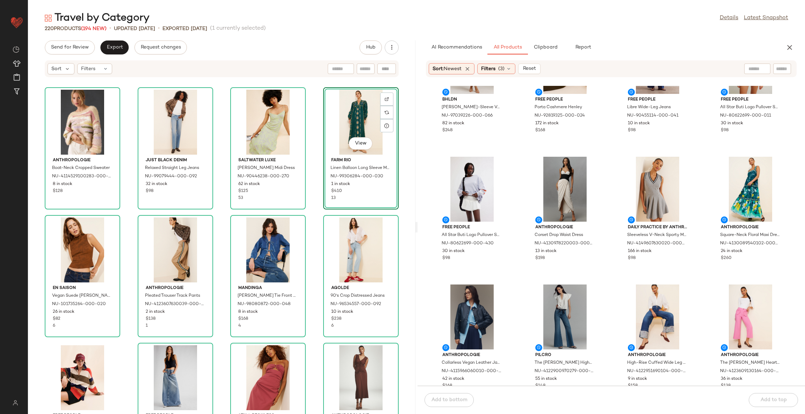
scroll to position [215, 0]
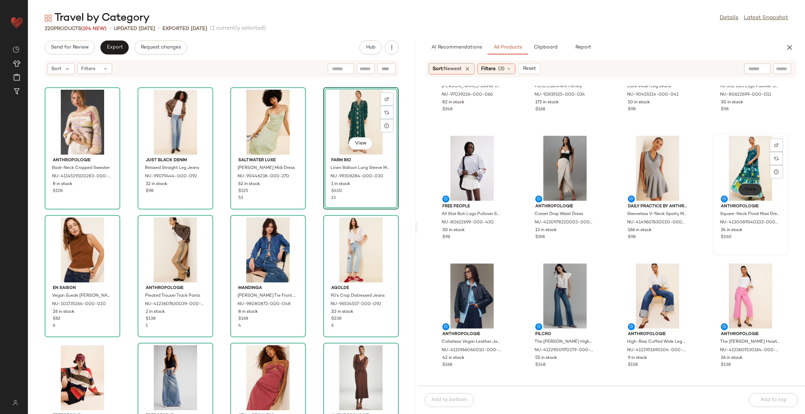
click at [748, 190] on span "View" at bounding box center [750, 190] width 12 height 6
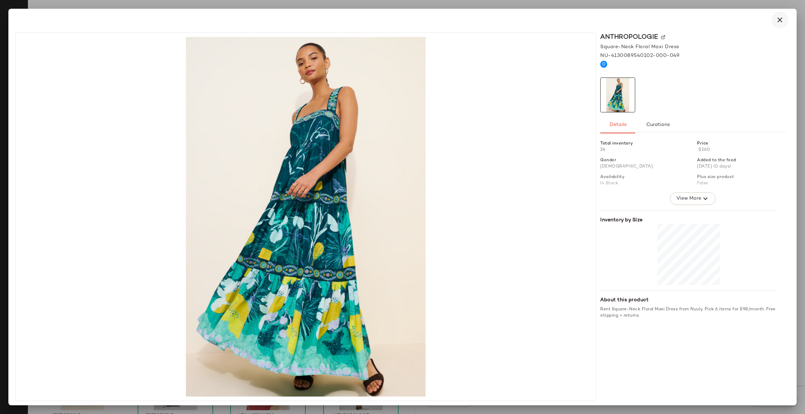
click at [782, 21] on icon "button" at bounding box center [780, 20] width 8 height 8
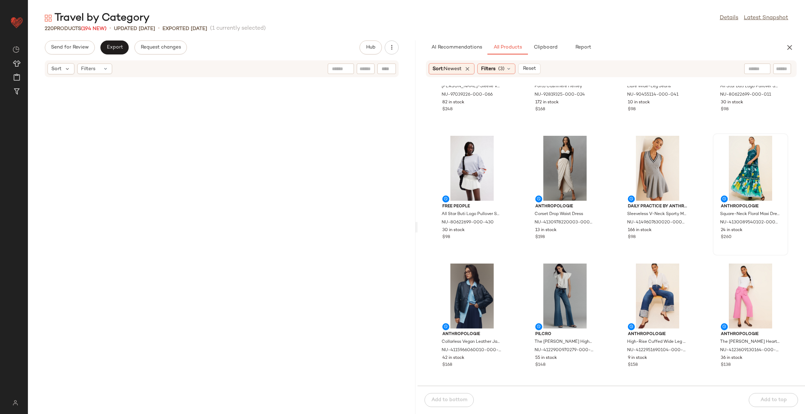
scroll to position [0, 0]
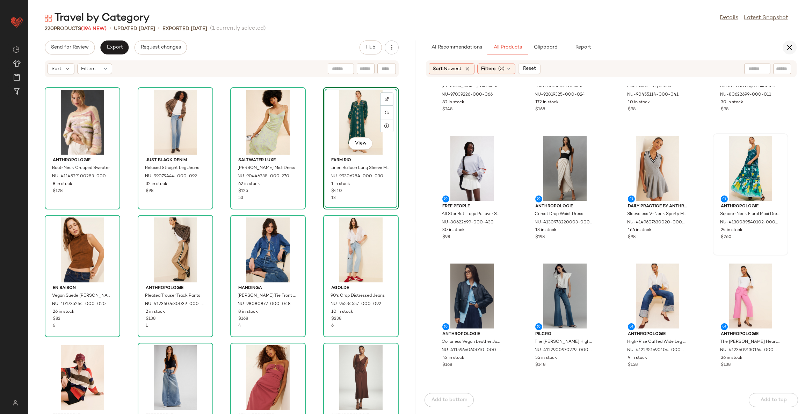
click at [793, 48] on icon "button" at bounding box center [789, 47] width 8 height 8
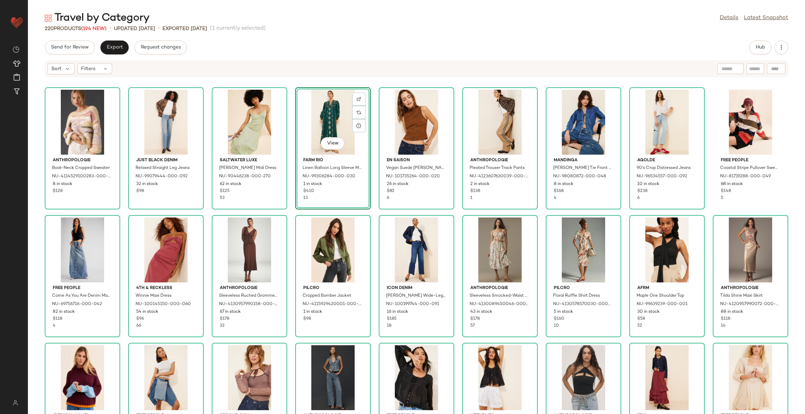
click at [332, 119] on div "View" at bounding box center [333, 122] width 71 height 65
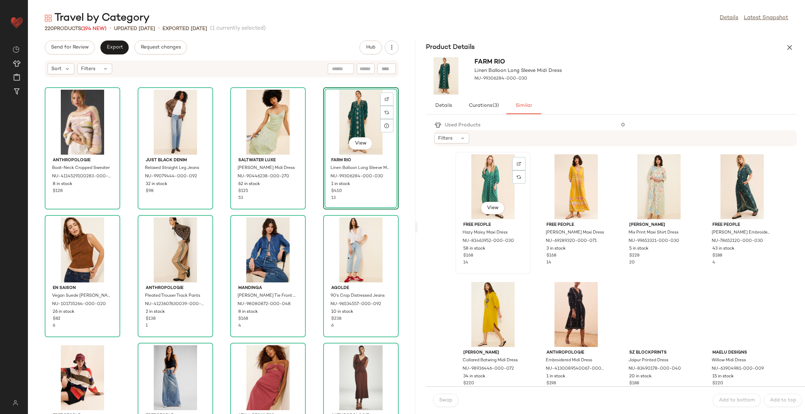
click at [488, 177] on div "View" at bounding box center [493, 186] width 71 height 65
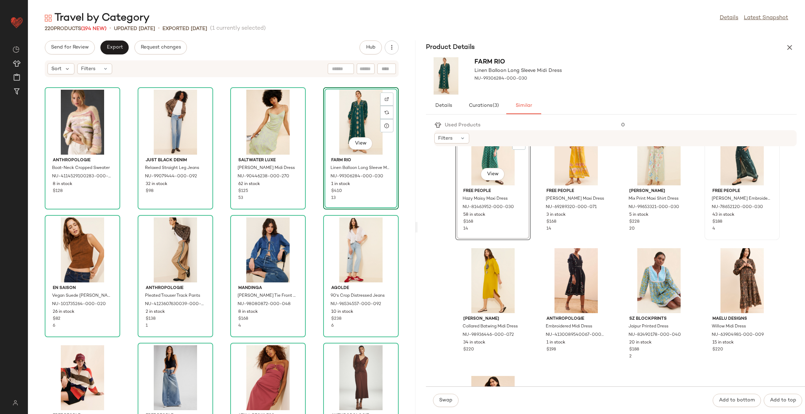
scroll to position [52, 0]
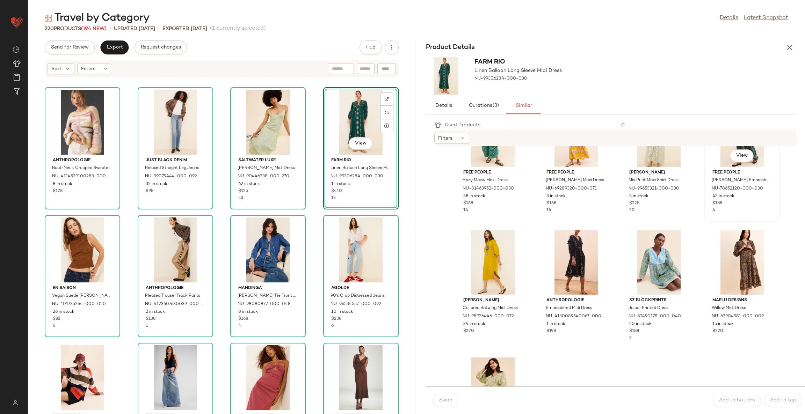
click at [707, 167] on div "View" at bounding box center [742, 134] width 71 height 65
click at [446, 404] on span "Swap" at bounding box center [446, 401] width 14 height 6
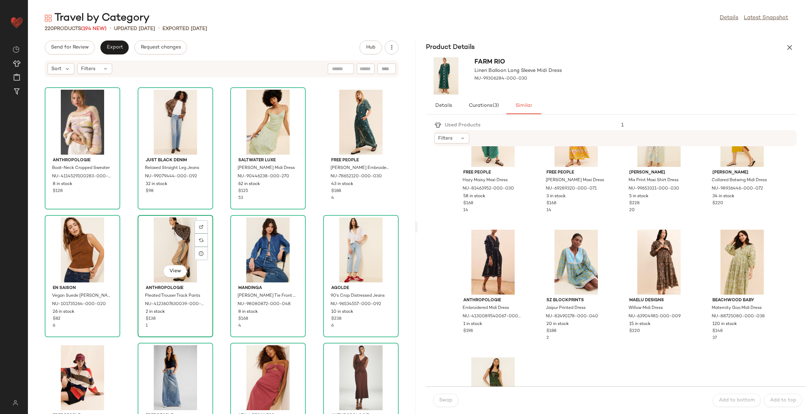
click at [173, 245] on div "View" at bounding box center [175, 250] width 71 height 65
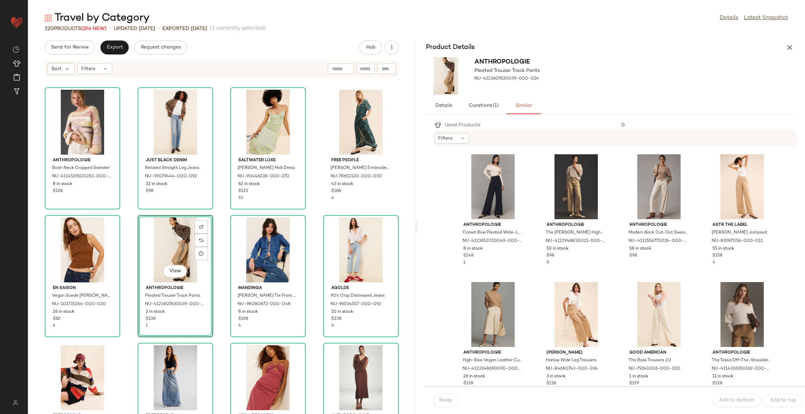
scroll to position [52, 0]
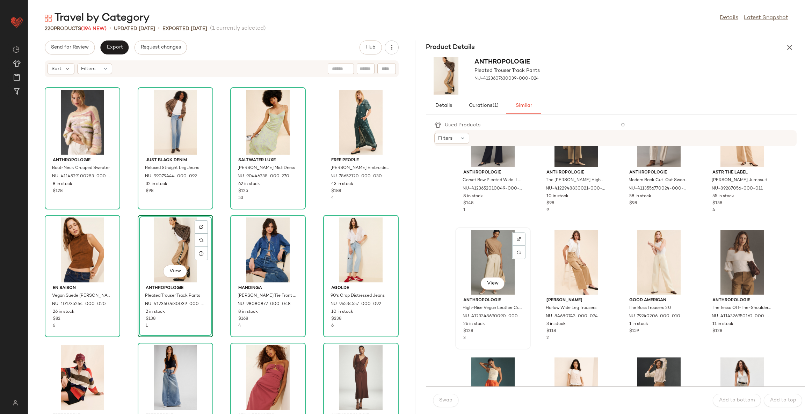
click at [528, 259] on div "View" at bounding box center [493, 262] width 71 height 65
click at [447, 399] on span "Swap" at bounding box center [446, 401] width 14 height 6
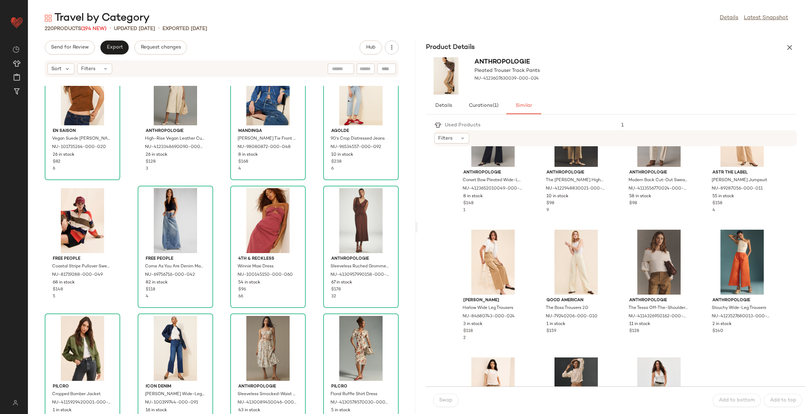
scroll to position [320, 0]
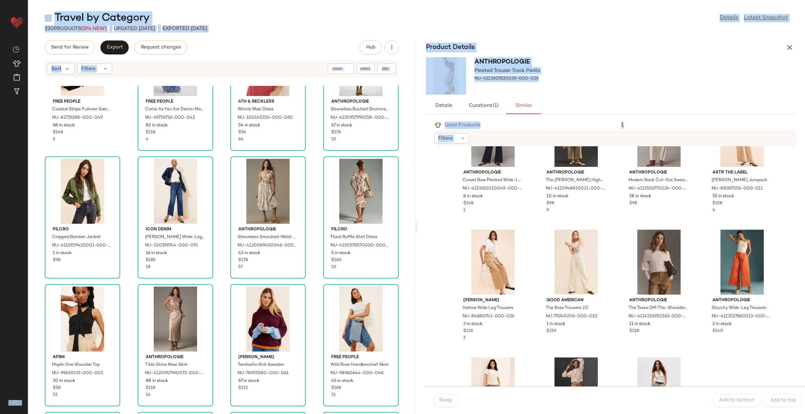
drag, startPoint x: 60, startPoint y: 209, endPoint x: 429, endPoint y: 208, distance: 369.3
click at [123, 284] on div "Free People Coastal Stripe Pullover Sweater NU-81719288-000-049 68 in stock $14…" at bounding box center [221, 250] width 387 height 328
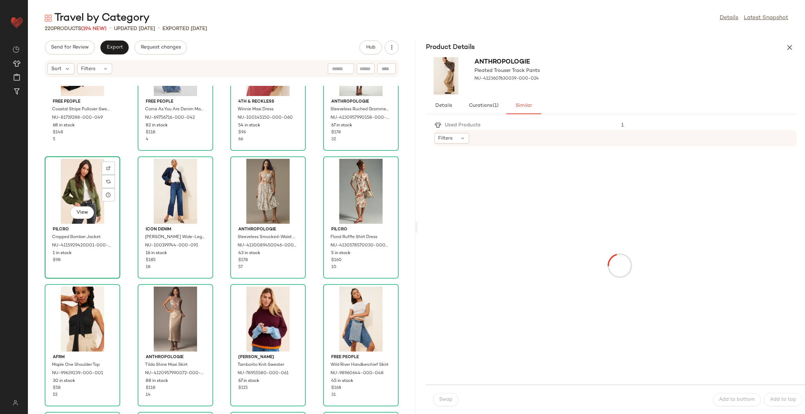
click at [90, 193] on div "View" at bounding box center [82, 191] width 71 height 65
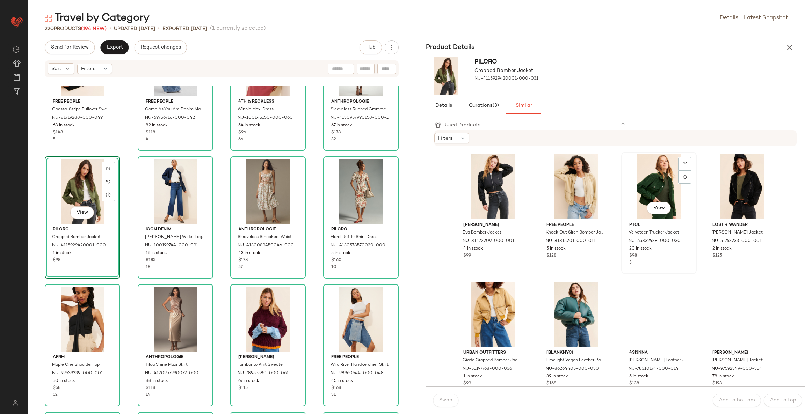
click at [694, 186] on div "View" at bounding box center [659, 186] width 71 height 65
click at [449, 404] on span "Swap" at bounding box center [446, 401] width 14 height 6
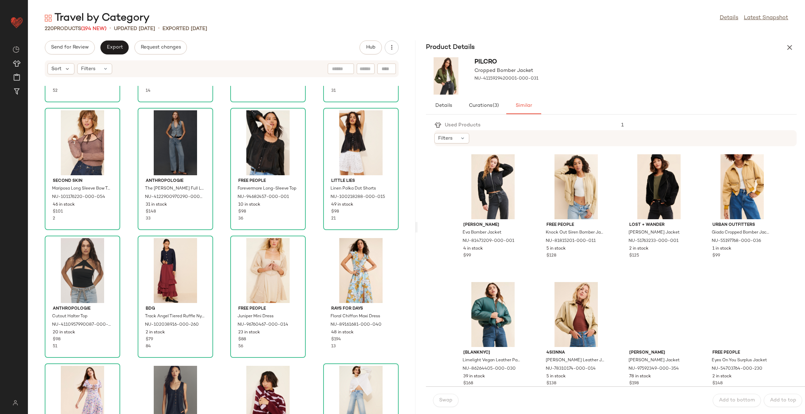
scroll to position [635, 0]
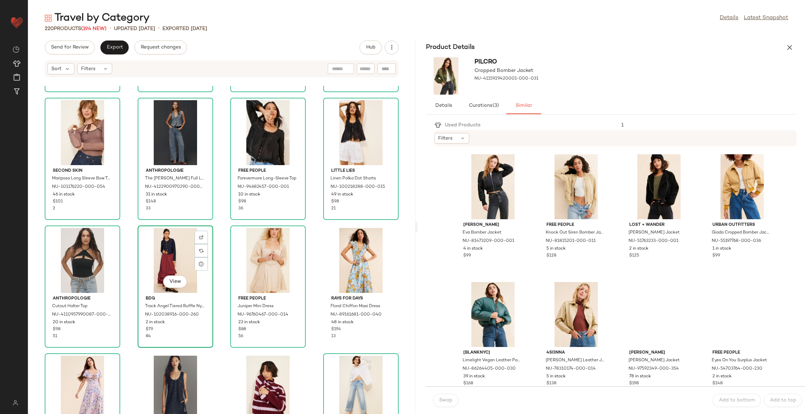
click at [167, 240] on div "View" at bounding box center [175, 260] width 71 height 65
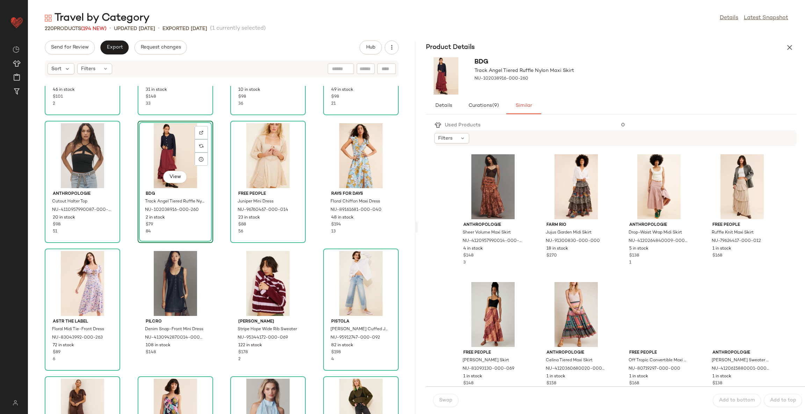
scroll to position [687, 0]
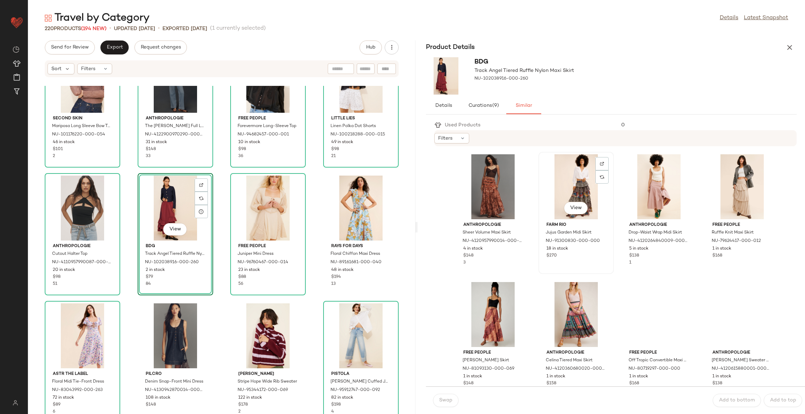
click at [606, 186] on div "View" at bounding box center [576, 186] width 71 height 65
click at [443, 399] on span "Swap" at bounding box center [446, 401] width 14 height 6
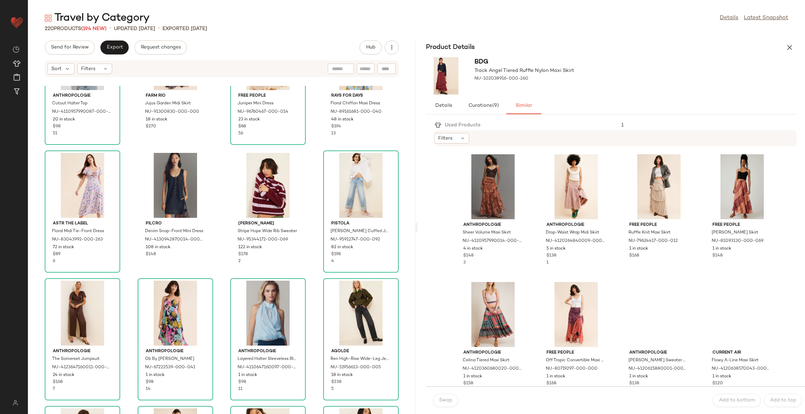
scroll to position [844, 0]
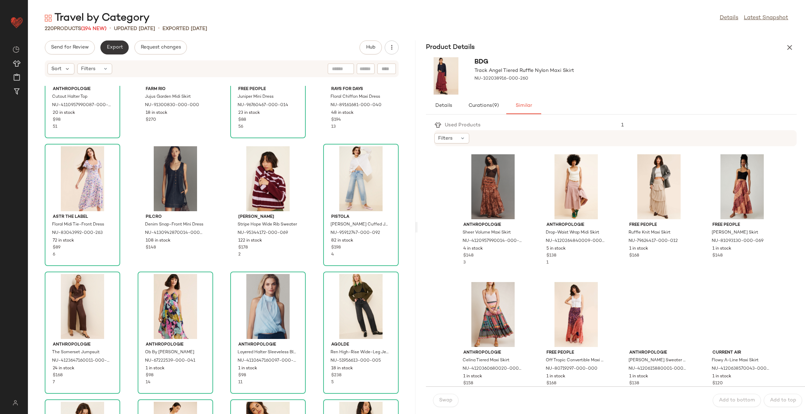
click at [119, 45] on span "Export" at bounding box center [114, 48] width 16 height 6
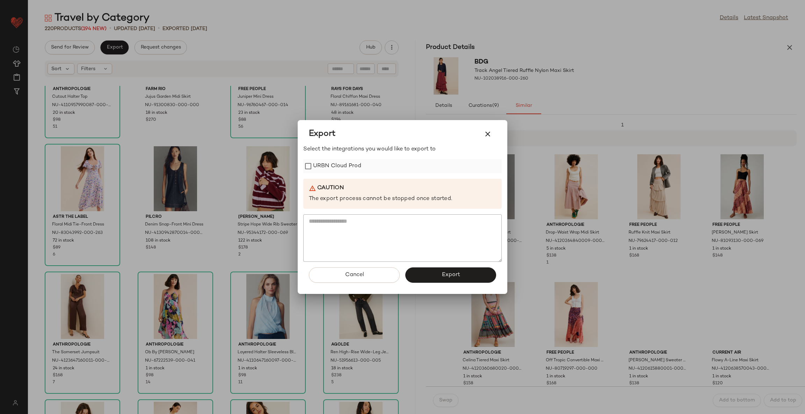
click at [349, 171] on label "URBN Cloud Prod" at bounding box center [337, 166] width 48 height 14
click at [423, 268] on button "Export" at bounding box center [450, 275] width 91 height 15
